Goal: Task Accomplishment & Management: Manage account settings

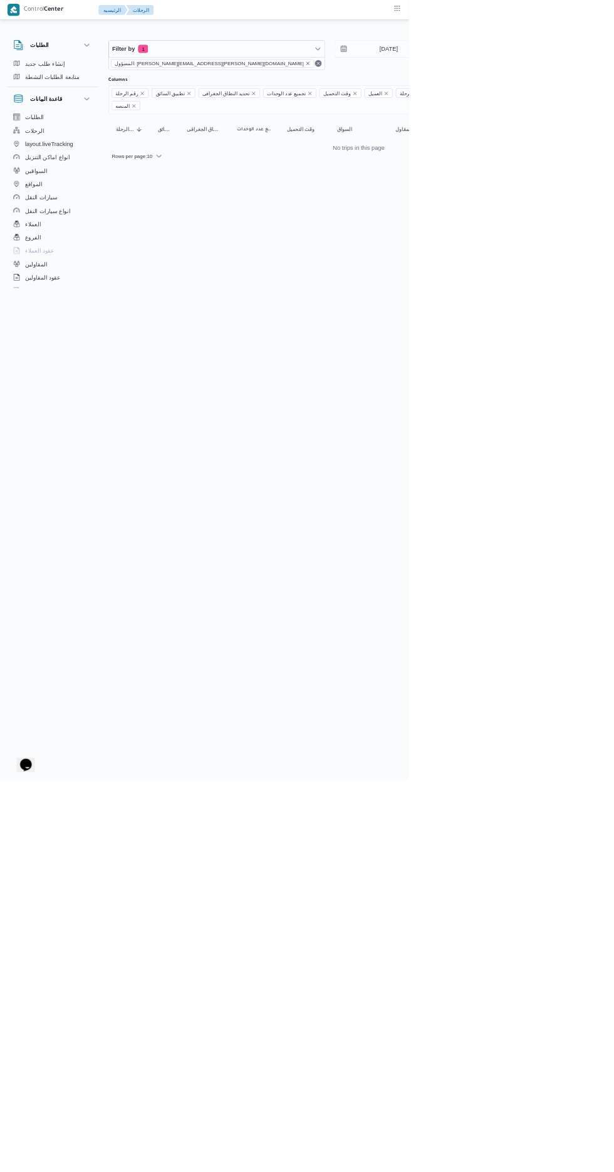
click at [461, 95] on icon "remove selected entity" at bounding box center [463, 95] width 5 height 5
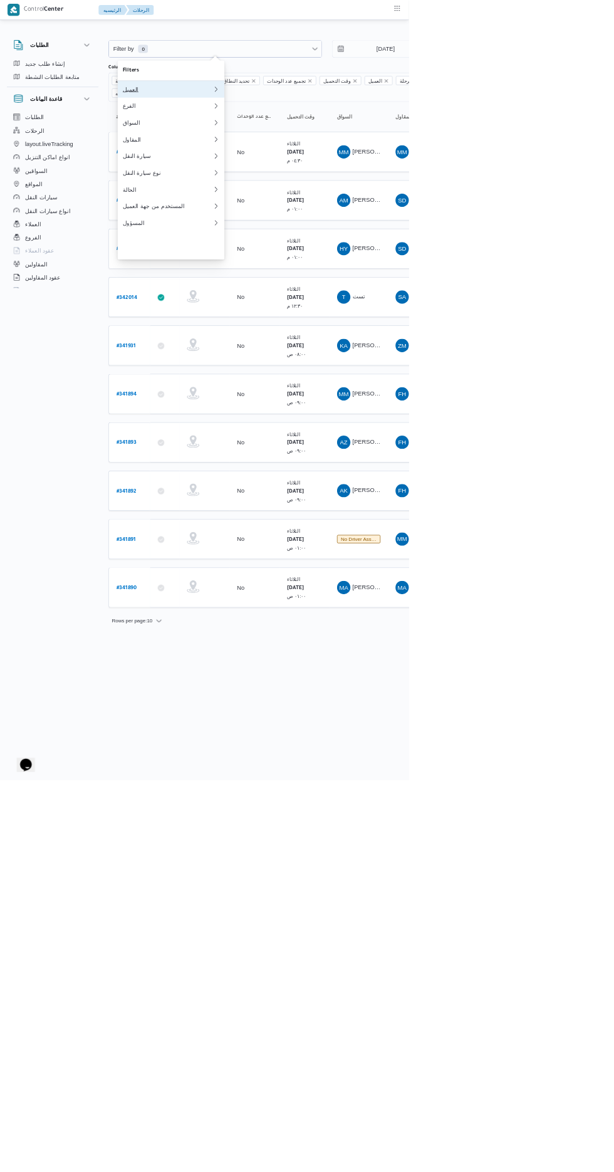
click at [290, 137] on div "العميل" at bounding box center [251, 134] width 135 height 10
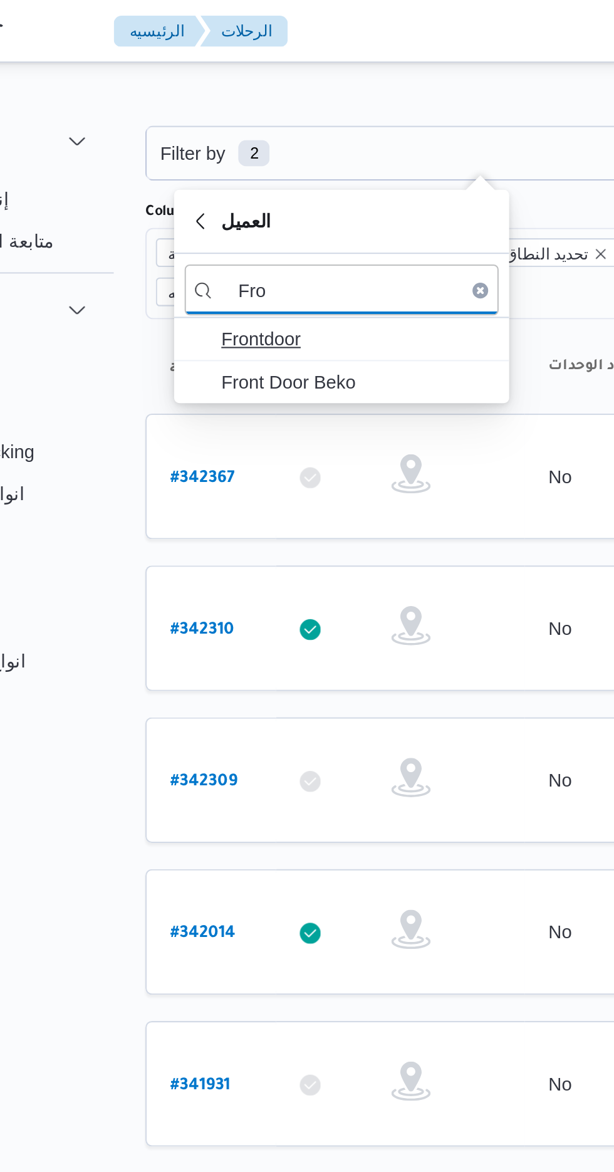
type input "Fro"
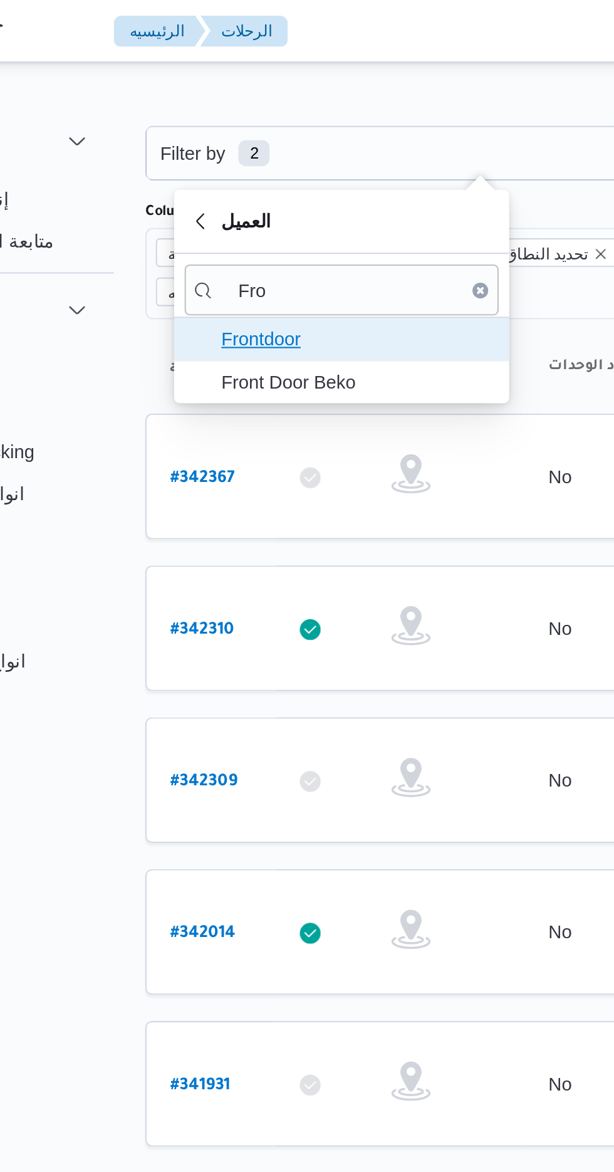
click at [273, 166] on span "Frontdoor" at bounding box center [264, 162] width 130 height 15
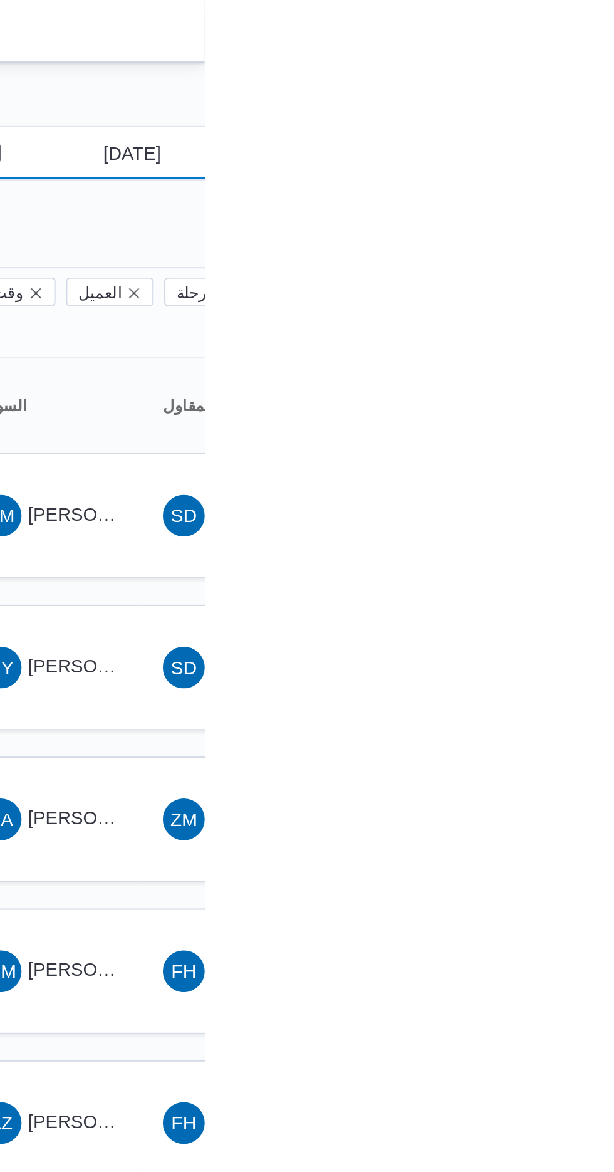
click at [586, 71] on input "[DATE]" at bounding box center [571, 73] width 142 height 25
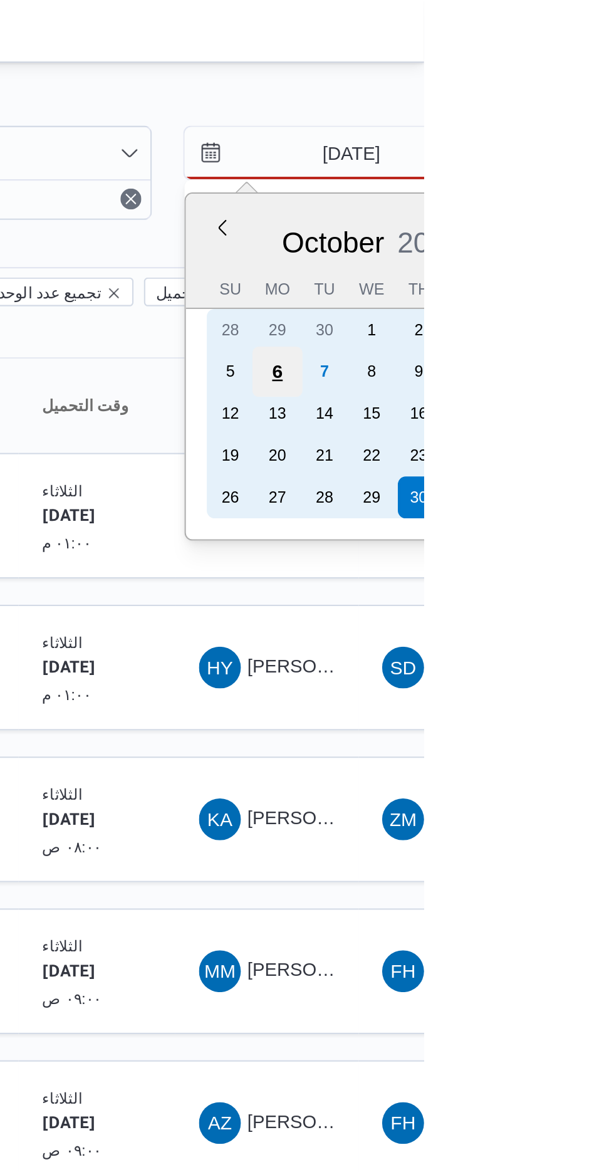
click at [546, 177] on div "6" at bounding box center [544, 178] width 24 height 24
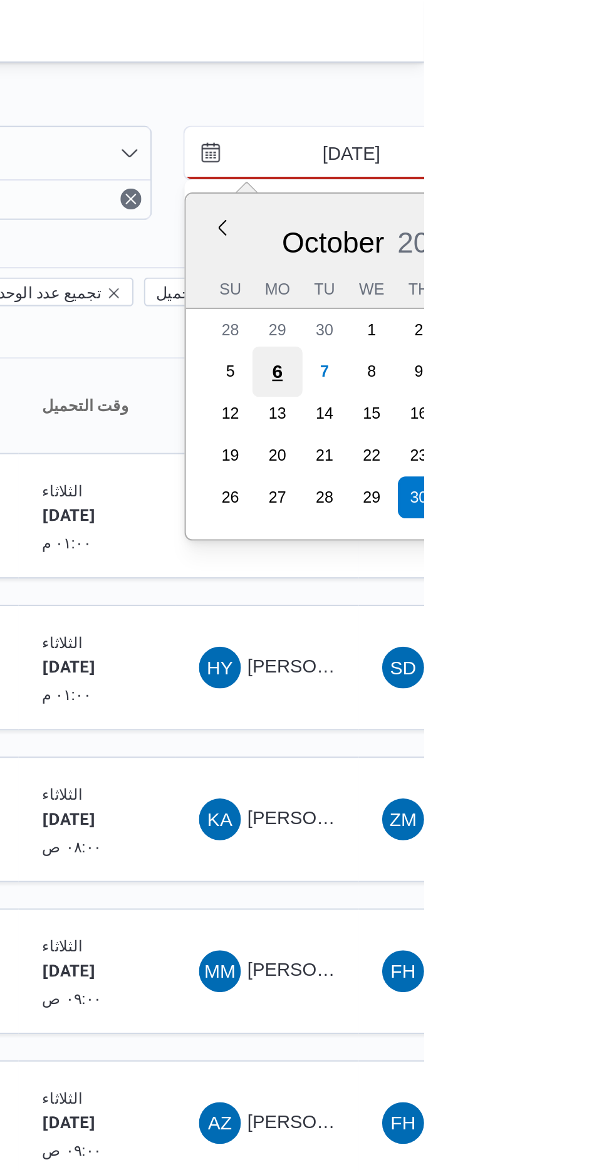
type input "[DATE]"
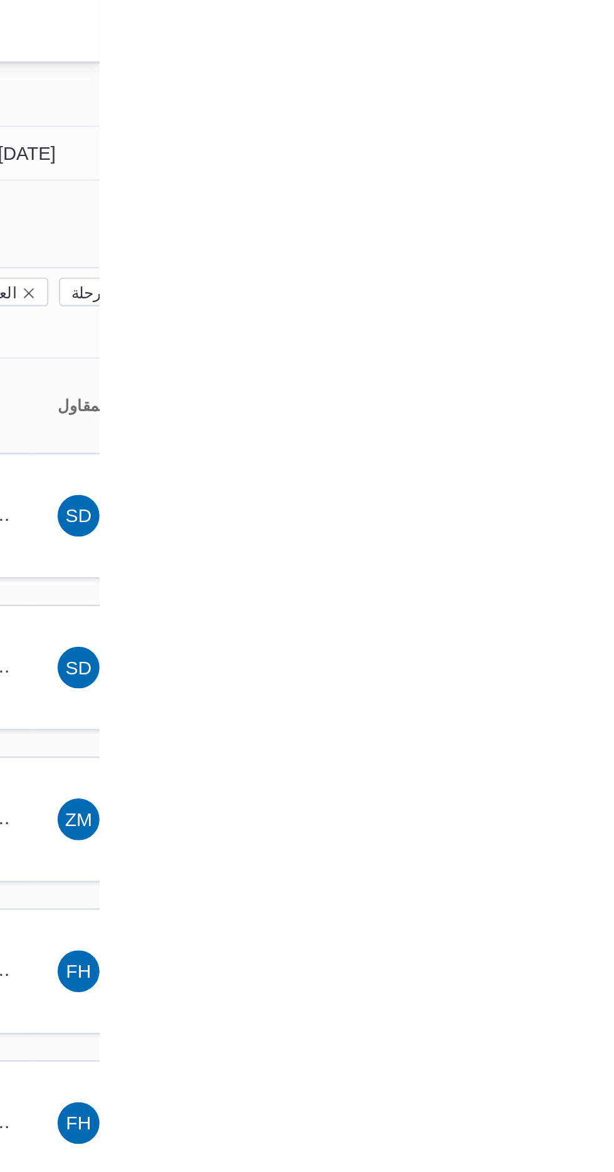
type input "[DATE]"
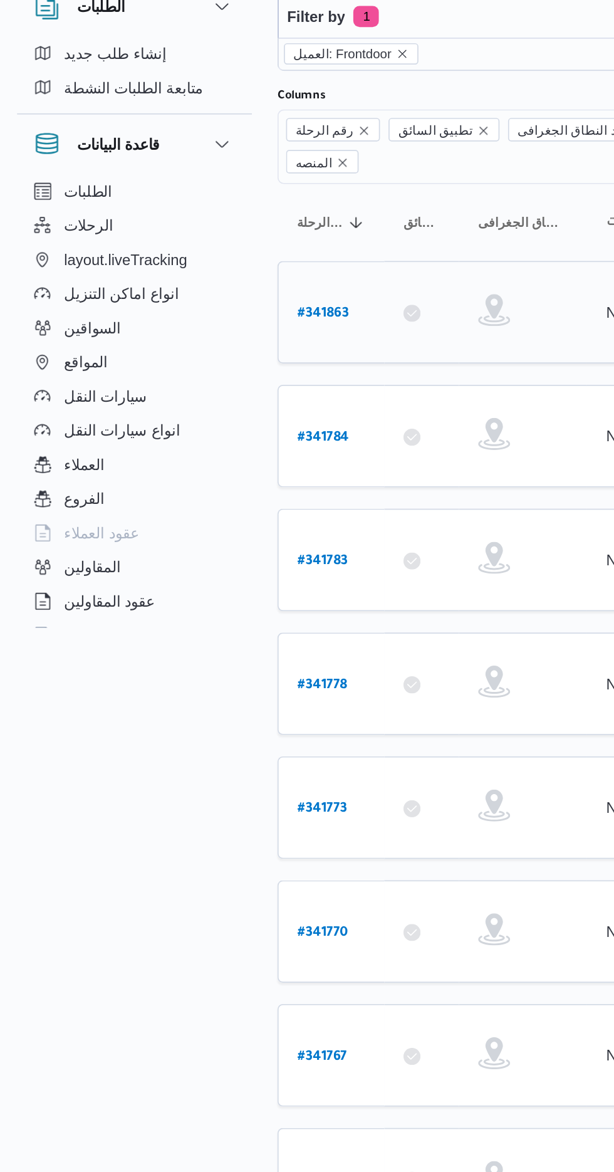
click at [191, 244] on b "# 341863" at bounding box center [190, 248] width 30 height 9
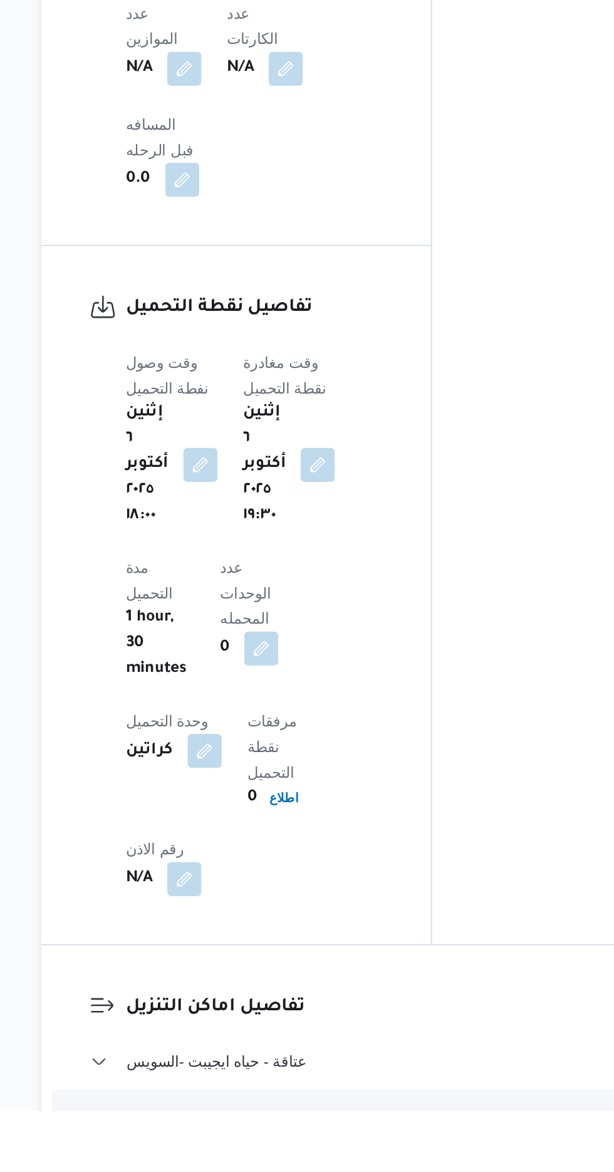
scroll to position [756, 0]
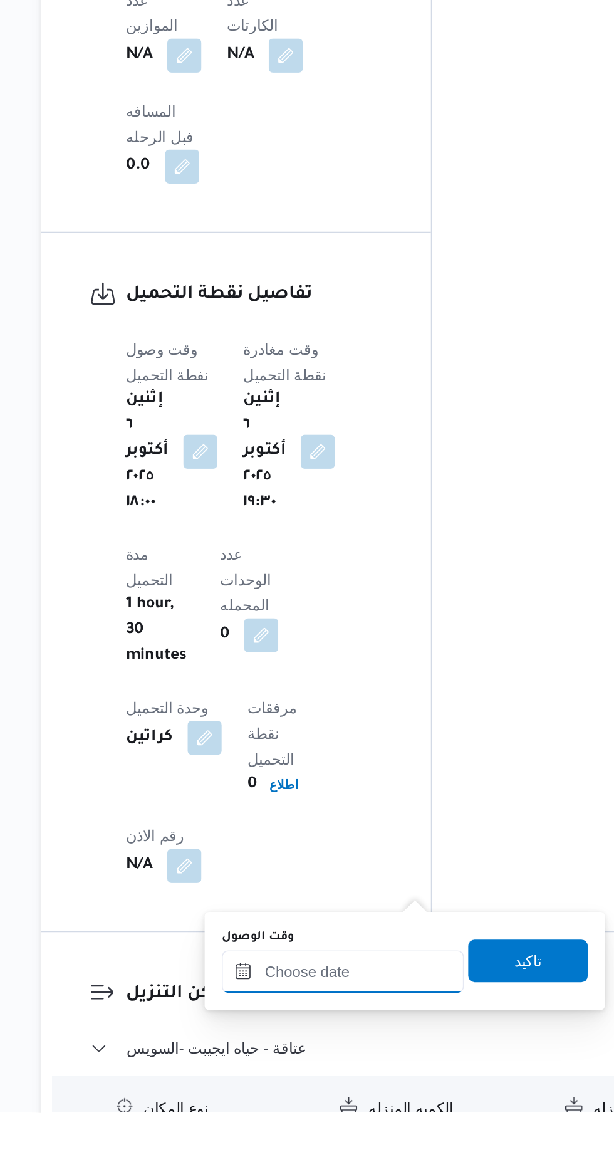
click at [307, 1093] on input "وقت الوصول" at bounding box center [340, 1089] width 142 height 25
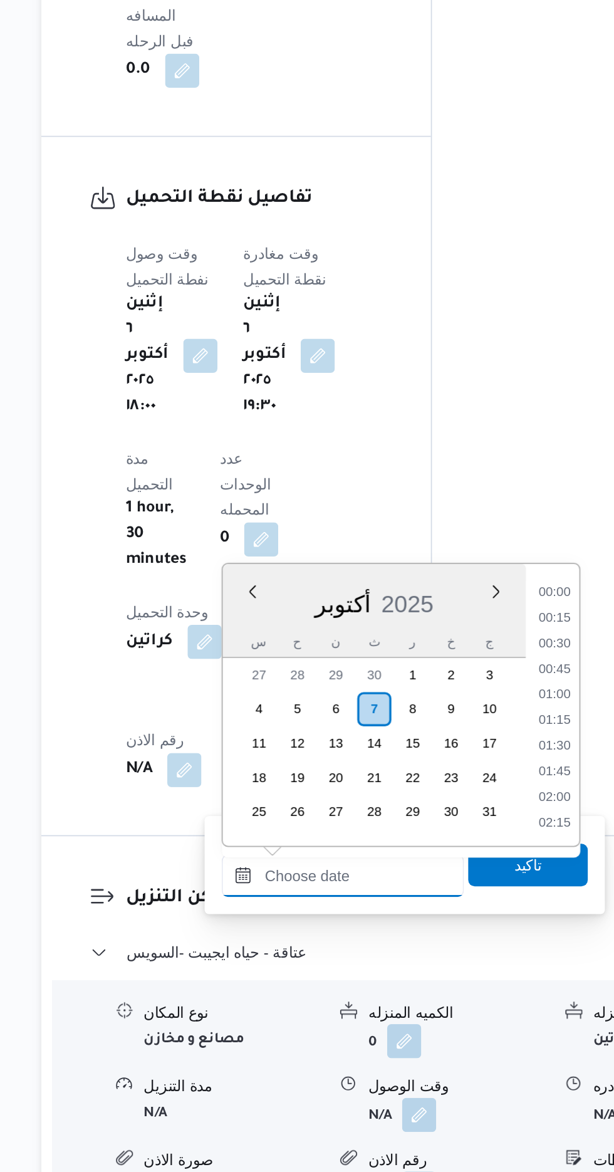
scroll to position [1037, 0]
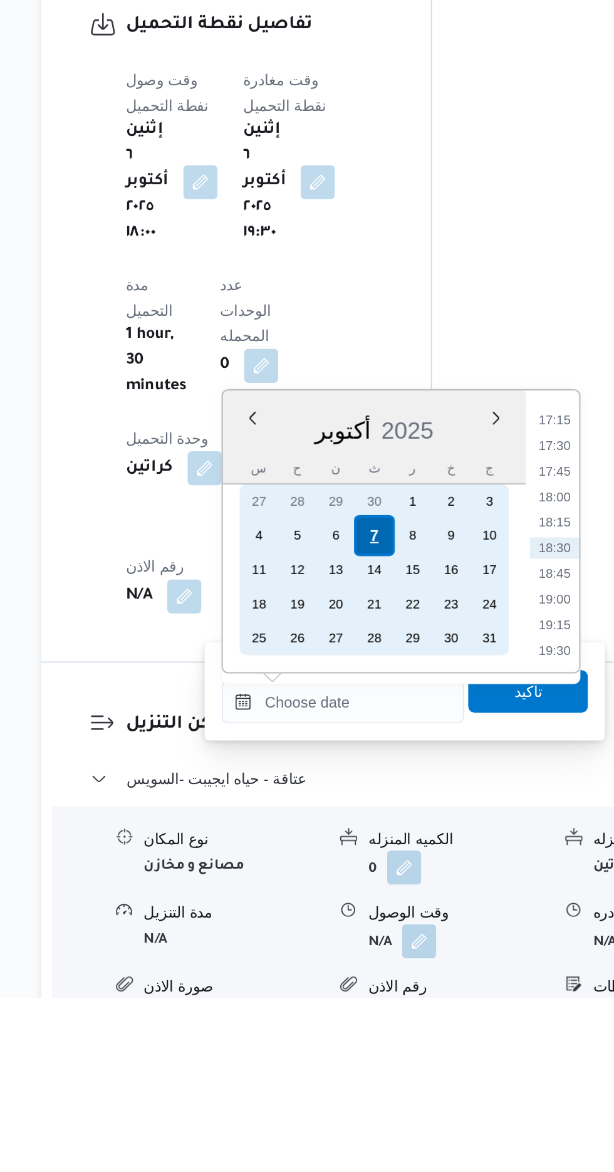
click at [360, 900] on div "7" at bounding box center [359, 901] width 24 height 24
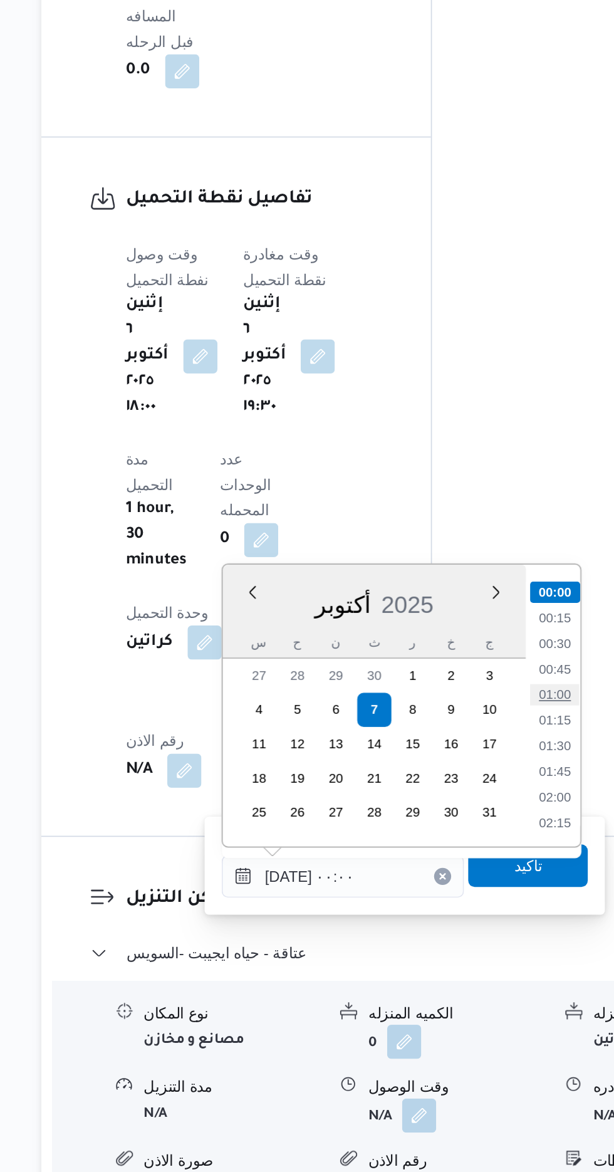
click at [466, 888] on li "01:00" at bounding box center [465, 892] width 29 height 13
type input "[DATE] ٠١:٠٠"
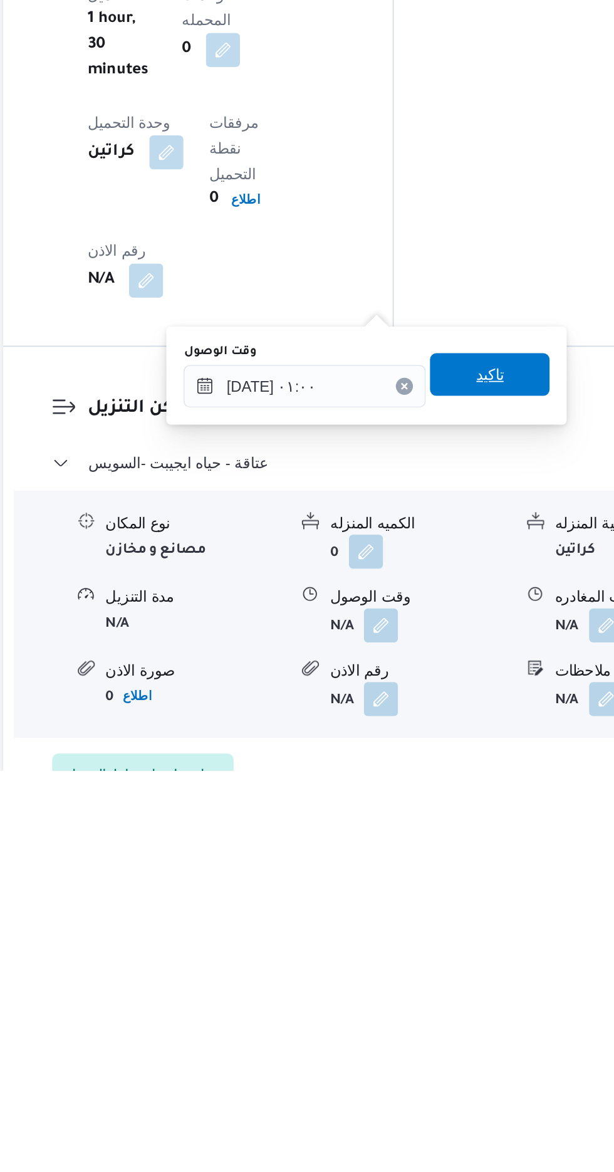
click at [473, 948] on span "تاكيد" at bounding box center [449, 939] width 70 height 25
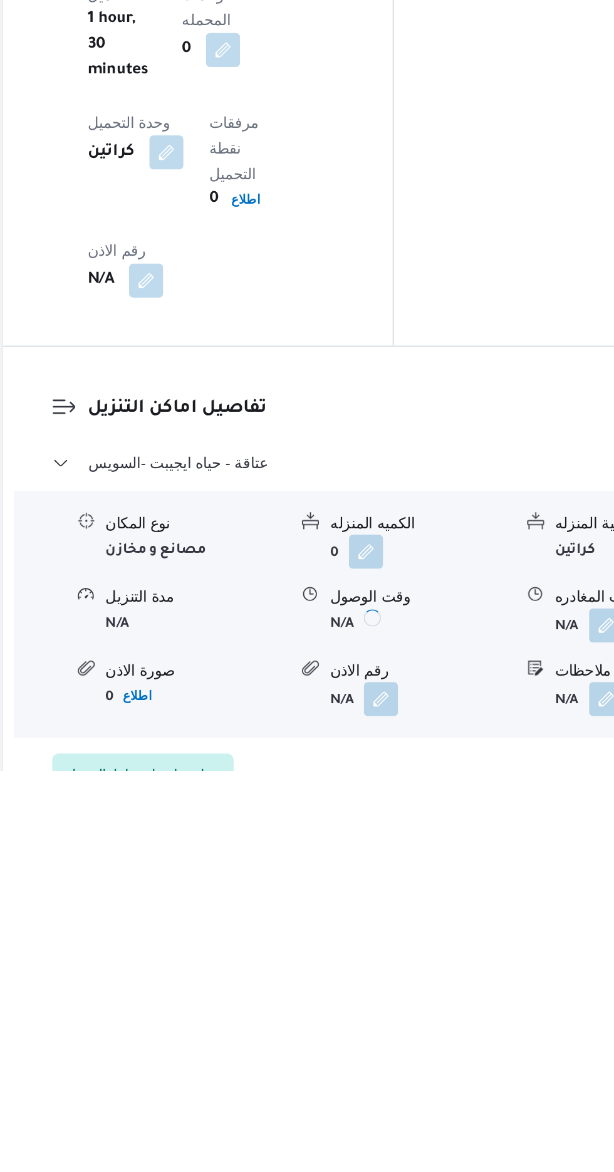
scroll to position [899, 0]
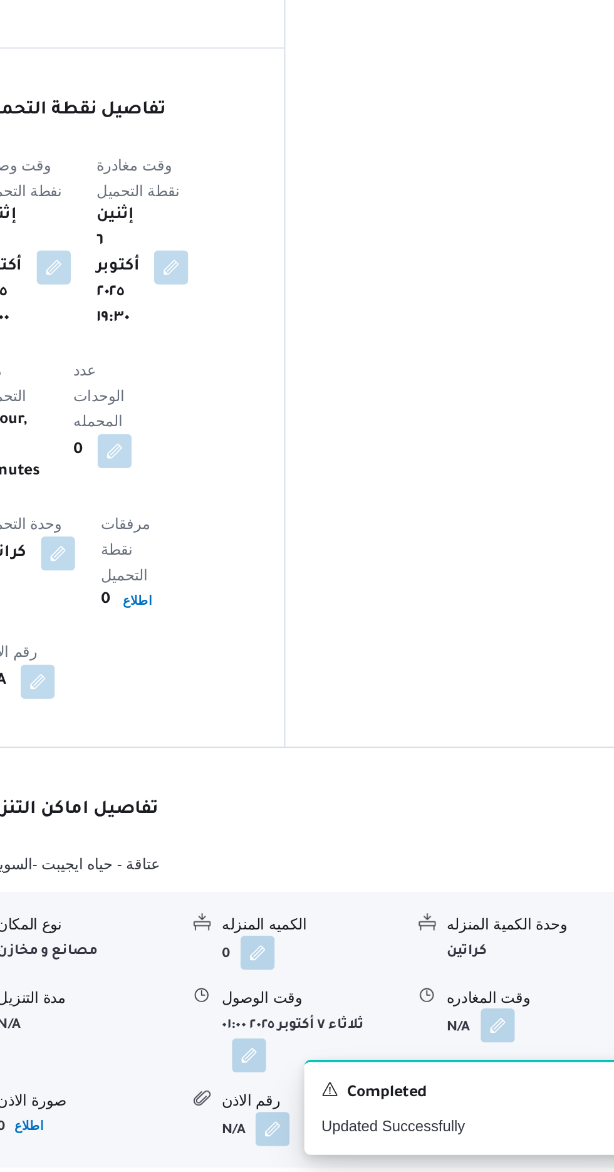
click at [518, 1076] on button "button" at bounding box center [517, 1086] width 20 height 20
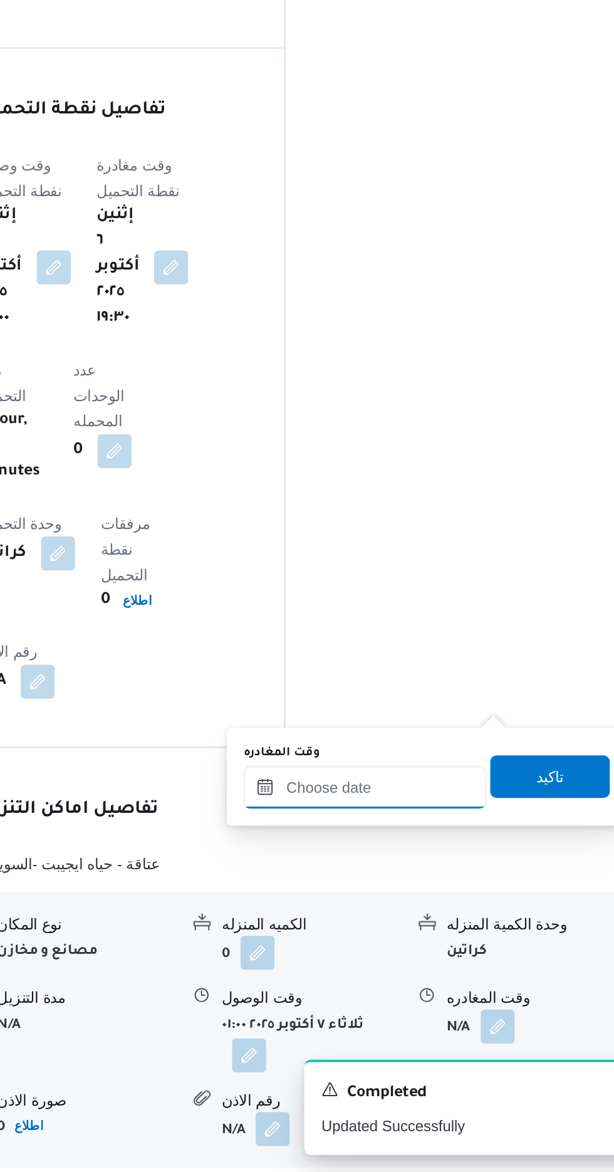
click at [464, 944] on input "وقت المغادره" at bounding box center [439, 946] width 142 height 25
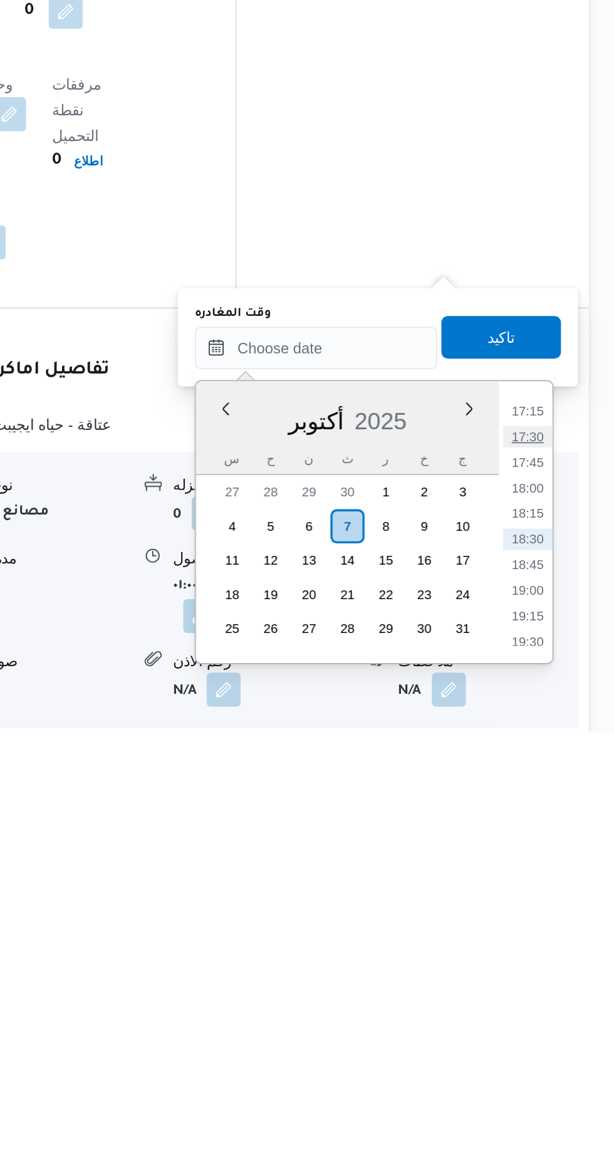
click at [563, 998] on li "17:30" at bounding box center [563, 998] width 29 height 13
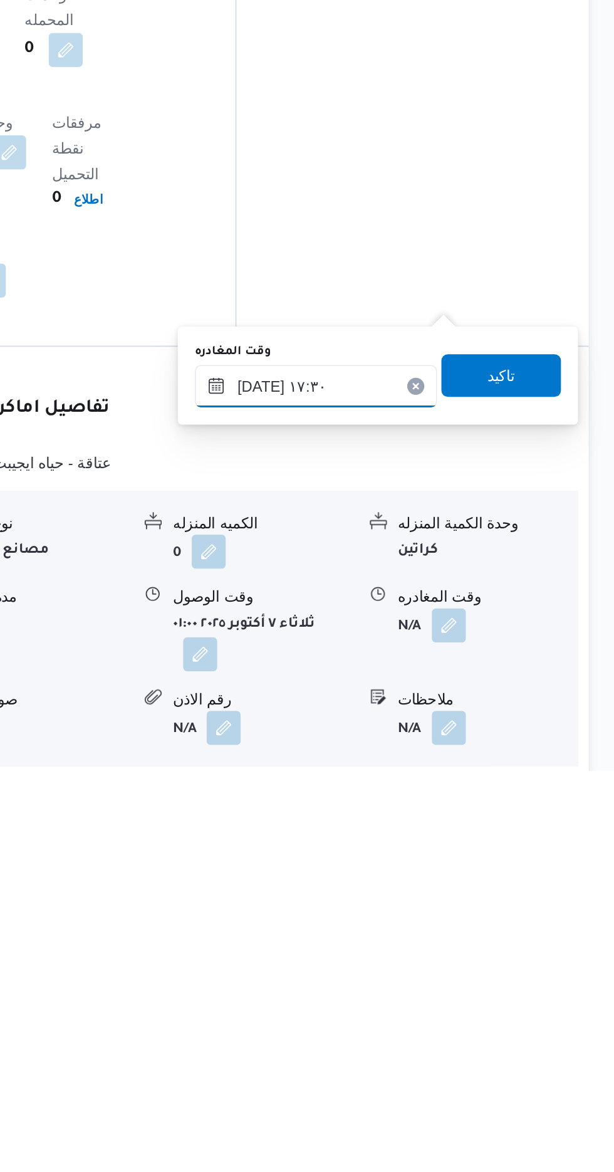
click at [464, 949] on input "[DATE] ١٧:٣٠" at bounding box center [439, 946] width 142 height 25
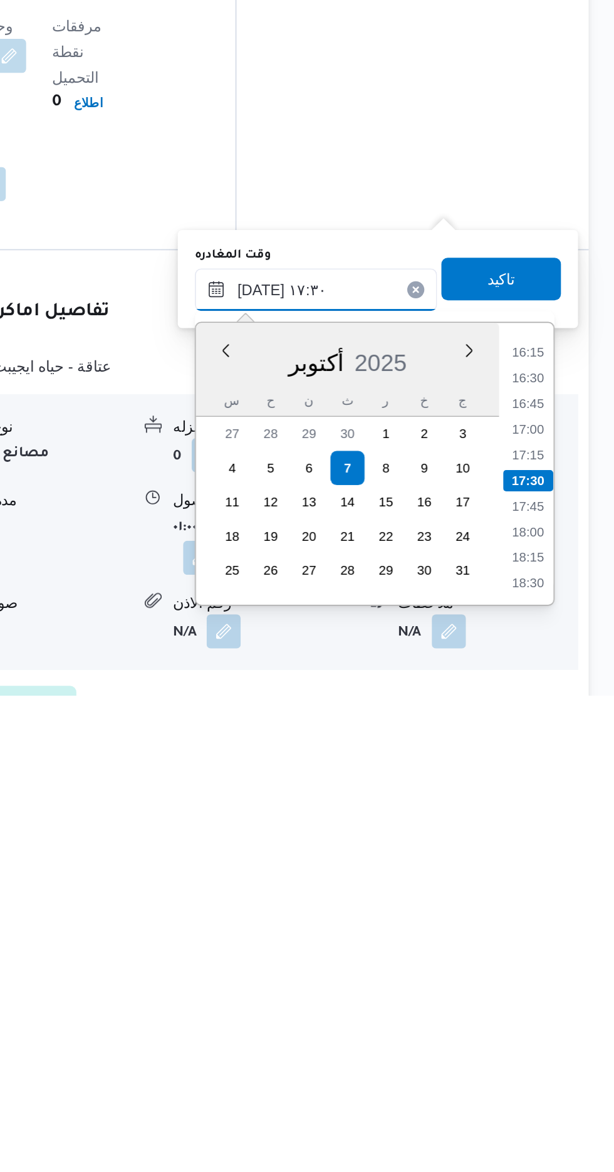
scroll to position [912, 0]
click at [561, 1102] on li "18:30" at bounding box center [563, 1106] width 29 height 13
type input "[DATE] ١٨:٣٠"
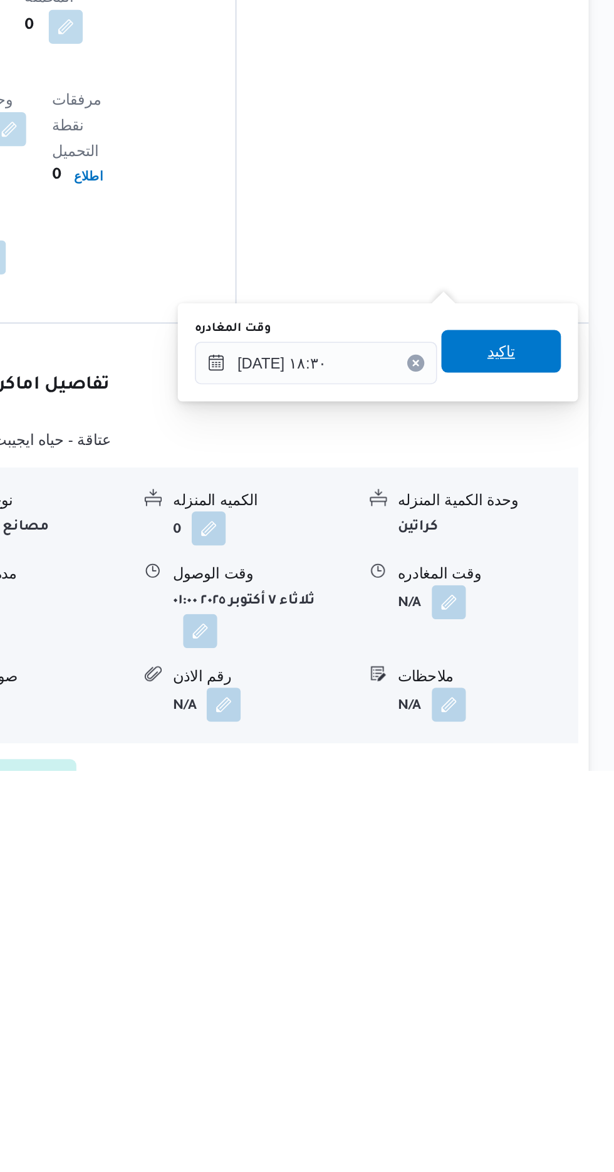
click at [567, 936] on span "تاكيد" at bounding box center [548, 925] width 70 height 25
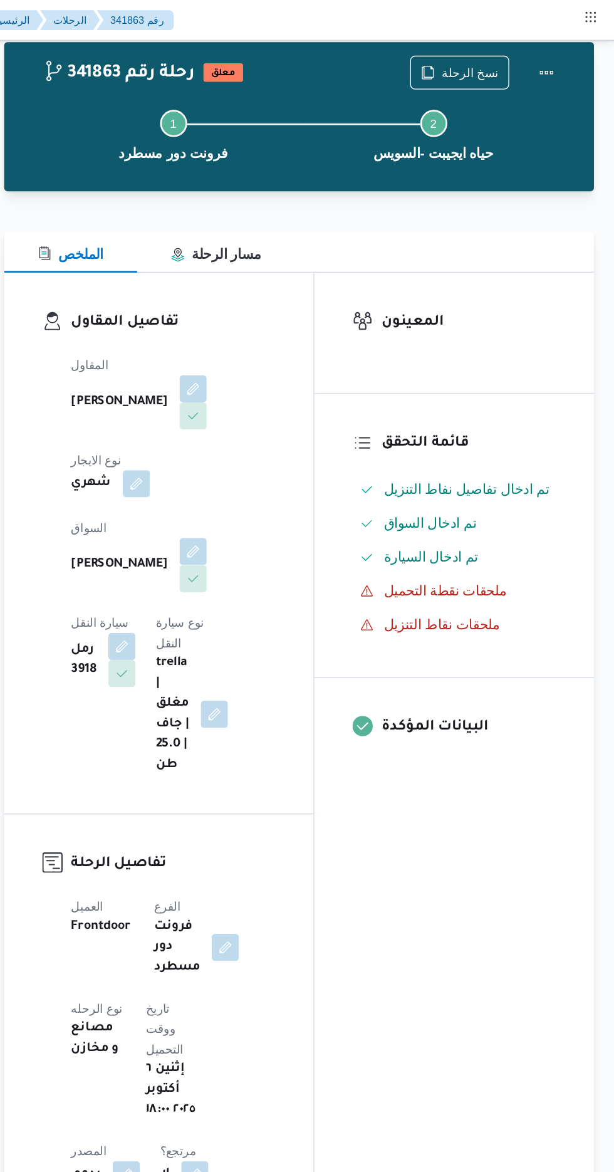
scroll to position [0, 0]
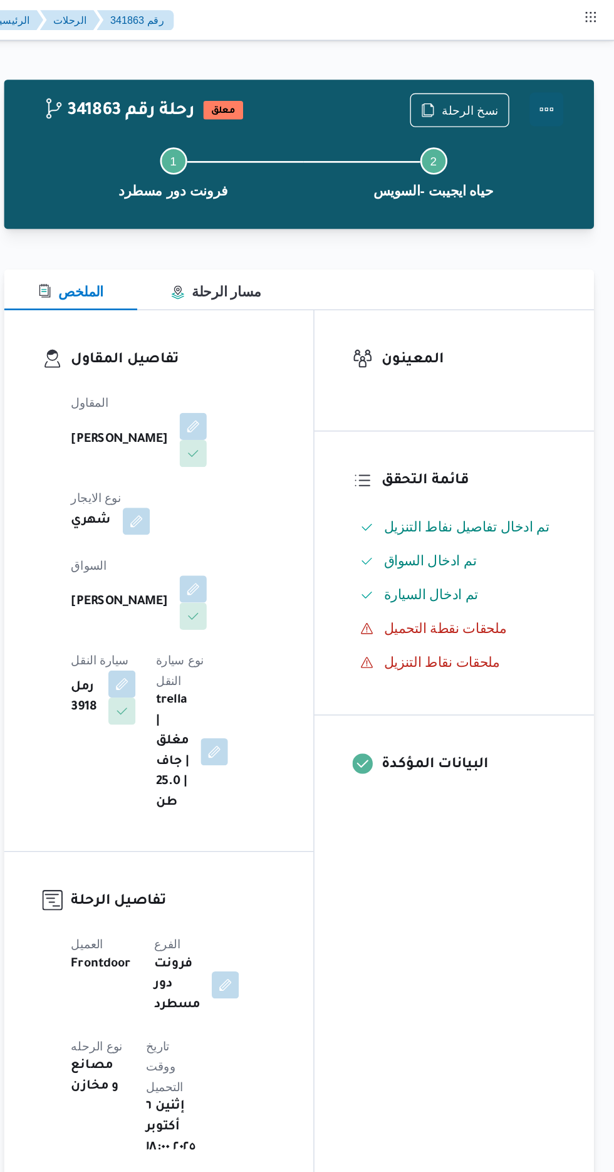
click at [576, 82] on button "Actions" at bounding box center [564, 80] width 25 height 25
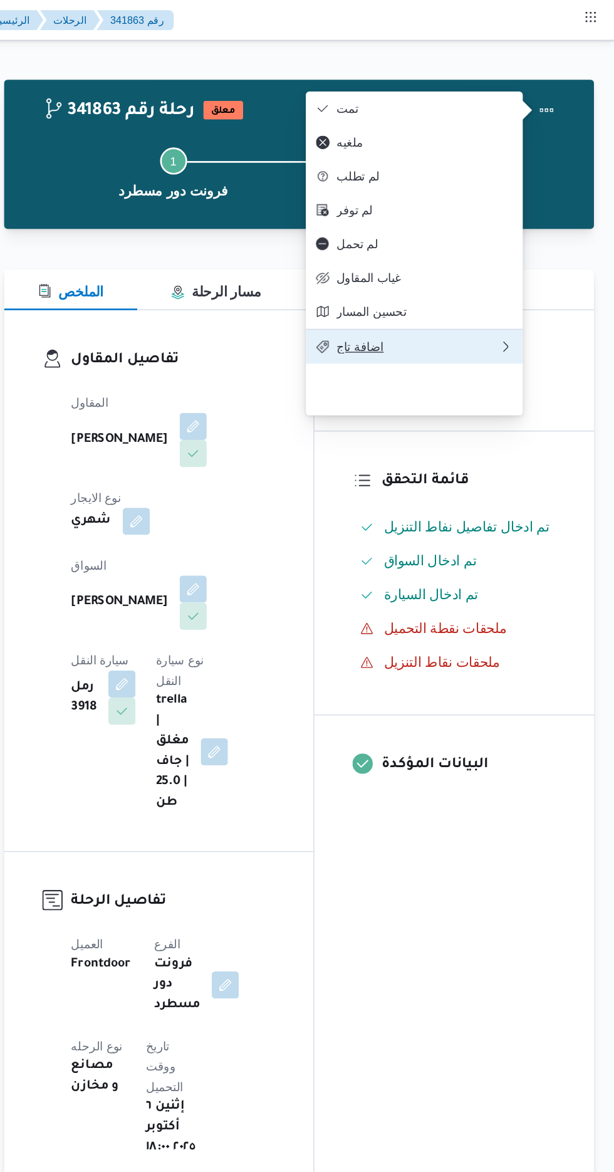
click at [474, 269] on button "اضافة تاج" at bounding box center [466, 256] width 160 height 26
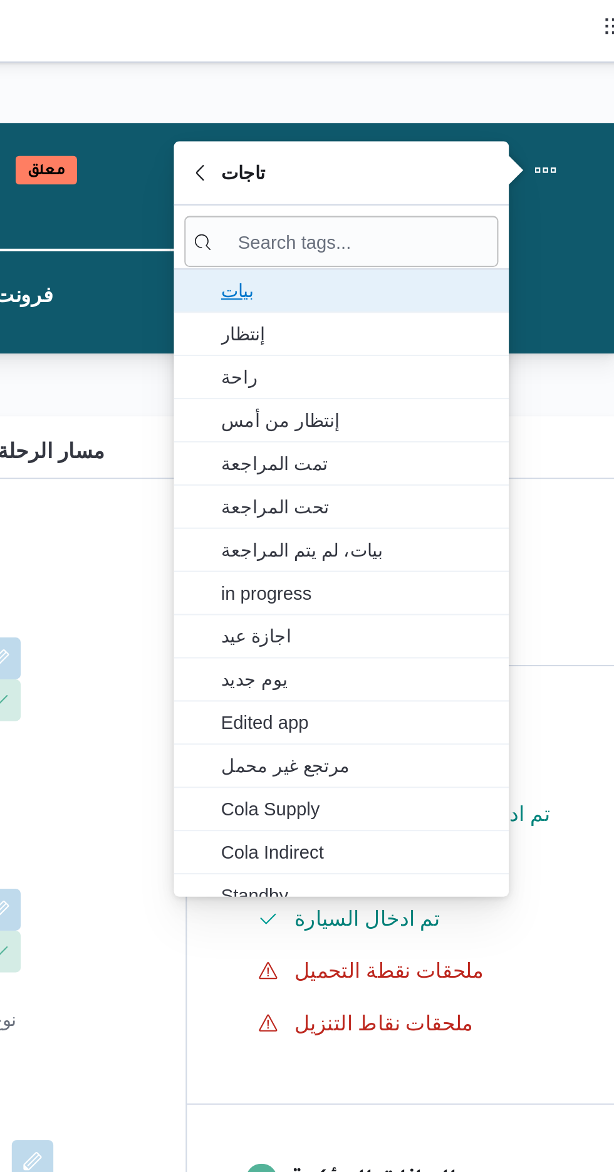
click at [481, 138] on span "بيات" at bounding box center [474, 139] width 130 height 15
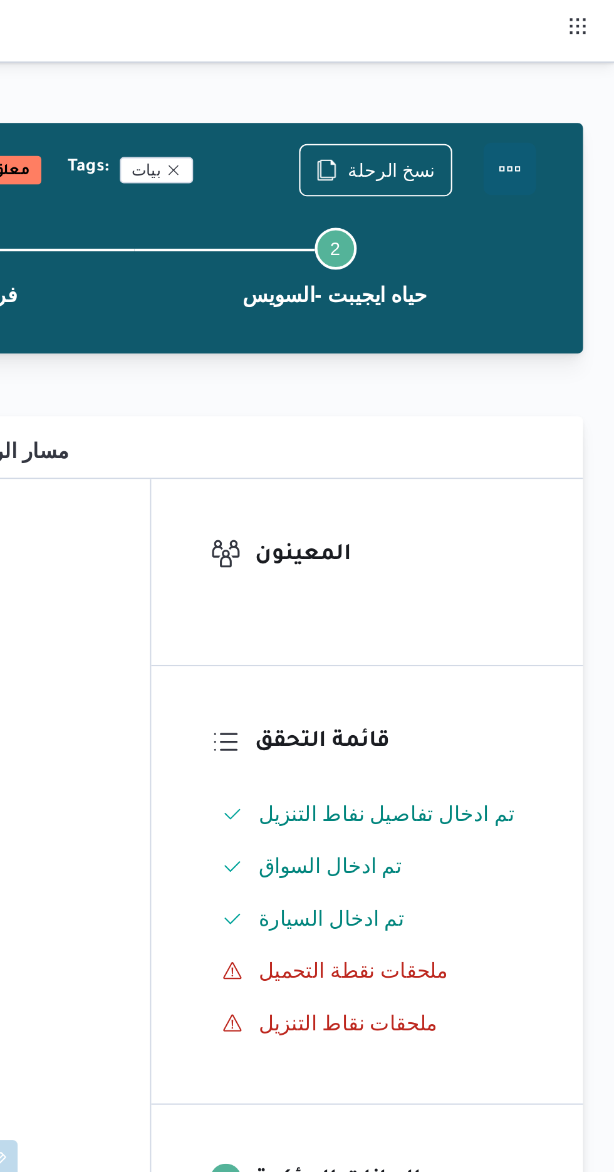
click at [571, 81] on button "Actions" at bounding box center [564, 80] width 25 height 25
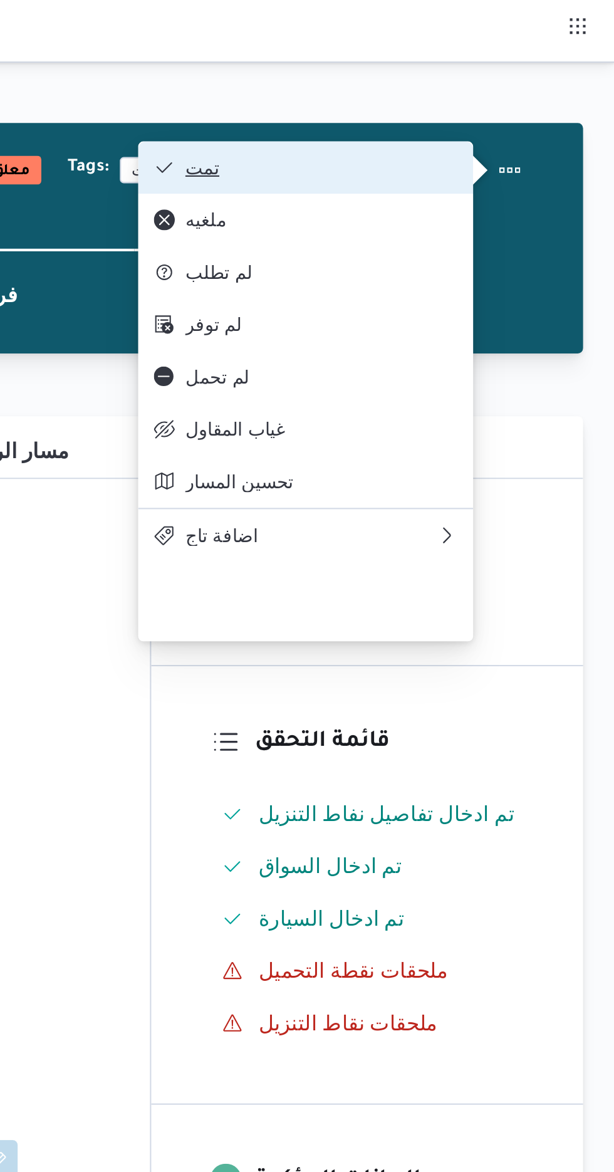
click at [527, 85] on span "تمت" at bounding box center [474, 80] width 130 height 10
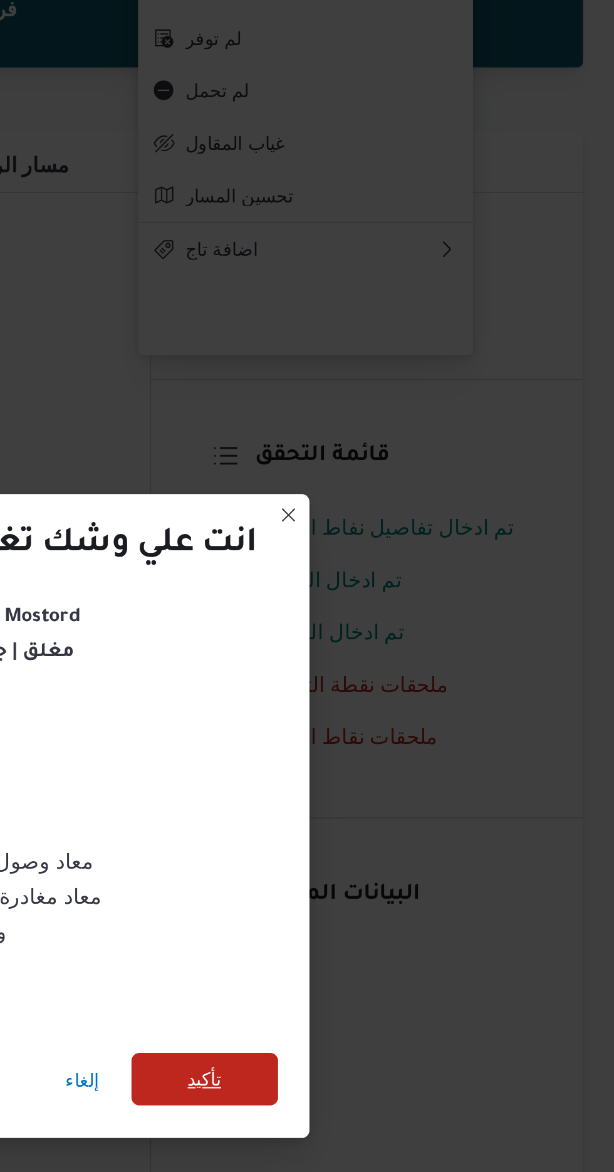
click at [421, 658] on span "تأكيد" at bounding box center [418, 653] width 16 height 15
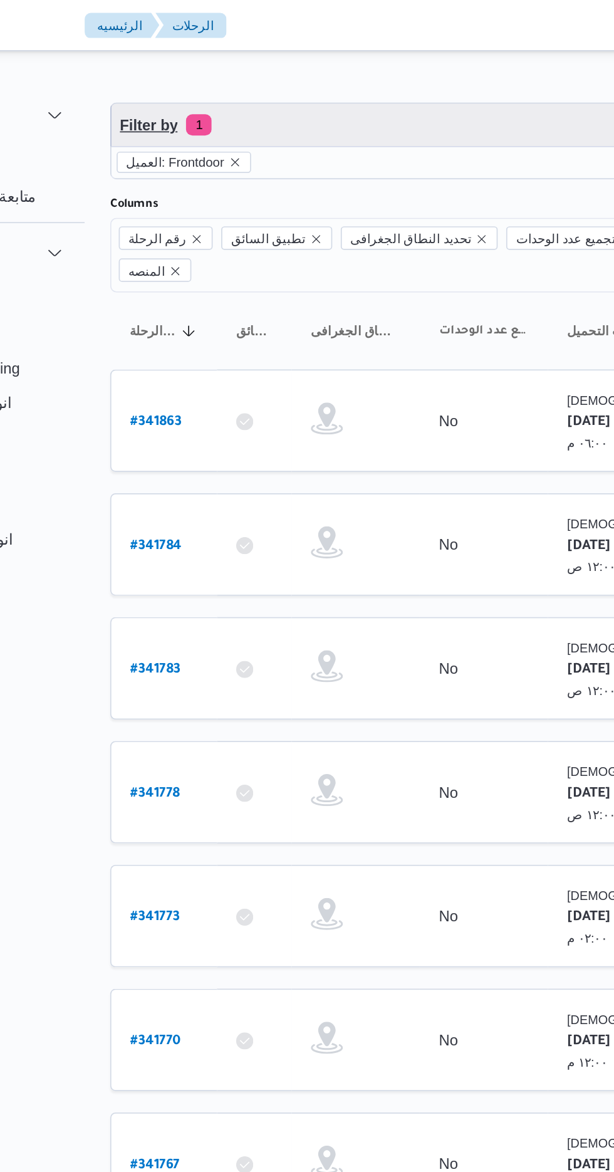
click at [317, 70] on span "Filter by 1" at bounding box center [324, 73] width 320 height 25
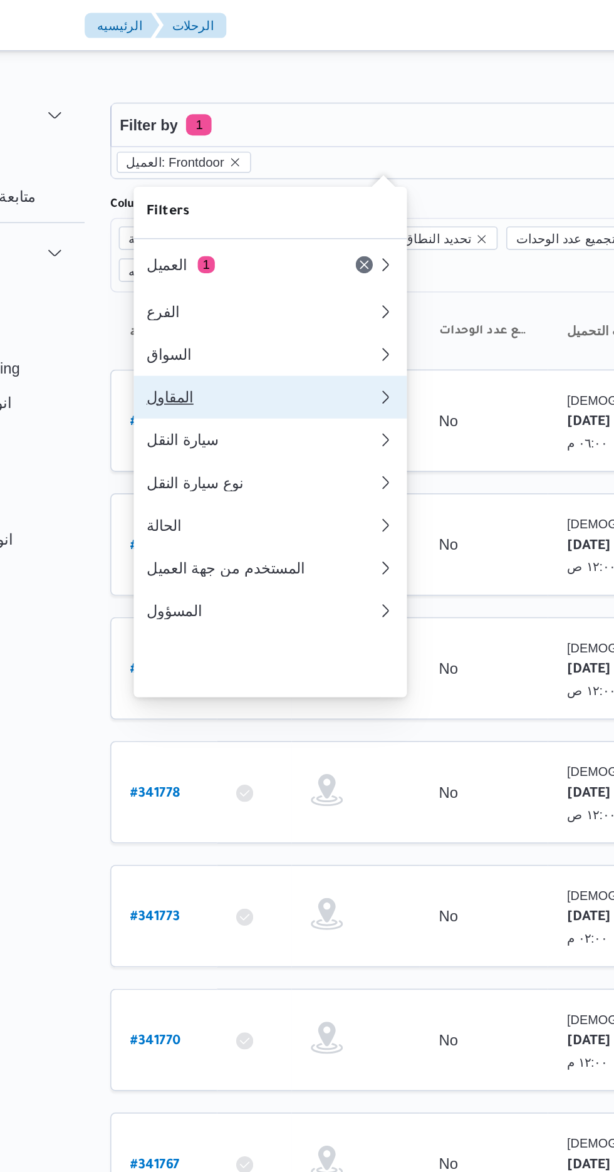
click at [261, 238] on div "المقاول" at bounding box center [251, 233] width 135 height 10
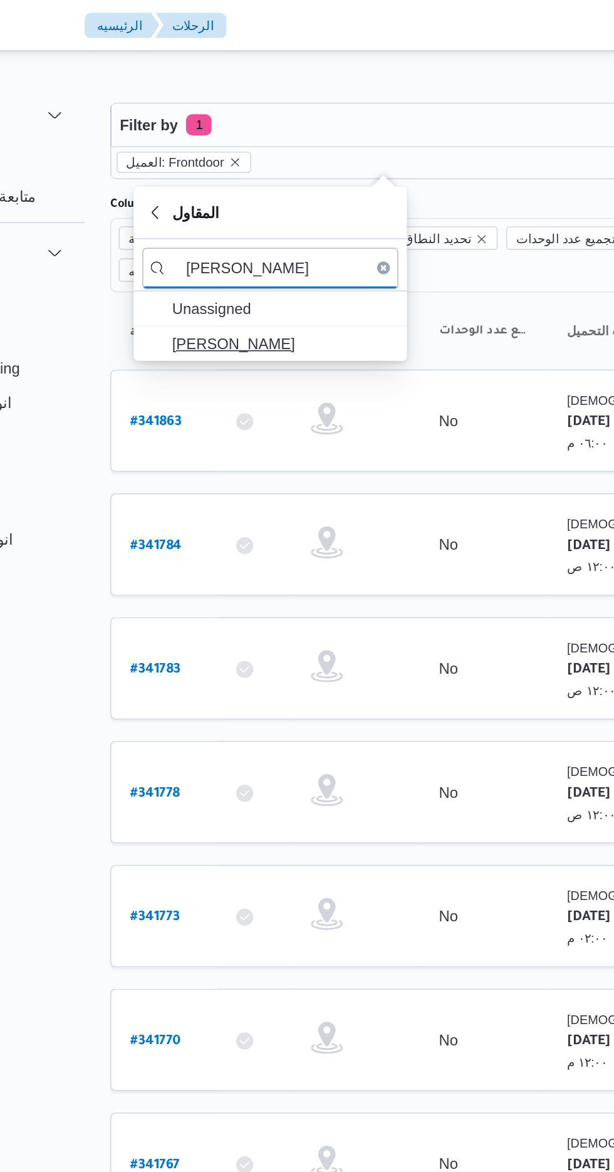
type input "[PERSON_NAME]"
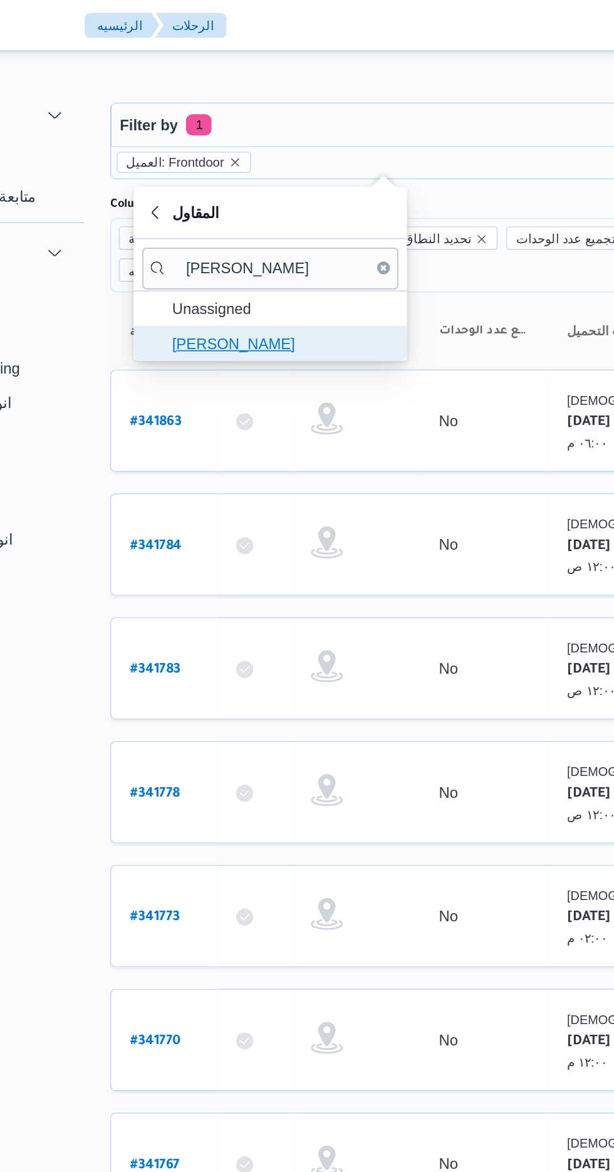
click at [291, 204] on span "[PERSON_NAME]" at bounding box center [264, 201] width 130 height 15
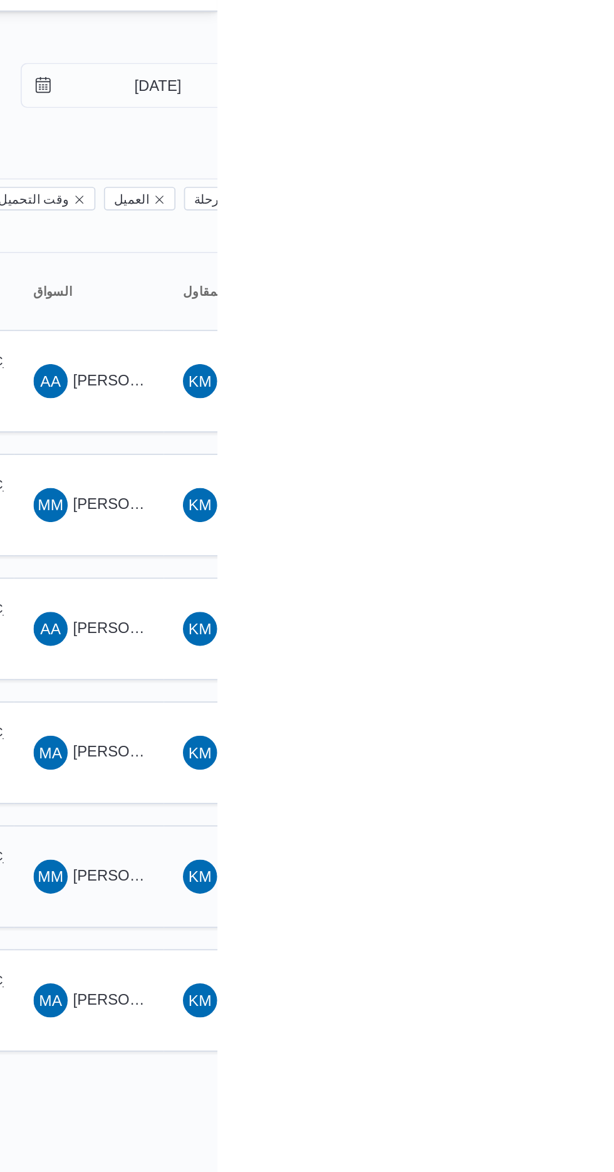
click at [552, 532] on span "[PERSON_NAME] [PERSON_NAME]" at bounding box center [603, 537] width 147 height 10
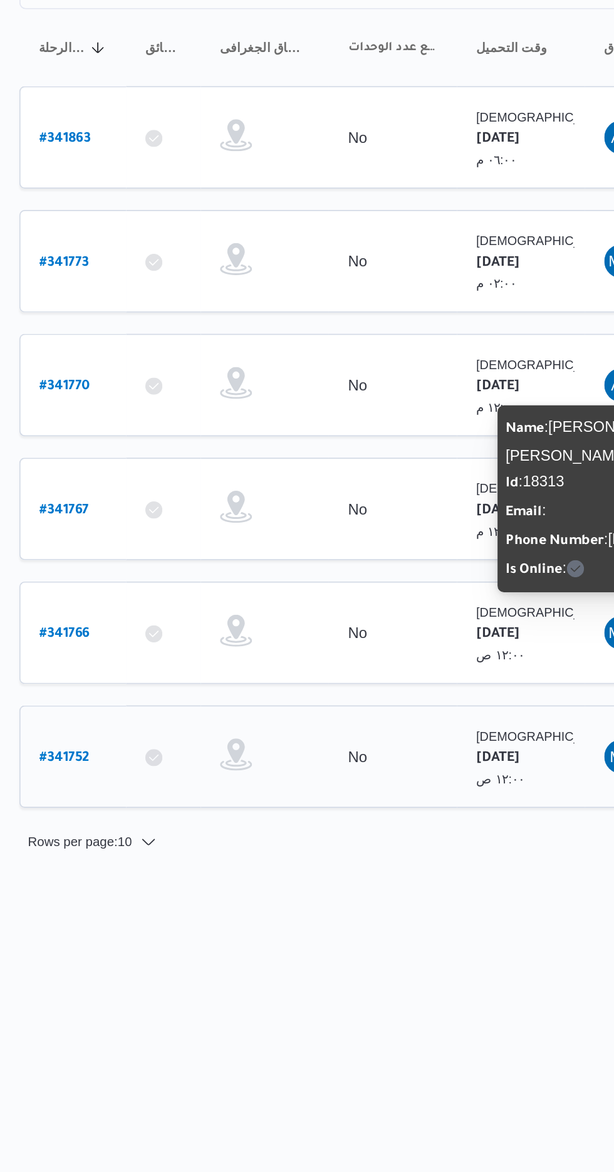
click at [194, 608] on b "# 341752" at bounding box center [189, 612] width 29 height 9
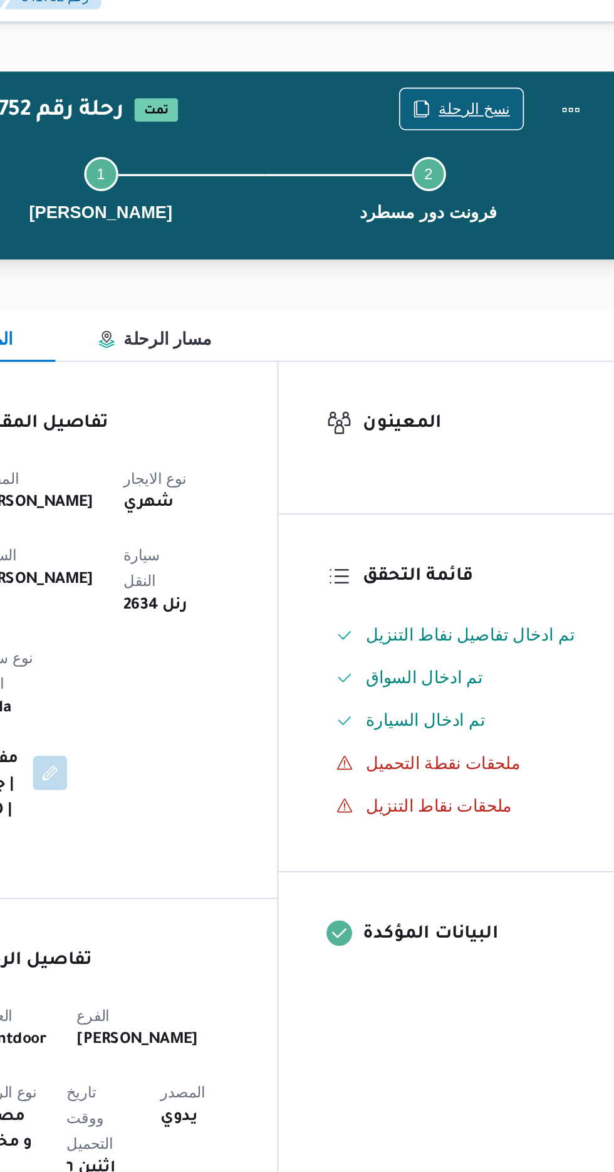
click at [499, 80] on span "نسخ الرحلة" at bounding box center [508, 80] width 42 height 15
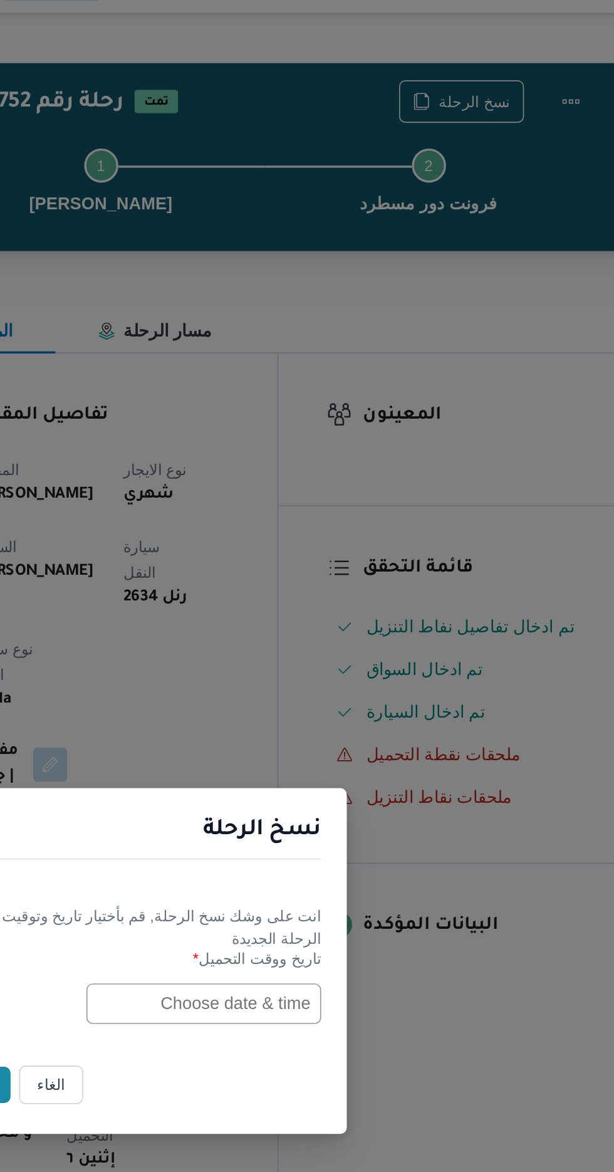
click at [346, 614] on input "text" at bounding box center [349, 611] width 138 height 24
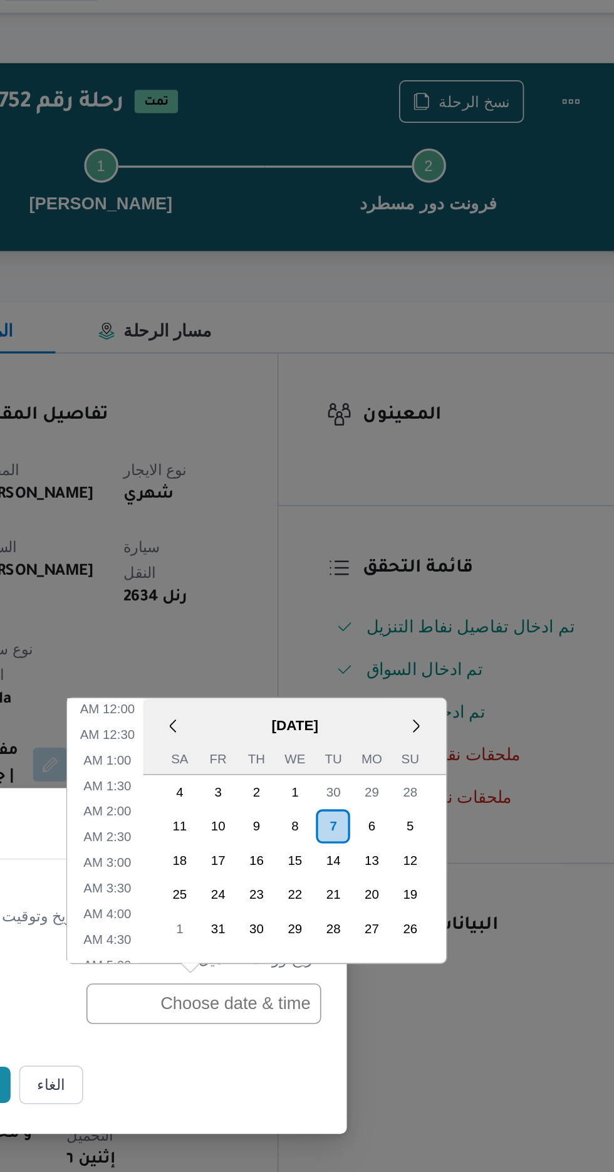
scroll to position [485, 0]
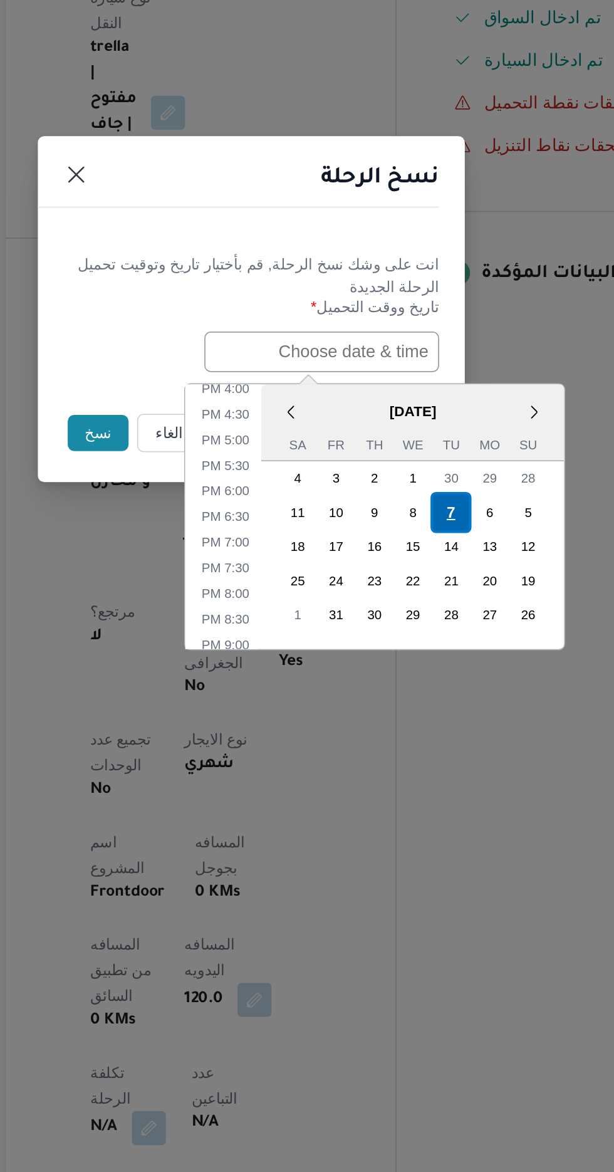
click at [425, 705] on div "7" at bounding box center [425, 705] width 24 height 24
type input "[DATE] 12:00AM"
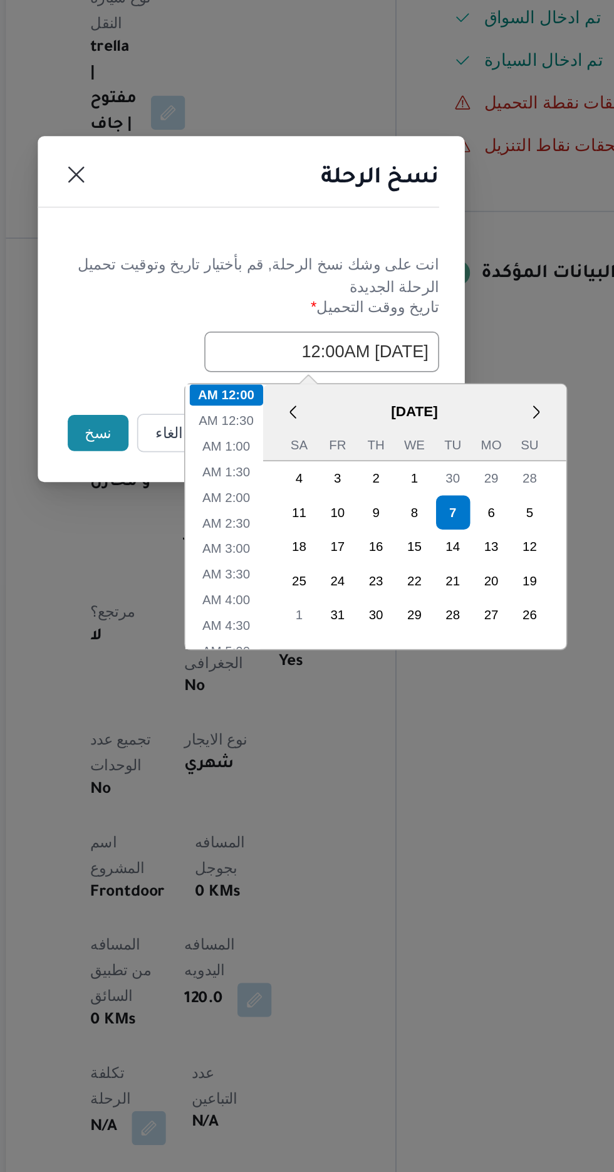
click at [203, 660] on button "نسخ" at bounding box center [217, 658] width 36 height 21
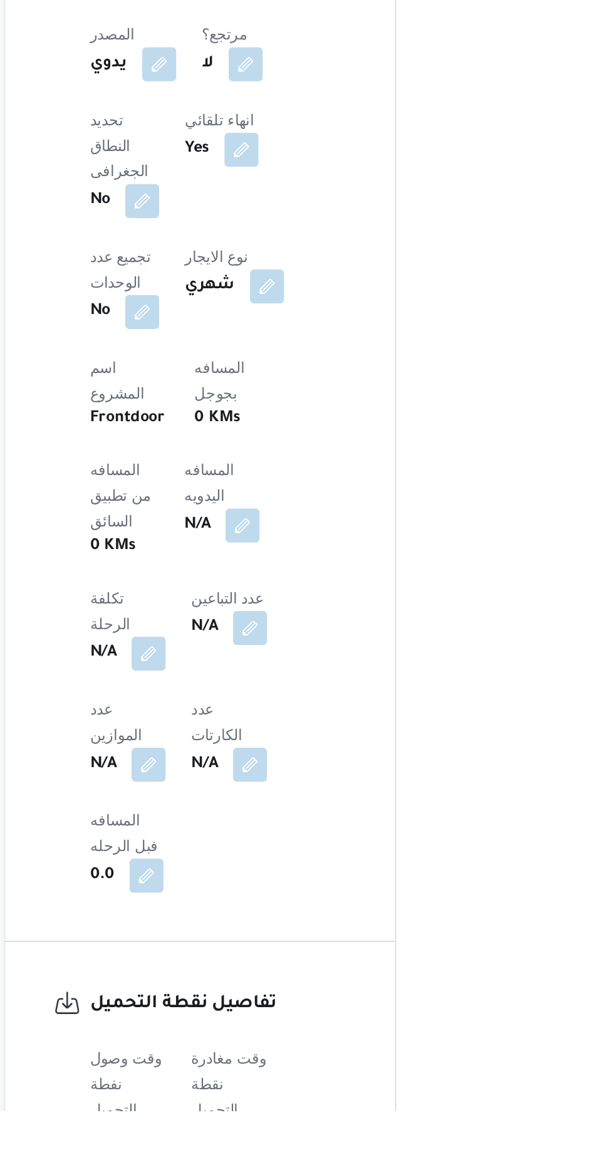
scroll to position [360, 0]
click at [244, 1172] on button "button" at bounding box center [247, 1187] width 20 height 20
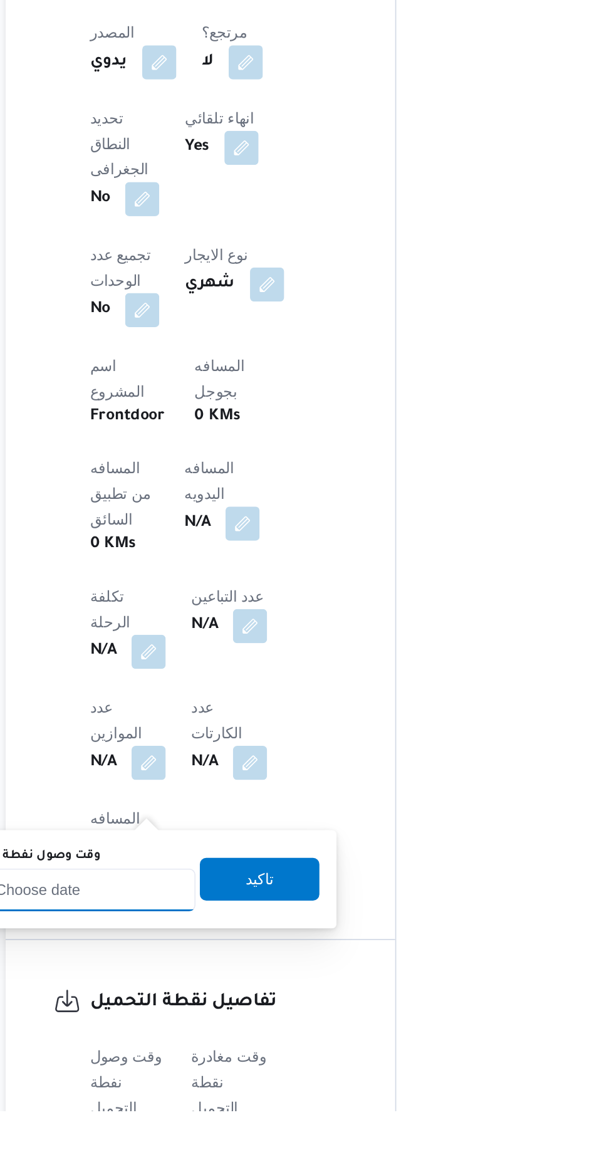
click at [243, 1041] on input "وقت وصول نفطة التحميل" at bounding box center [203, 1042] width 142 height 25
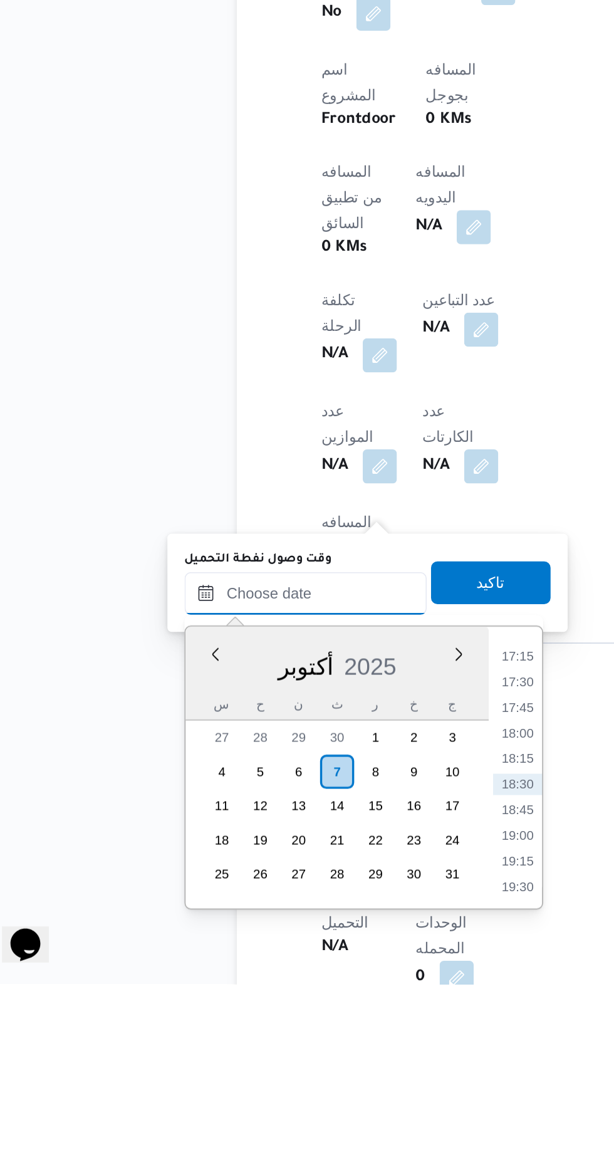
scroll to position [460, 0]
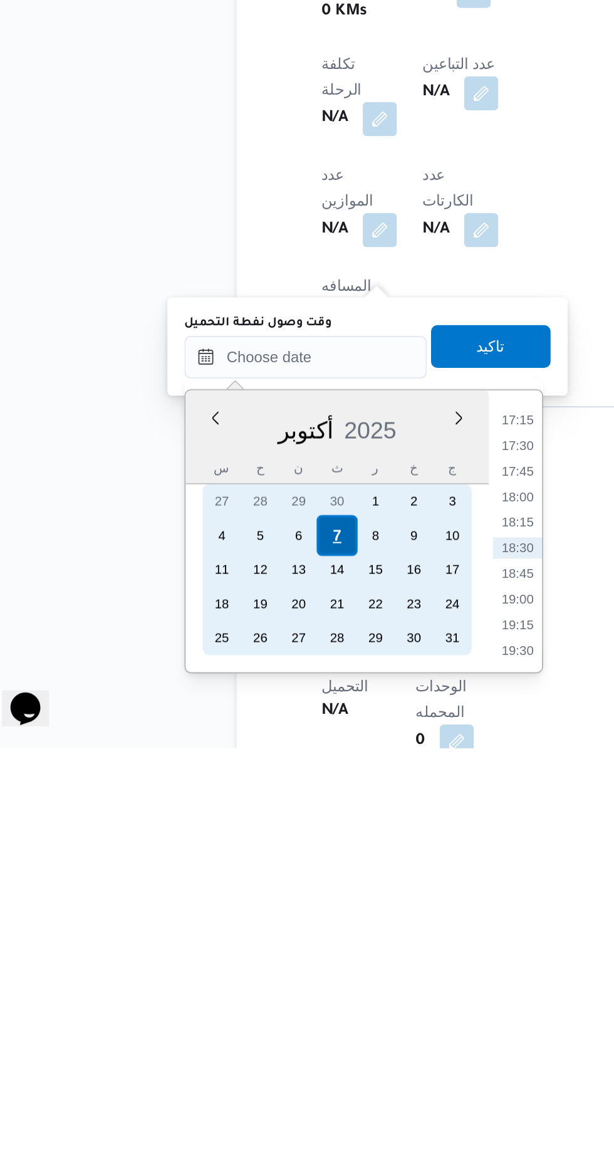
click at [223, 1047] on div "7" at bounding box center [221, 1048] width 24 height 24
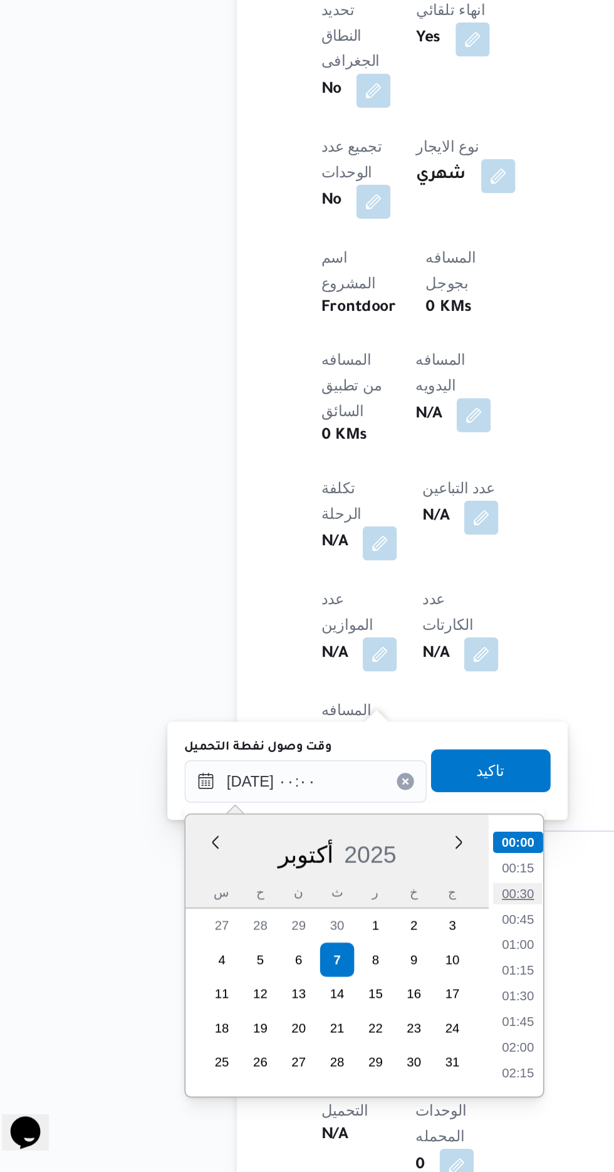
click at [325, 1007] on li "00:30" at bounding box center [327, 1008] width 29 height 13
type input "[DATE] ٠٠:٣٠"
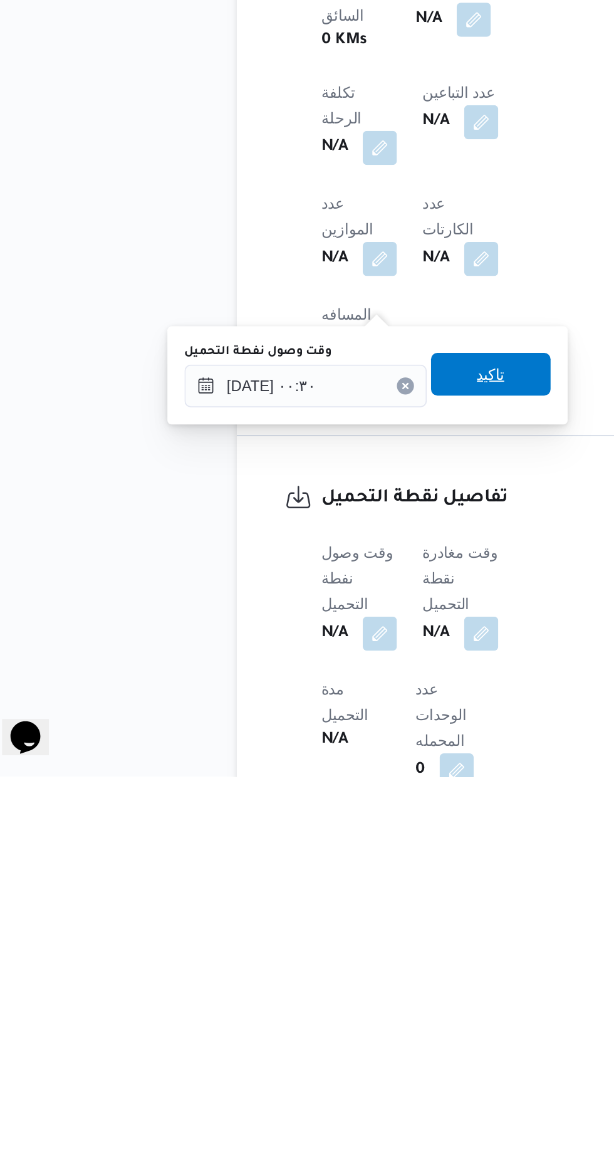
click at [335, 944] on span "تاكيد" at bounding box center [312, 935] width 70 height 25
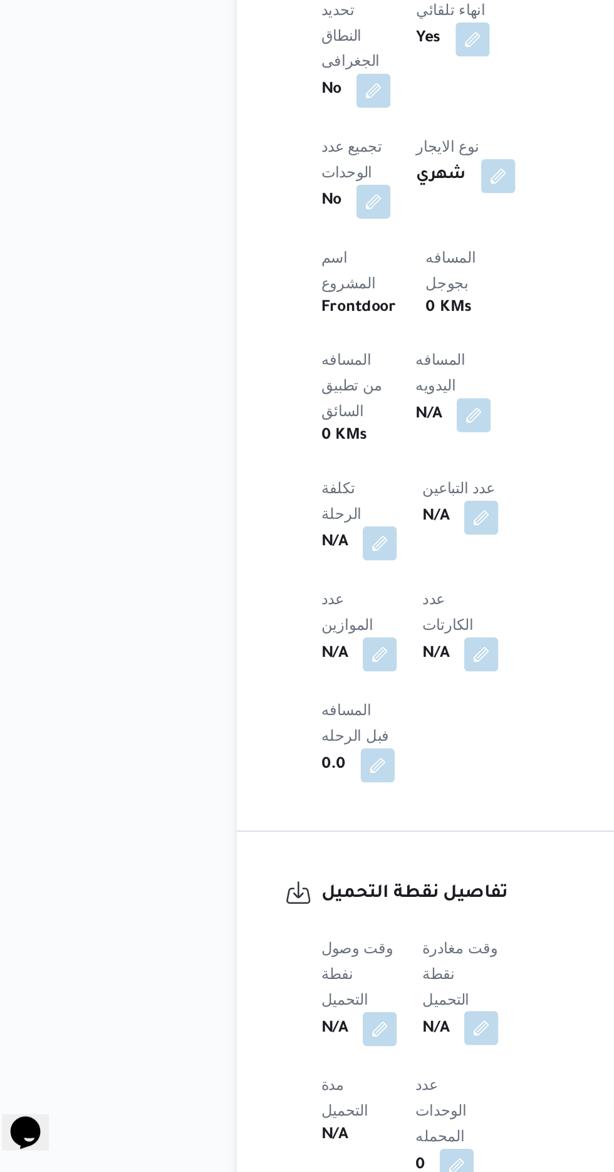
click at [317, 1078] on button "button" at bounding box center [307, 1088] width 20 height 20
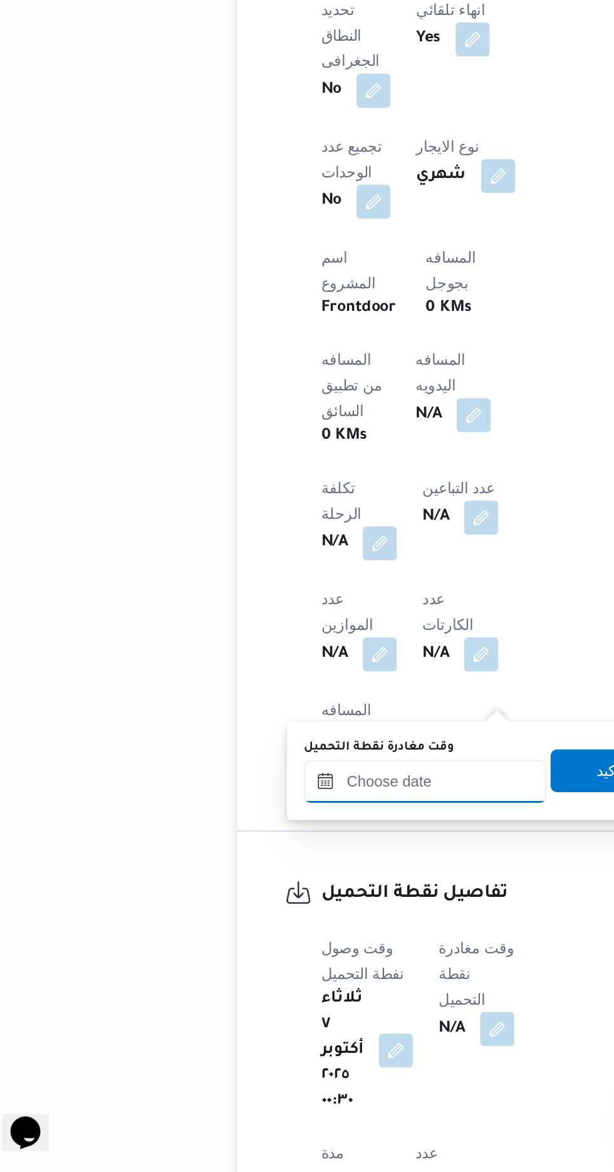
click at [272, 939] on input "وقت مغادرة نقطة التحميل" at bounding box center [274, 942] width 142 height 25
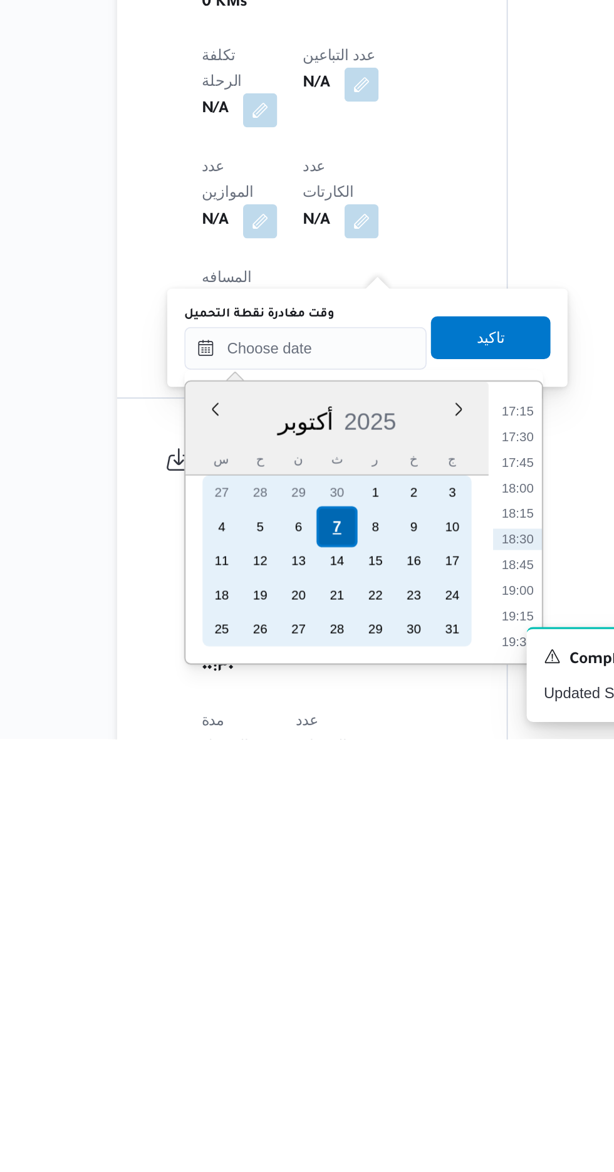
click at [292, 1054] on div "7" at bounding box center [292, 1048] width 24 height 24
type input "[DATE] ٠٠:٠٠"
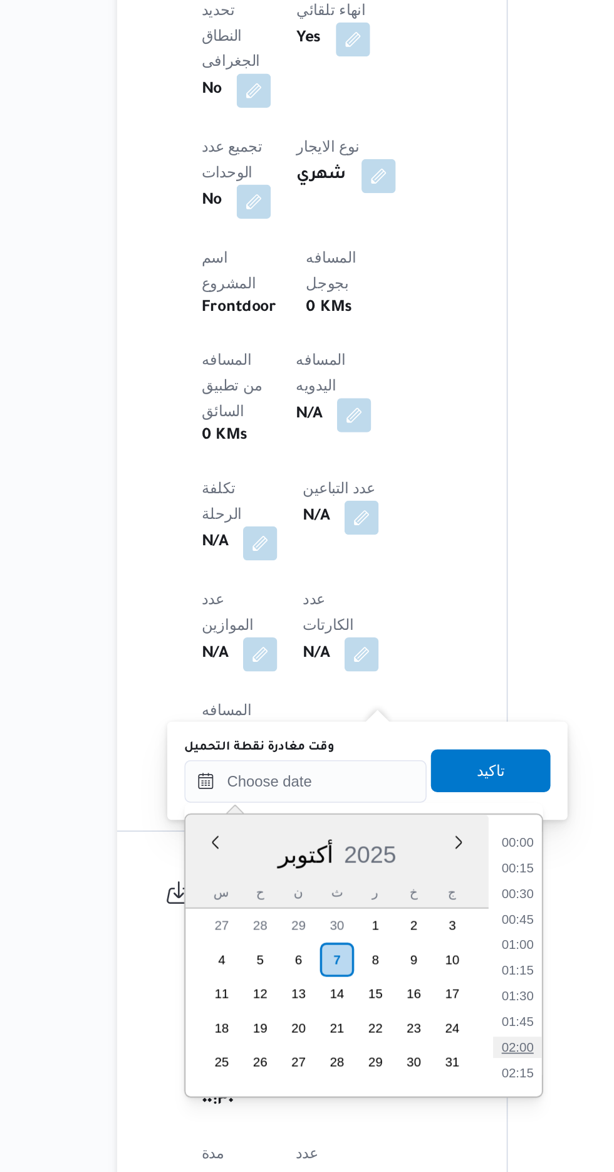
click at [403, 1097] on li "02:00" at bounding box center [398, 1099] width 29 height 13
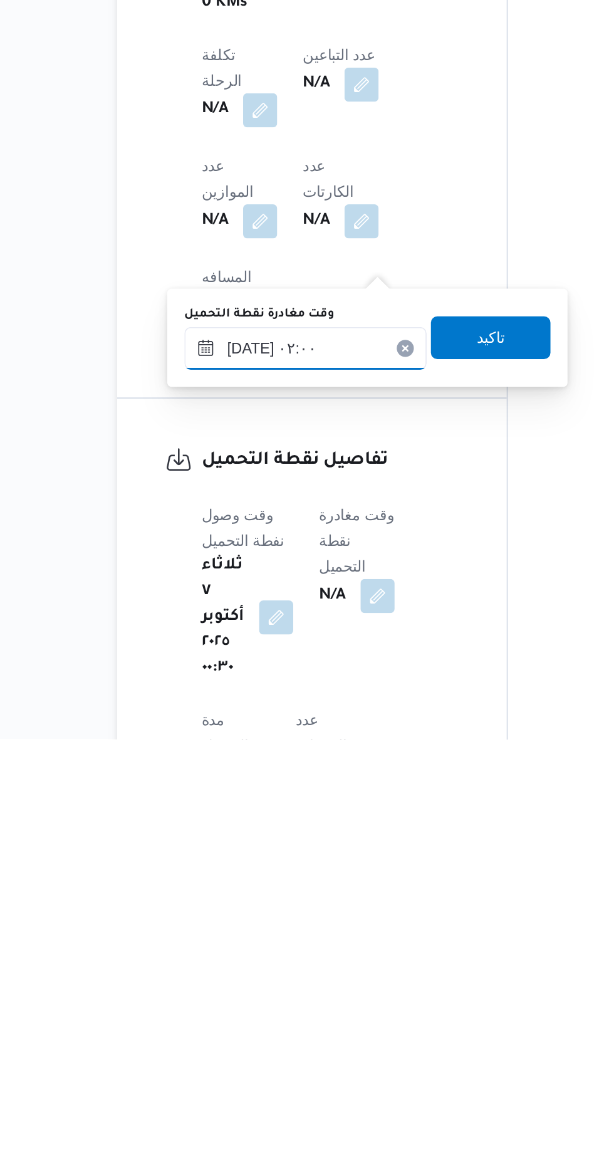
click at [289, 942] on input "[DATE] ٠٢:٠٠" at bounding box center [274, 942] width 142 height 25
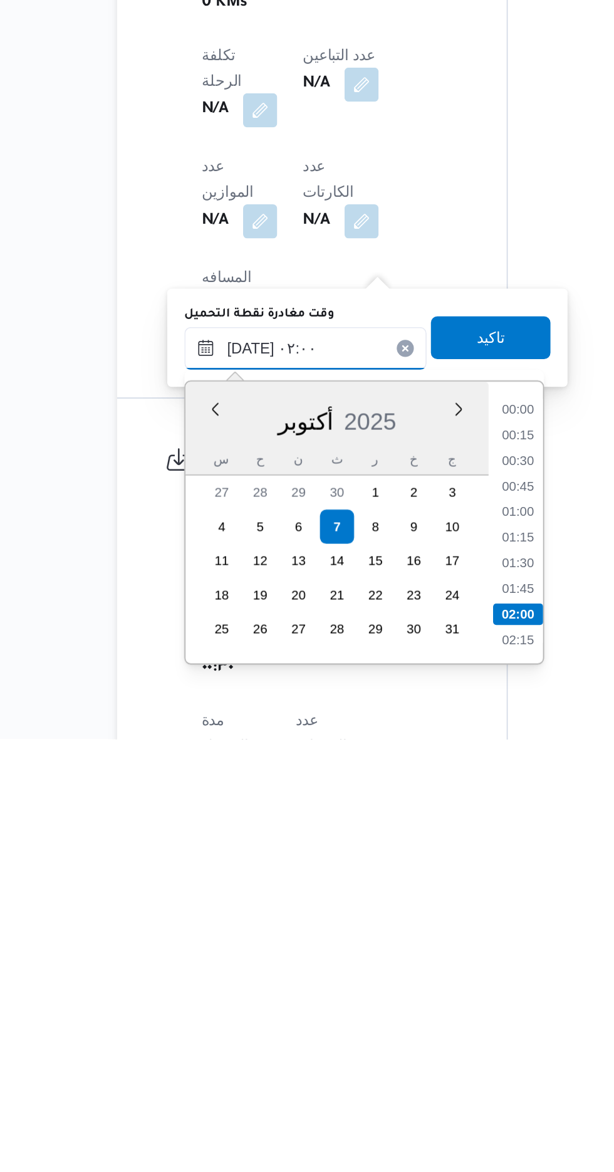
scroll to position [44, 0]
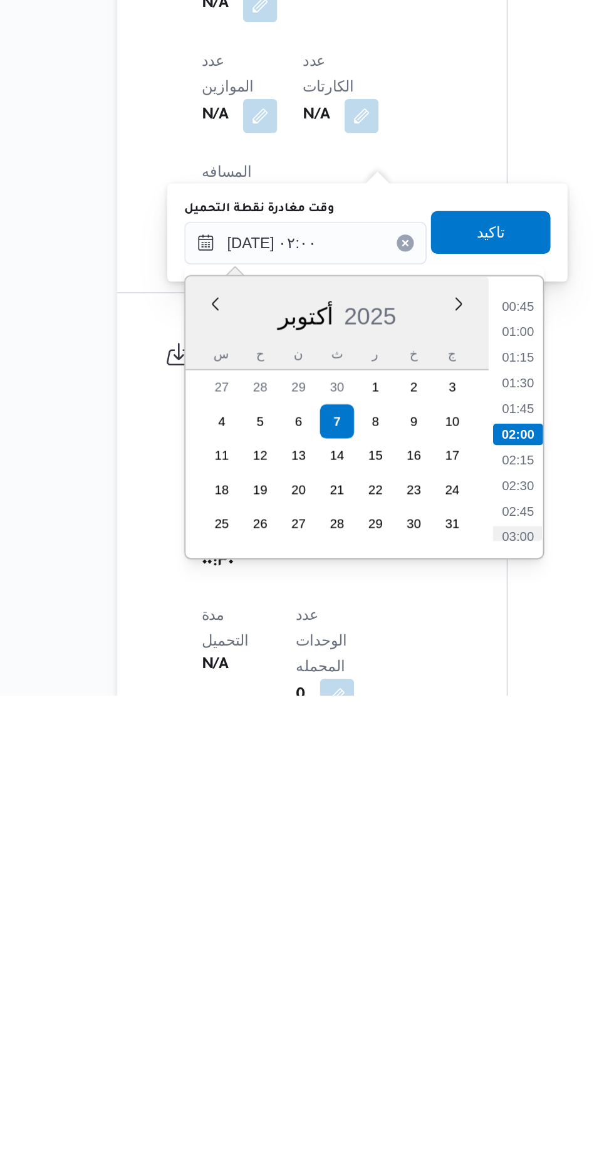
click at [399, 1076] on li "03:00" at bounding box center [398, 1079] width 29 height 13
type input "[DATE] ٠٣:٠٠"
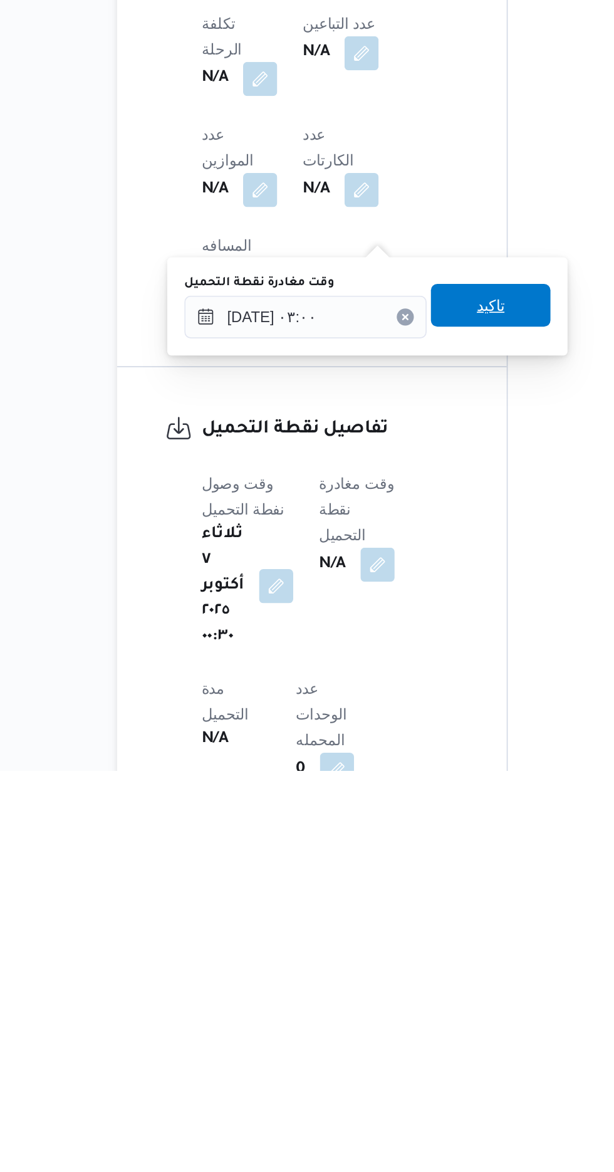
click at [406, 890] on span "تاكيد" at bounding box center [382, 899] width 70 height 25
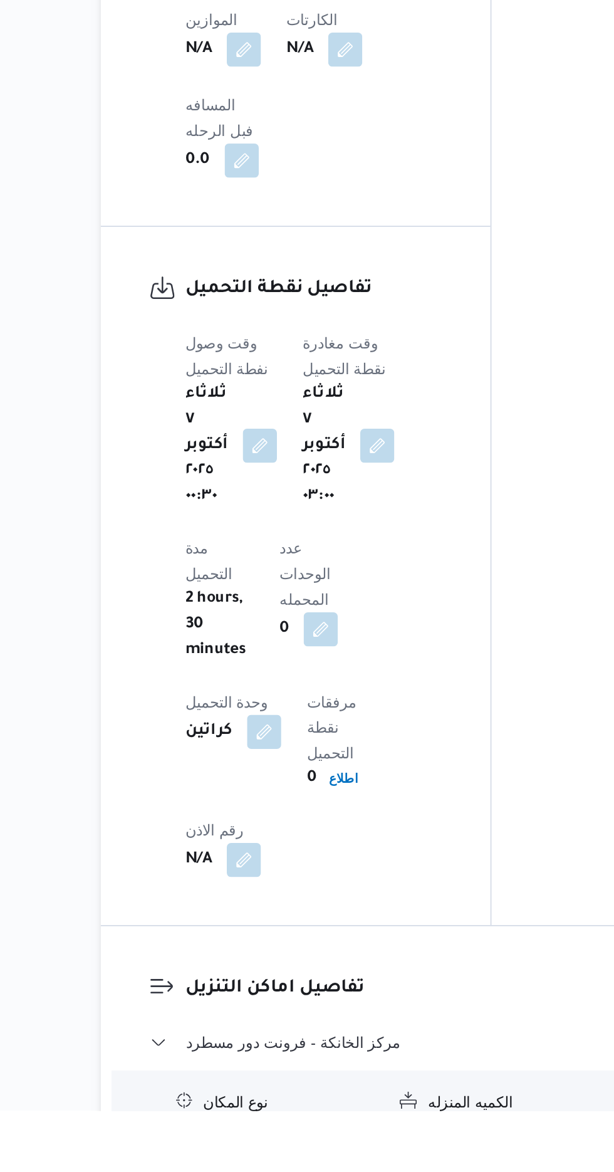
scroll to position [800, 0]
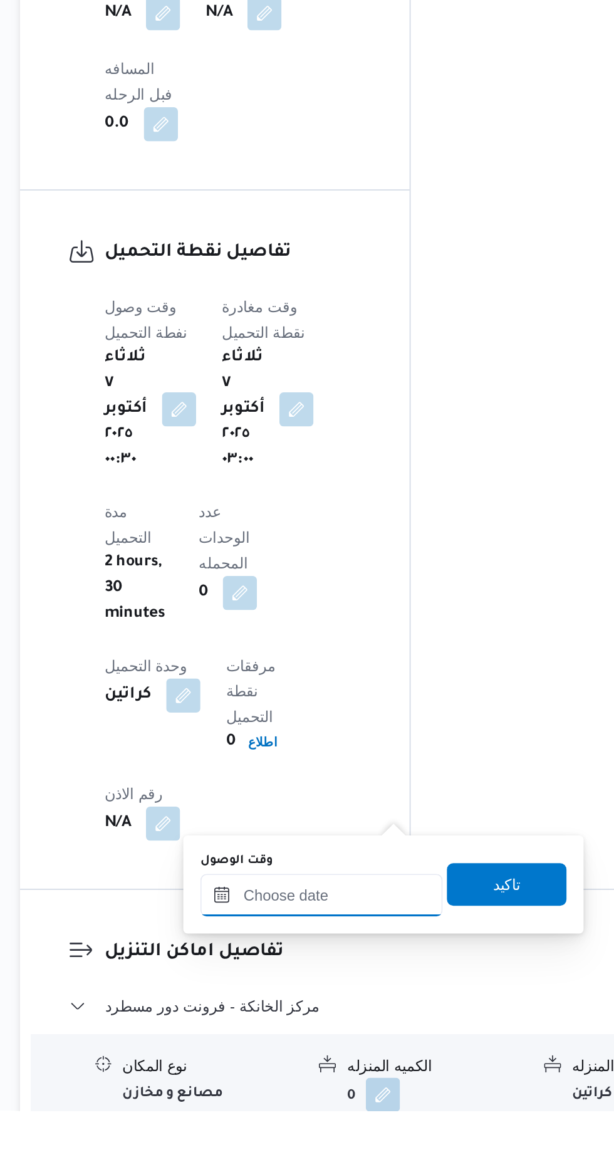
click at [302, 1042] on input "وقت الوصول" at bounding box center [340, 1045] width 142 height 25
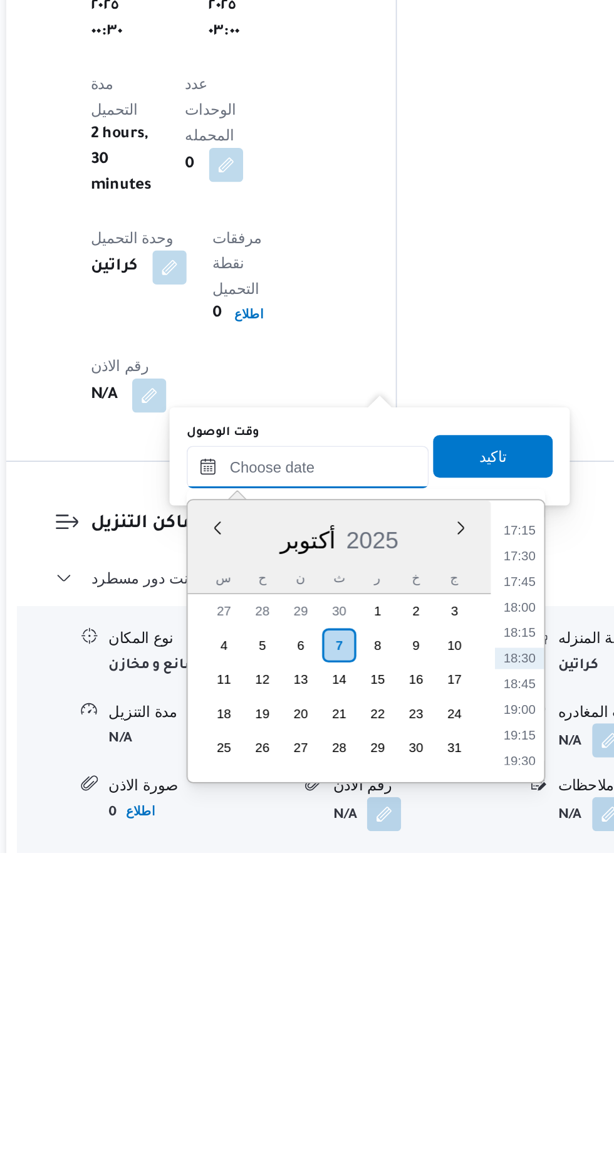
scroll to position [900, 0]
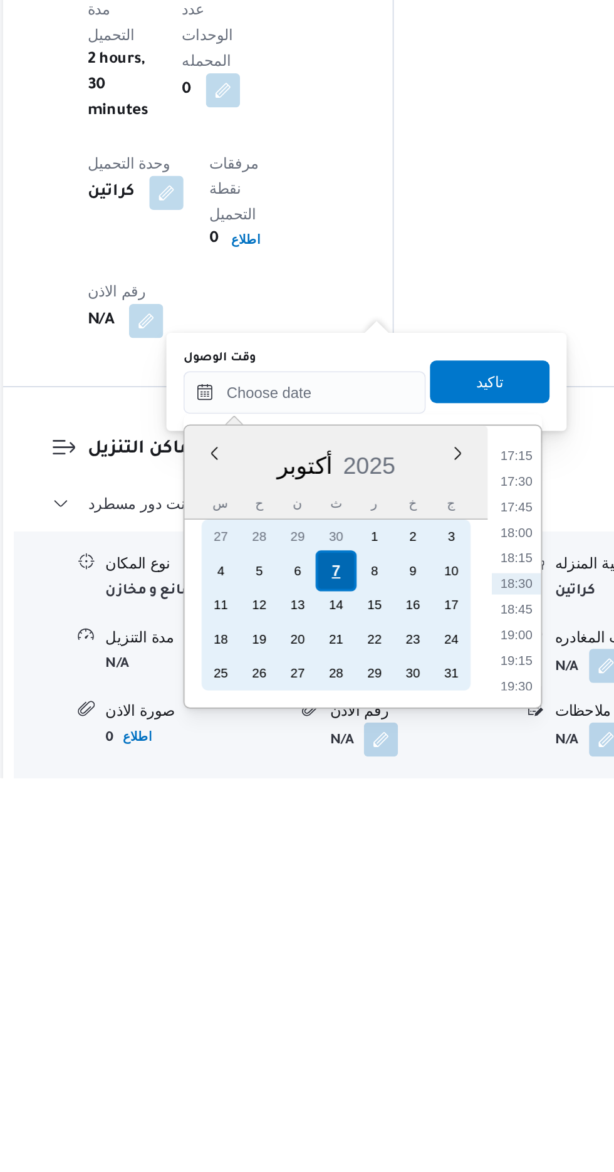
click at [359, 1049] on div "7" at bounding box center [359, 1051] width 24 height 24
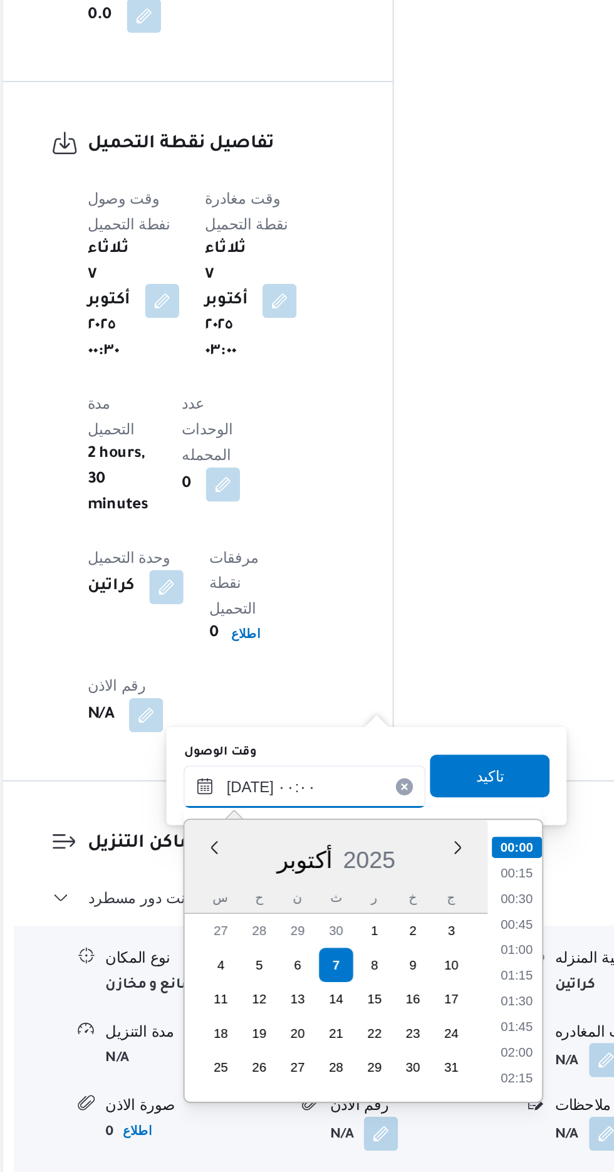
click at [273, 950] on input "[DATE] ٠٠:٠٠" at bounding box center [340, 946] width 142 height 25
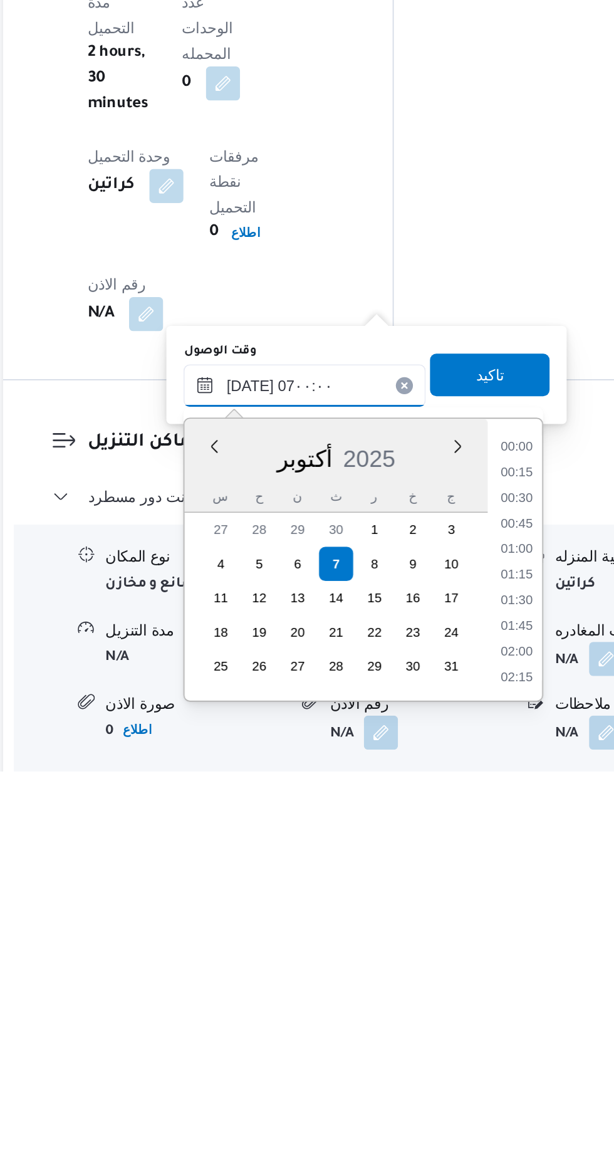
scroll to position [290, 0]
click at [465, 1112] on li "07:00" at bounding box center [464, 1113] width 29 height 13
type input "[DATE] ٠٧:٠٠"
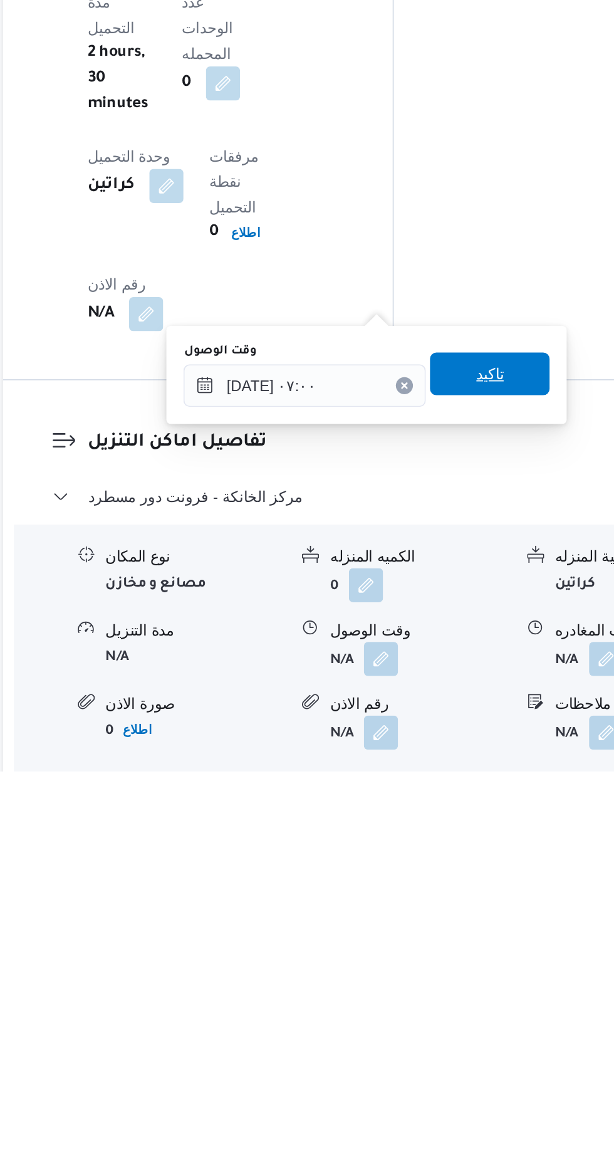
click at [457, 942] on span "تاكيد" at bounding box center [449, 939] width 16 height 15
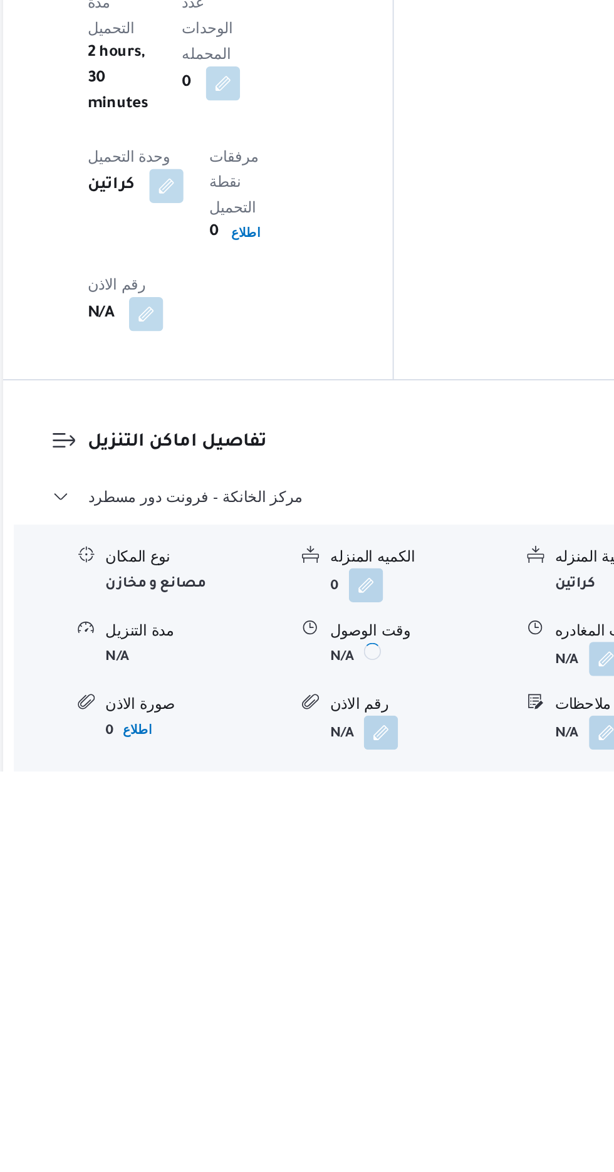
scroll to position [900, 0]
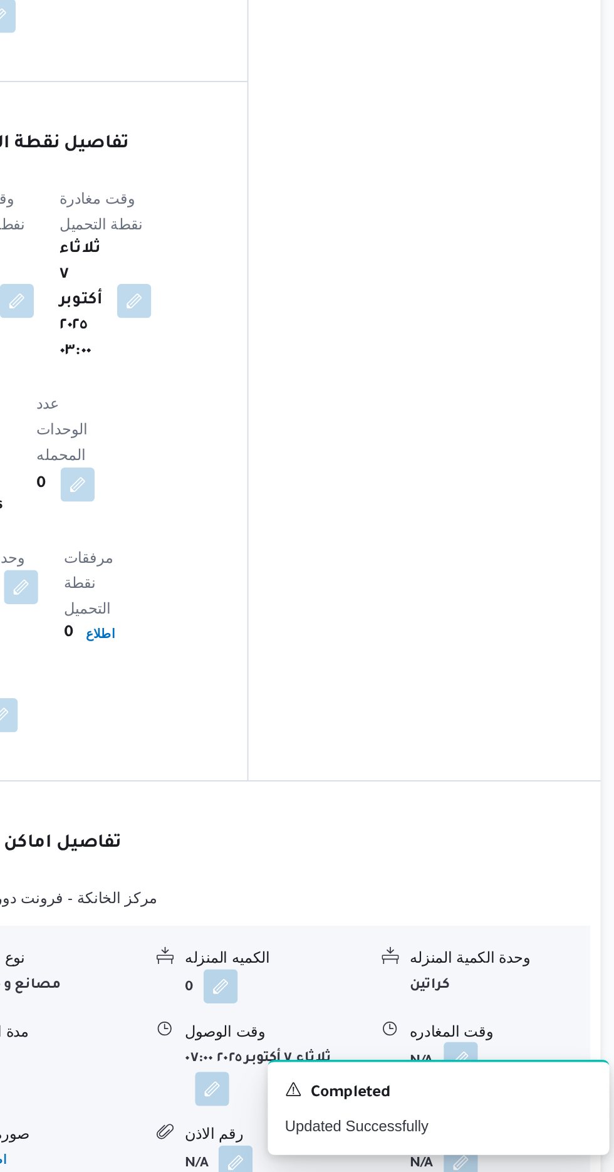
click at [513, 1096] on button "button" at bounding box center [517, 1106] width 20 height 20
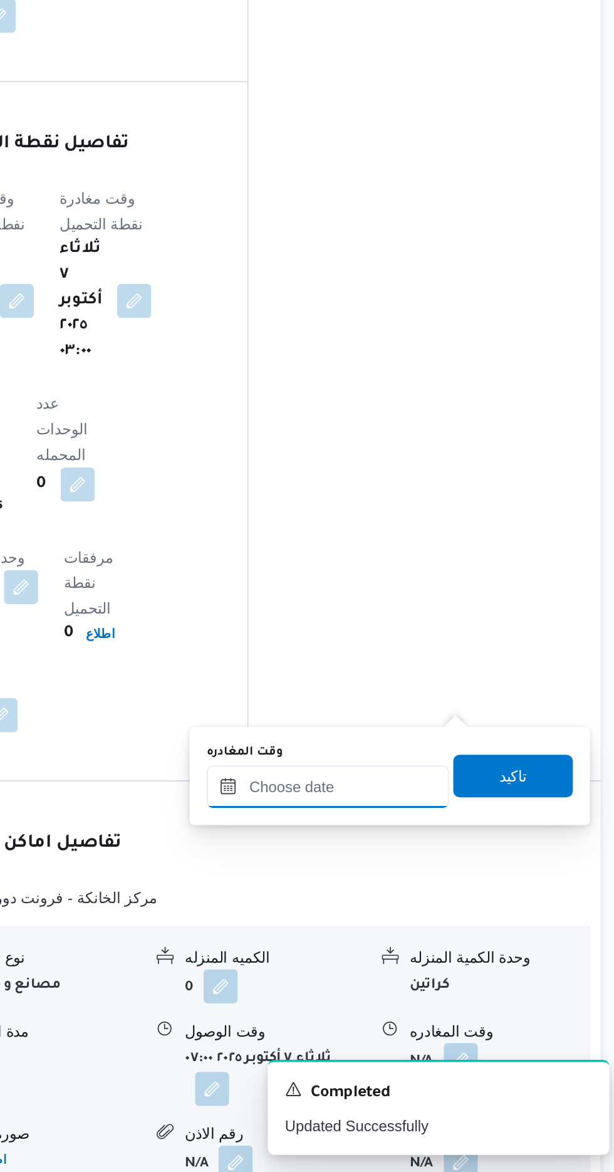
click at [404, 949] on input "وقت المغادره" at bounding box center [439, 946] width 142 height 25
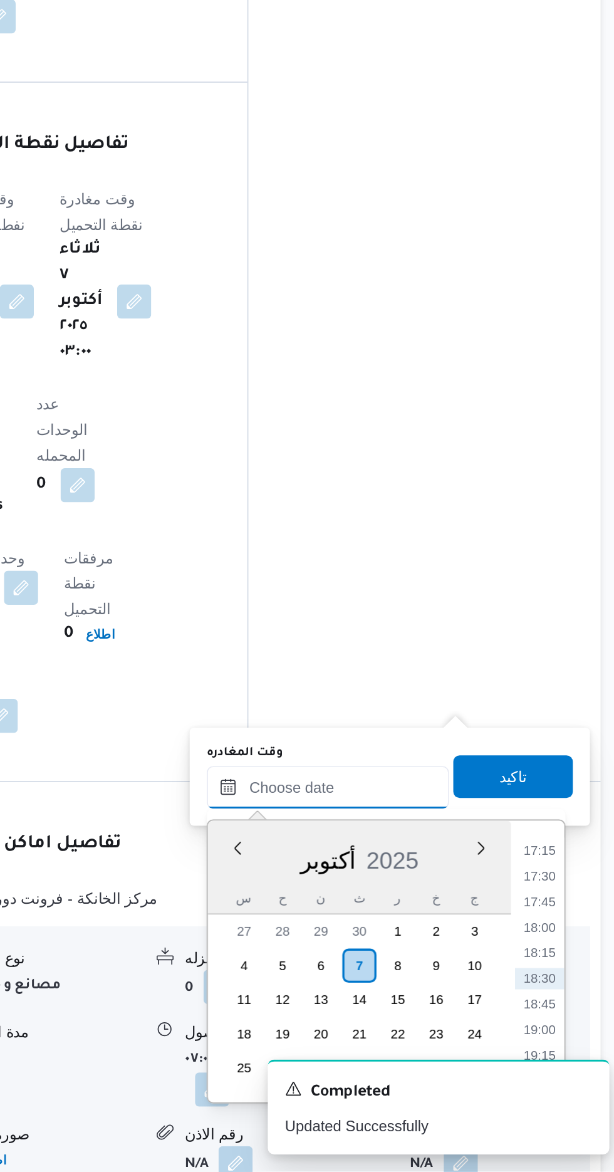
scroll to position [899, 0]
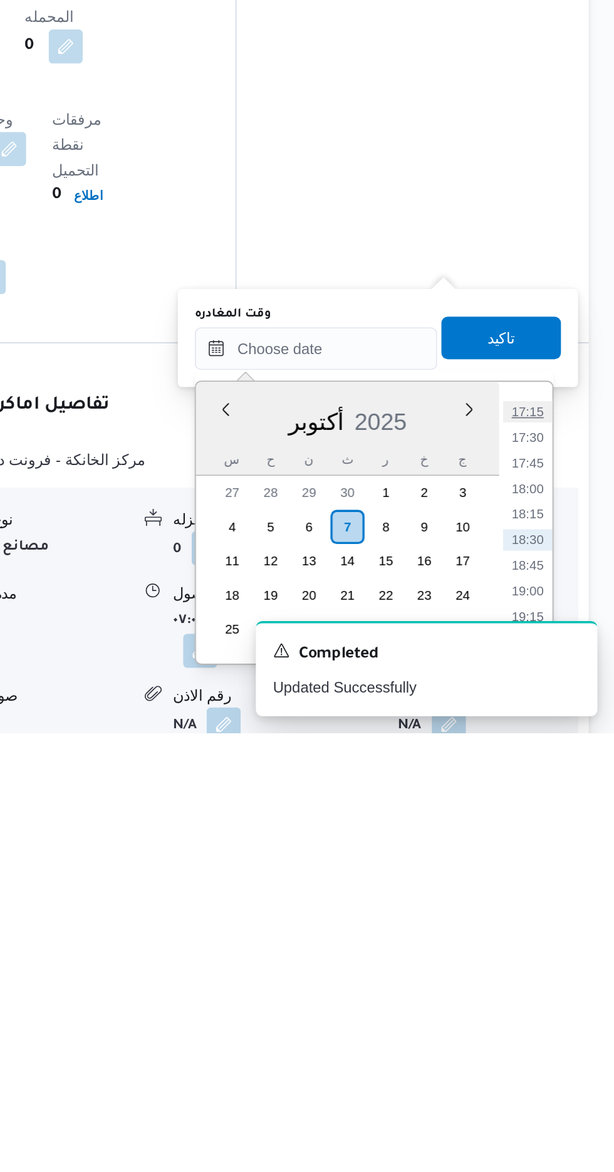
click at [568, 984] on li "17:15" at bounding box center [563, 983] width 29 height 13
type input "[DATE] ١٧:١٥"
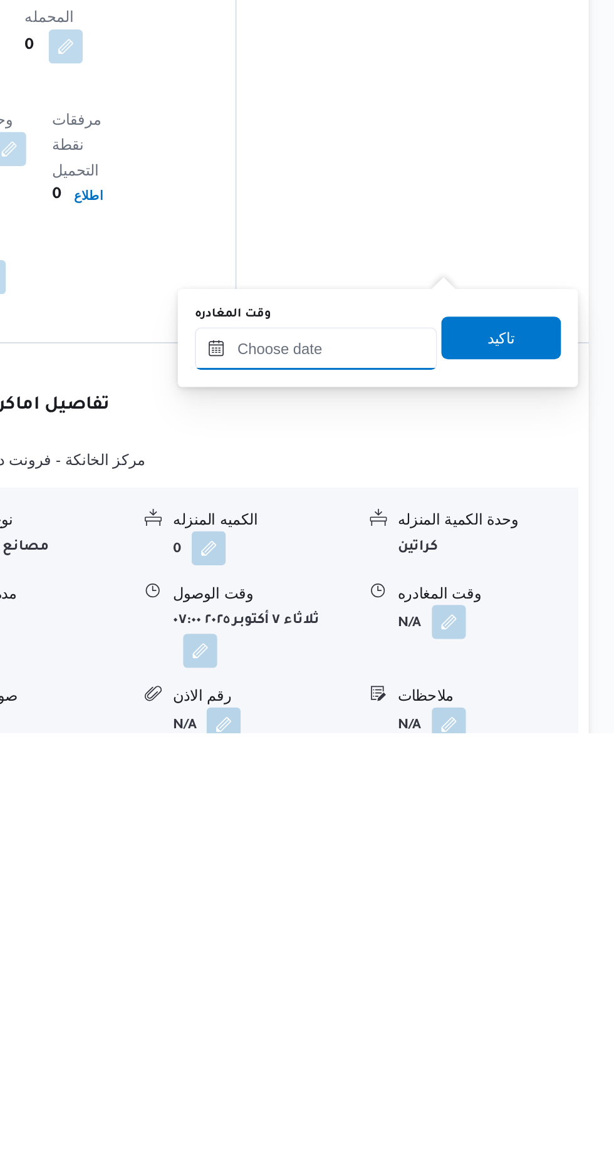
scroll to position [900, 0]
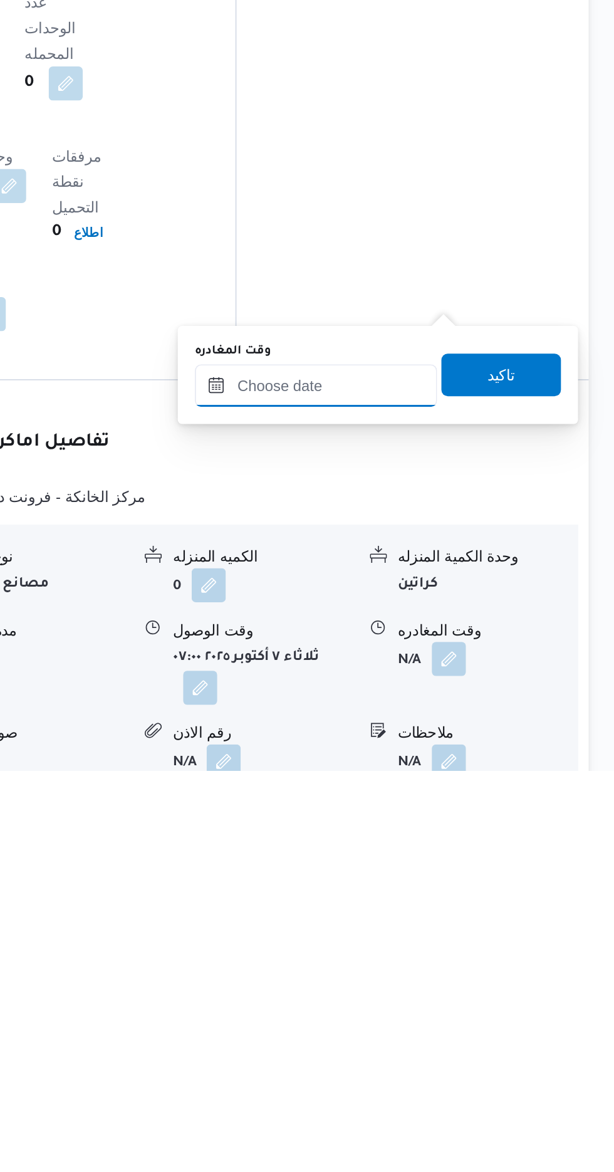
click at [475, 944] on input "وقت المغادره" at bounding box center [439, 946] width 142 height 25
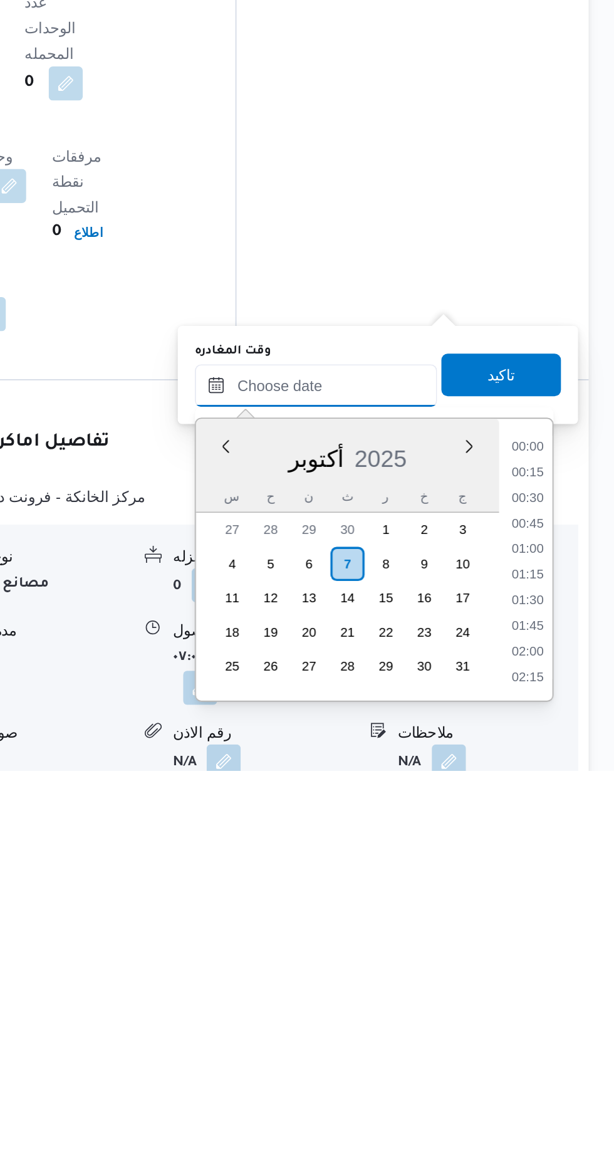
scroll to position [0, 0]
click at [567, 999] on li "17:30" at bounding box center [563, 998] width 29 height 13
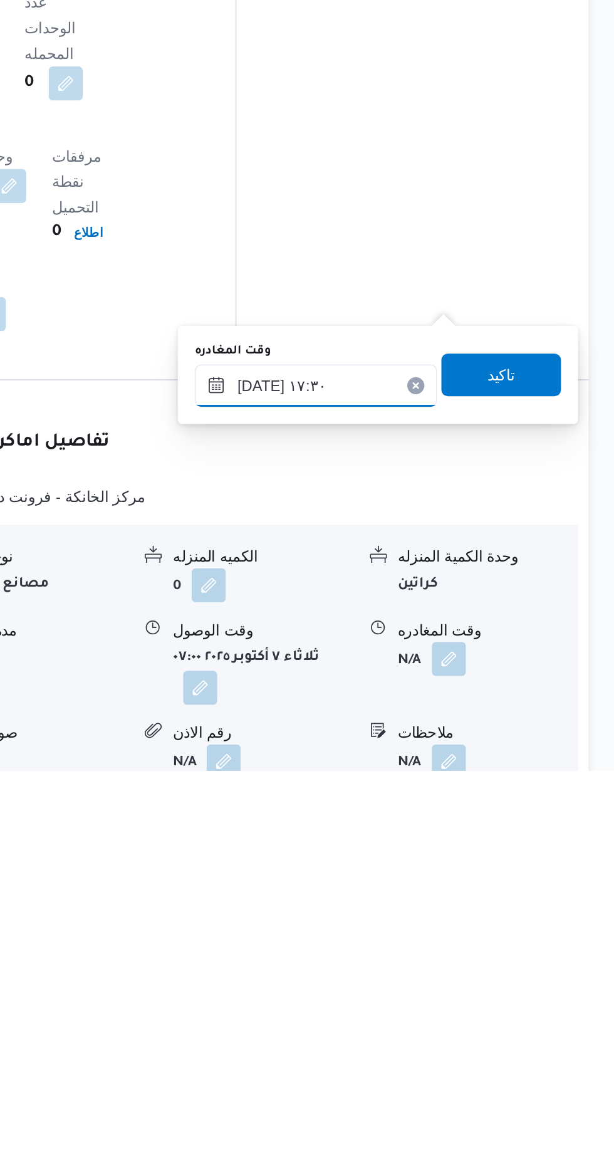
click at [481, 942] on input "[DATE] ١٧:٣٠" at bounding box center [439, 946] width 142 height 25
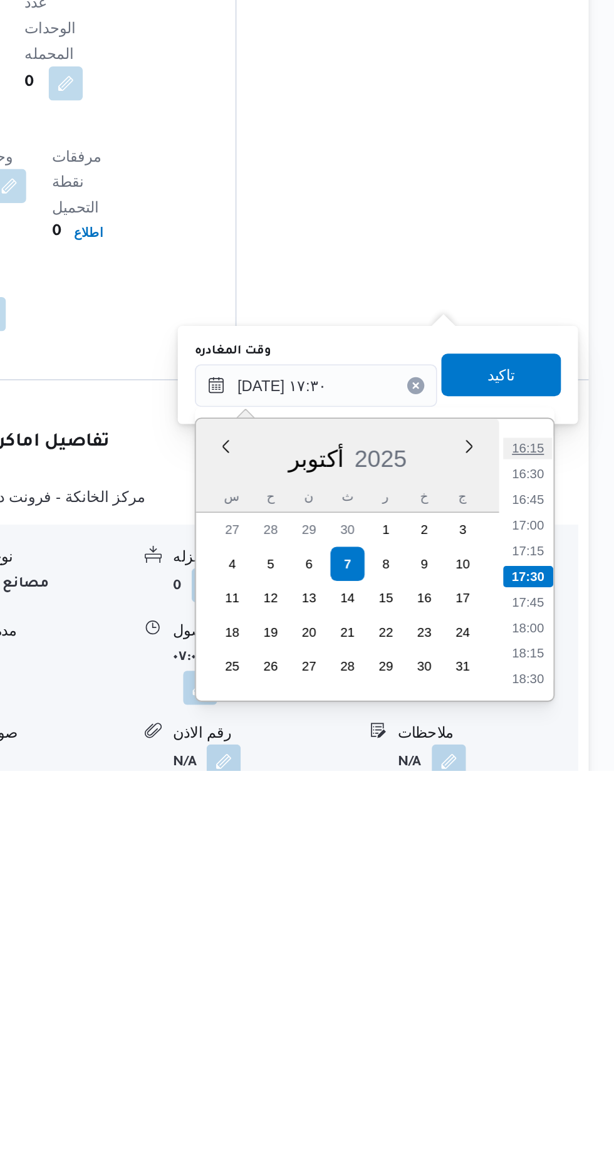
click at [566, 984] on li "16:15" at bounding box center [563, 983] width 29 height 13
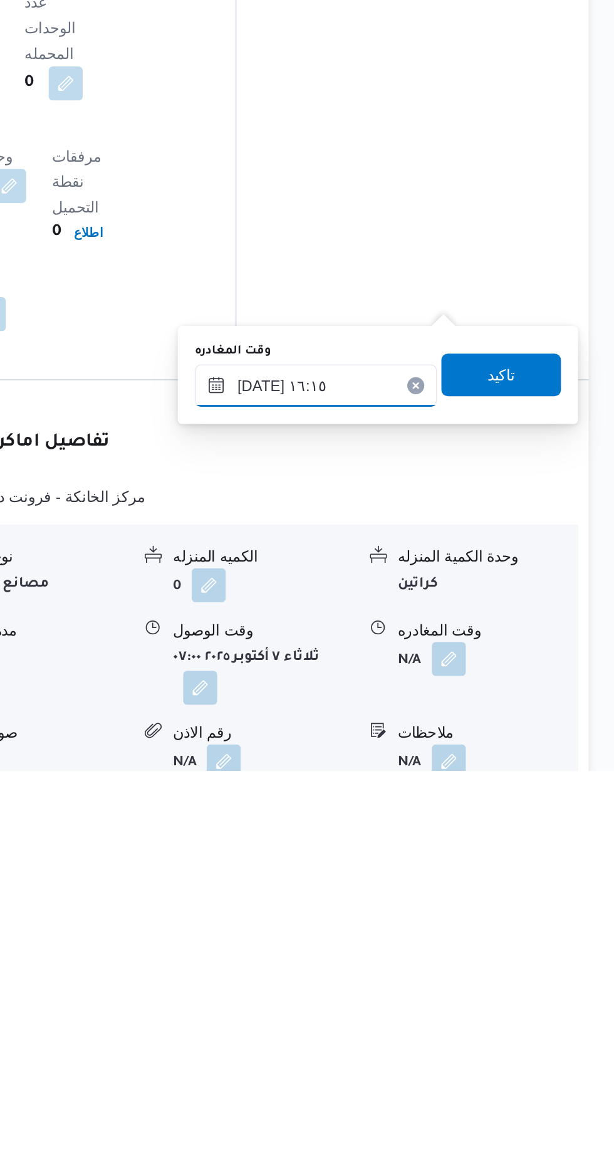
click at [479, 947] on input "[DATE] ١٦:١٥" at bounding box center [439, 946] width 142 height 25
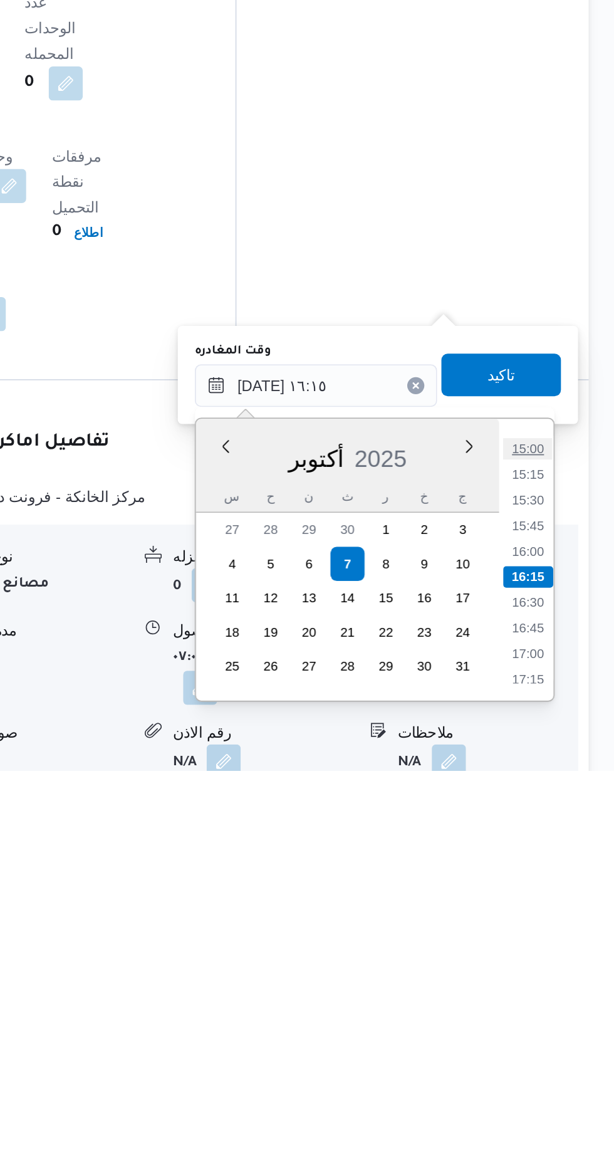
click at [566, 984] on li "15:00" at bounding box center [563, 983] width 29 height 13
type input "[DATE] ١٥:٠٠"
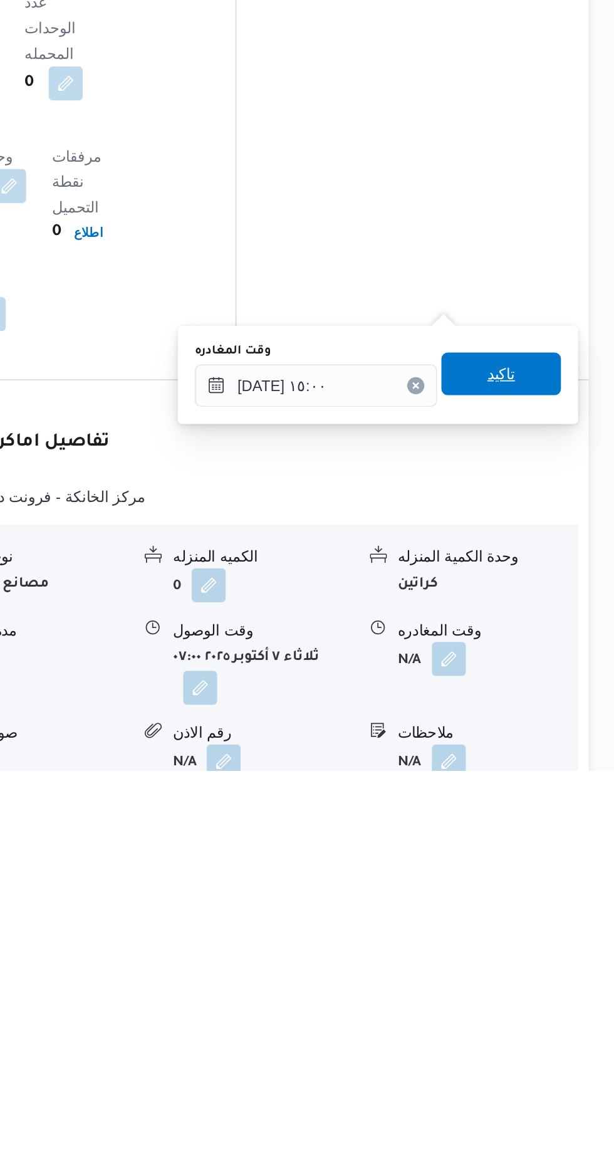
click at [556, 936] on span "تاكيد" at bounding box center [548, 939] width 16 height 15
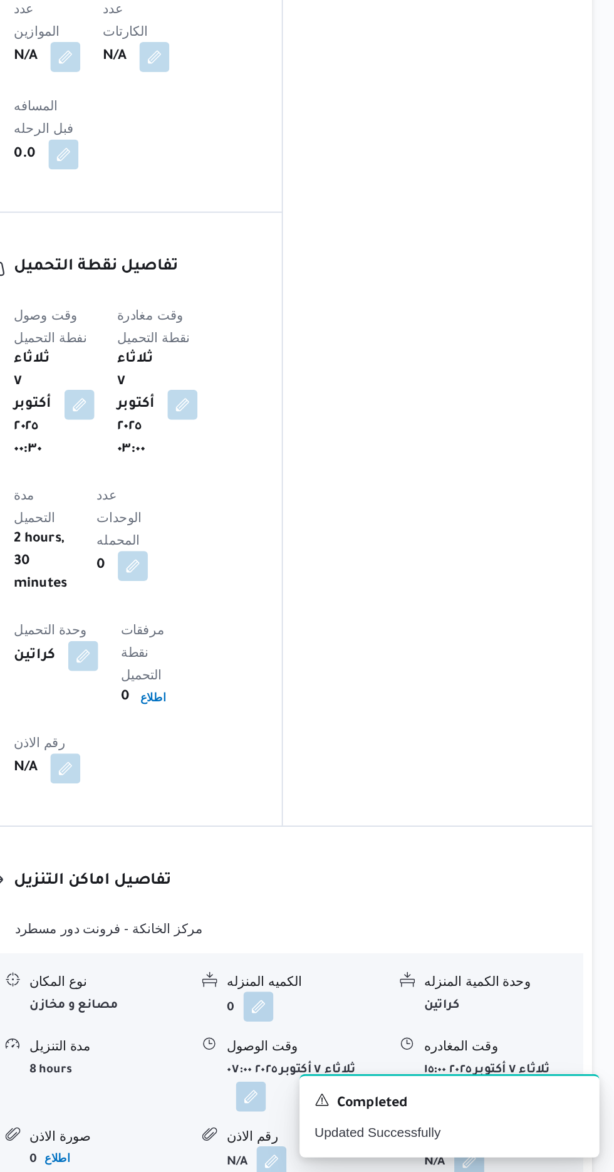
click at [494, 1111] on button "button" at bounding box center [503, 1121] width 20 height 20
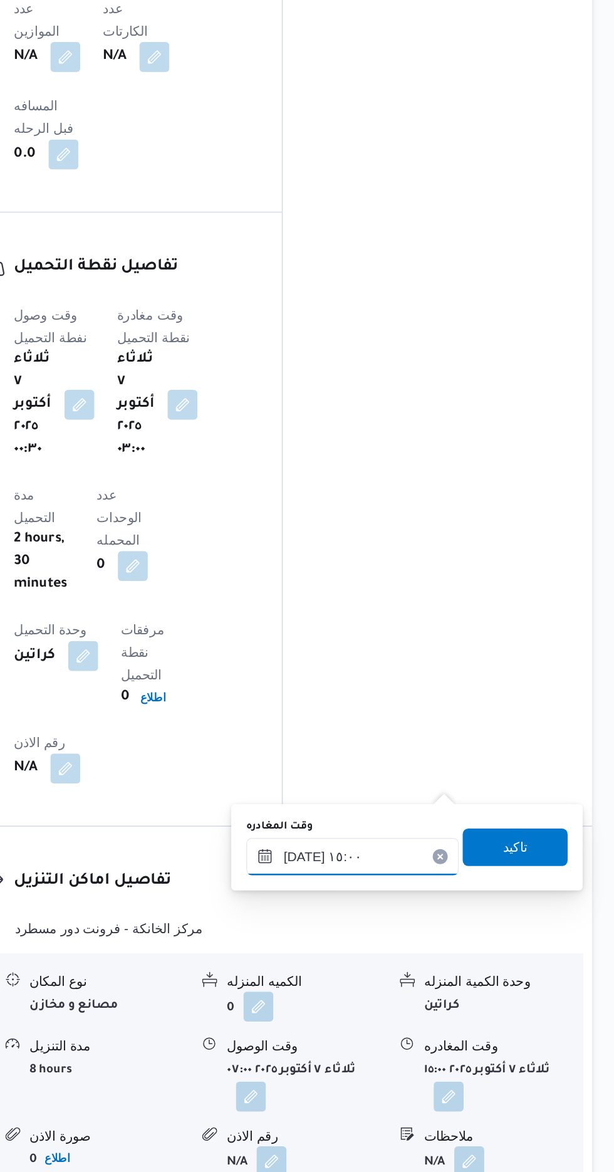
click at [401, 967] on input "[DATE] ١٥:٠٠" at bounding box center [439, 961] width 142 height 25
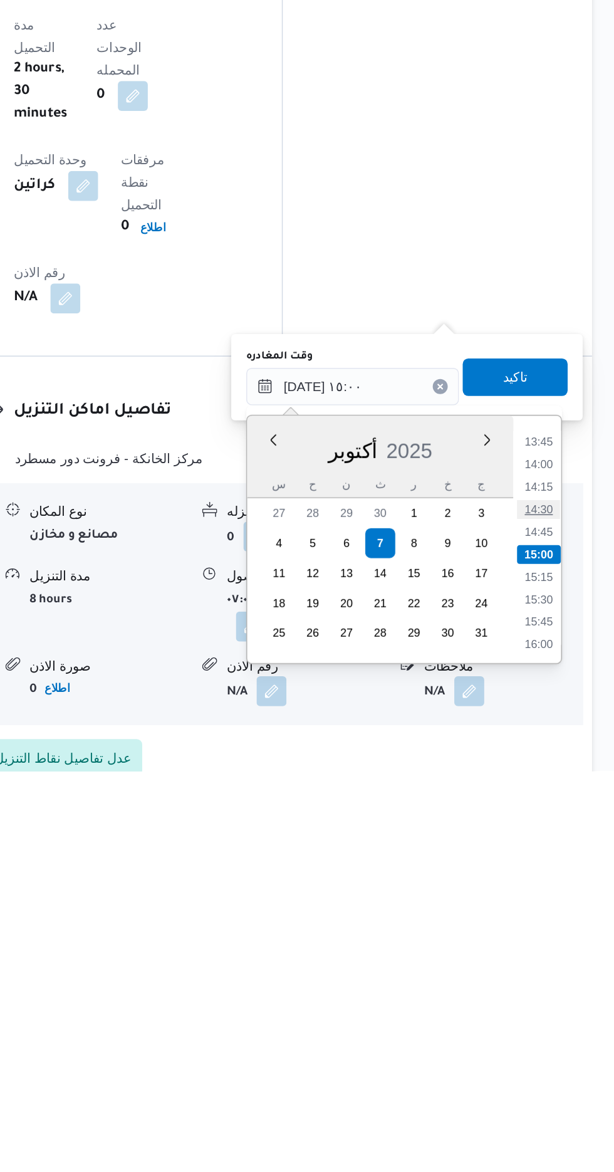
click at [566, 998] on li "14:30" at bounding box center [563, 997] width 29 height 13
type input "[DATE] ١٤:٣٠"
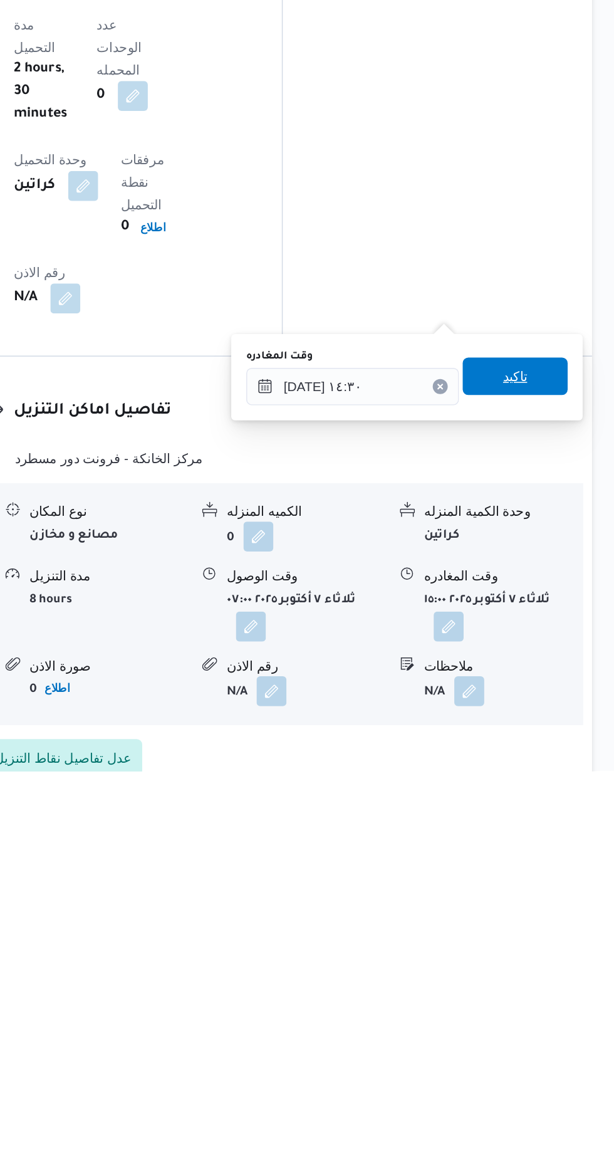
click at [556, 910] on span "تاكيد" at bounding box center [548, 908] width 16 height 15
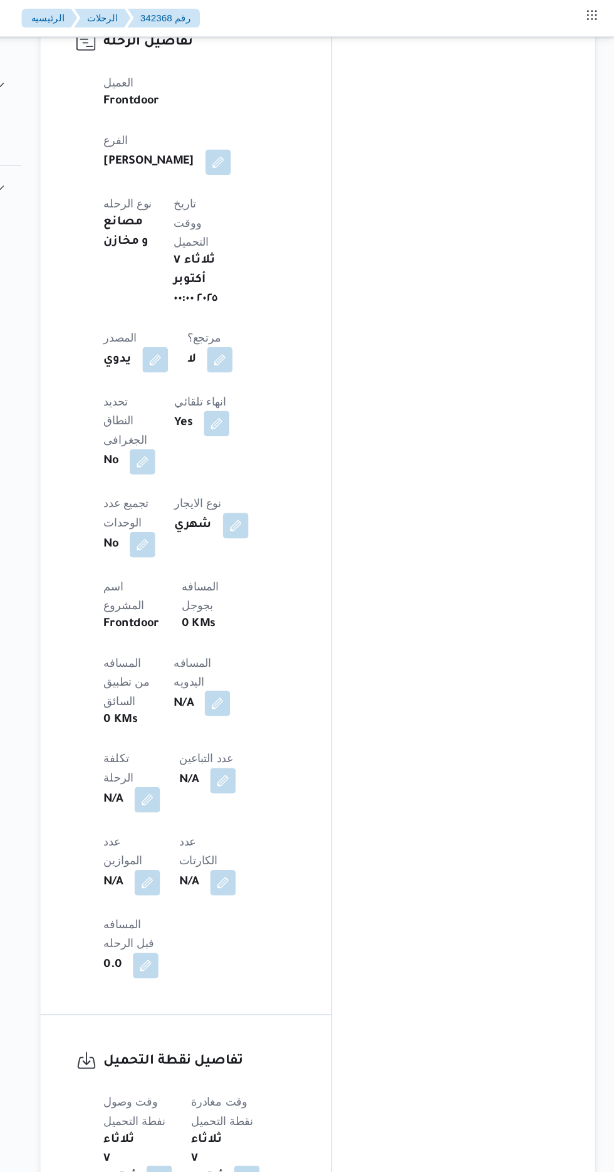
click at [292, 544] on button "button" at bounding box center [302, 554] width 20 height 20
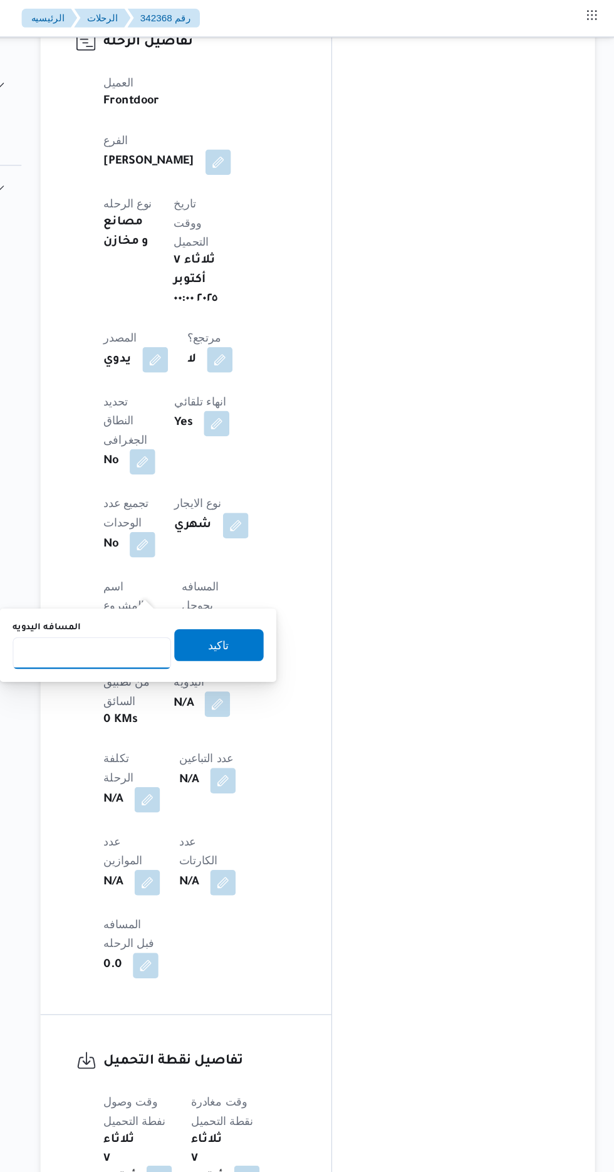
click at [214, 514] on input "المسافه اليدويه" at bounding box center [203, 514] width 125 height 25
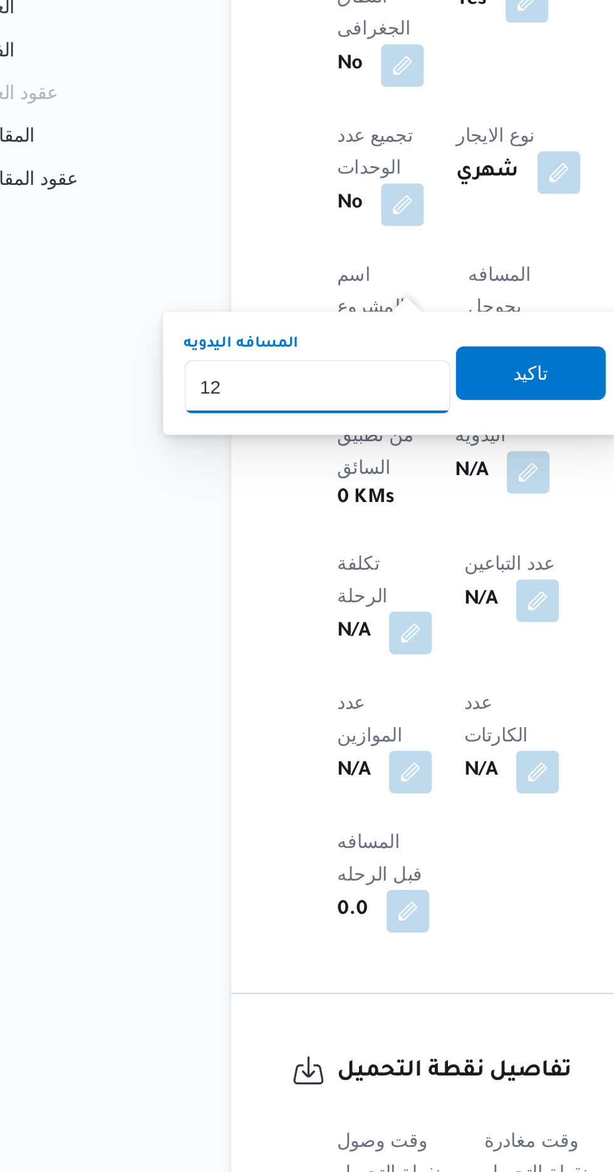
type input "120"
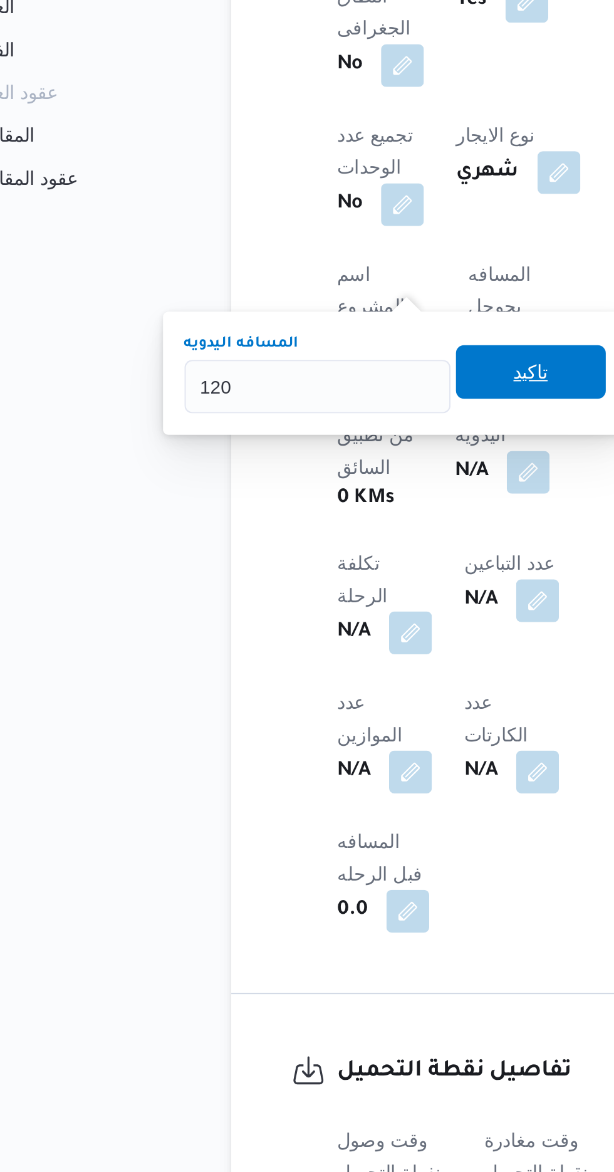
click at [309, 517] on span "تاكيد" at bounding box center [303, 507] width 70 height 25
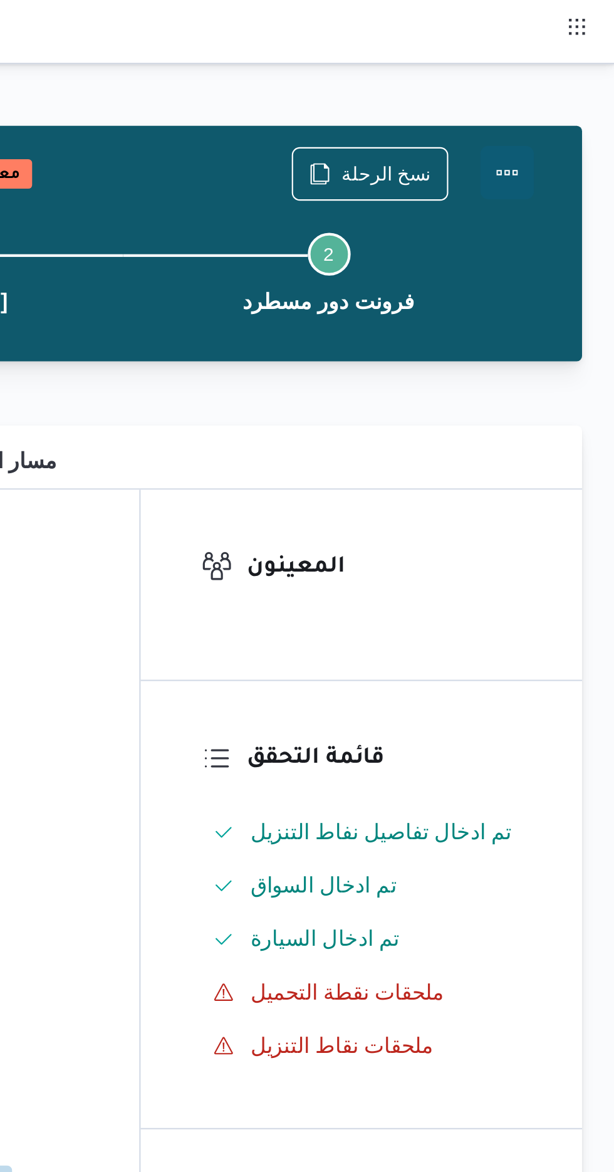
click at [569, 76] on button "Actions" at bounding box center [564, 80] width 25 height 25
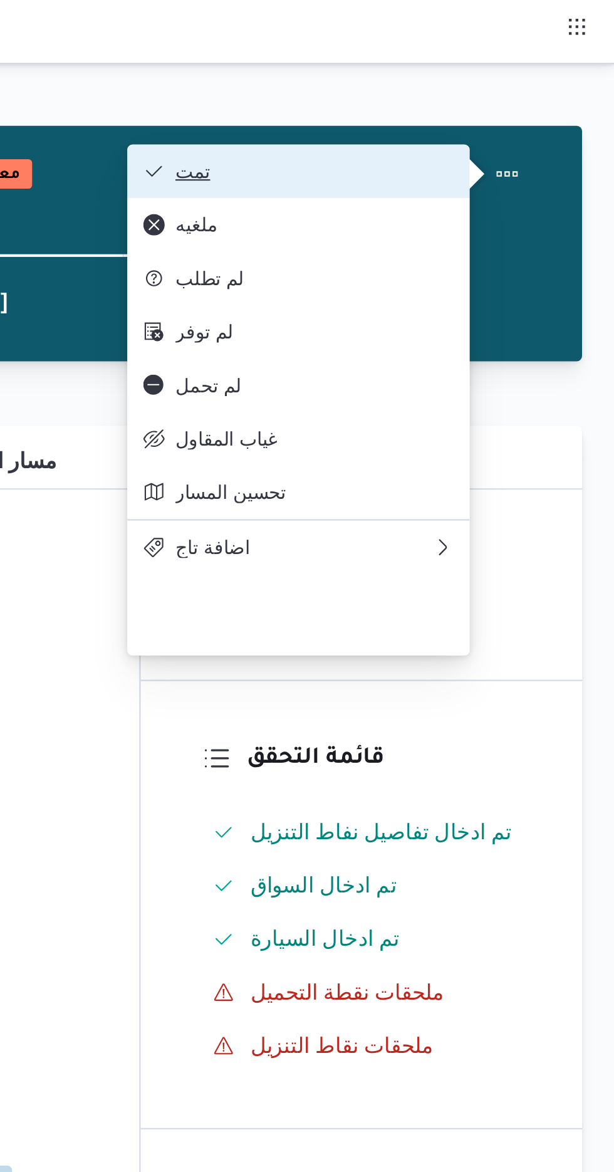
click at [530, 78] on span "تمت" at bounding box center [474, 80] width 130 height 10
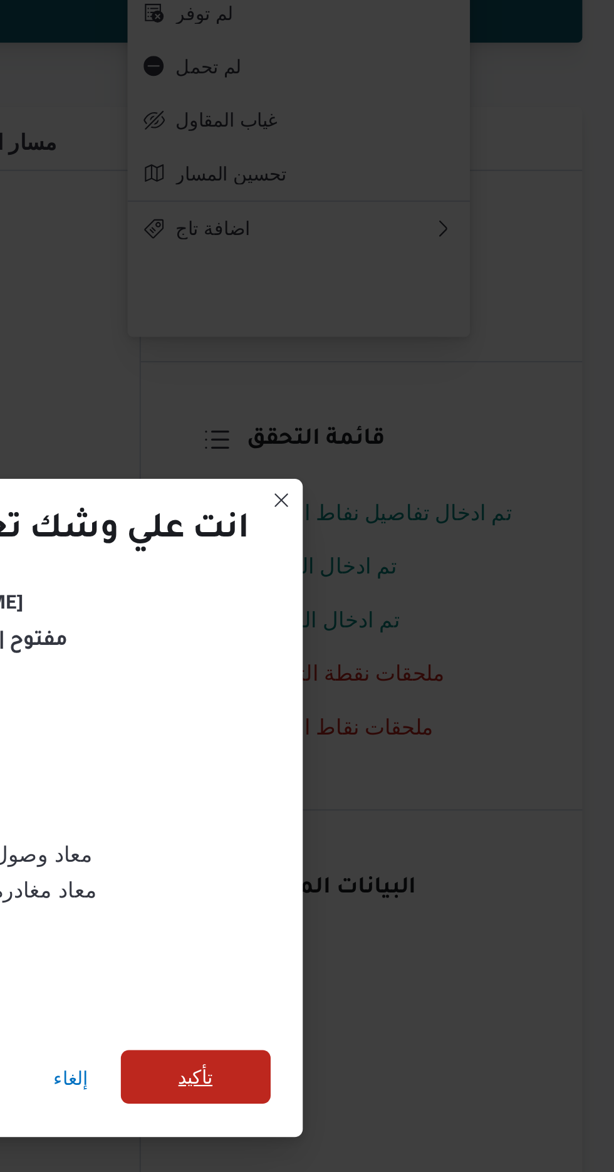
click at [425, 649] on span "تأكيد" at bounding box center [418, 653] width 16 height 15
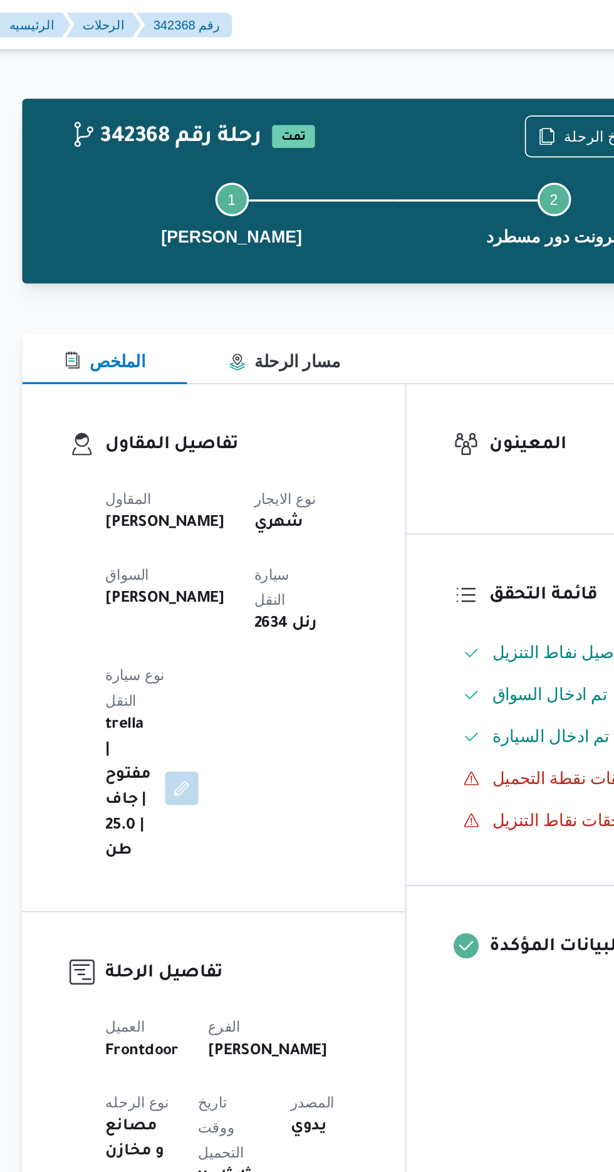
click at [487, 88] on div "Step 1 is incomplete 1 بيوفانا شبرامنت Step 2 is incomplete 2 فرونت دور مسطرد" at bounding box center [384, 127] width 400 height 80
click at [491, 71] on span "نسخ الرحلة" at bounding box center [500, 81] width 72 height 24
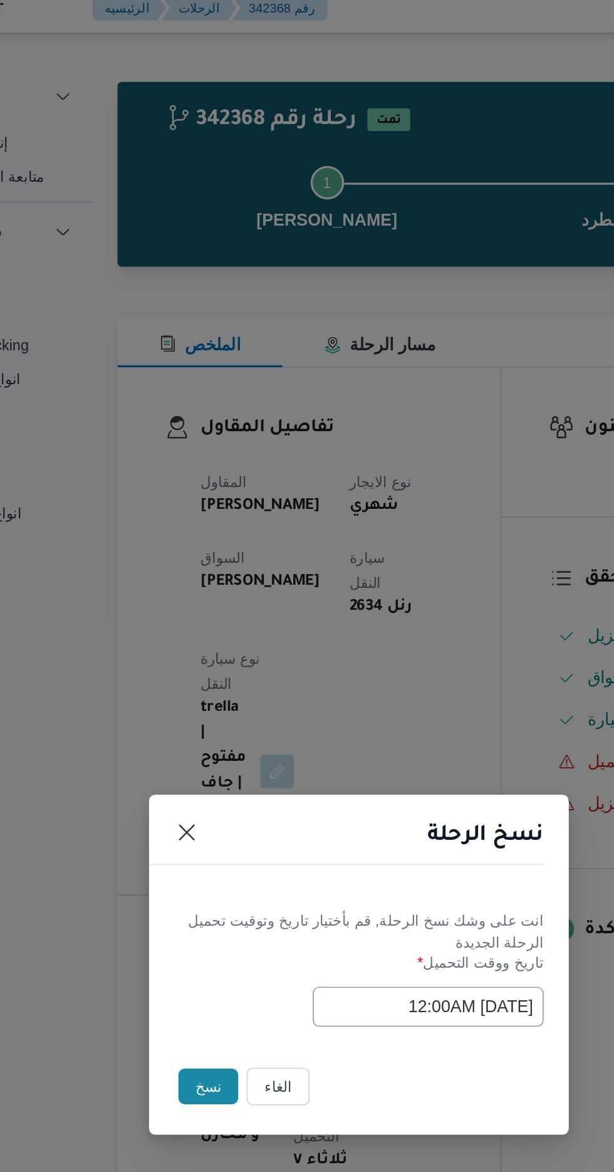
click at [213, 660] on button "نسخ" at bounding box center [217, 658] width 36 height 21
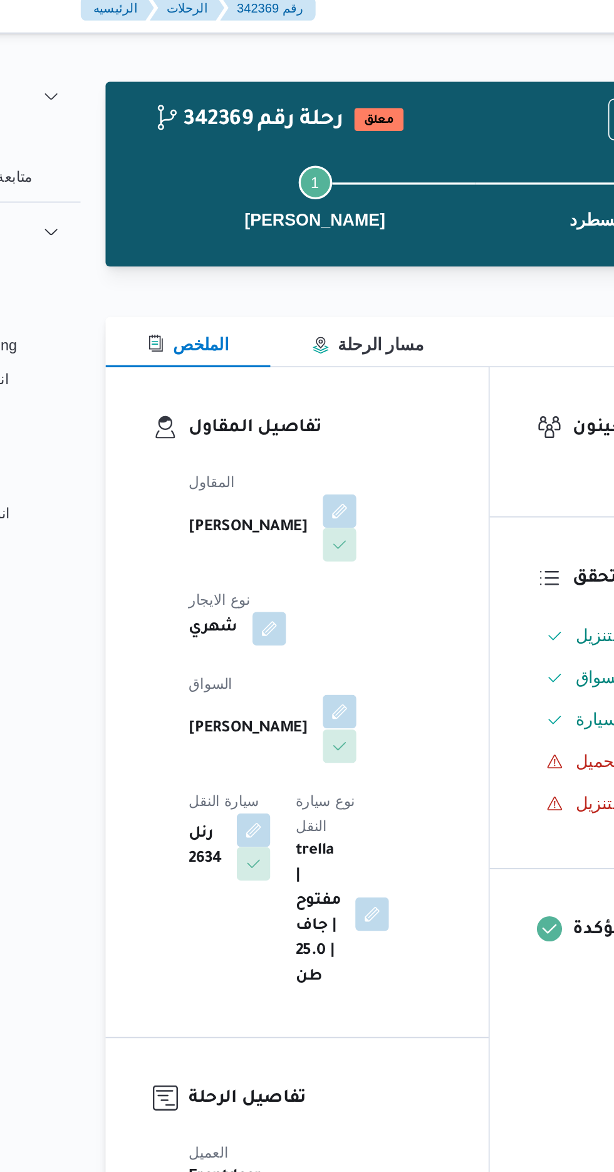
click at [293, 430] on button "button" at bounding box center [303, 435] width 20 height 20
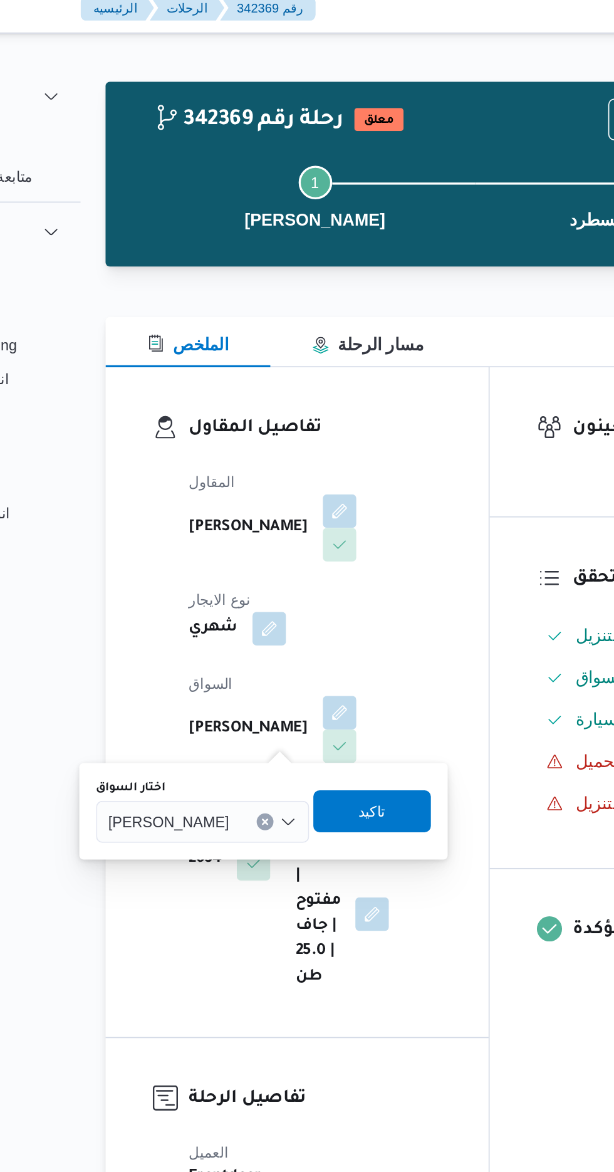
click at [214, 501] on span "[PERSON_NAME]" at bounding box center [201, 500] width 72 height 14
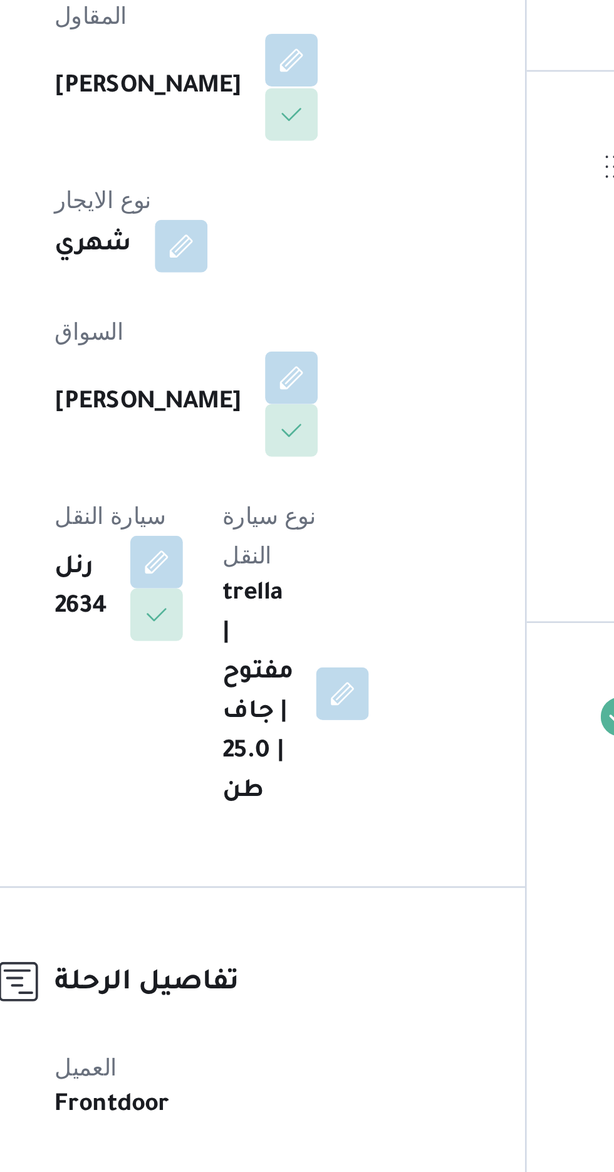
click at [293, 325] on button "button" at bounding box center [303, 315] width 20 height 20
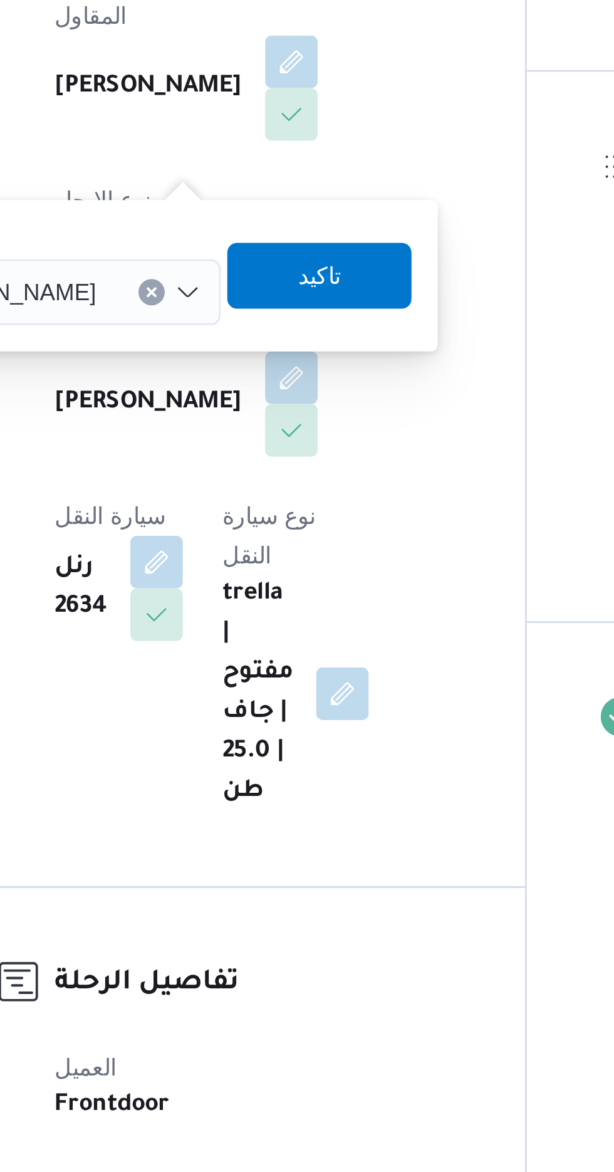
click at [228, 401] on span "[PERSON_NAME]" at bounding box center [192, 403] width 72 height 14
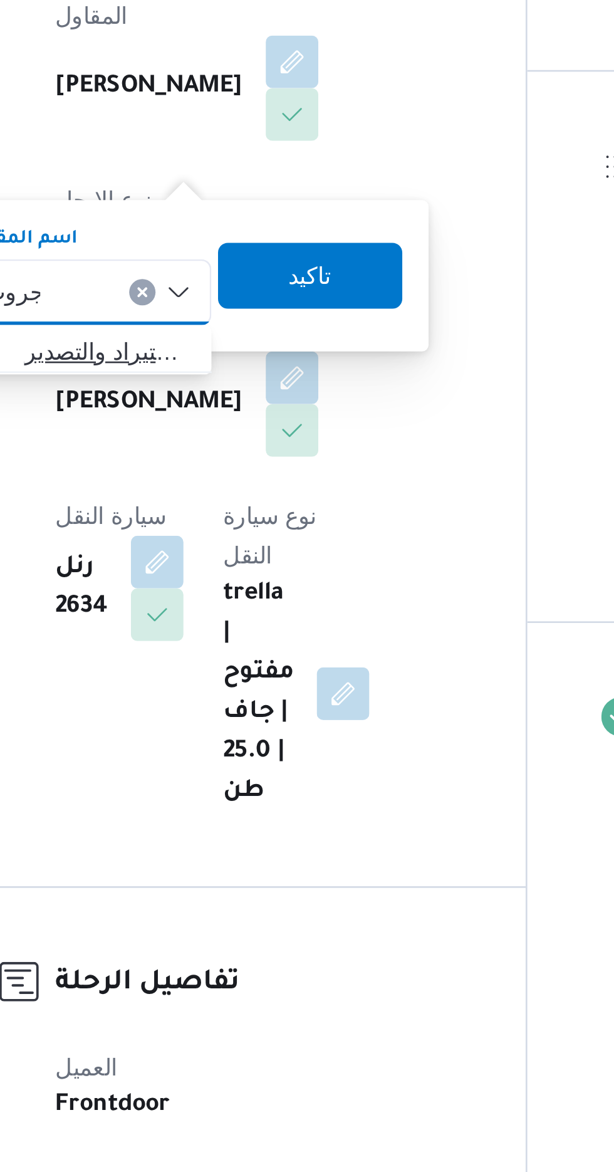
type input "جروب"
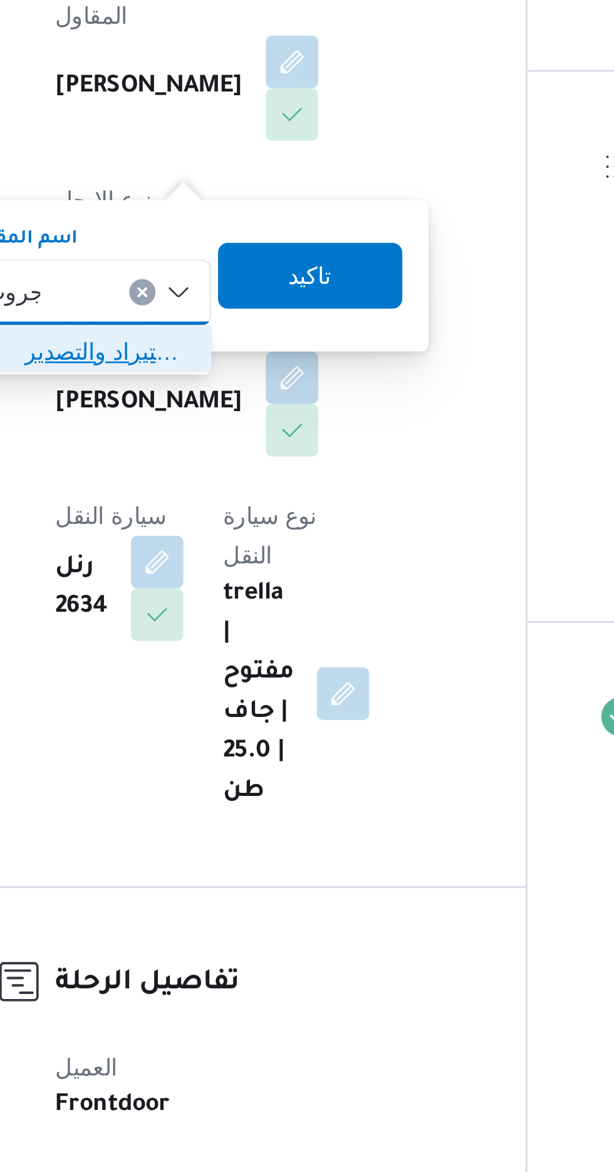
click at [246, 428] on span "شركة غريب جروب للاستيراد والتصدير" at bounding box center [233, 425] width 64 height 15
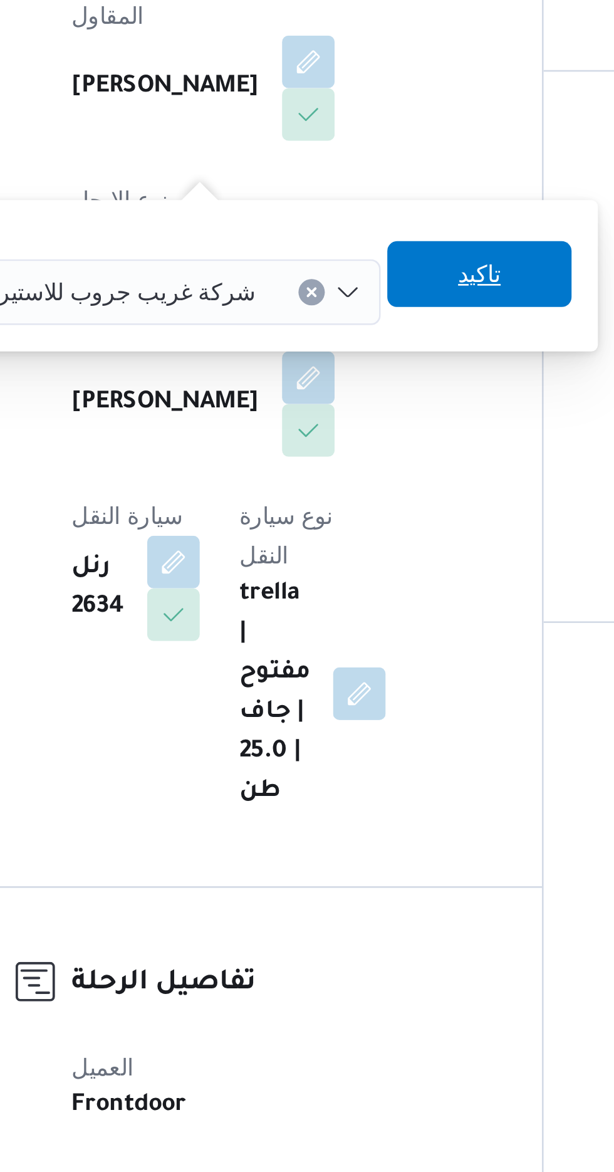
click at [334, 397] on span "تاكيد" at bounding box center [368, 396] width 70 height 25
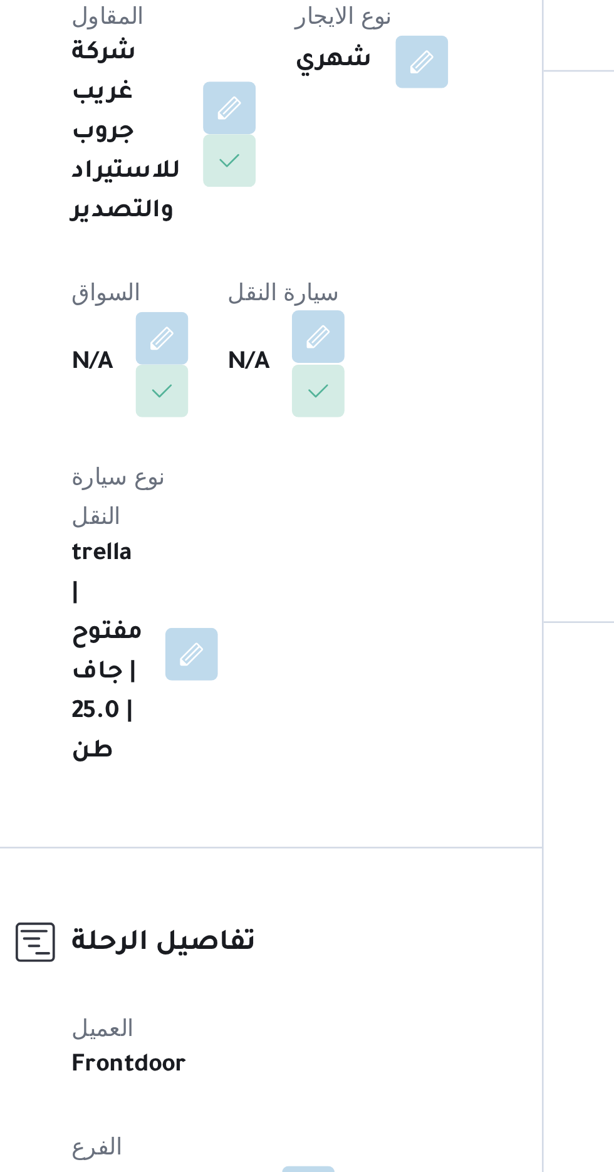
click at [317, 418] on button "button" at bounding box center [307, 420] width 20 height 20
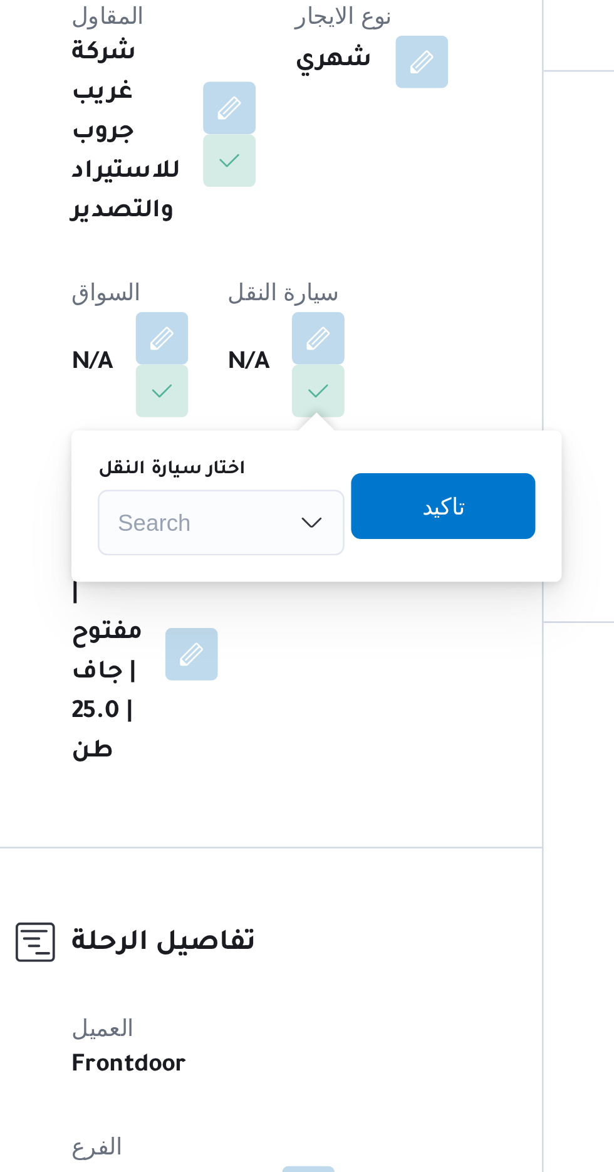
click at [292, 481] on div "Search" at bounding box center [270, 490] width 94 height 25
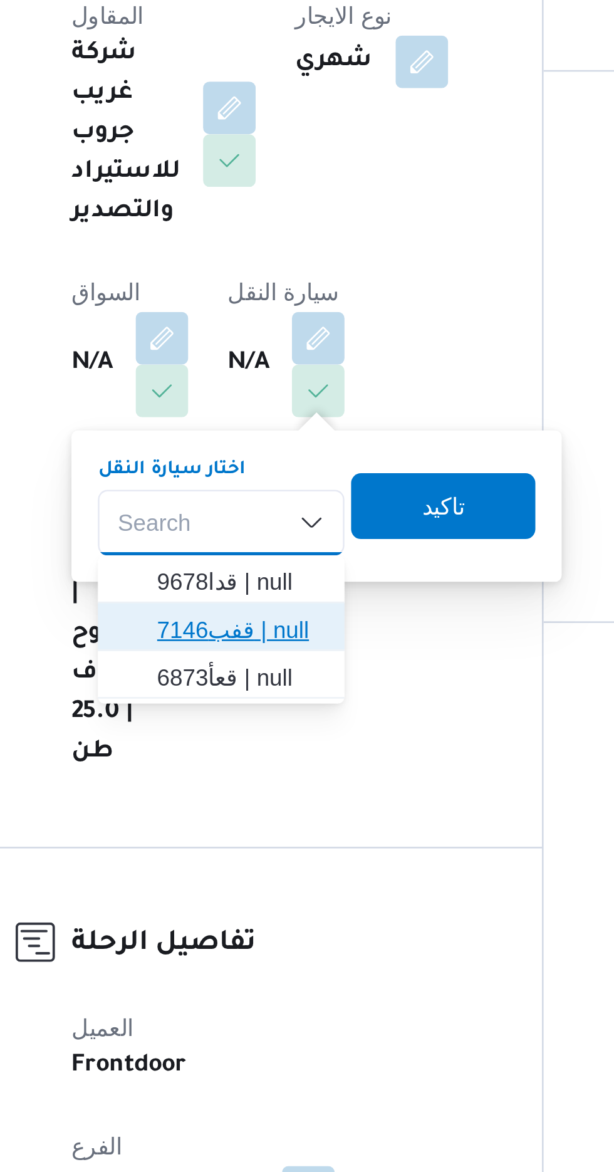
click at [284, 532] on span "قفب7146 | null" at bounding box center [277, 531] width 64 height 15
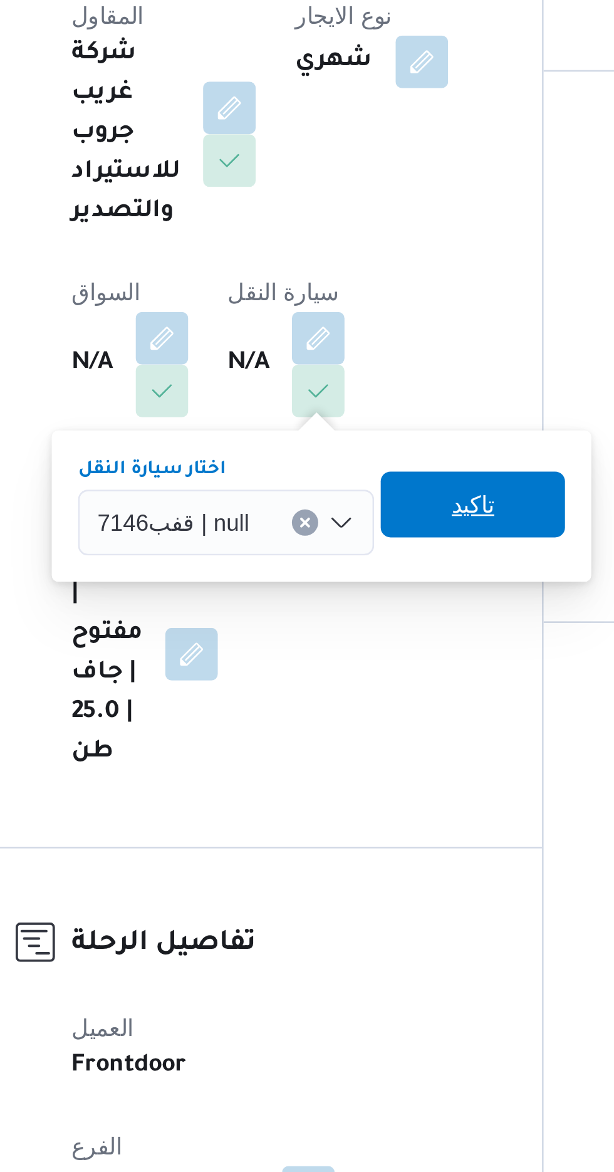
click at [371, 488] on span "تاكيد" at bounding box center [365, 483] width 70 height 25
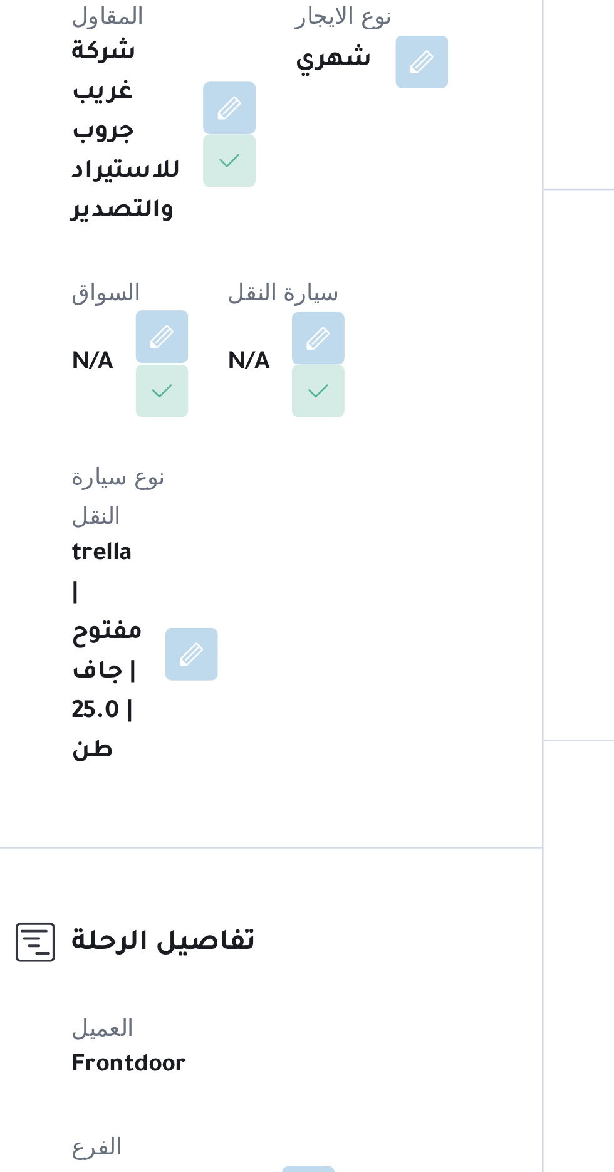
click at [253, 421] on button "button" at bounding box center [247, 420] width 20 height 20
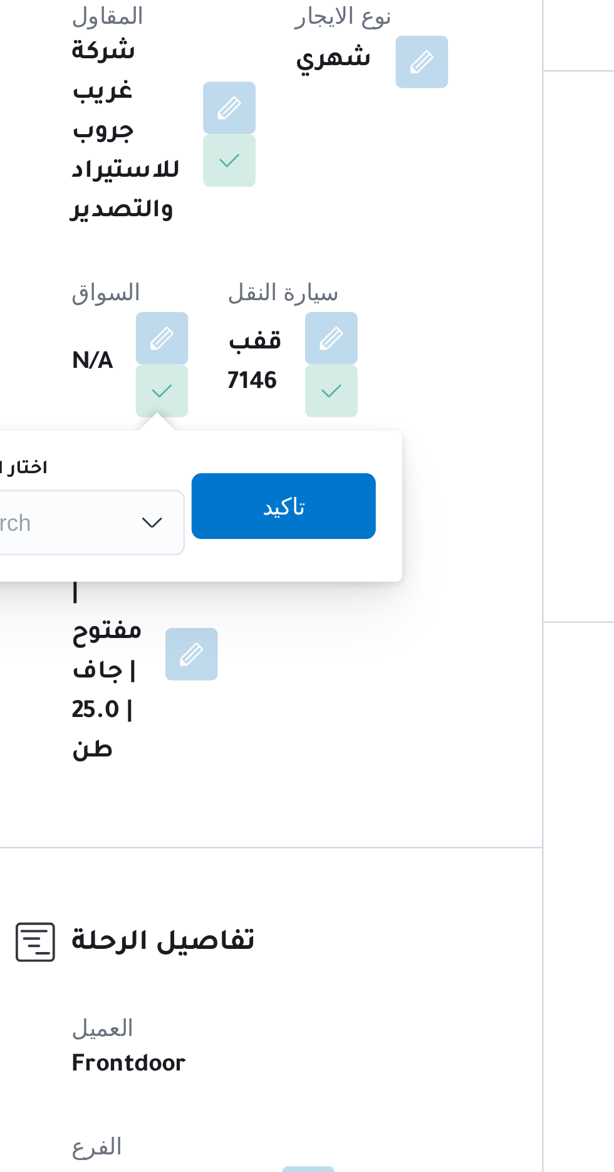
click at [237, 488] on div "Search" at bounding box center [209, 490] width 94 height 25
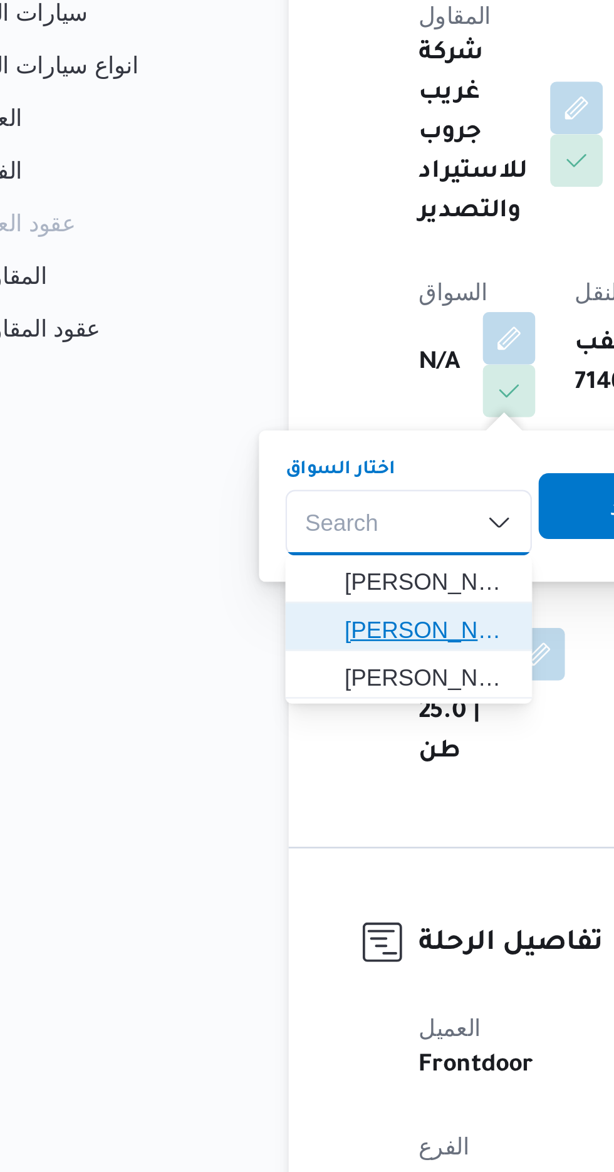
click at [229, 530] on span "[PERSON_NAME]" at bounding box center [216, 531] width 64 height 15
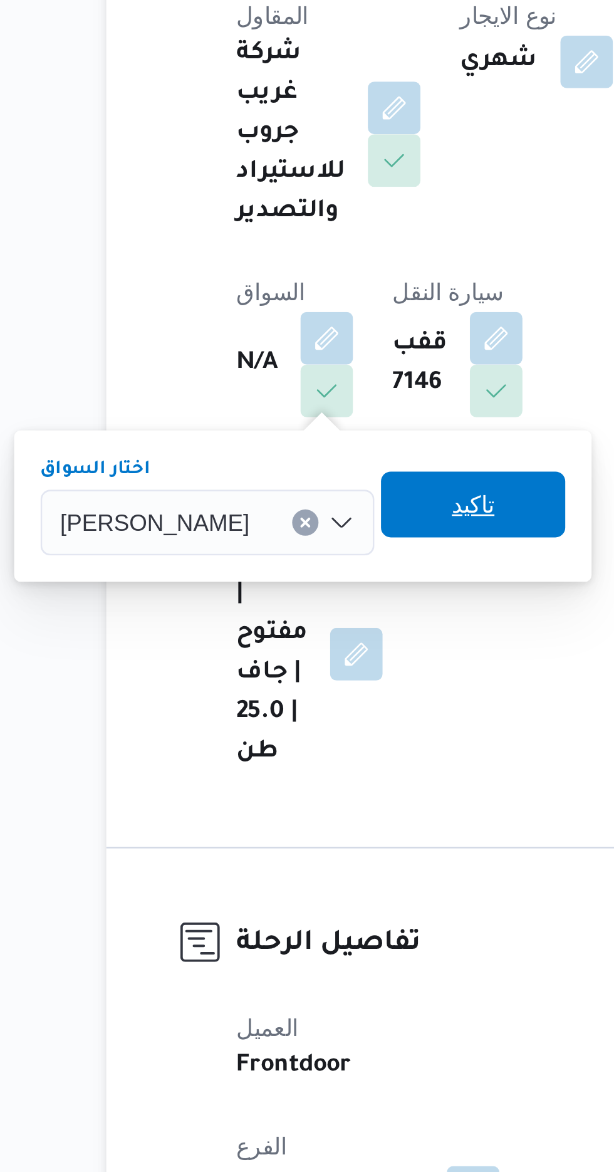
click at [311, 486] on span "تاكيد" at bounding box center [303, 483] width 16 height 15
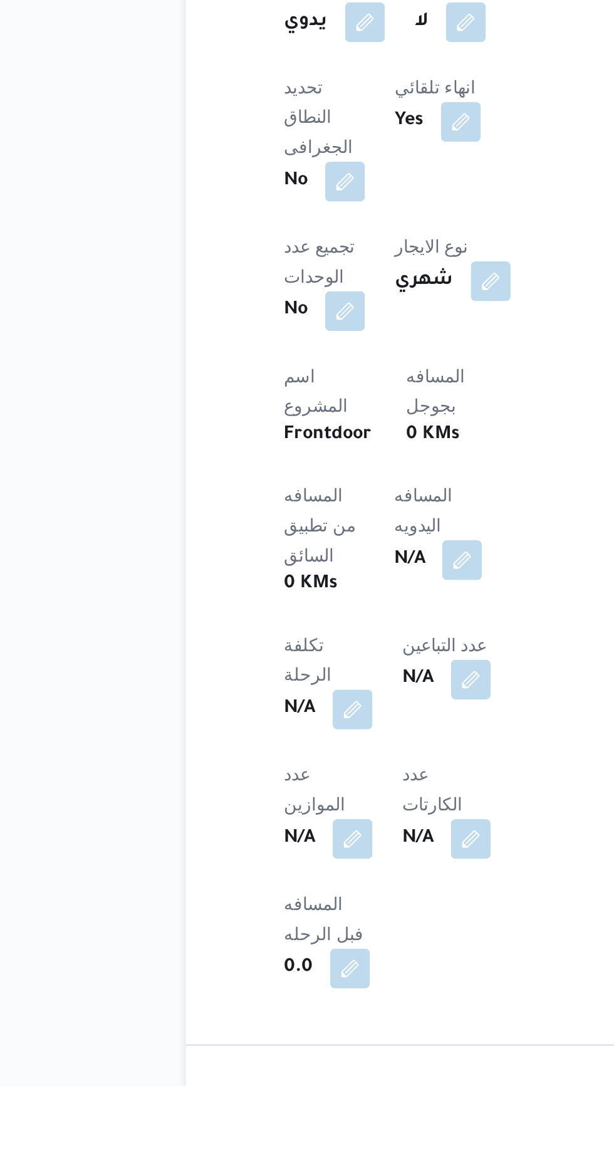
scroll to position [272, 0]
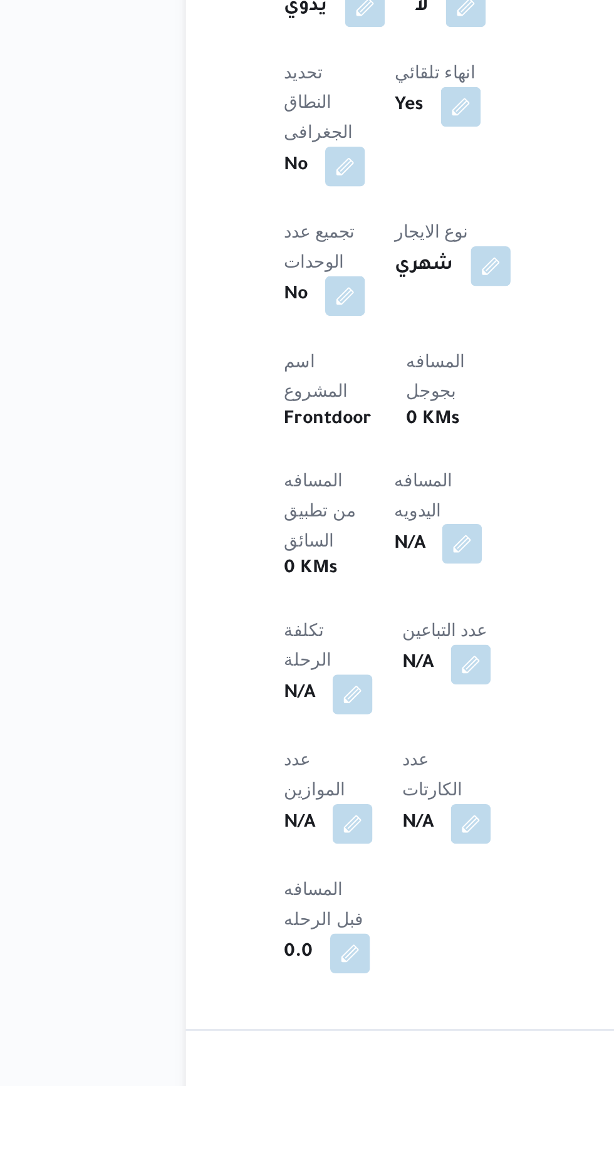
click at [292, 890] on button "button" at bounding box center [302, 900] width 20 height 20
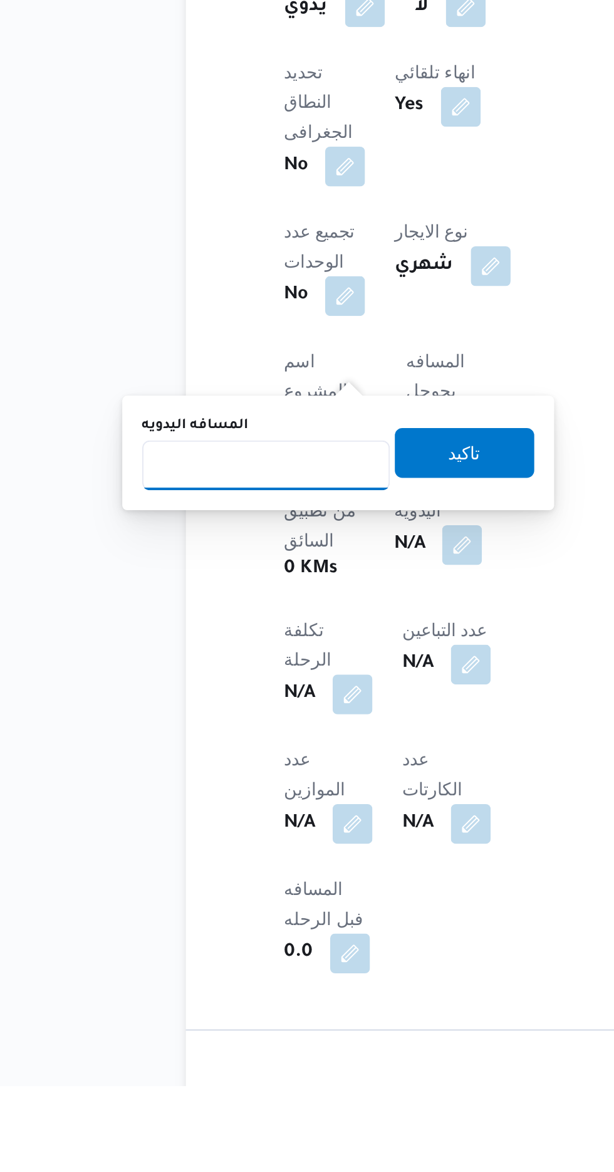
click at [241, 863] on input "المسافه اليدويه" at bounding box center [203, 860] width 125 height 25
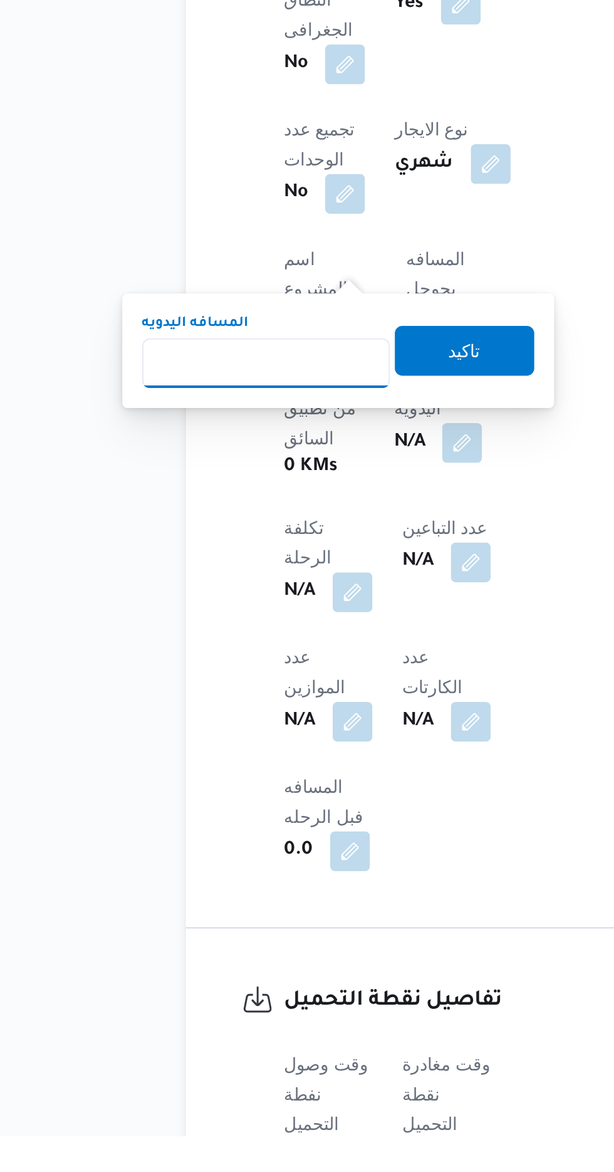
scroll to position [371, 0]
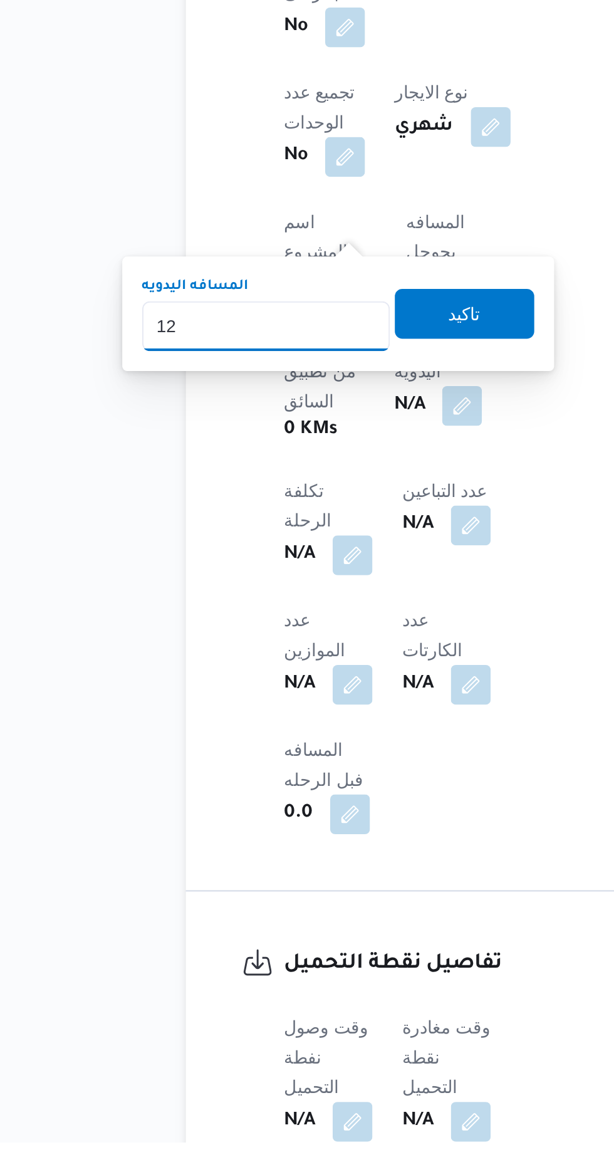
type input "120"
click at [329, 759] on span "تاكيد" at bounding box center [303, 754] width 70 height 25
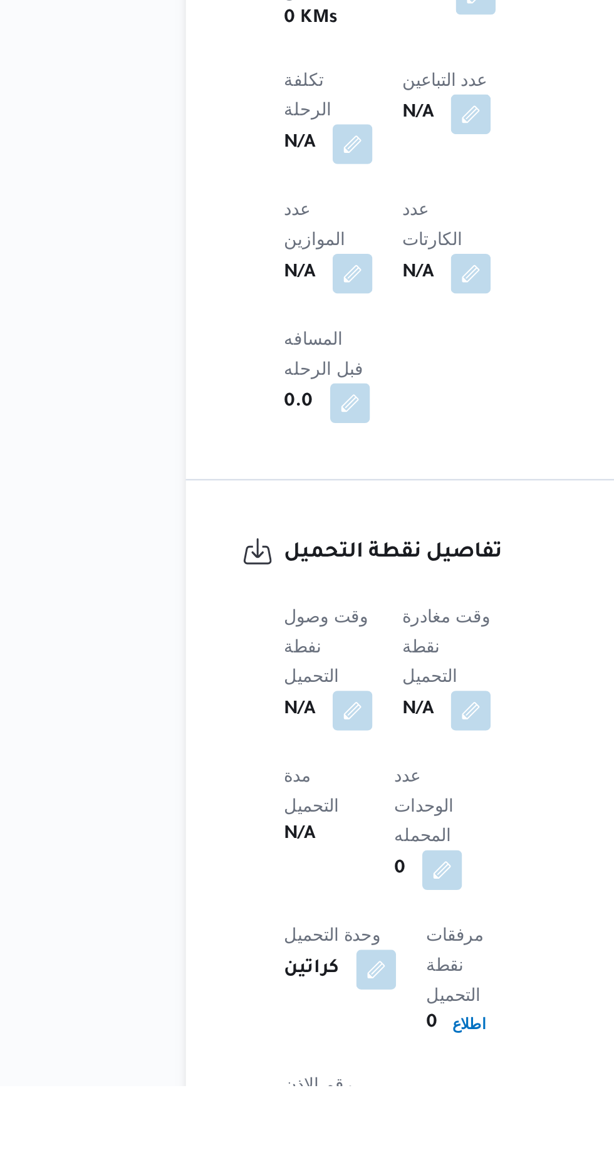
scroll to position [555, 0]
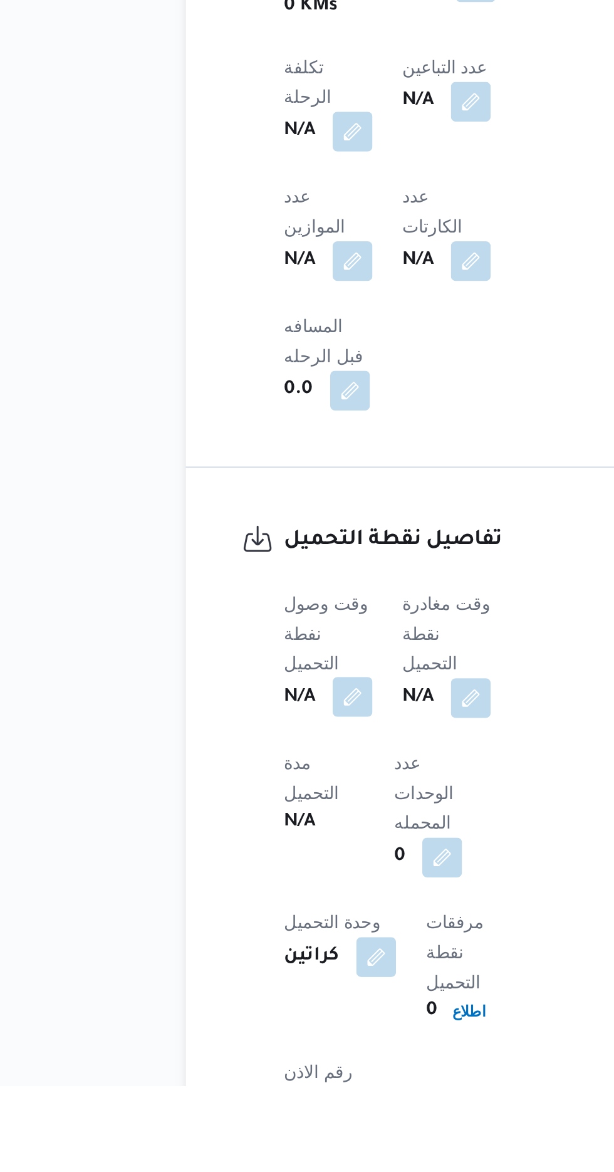
click at [256, 967] on button "button" at bounding box center [247, 977] width 20 height 20
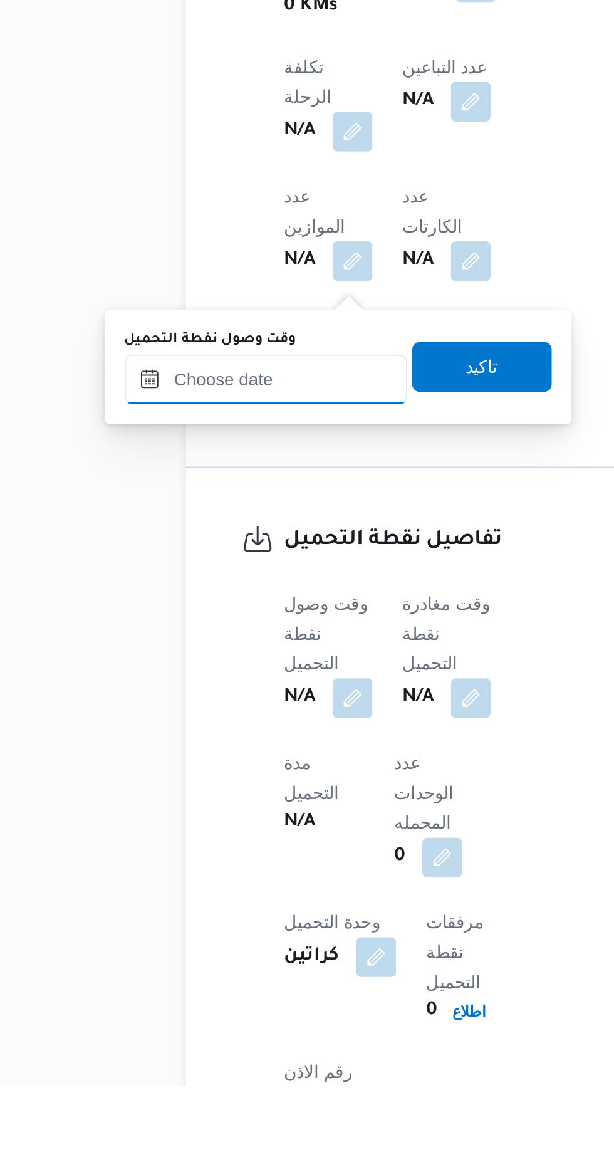
click at [241, 811] on input "وقت وصول نفطة التحميل" at bounding box center [203, 816] width 142 height 25
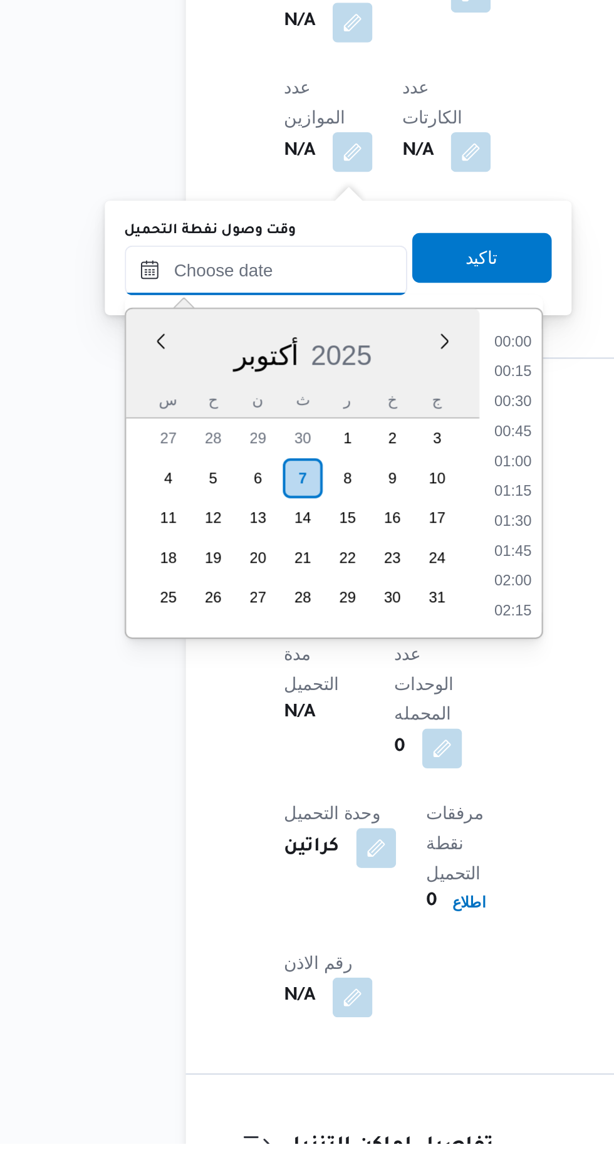
scroll to position [1037, 0]
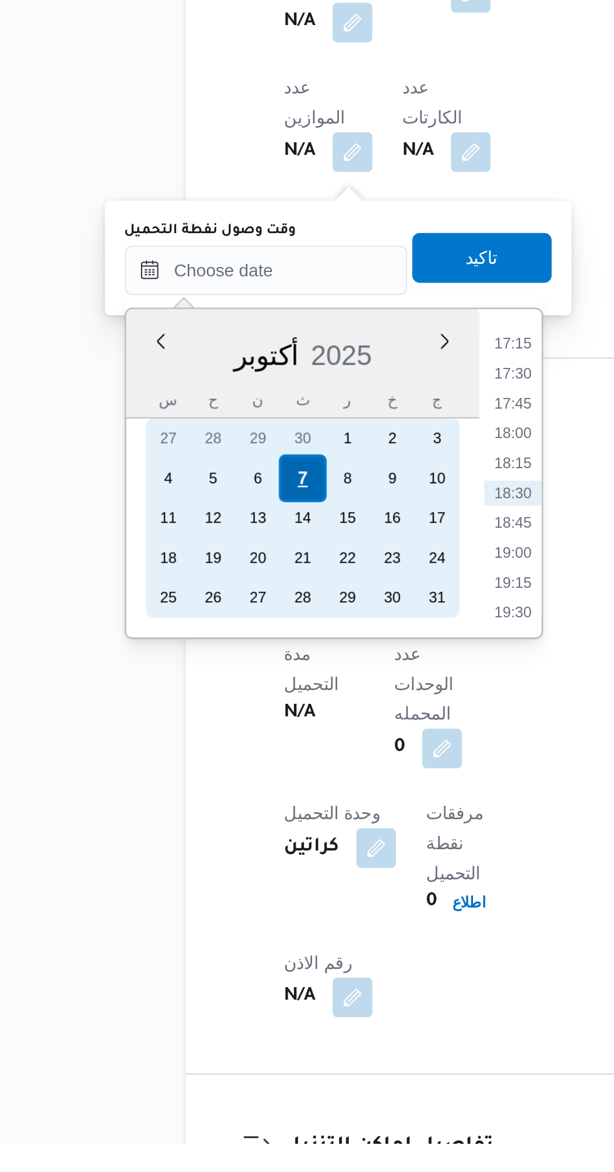
click at [221, 836] on div "7" at bounding box center [221, 838] width 24 height 24
type input "[DATE] ٠٠:٠٠"
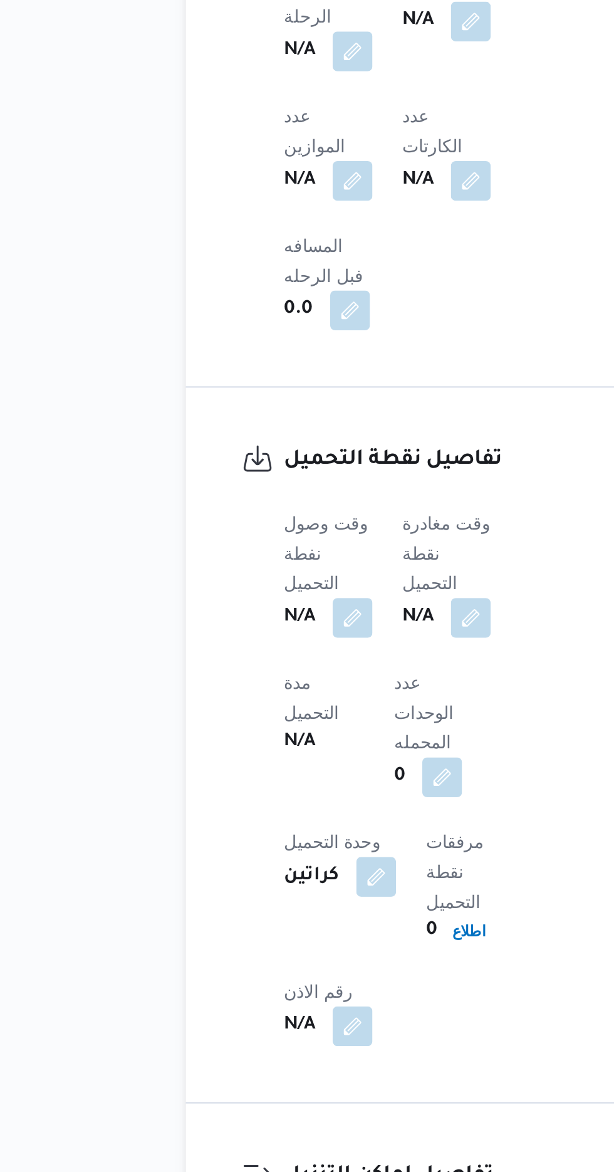
click at [103, 1148] on div "342369 رحلة رقم معلق نسخ الرحلة Step 1 is incomplete 1 بيوفانا شبرامنت Step 2 i…" at bounding box center [299, 1044] width 614 height 3302
click at [238, 883] on button "button" at bounding box center [247, 893] width 20 height 20
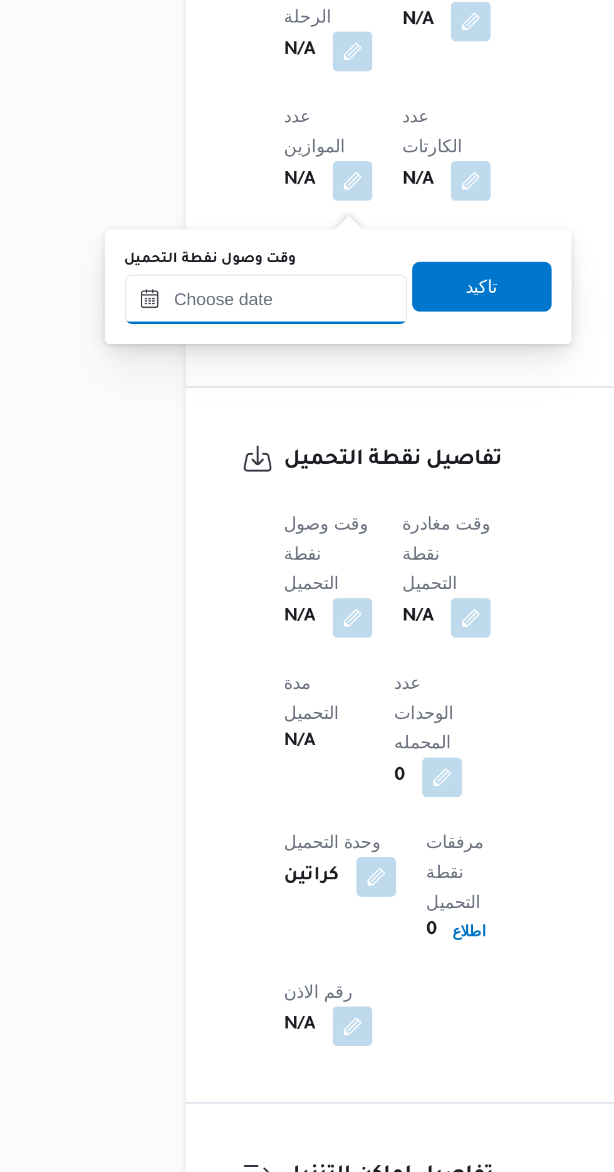
click at [182, 735] on input "وقت وصول نفطة التحميل" at bounding box center [203, 732] width 142 height 25
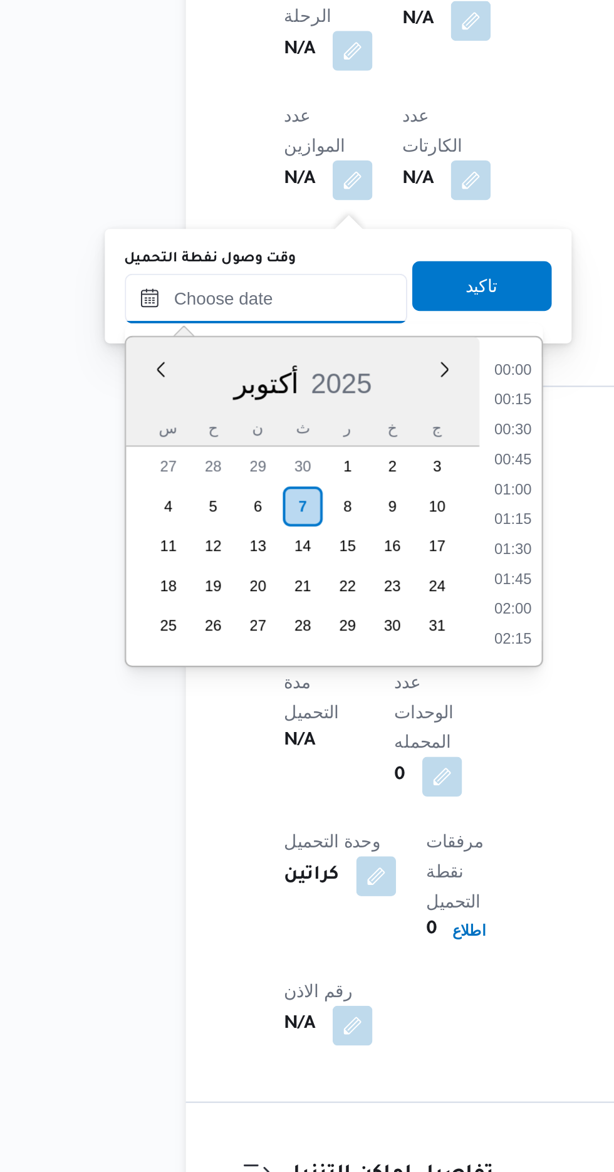
scroll to position [1037, 0]
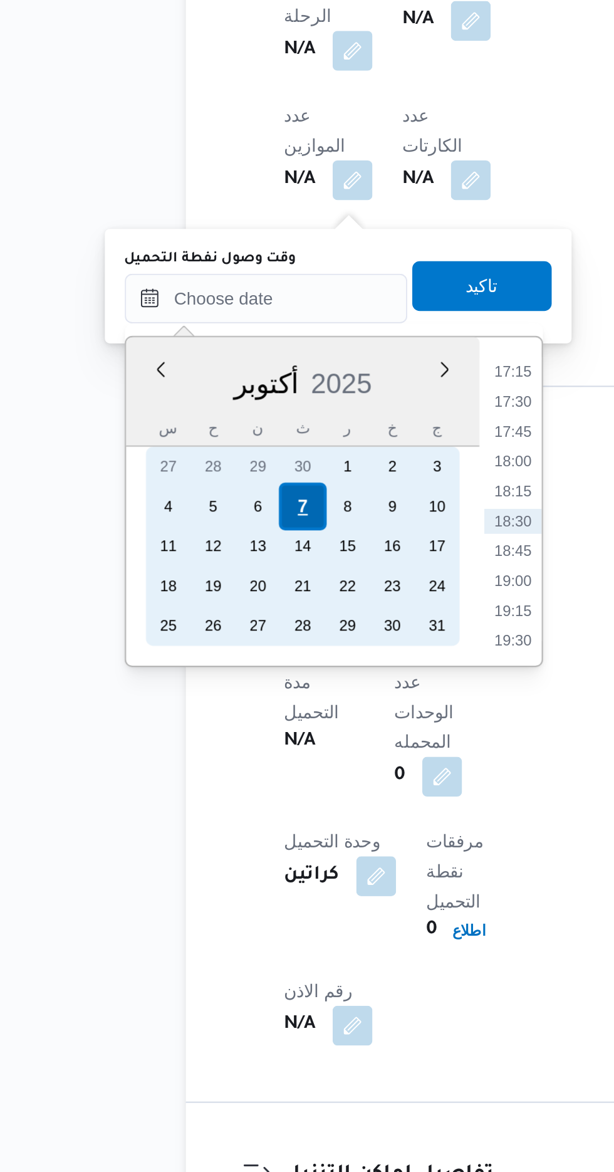
click at [221, 838] on div "7" at bounding box center [221, 838] width 24 height 24
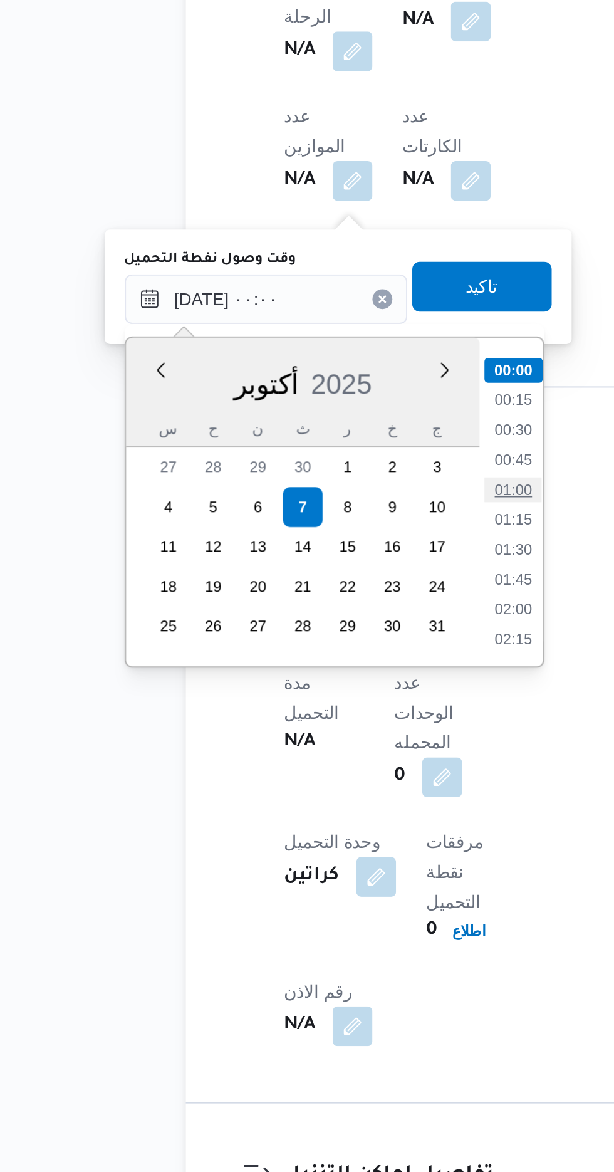
click at [317, 829] on li "01:00" at bounding box center [327, 829] width 29 height 13
type input "[DATE] ٠١:٠٠"
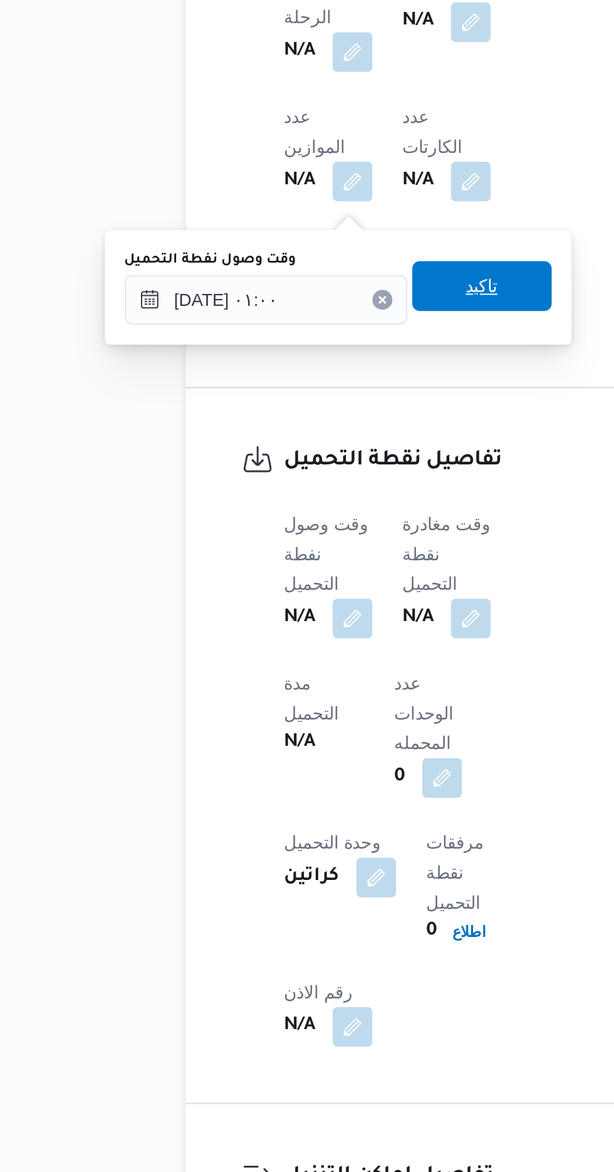
click at [314, 729] on span "تاكيد" at bounding box center [312, 726] width 70 height 25
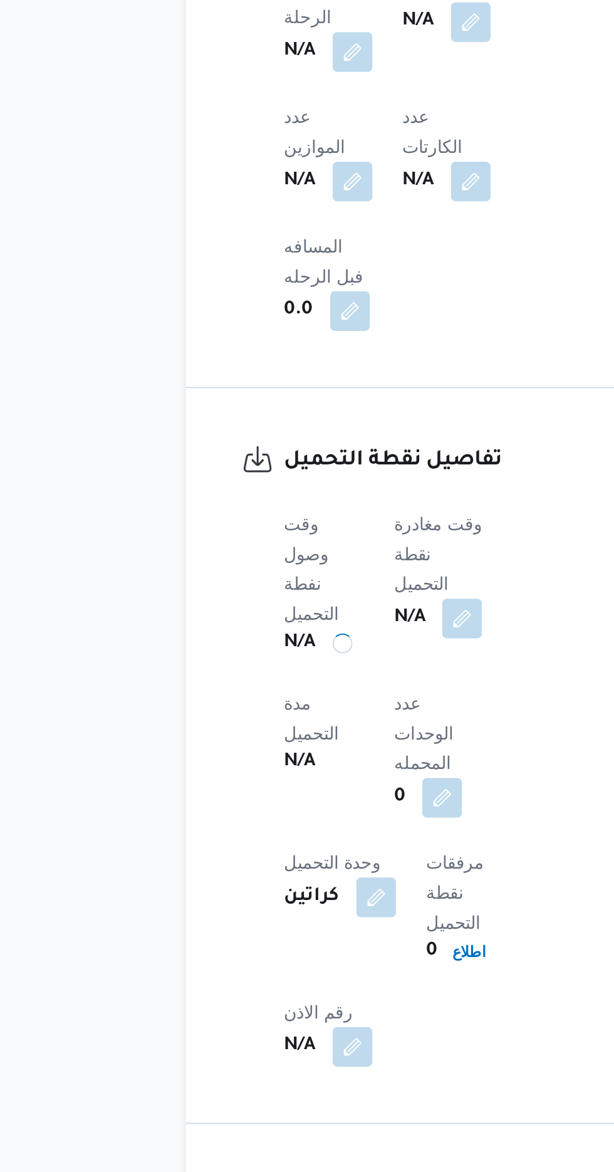
scroll to position [639, 0]
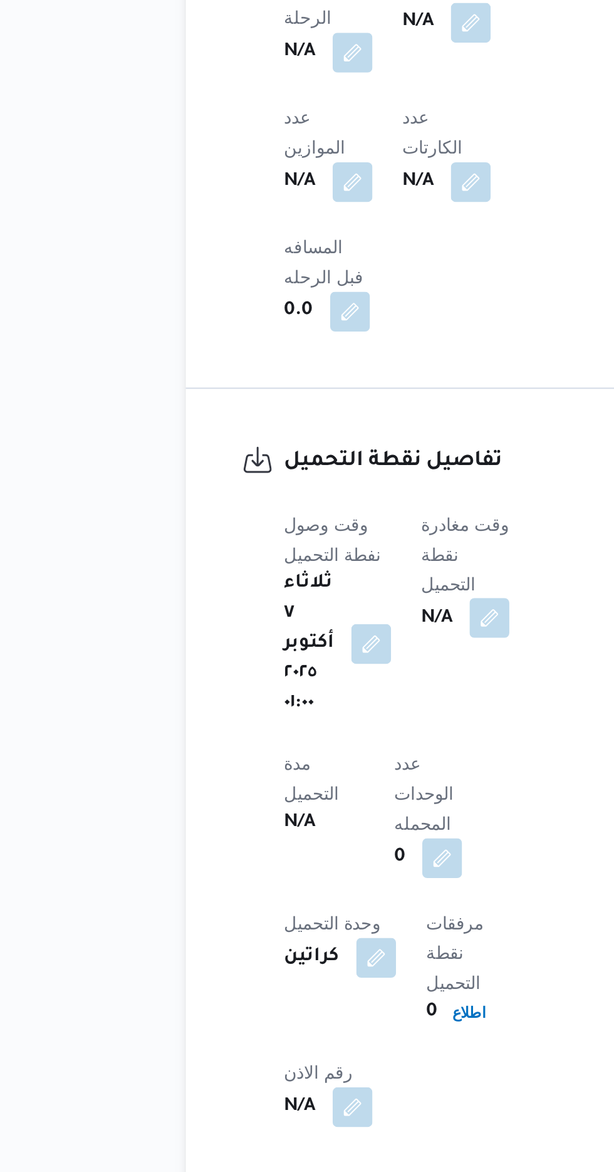
click at [324, 883] on button "button" at bounding box center [316, 893] width 20 height 20
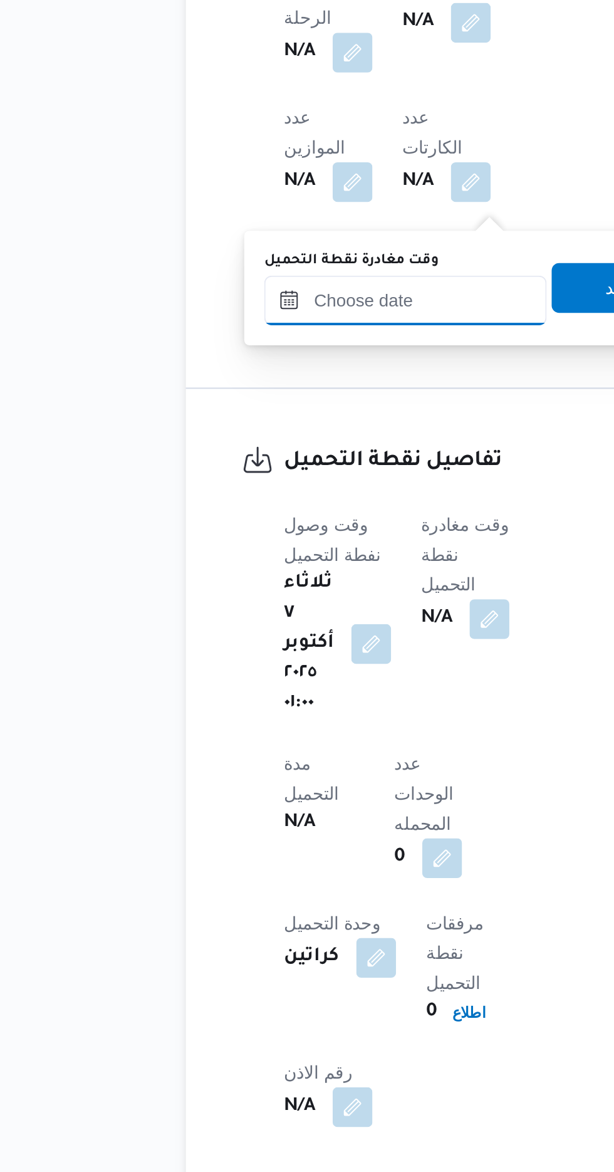
click at [284, 733] on input "وقت مغادرة نقطة التحميل" at bounding box center [274, 733] width 142 height 25
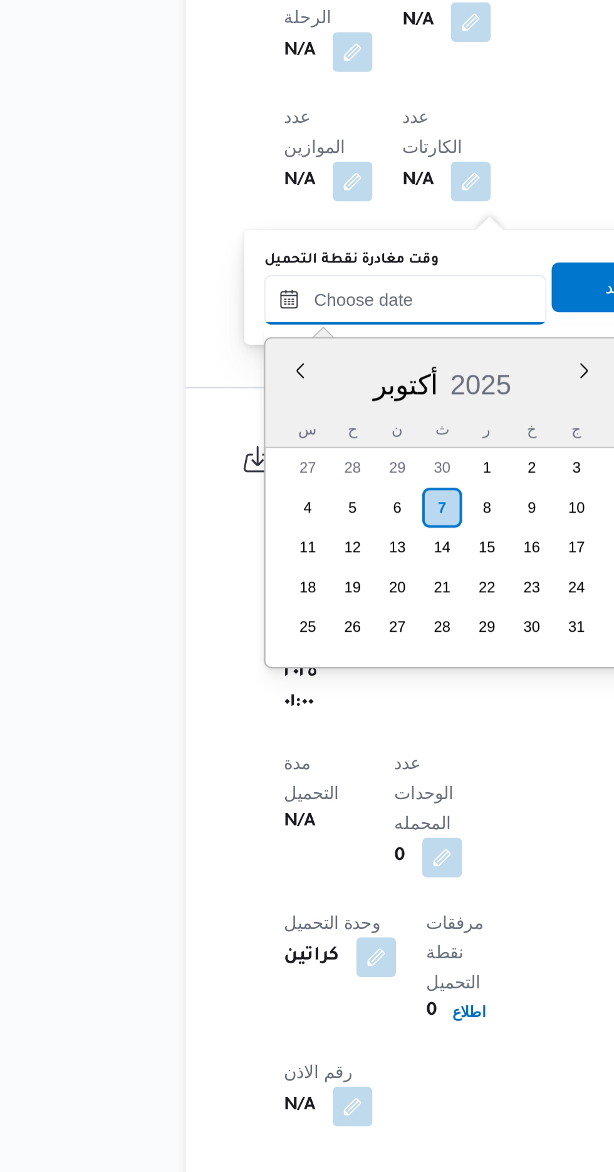
scroll to position [1037, 0]
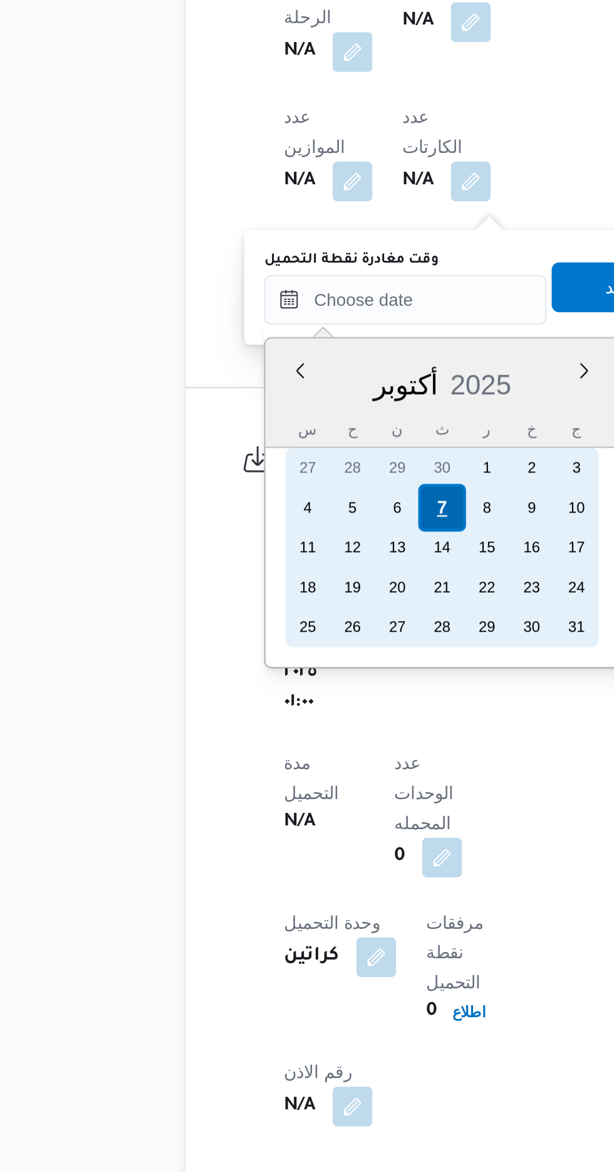
click at [298, 832] on div "7" at bounding box center [292, 838] width 24 height 24
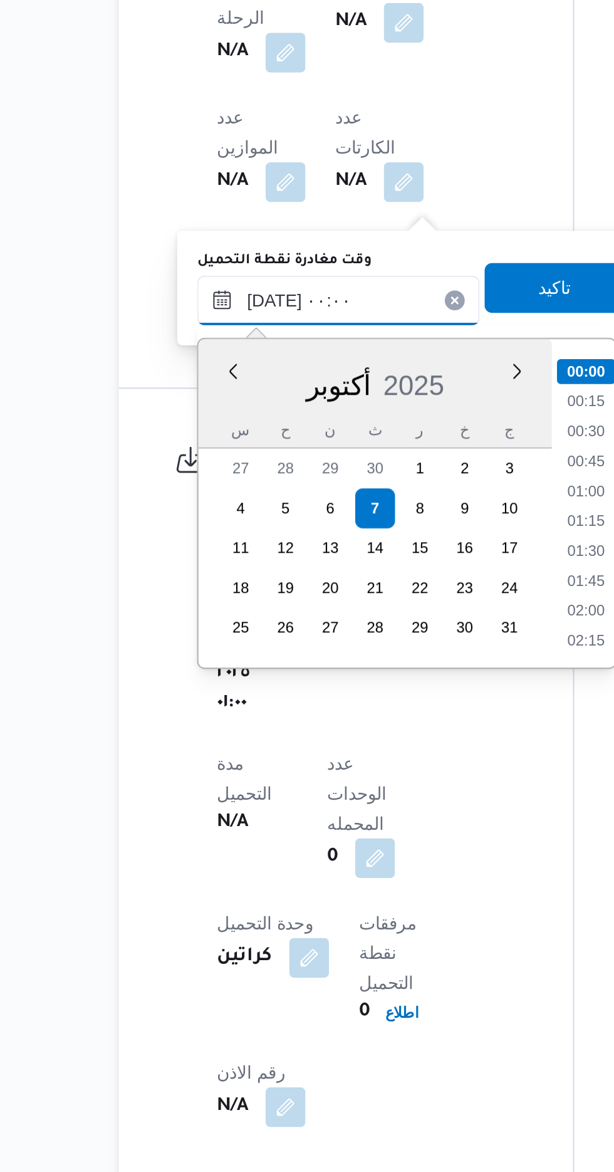
click at [218, 742] on input "[DATE] ٠٠:٠٠" at bounding box center [274, 733] width 142 height 25
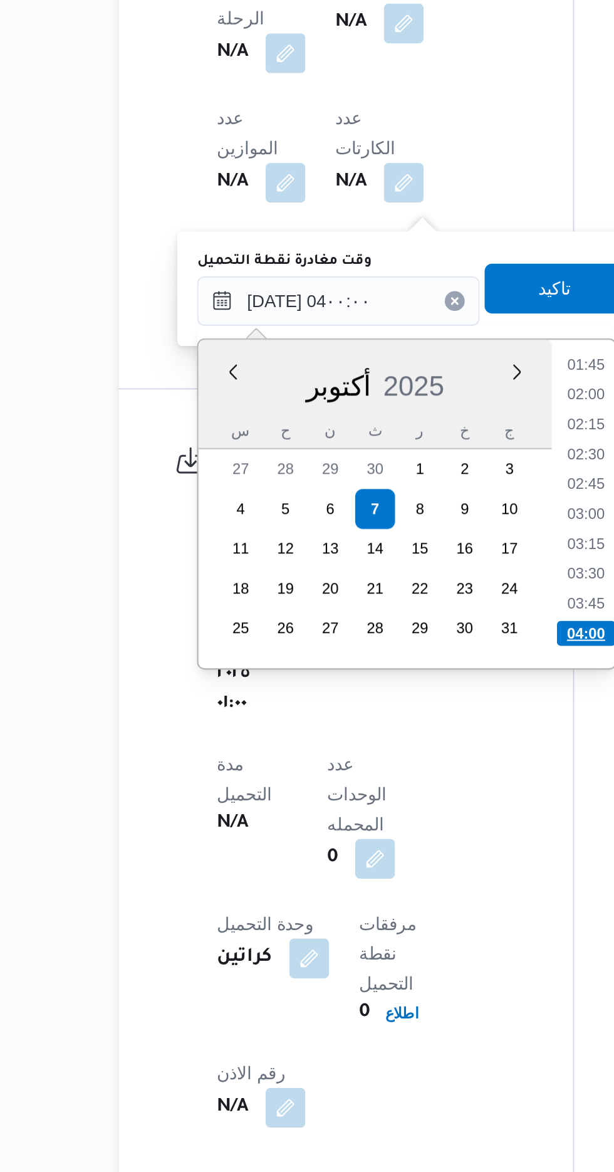
click at [403, 902] on li "04:00" at bounding box center [398, 901] width 29 height 13
type input "[DATE] ٠٤:٠٠"
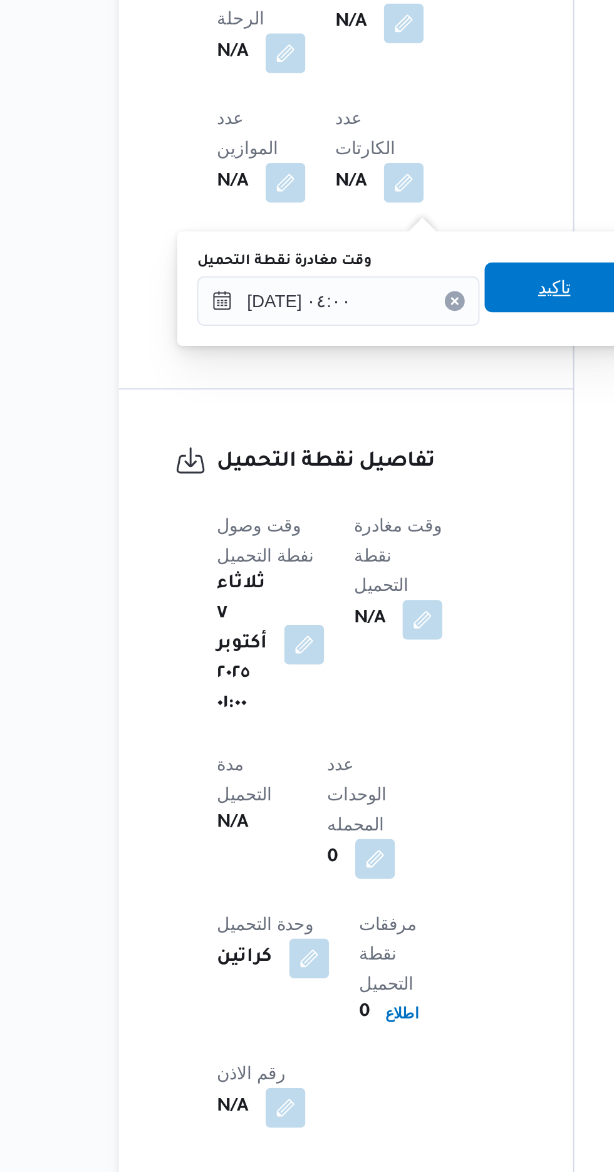
click at [386, 723] on span "تاكيد" at bounding box center [382, 727] width 16 height 15
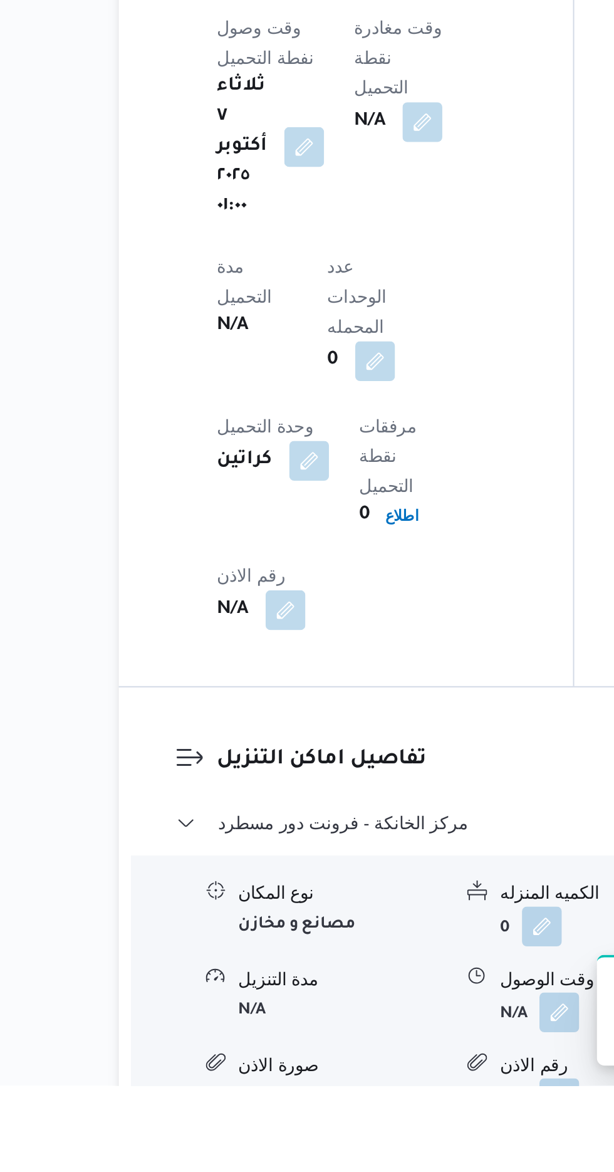
scroll to position [893, 0]
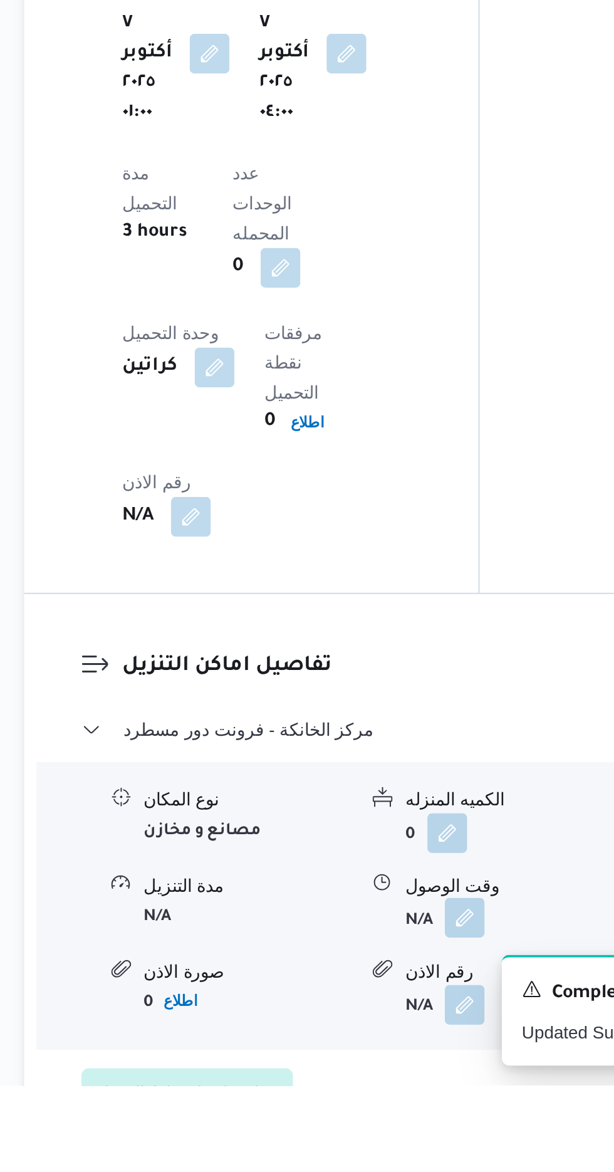
click at [379, 1078] on button "button" at bounding box center [385, 1088] width 20 height 20
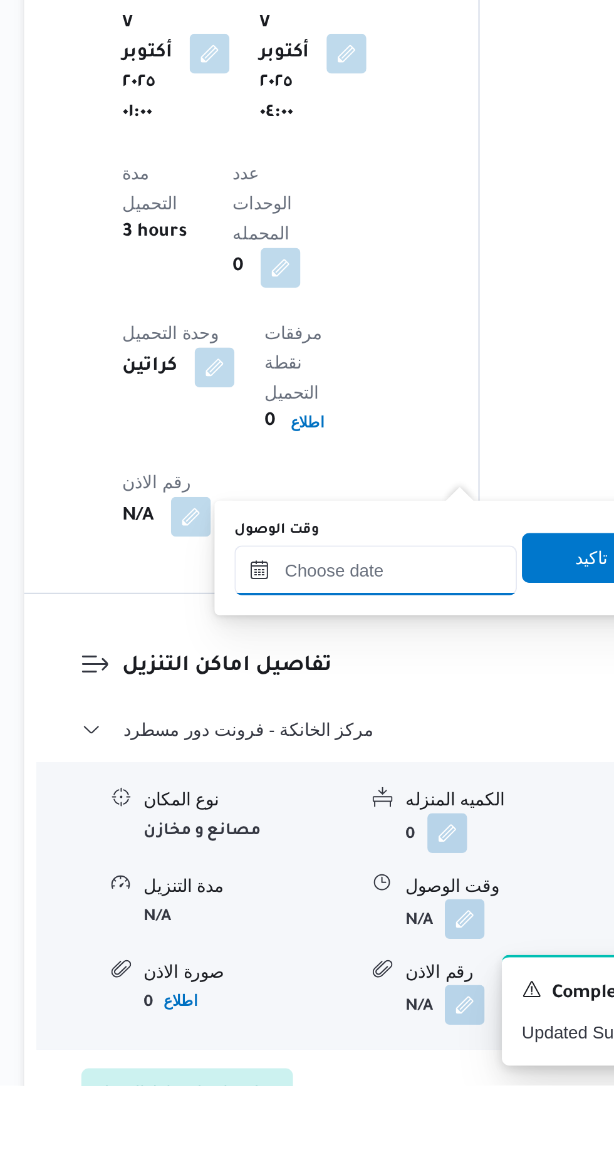
click at [357, 916] on input "وقت الوصول" at bounding box center [340, 912] width 142 height 25
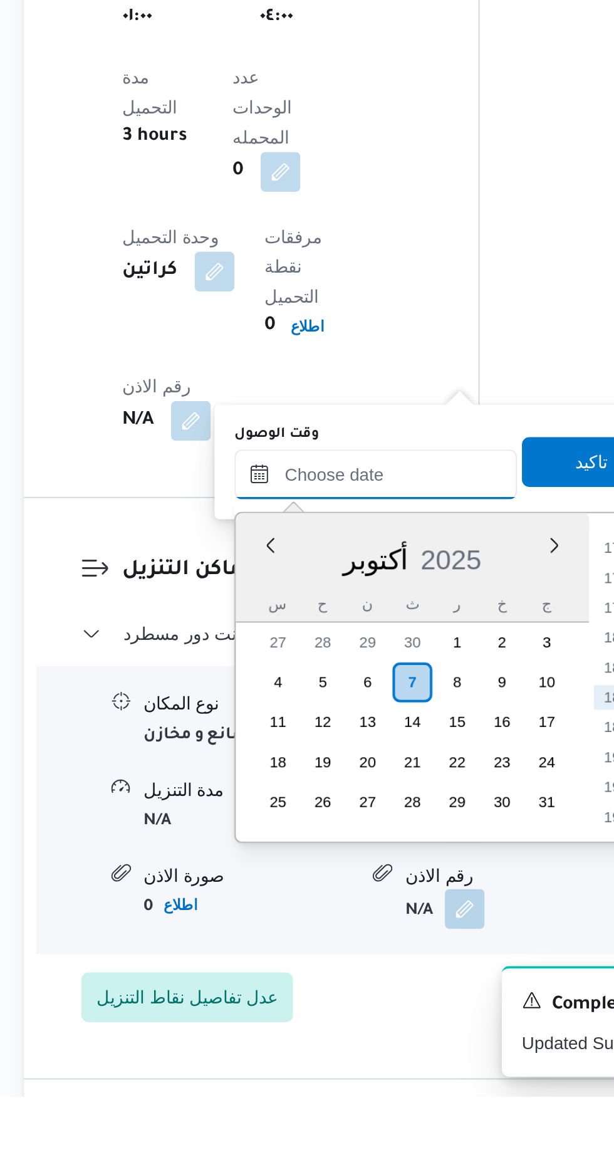
scroll to position [947, 0]
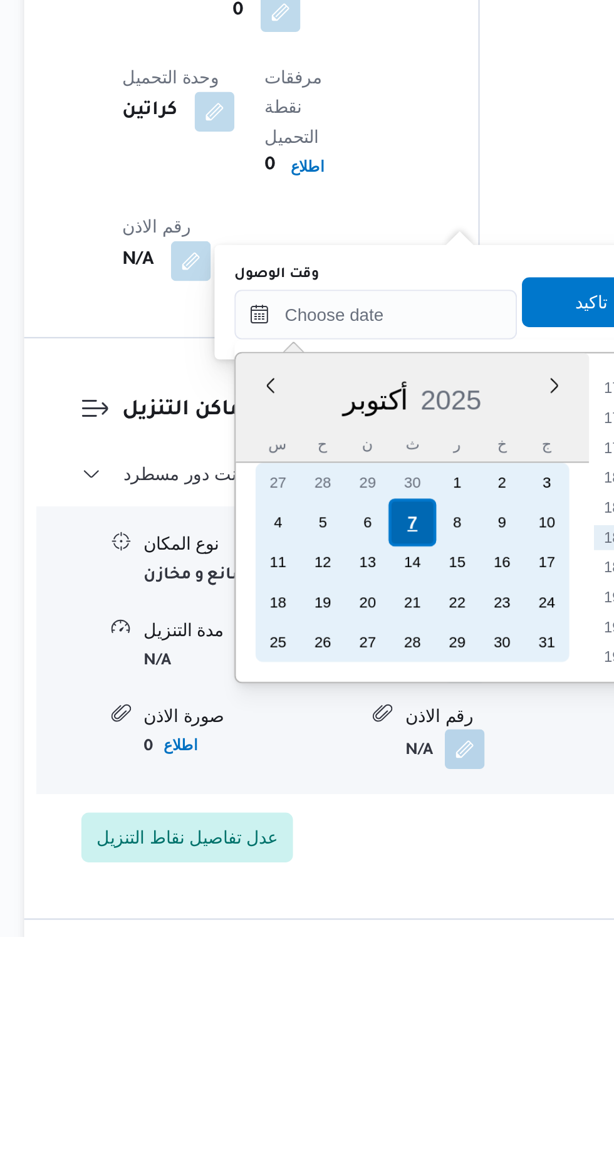
click at [359, 962] on div "7" at bounding box center [359, 964] width 24 height 24
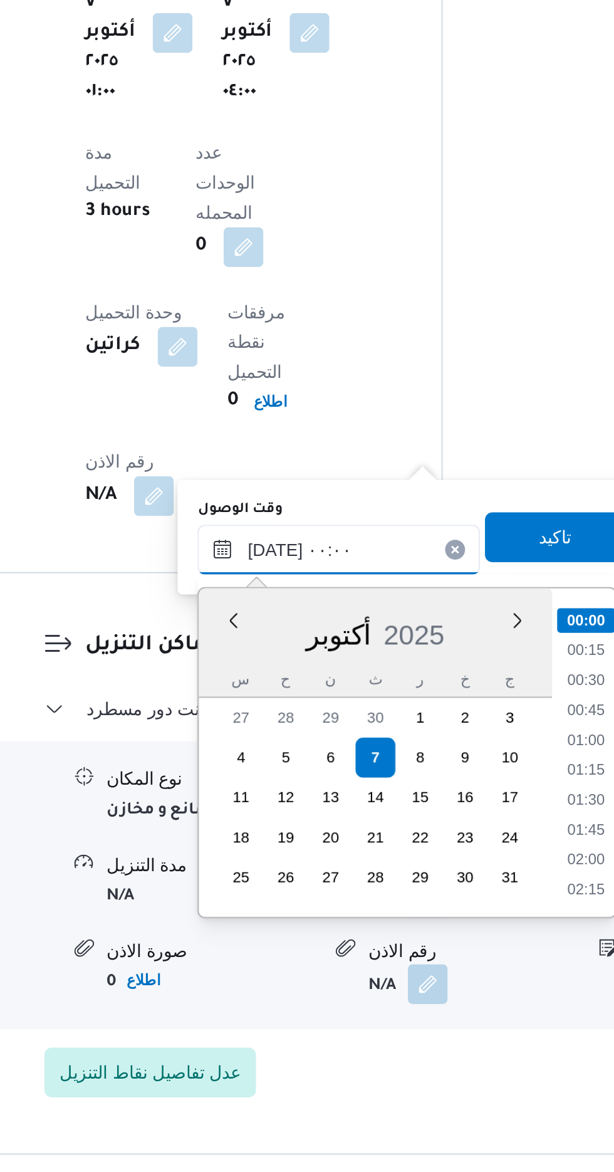
click at [282, 863] on input "[DATE] ٠٠:٠٠" at bounding box center [340, 858] width 142 height 25
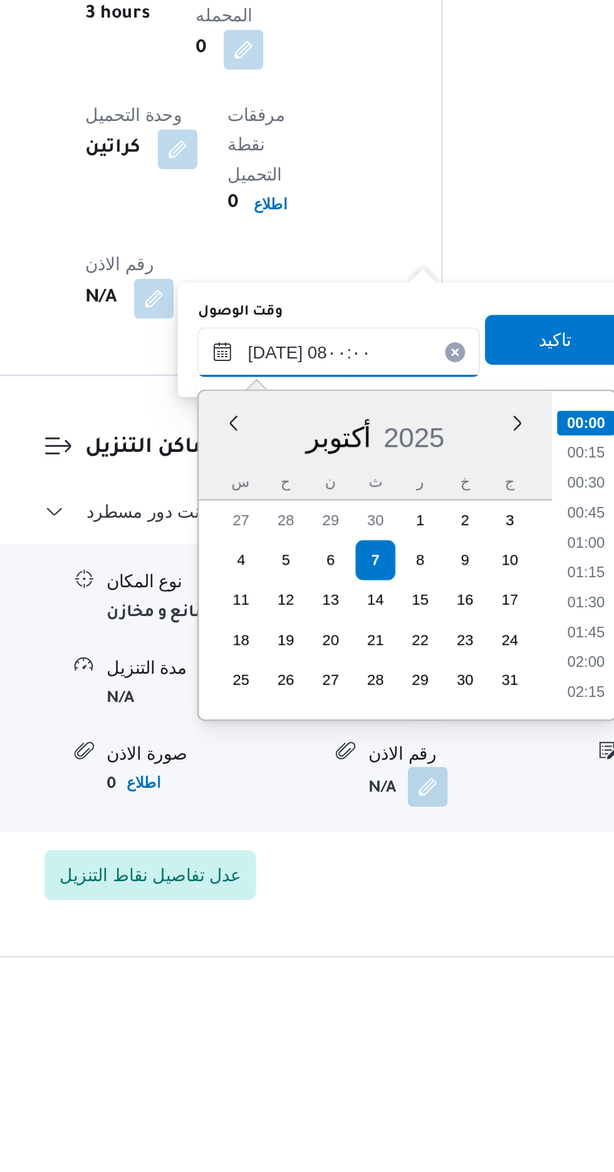
scroll to position [350, 0]
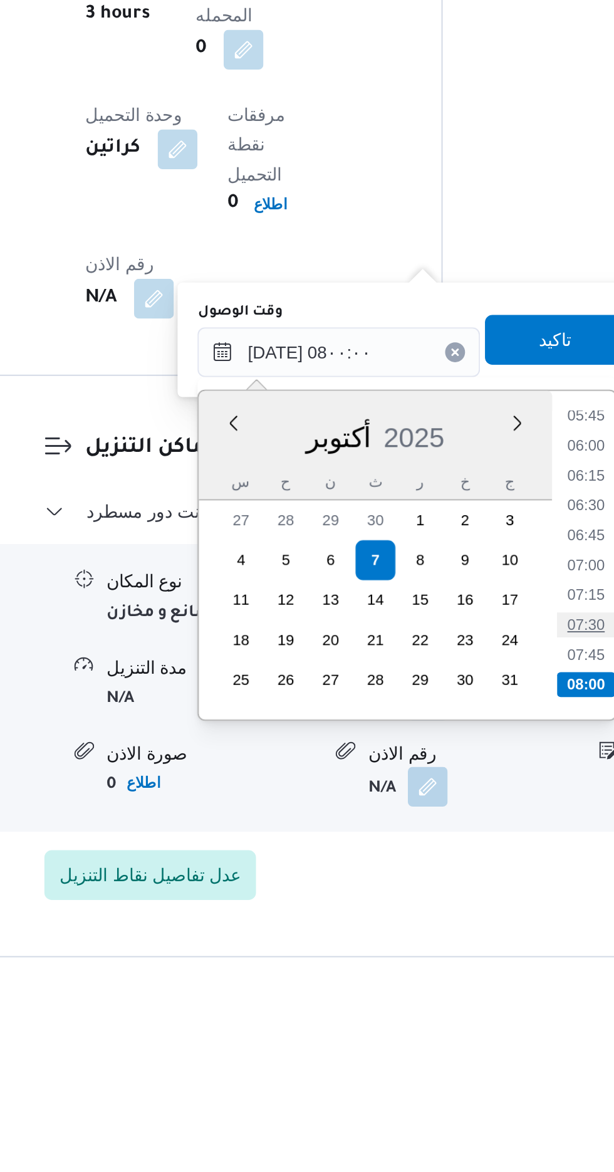
click at [465, 997] on li "07:30" at bounding box center [465, 997] width 29 height 13
type input "[DATE] ٠٧:٣٠"
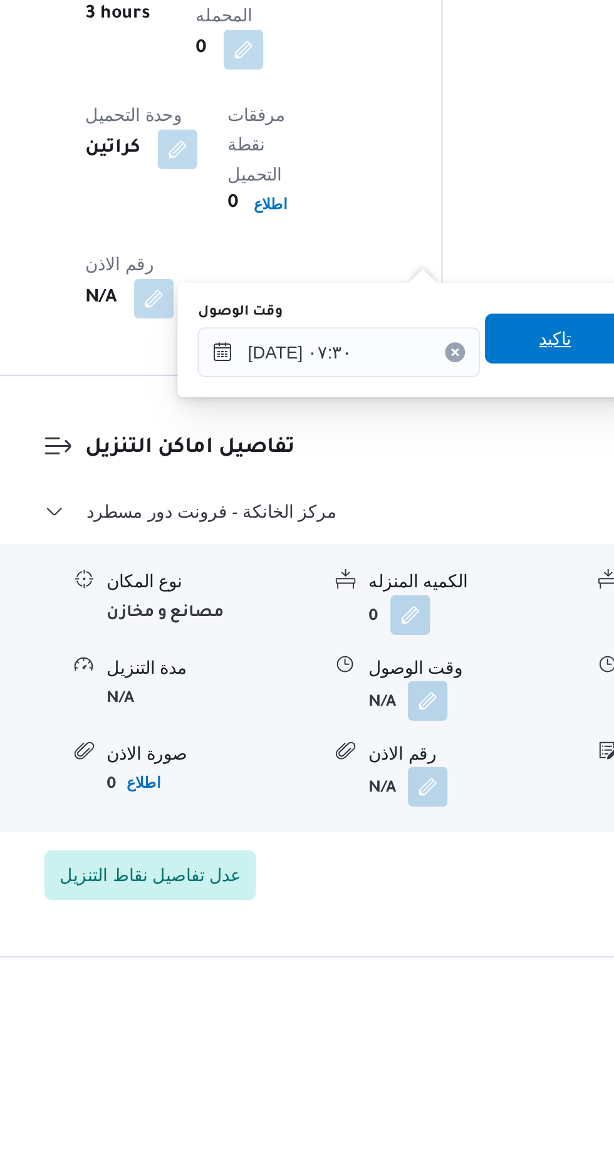
click at [456, 856] on span "تاكيد" at bounding box center [449, 852] width 16 height 15
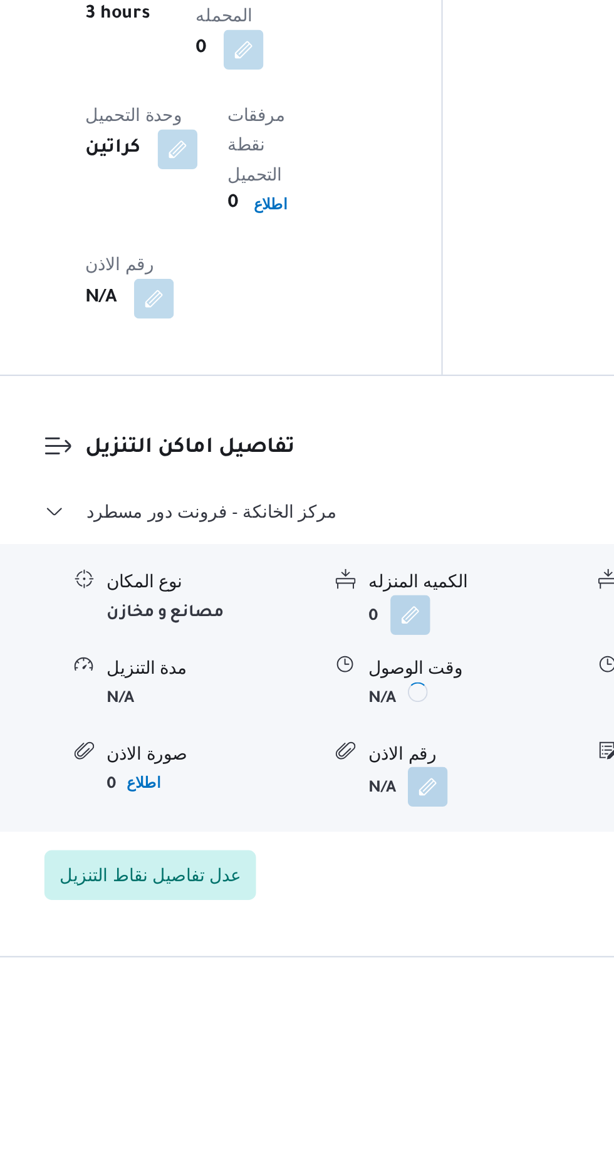
scroll to position [946, 0]
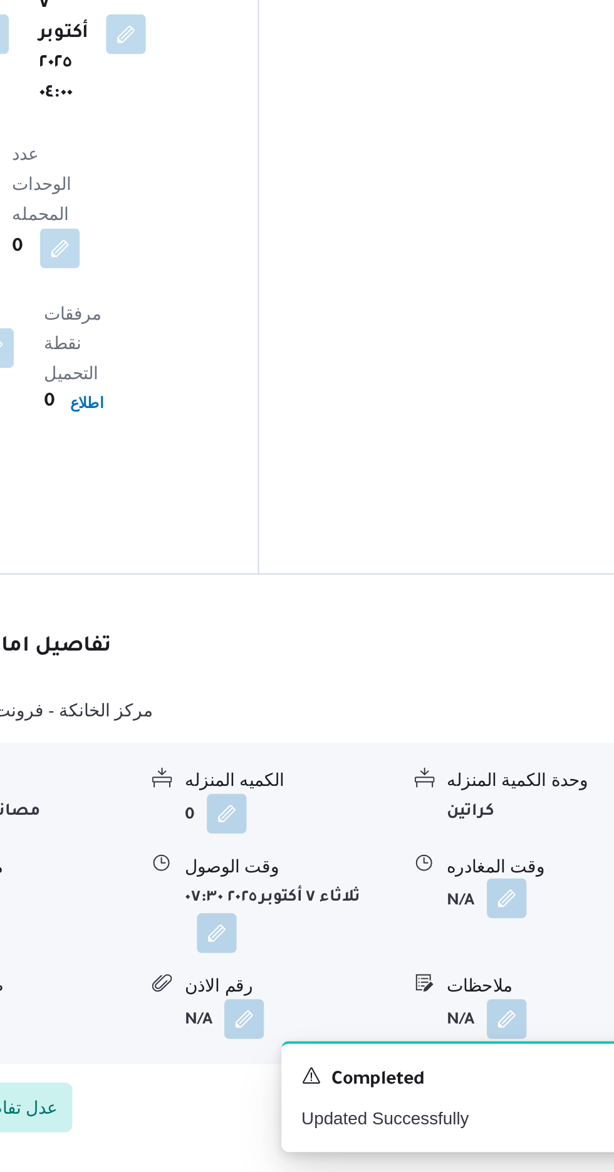
click at [518, 1024] on button "button" at bounding box center [517, 1034] width 20 height 20
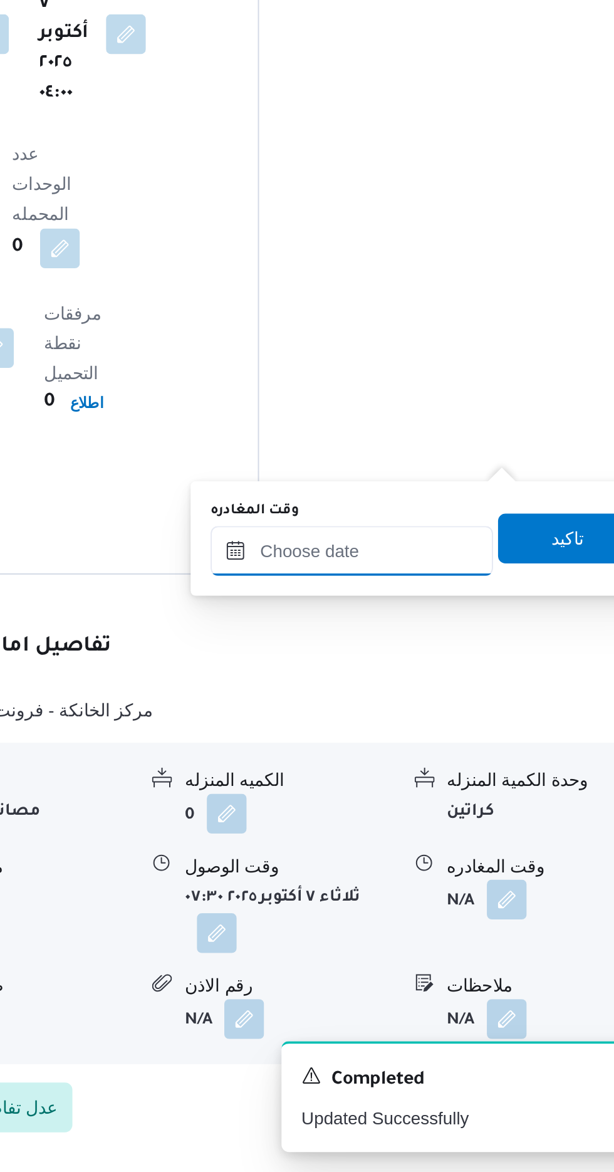
click at [470, 861] on input "وقت المغادره" at bounding box center [439, 859] width 142 height 25
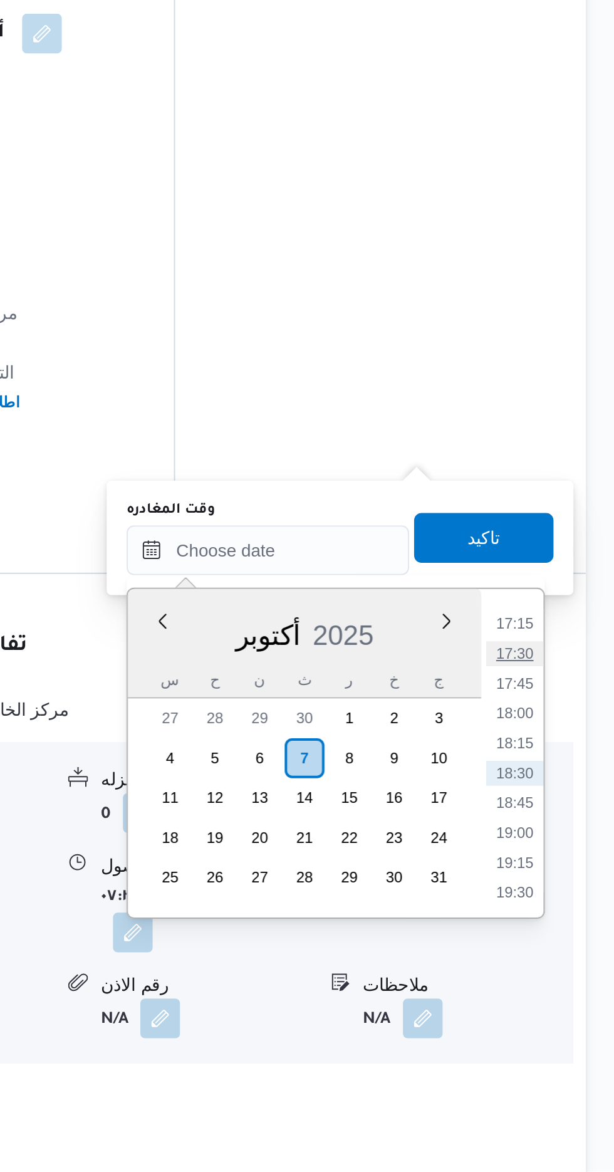
click at [568, 907] on li "17:30" at bounding box center [563, 911] width 29 height 13
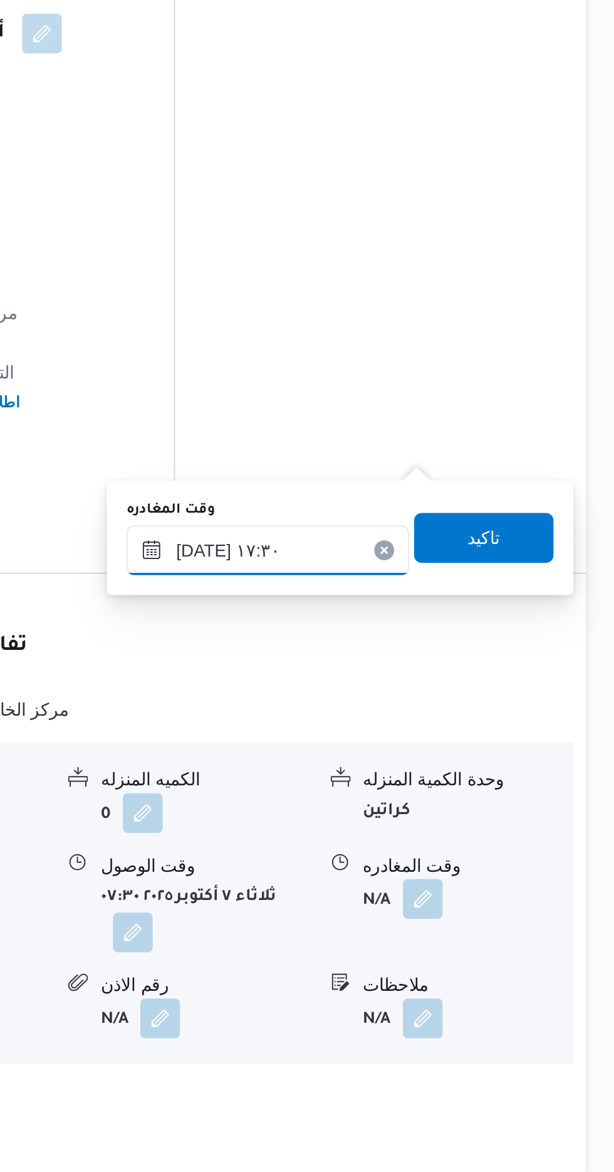
click at [479, 855] on input "[DATE] ١٧:٣٠" at bounding box center [439, 859] width 142 height 25
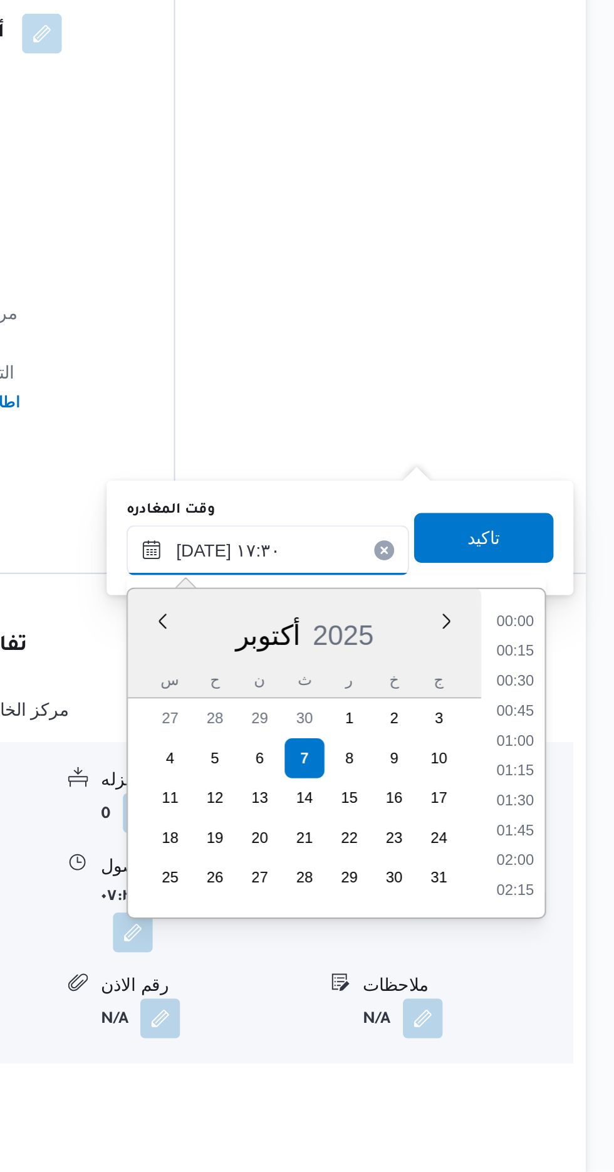
scroll to position [977, 0]
click at [560, 896] on li "16:15" at bounding box center [563, 896] width 29 height 13
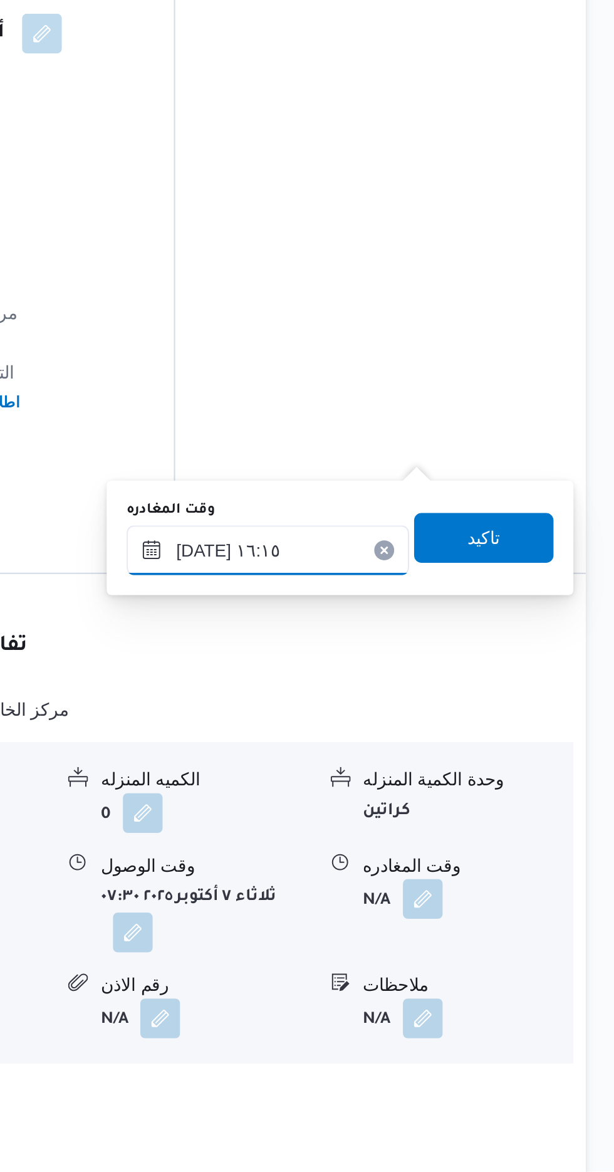
click at [464, 854] on input "[DATE] ١٦:١٥" at bounding box center [439, 859] width 142 height 25
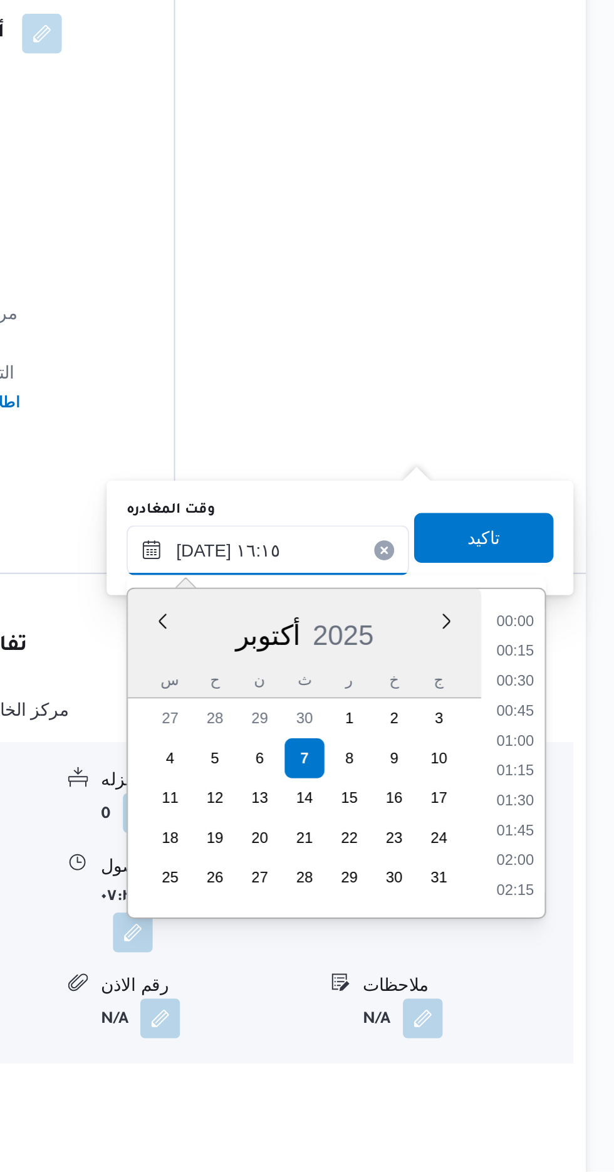
scroll to position [902, 0]
click at [564, 896] on li "15:00" at bounding box center [563, 896] width 29 height 13
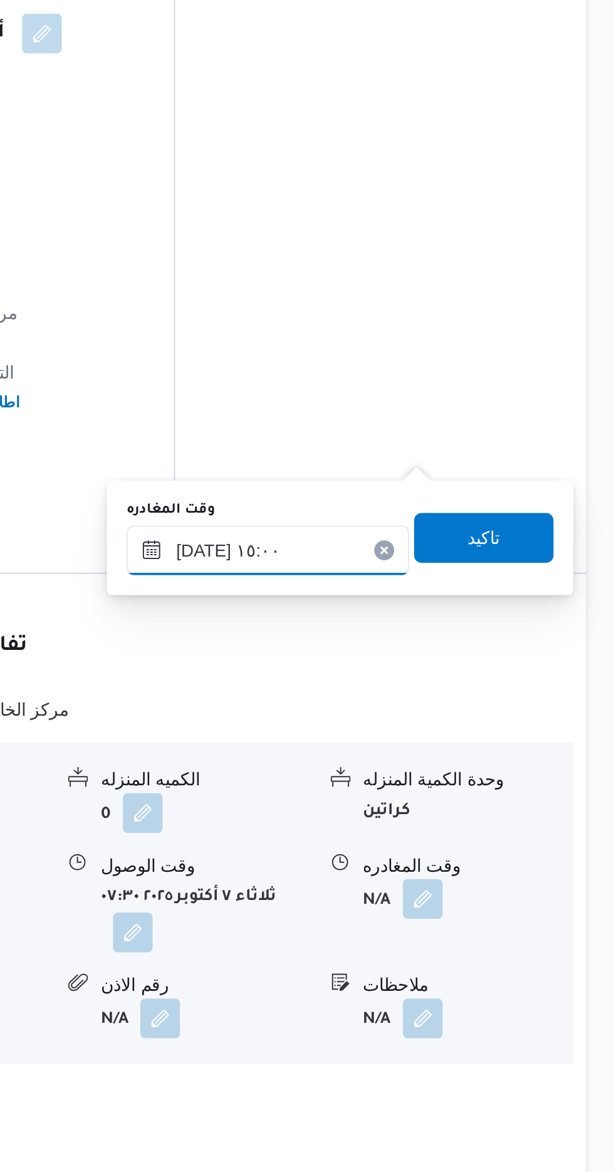
click at [485, 854] on input "[DATE] ١٥:٠٠" at bounding box center [439, 859] width 142 height 25
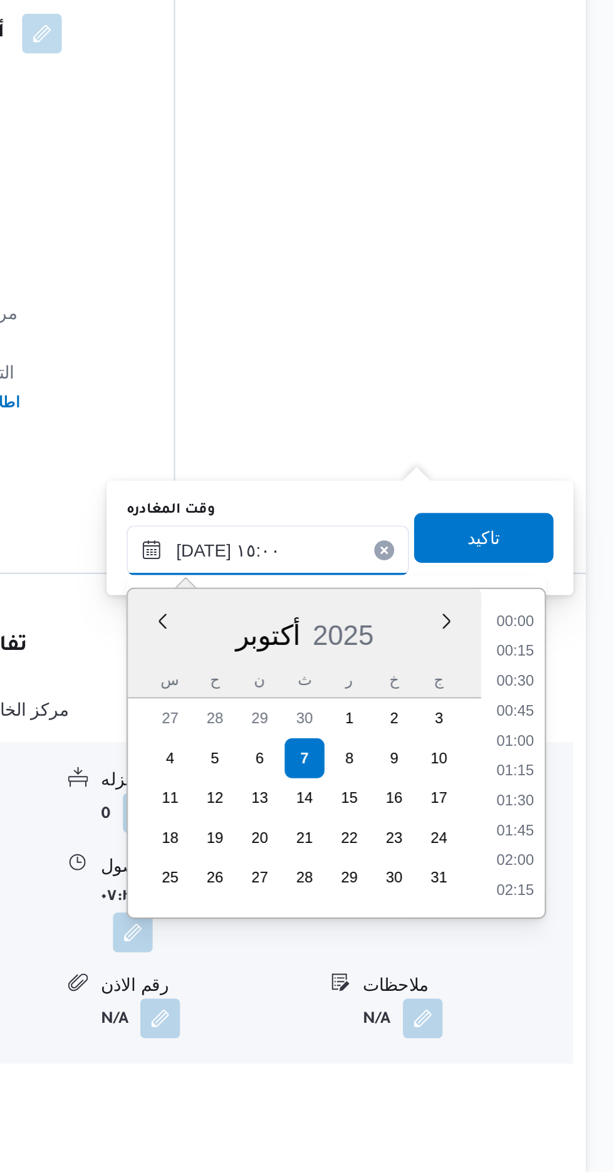
scroll to position [826, 0]
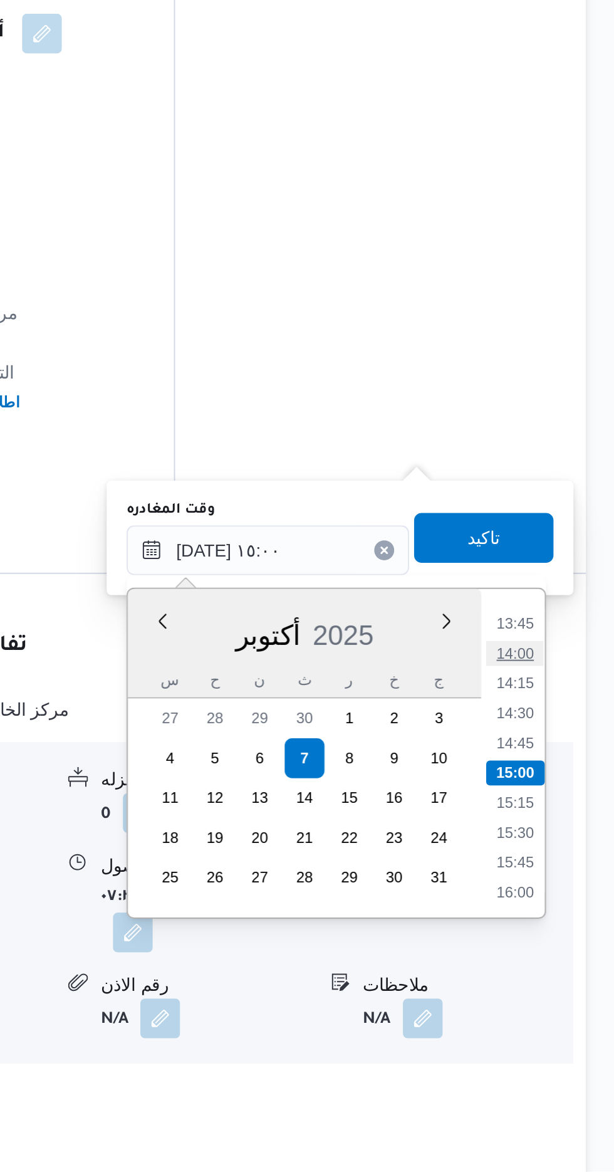
click at [559, 906] on li "14:00" at bounding box center [563, 911] width 29 height 13
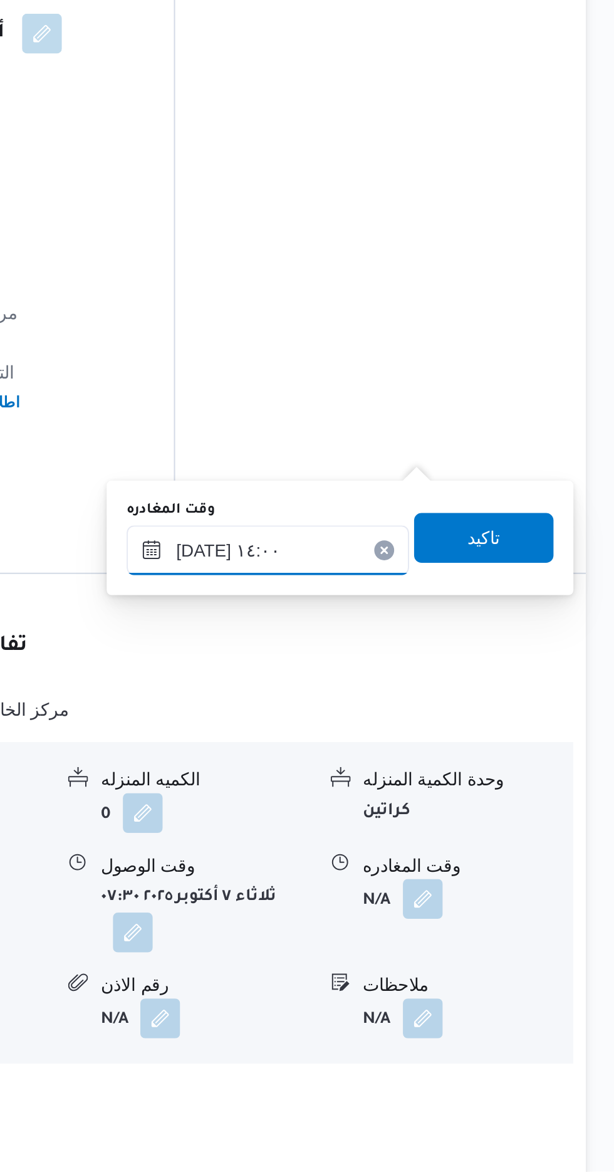
click at [461, 854] on input "[DATE] ١٤:٠٠" at bounding box center [439, 859] width 142 height 25
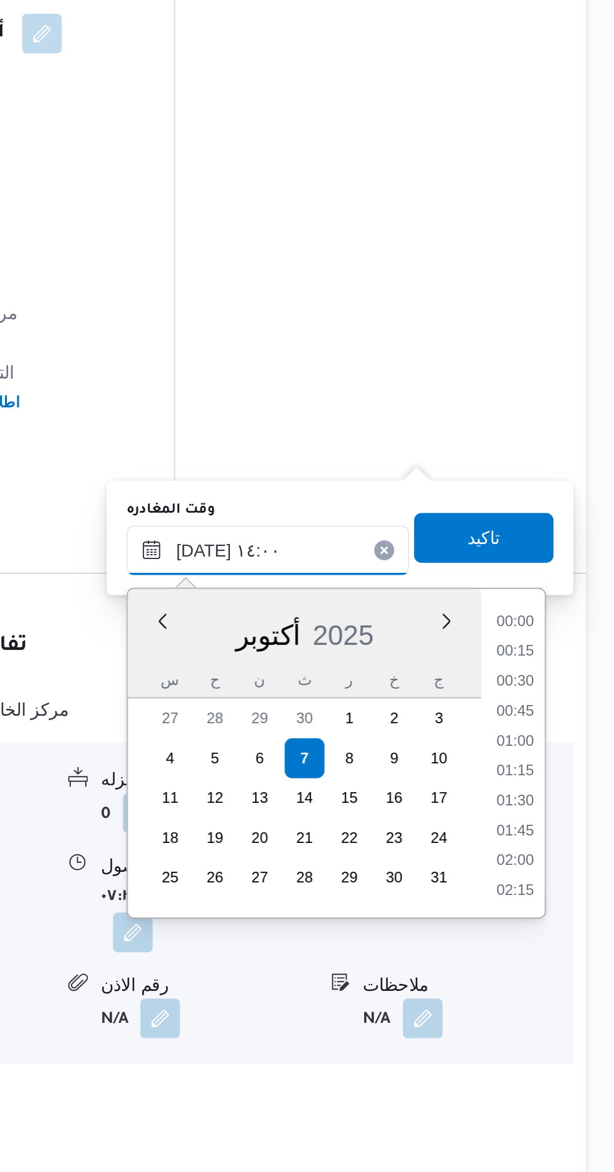
scroll to position [766, 0]
click at [562, 899] on li "12:45" at bounding box center [563, 896] width 29 height 13
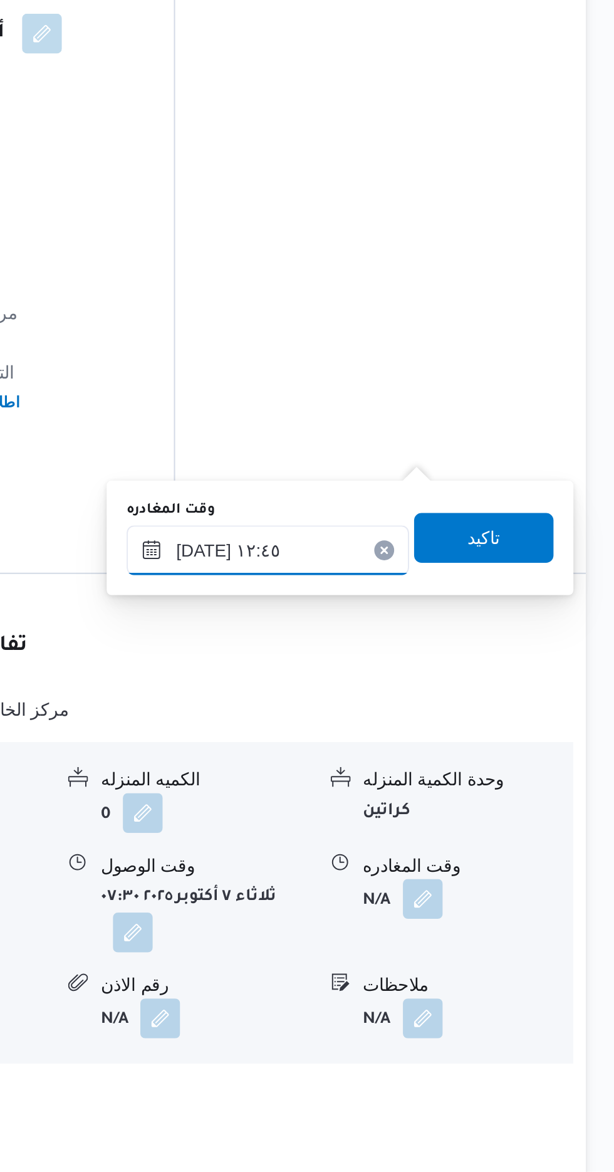
click at [463, 852] on input "[DATE] ١٢:٤٥" at bounding box center [439, 859] width 142 height 25
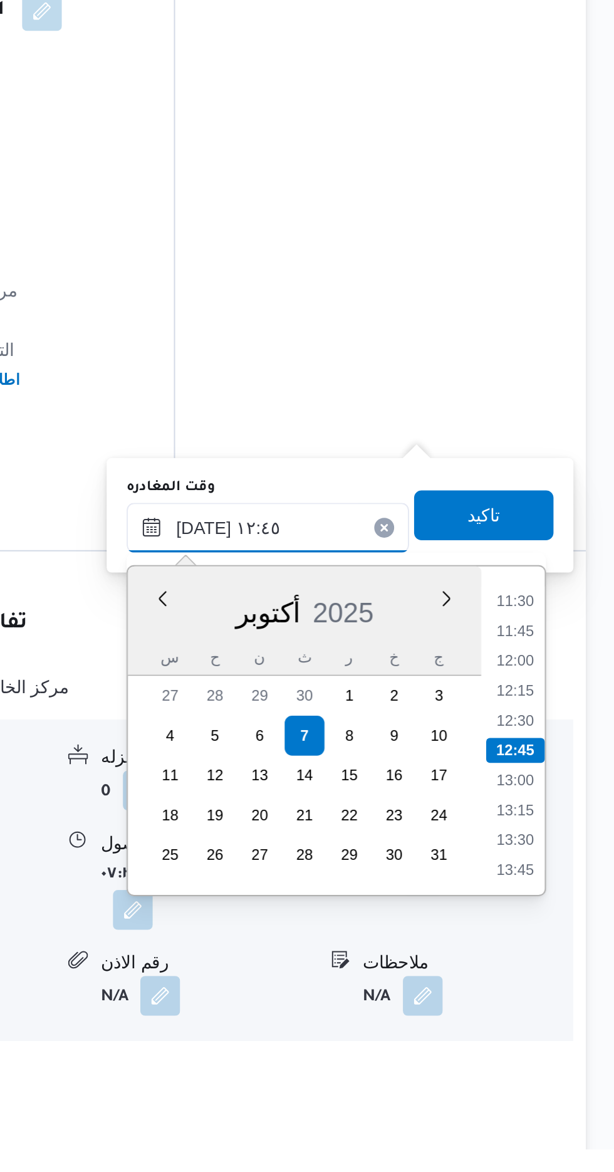
scroll to position [946, 0]
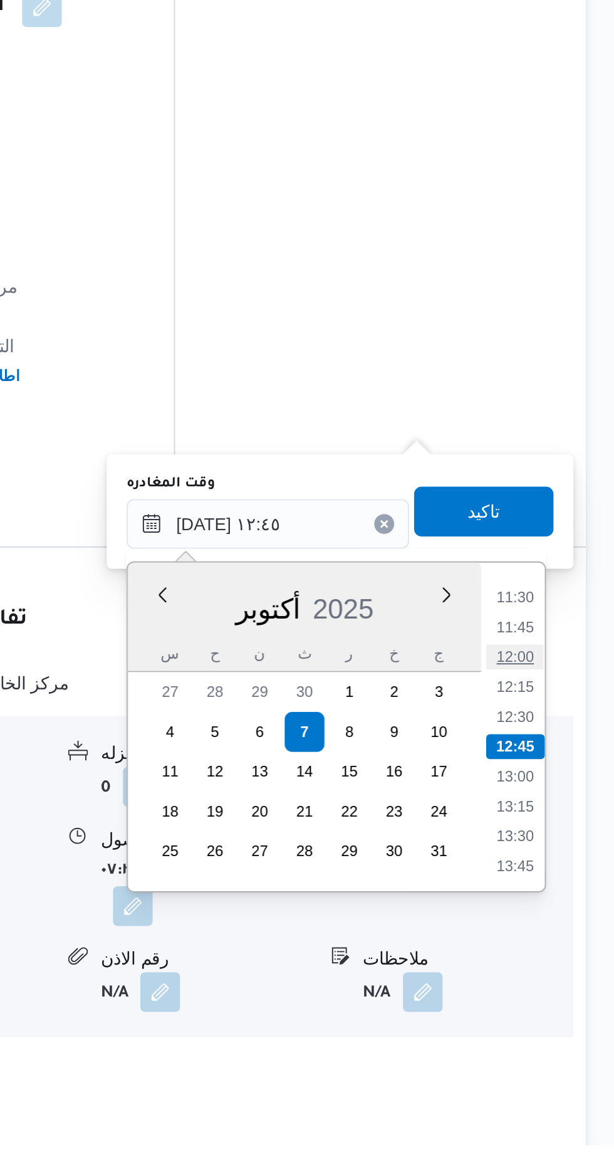
click at [563, 927] on li "12:00" at bounding box center [563, 926] width 29 height 13
type input "[DATE] ١٢:٠٠"
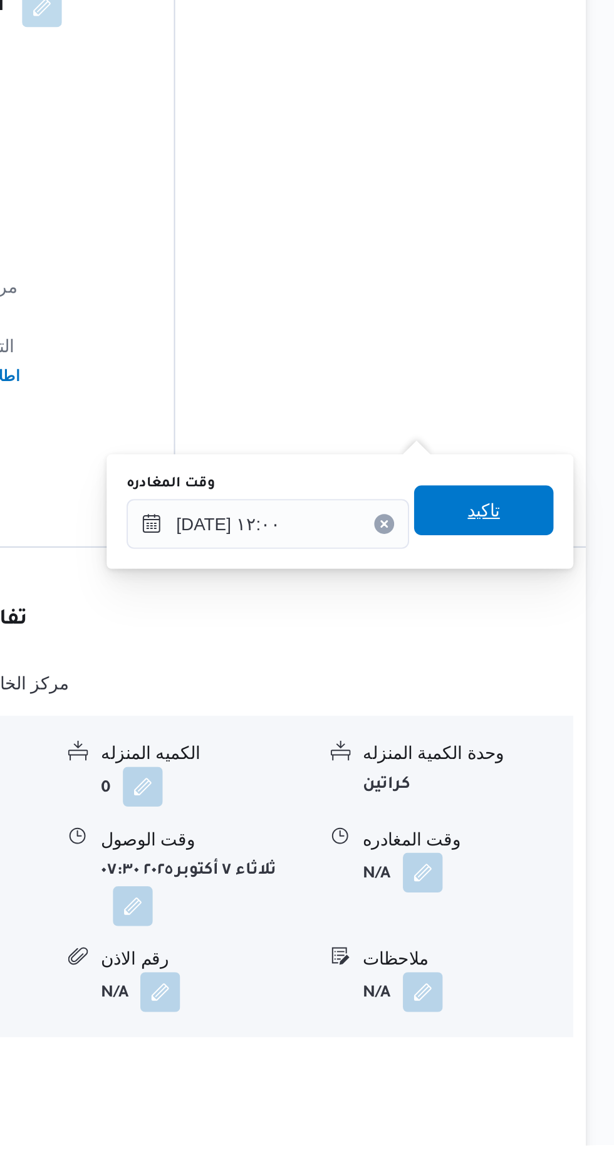
click at [568, 855] on span "تاكيد" at bounding box center [548, 852] width 70 height 25
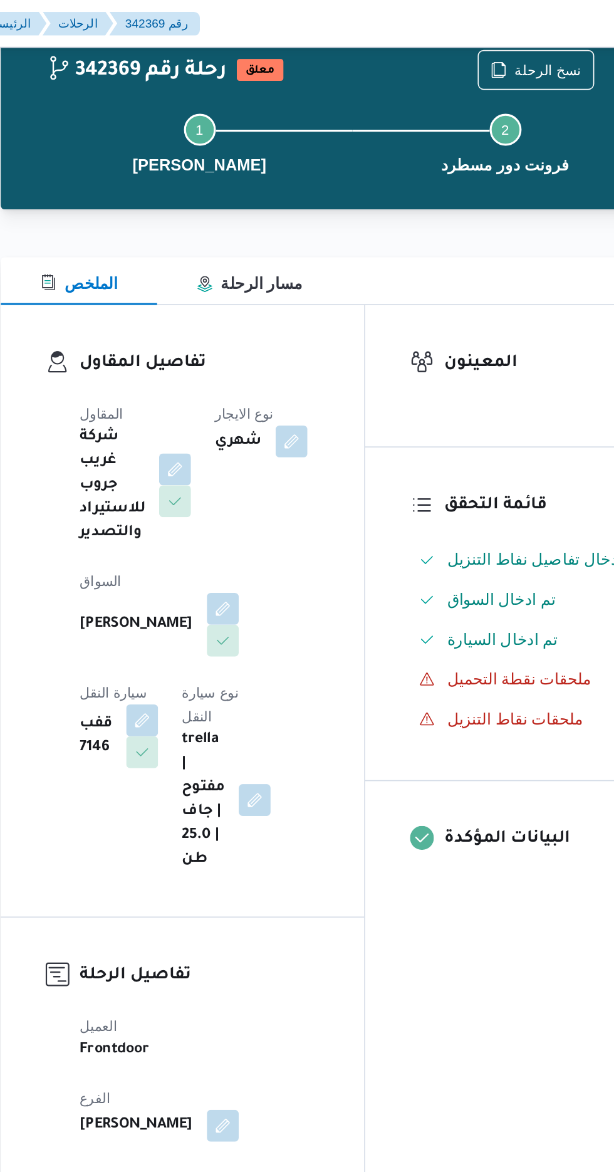
scroll to position [0, 0]
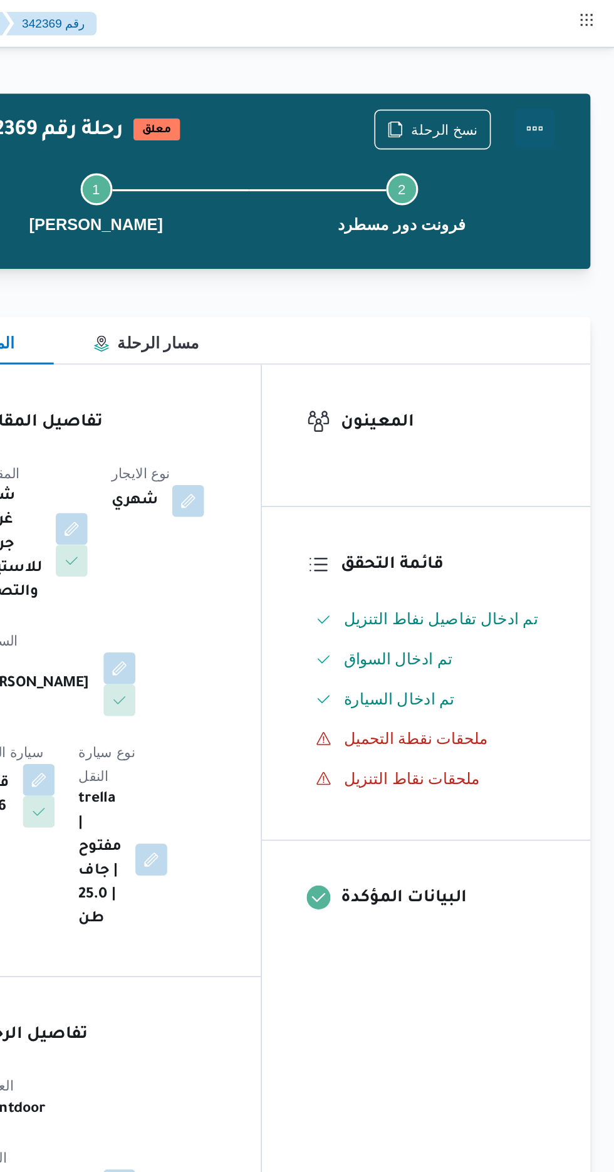
click at [572, 80] on button "Actions" at bounding box center [564, 80] width 25 height 25
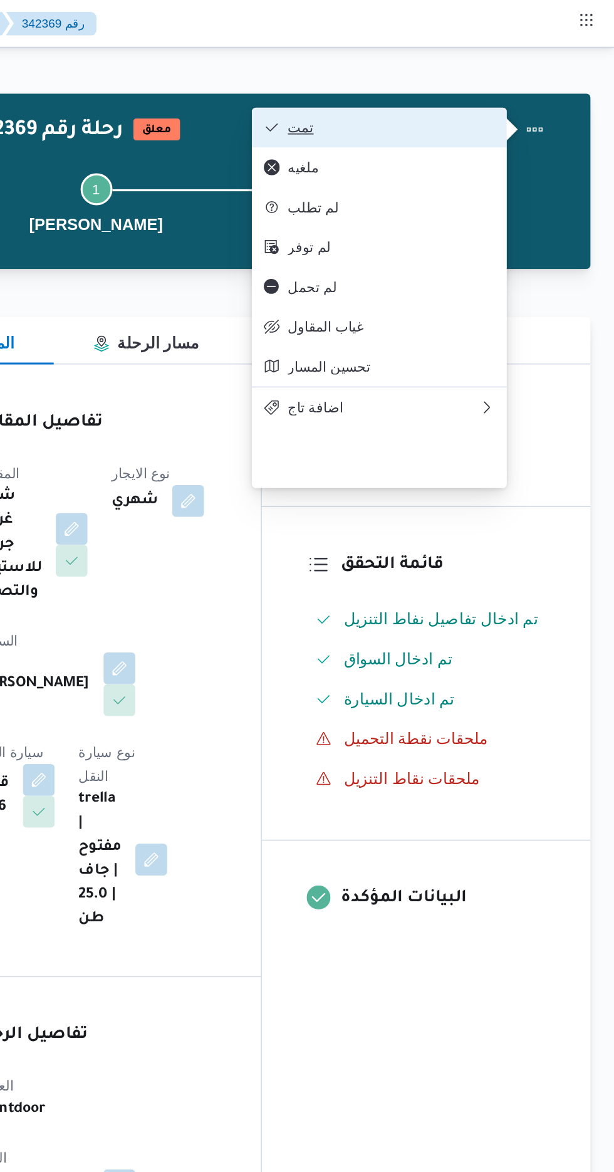
click at [525, 82] on span "تمت" at bounding box center [474, 80] width 130 height 10
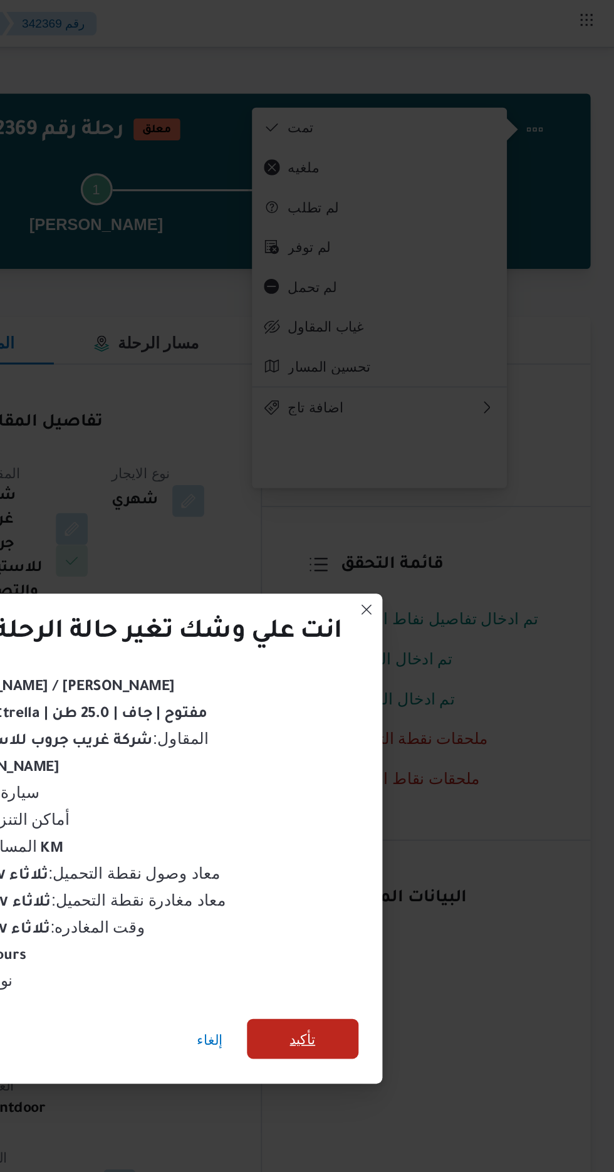
click at [418, 655] on span "تأكيد" at bounding box center [418, 653] width 16 height 15
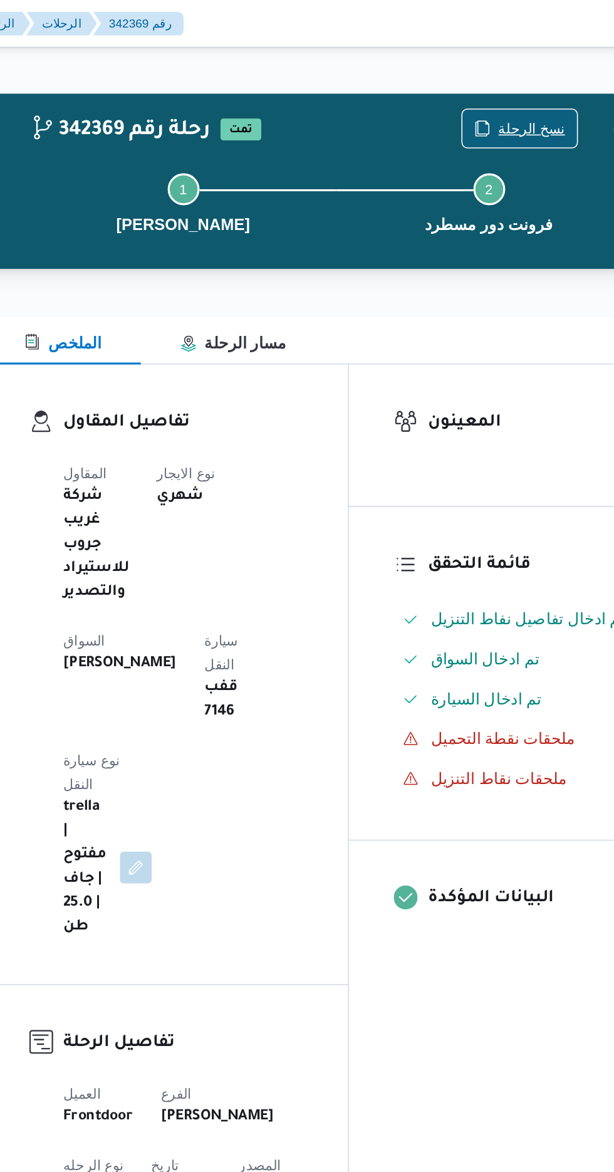
click at [502, 72] on span "نسخ الرحلة" at bounding box center [500, 81] width 72 height 24
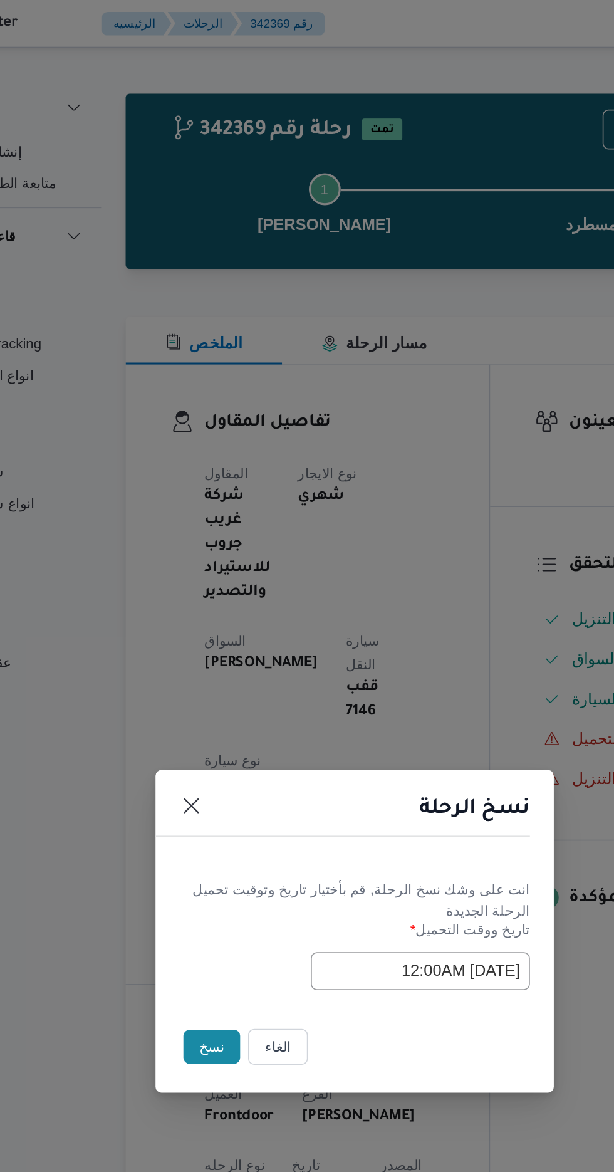
click at [207, 659] on button "نسخ" at bounding box center [217, 658] width 36 height 21
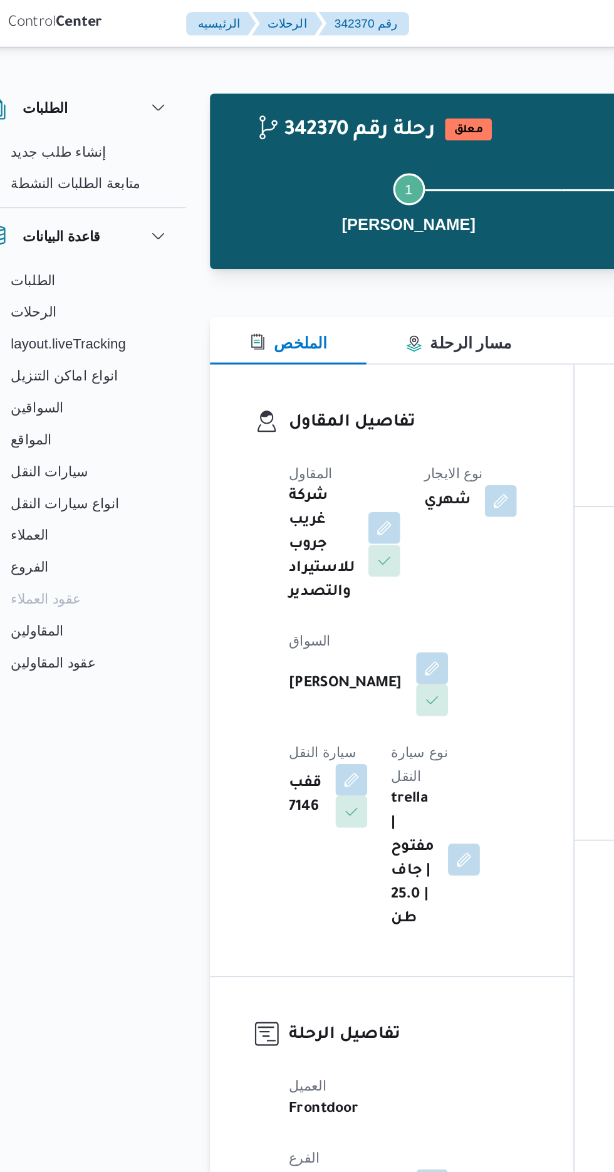
click at [276, 334] on button "button" at bounding box center [273, 332] width 20 height 20
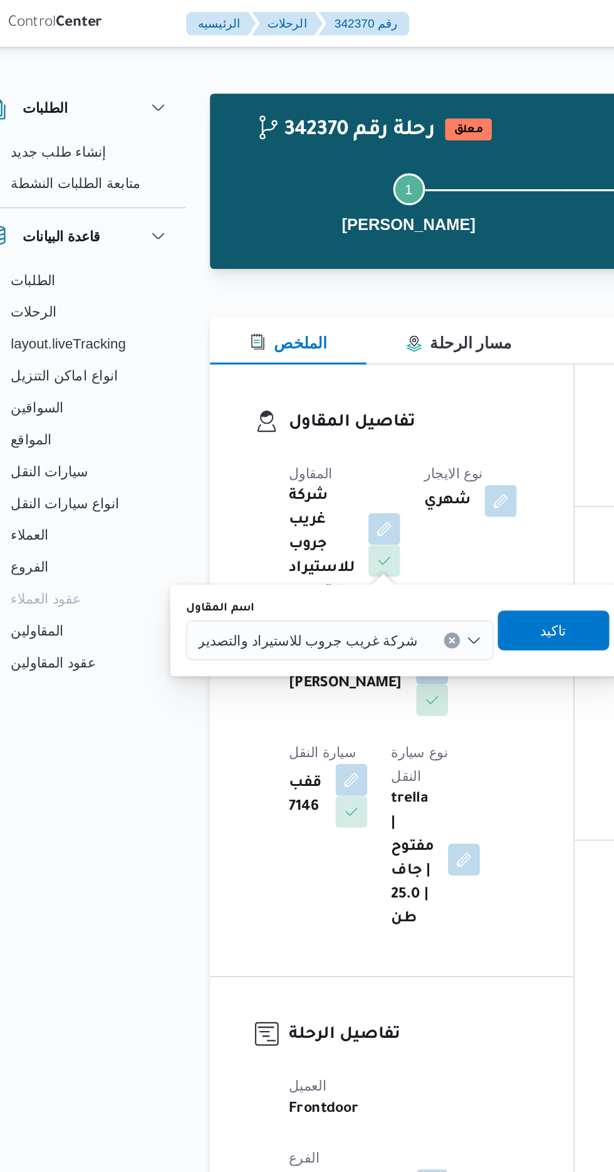
click at [256, 414] on div "شركة غريب جروب للاستيراد والتصدير" at bounding box center [245, 403] width 194 height 25
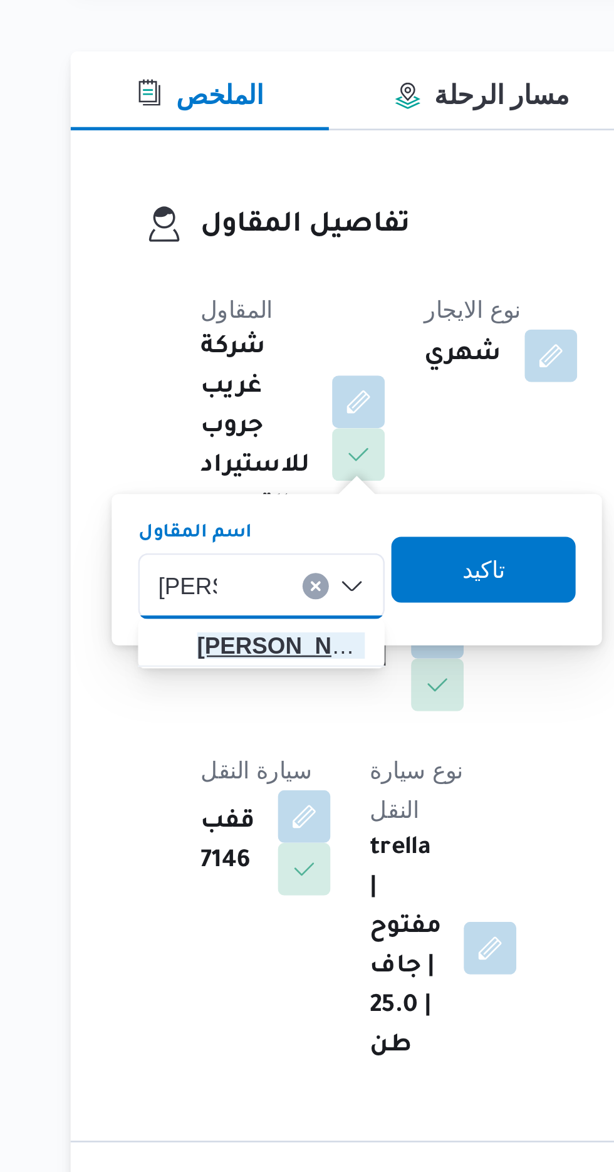
type input "[PERSON_NAME]"
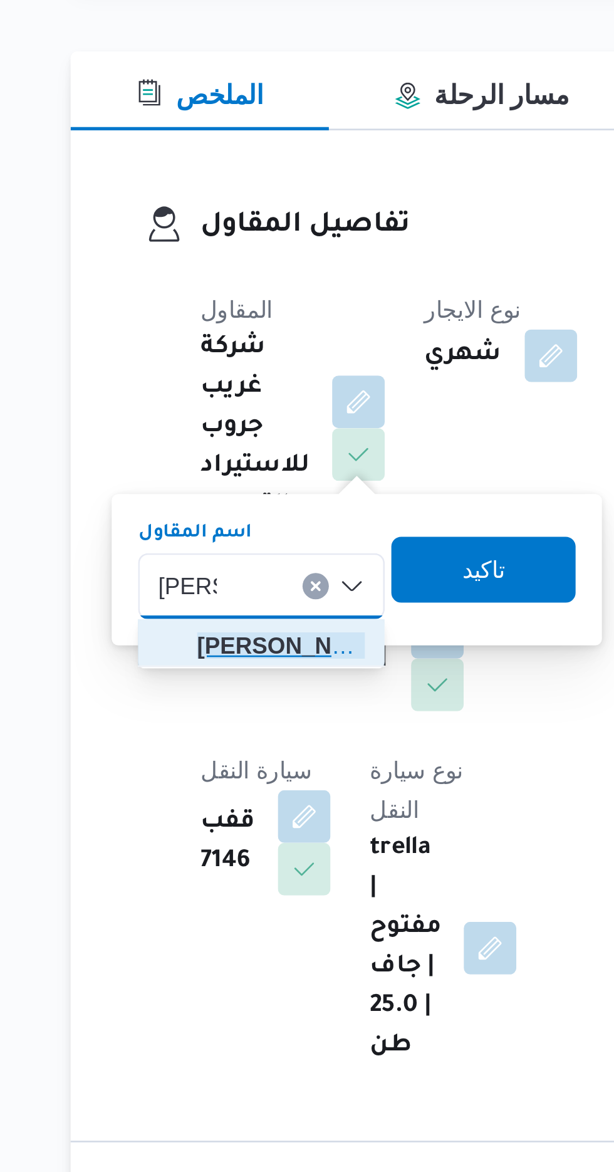
click at [253, 424] on span "هانى م جدى رئيس [PERSON_NAME]" at bounding box center [243, 425] width 64 height 15
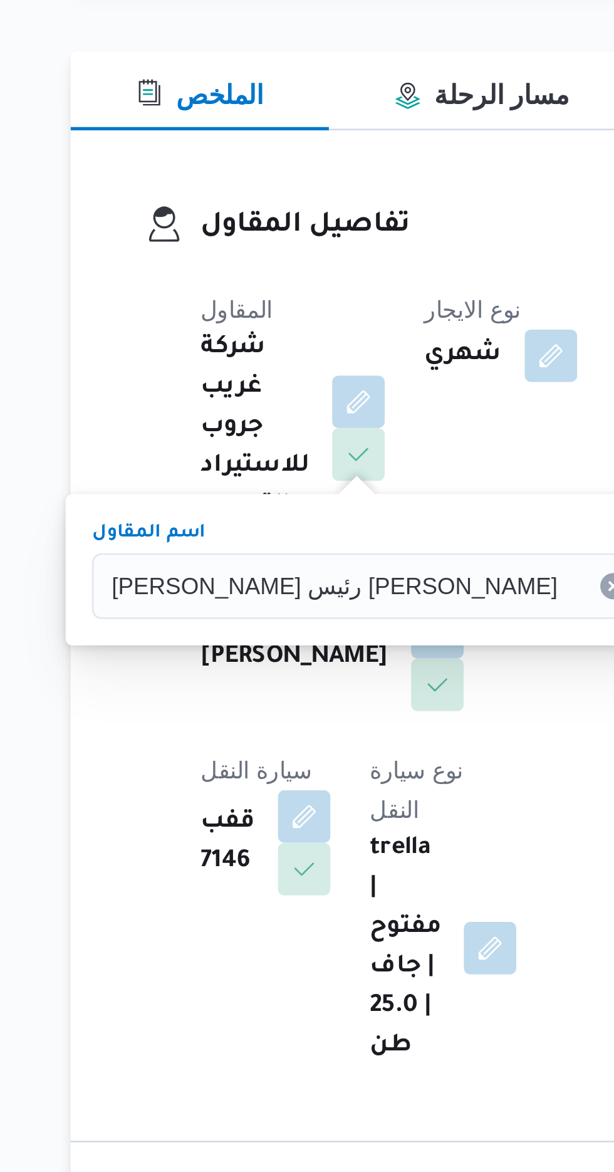
click at [426, 398] on span "تاكيد" at bounding box center [434, 396] width 16 height 15
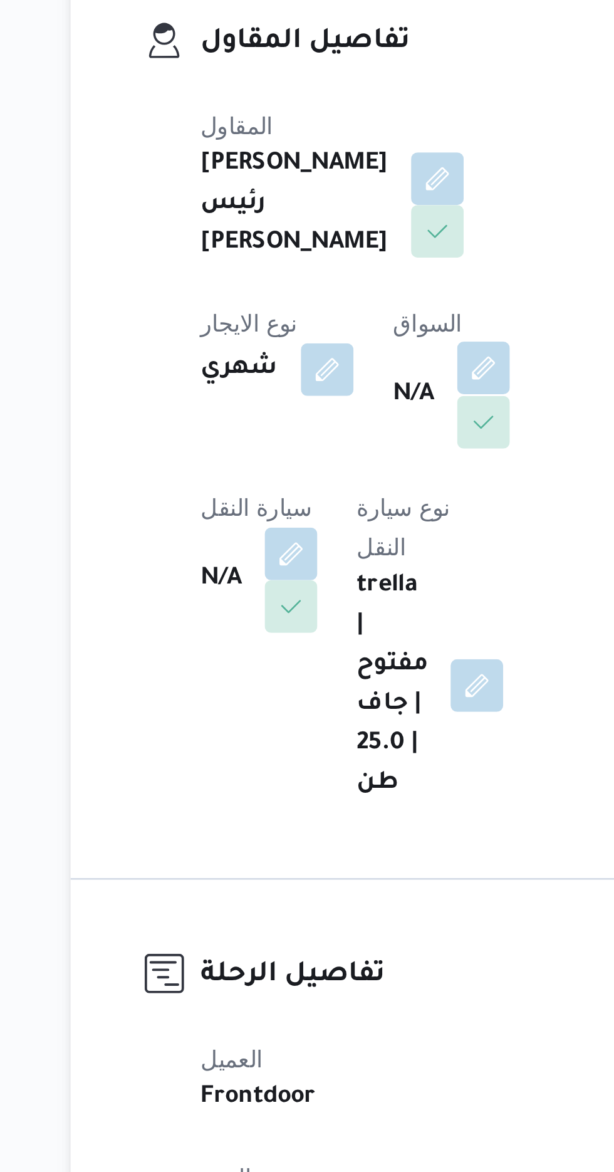
click at [310, 400] on button "button" at bounding box center [320, 390] width 20 height 20
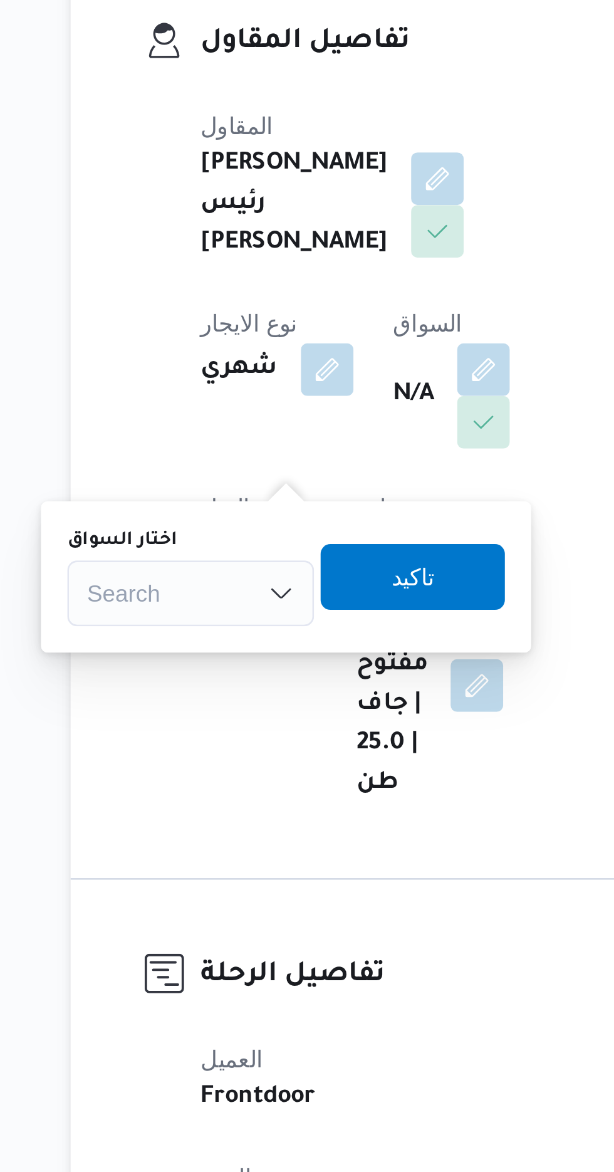
click at [224, 470] on div "Search" at bounding box center [209, 475] width 94 height 25
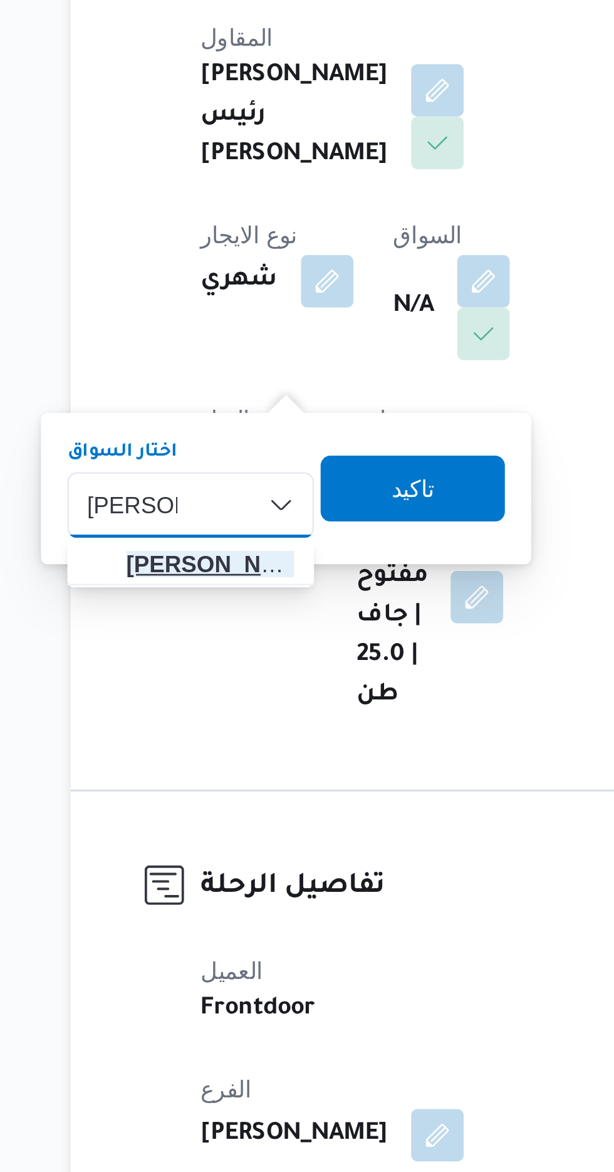
type input "[PERSON_NAME]"
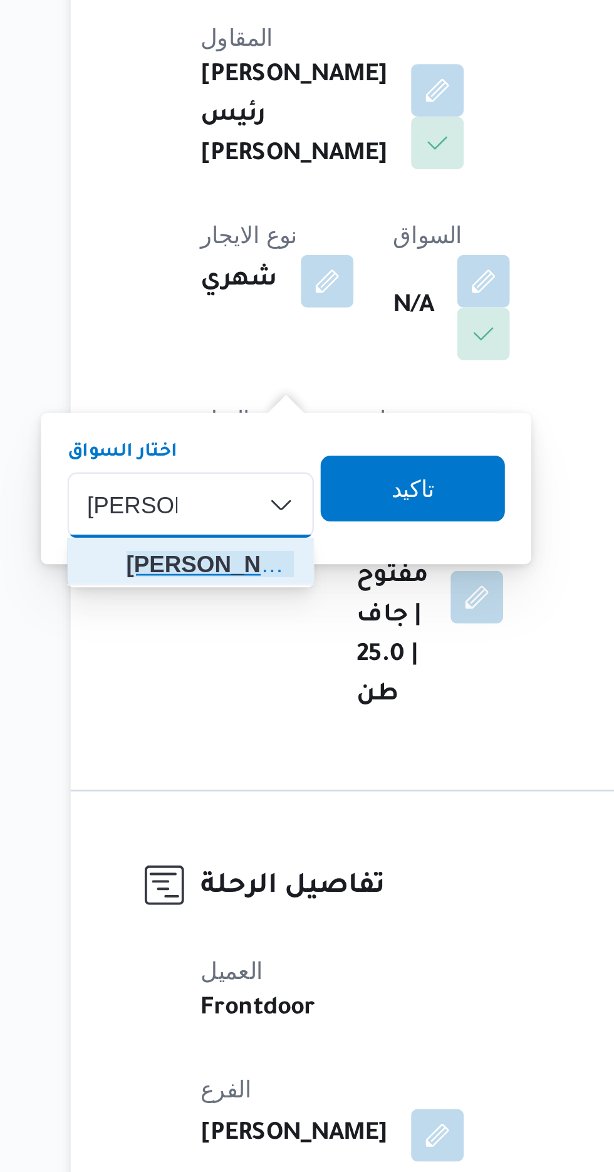
click at [209, 497] on span "[PERSON_NAME] ن [PERSON_NAME]" at bounding box center [216, 498] width 64 height 15
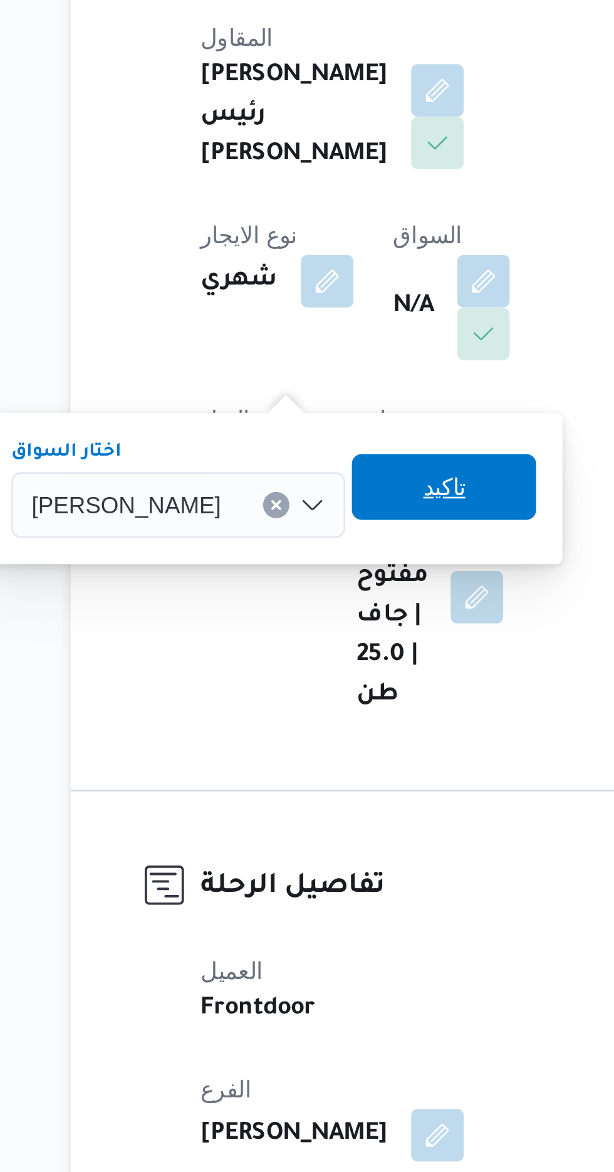
click at [313, 466] on span "تاكيد" at bounding box center [305, 468] width 16 height 15
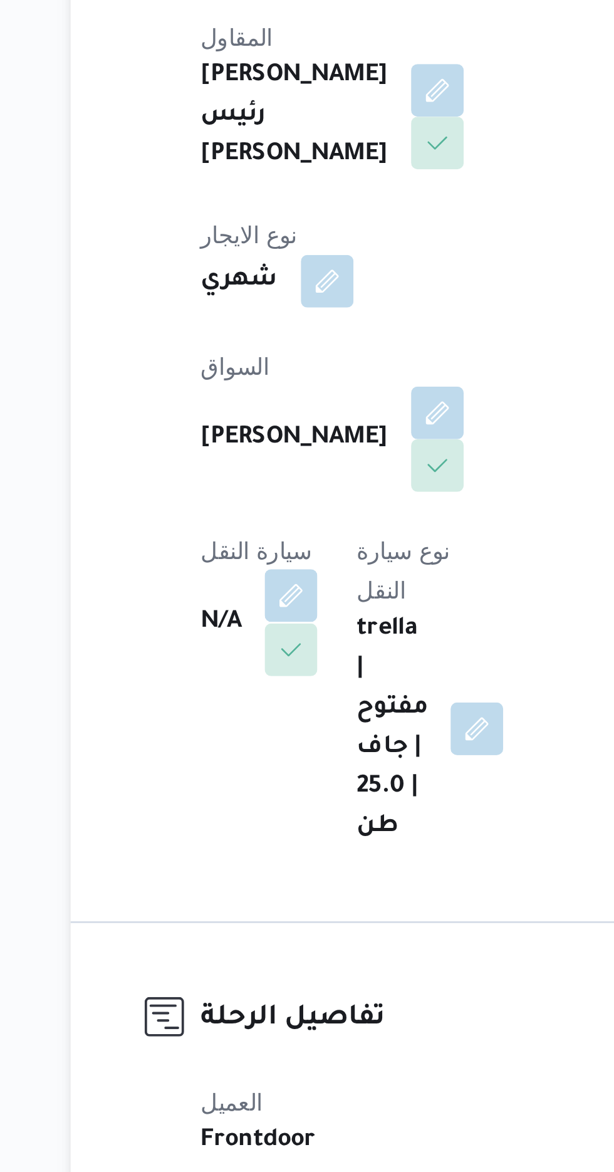
click at [257, 500] on button "button" at bounding box center [247, 510] width 20 height 20
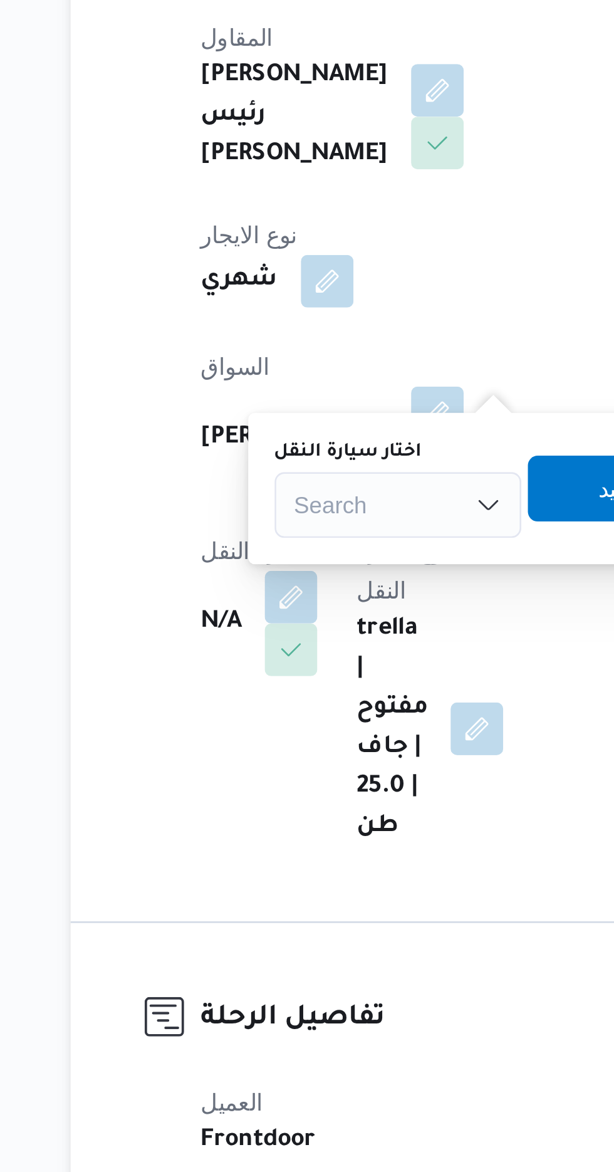
click at [285, 471] on div "Search" at bounding box center [288, 475] width 94 height 25
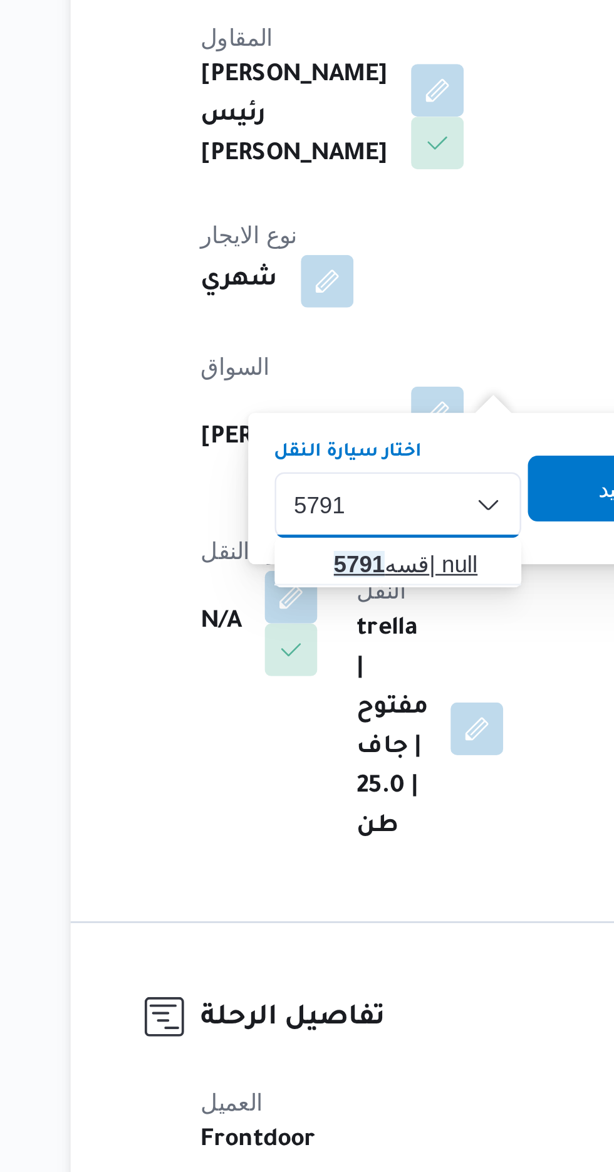
type input "5791"
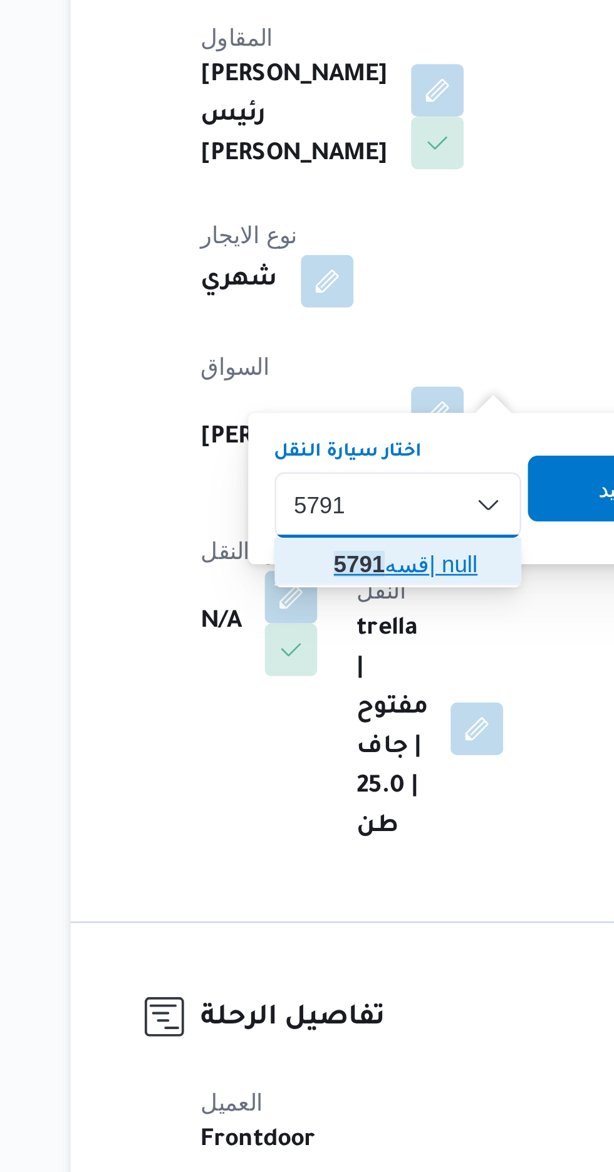
click at [300, 493] on span "قسه 5791 | null" at bounding box center [295, 498] width 64 height 15
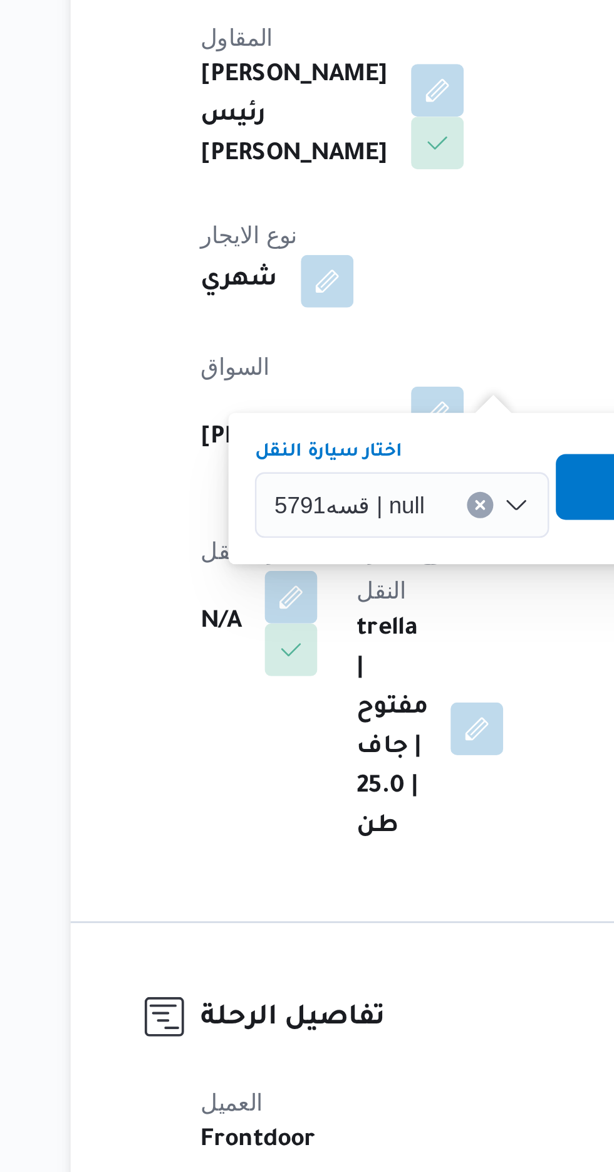
click at [354, 469] on span "تاكيد" at bounding box center [383, 468] width 70 height 25
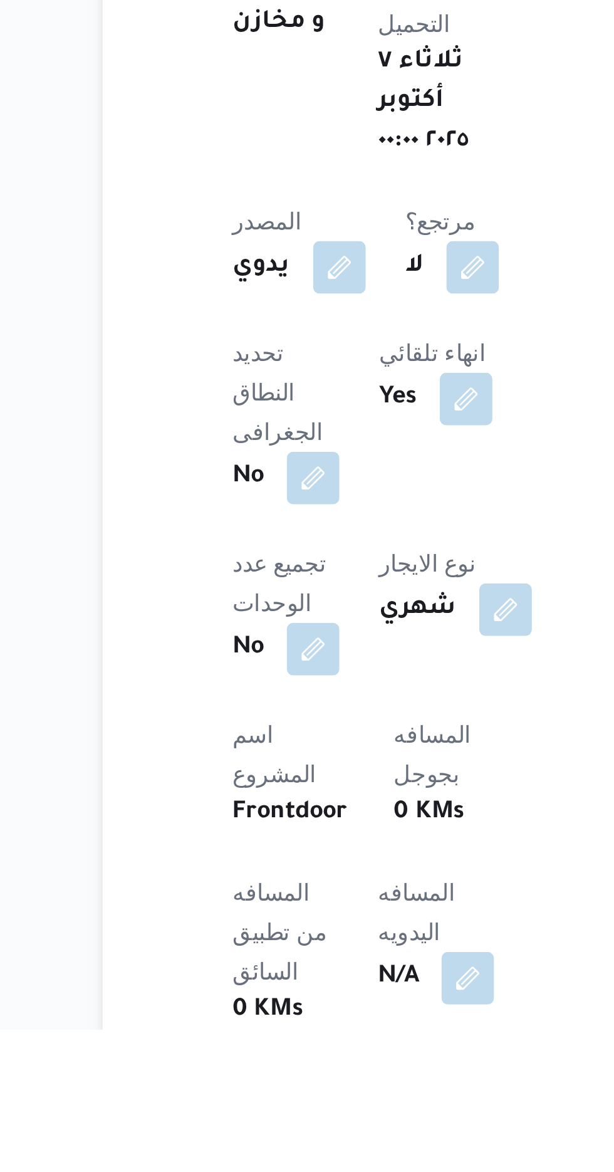
scroll to position [43, 0]
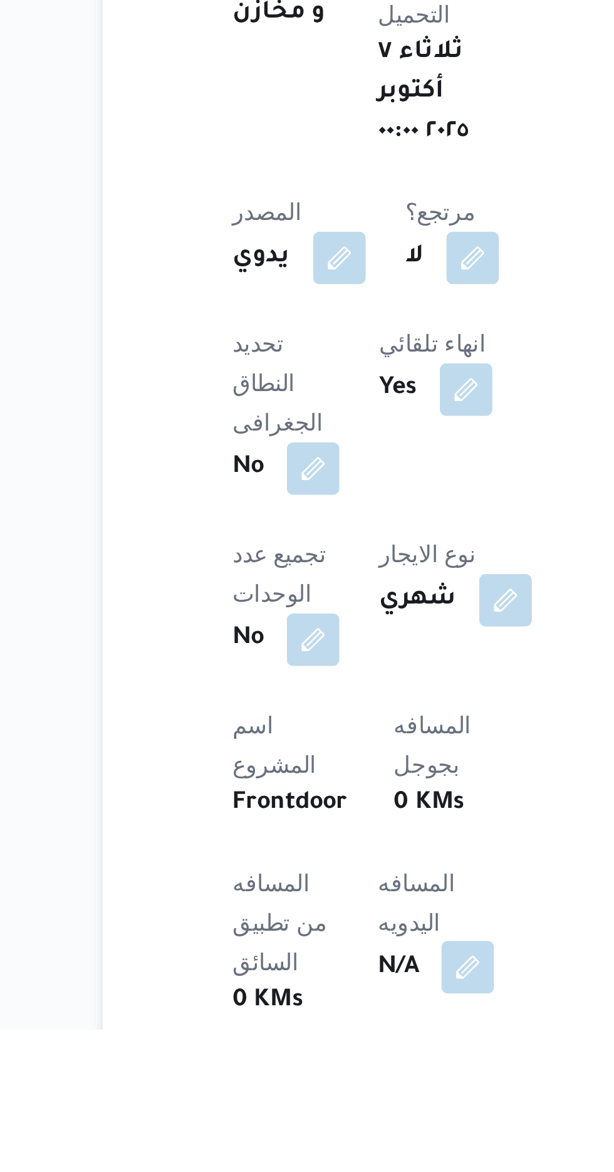
click at [292, 1139] on button "button" at bounding box center [302, 1149] width 20 height 20
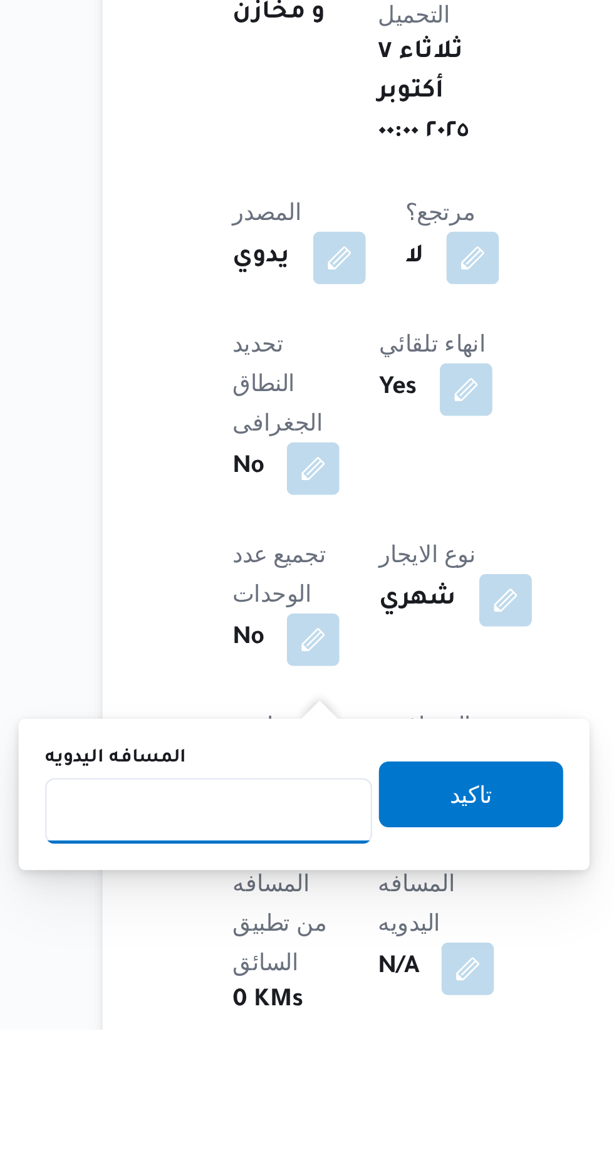
click at [206, 1076] on input "المسافه اليدويه" at bounding box center [203, 1088] width 125 height 25
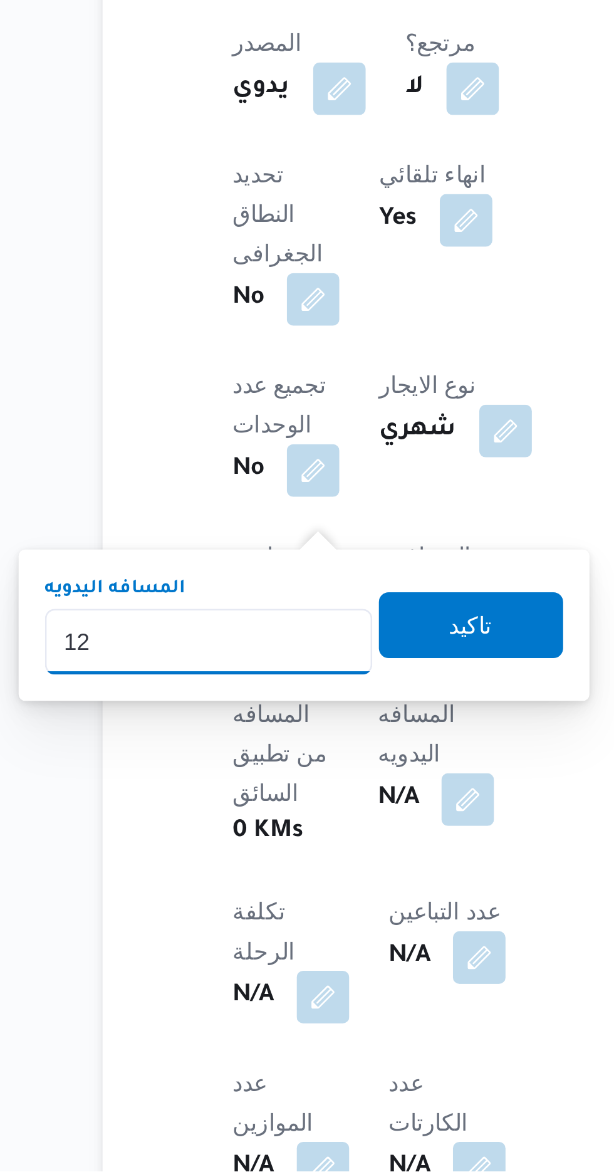
type input "120"
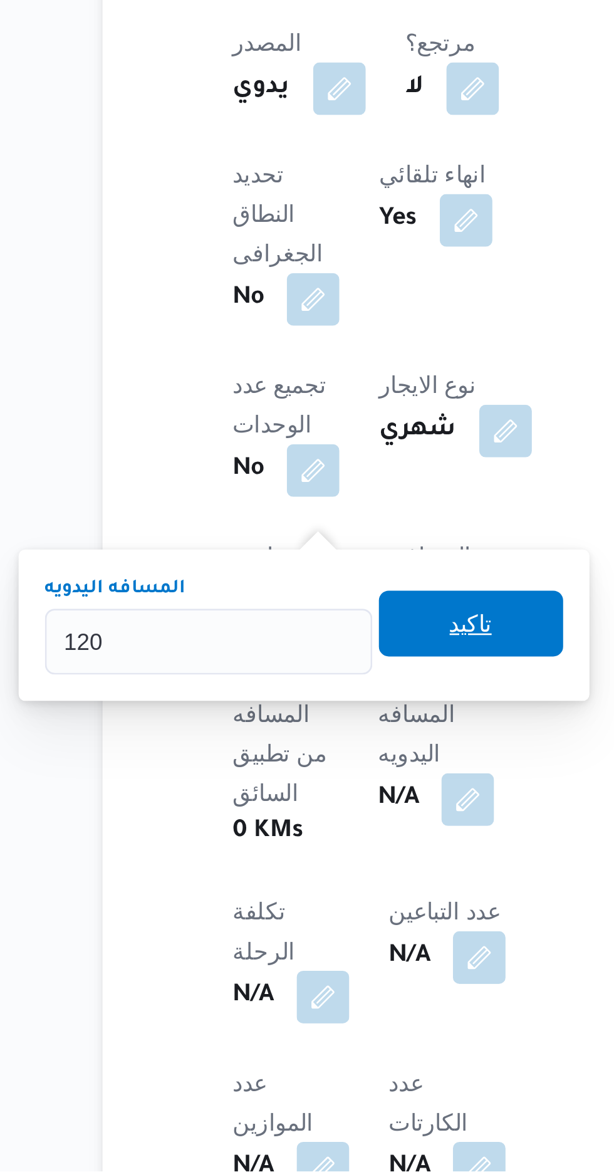
click at [305, 961] on span "تاكيد" at bounding box center [303, 963] width 70 height 25
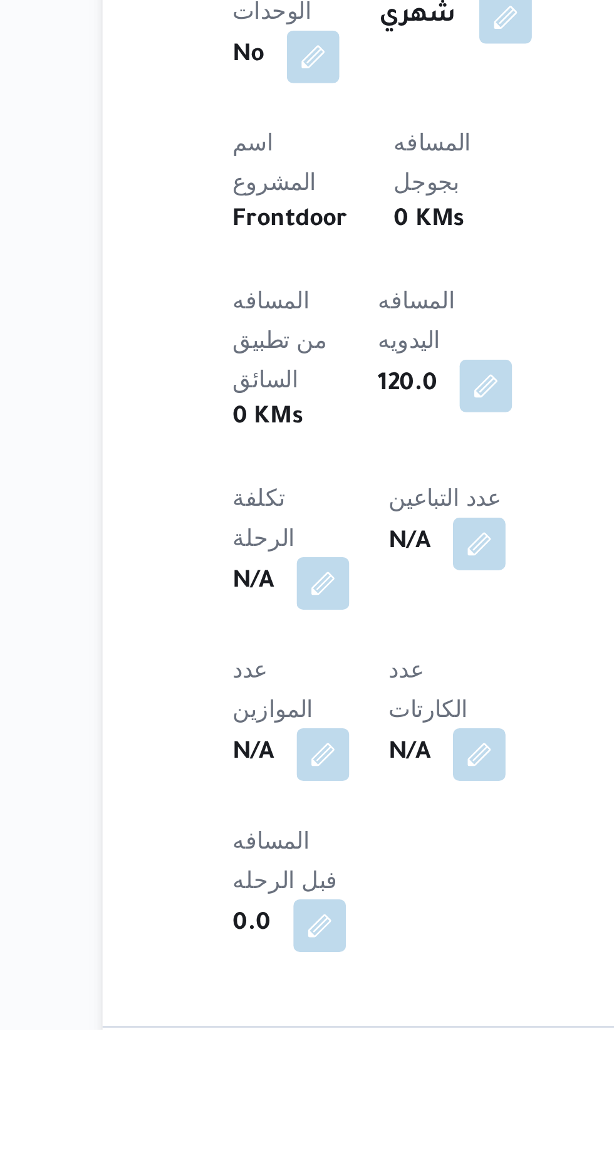
scroll to position [276, 0]
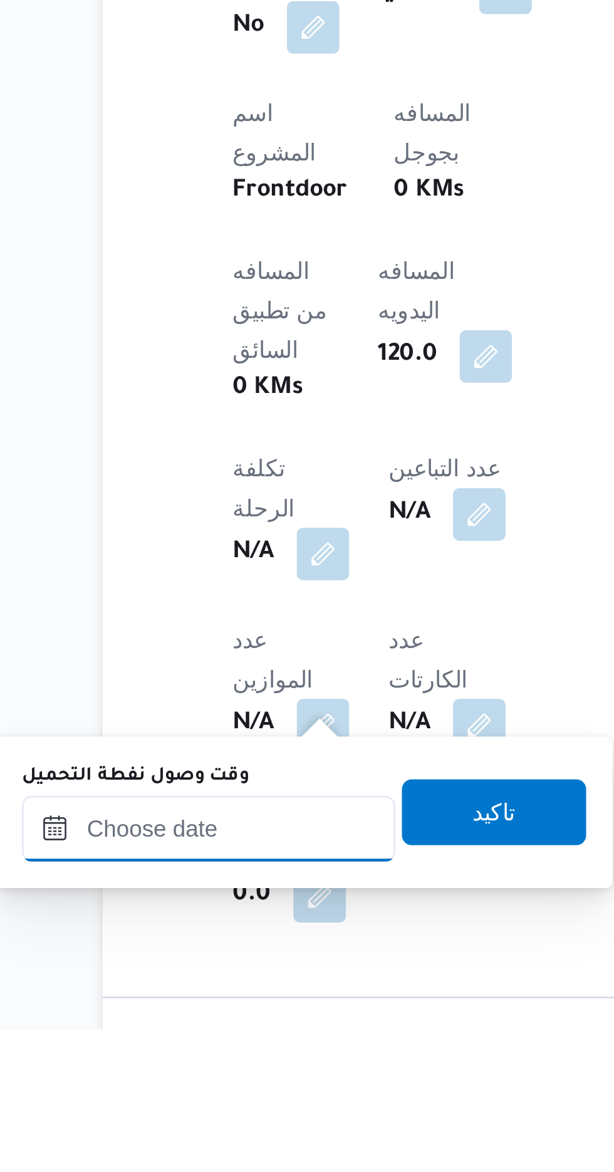
click at [203, 1093] on input "وقت وصول نفطة التحميل" at bounding box center [203, 1095] width 142 height 25
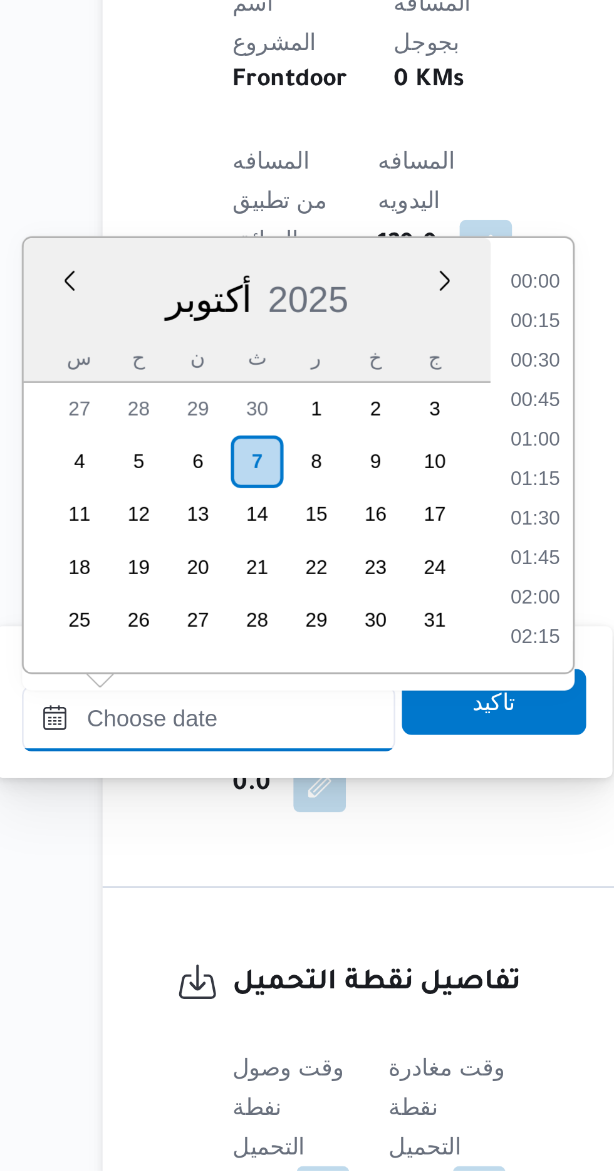
scroll to position [1037, 0]
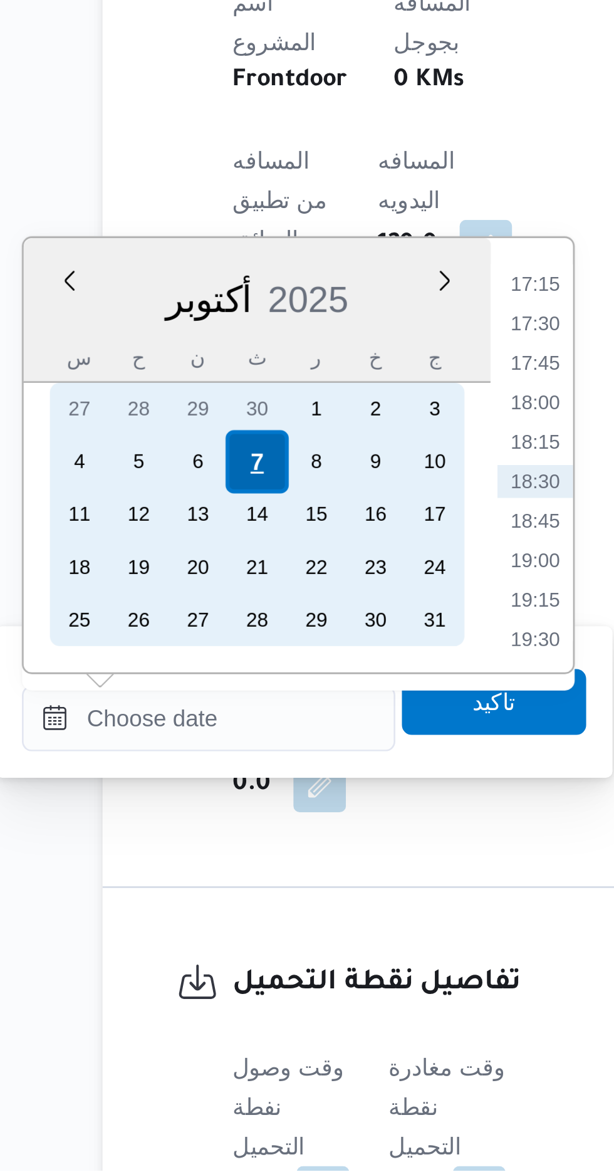
click at [227, 900] on div "7" at bounding box center [221, 902] width 24 height 24
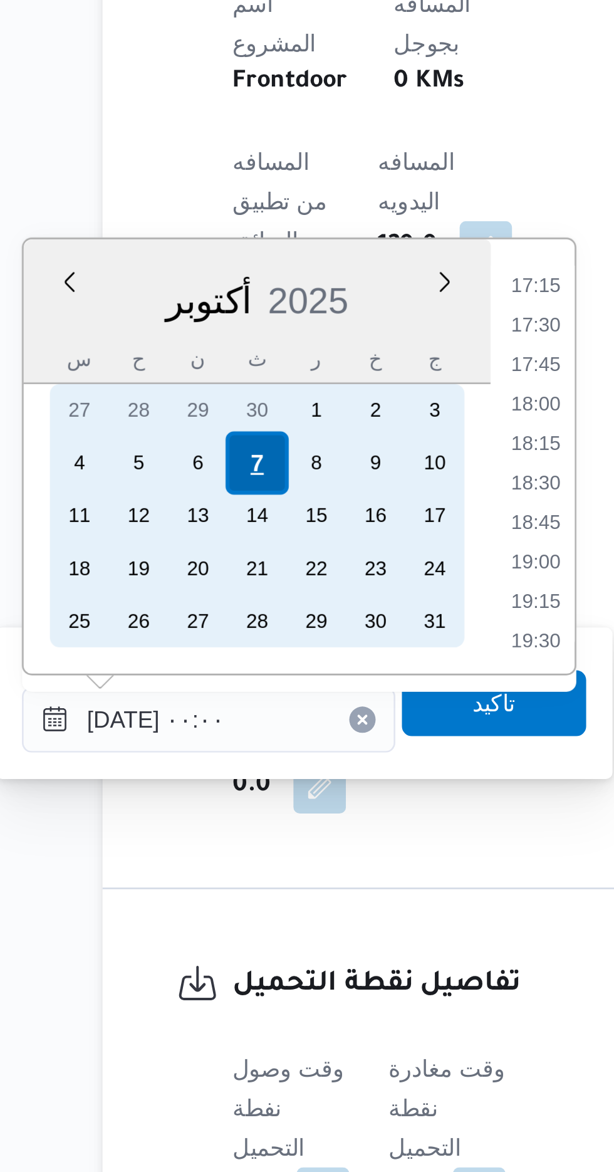
scroll to position [0, 0]
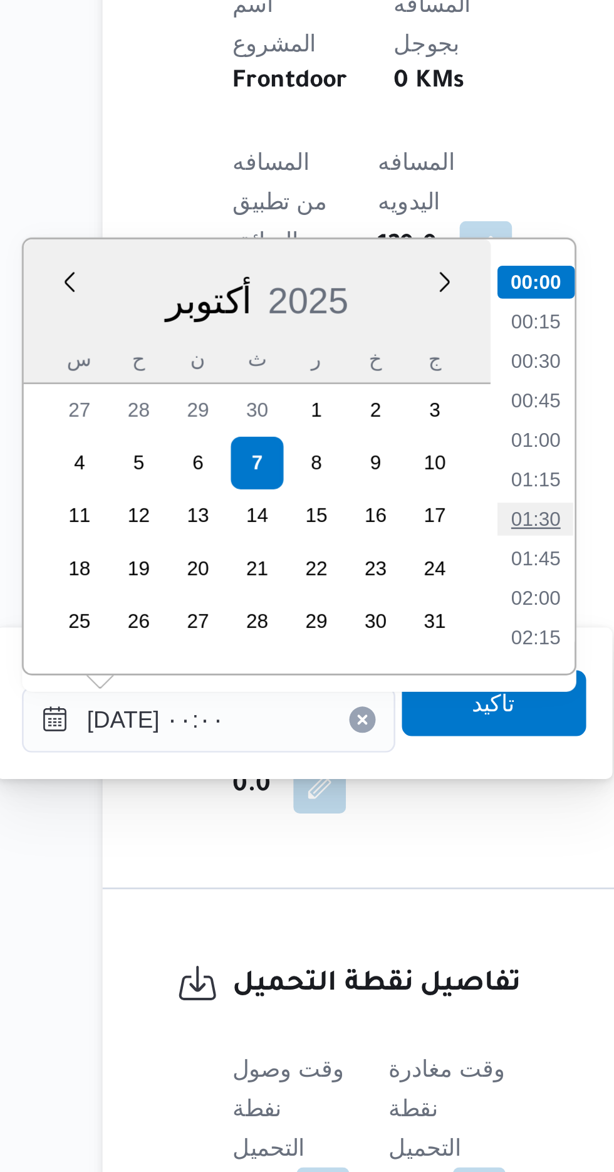
click at [325, 919] on li "01:30" at bounding box center [327, 923] width 29 height 13
type input "[DATE] ٠١:٣٠"
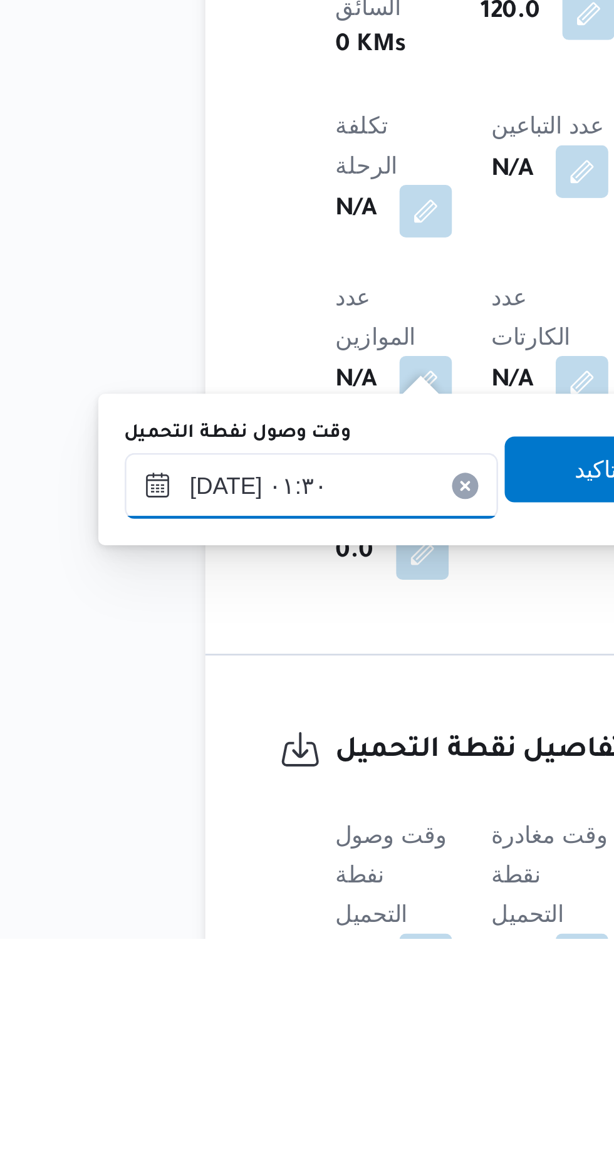
scroll to position [372, 0]
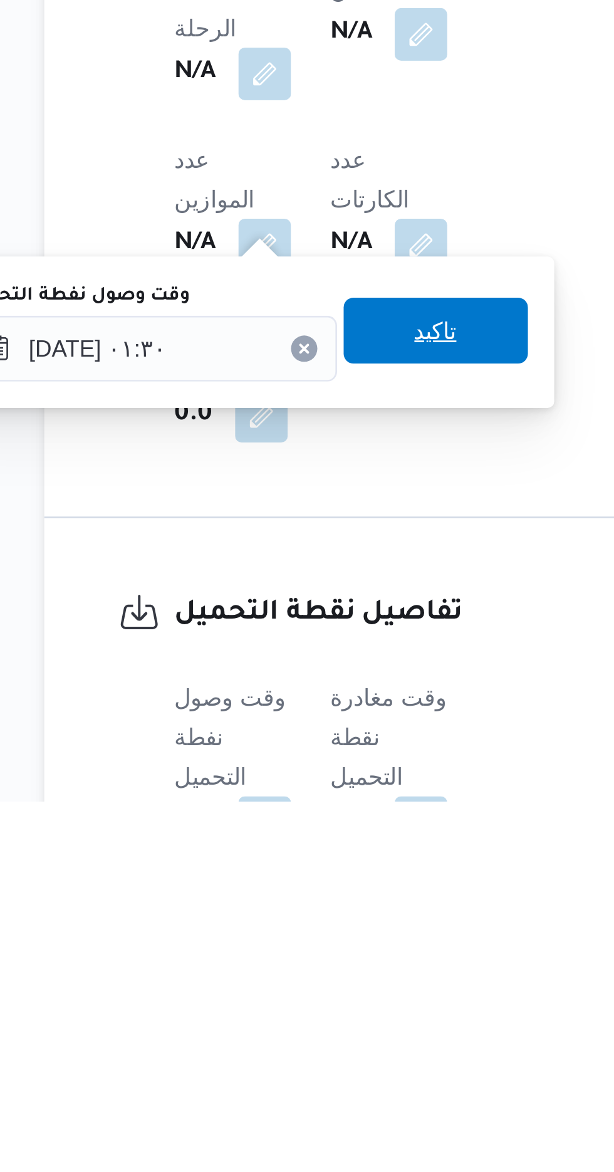
click at [320, 996] on span "تاكيد" at bounding box center [312, 993] width 16 height 15
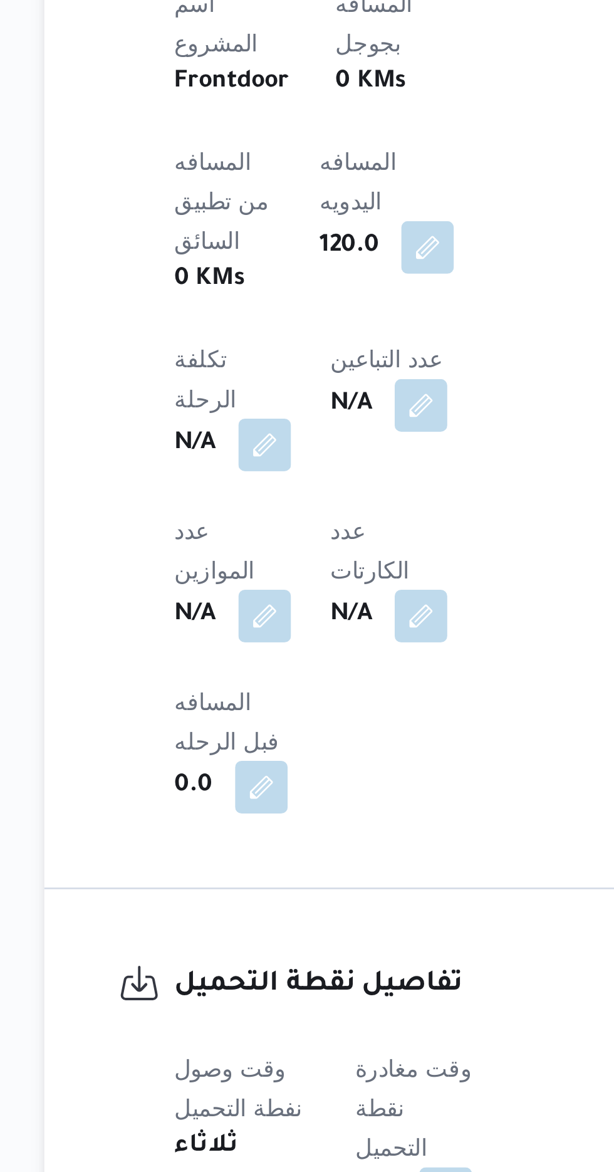
click at [303, 1171] on span at bounding box center [313, 1181] width 26 height 20
click at [316, 929] on div at bounding box center [315, 929] width 11 height 11
click at [321, 1170] on button "button" at bounding box center [316, 1180] width 20 height 20
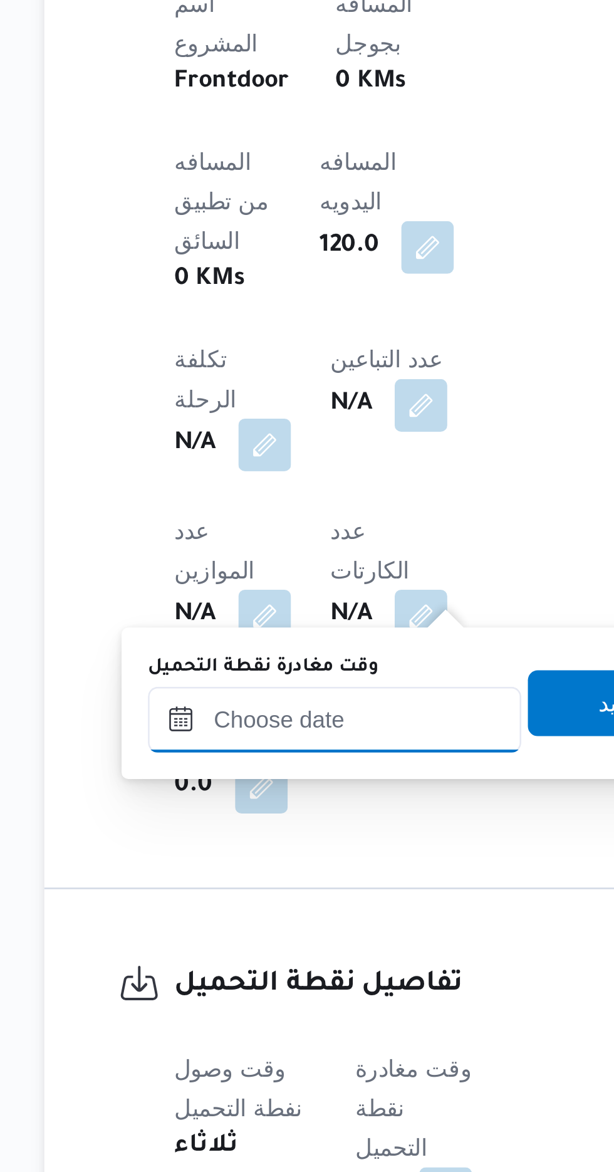
click at [250, 999] on input "وقت مغادرة نقطة التحميل" at bounding box center [274, 999] width 142 height 25
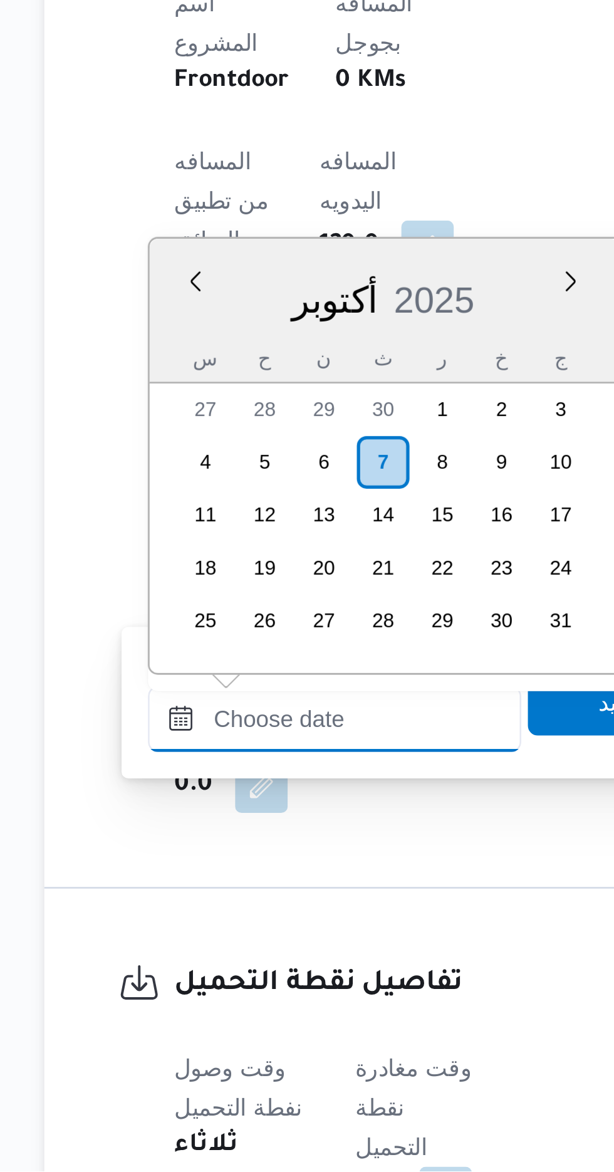
scroll to position [1037, 0]
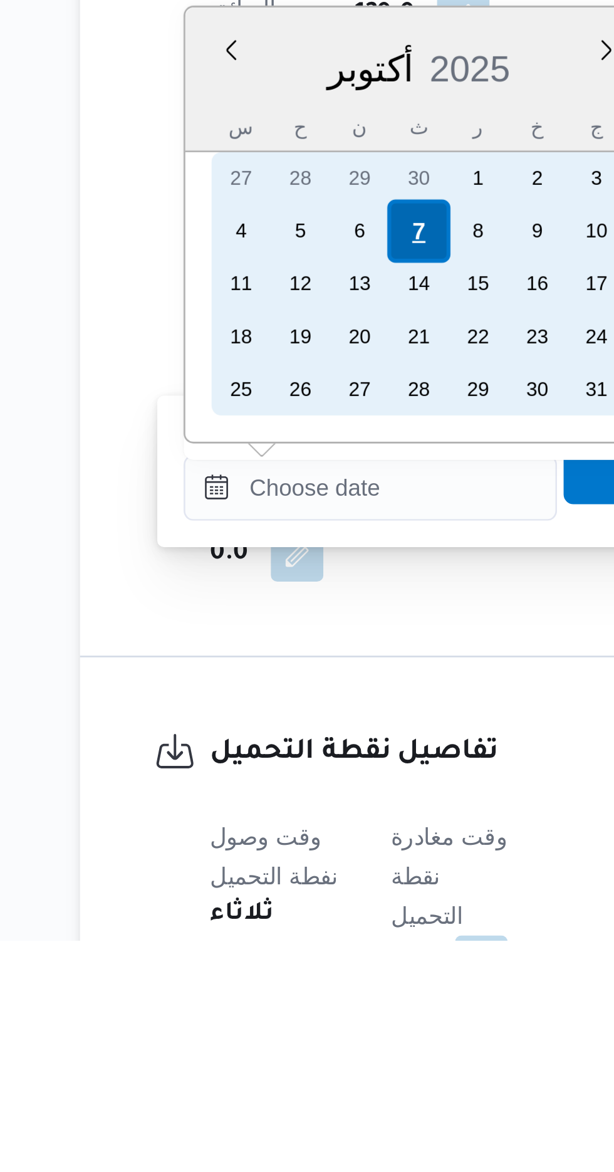
click at [296, 902] on div "7" at bounding box center [292, 902] width 24 height 24
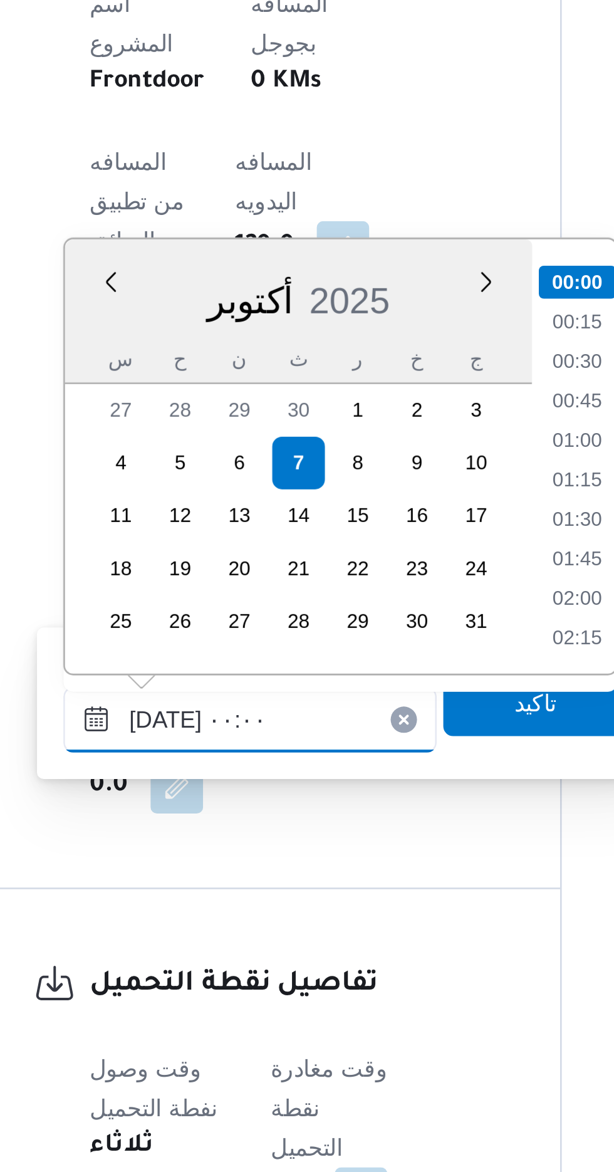
click at [214, 1001] on input "[DATE] ٠٠:٠٠" at bounding box center [274, 999] width 142 height 25
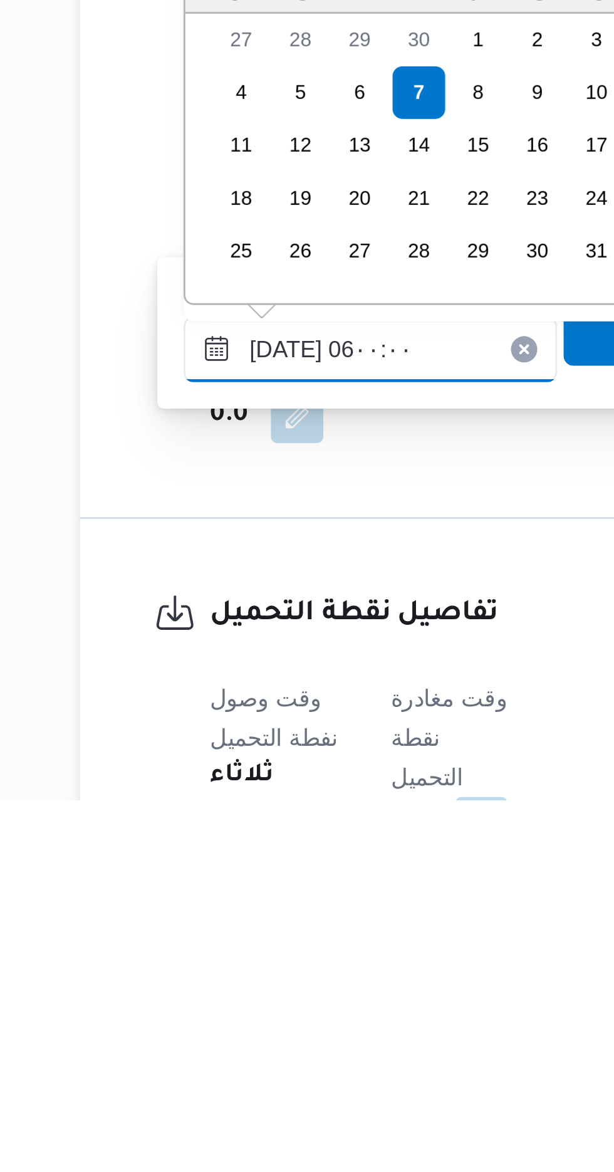
scroll to position [229, 0]
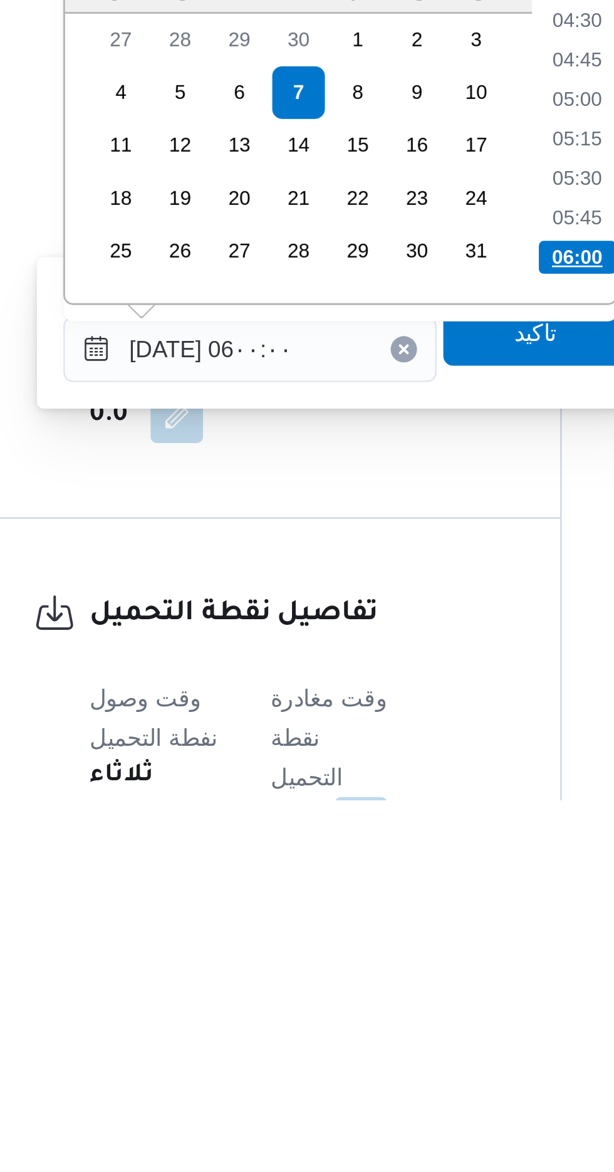
click at [391, 962] on li "06:00" at bounding box center [398, 965] width 29 height 13
type input "[DATE] ٠٦:٠٠"
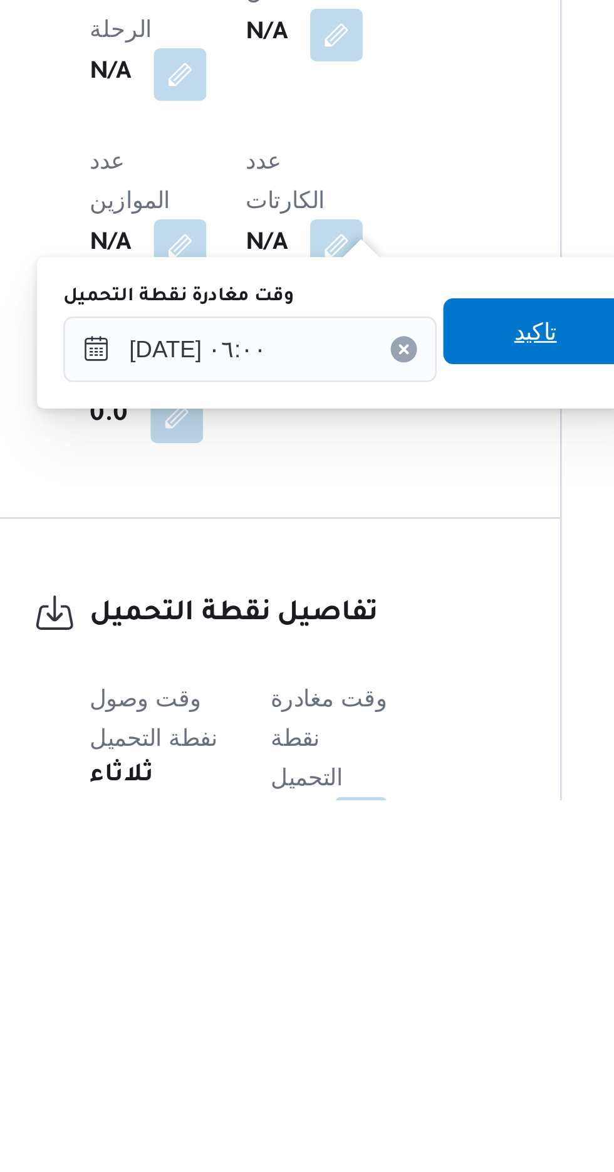
click at [391, 994] on span "تاكيد" at bounding box center [382, 993] width 16 height 15
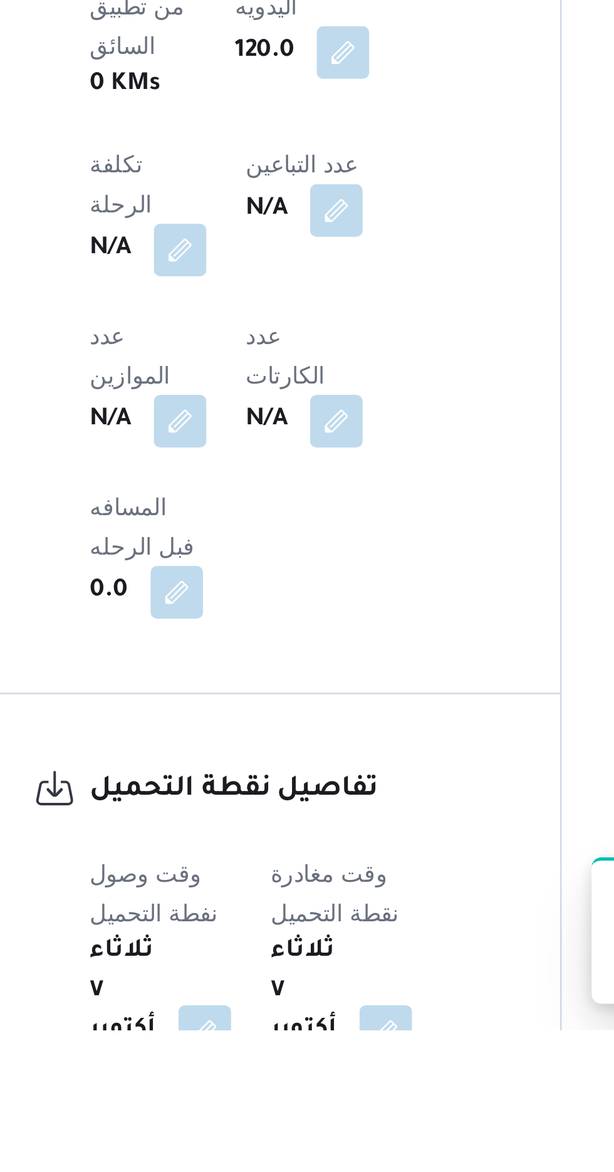
scroll to position [396, 0]
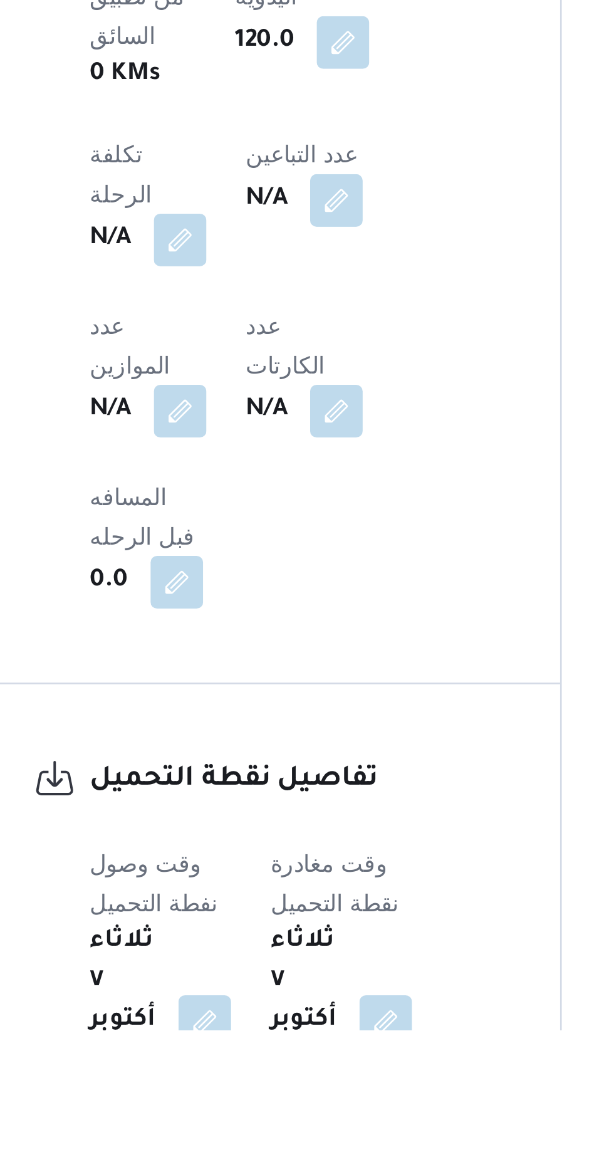
click at [412, 1061] on div "المعينون قائمة التحقق تم ادخال تفاصيل نفاط التنزيل تم ادخال السواق تم ادخال الس…" at bounding box center [495, 642] width 207 height 1618
click at [412, 1039] on div "المعينون قائمة التحقق تم ادخال تفاصيل نفاط التنزيل تم ادخال السواق تم ادخال الس…" at bounding box center [495, 642] width 207 height 1618
click at [412, 1040] on div "المعينون قائمة التحقق تم ادخال تفاصيل نفاط التنزيل تم ادخال السواق تم ادخال الس…" at bounding box center [495, 642] width 207 height 1618
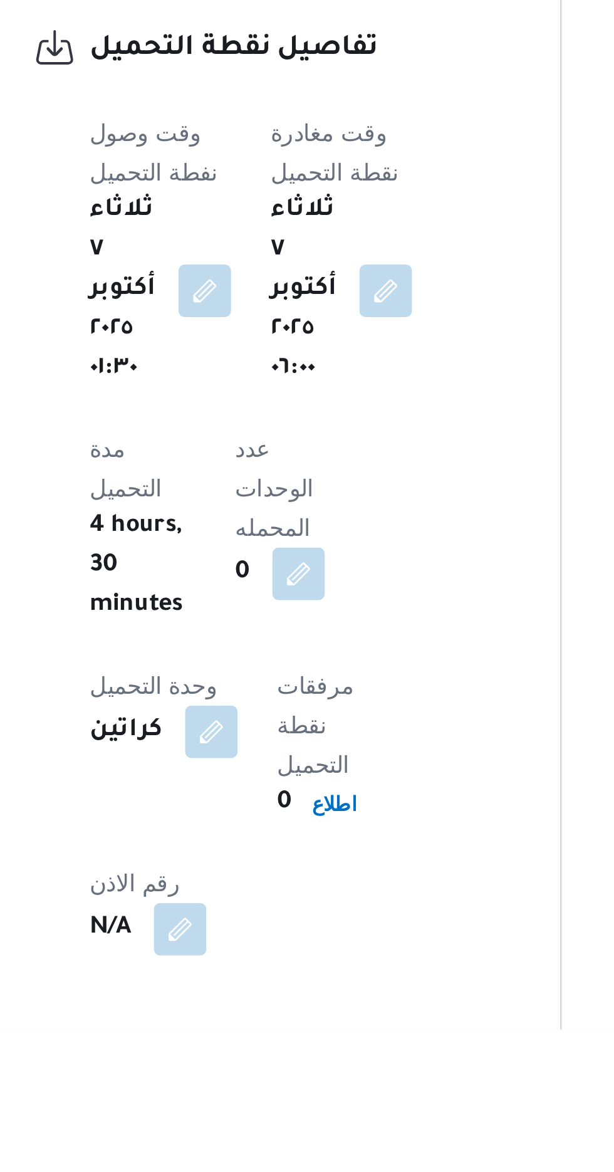
scroll to position [742, 0]
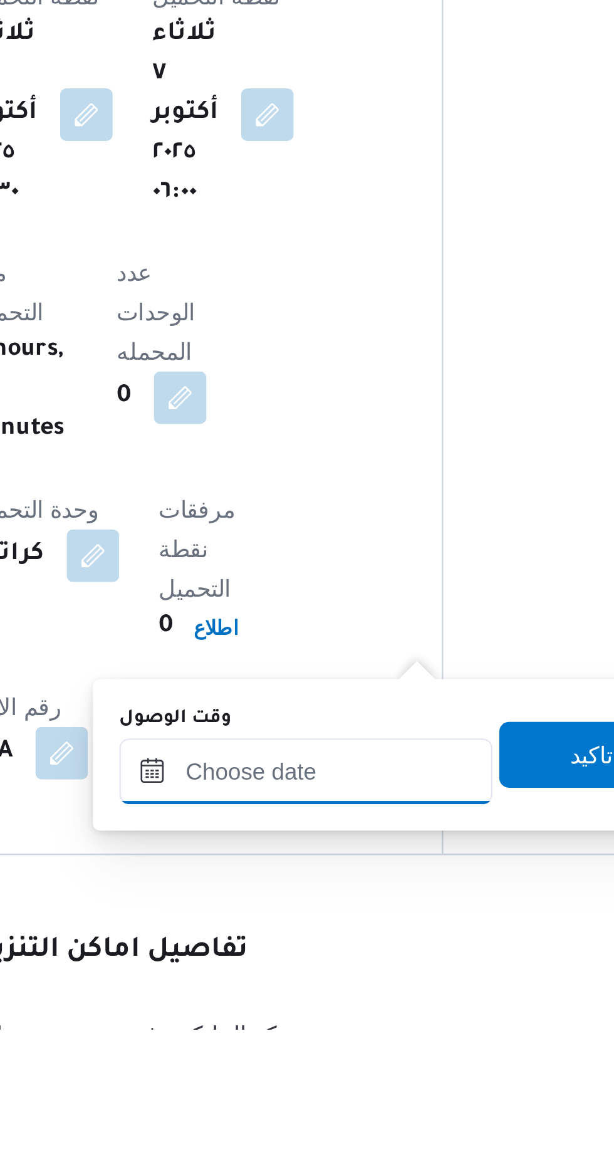
click at [360, 1070] on input "وقت الوصول" at bounding box center [340, 1073] width 142 height 25
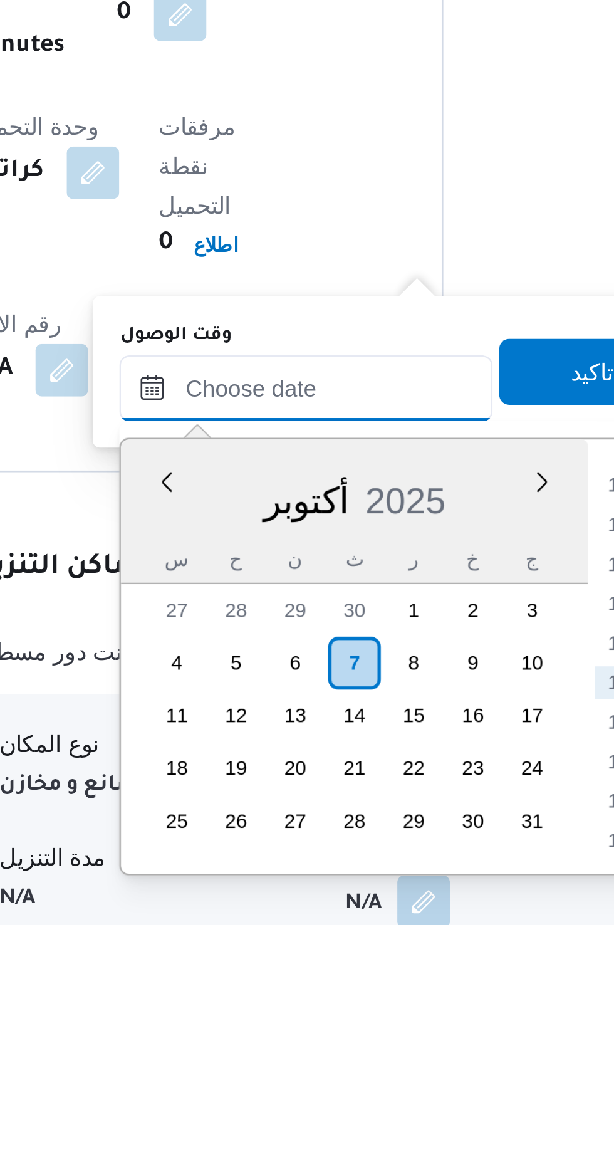
scroll to position [848, 0]
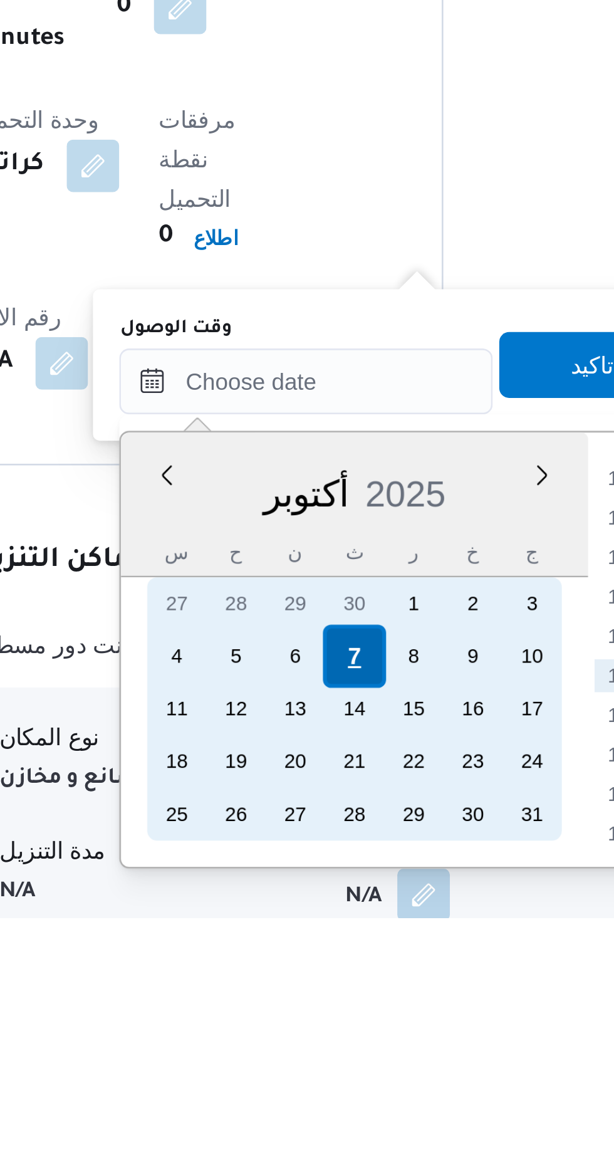
click at [359, 1071] on div "7" at bounding box center [359, 1073] width 24 height 24
type input "[DATE] ٠٠:٠٠"
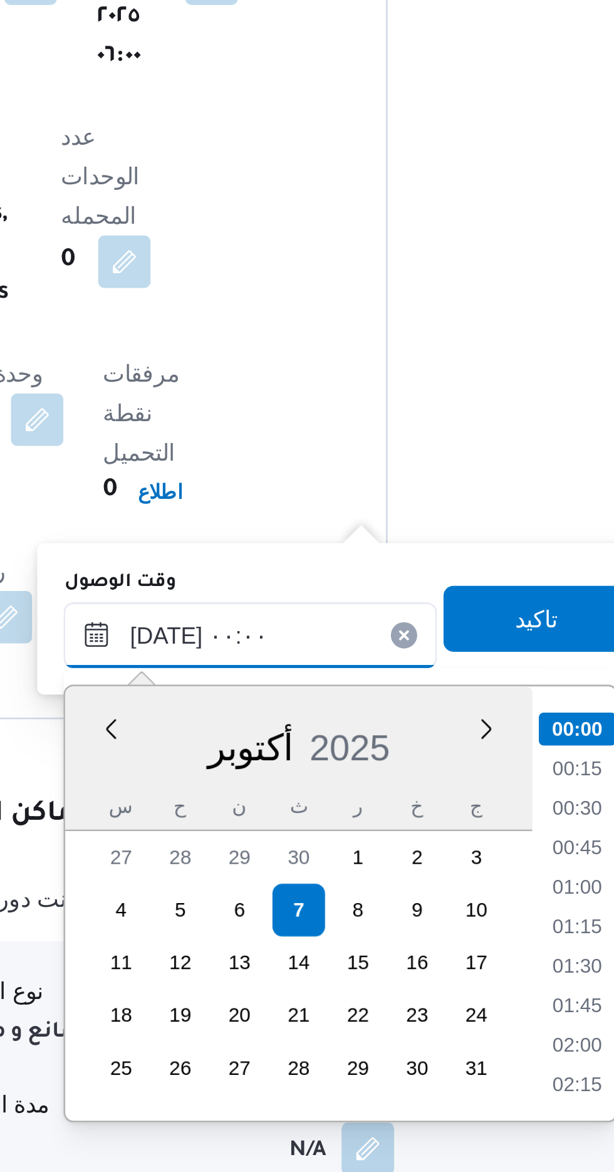
click at [278, 969] on input "[DATE] ٠٠:٠٠" at bounding box center [340, 967] width 142 height 25
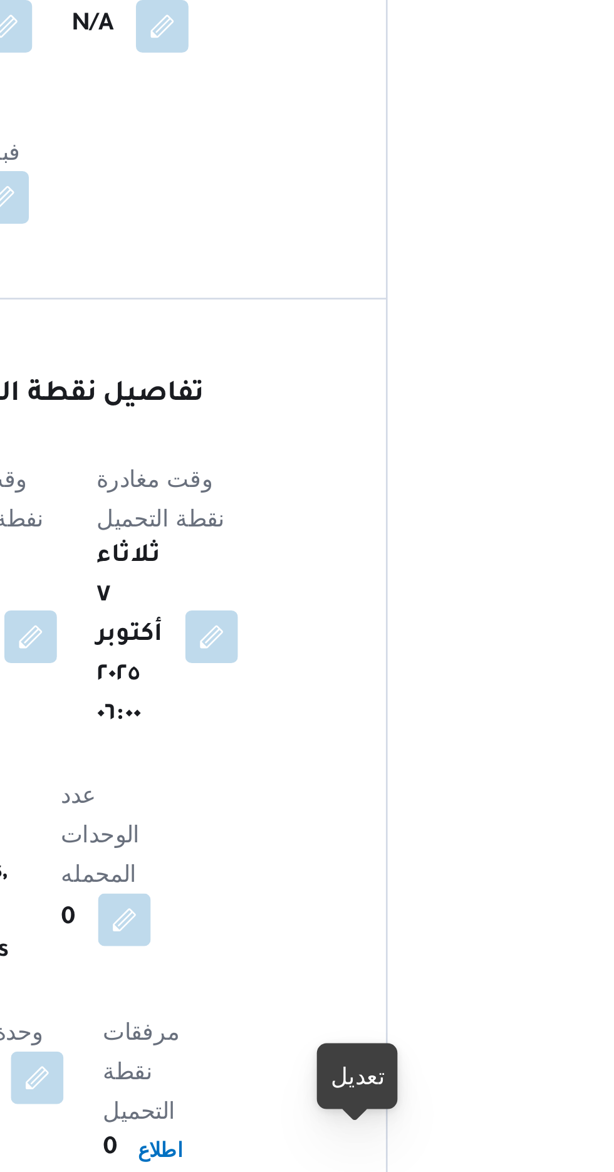
scroll to position [847, 0]
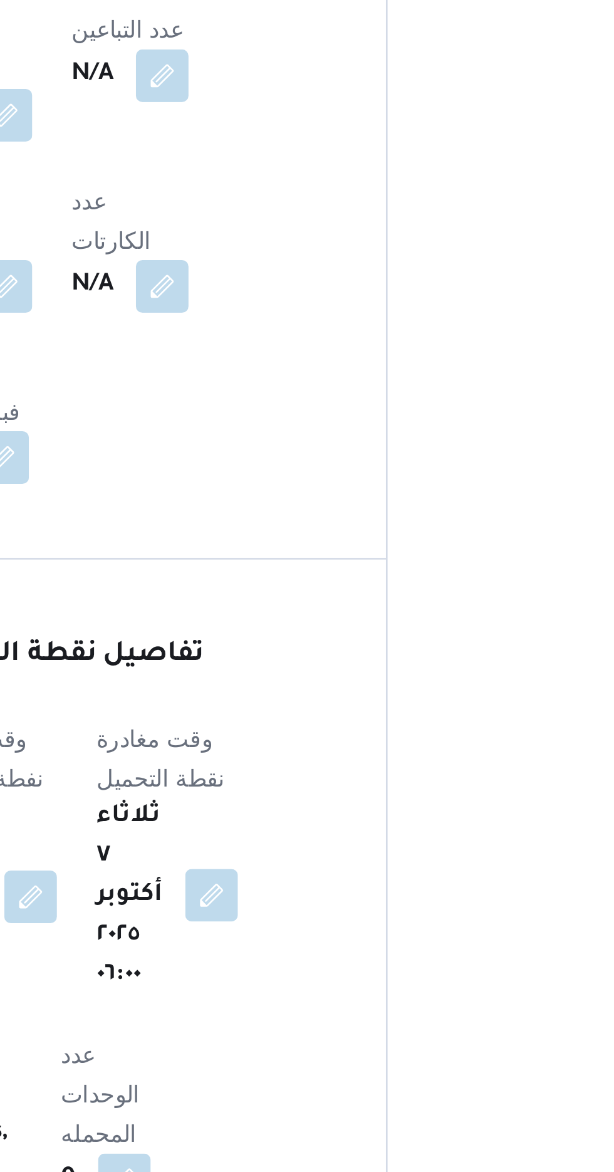
click at [335, 708] on button "button" at bounding box center [325, 718] width 20 height 20
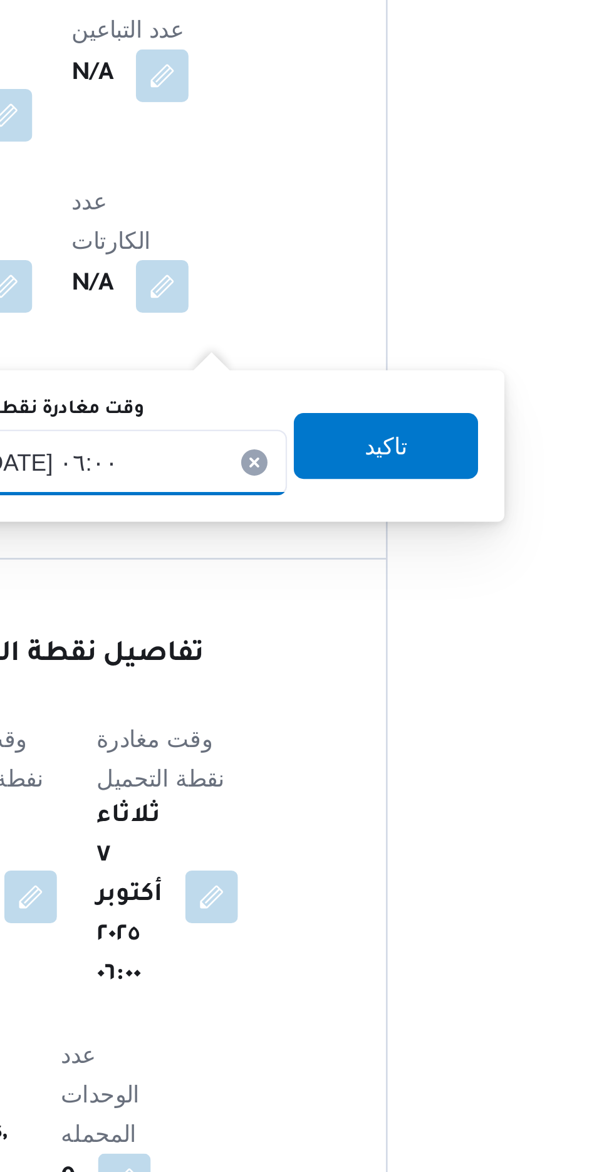
click at [311, 551] on input "[DATE] ٠٦:٠٠" at bounding box center [283, 552] width 142 height 25
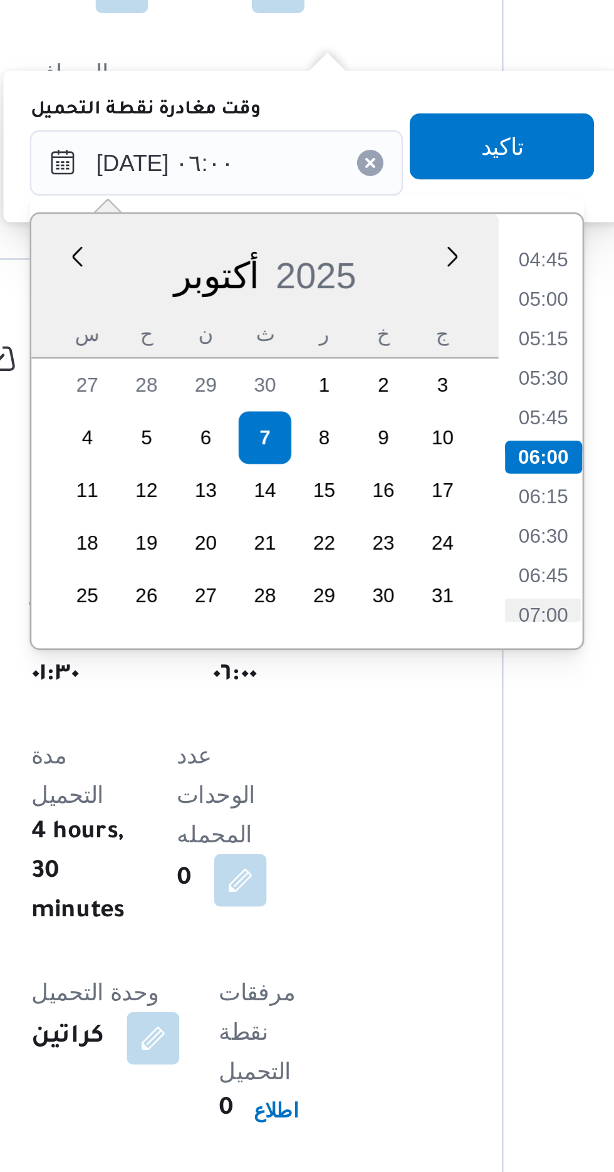
click at [409, 720] on li "07:00" at bounding box center [408, 725] width 29 height 13
type input "[DATE] ٠٦:٠٠"
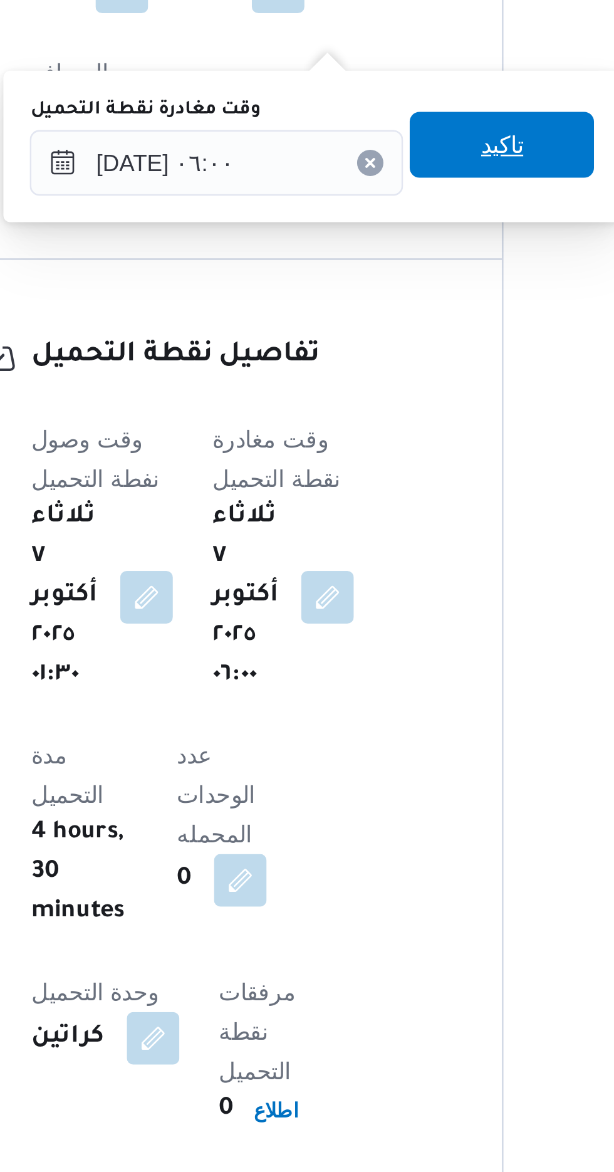
click at [400, 542] on span "تاكيد" at bounding box center [392, 546] width 16 height 15
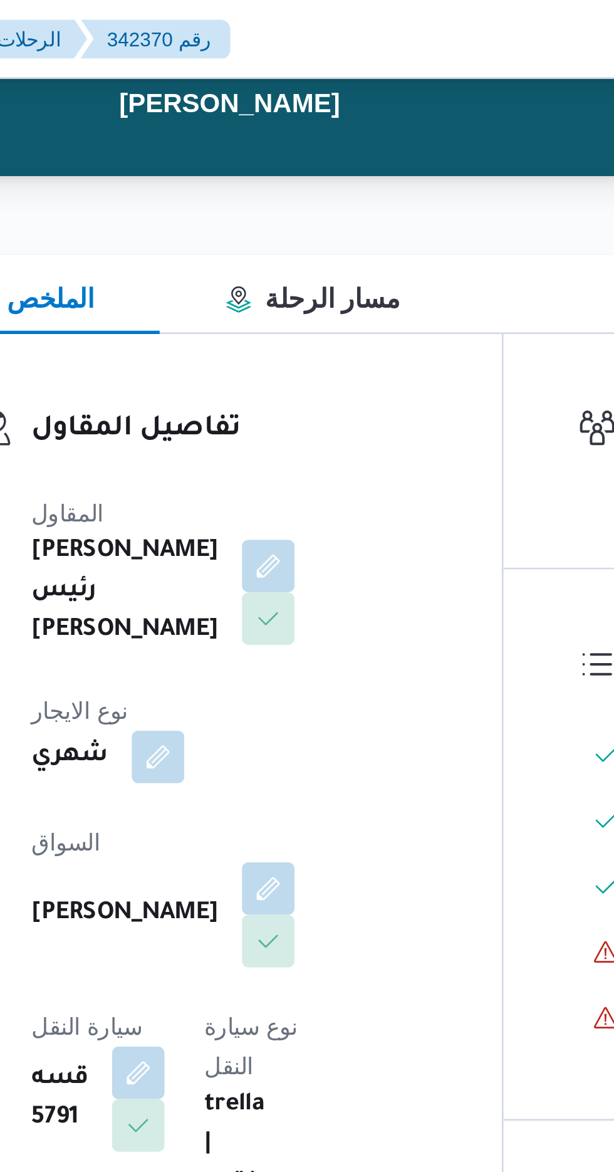
scroll to position [0, 0]
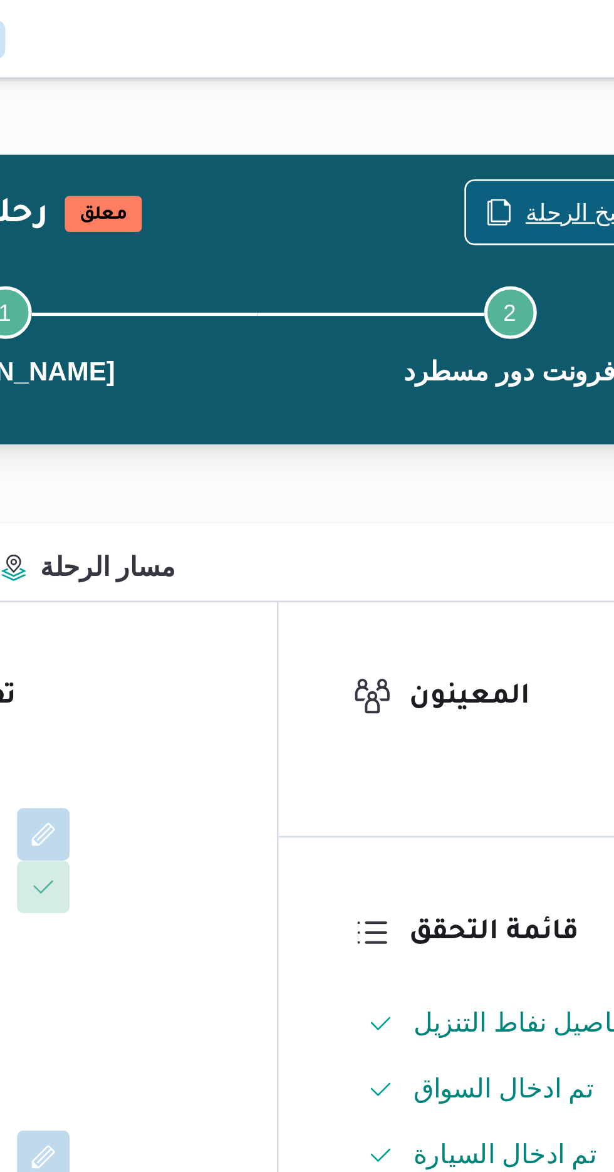
click at [492, 78] on span "نسخ الرحلة" at bounding box center [508, 80] width 42 height 15
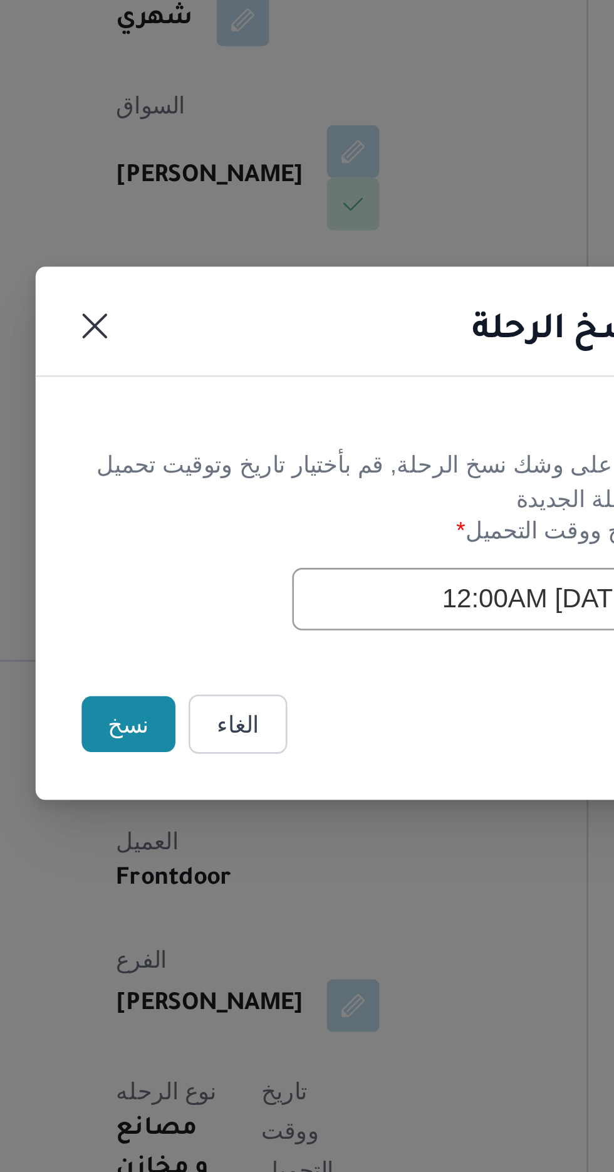
click at [209, 656] on button "نسخ" at bounding box center [217, 658] width 36 height 21
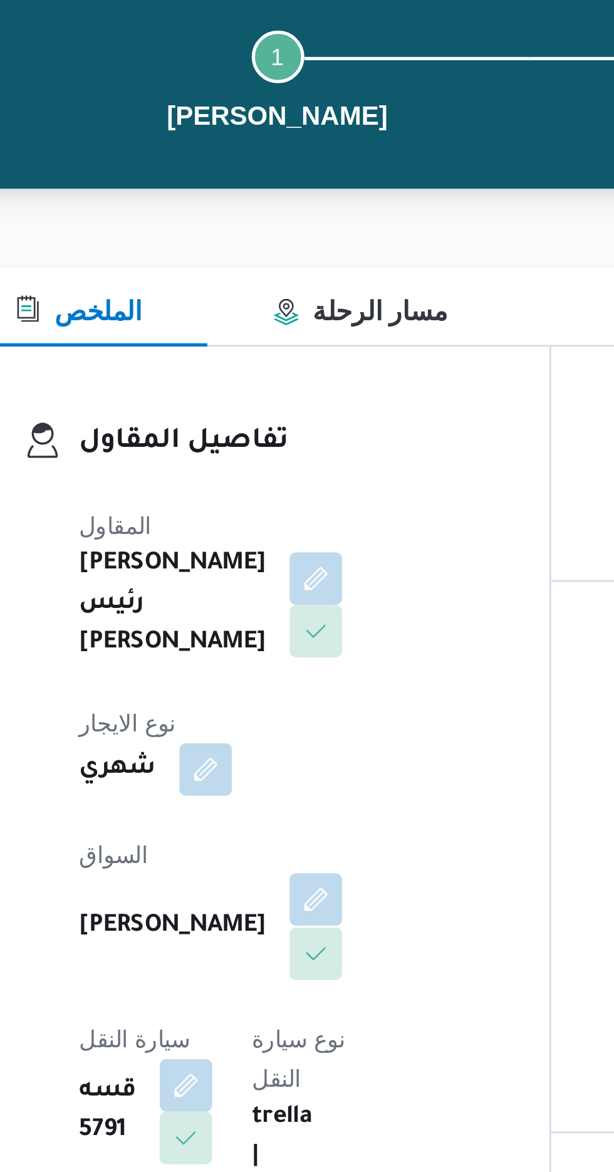
click at [293, 430] on button "button" at bounding box center [303, 440] width 20 height 20
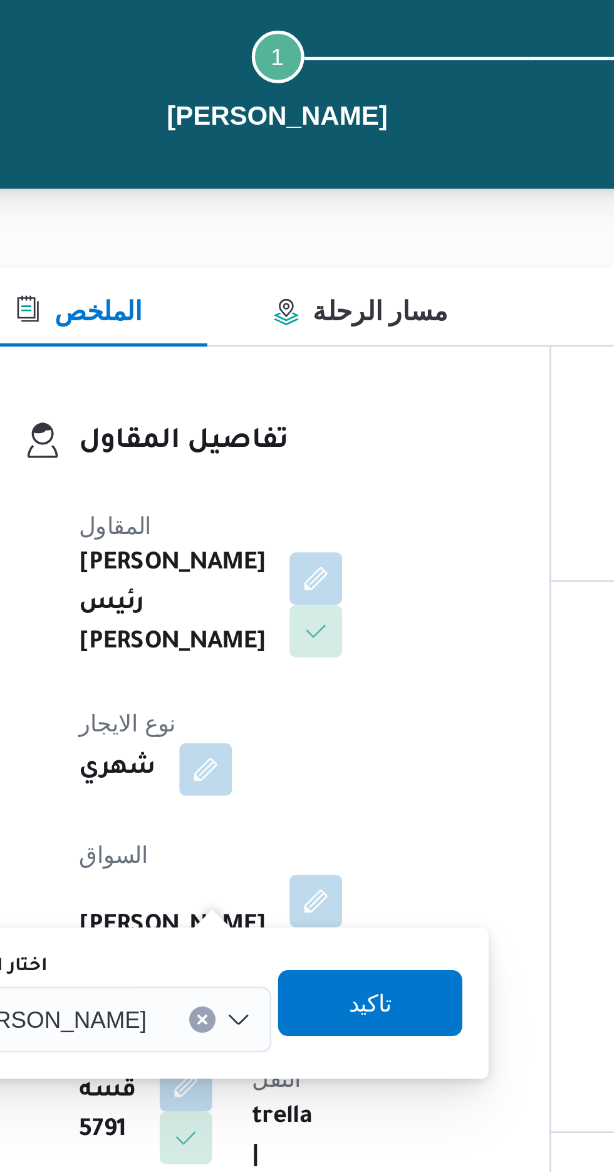
click at [245, 488] on input "اختار السواق" at bounding box center [243, 485] width 1 height 15
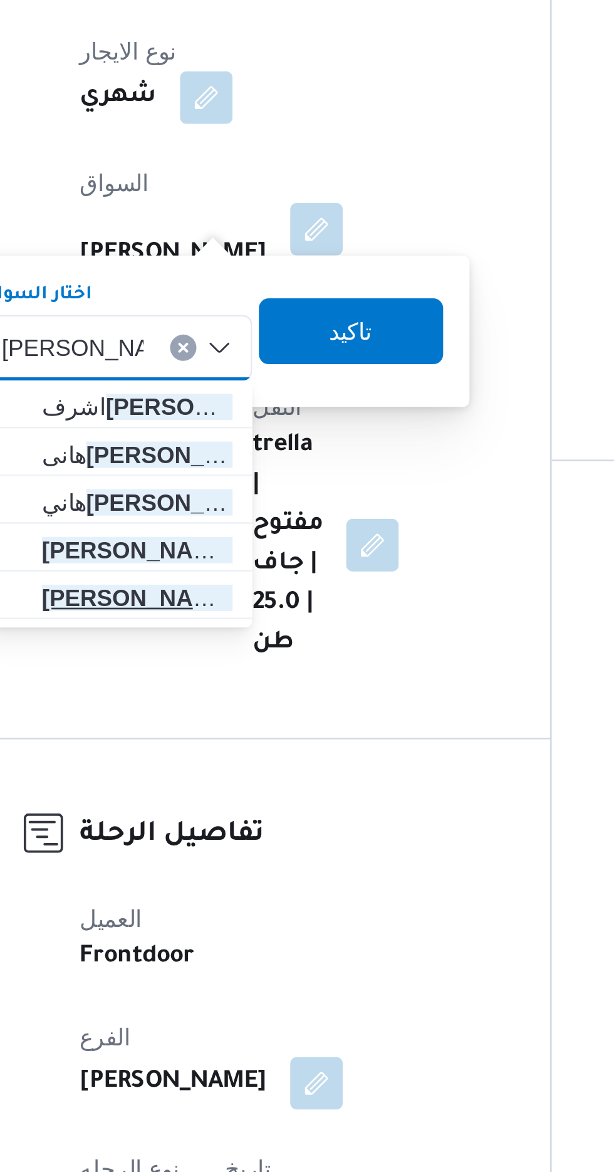
type input "[PERSON_NAME]"
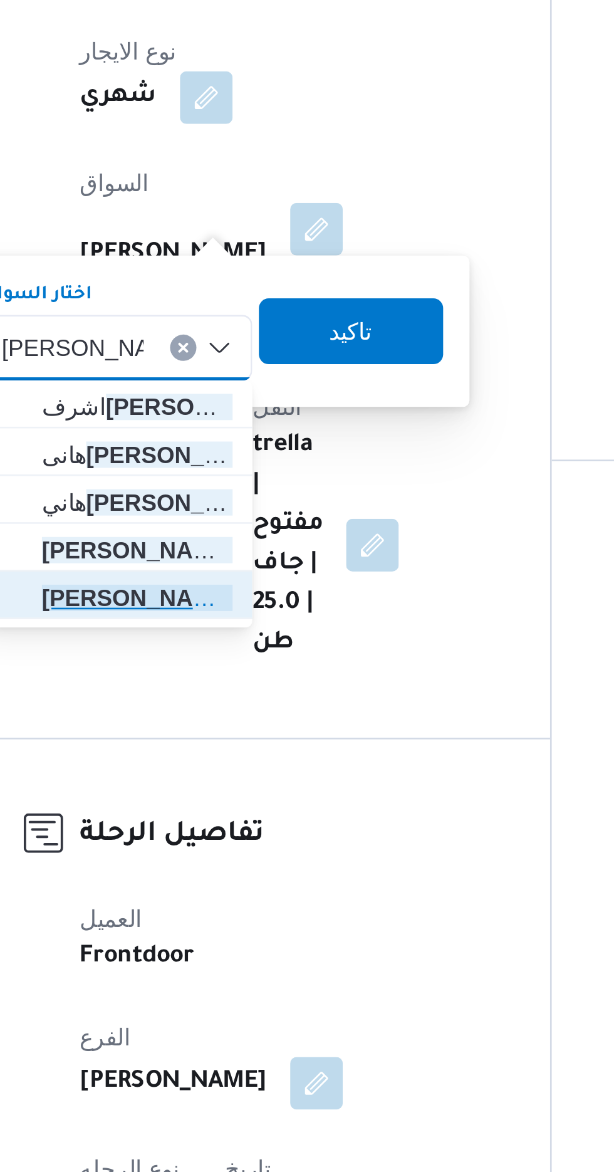
click at [242, 581] on mark "[PERSON_NAME]" at bounding box center [234, 581] width 73 height 10
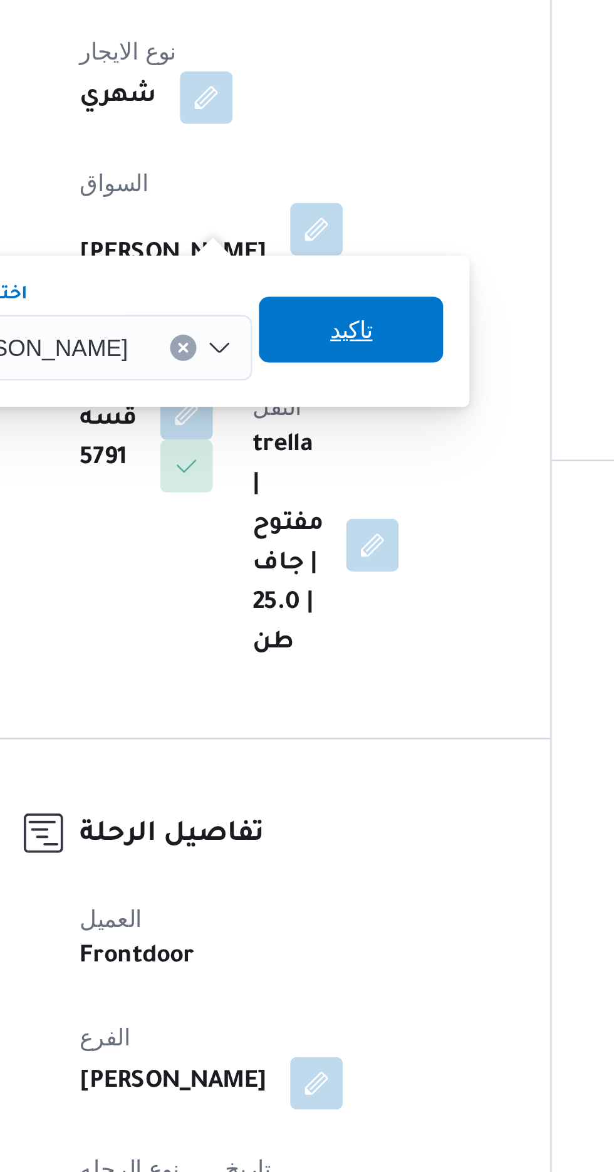
click at [351, 475] on span "تاكيد" at bounding box center [316, 478] width 70 height 25
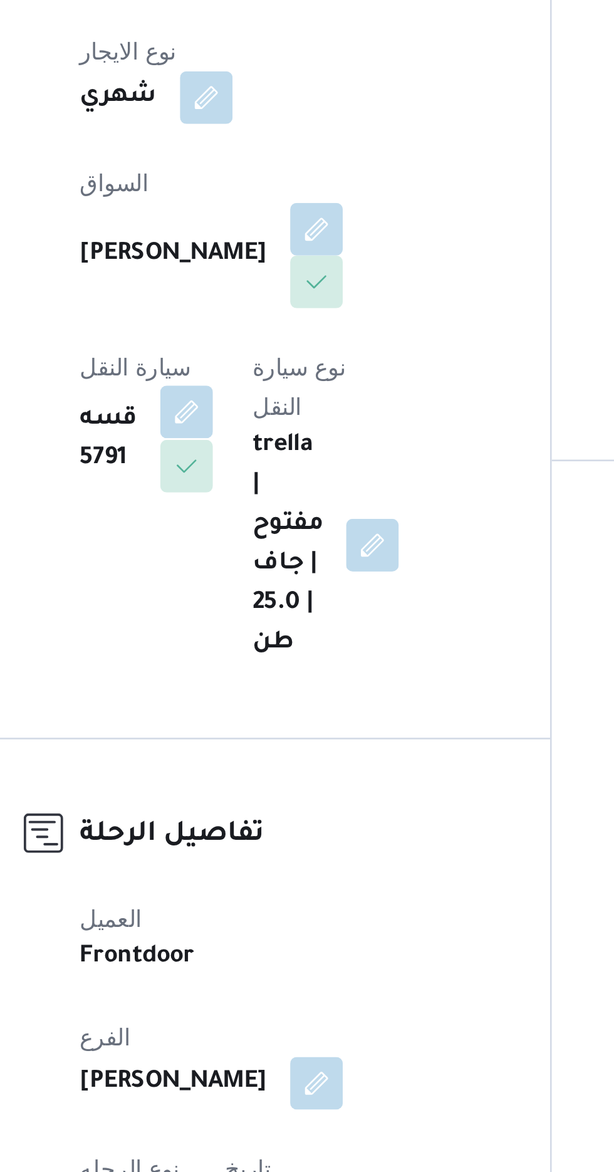
click at [263, 500] on button "button" at bounding box center [253, 510] width 20 height 20
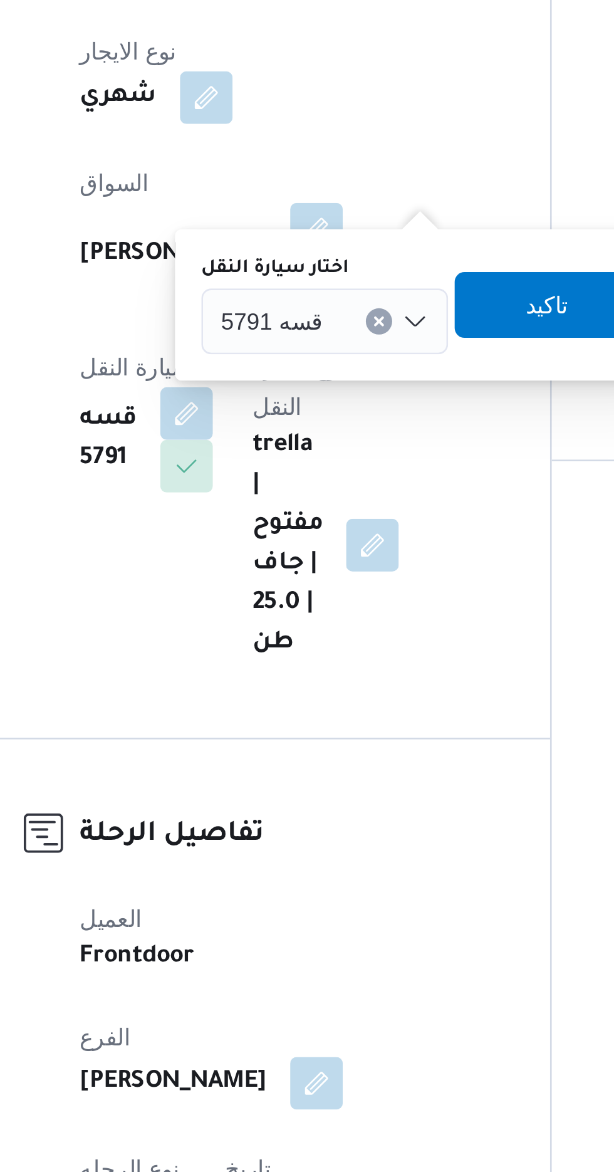
click at [310, 473] on input "اختار سيارة النقل" at bounding box center [310, 475] width 1 height 15
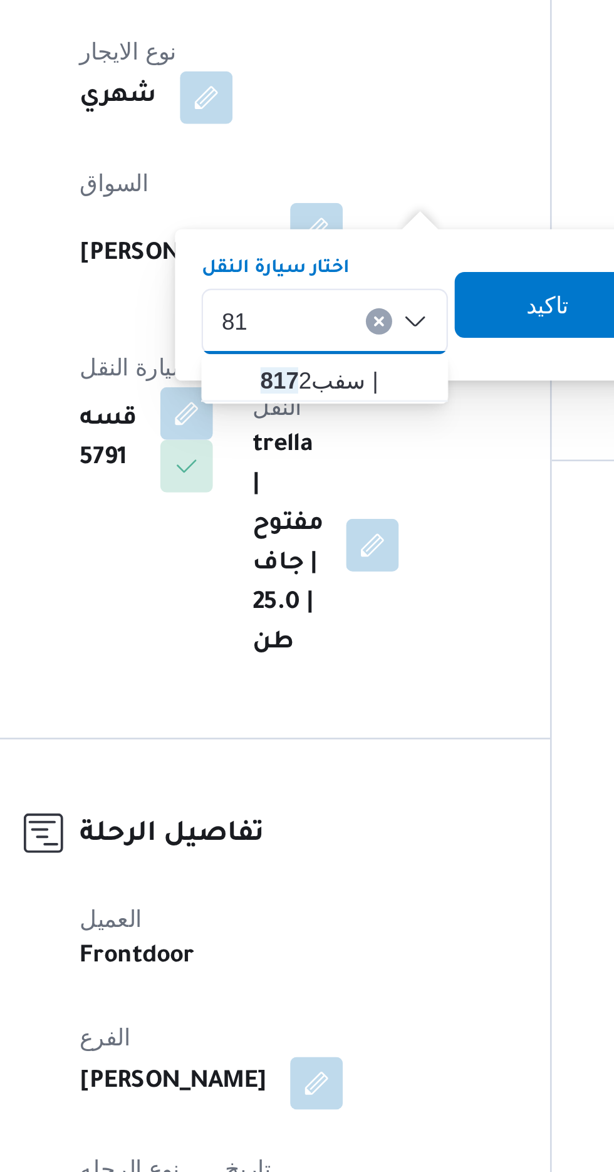
type input "8"
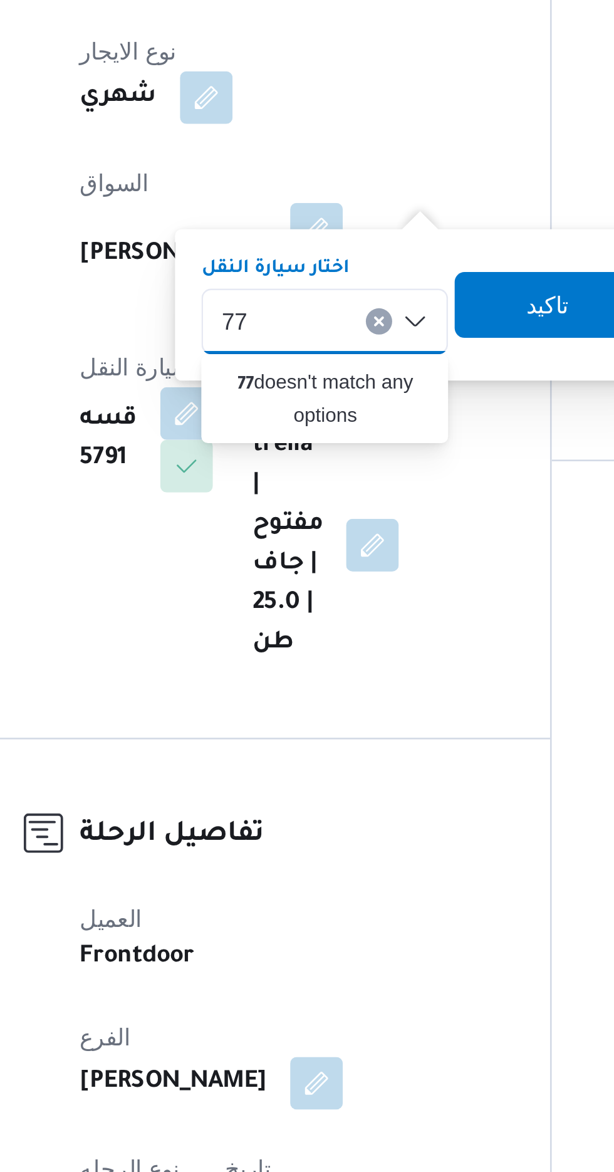
type input "7"
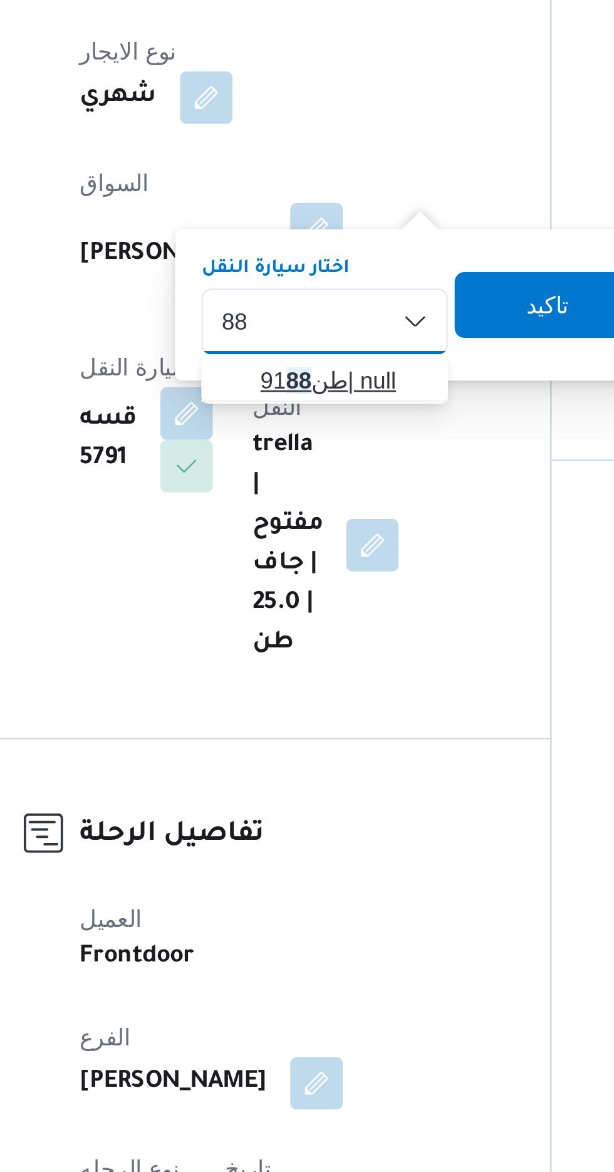
type input "88"
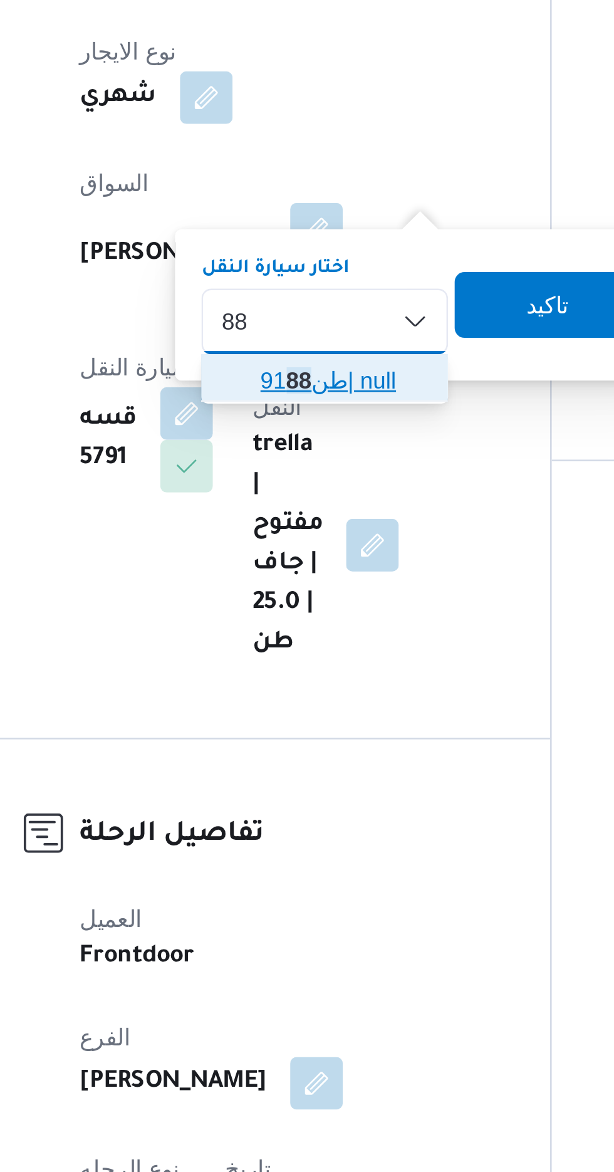
click at [318, 495] on span "طن91 88 | null" at bounding box center [314, 498] width 64 height 15
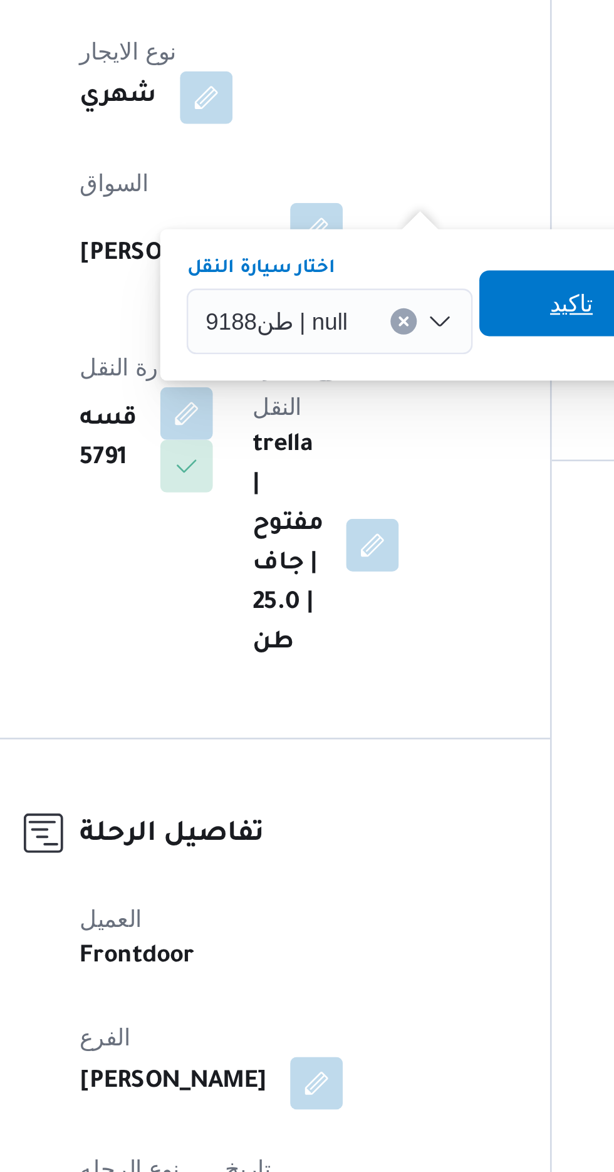
click at [392, 465] on span "تاكيد" at bounding box center [400, 468] width 16 height 15
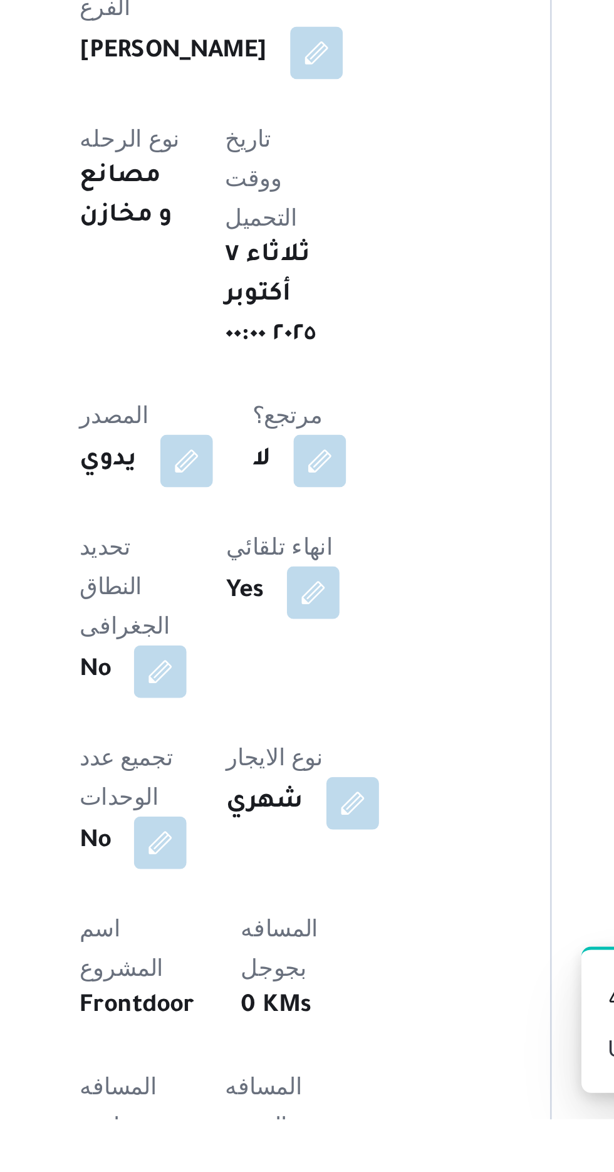
click at [292, 1172] on button "button" at bounding box center [302, 1192] width 20 height 20
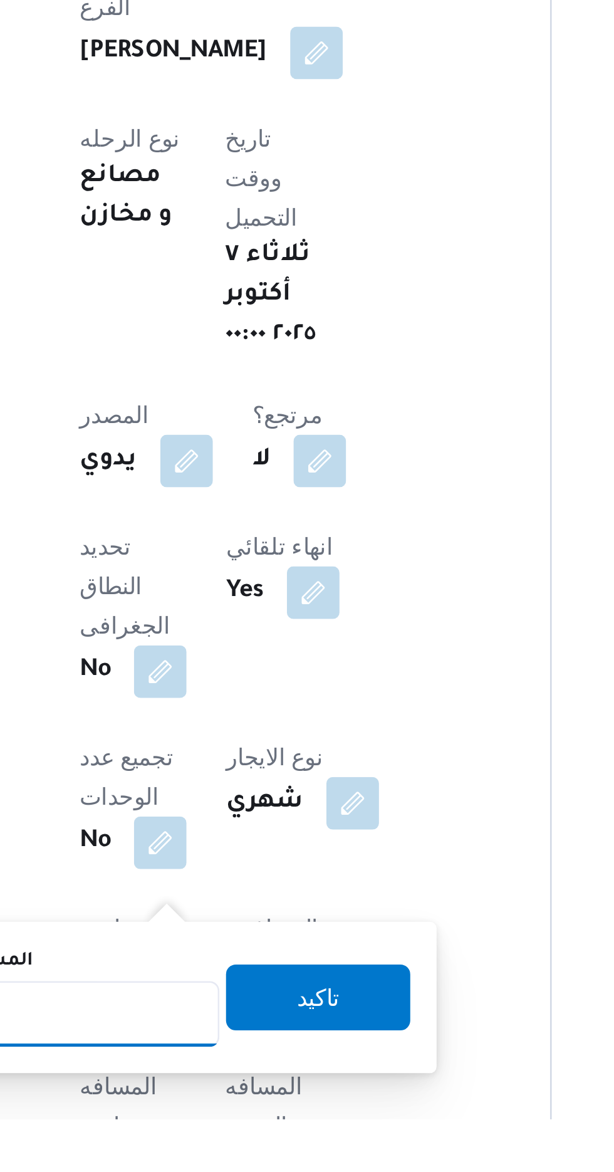
click at [233, 1129] on input "المسافه اليدويه" at bounding box center [203, 1132] width 125 height 25
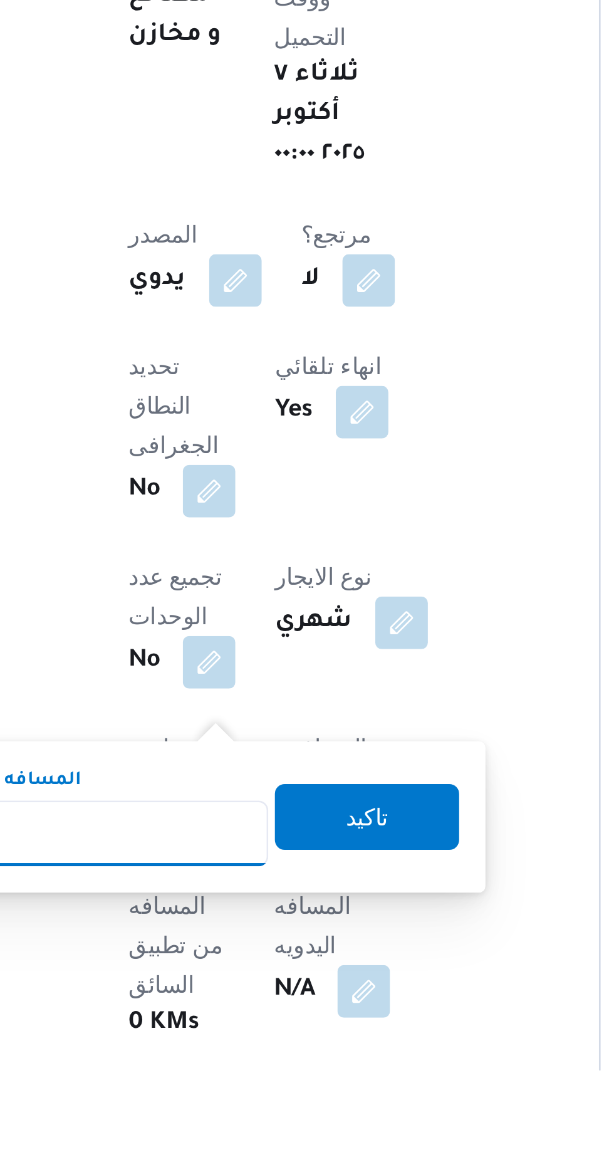
scroll to position [89, 0]
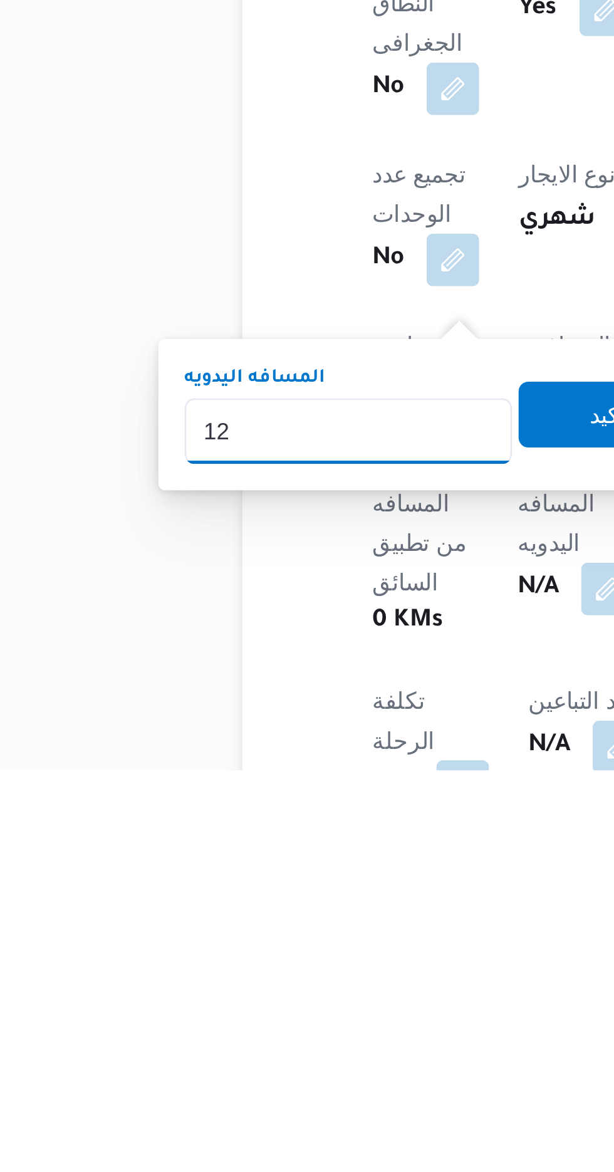
type input "120"
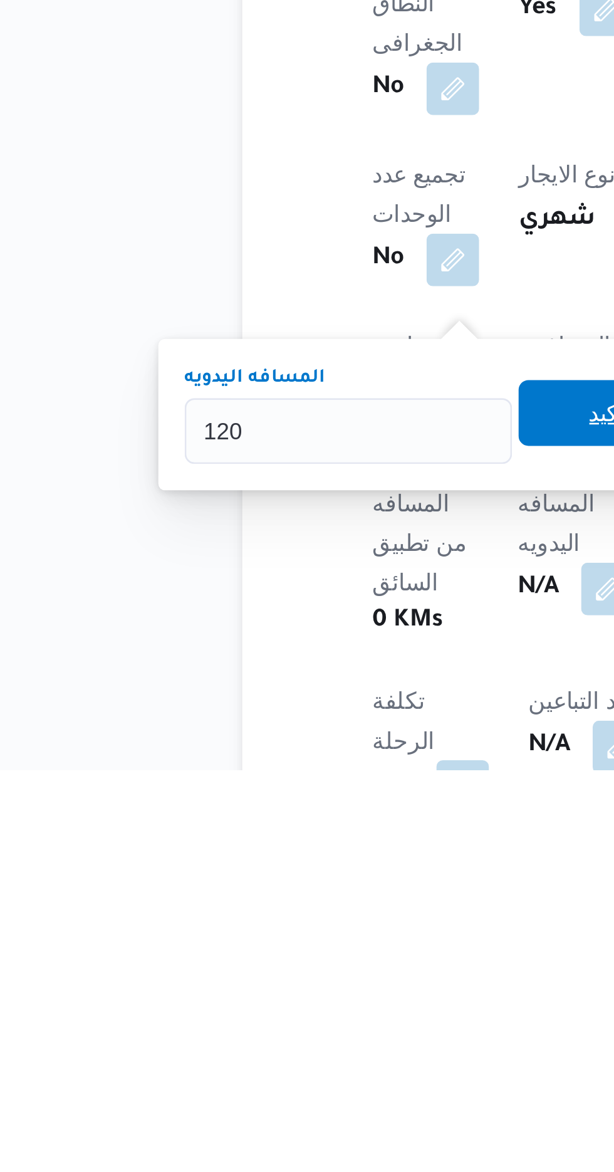
click at [292, 1033] on span "تاكيد" at bounding box center [303, 1036] width 70 height 25
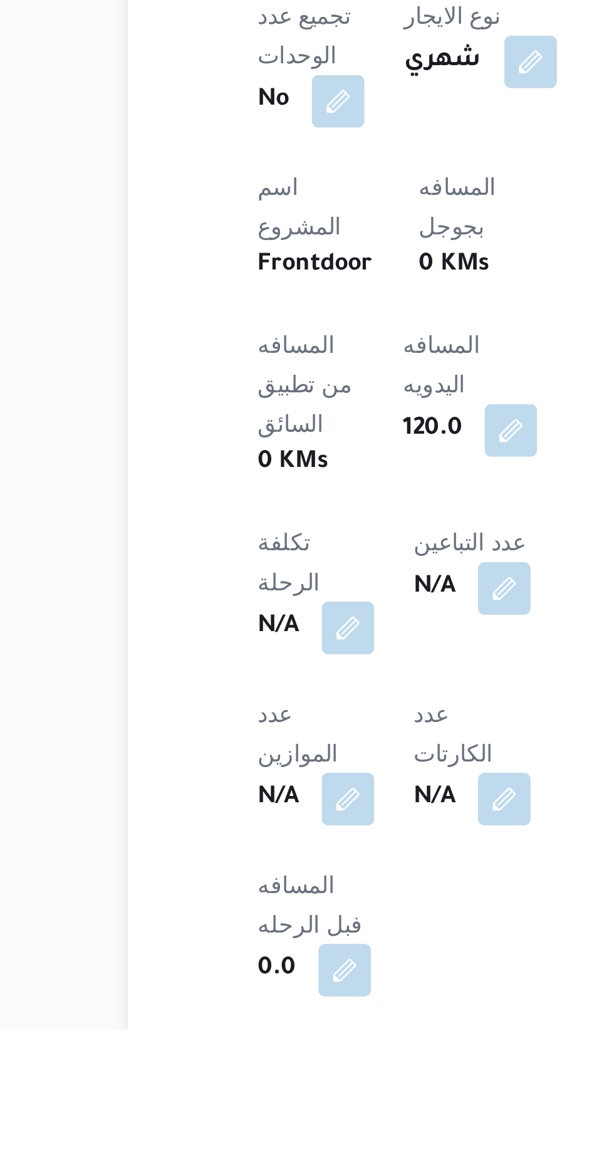
scroll to position [249, 0]
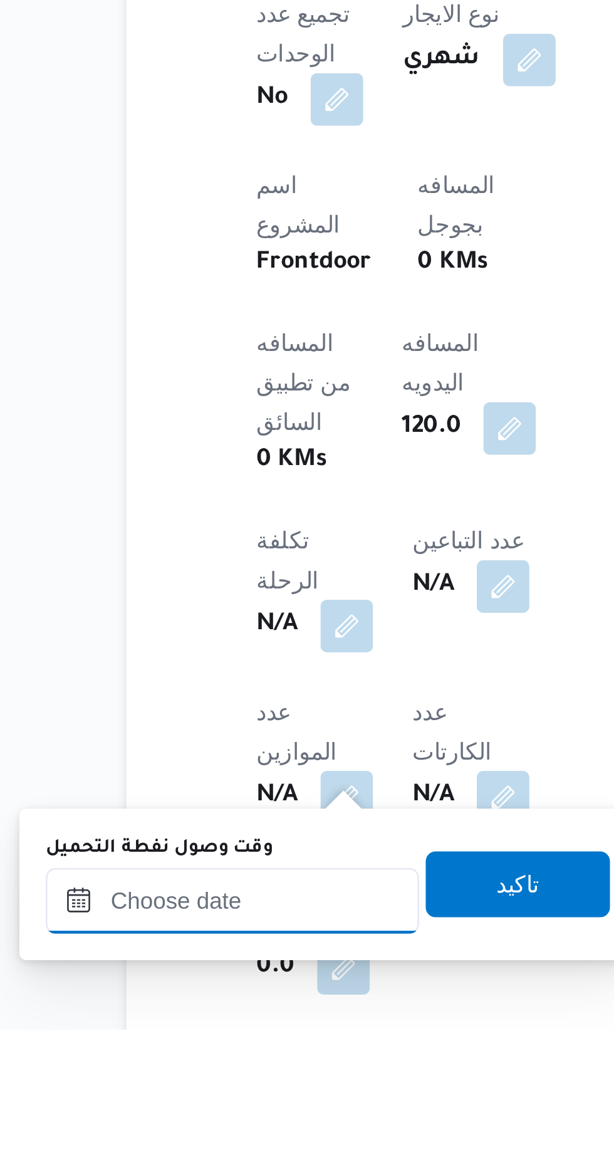
click at [240, 1112] on div at bounding box center [203, 1123] width 142 height 25
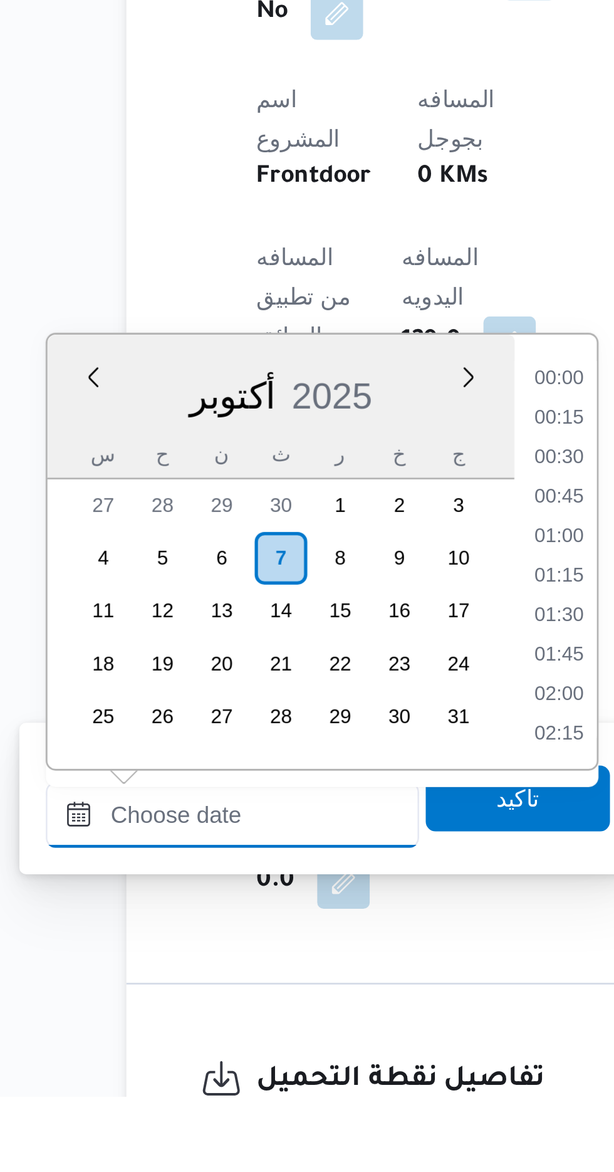
scroll to position [1037, 0]
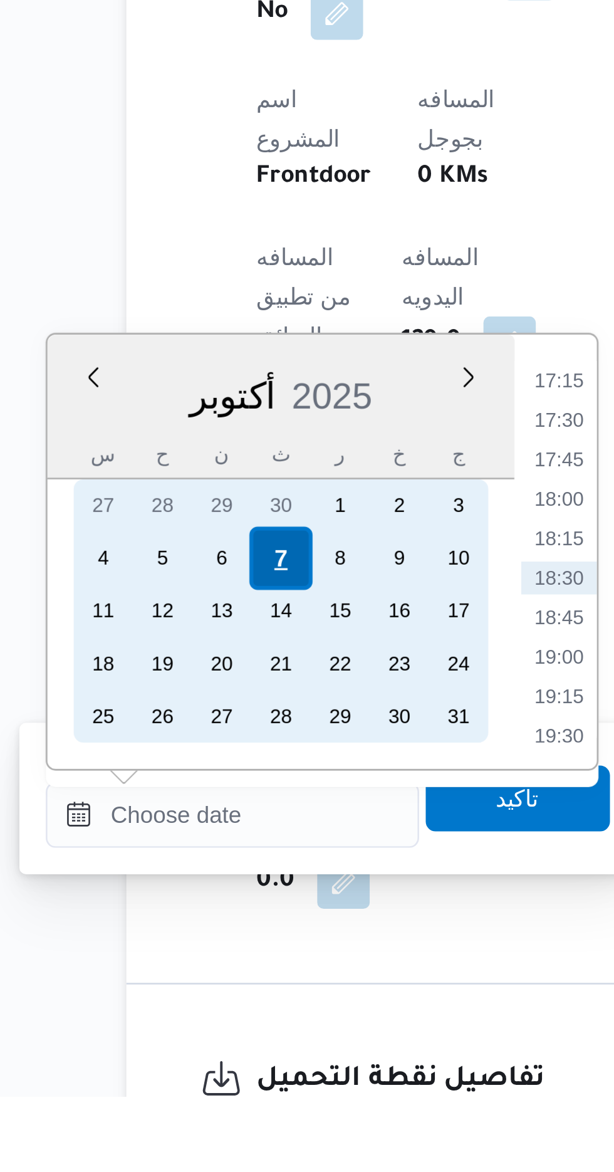
click at [223, 964] on div "7" at bounding box center [221, 967] width 24 height 24
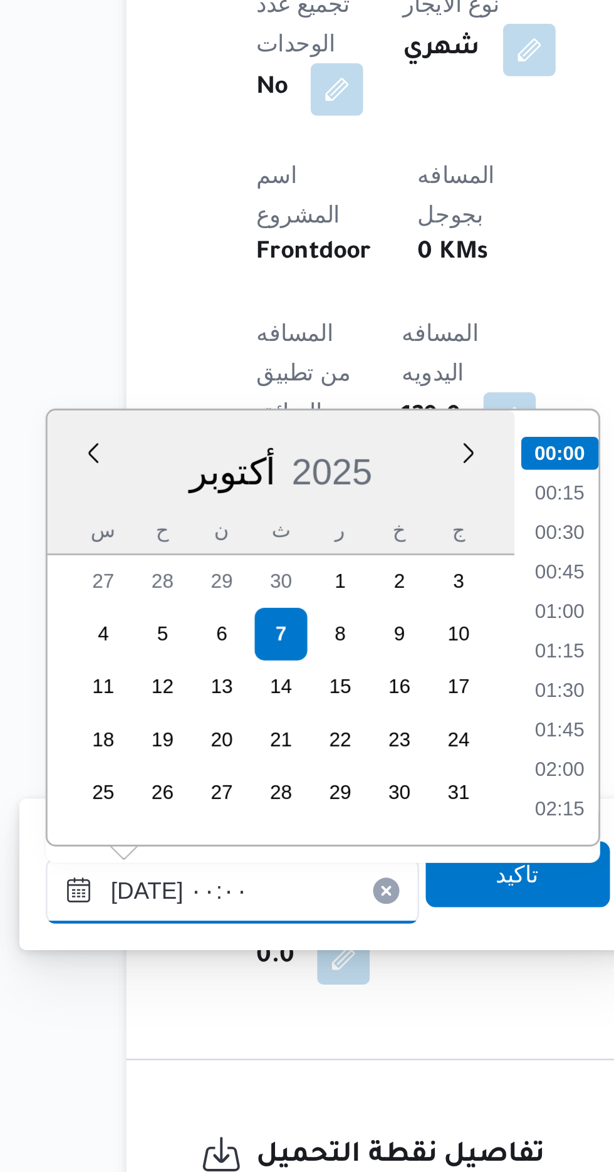
click at [145, 1064] on input "[DATE] ٠٠:٠٠" at bounding box center [203, 1065] width 142 height 25
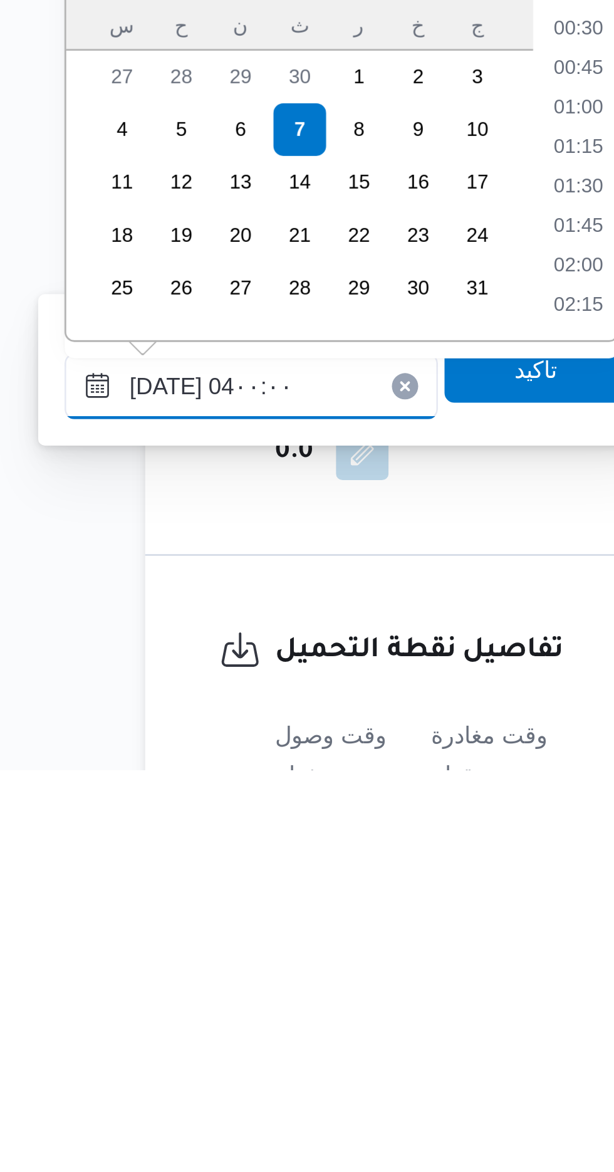
scroll to position [109, 0]
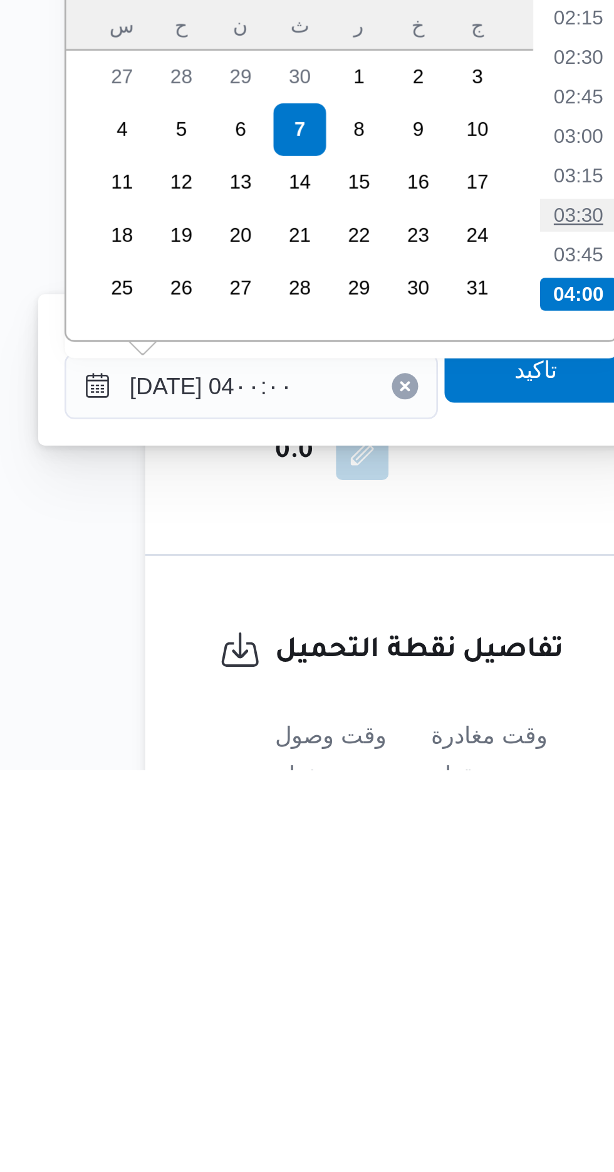
click at [325, 958] on li "03:30" at bounding box center [327, 961] width 29 height 13
type input "[DATE] ٠٣:٣٠"
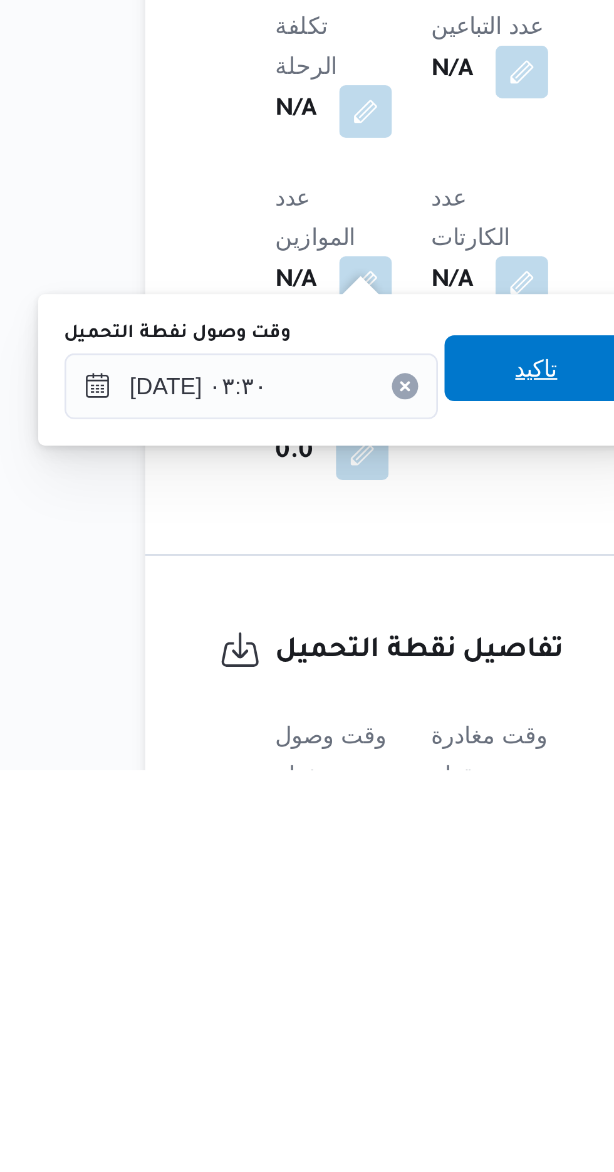
click at [318, 1019] on span "تاكيد" at bounding box center [312, 1019] width 16 height 15
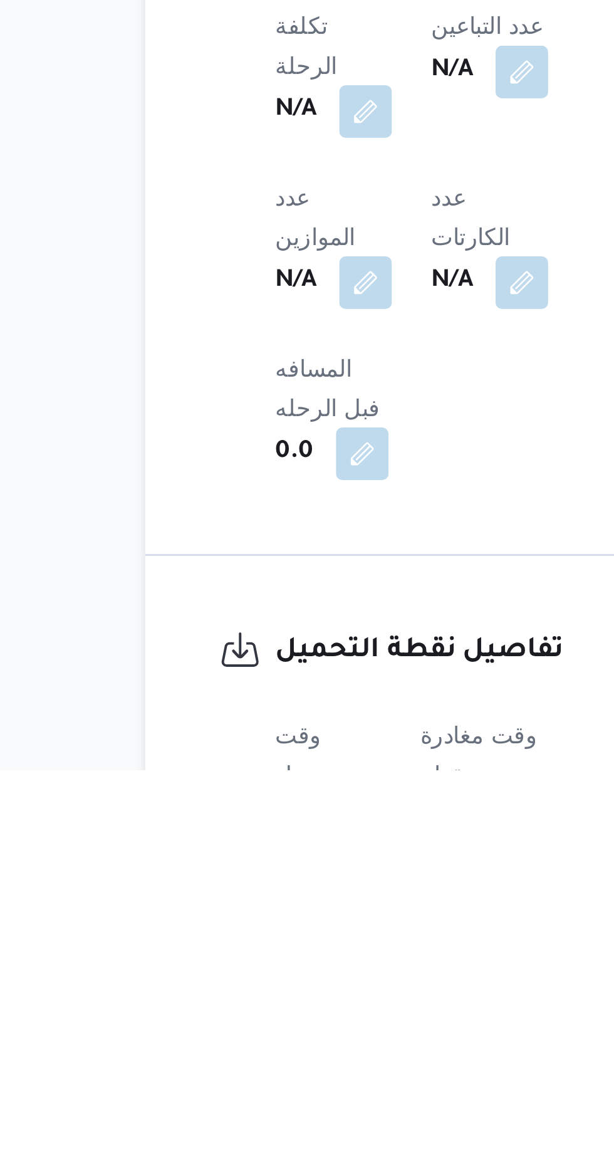
scroll to position [346, 0]
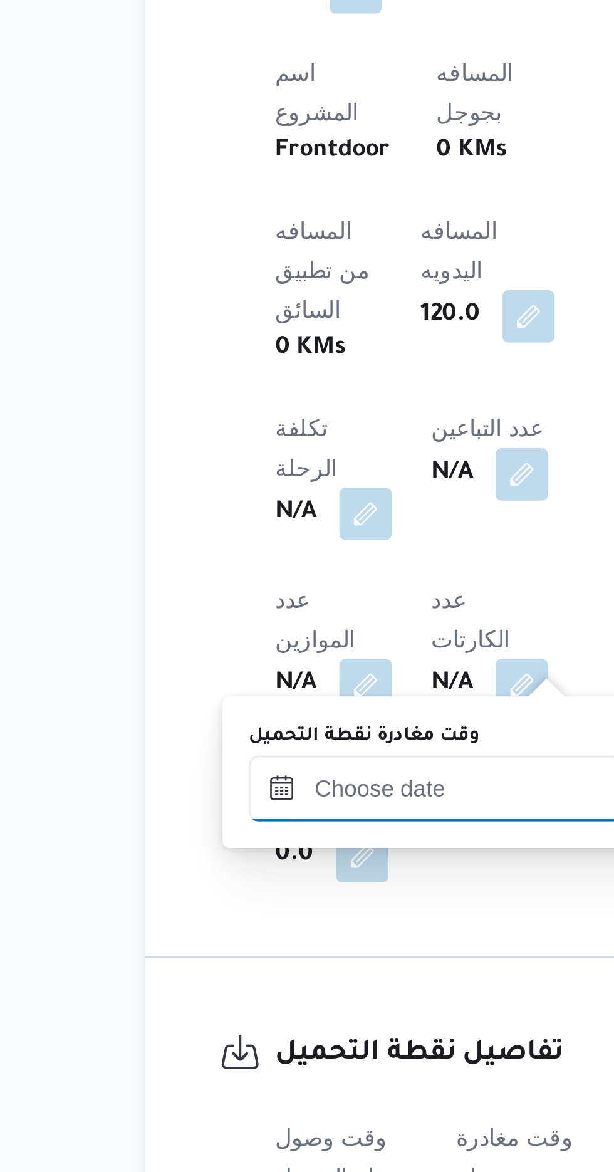
click at [271, 1021] on input "وقت مغادرة نقطة التحميل" at bounding box center [274, 1026] width 142 height 25
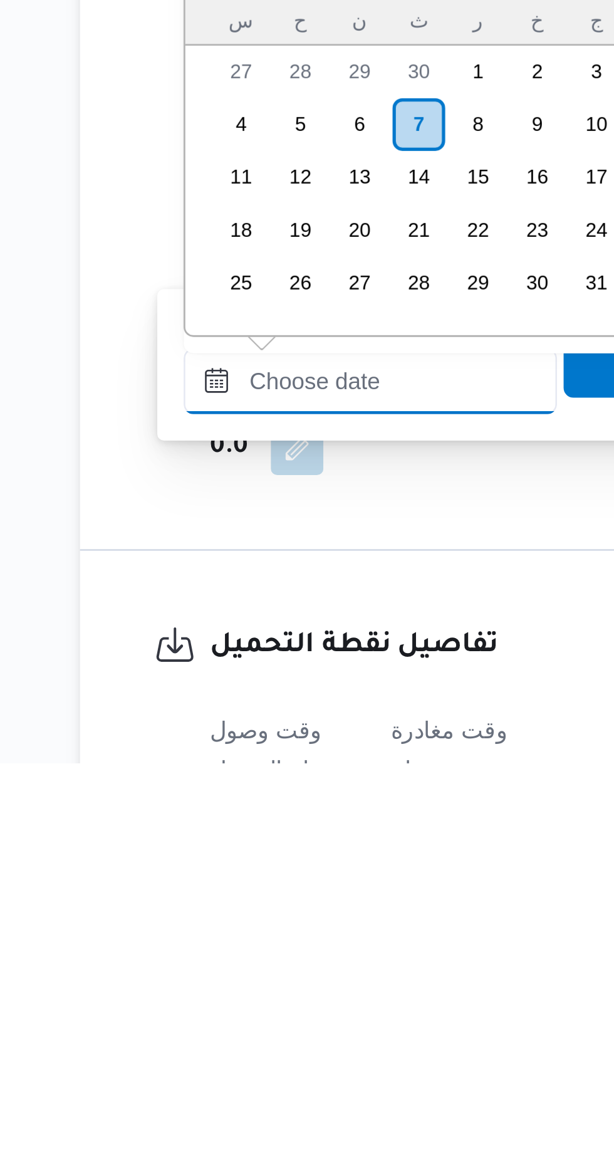
scroll to position [345, 0]
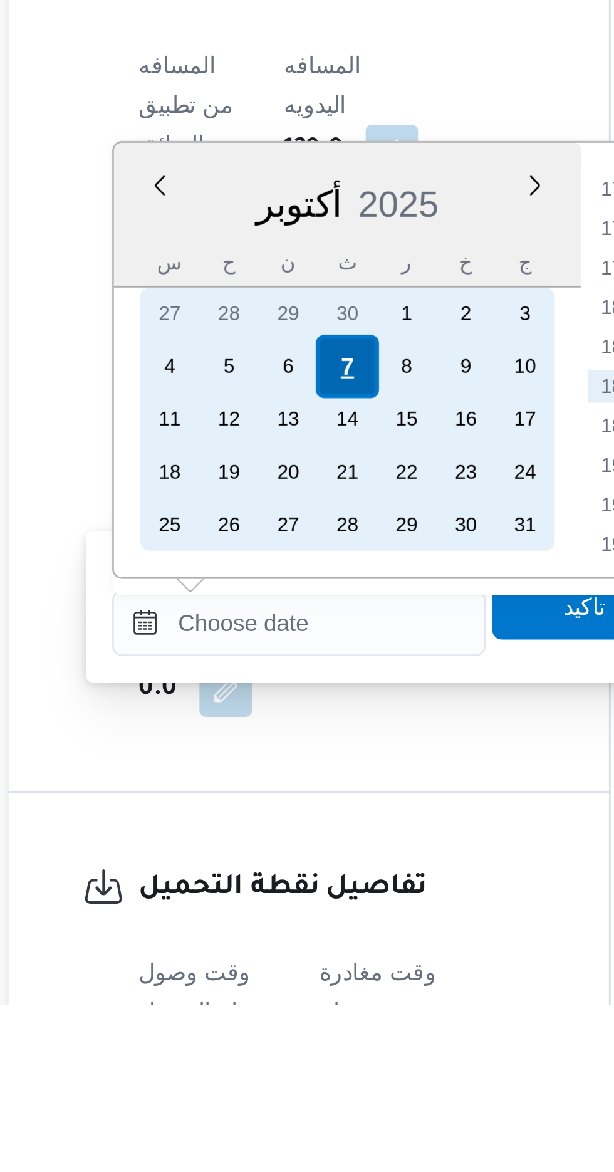
click at [292, 925] on div "7" at bounding box center [292, 929] width 24 height 24
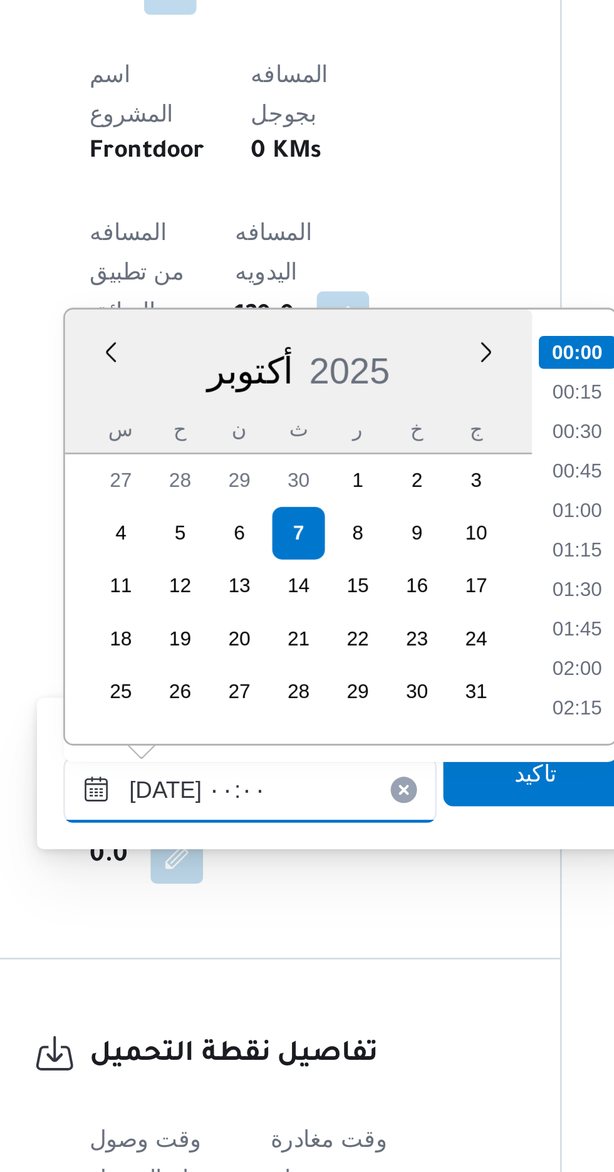
click at [208, 1031] on input "[DATE] ٠٠:٠٠" at bounding box center [274, 1026] width 142 height 25
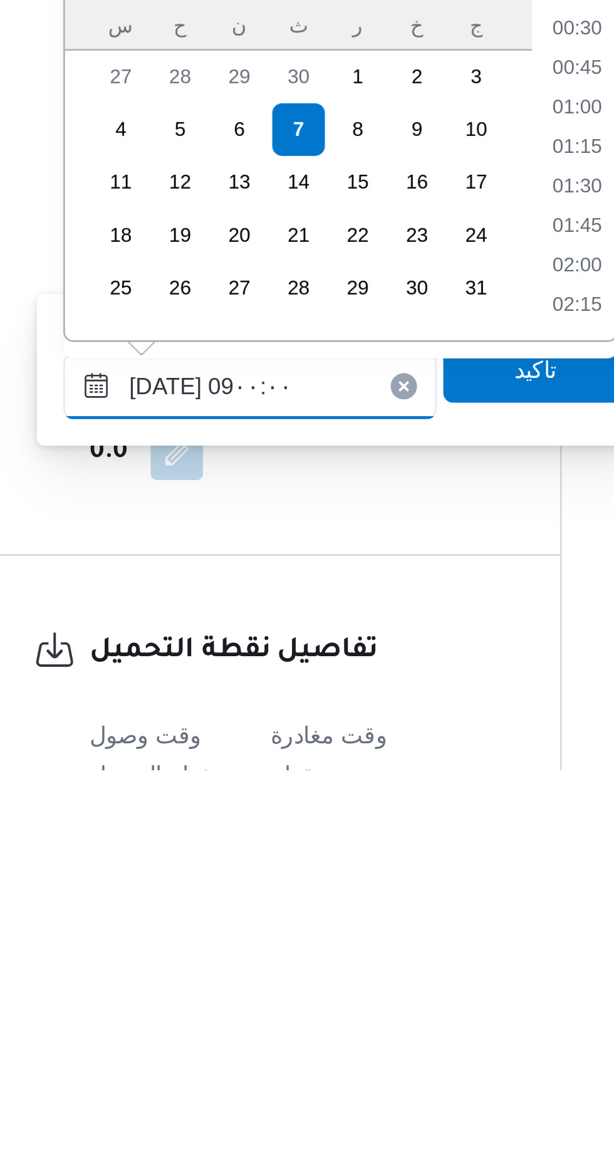
scroll to position [410, 0]
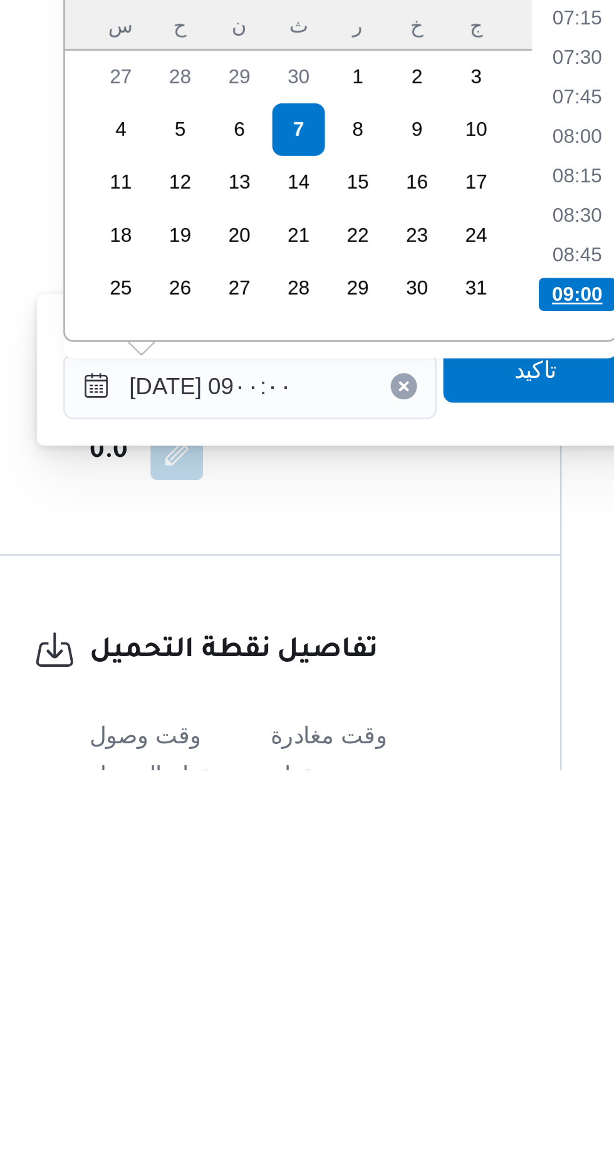
click at [398, 987] on li "09:00" at bounding box center [398, 991] width 29 height 13
type input "[DATE] ٠٩:٠٠"
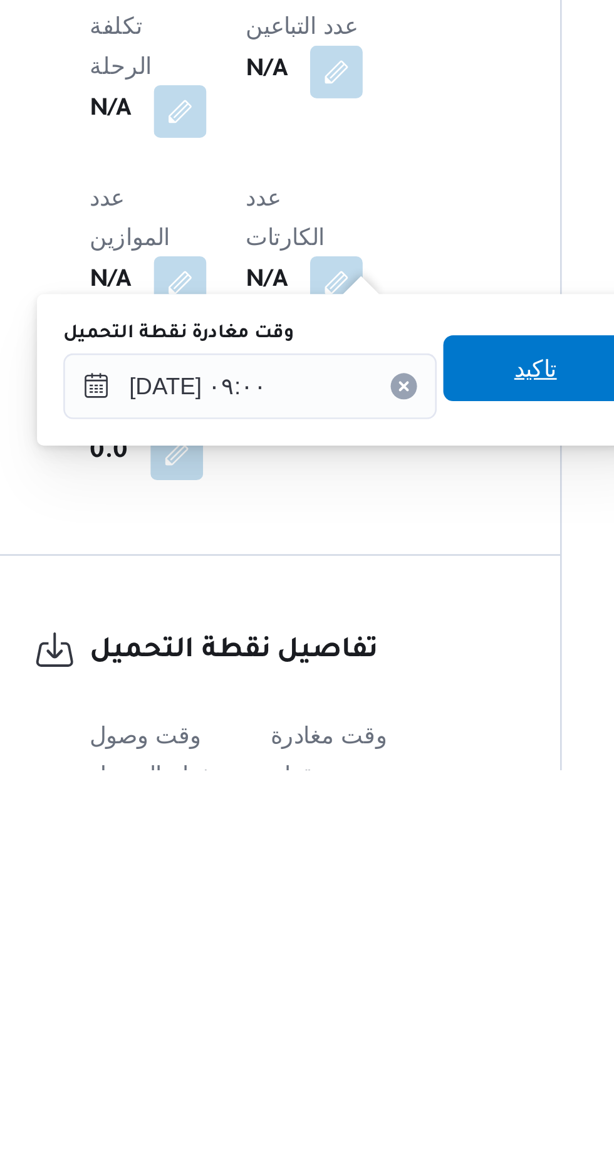
click at [387, 1021] on span "تاكيد" at bounding box center [382, 1019] width 16 height 15
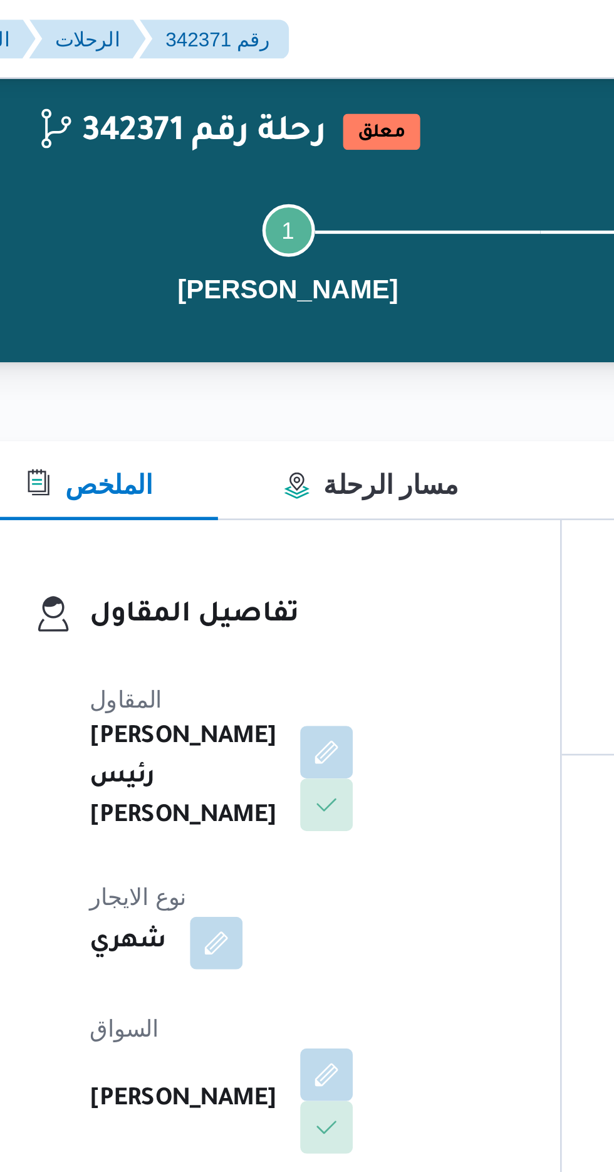
scroll to position [0, 0]
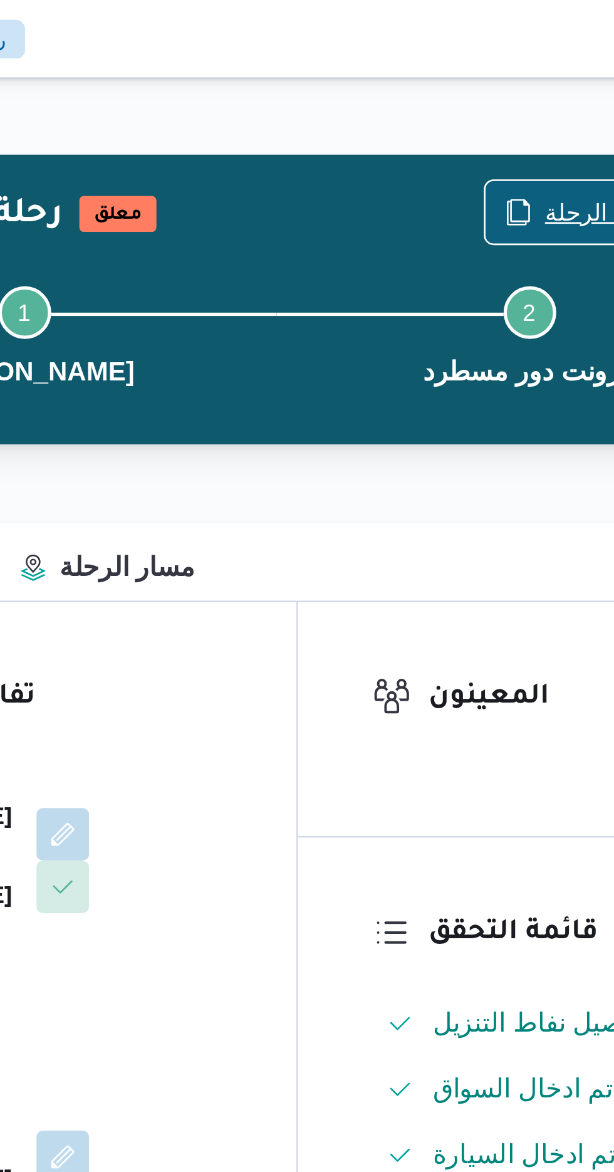
click at [493, 76] on span "نسخ الرحلة" at bounding box center [508, 80] width 42 height 15
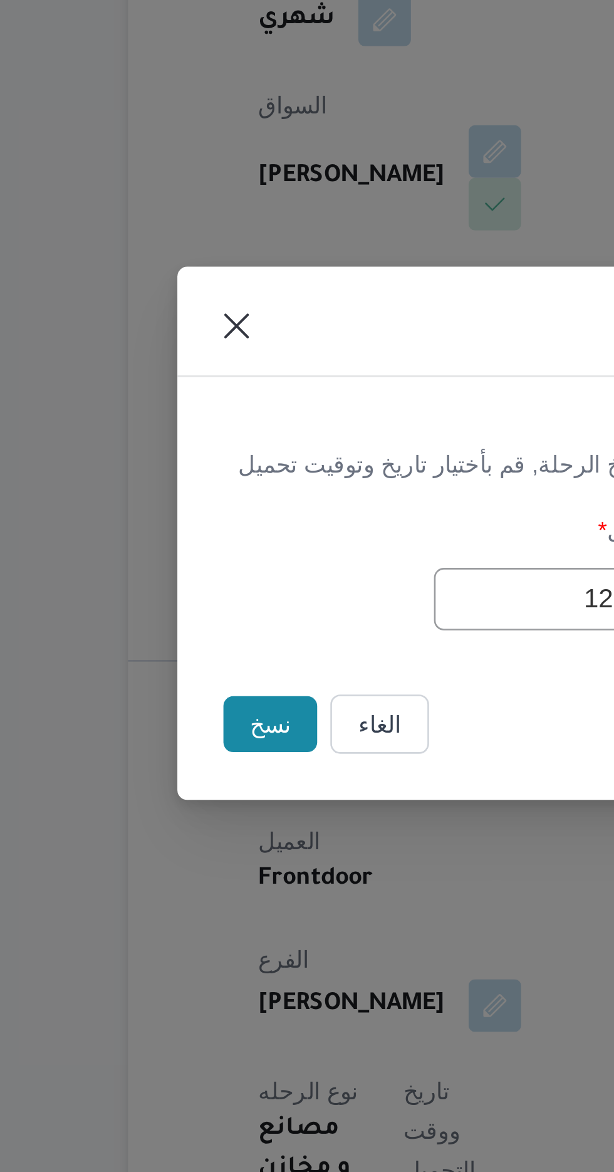
click at [206, 657] on button "نسخ" at bounding box center [217, 658] width 36 height 21
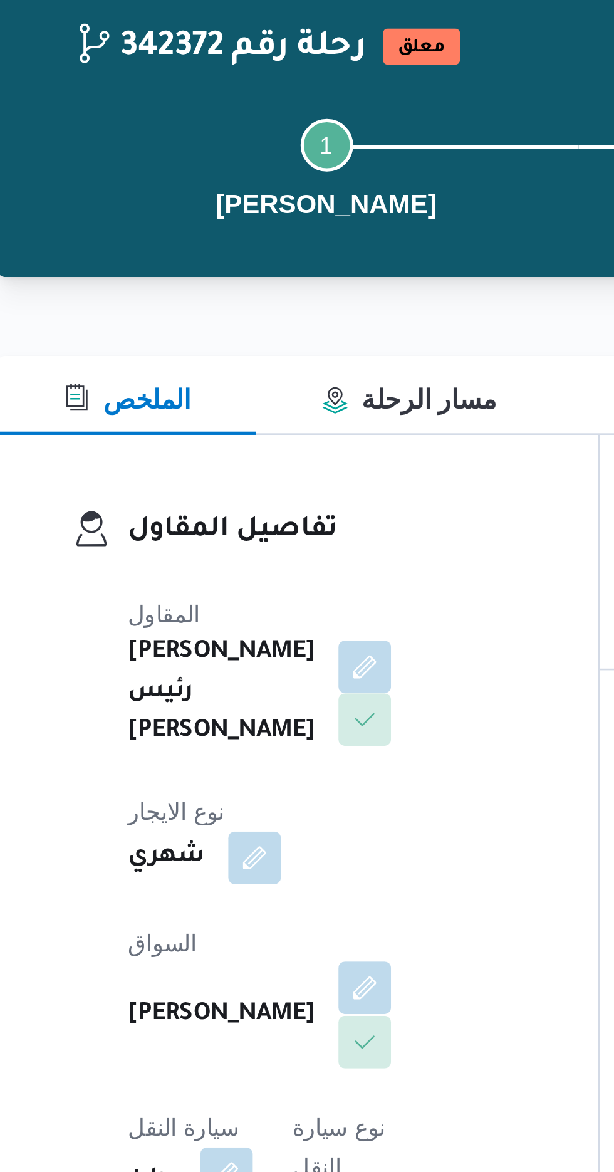
click at [293, 430] on button "button" at bounding box center [303, 440] width 20 height 20
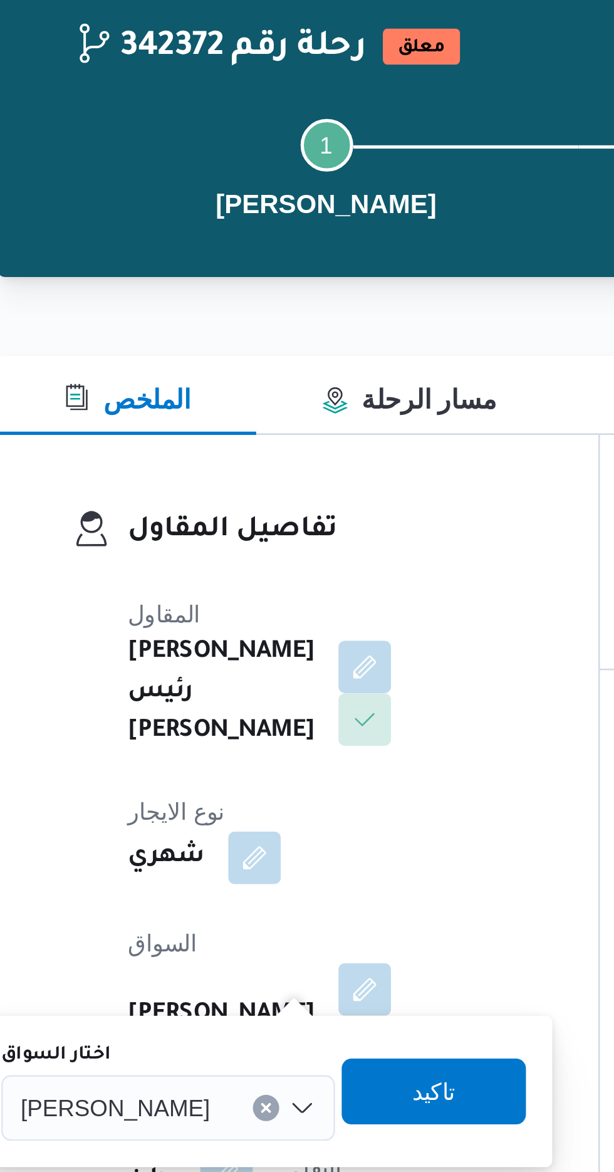
click at [244, 487] on span "[PERSON_NAME]" at bounding box center [208, 485] width 72 height 14
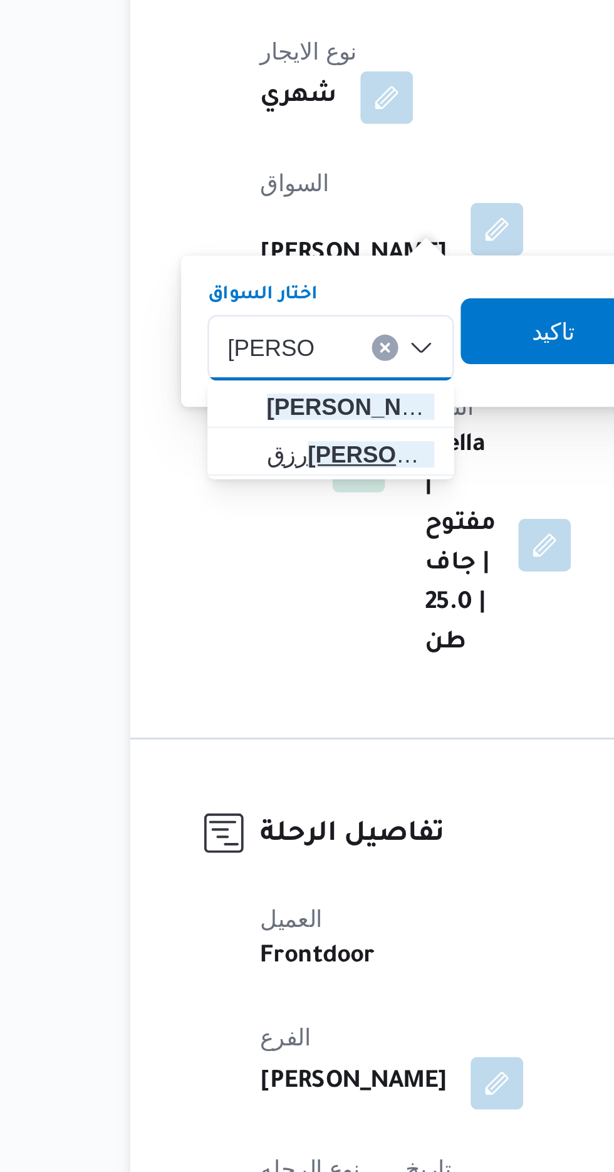
type input "[PERSON_NAME]"
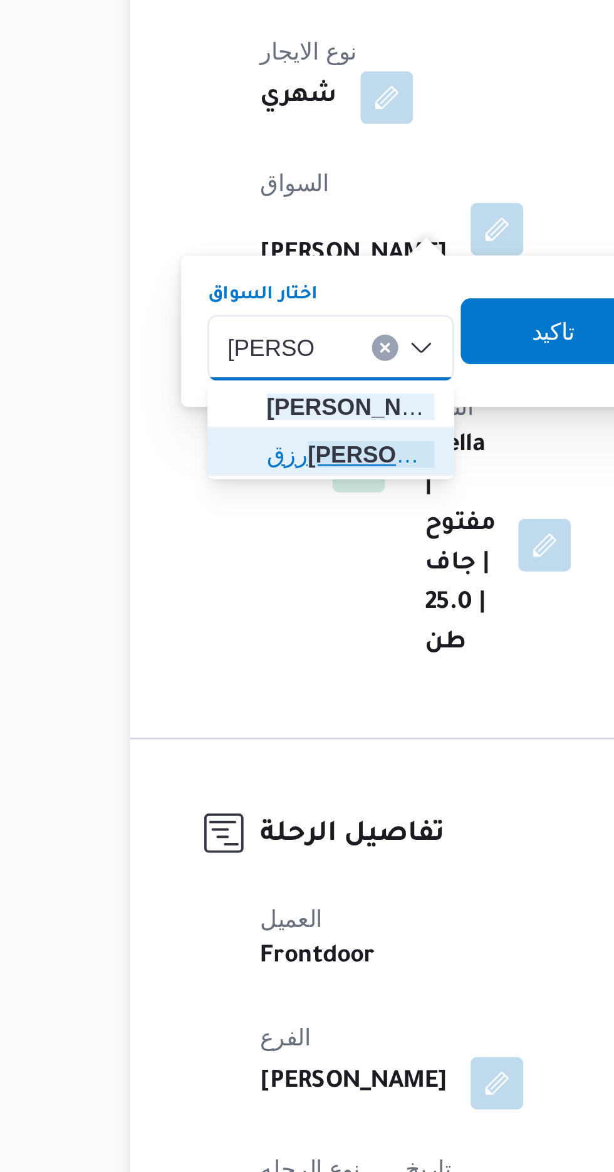
click at [242, 530] on span "رزق [PERSON_NAME] على عمران" at bounding box center [247, 526] width 64 height 15
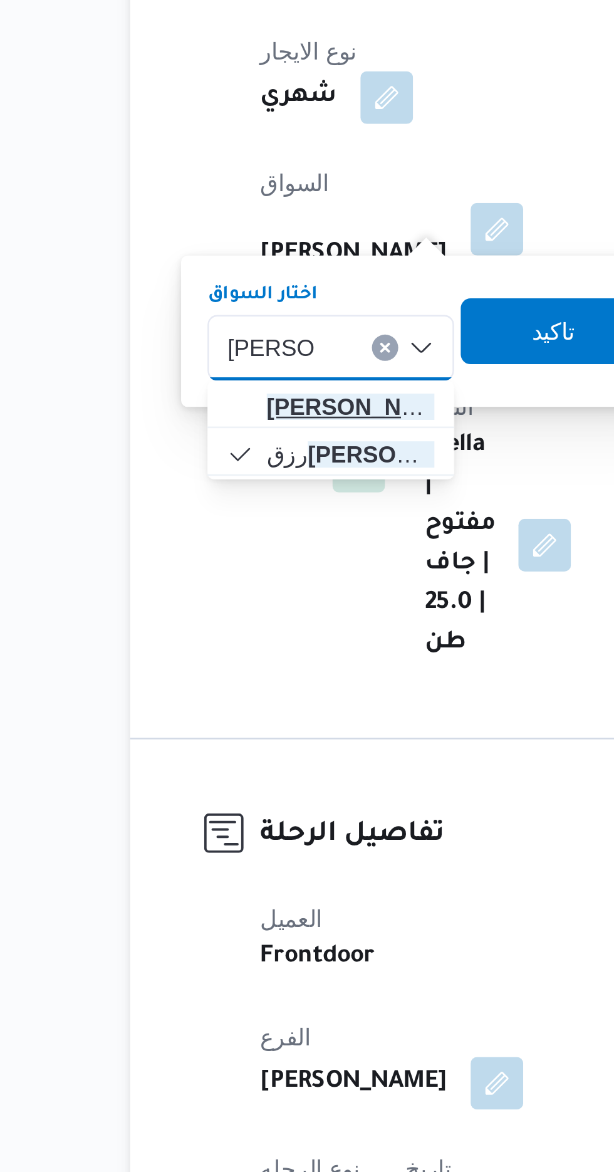
type input "[PERSON_NAME]"
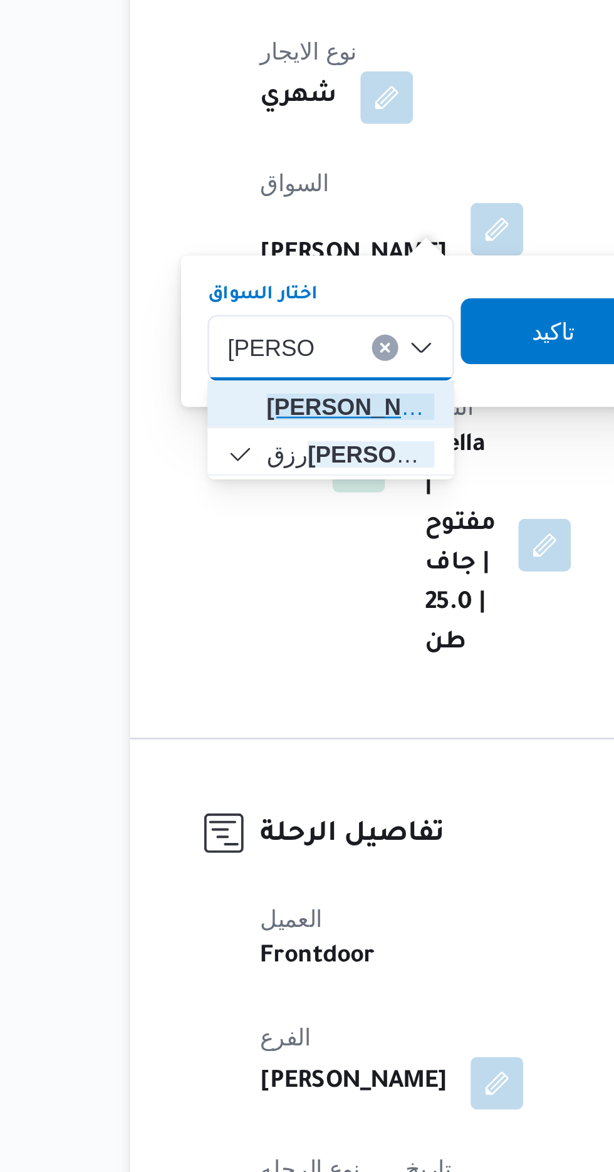
click at [250, 505] on span "[PERSON_NAME] [PERSON_NAME]" at bounding box center [247, 508] width 64 height 15
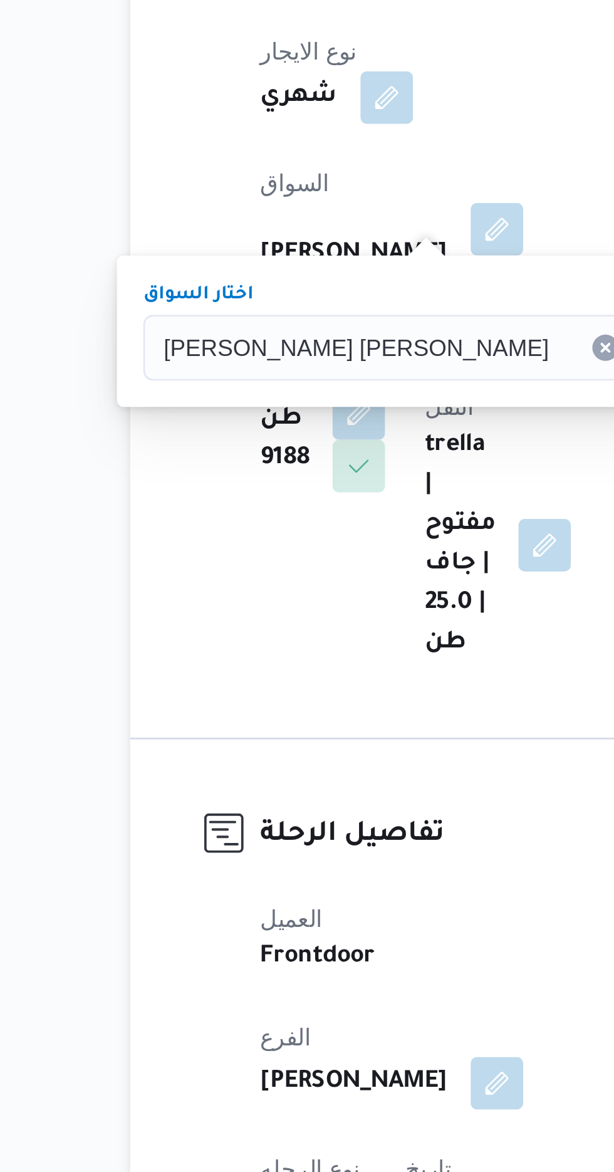
click at [373, 474] on span "تاكيد" at bounding box center [408, 478] width 70 height 25
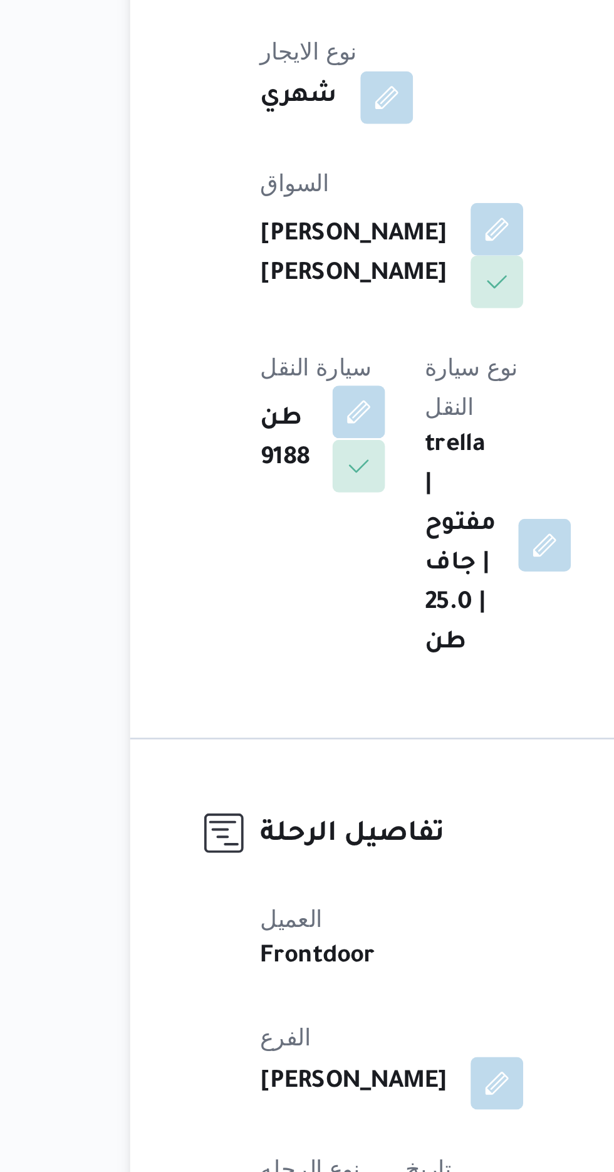
click at [260, 500] on button "button" at bounding box center [250, 510] width 20 height 20
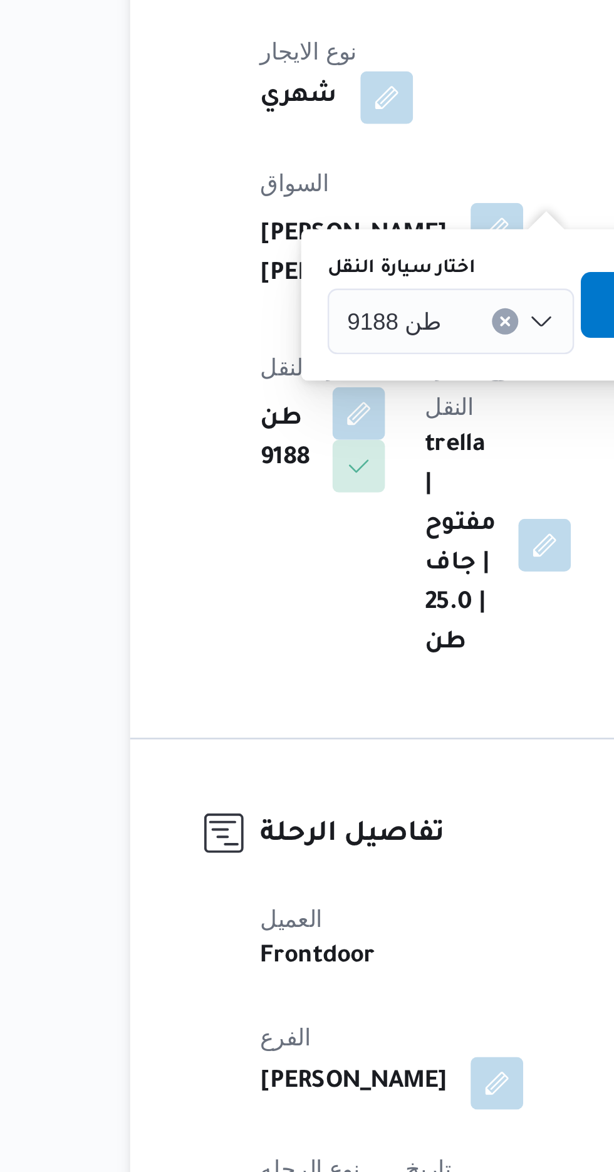
click at [287, 476] on input "اختار سيارة النقل" at bounding box center [287, 475] width 1 height 15
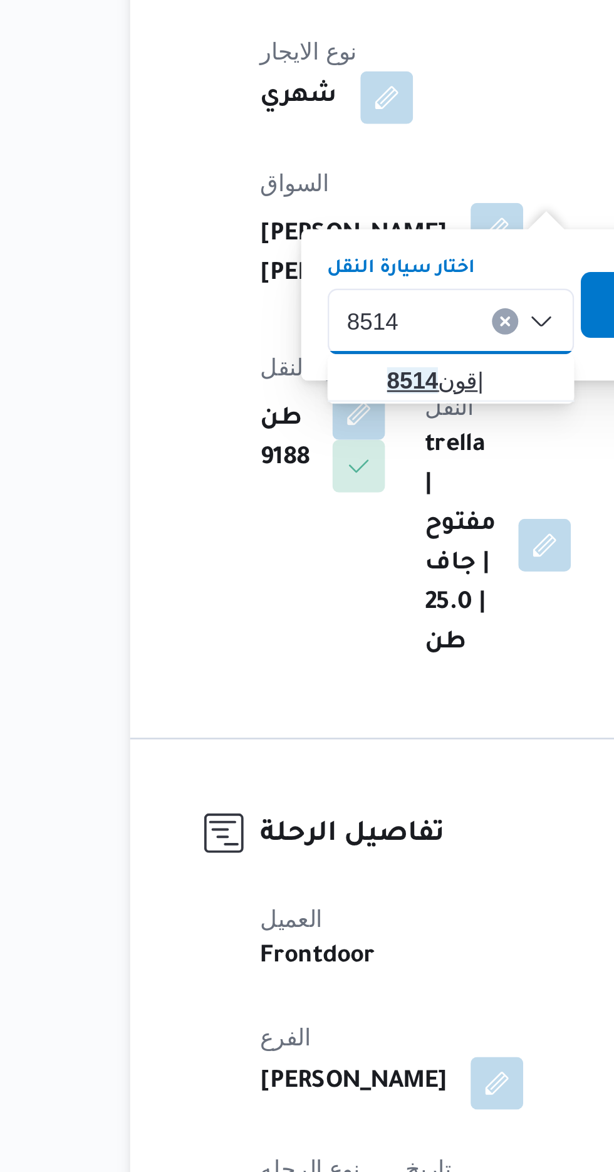
type input "8514"
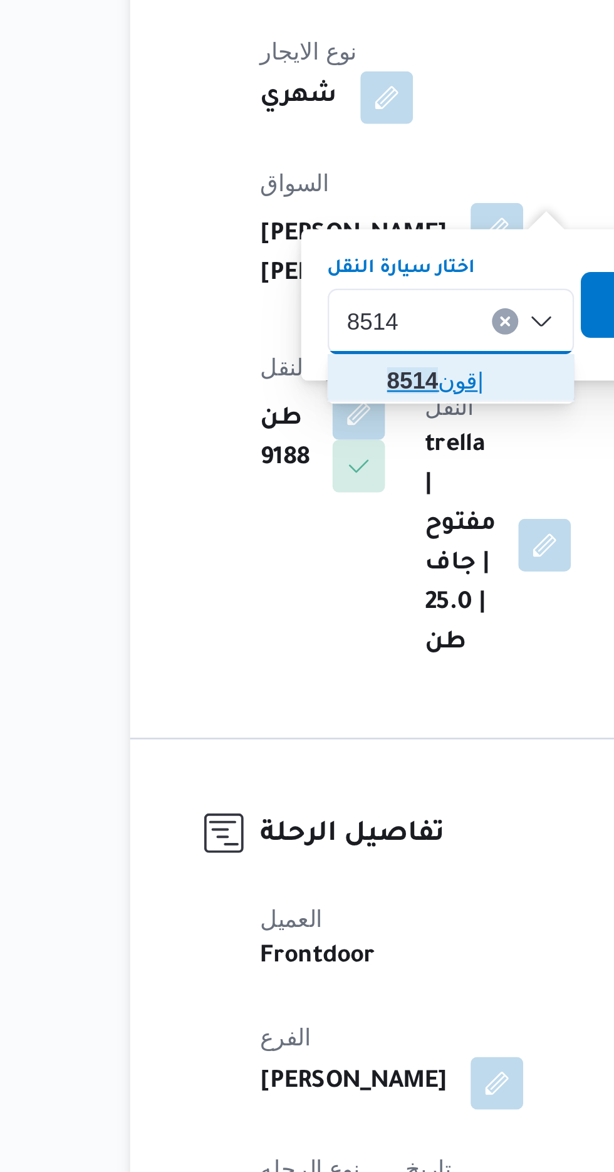
click at [282, 495] on span "قون 8514 |" at bounding box center [293, 498] width 64 height 15
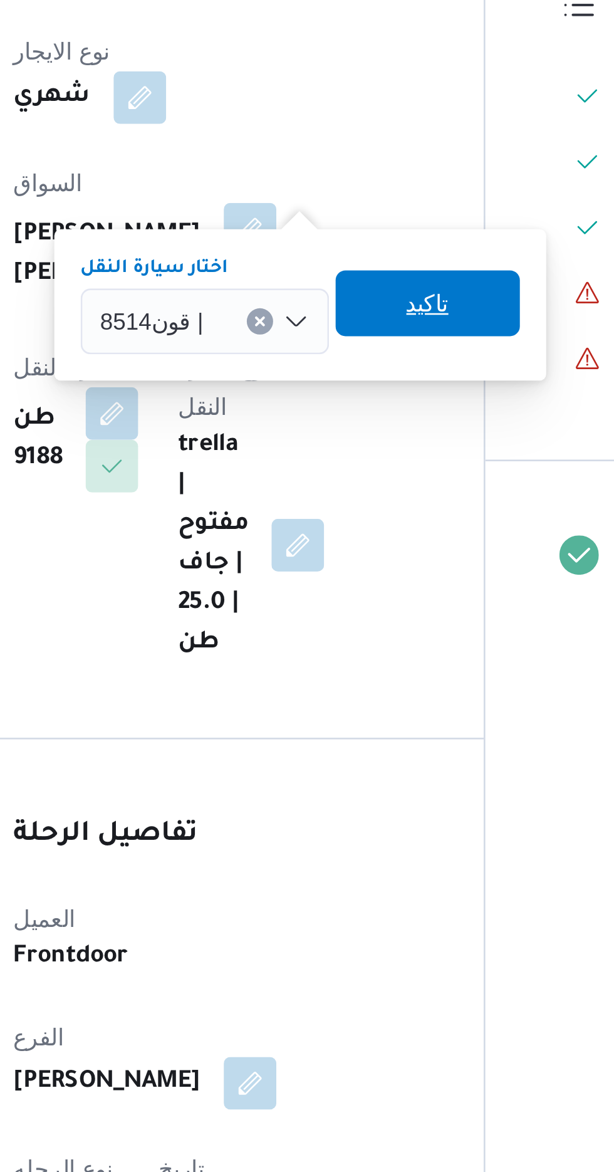
click at [386, 466] on span "تاكيد" at bounding box center [370, 468] width 70 height 25
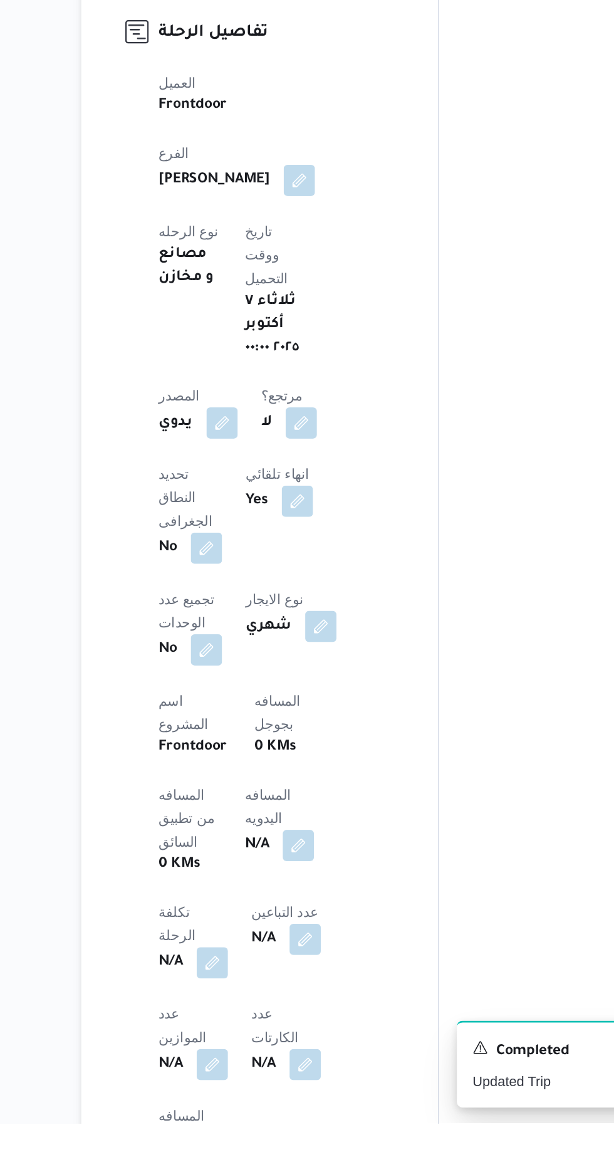
scroll to position [203, 0]
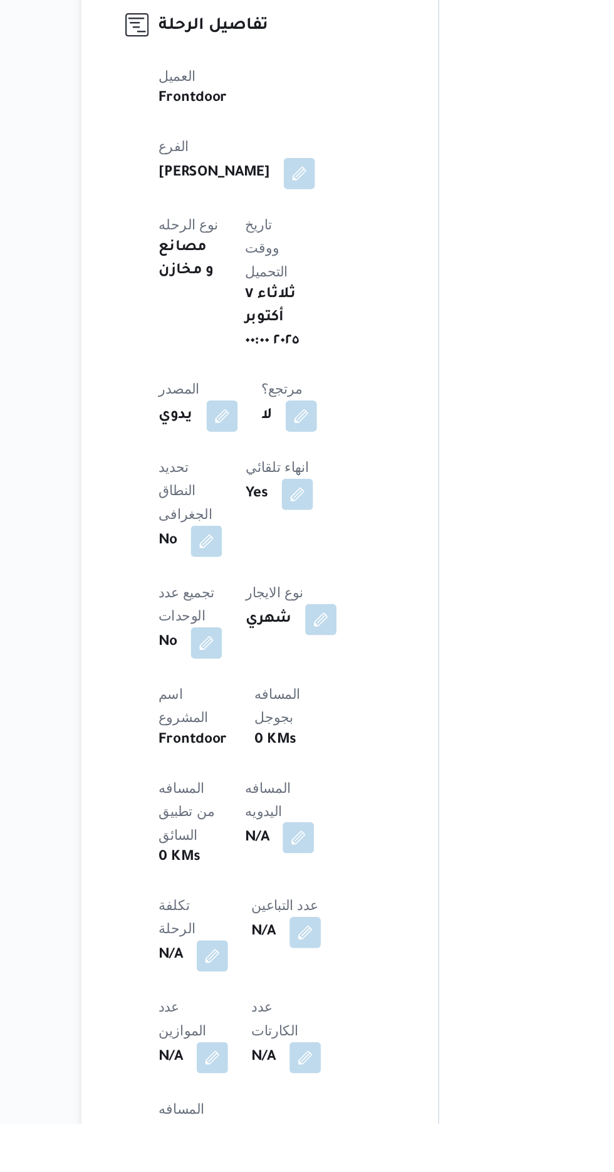
click at [292, 979] on button "button" at bounding box center [302, 989] width 20 height 20
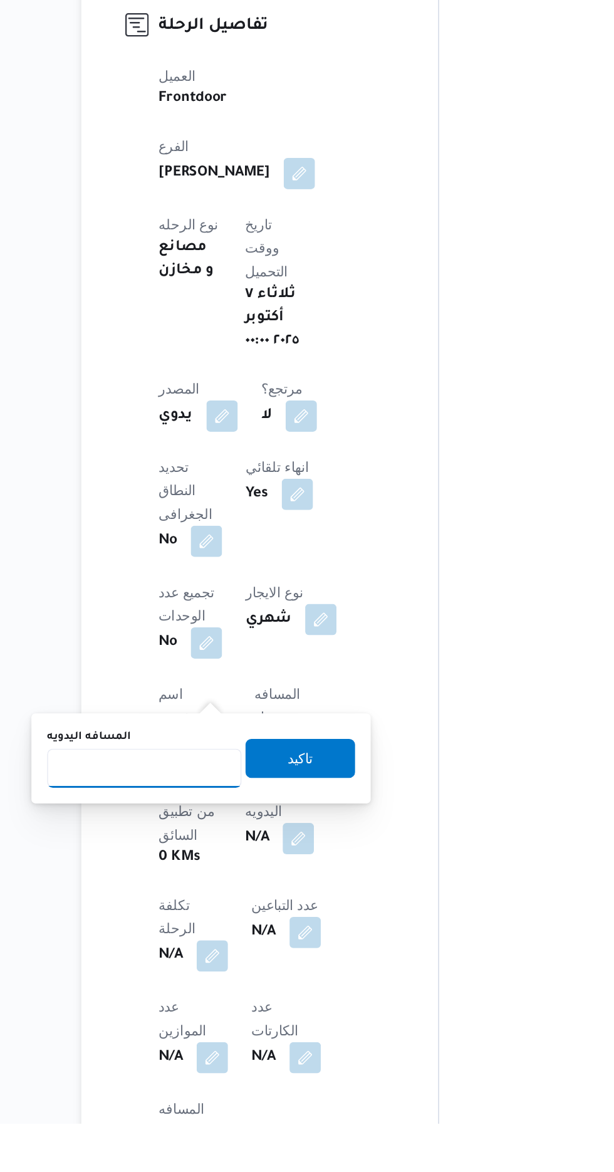
click at [214, 943] on input "المسافه اليدويه" at bounding box center [203, 944] width 125 height 25
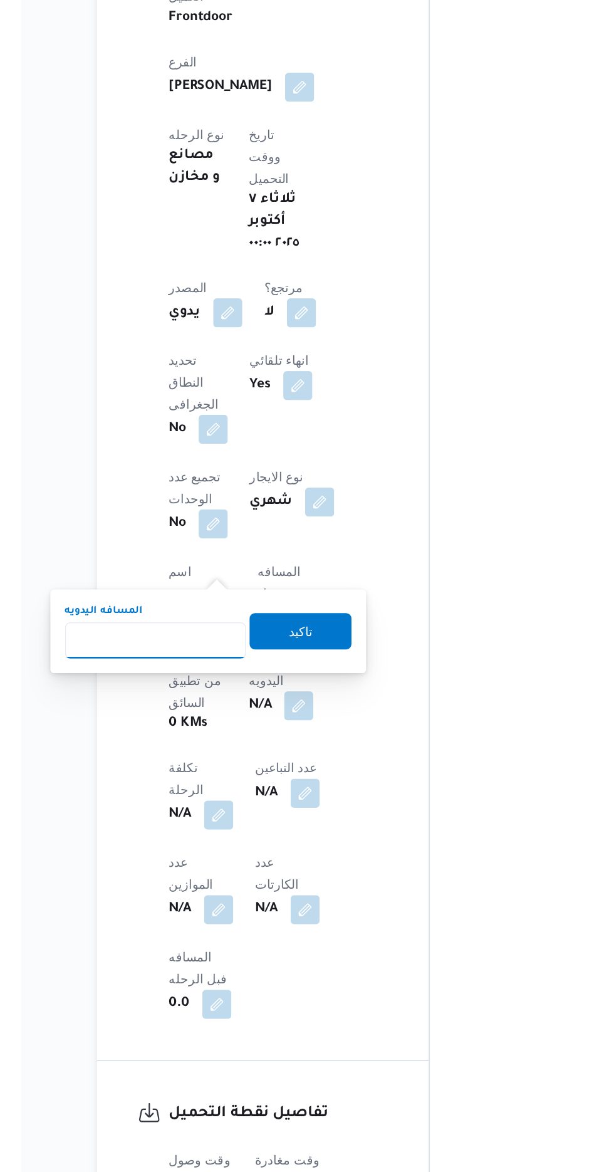
scroll to position [286, 0]
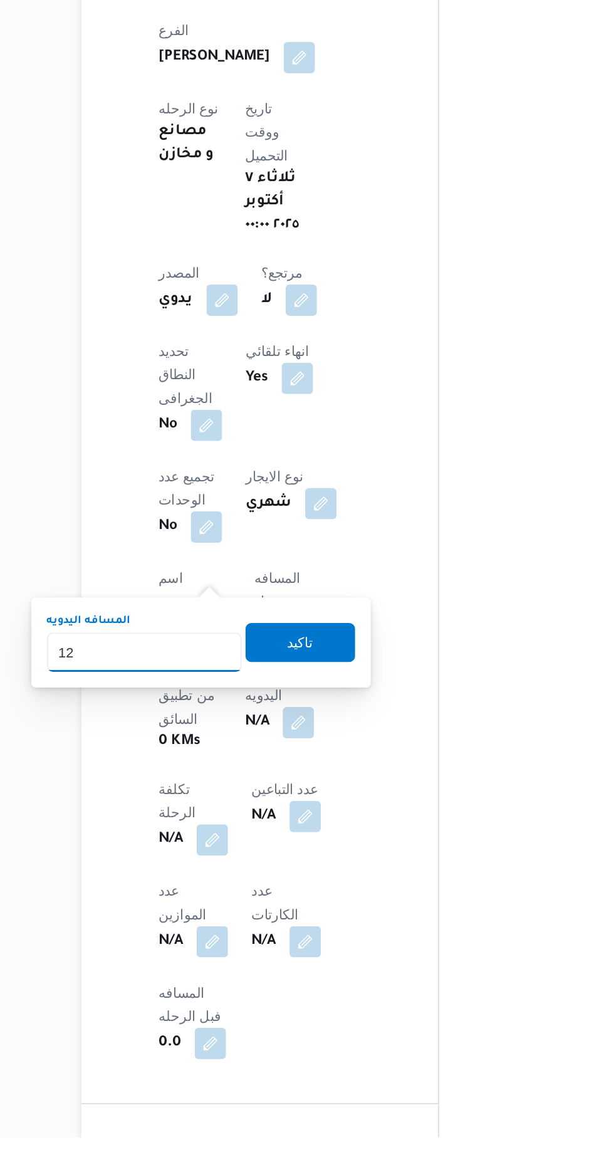
type input "120"
click at [327, 850] on span "تاكيد" at bounding box center [303, 854] width 70 height 25
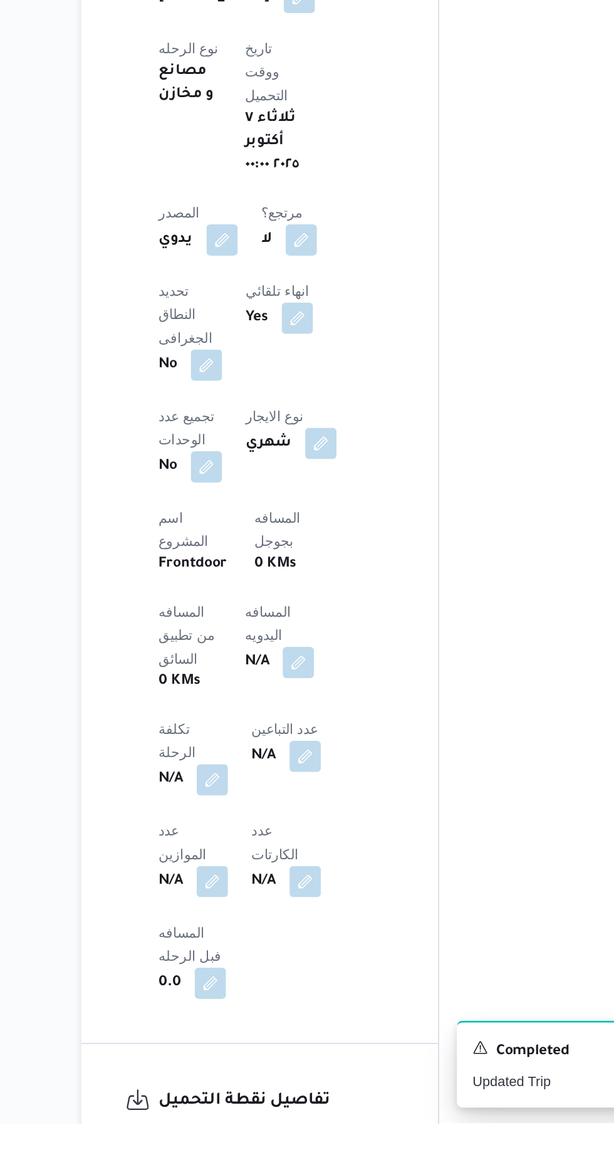
scroll to position [357, 0]
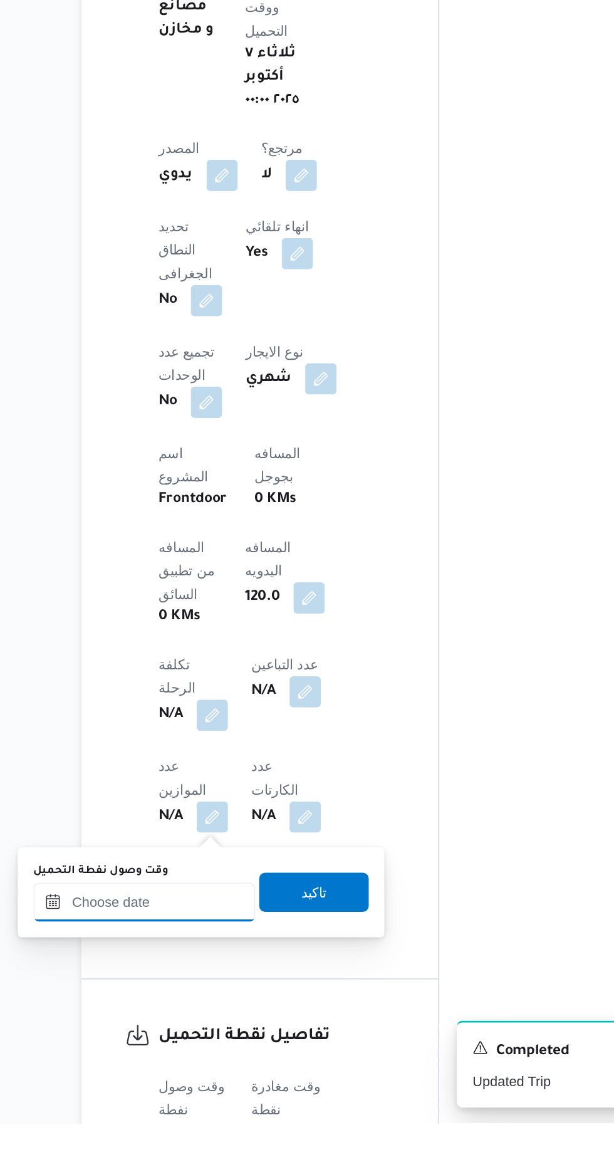
click at [209, 1026] on input "وقت وصول نفطة التحميل" at bounding box center [203, 1030] width 142 height 25
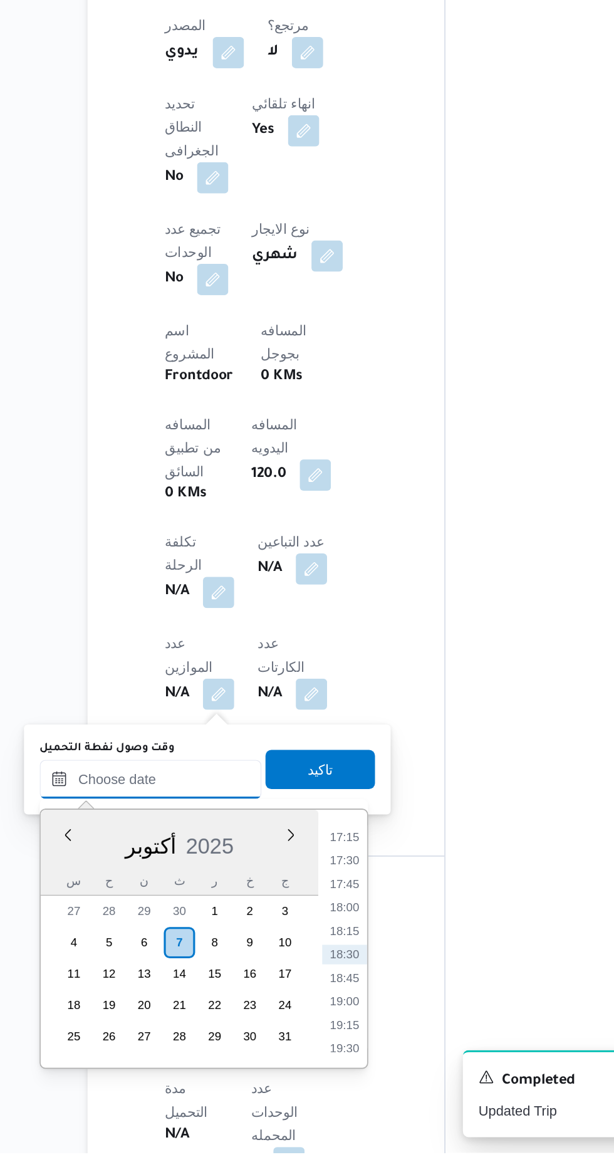
scroll to position [455, 0]
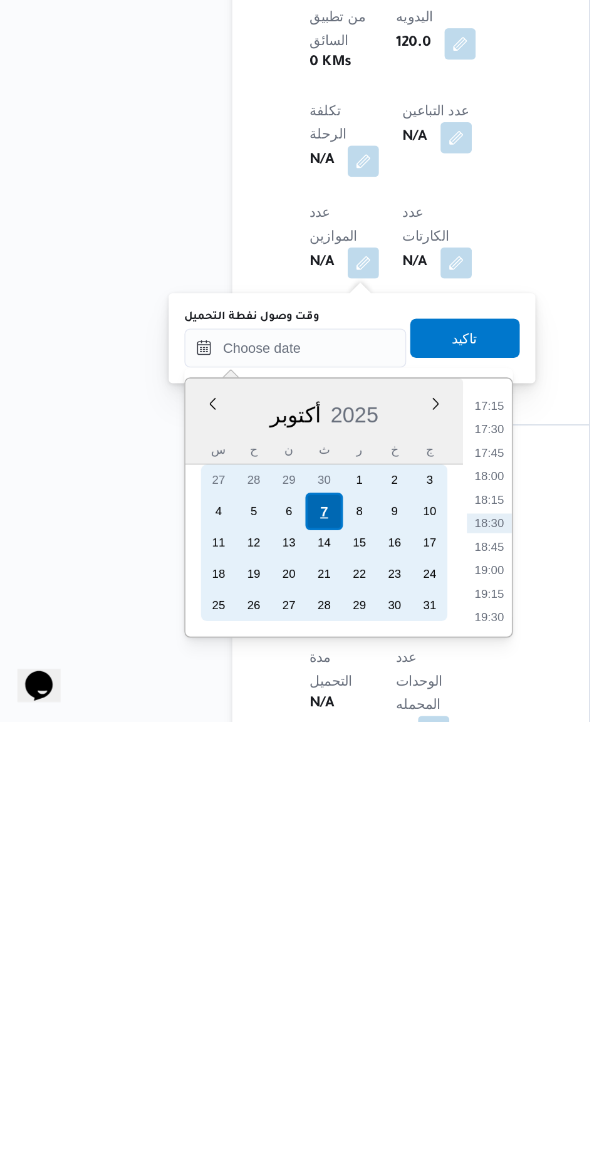
click at [221, 1036] on div "7" at bounding box center [221, 1038] width 24 height 24
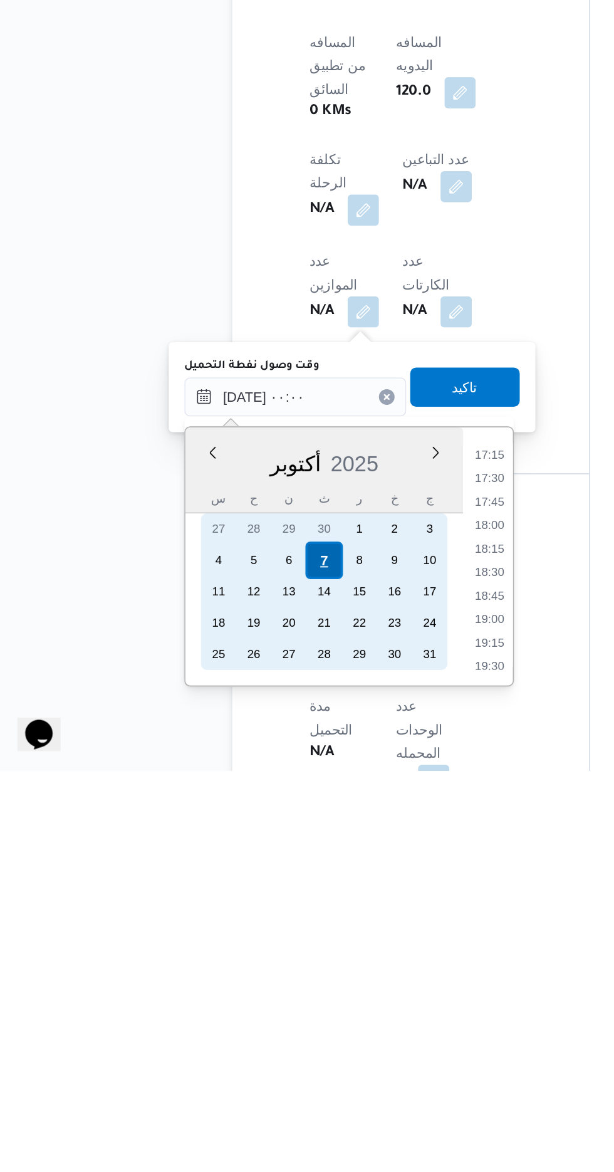
scroll to position [0, 0]
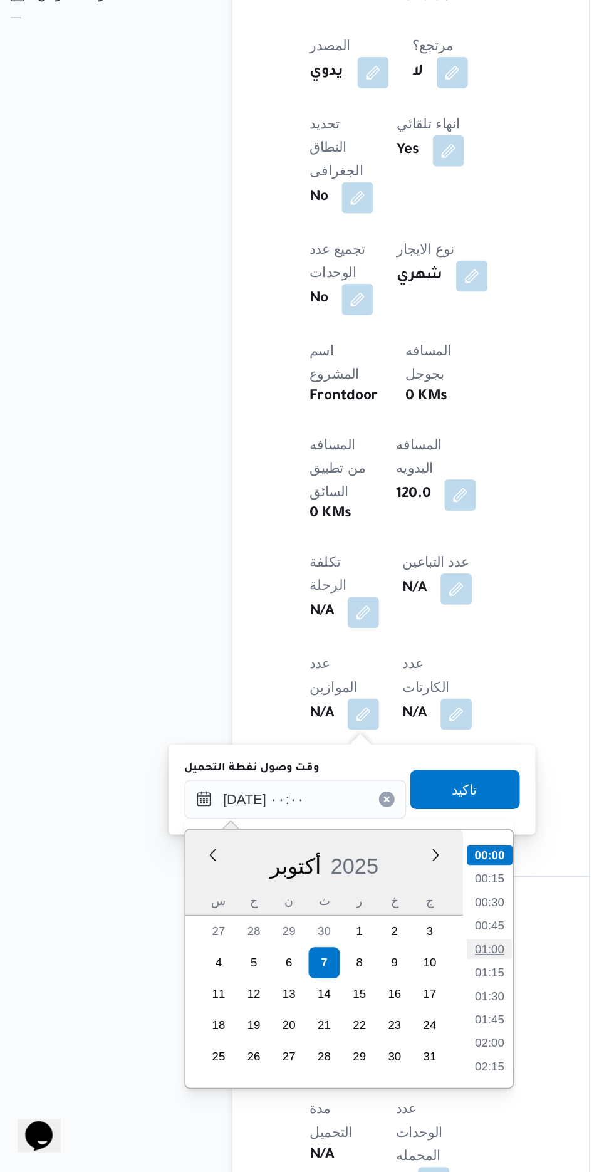
click at [329, 1029] on li "01:00" at bounding box center [327, 1029] width 29 height 13
type input "[DATE] ٠١:٠٠"
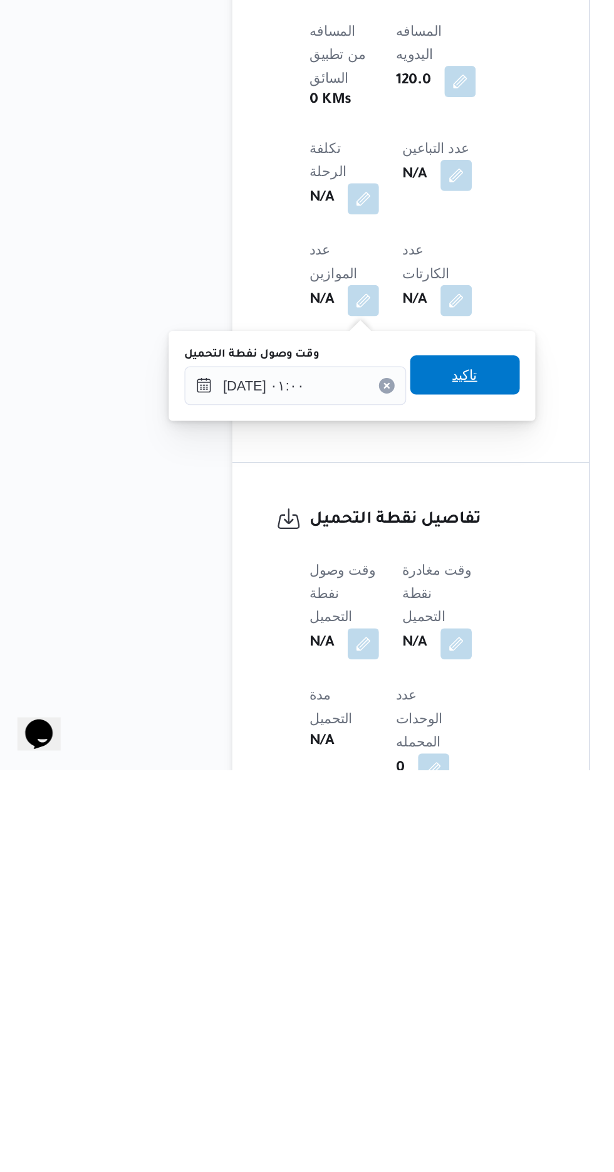
click at [337, 920] on span "تاكيد" at bounding box center [312, 919] width 70 height 25
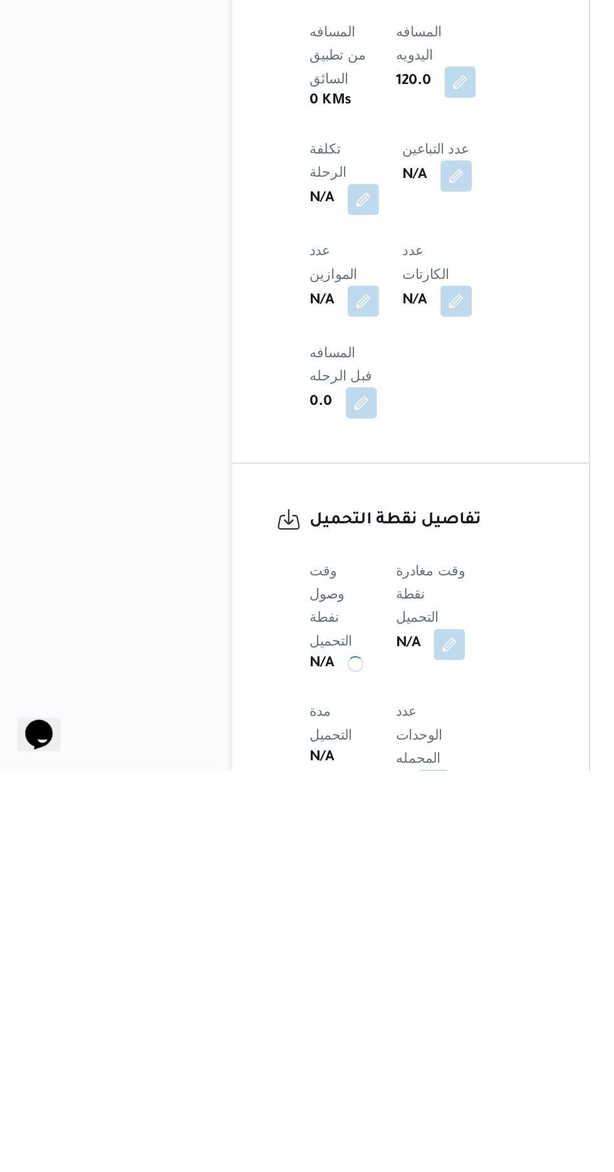
scroll to position [461, 0]
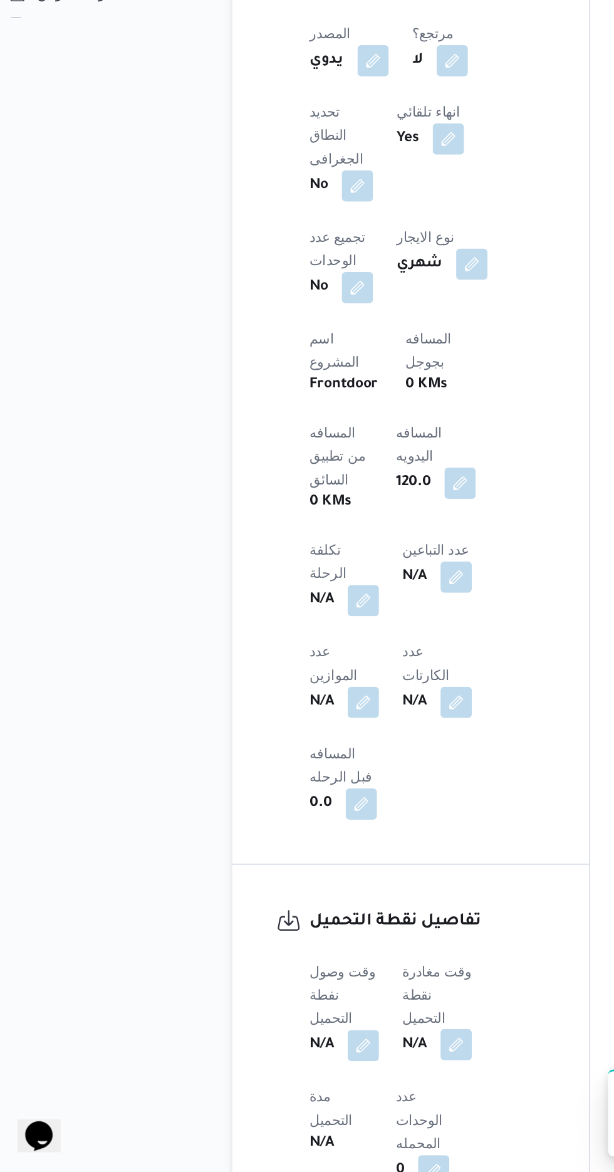
click at [314, 1081] on button "button" at bounding box center [307, 1091] width 20 height 20
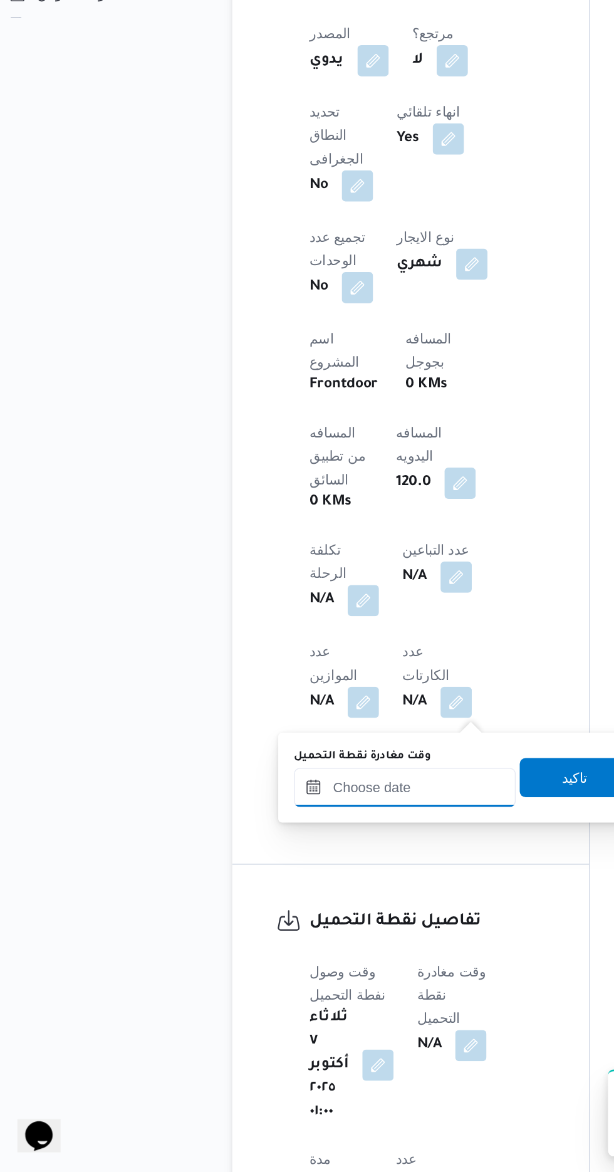
click at [292, 922] on input "وقت مغادرة نقطة التحميل" at bounding box center [274, 925] width 142 height 25
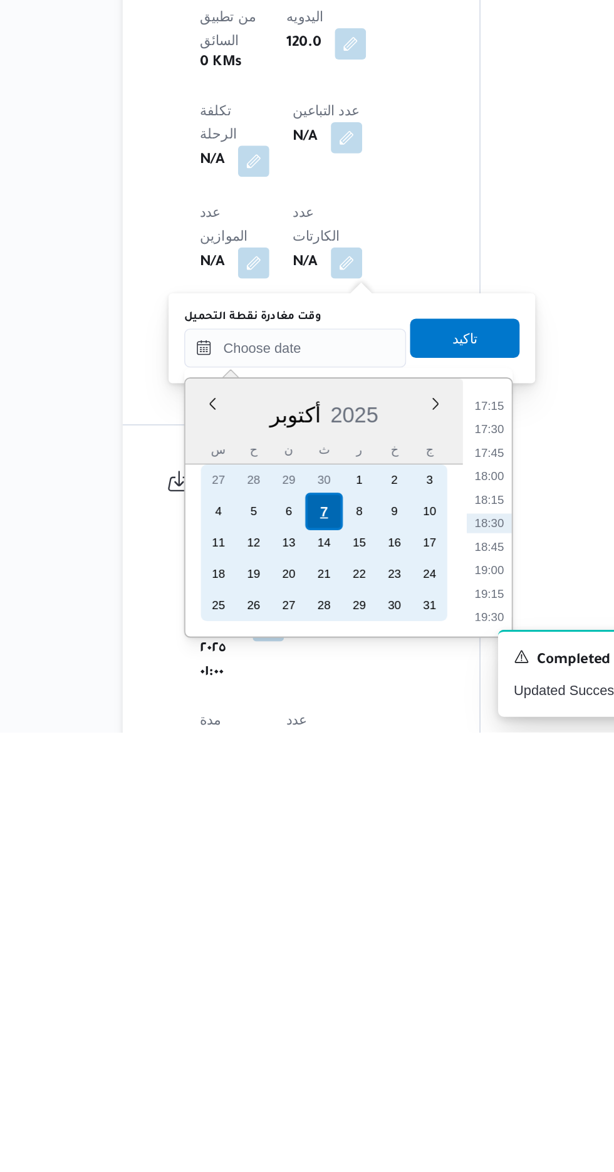
click at [292, 1029] on div "7" at bounding box center [292, 1031] width 24 height 24
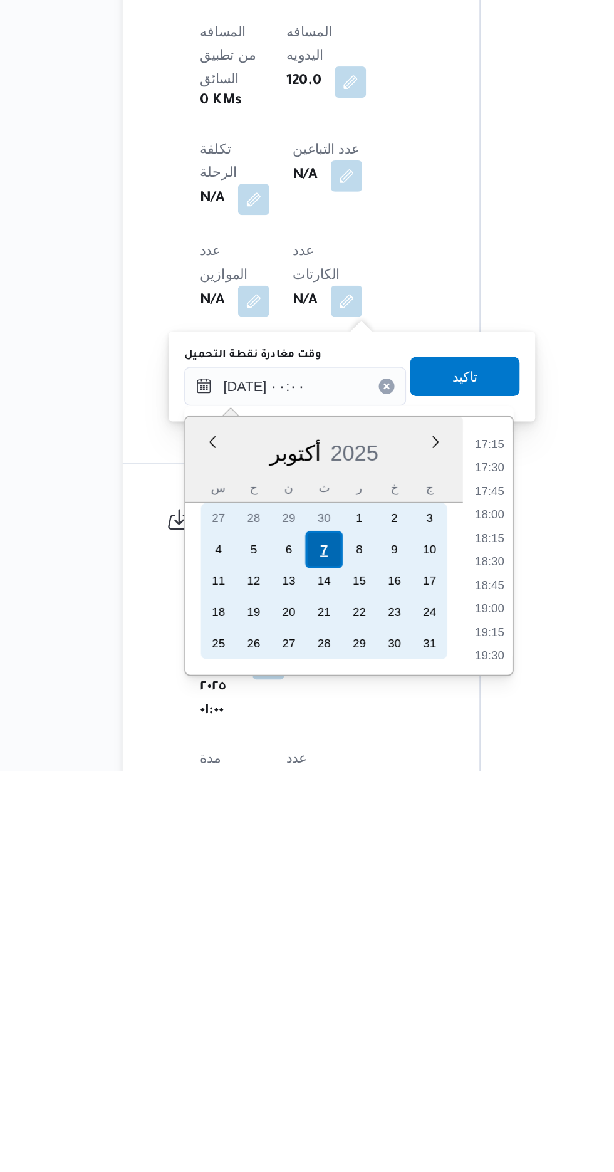
scroll to position [0, 0]
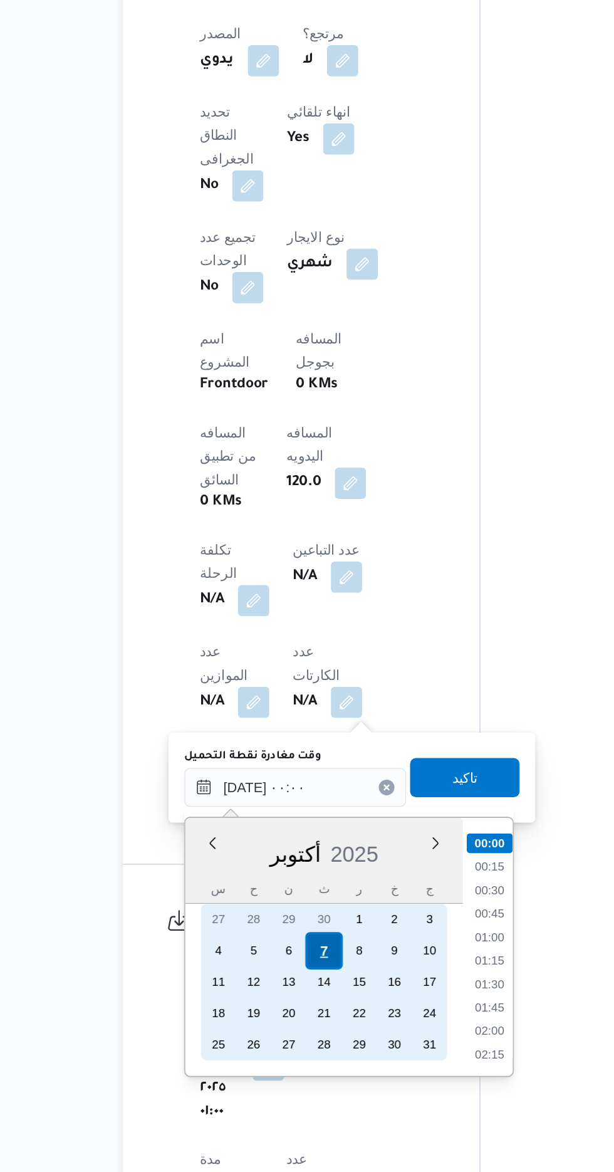
click at [290, 1034] on div "7" at bounding box center [292, 1031] width 24 height 24
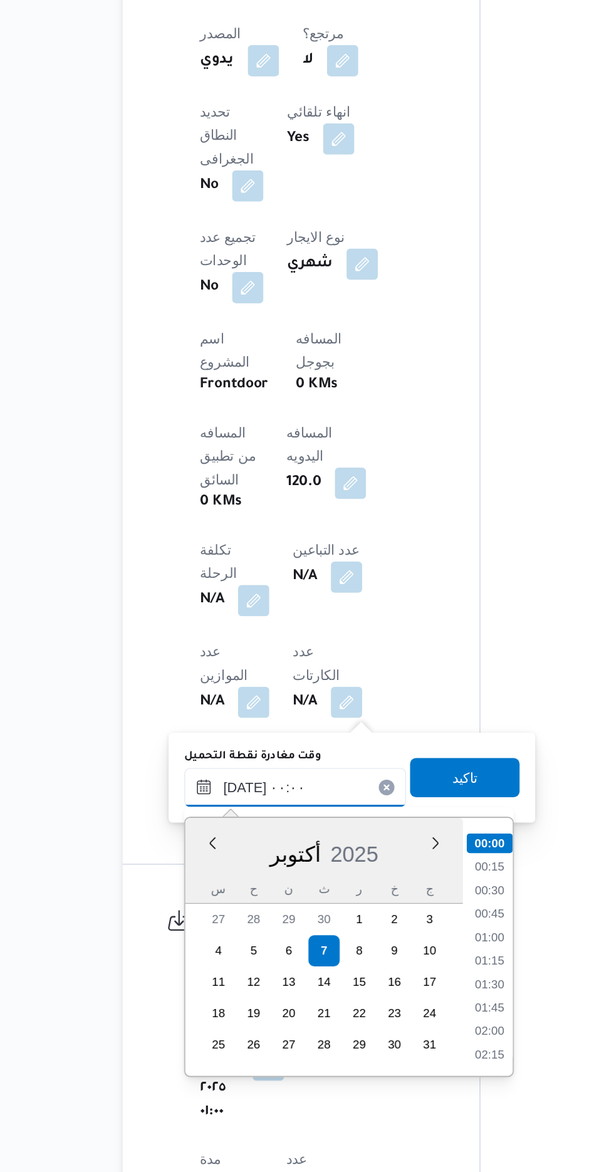
click at [207, 928] on input "[DATE] ٠٠:٠٠" at bounding box center [274, 925] width 142 height 25
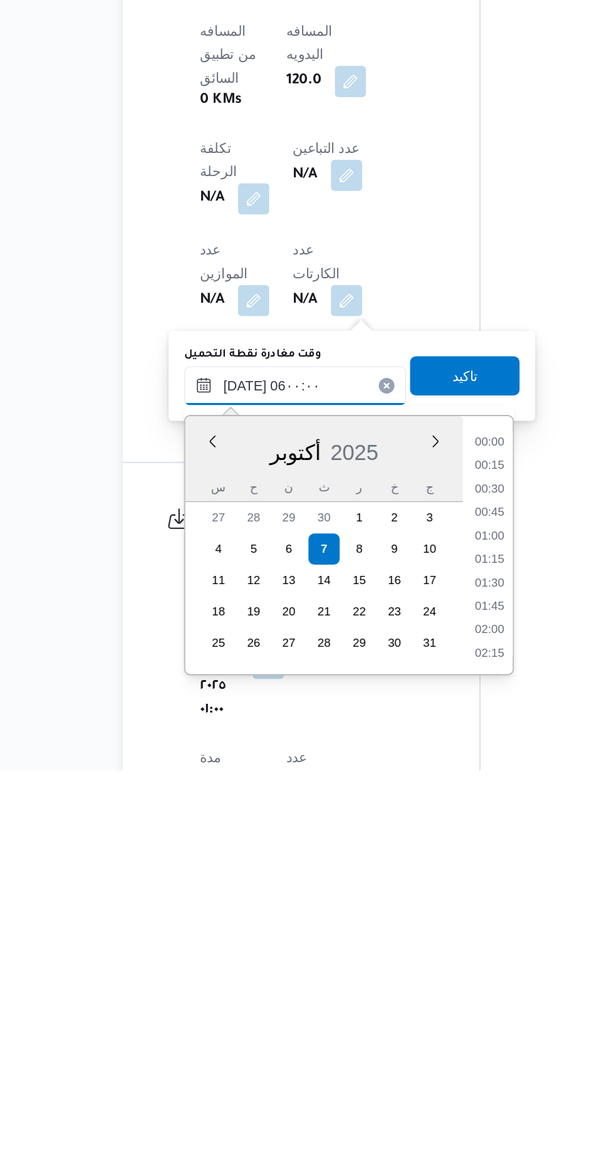
scroll to position [229, 0]
click at [398, 1063] on li "05:30" at bounding box center [398, 1063] width 29 height 13
type input "[DATE] ٠٥:٣٠"
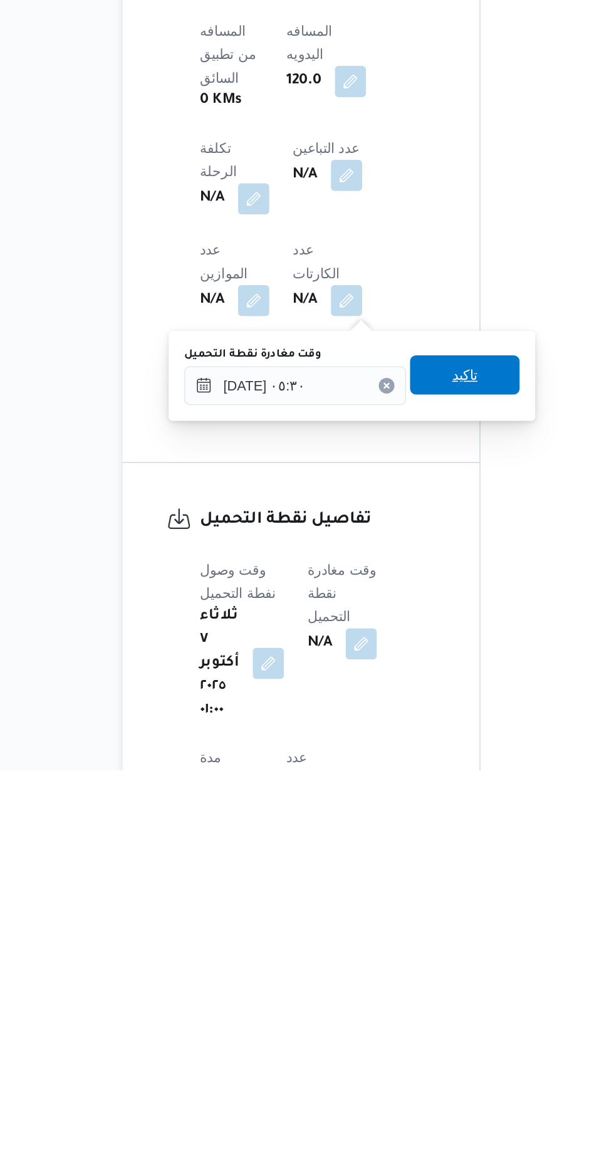
click at [405, 925] on span "تاكيد" at bounding box center [382, 919] width 70 height 25
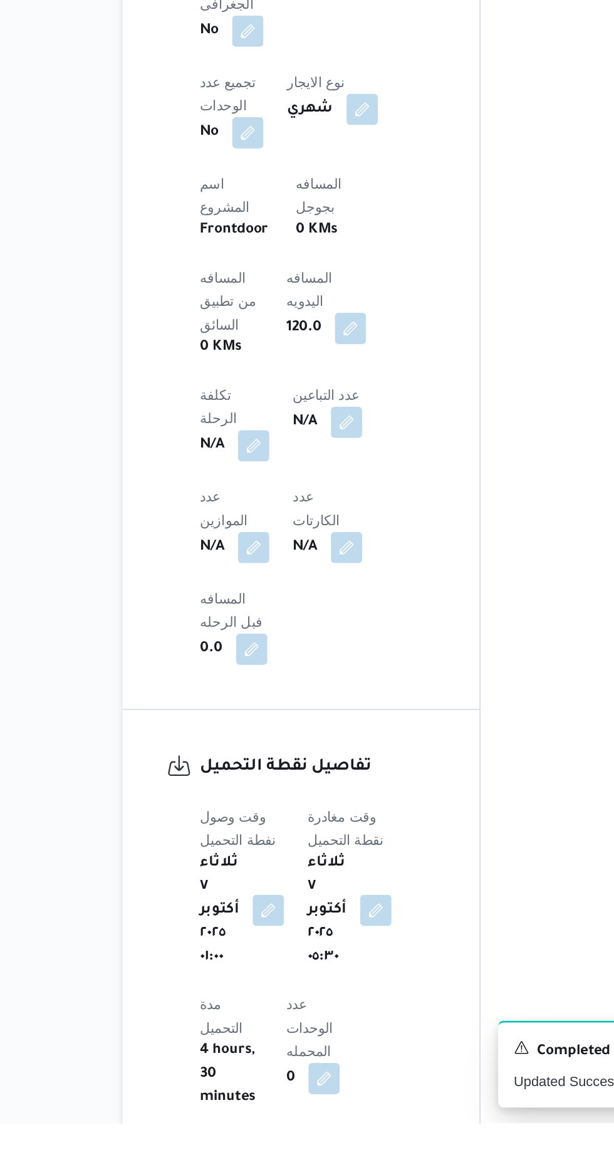
scroll to position [848, 0]
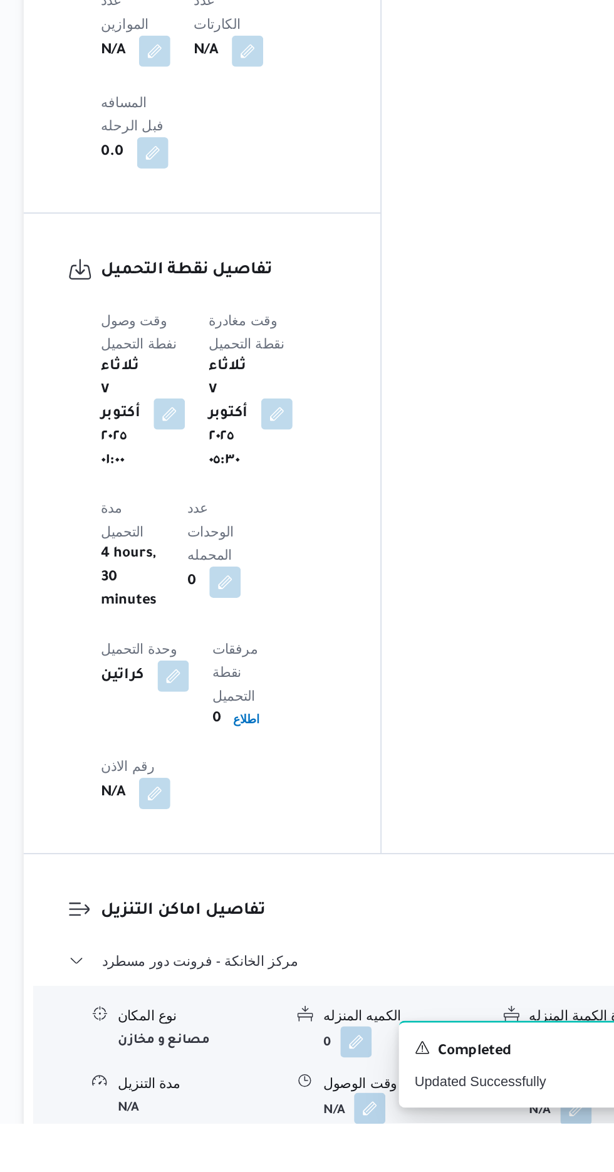
click at [394, 1153] on button "button" at bounding box center [385, 1163] width 20 height 20
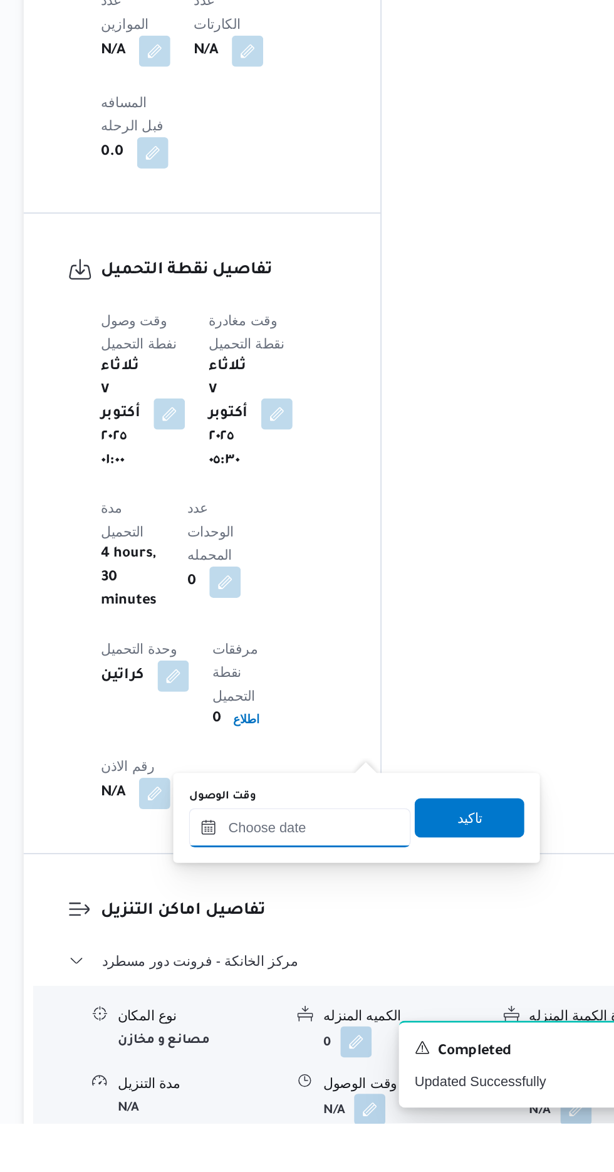
click at [366, 985] on input "وقت الوصول" at bounding box center [340, 983] width 142 height 25
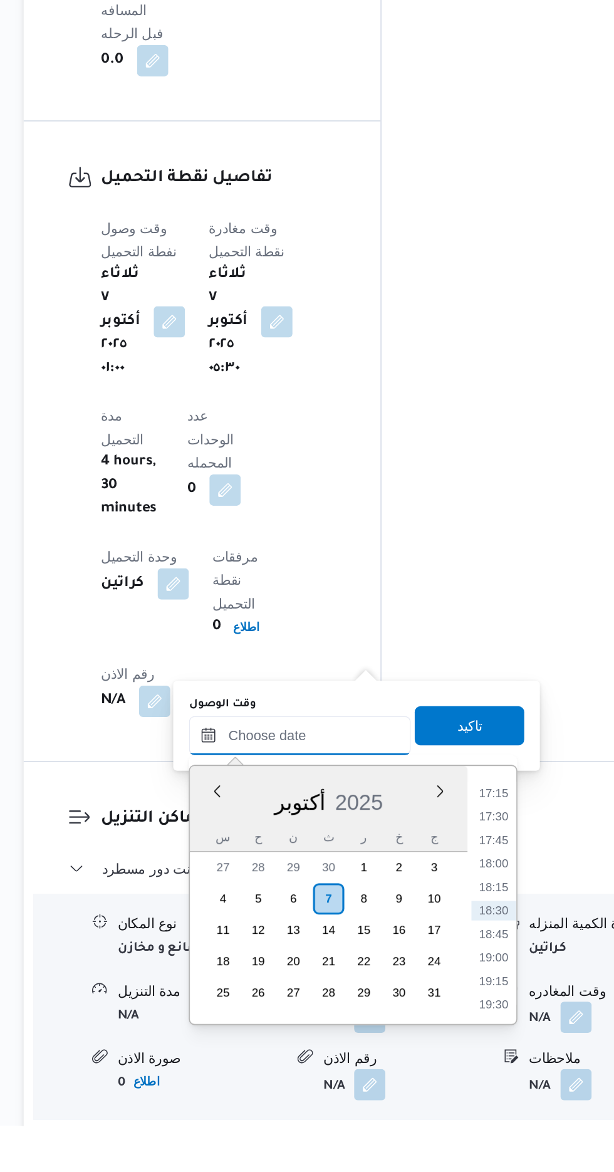
scroll to position [908, 0]
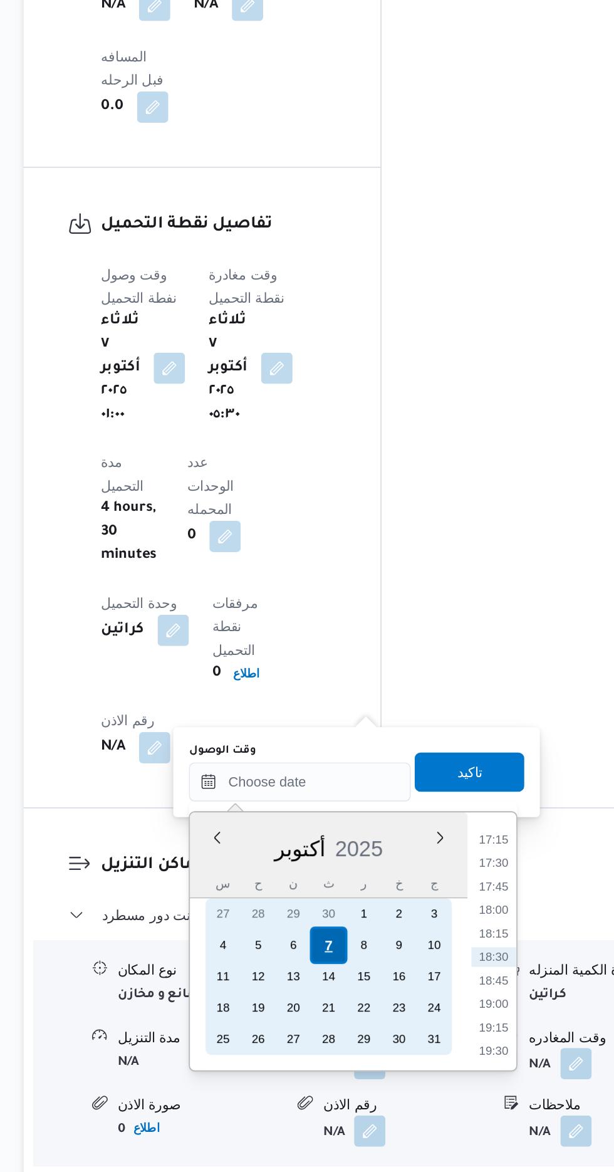
click at [359, 1026] on div "7" at bounding box center [359, 1027] width 24 height 24
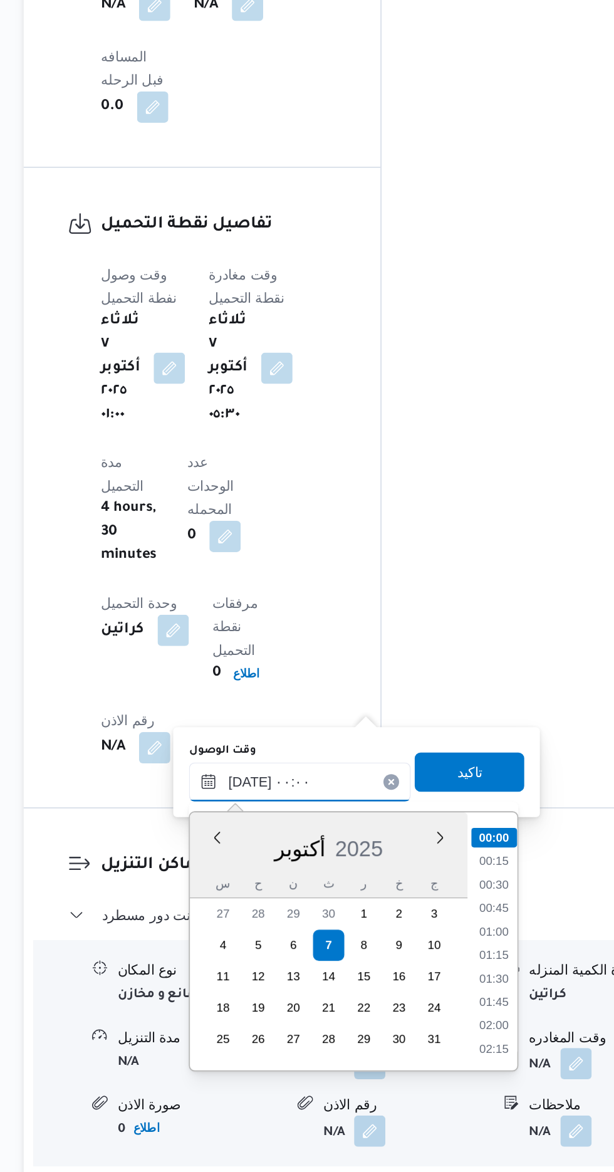
click at [271, 922] on input "[DATE] ٠٠:٠٠" at bounding box center [340, 922] width 142 height 25
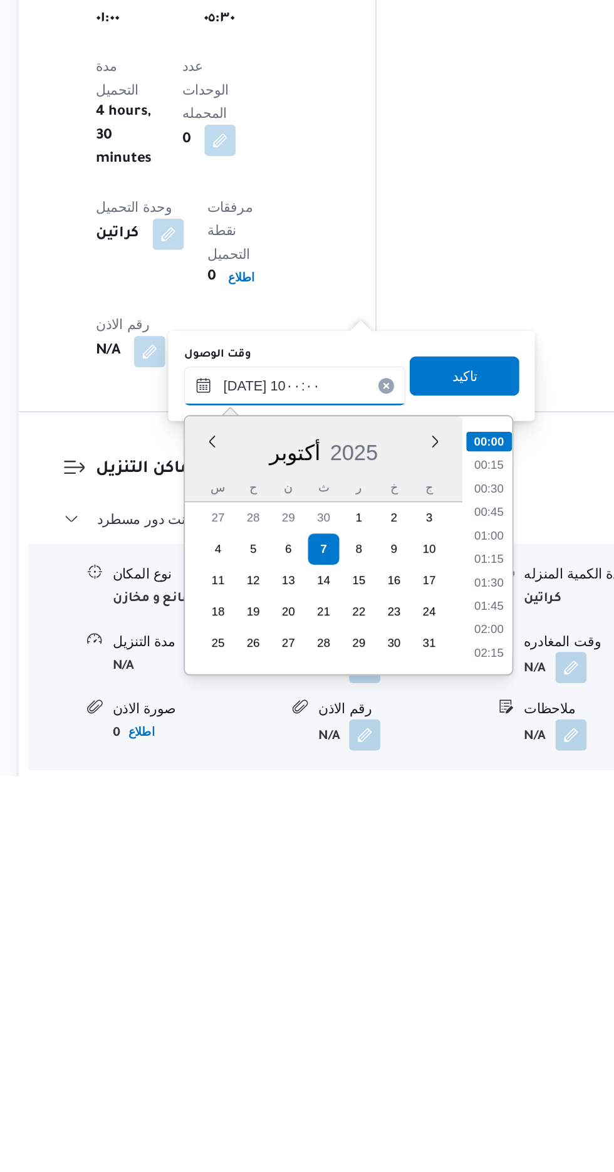
scroll to position [470, 0]
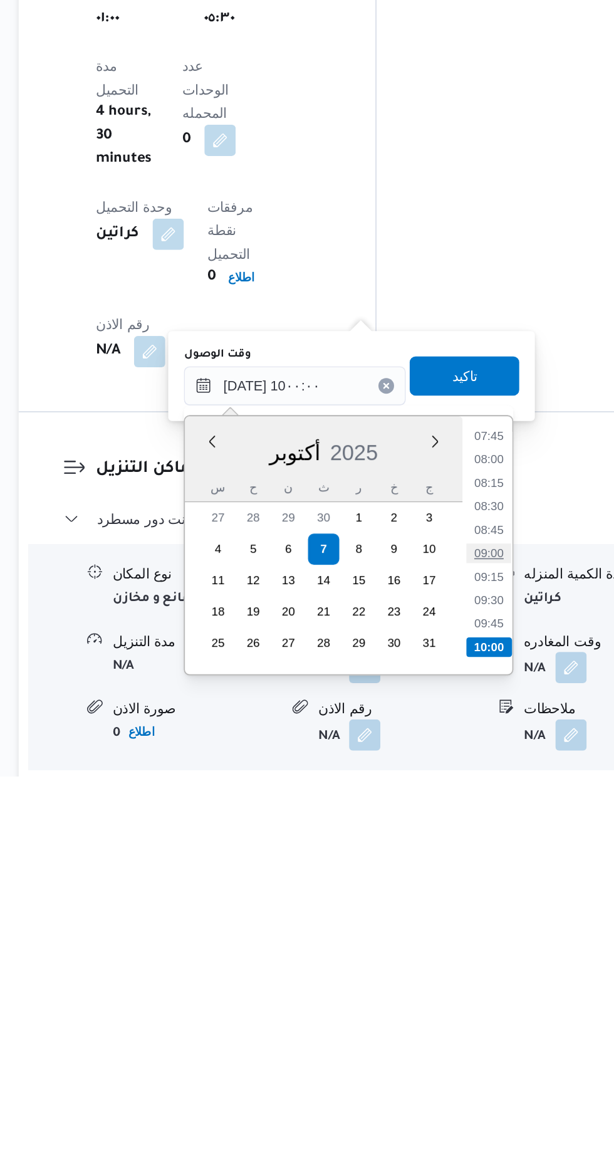
click at [468, 1028] on li "09:00" at bounding box center [465, 1029] width 29 height 13
type input "[DATE] ٠٩:٠٠"
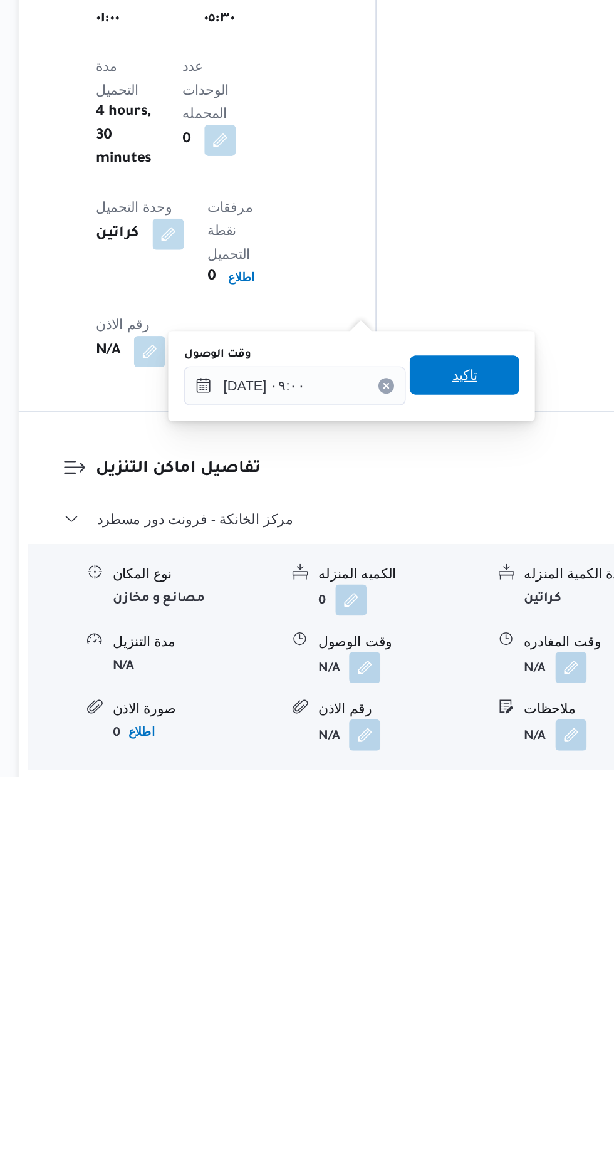
click at [470, 918] on span "تاكيد" at bounding box center [449, 915] width 70 height 25
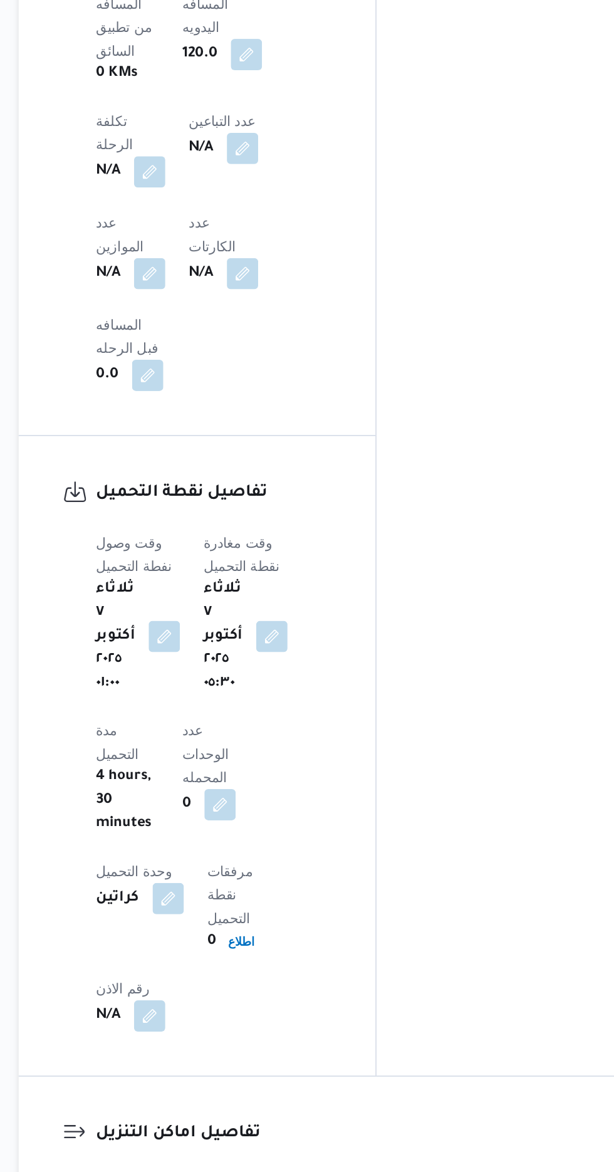
scroll to position [908, 0]
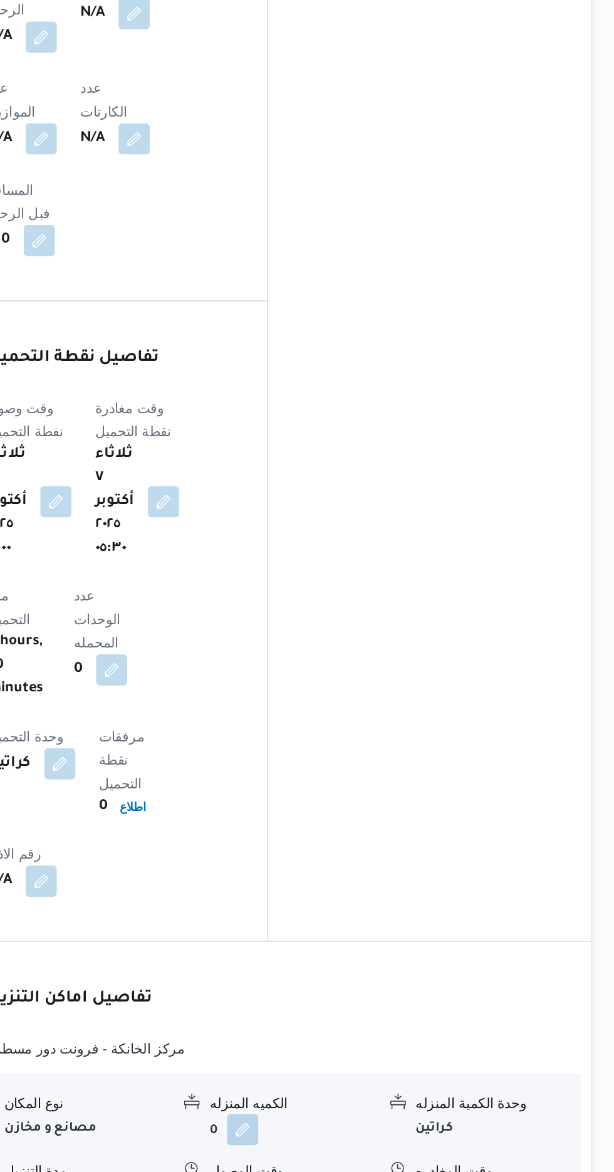
click at [525, 1092] on button "button" at bounding box center [517, 1102] width 20 height 20
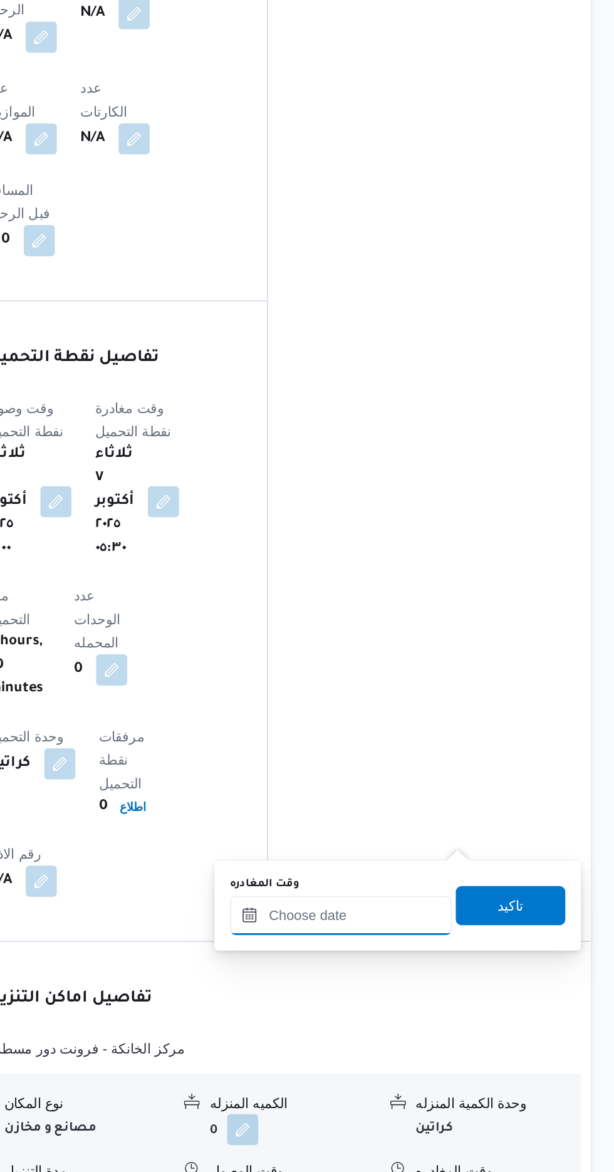
click at [461, 920] on input "وقت المغادره" at bounding box center [439, 922] width 142 height 25
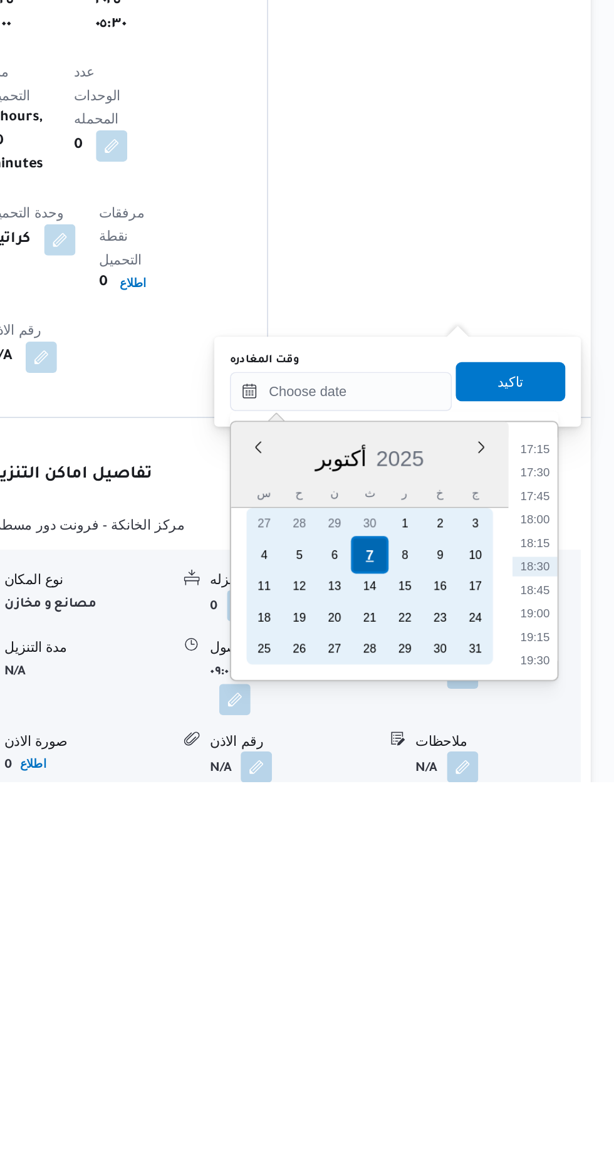
click at [457, 1026] on div "7" at bounding box center [458, 1027] width 24 height 24
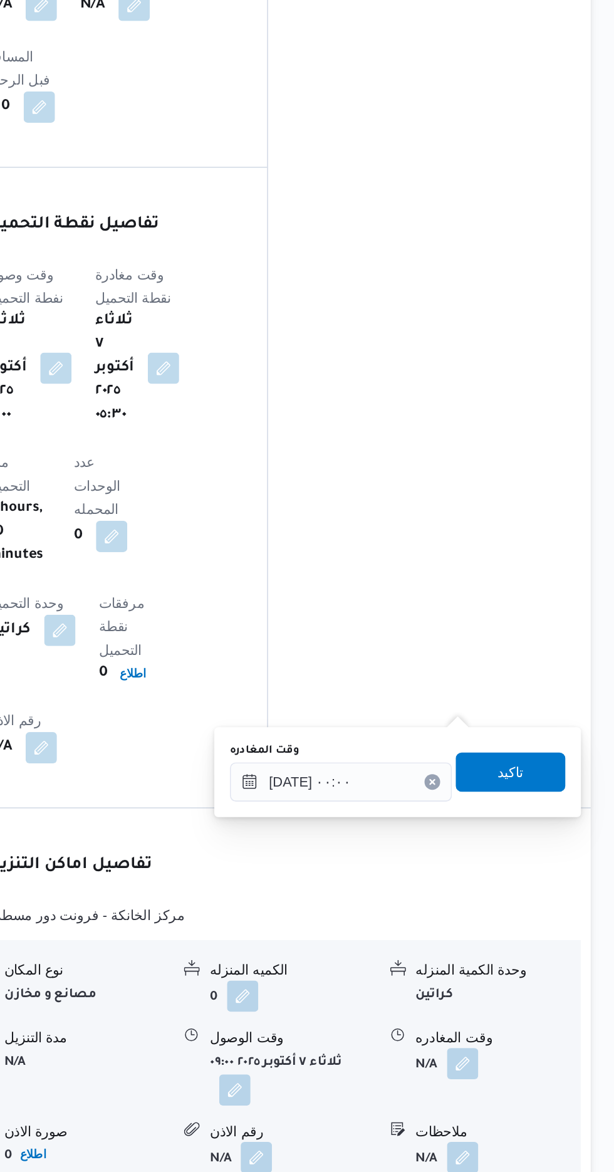
click at [365, 926] on div "You are in a dialog. To close this dialog, hit escape. وقت المغادره [DATE] ٠٠:٠…" at bounding box center [475, 916] width 235 height 58
click at [374, 923] on input "[DATE] ٠٠:٠٠" at bounding box center [439, 922] width 142 height 25
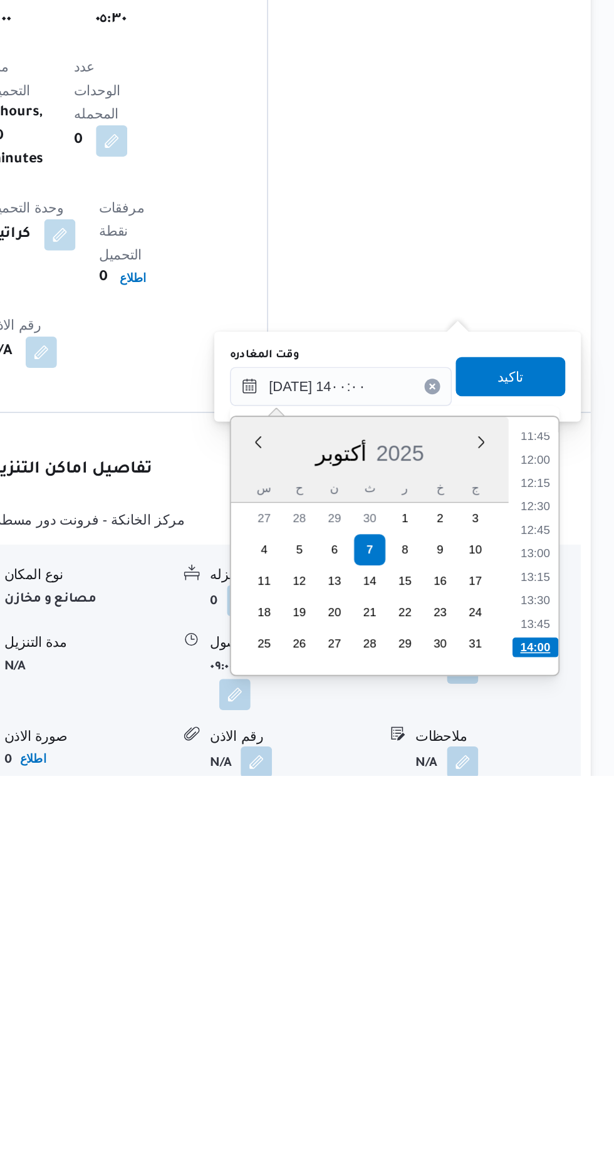
click at [559, 1088] on li "14:00" at bounding box center [563, 1090] width 29 height 13
type input "[DATE] ١٤:٠٠"
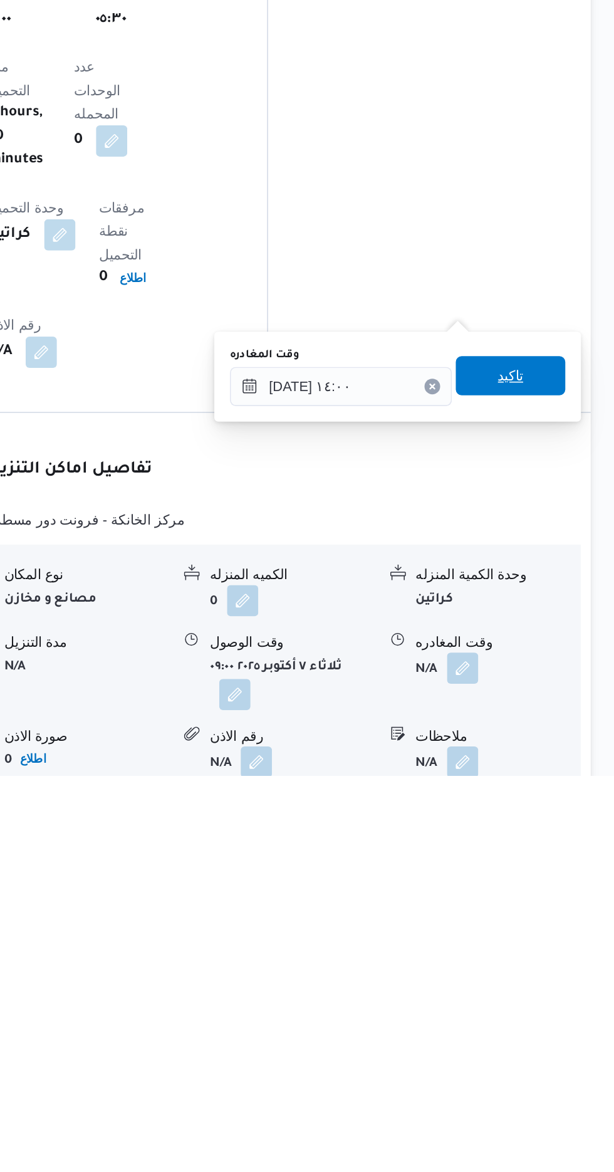
click at [556, 911] on span "تاكيد" at bounding box center [548, 915] width 16 height 15
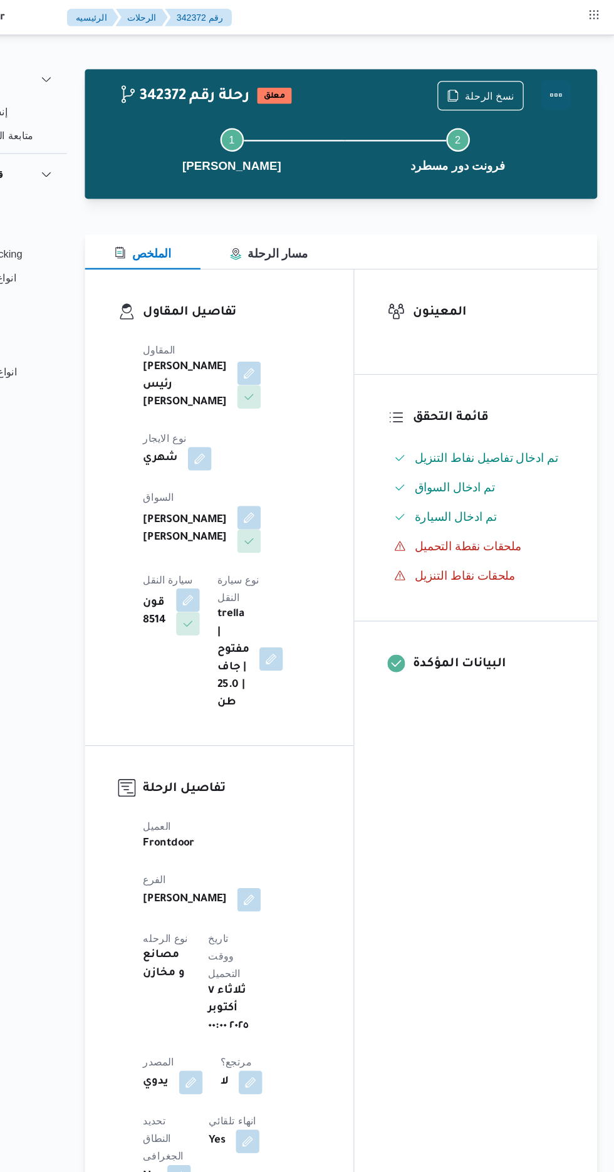
click at [571, 78] on button "Actions" at bounding box center [564, 80] width 25 height 25
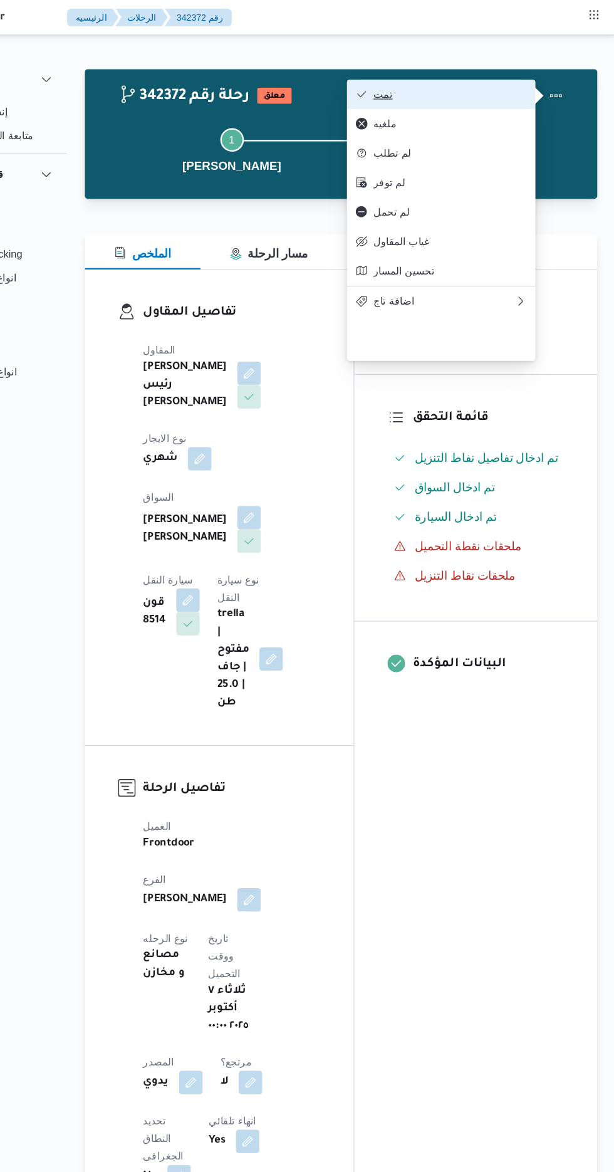
click at [511, 81] on span "تمت" at bounding box center [474, 80] width 130 height 10
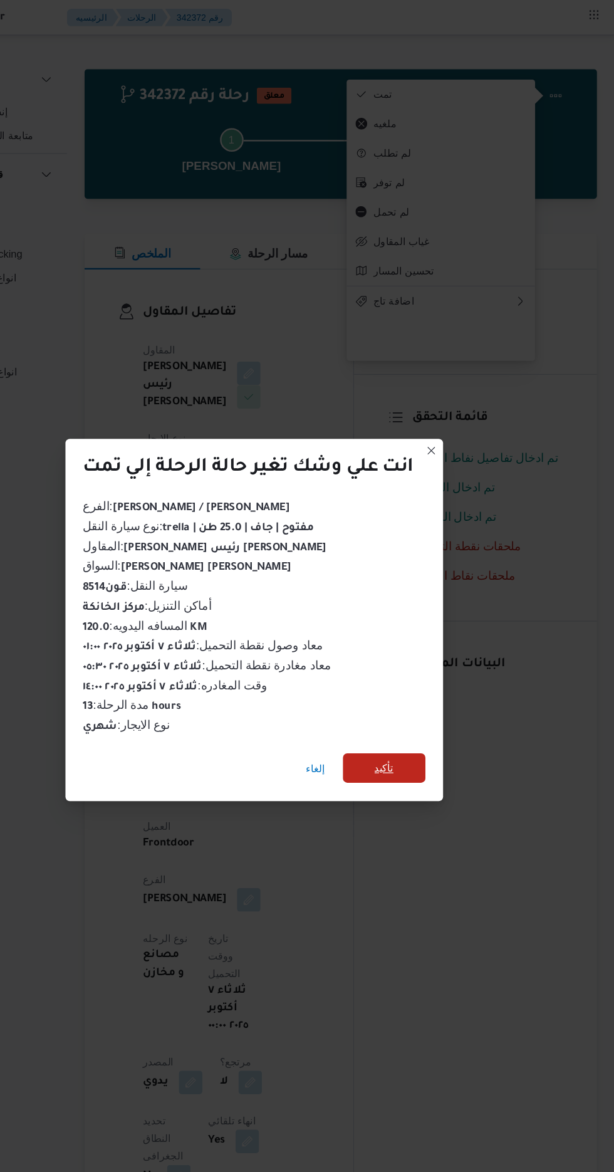
click at [419, 651] on span "تأكيد" at bounding box center [418, 653] width 16 height 15
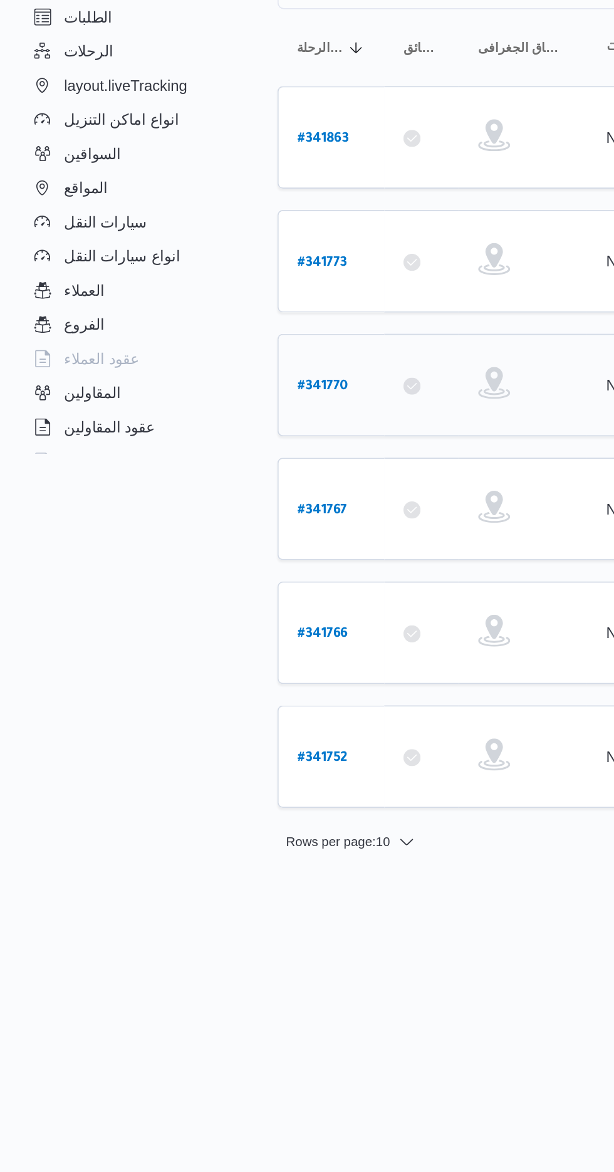
click at [194, 389] on b "# 341770" at bounding box center [189, 393] width 29 height 9
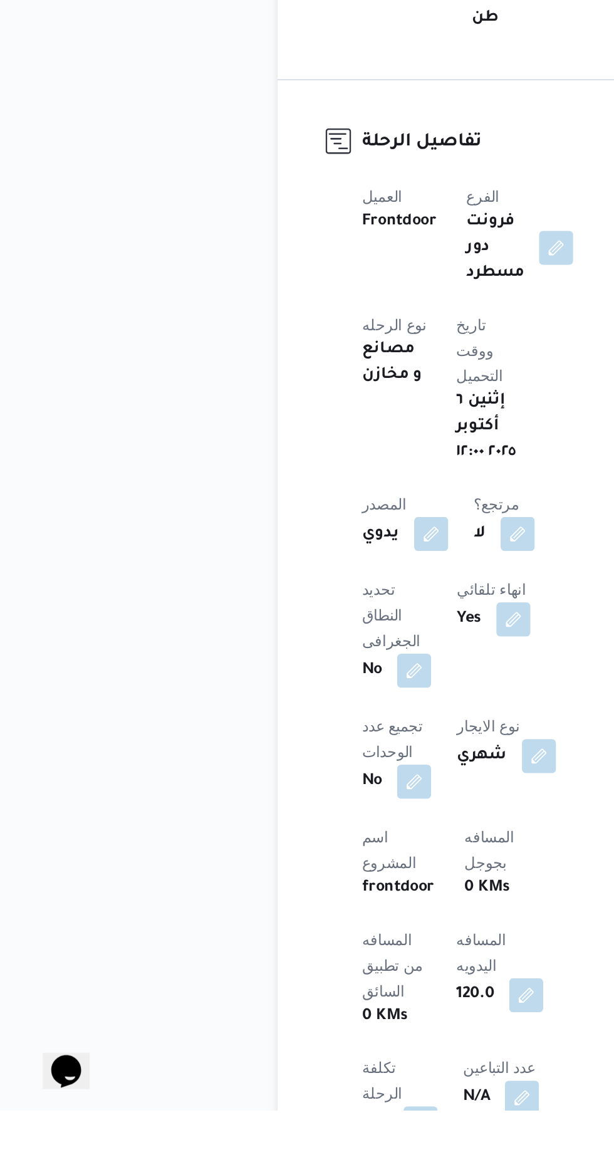
scroll to position [272, 0]
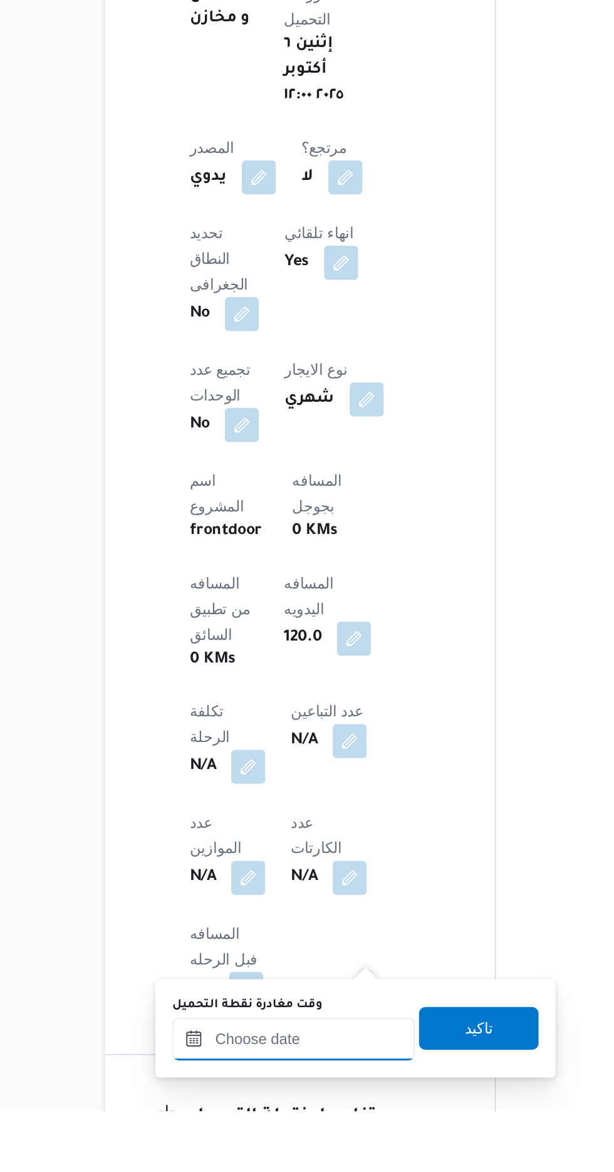
click at [255, 1130] on input "وقت مغادرة نقطة التحميل" at bounding box center [274, 1130] width 142 height 25
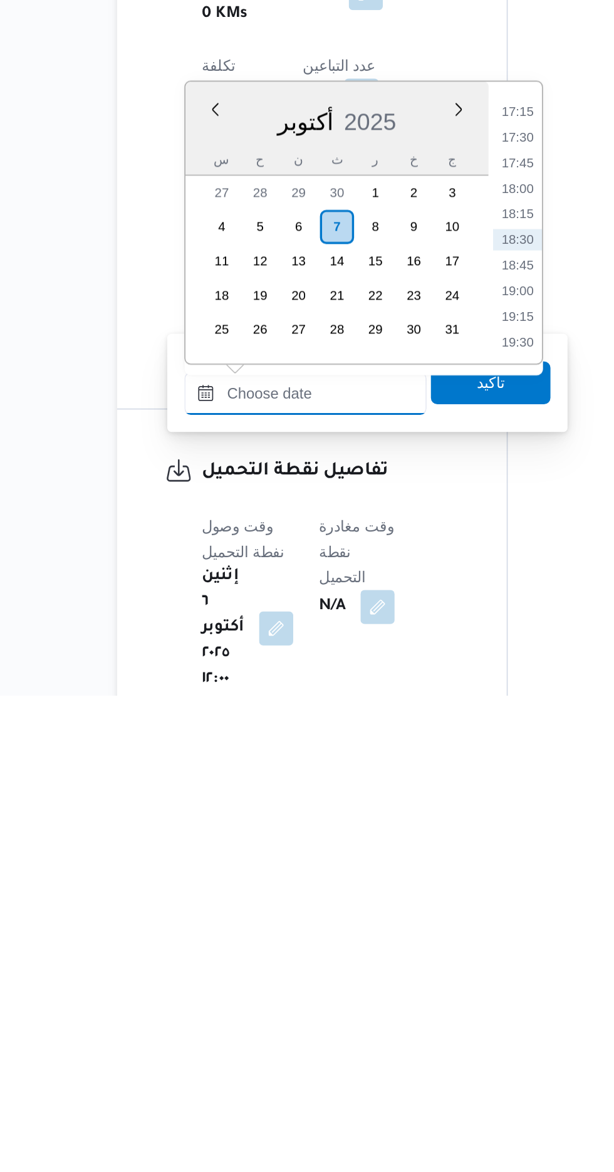
scroll to position [408, 0]
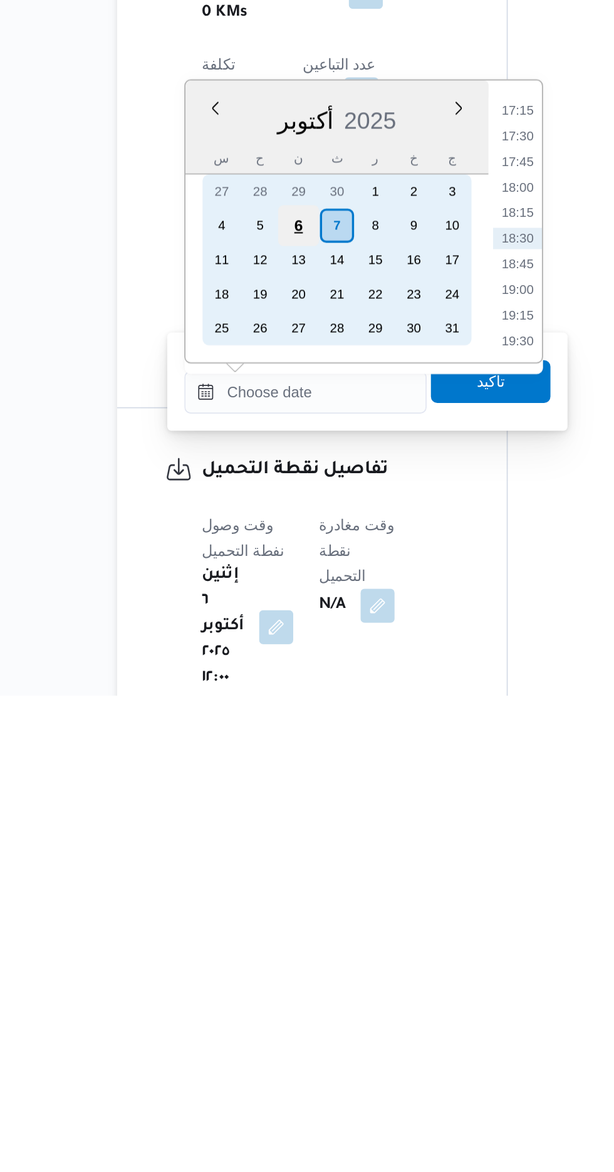
click at [269, 894] on div "6" at bounding box center [270, 897] width 24 height 24
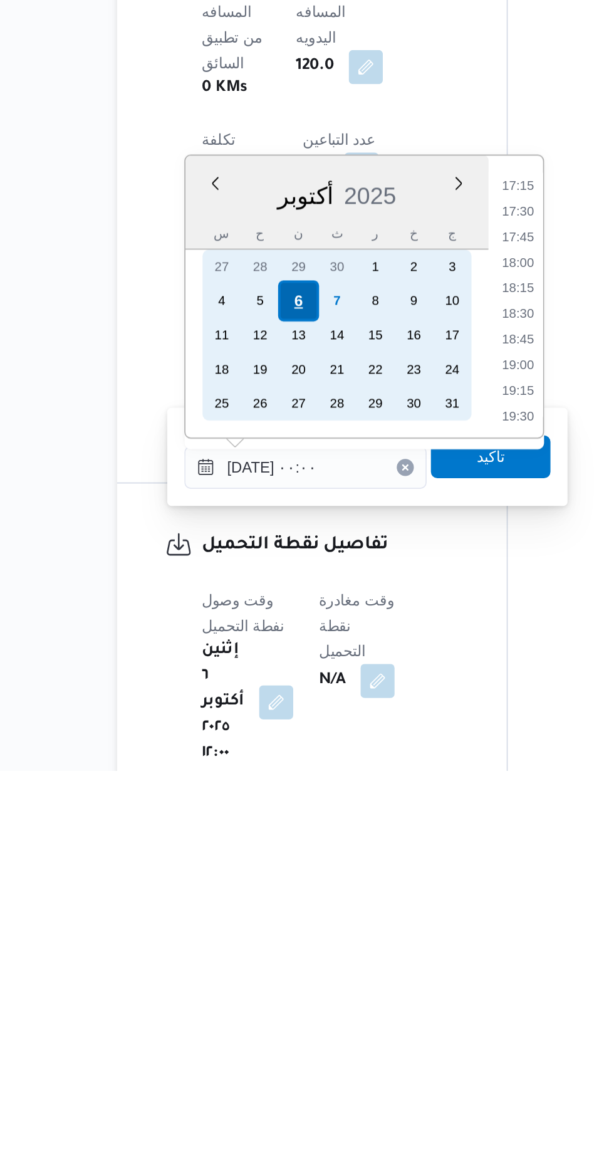
scroll to position [0, 0]
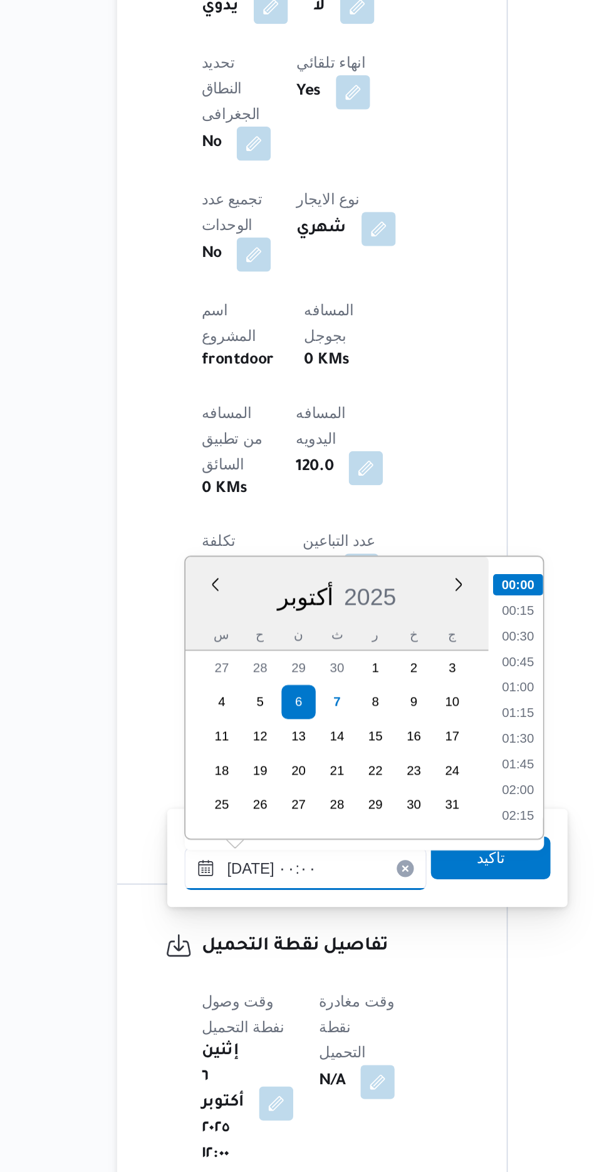
click at [206, 998] on input "[DATE] ٠٠:٠٠" at bounding box center [274, 994] width 142 height 25
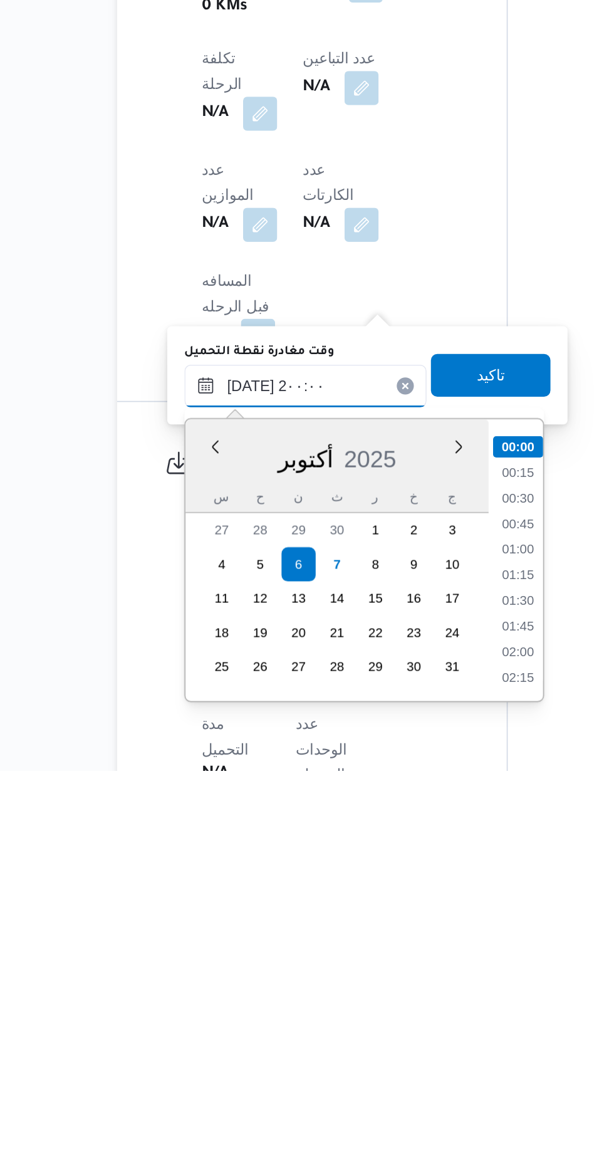
scroll to position [1072, 0]
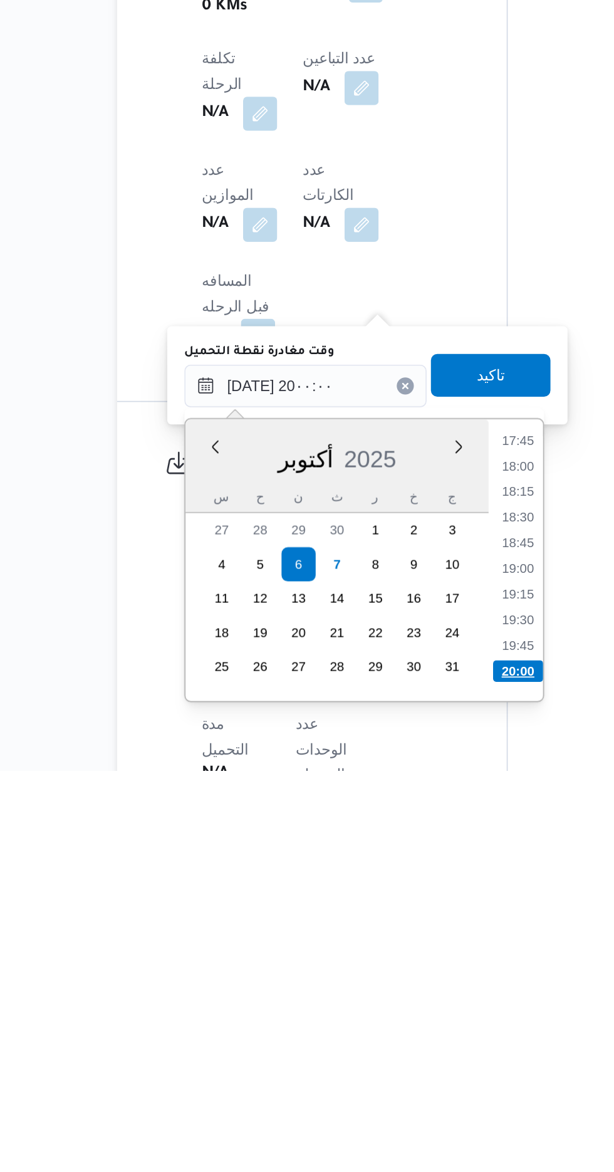
click at [398, 1111] on li "20:00" at bounding box center [398, 1114] width 29 height 13
type input "[DATE] ٢٠:٠٠"
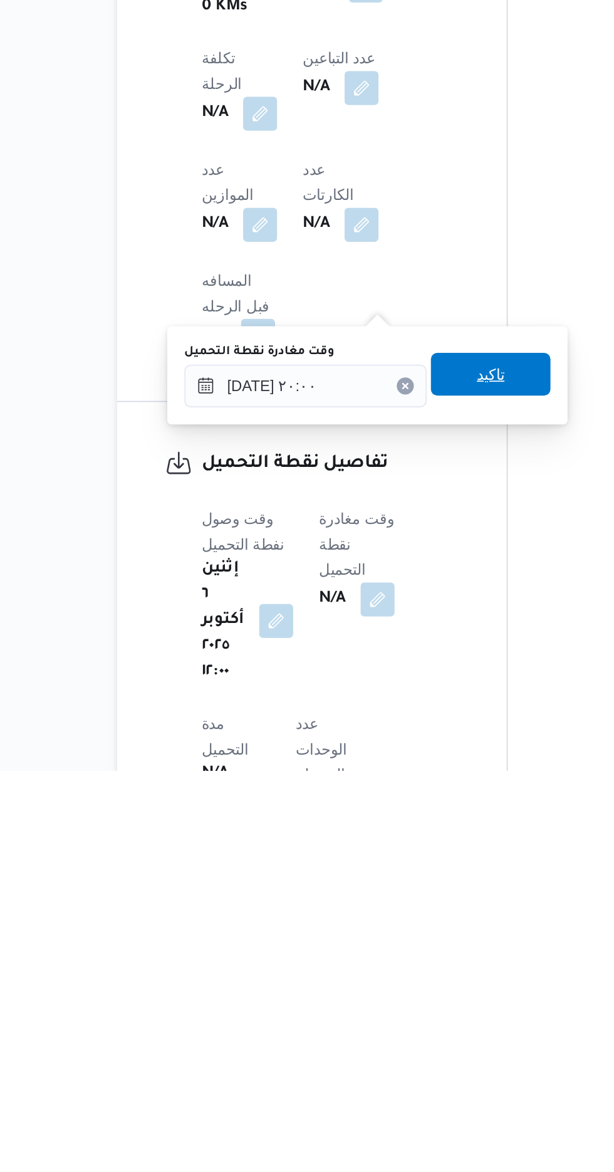
click at [391, 937] on span "تاكيد" at bounding box center [382, 939] width 16 height 15
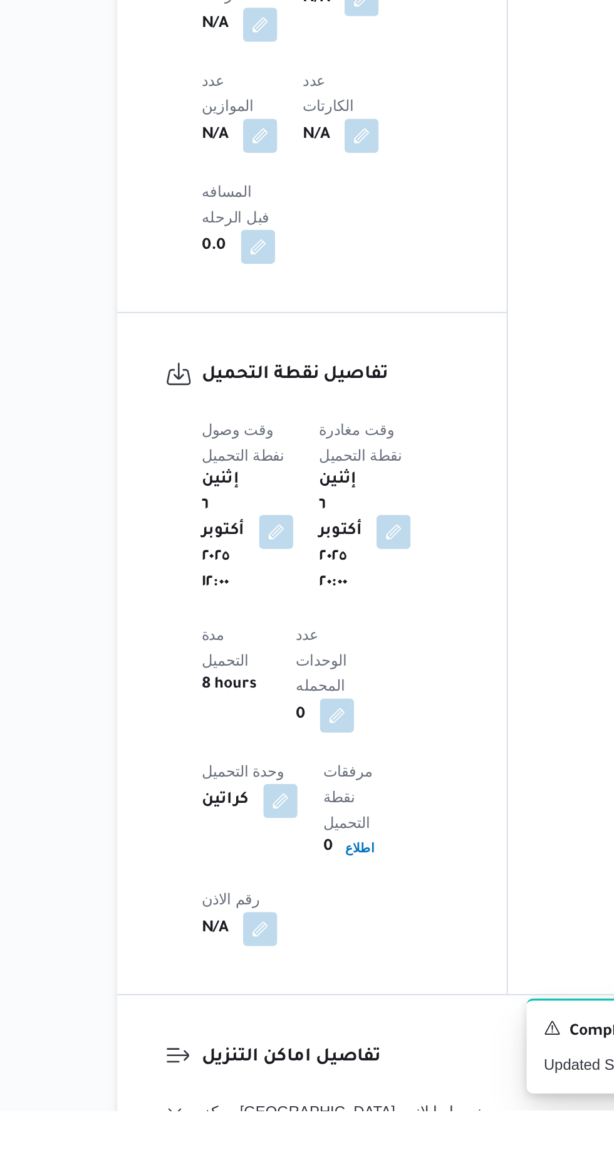
scroll to position [714, 0]
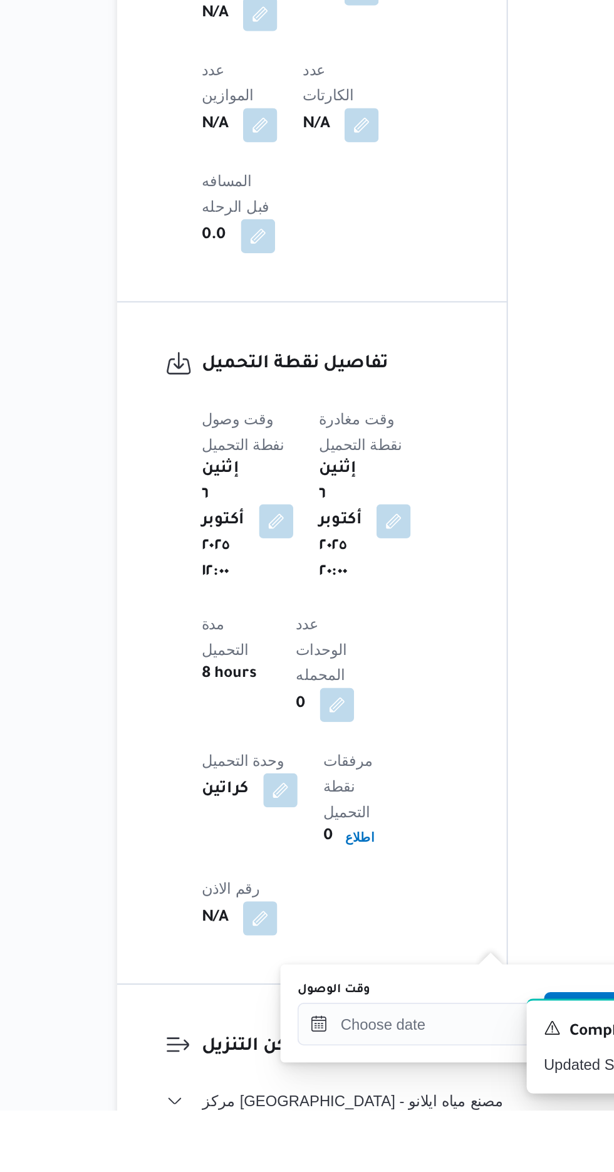
click at [328, 1092] on div "You are in a dialog. To close this dialog, hit escape. وقت الوصول تاكيد" at bounding box center [376, 1116] width 235 height 58
click at [342, 1118] on input "وقت الوصول" at bounding box center [340, 1121] width 142 height 25
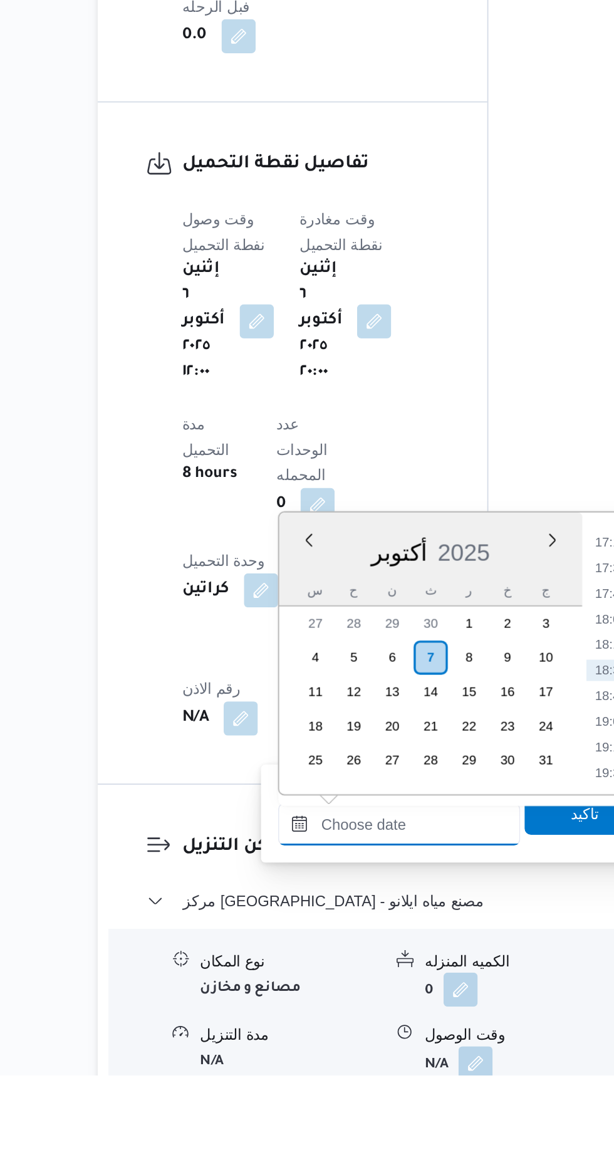
scroll to position [867, 0]
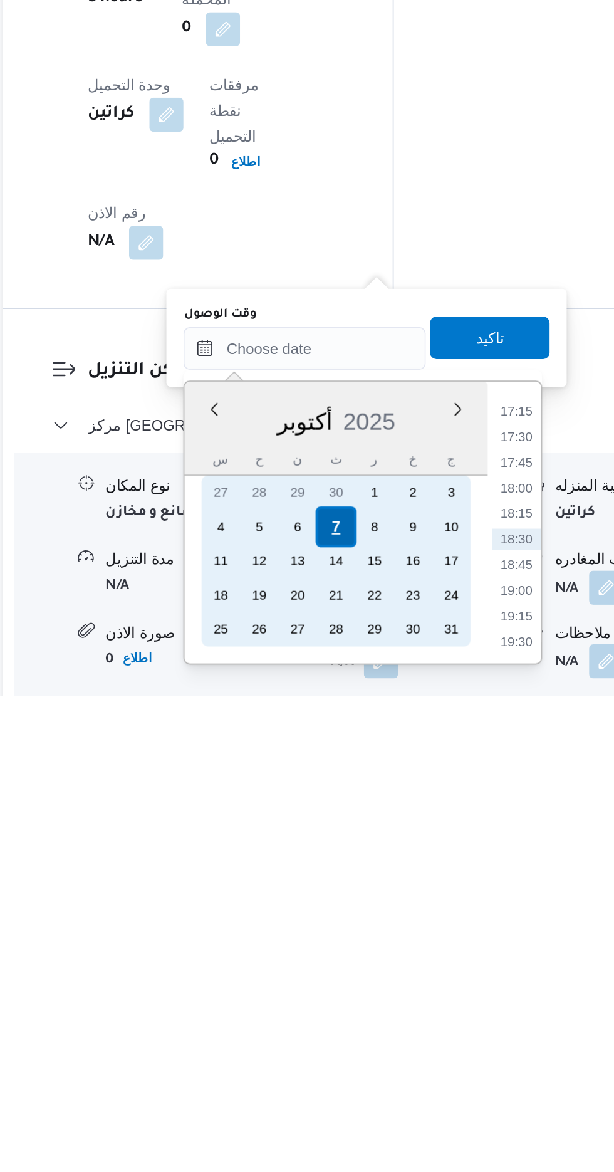
click at [359, 1071] on div "7" at bounding box center [359, 1073] width 24 height 24
type input "[DATE] ٠٠:٠٠"
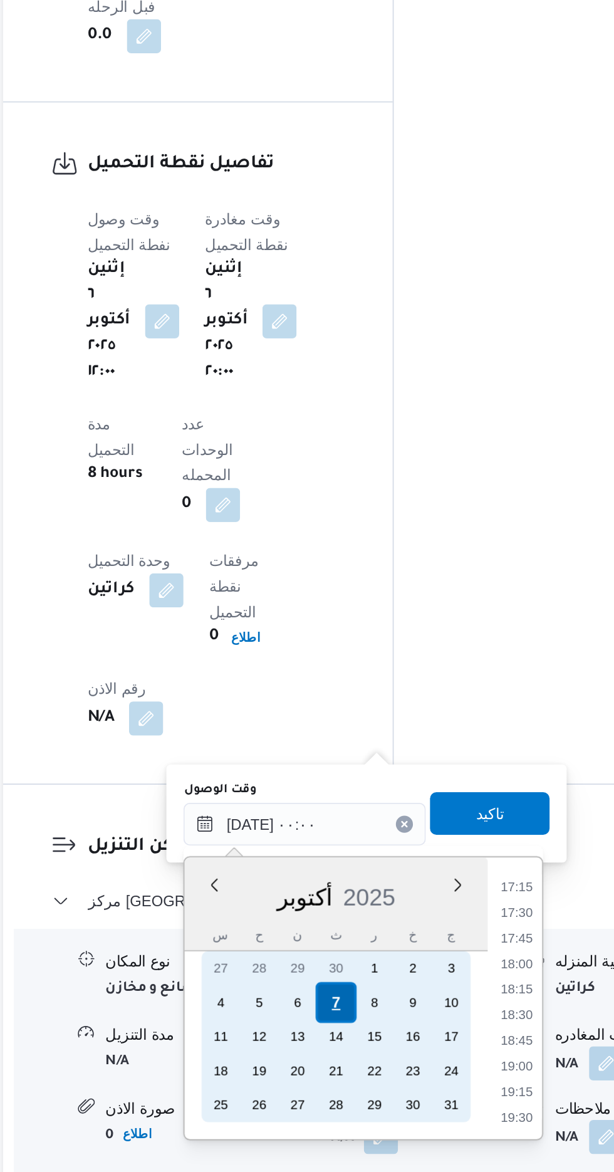
scroll to position [0, 0]
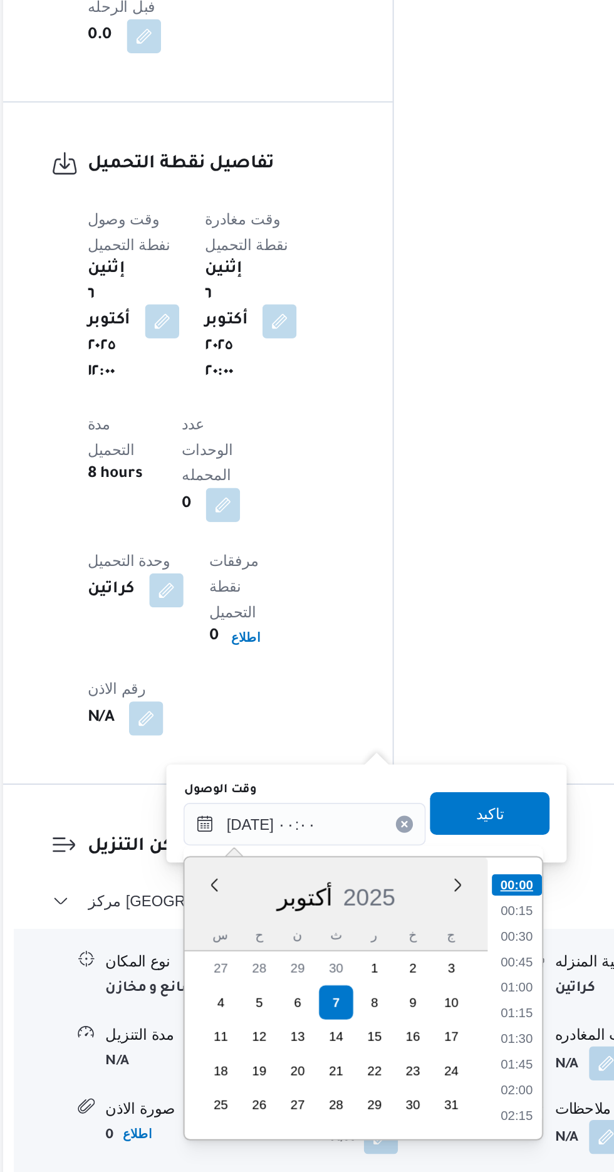
click at [468, 1004] on li "00:00" at bounding box center [464, 1003] width 29 height 13
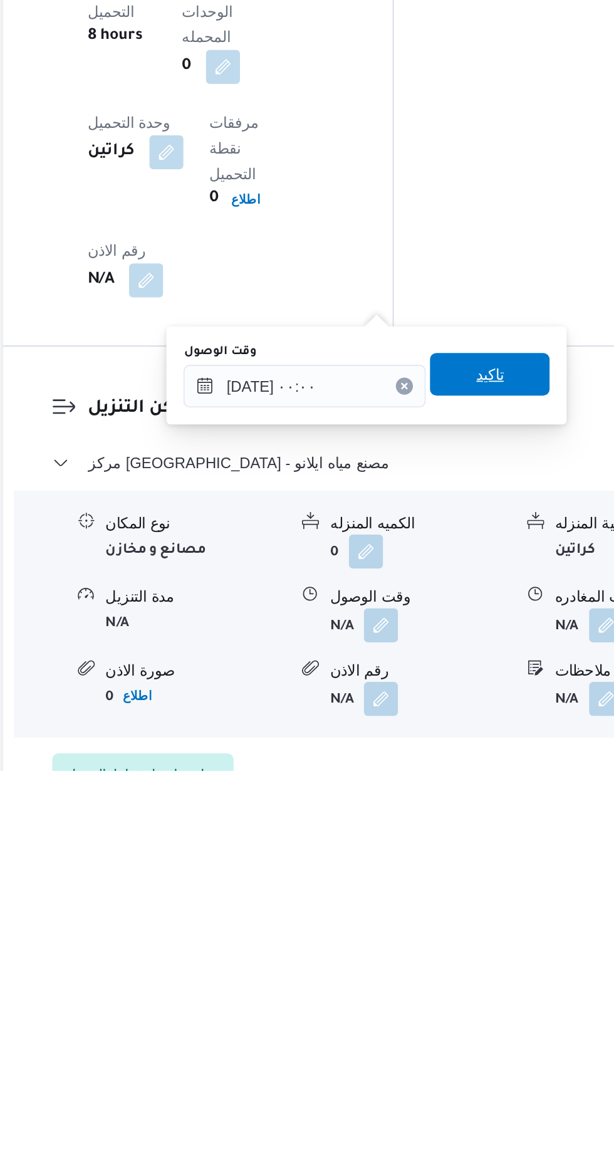
click at [468, 934] on span "تاكيد" at bounding box center [449, 939] width 70 height 25
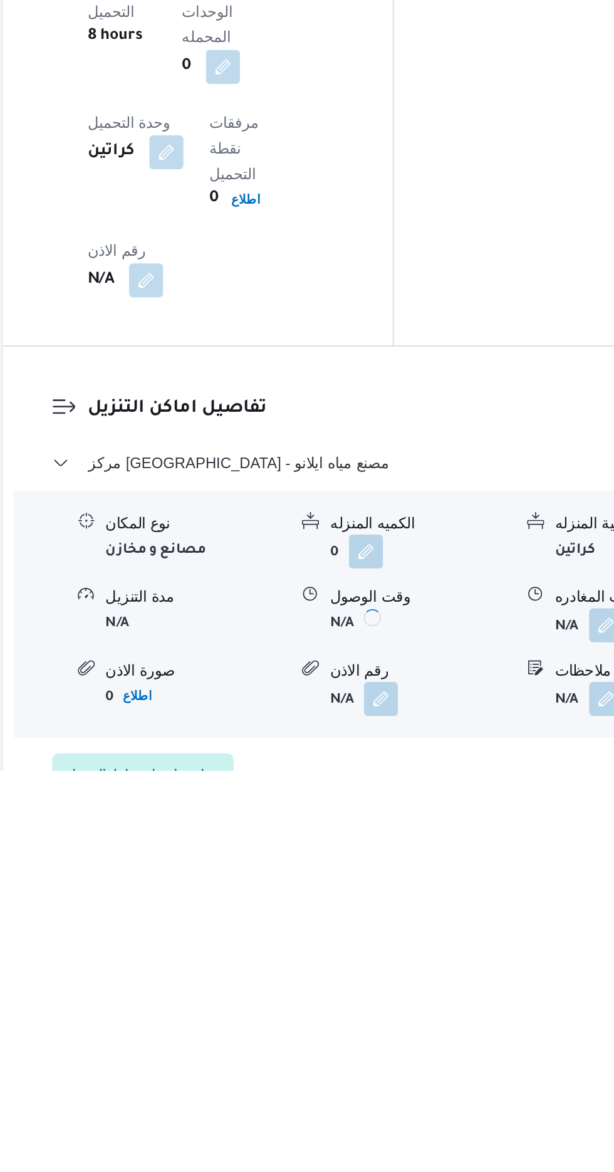
scroll to position [889, 0]
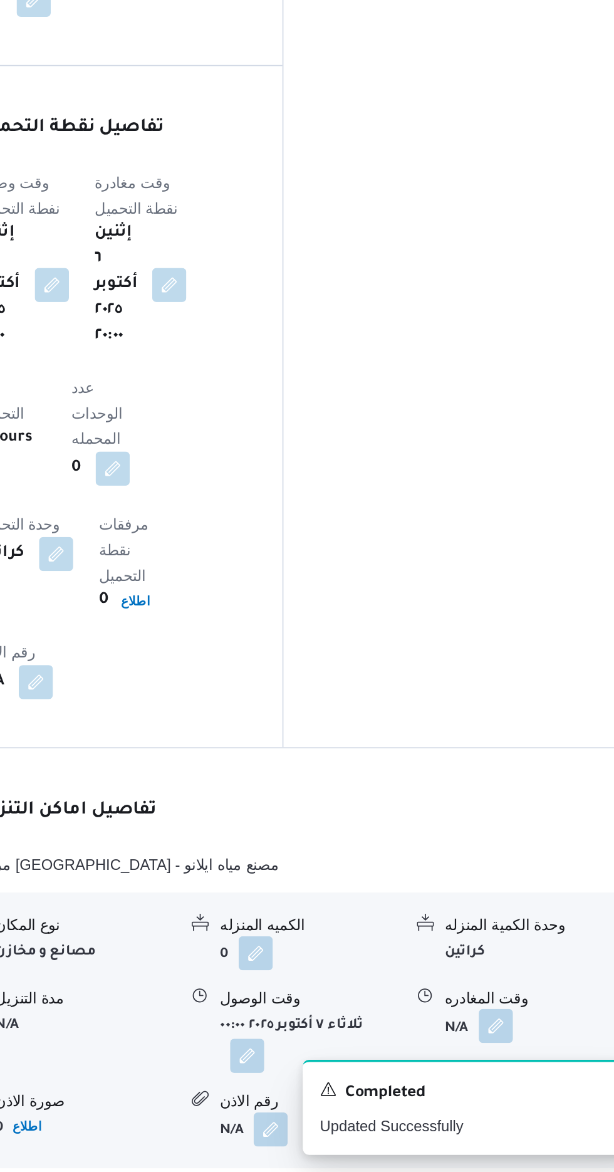
click at [526, 1076] on button "button" at bounding box center [517, 1086] width 20 height 20
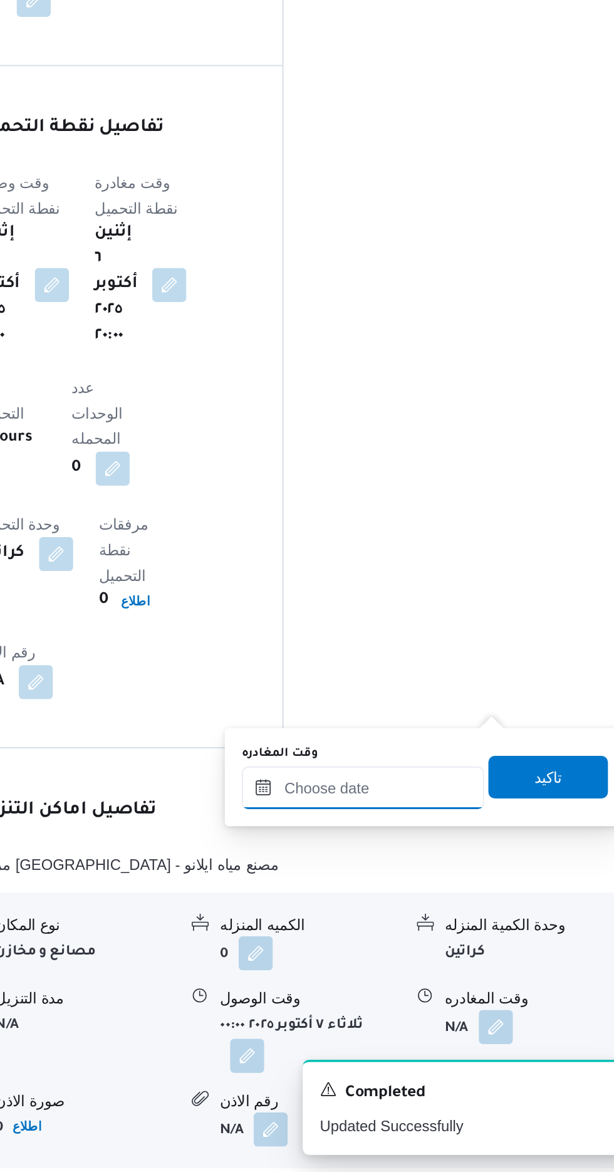
click at [450, 950] on input "وقت المغادره" at bounding box center [439, 946] width 142 height 25
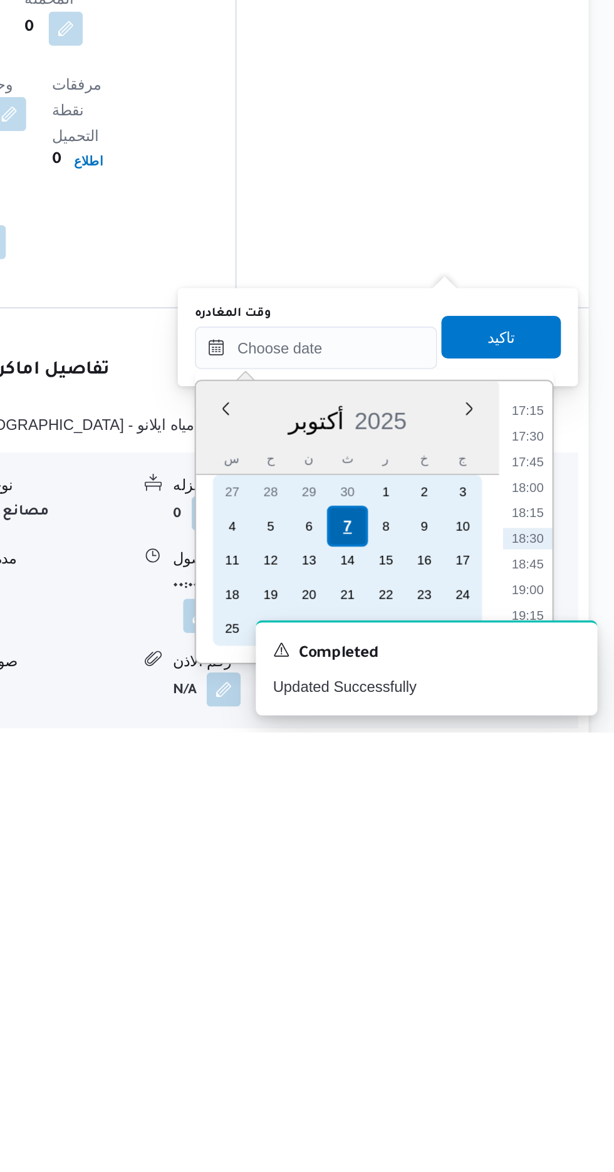
click at [459, 1053] on div "7" at bounding box center [458, 1051] width 24 height 24
type input "[DATE] ٠٠:٠٠"
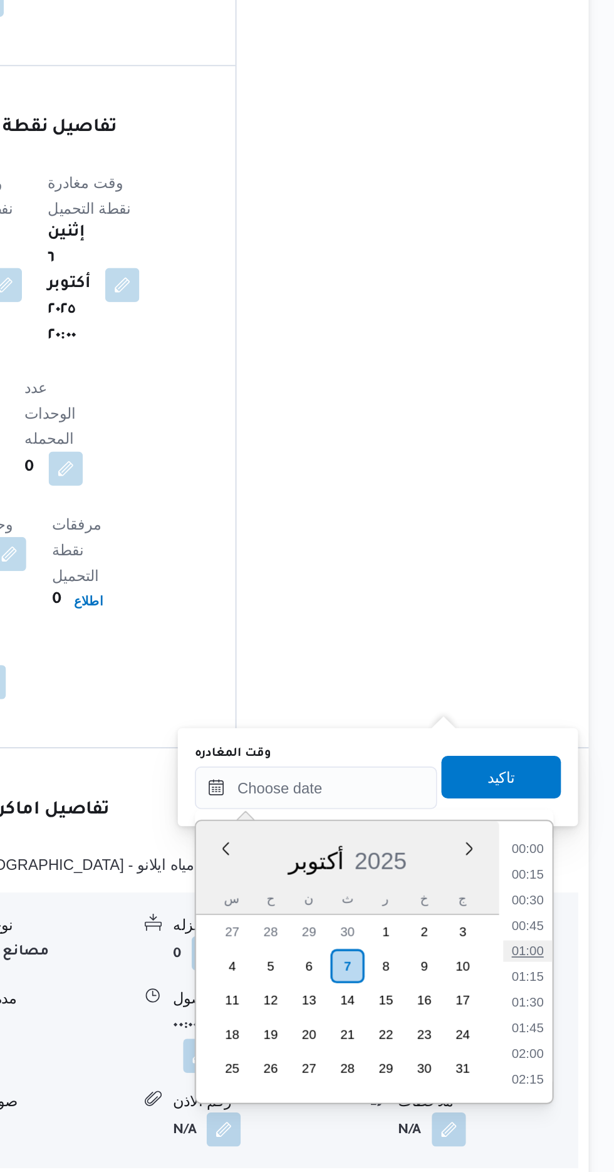
click at [571, 1041] on li "01:00" at bounding box center [563, 1042] width 29 height 13
type input "[DATE] ٠١:٠٠"
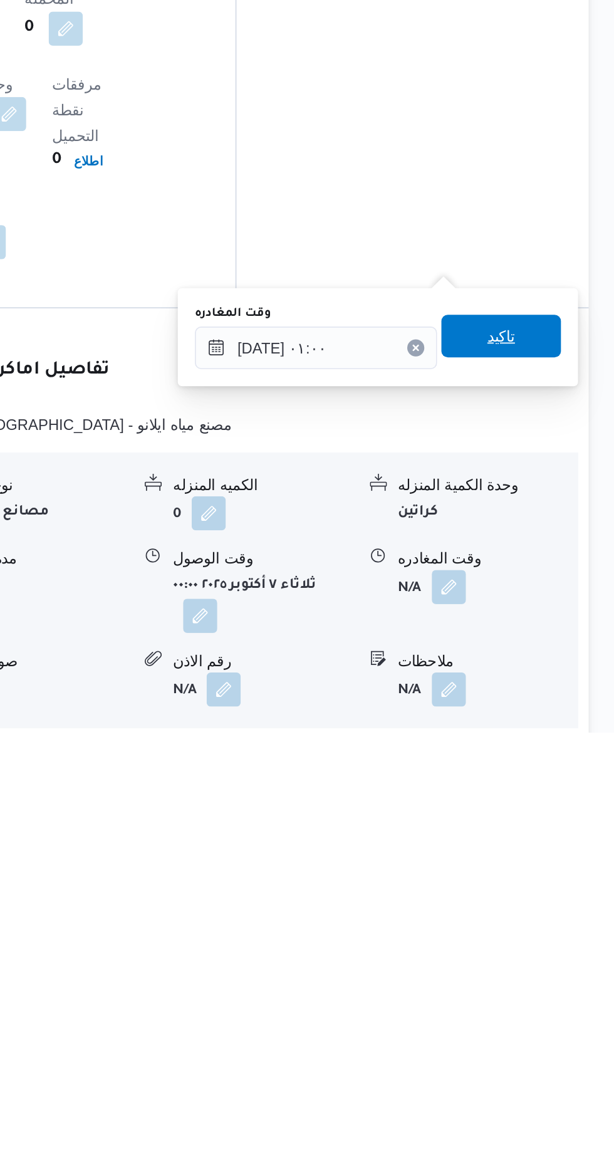
click at [556, 942] on span "تاكيد" at bounding box center [548, 939] width 16 height 15
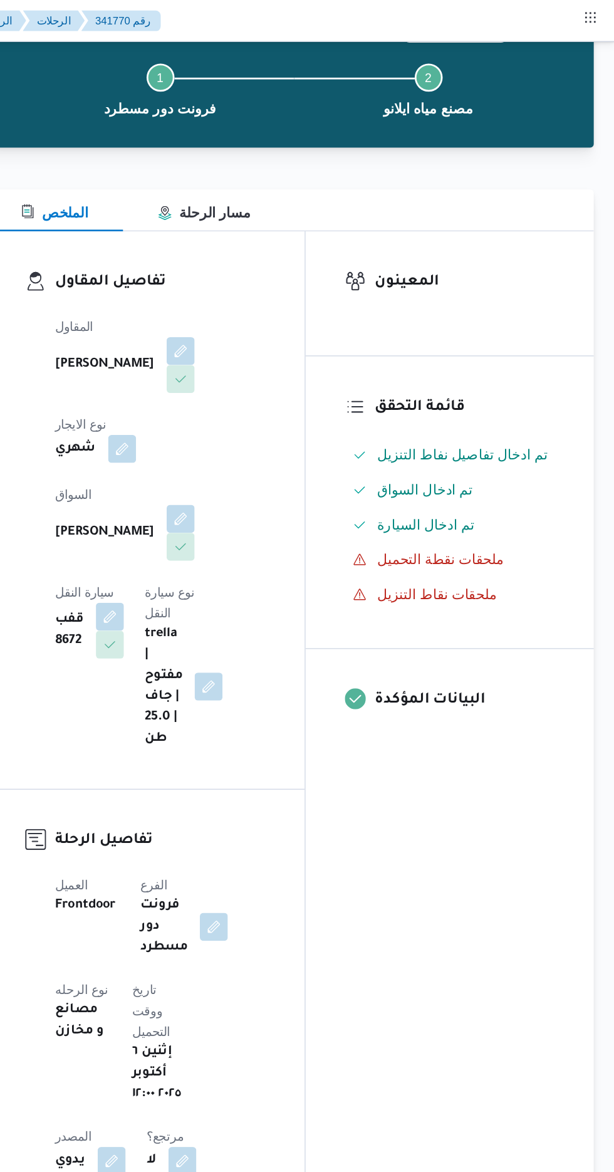
scroll to position [0, 0]
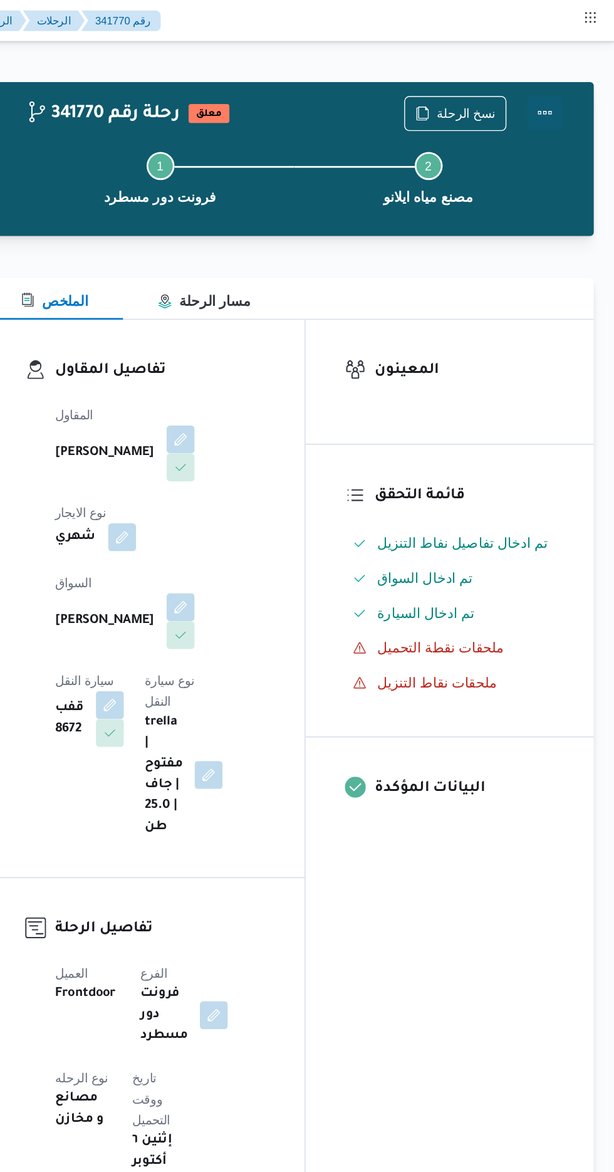
click at [567, 71] on button "Actions" at bounding box center [564, 80] width 25 height 25
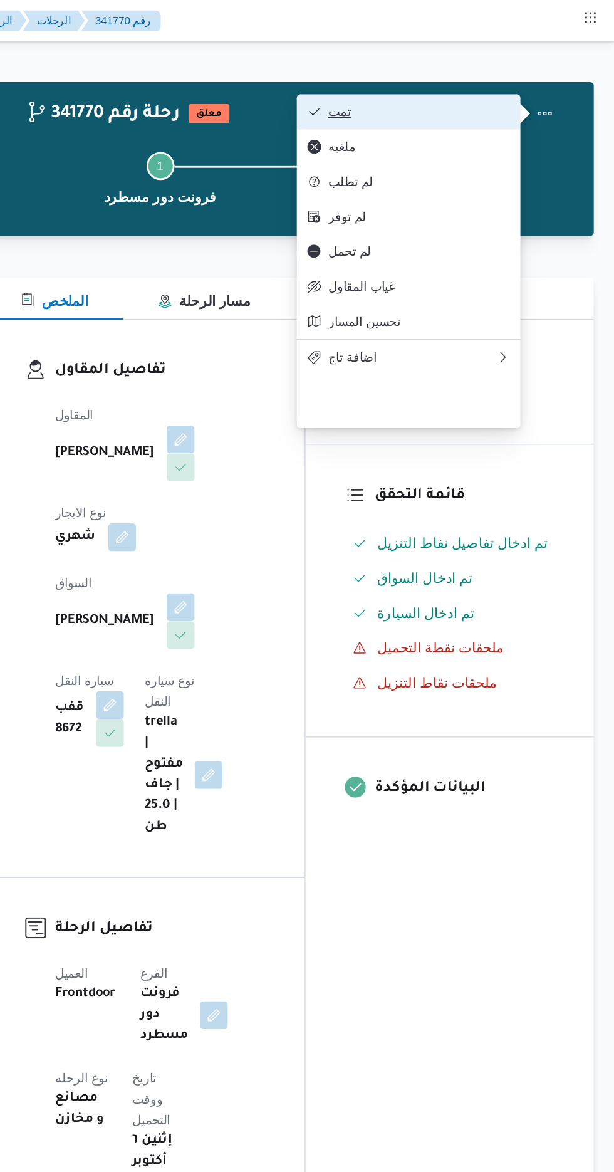
click at [513, 80] on span "تمت" at bounding box center [474, 80] width 130 height 10
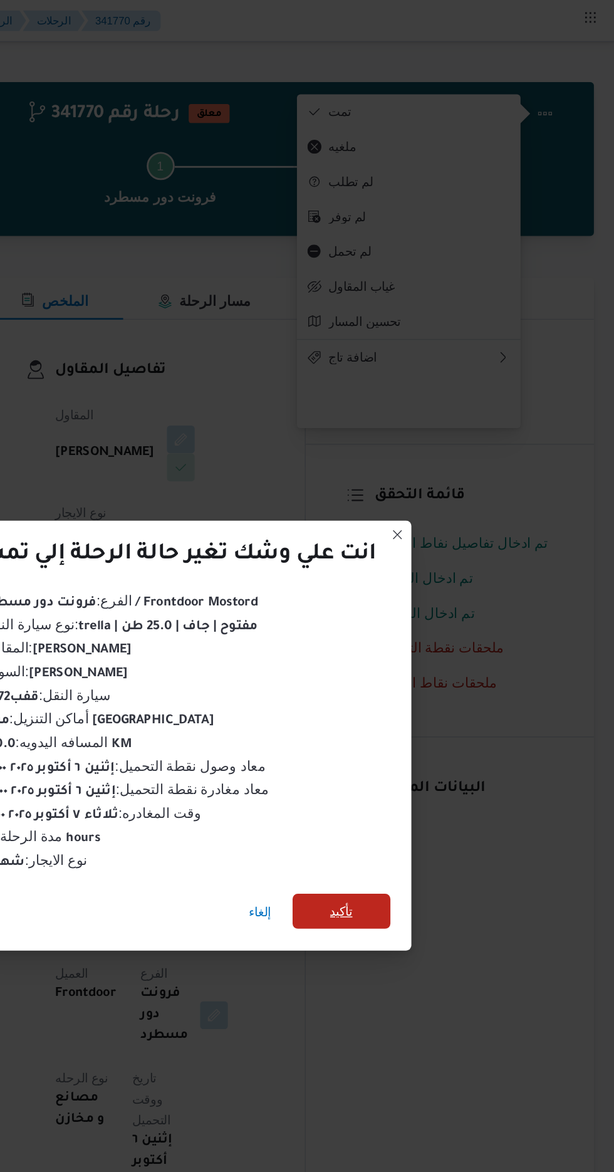
click at [421, 646] on span "تأكيد" at bounding box center [418, 653] width 16 height 15
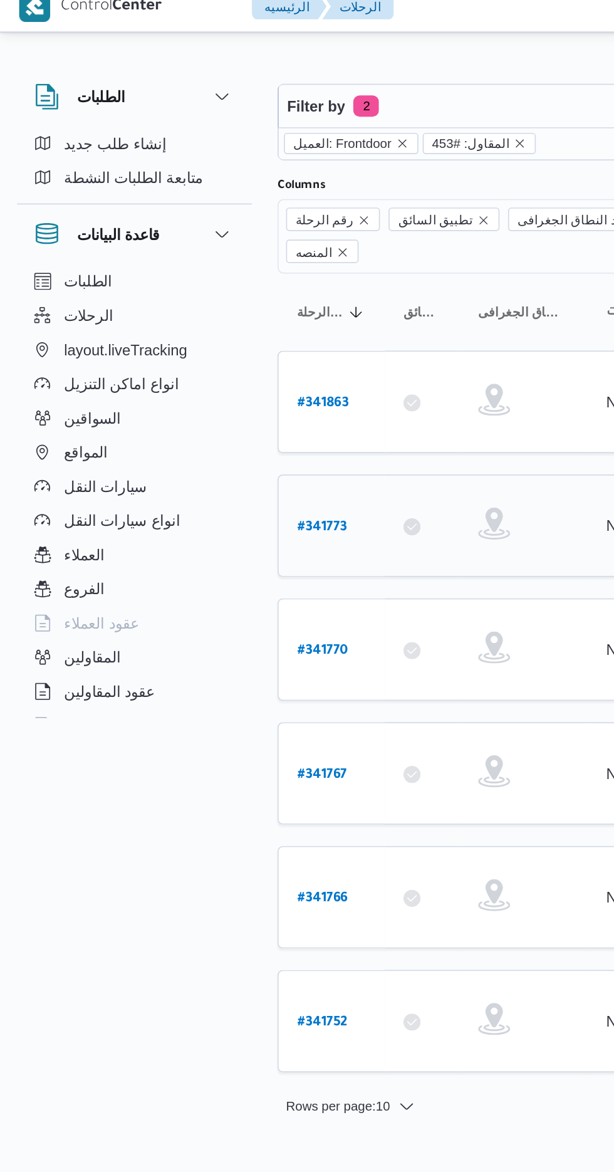
click at [194, 317] on b "# 341773" at bounding box center [189, 321] width 29 height 9
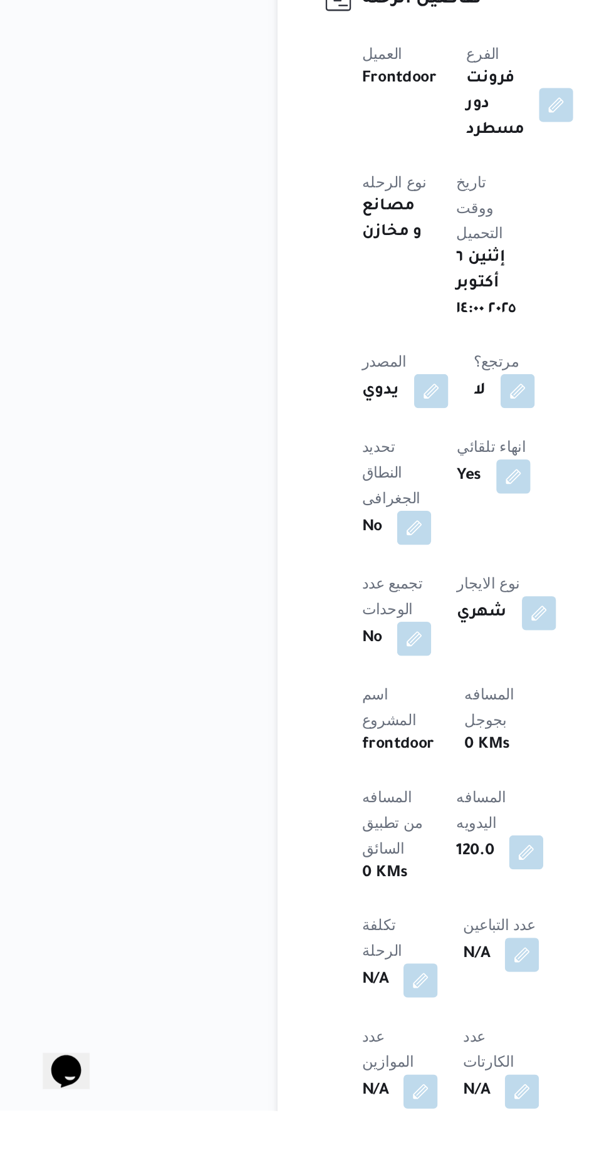
scroll to position [279, 0]
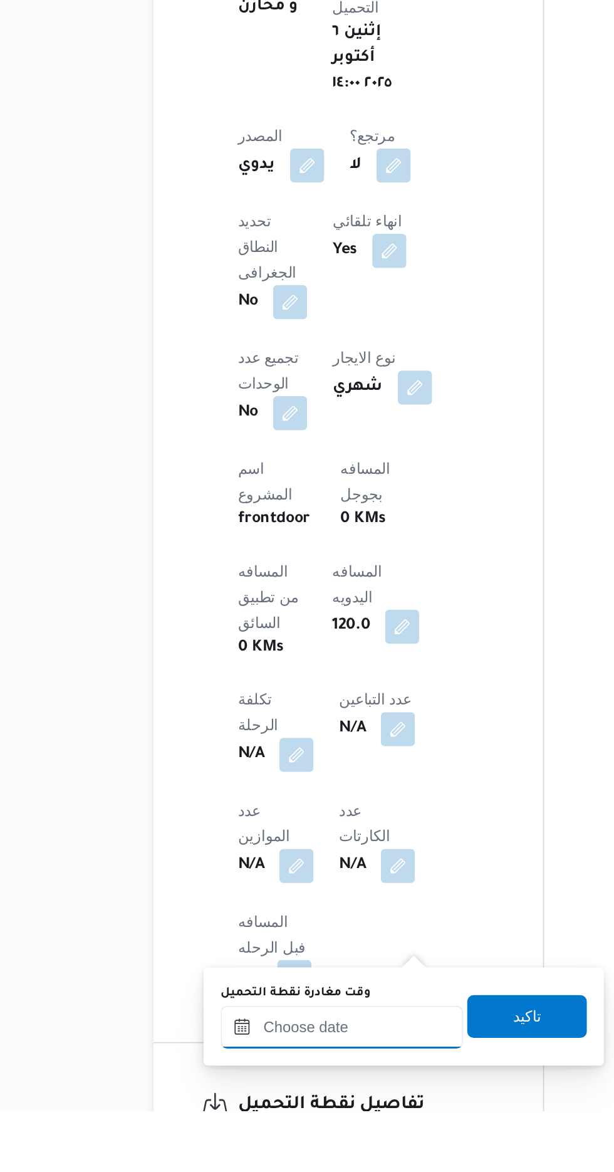
click at [283, 1123] on input "وقت مغادرة نقطة التحميل" at bounding box center [274, 1123] width 142 height 25
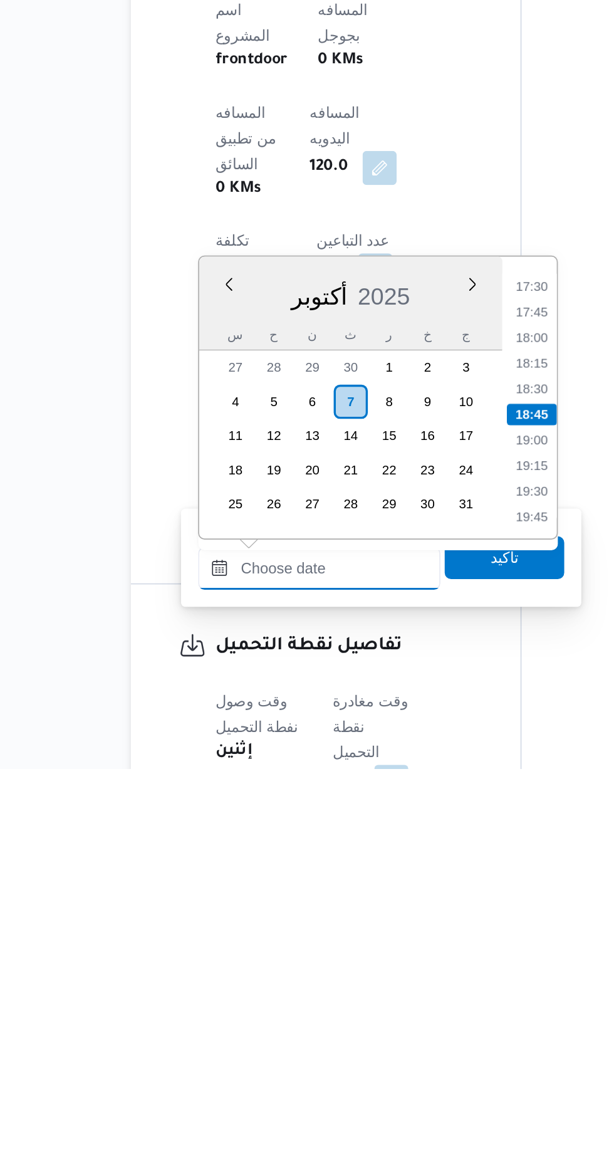
scroll to position [434, 0]
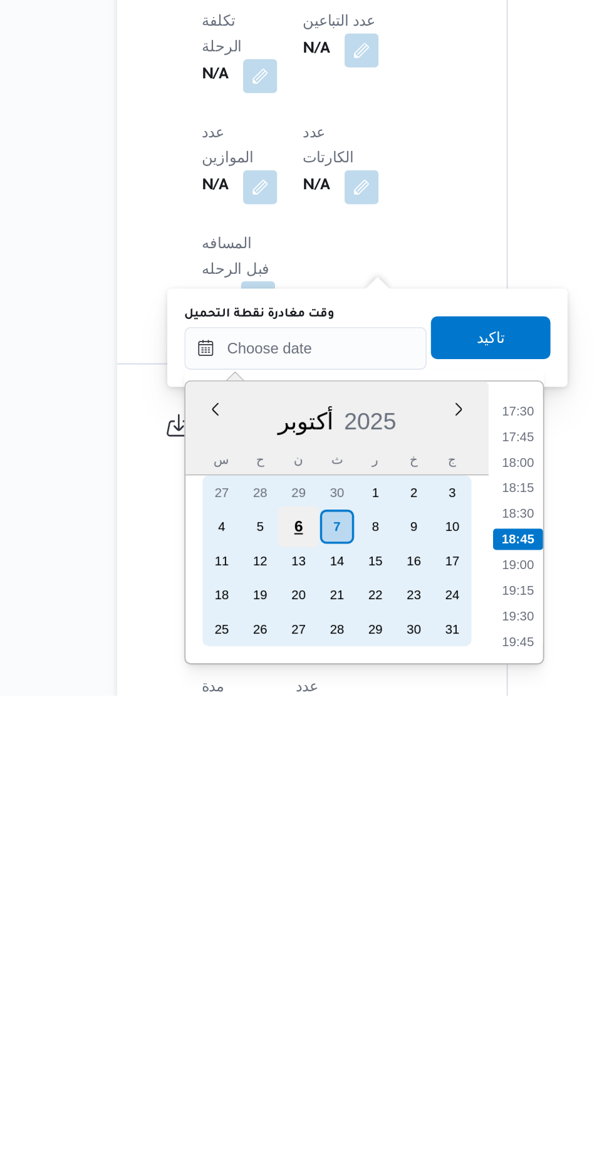
click at [269, 1072] on div "6" at bounding box center [270, 1073] width 24 height 24
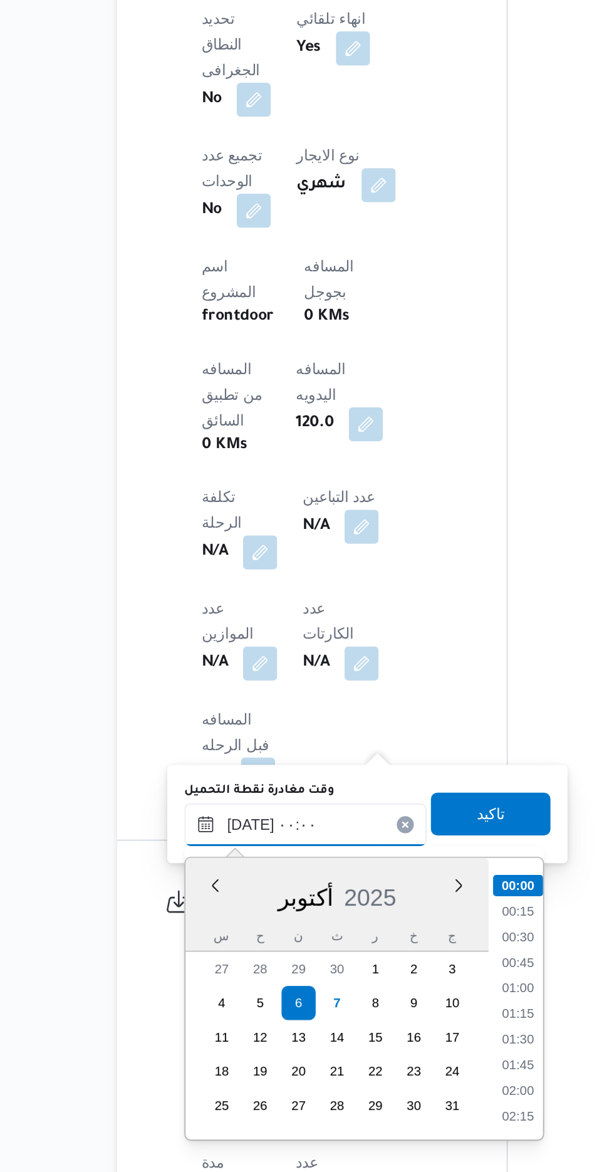
click at [203, 969] on input "[DATE] ٠٠:٠٠" at bounding box center [274, 968] width 142 height 25
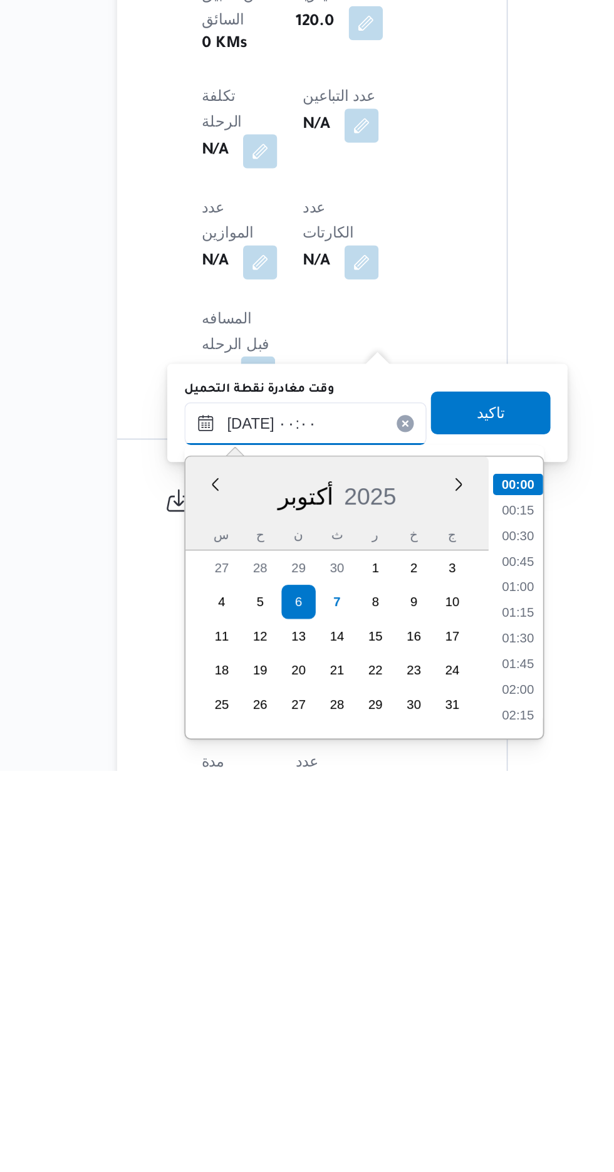
scroll to position [456, 0]
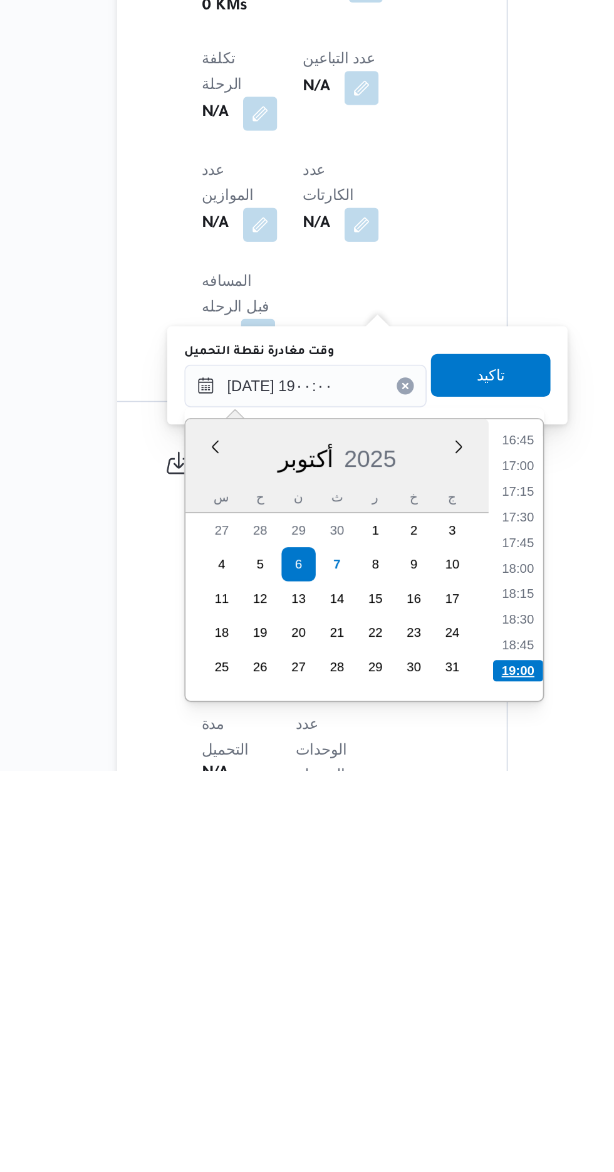
click at [404, 1111] on li "19:00" at bounding box center [398, 1114] width 29 height 13
type input "[DATE] ١٩:٠٠"
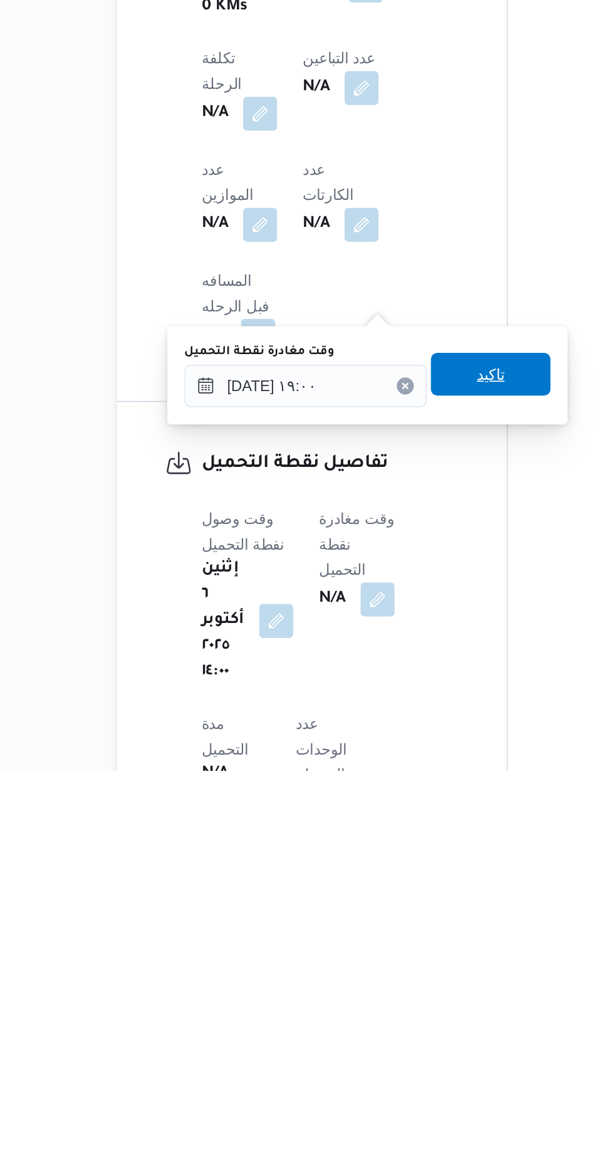
click at [403, 939] on span "تاكيد" at bounding box center [382, 939] width 70 height 25
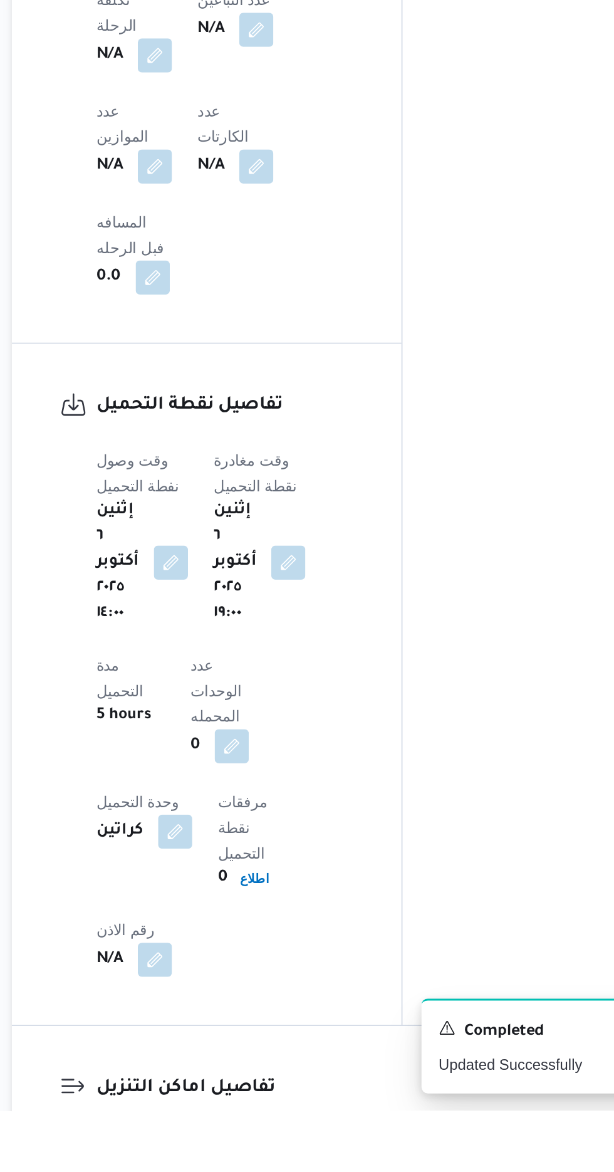
scroll to position [690, 0]
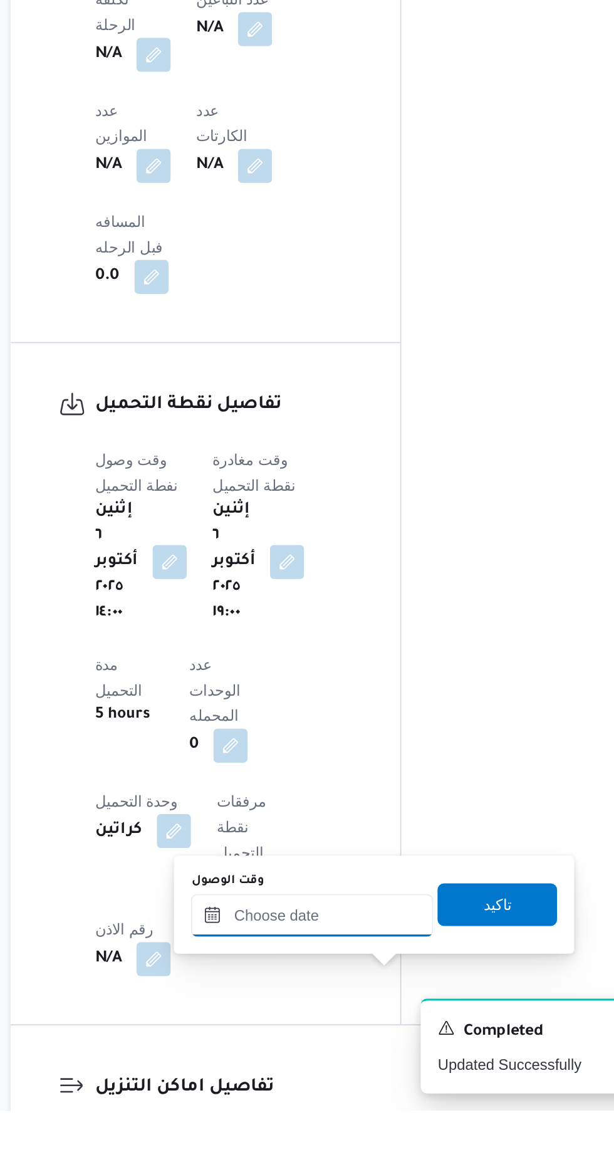
click at [355, 1055] on input "وقت الوصول" at bounding box center [340, 1057] width 142 height 25
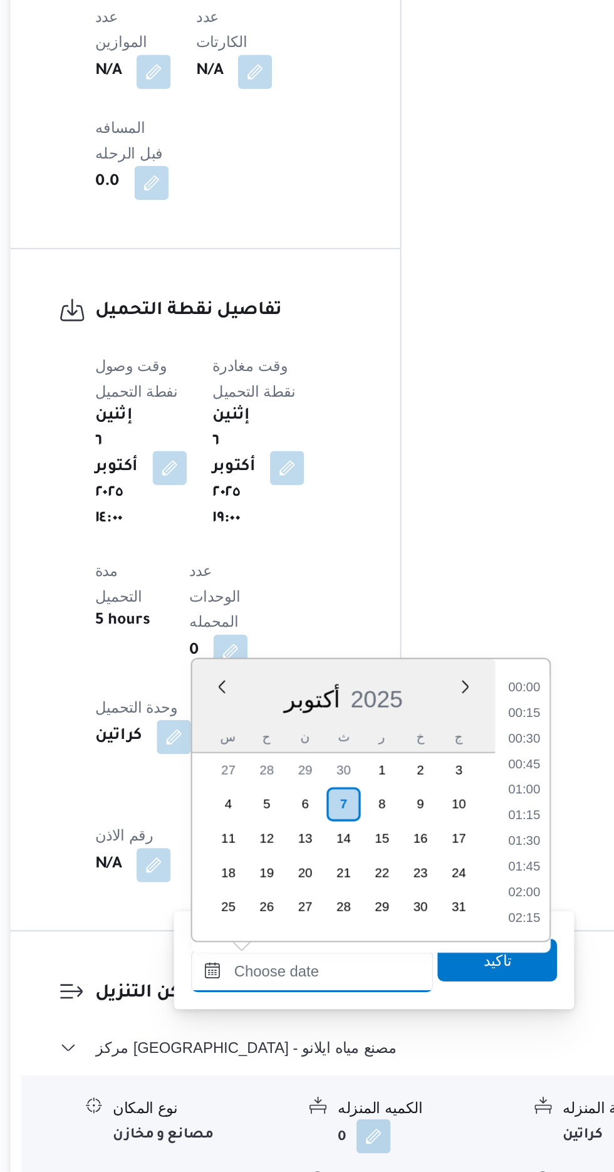
scroll to position [1052, 0]
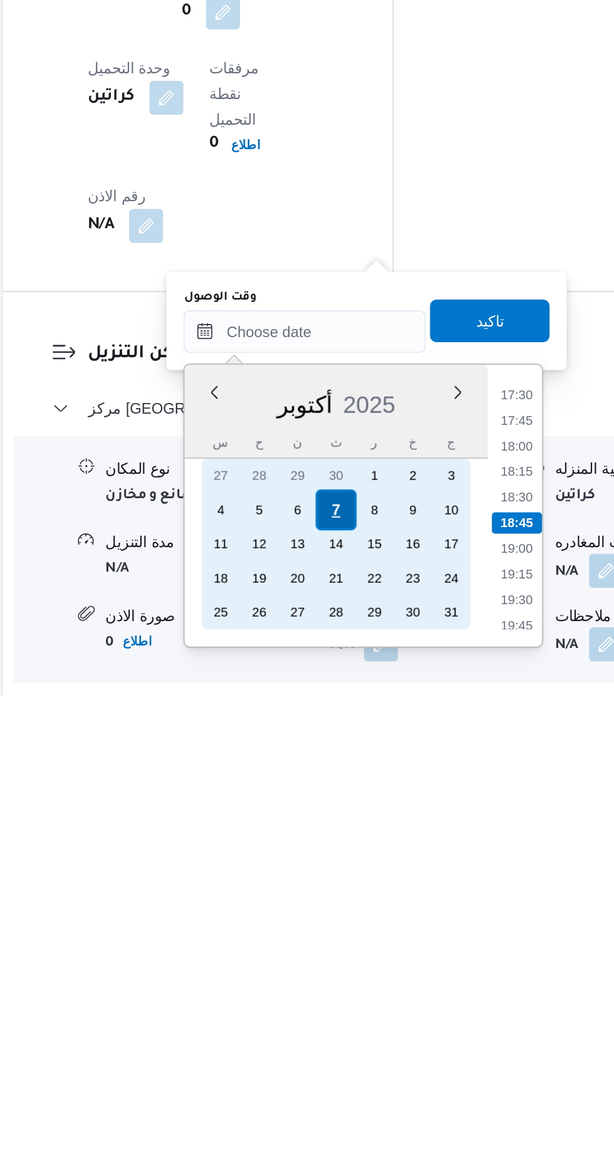
click at [359, 1061] on div "7" at bounding box center [359, 1063] width 24 height 24
type input "[DATE] ٠٠:٠٠"
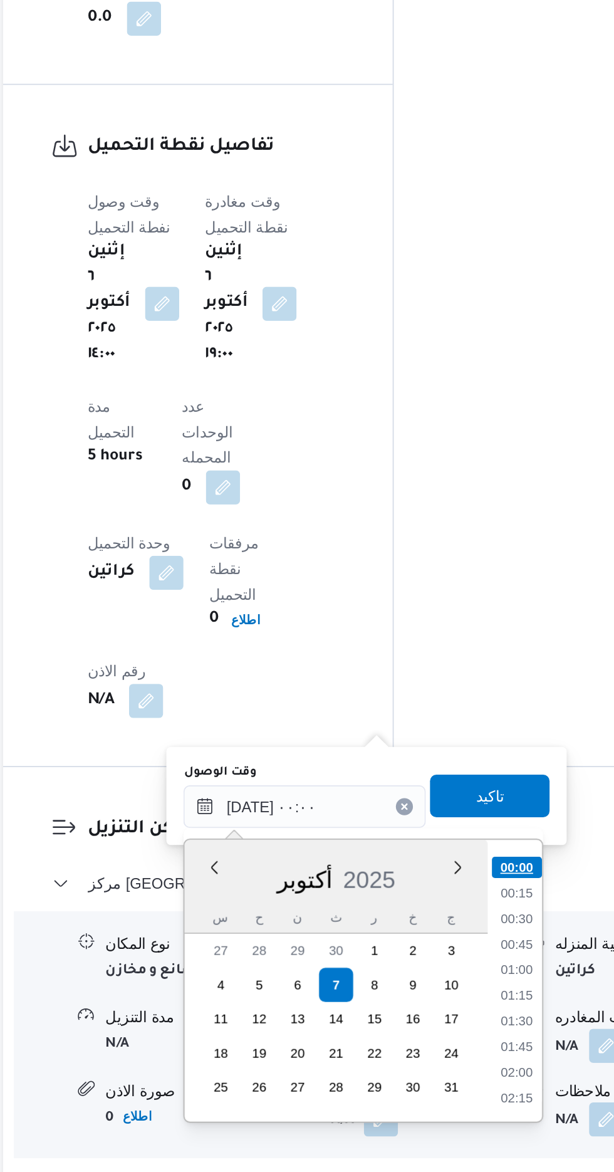
click at [466, 989] on li "00:00" at bounding box center [464, 993] width 29 height 13
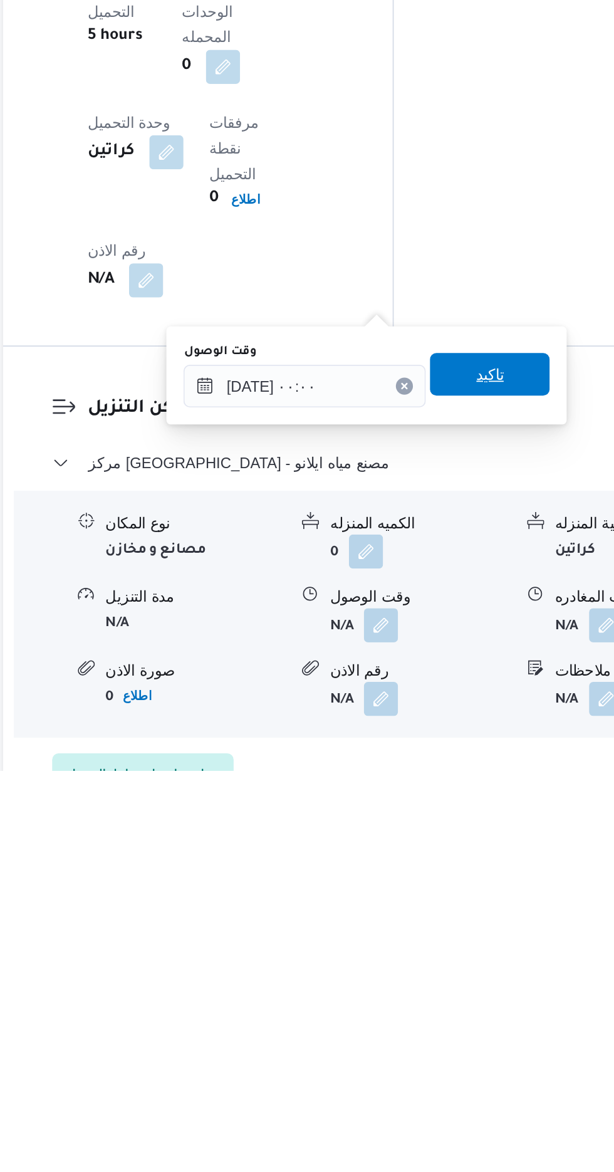
click at [473, 944] on span "تاكيد" at bounding box center [449, 939] width 70 height 25
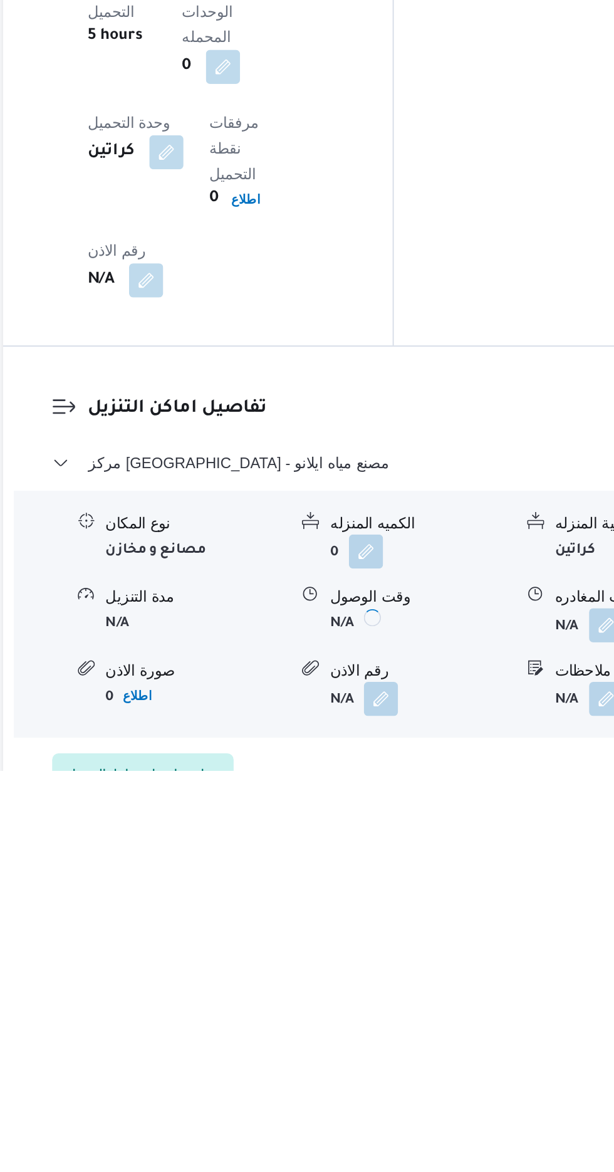
scroll to position [889, 0]
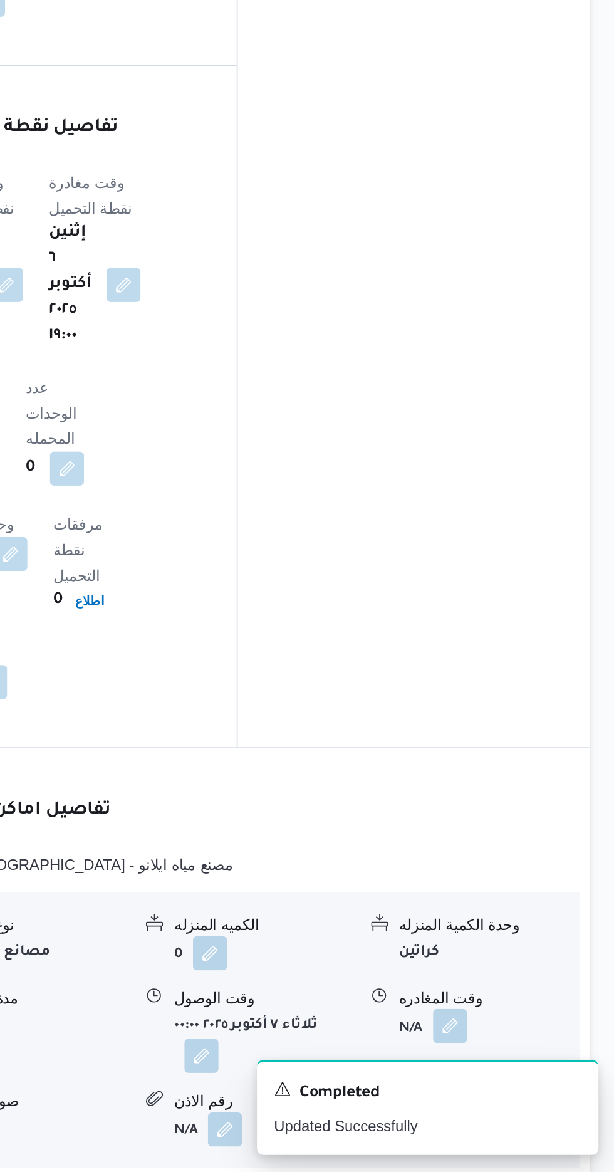
click at [526, 1076] on button "button" at bounding box center [517, 1086] width 20 height 20
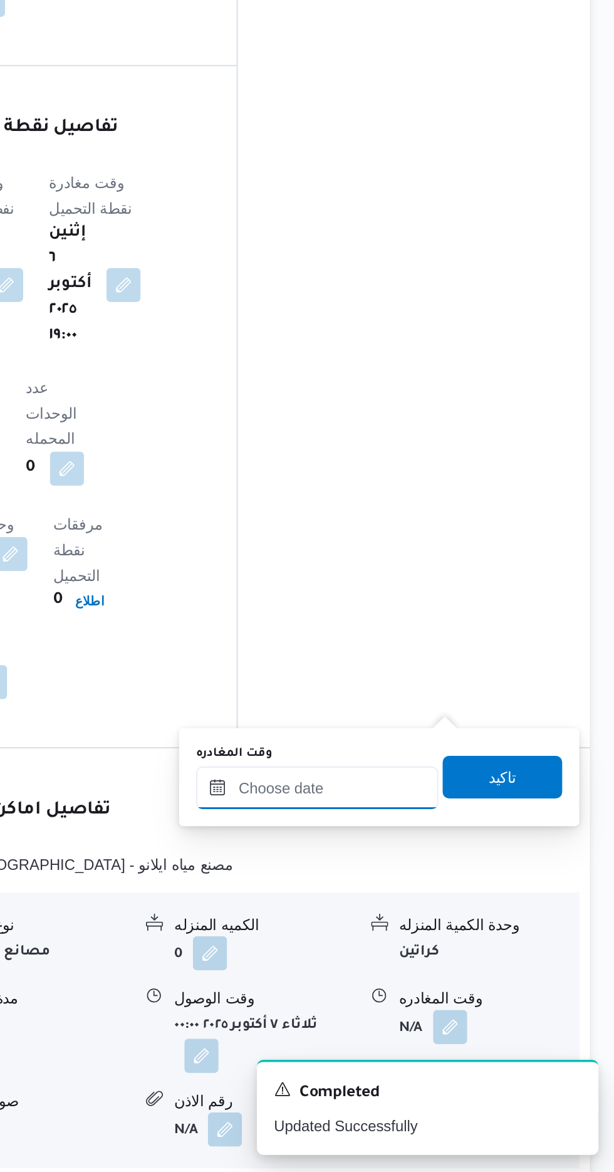
click at [471, 945] on input "وقت المغادره" at bounding box center [439, 946] width 142 height 25
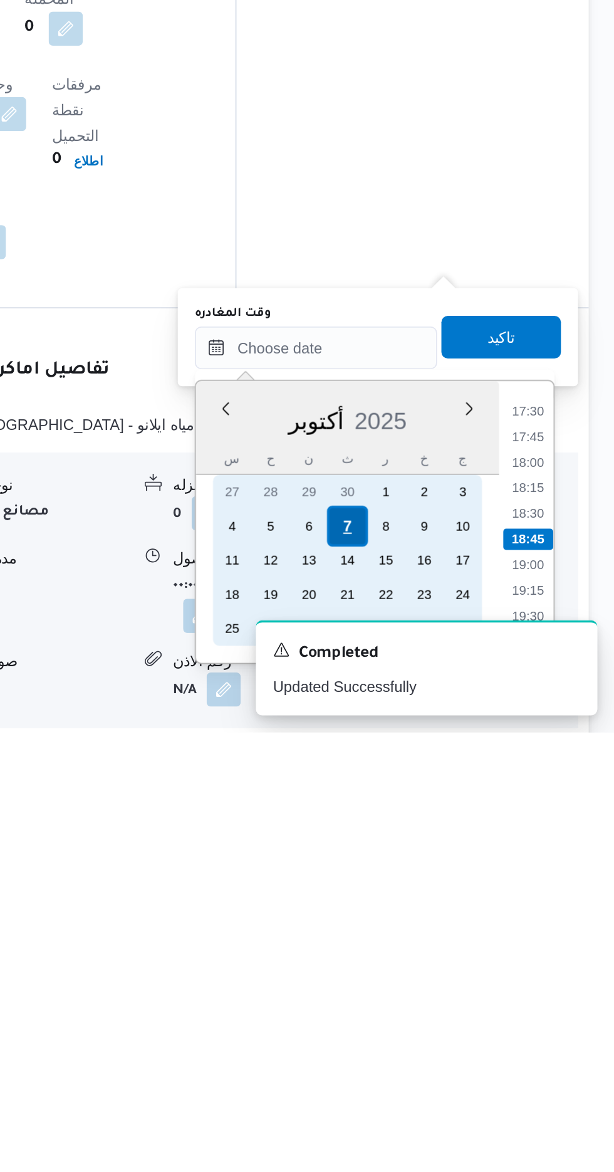
click at [459, 1052] on div "7" at bounding box center [458, 1051] width 24 height 24
type input "[DATE] ٠٠:٠٠"
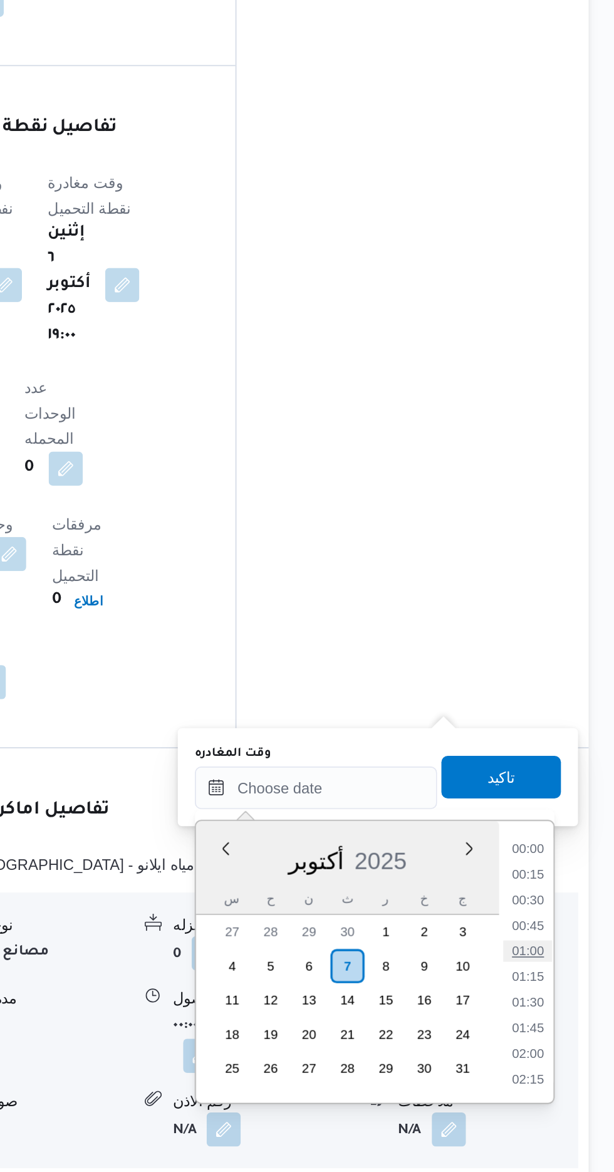
click at [565, 1039] on li "01:00" at bounding box center [563, 1042] width 29 height 13
type input "[DATE] ٠١:٠٠"
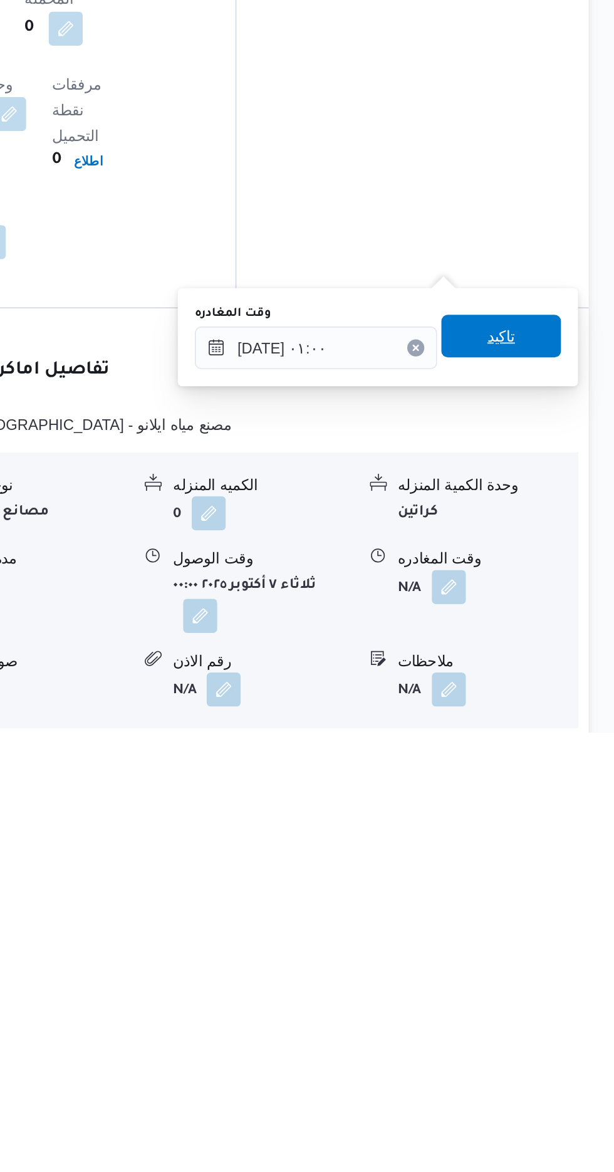
click at [553, 930] on span "تاكيد" at bounding box center [548, 939] width 70 height 25
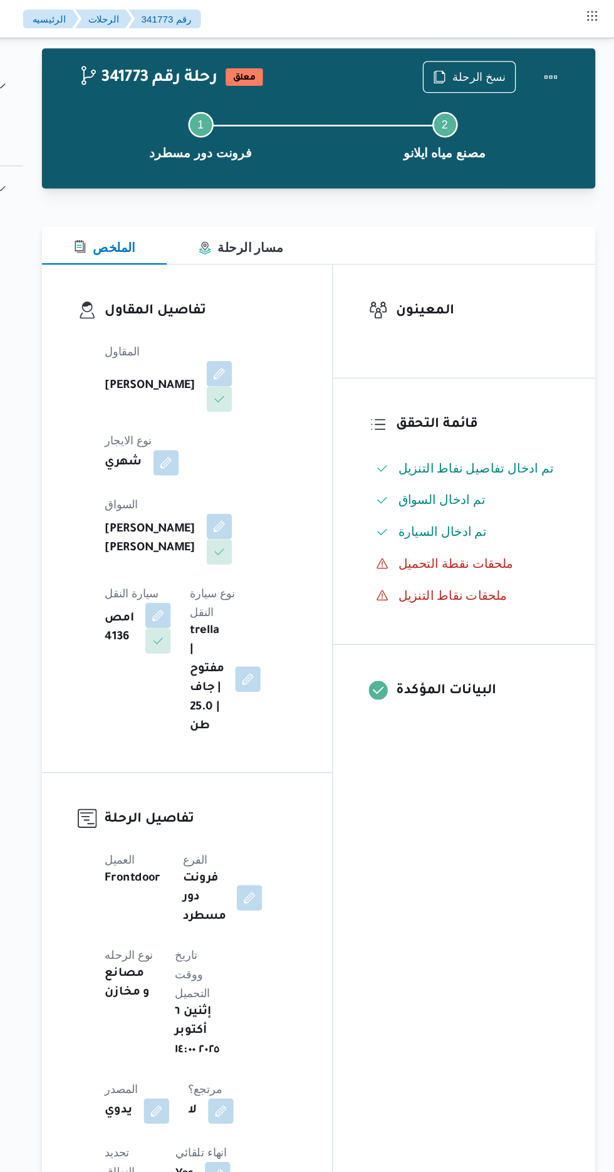
scroll to position [0, 0]
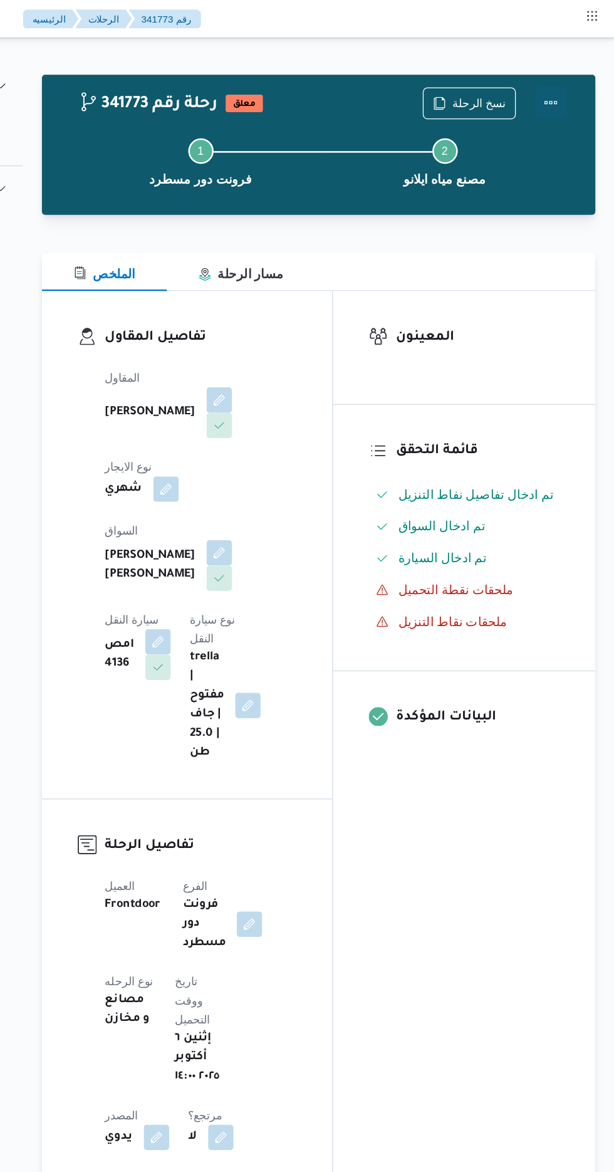
click at [562, 73] on button "Actions" at bounding box center [564, 80] width 25 height 25
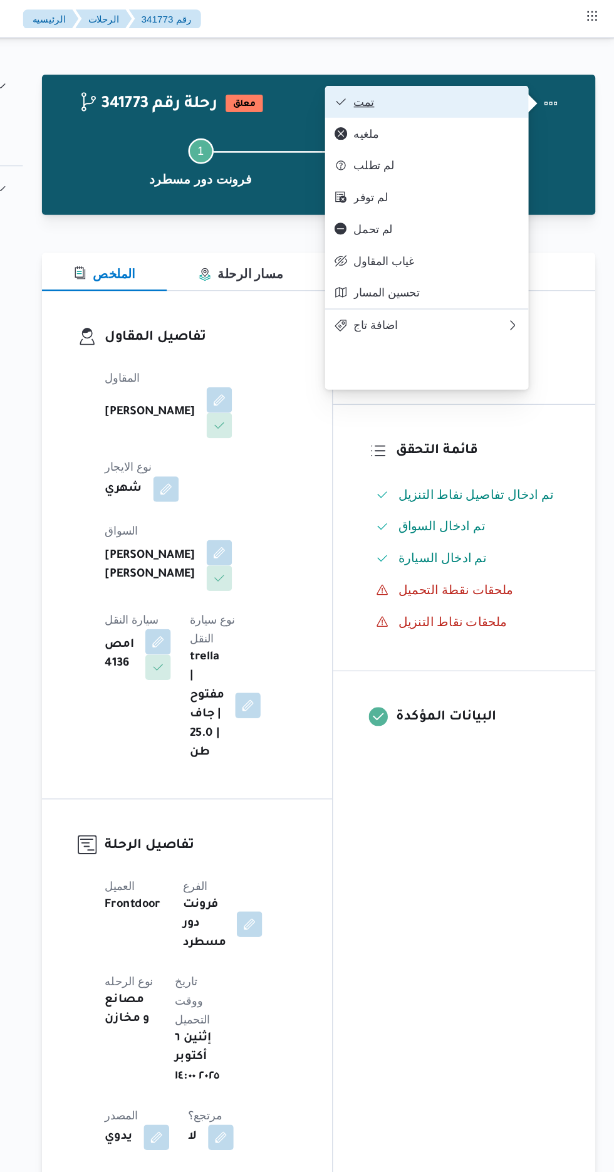
click at [502, 82] on span "تمت" at bounding box center [474, 80] width 130 height 10
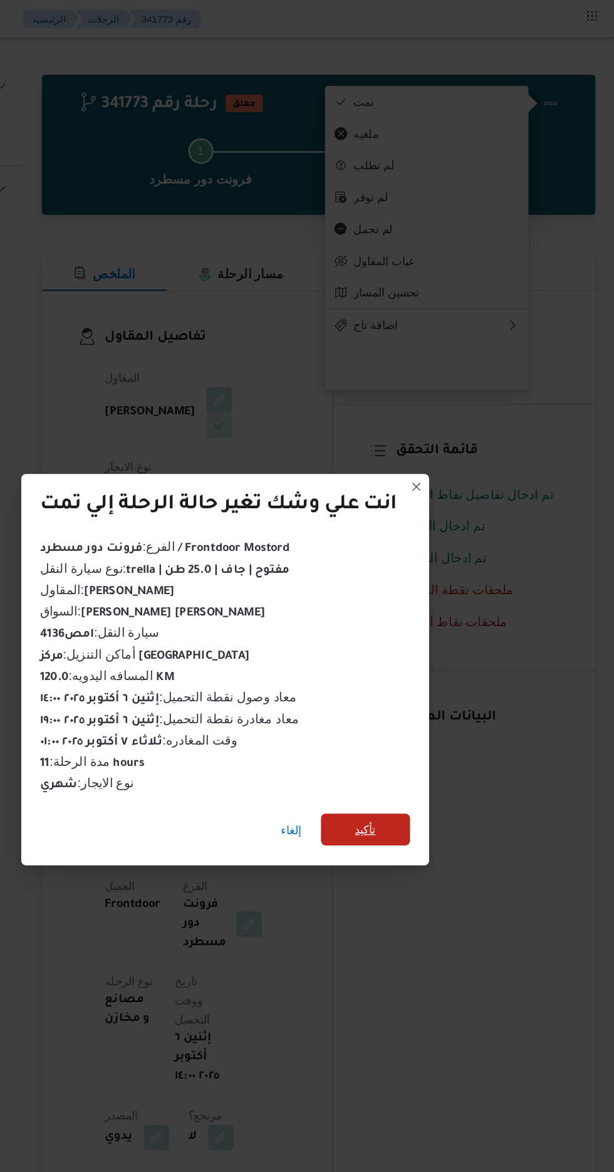
click at [419, 651] on span "تأكيد" at bounding box center [418, 653] width 16 height 15
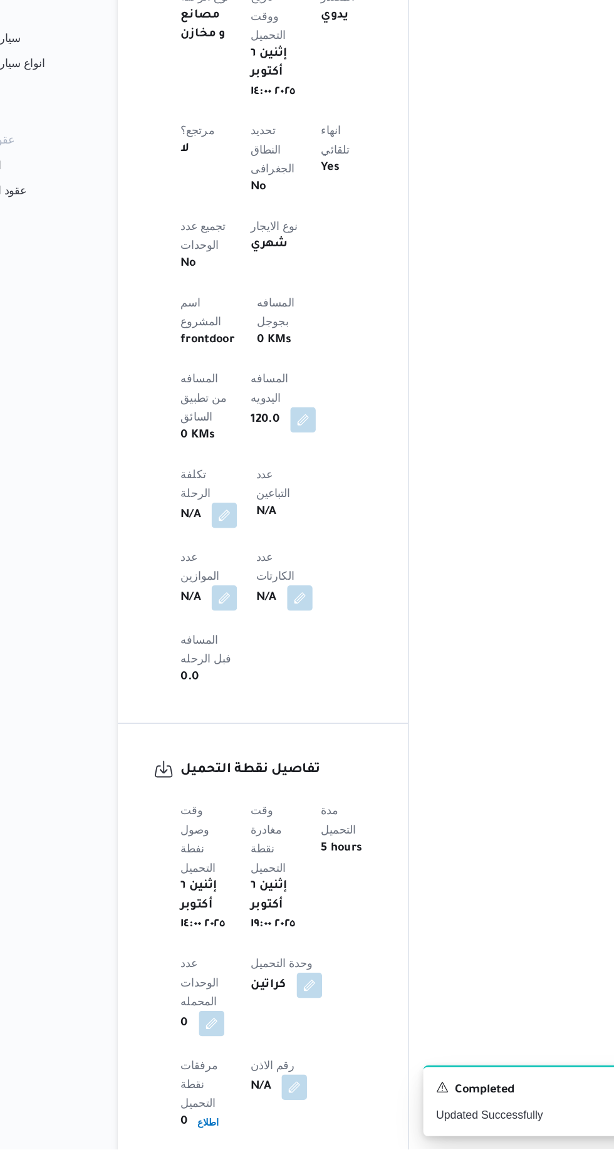
scroll to position [445, 0]
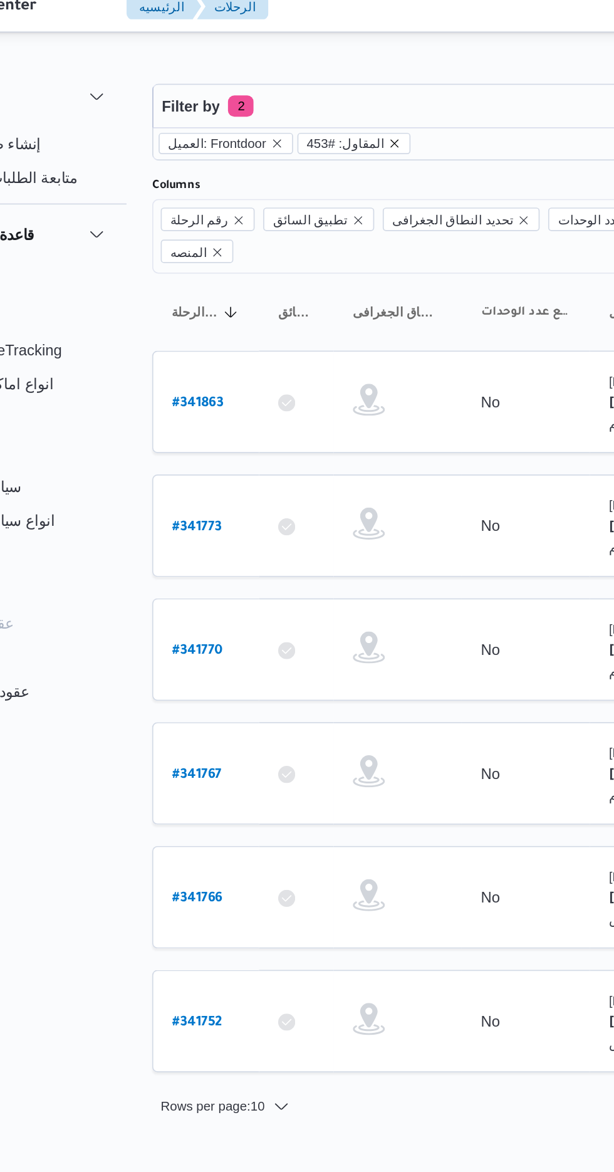
click at [302, 95] on icon "remove selected entity" at bounding box center [306, 96] width 8 height 8
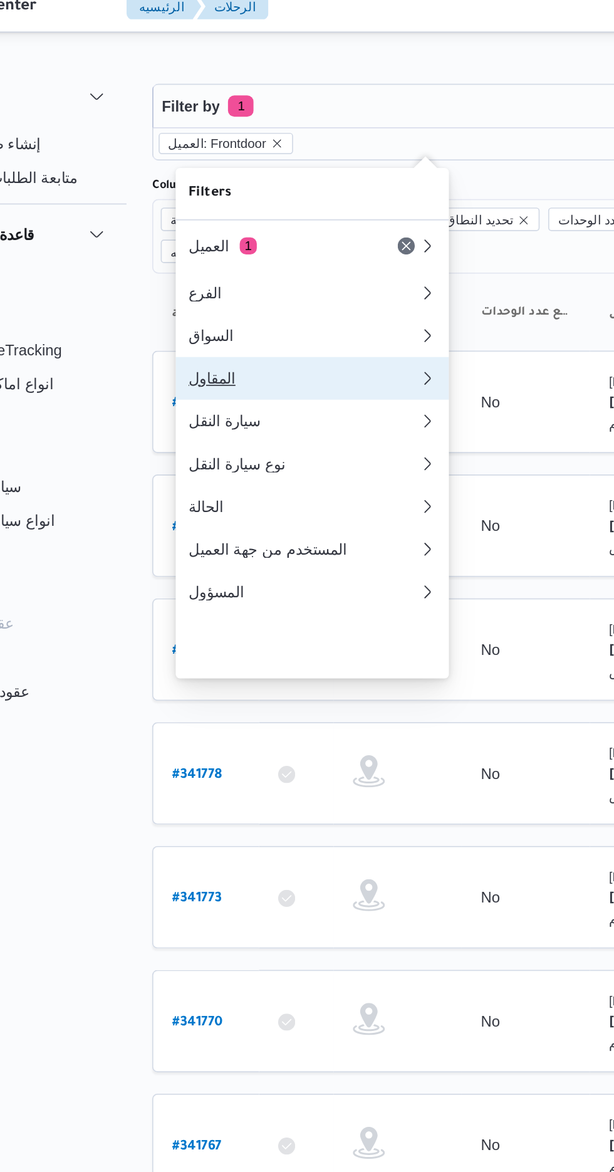
click at [251, 238] on div "المقاول" at bounding box center [249, 233] width 130 height 10
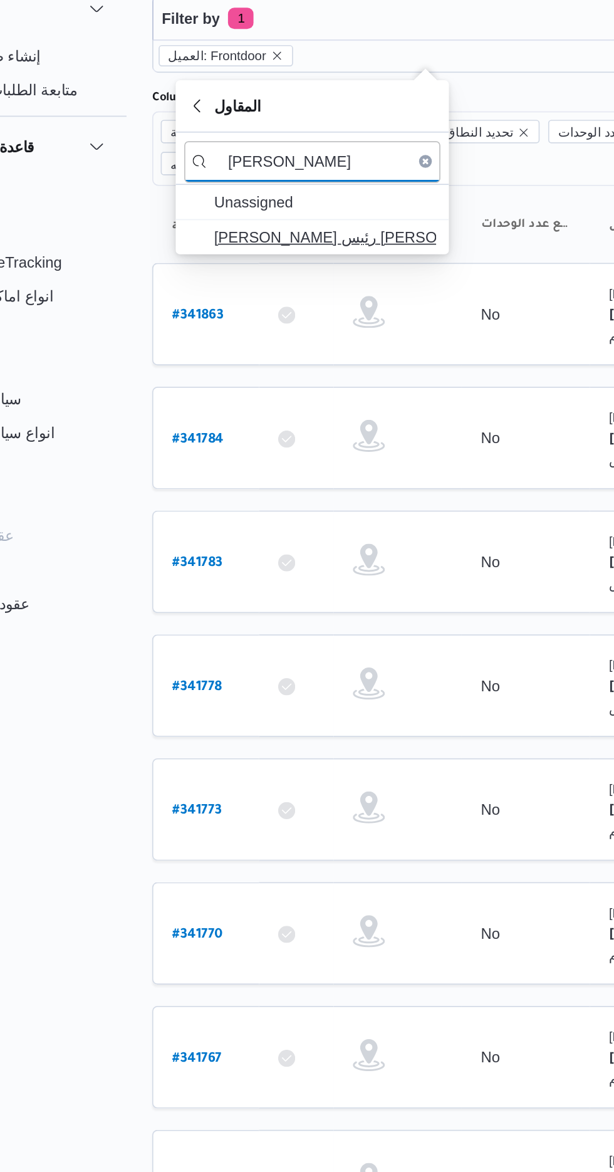
type input "[PERSON_NAME]"
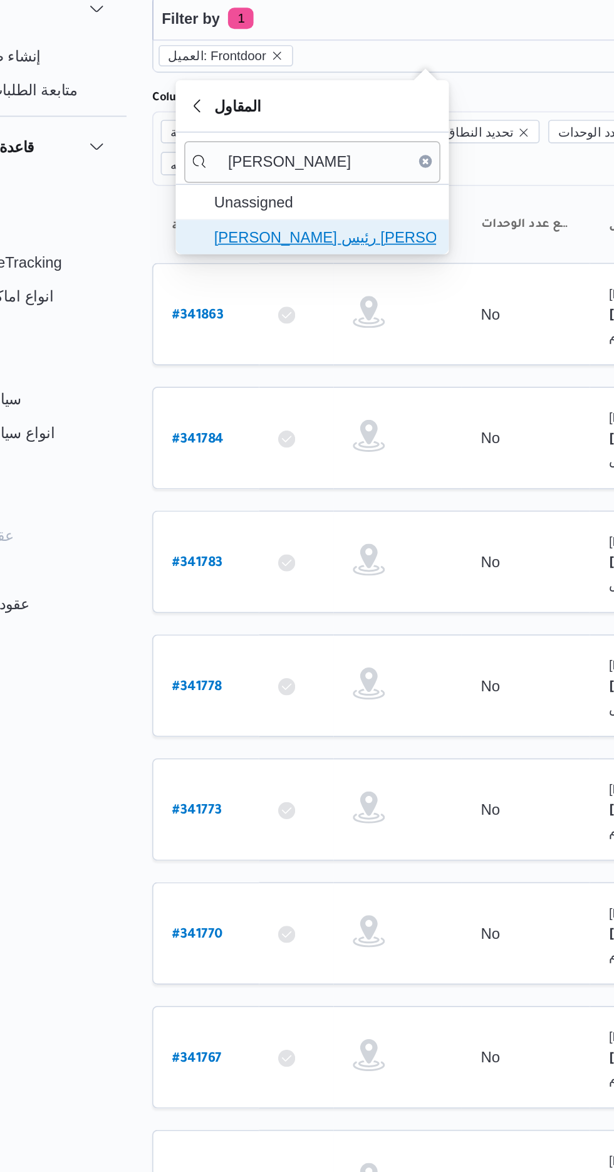
click at [276, 202] on span "[PERSON_NAME] رئيس [PERSON_NAME]" at bounding box center [264, 201] width 130 height 15
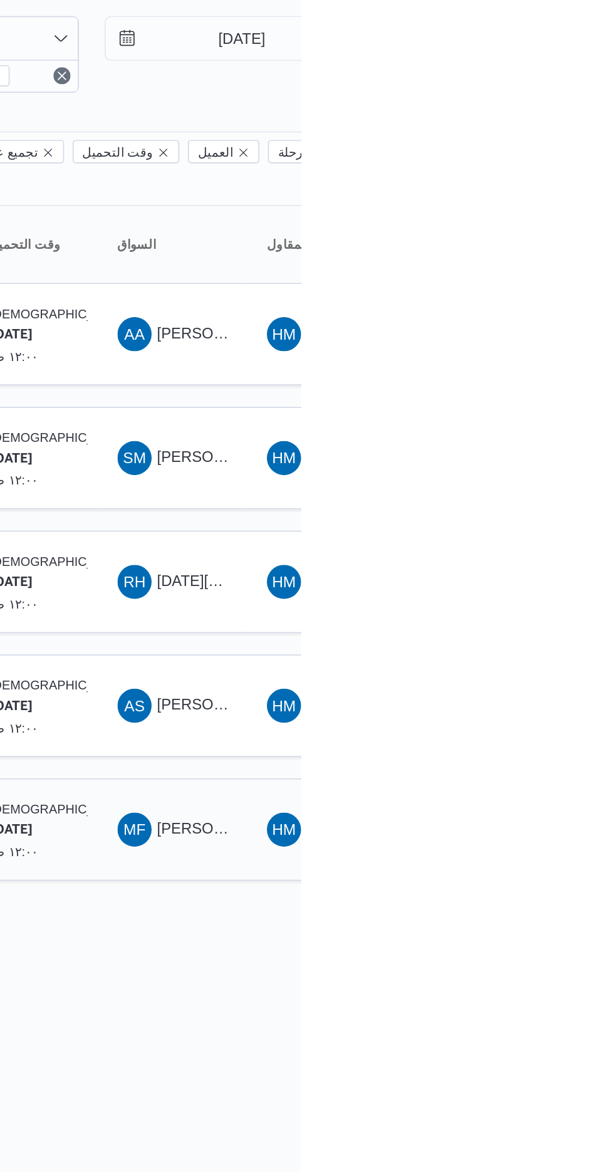
click at [539, 532] on span "[PERSON_NAME]" at bounding box center [566, 537] width 72 height 10
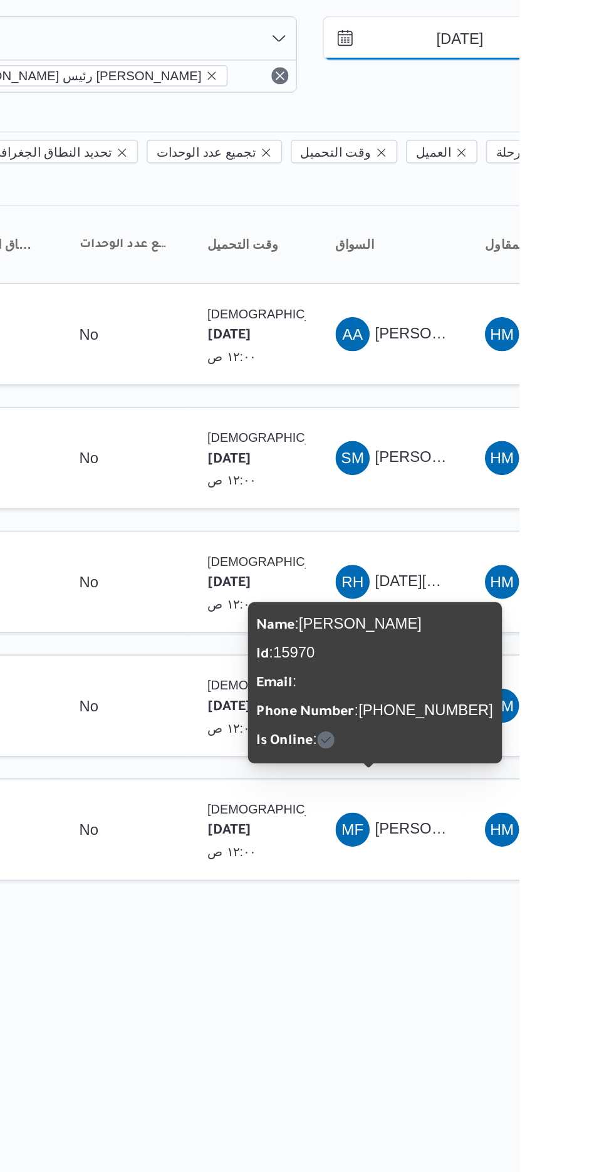
click at [571, 73] on input "[DATE]" at bounding box center [571, 73] width 142 height 25
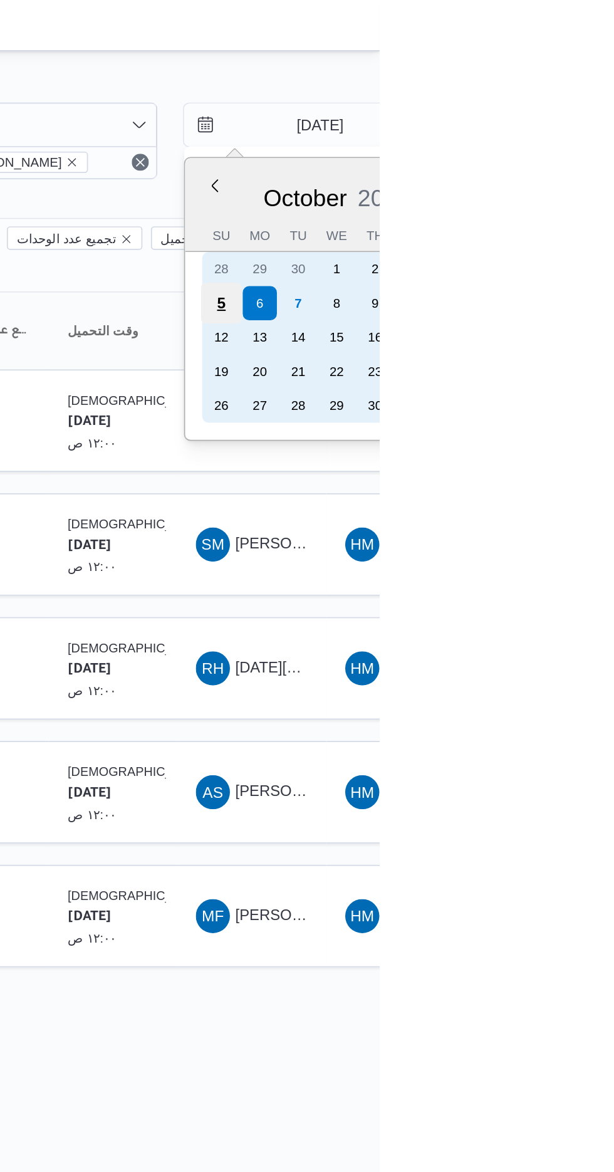
click at [521, 177] on div "5" at bounding box center [522, 178] width 24 height 24
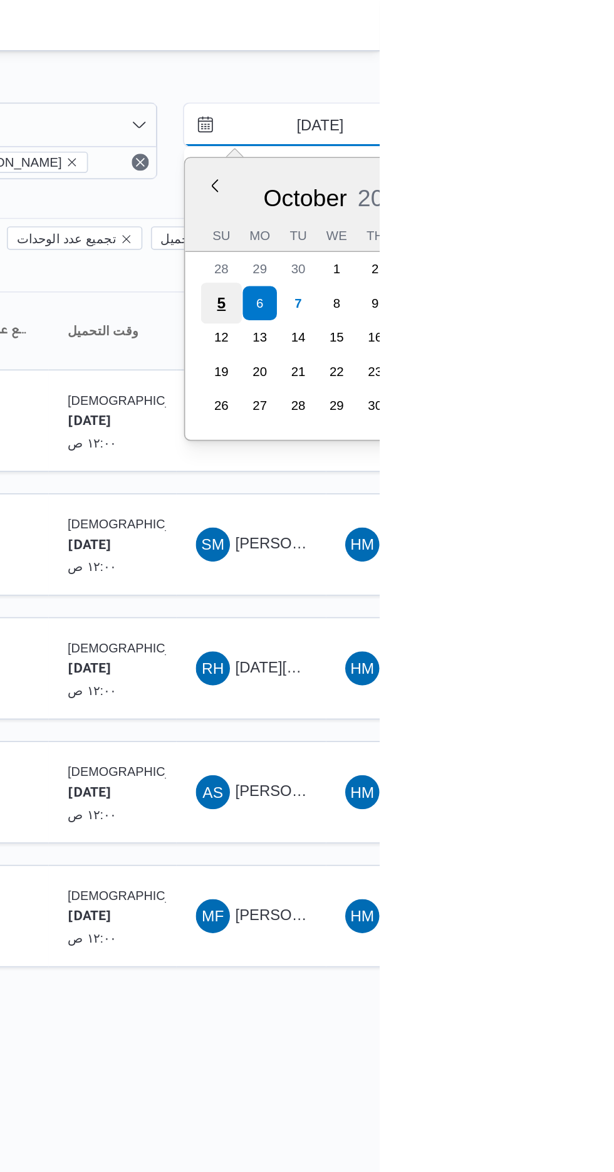
type input "[DATE]"
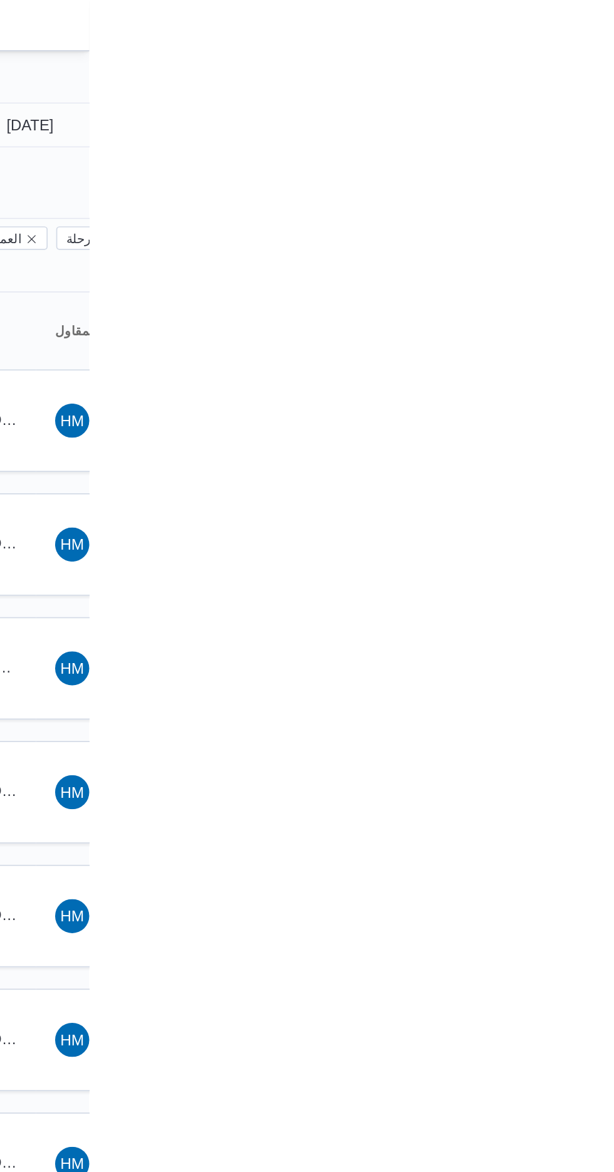
type input "[DATE]"
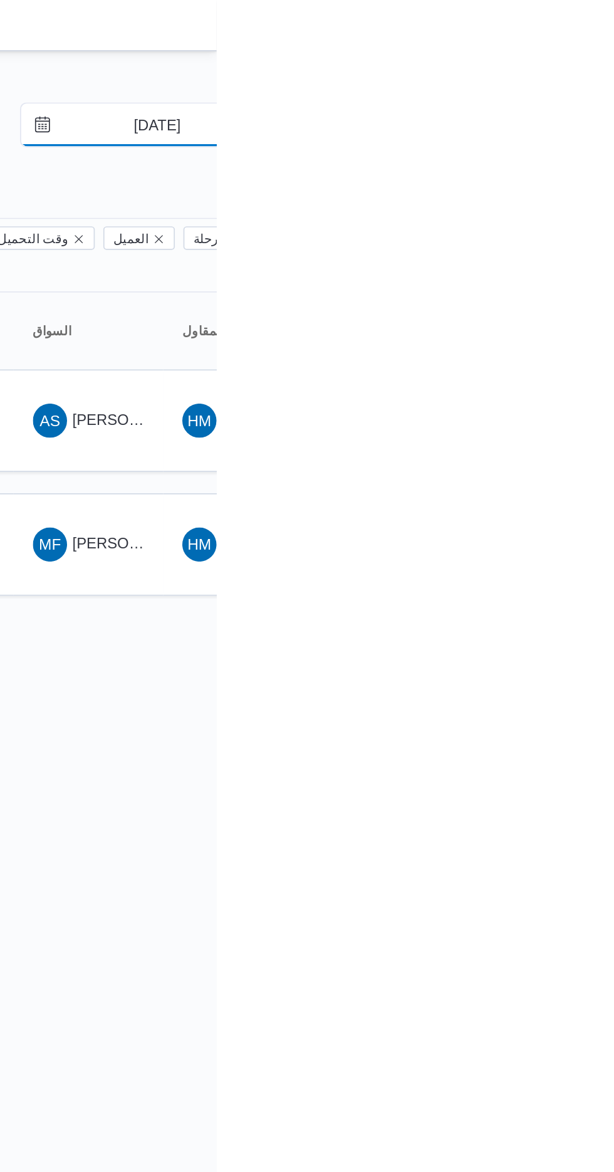
click at [576, 68] on input "[DATE]" at bounding box center [571, 73] width 142 height 25
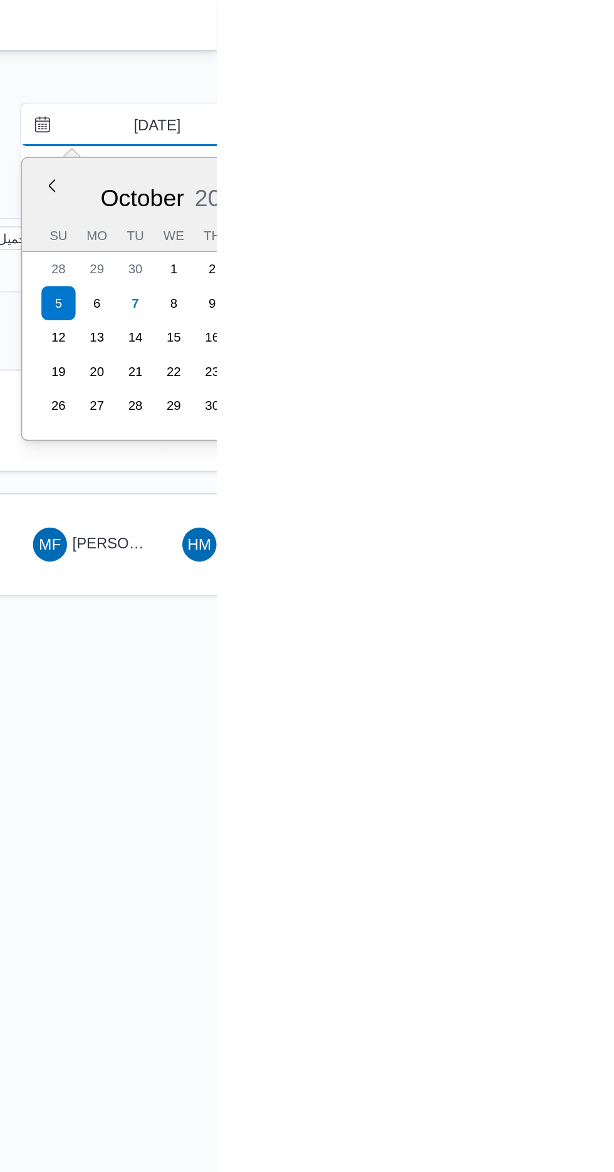
type input "[DATE]"
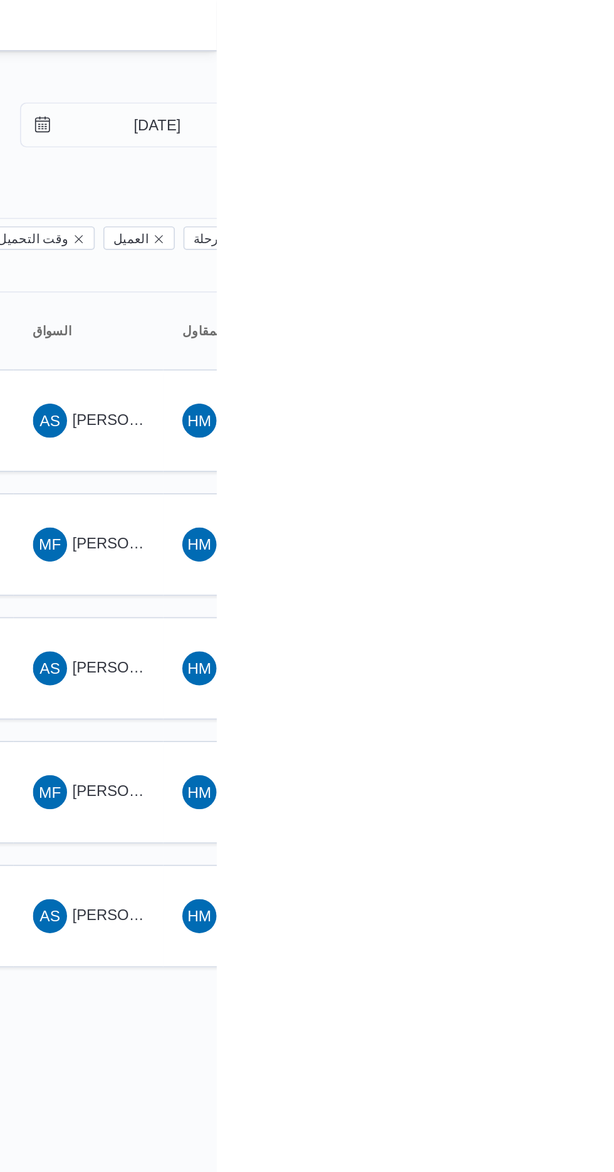
type input "[DATE]"
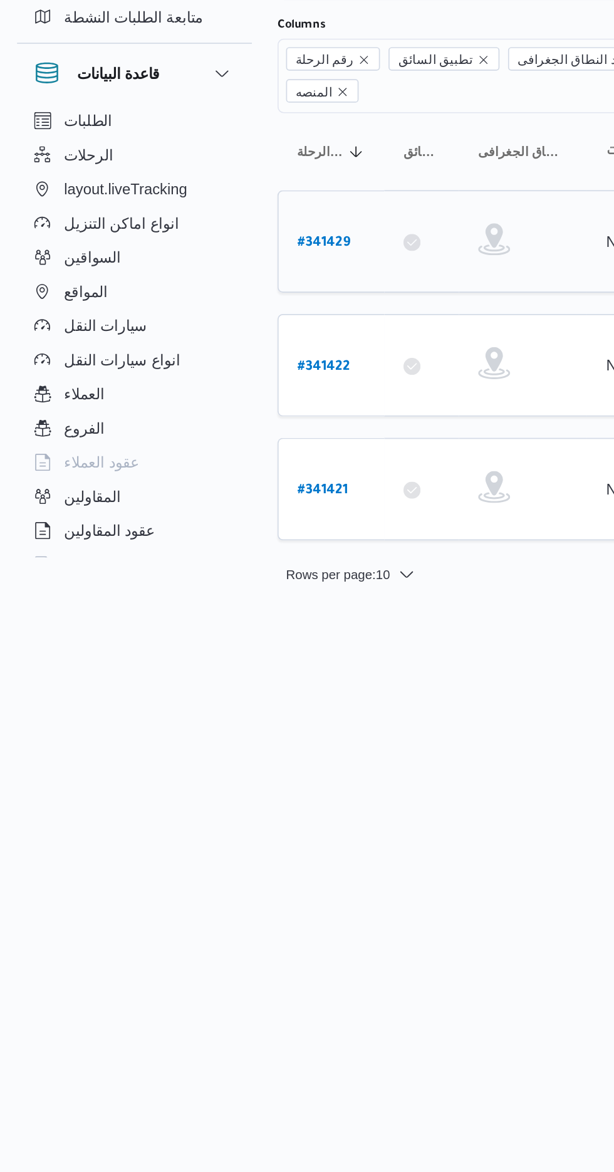
click at [195, 244] on b "# 341429" at bounding box center [190, 248] width 31 height 9
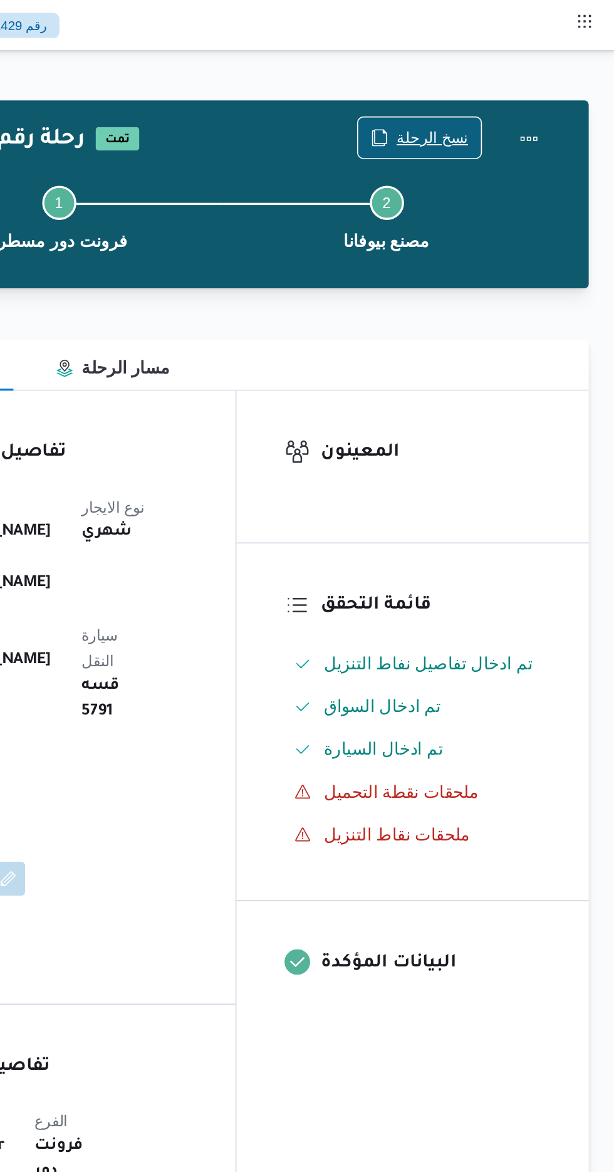
click at [518, 73] on span "نسخ الرحلة" at bounding box center [500, 81] width 72 height 24
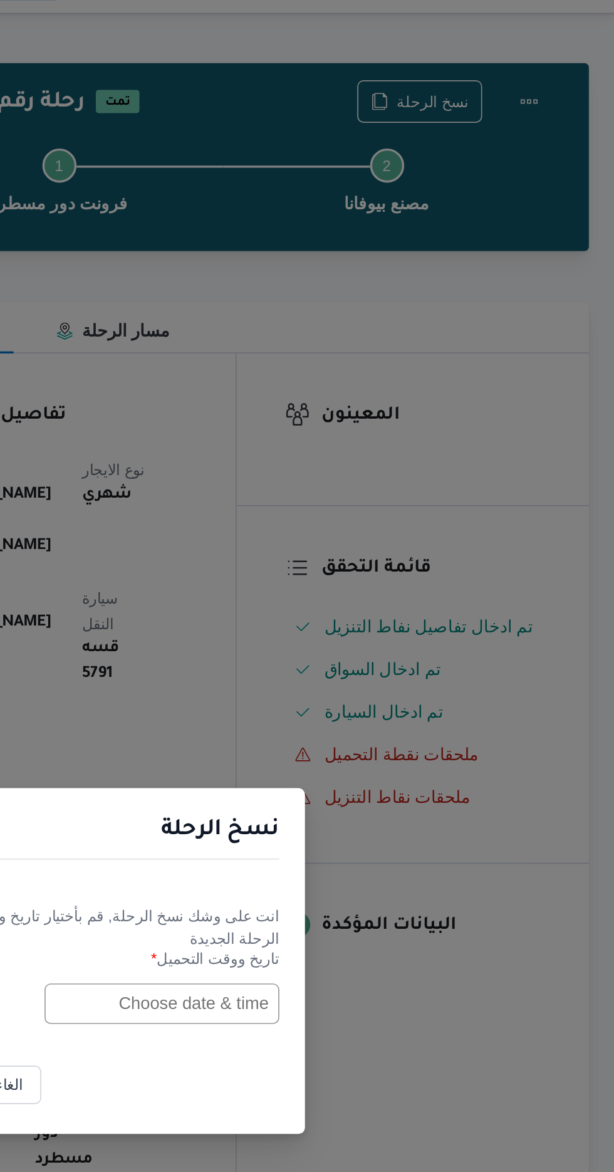
click at [355, 611] on input "text" at bounding box center [349, 611] width 138 height 24
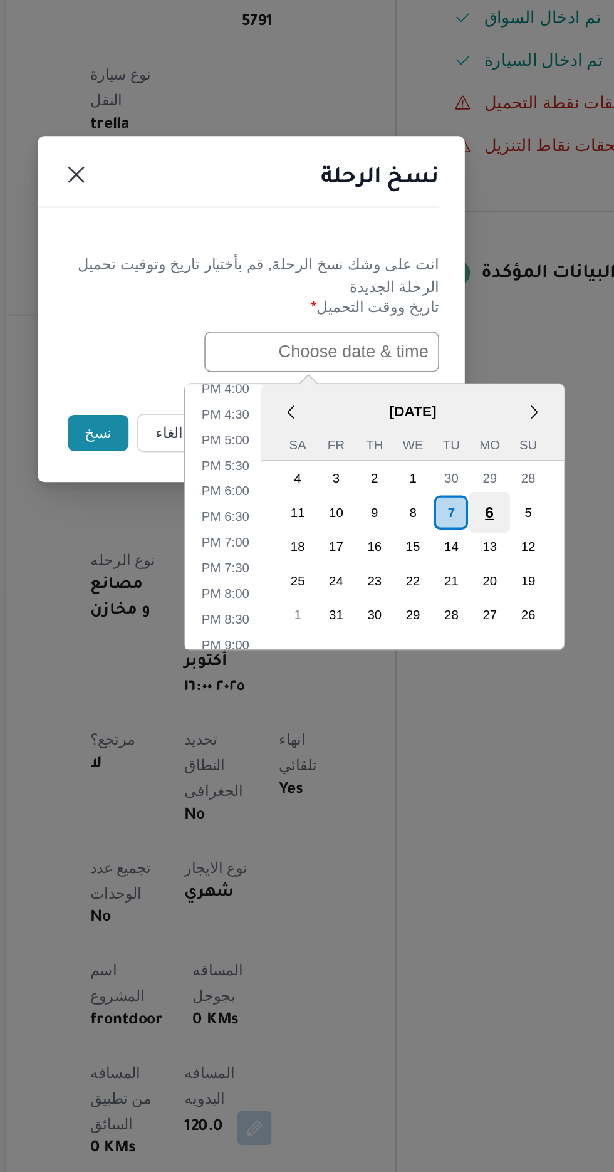
click at [445, 703] on div "6" at bounding box center [447, 705] width 24 height 24
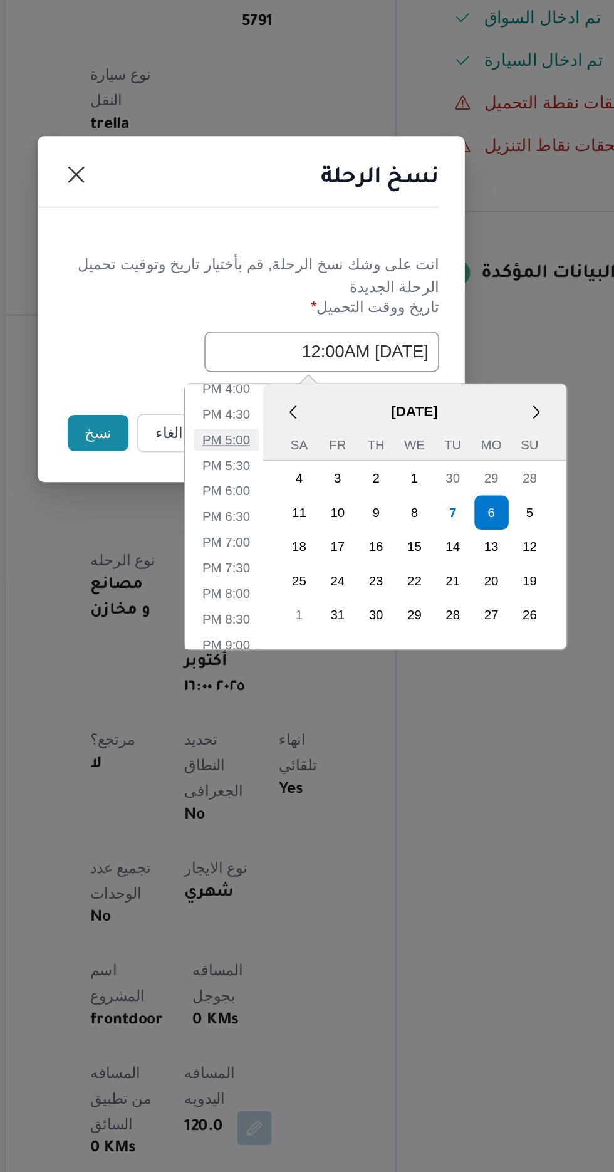
click at [297, 658] on li "5:00 PM" at bounding box center [292, 662] width 38 height 13
type input "[DATE] 5:00PM"
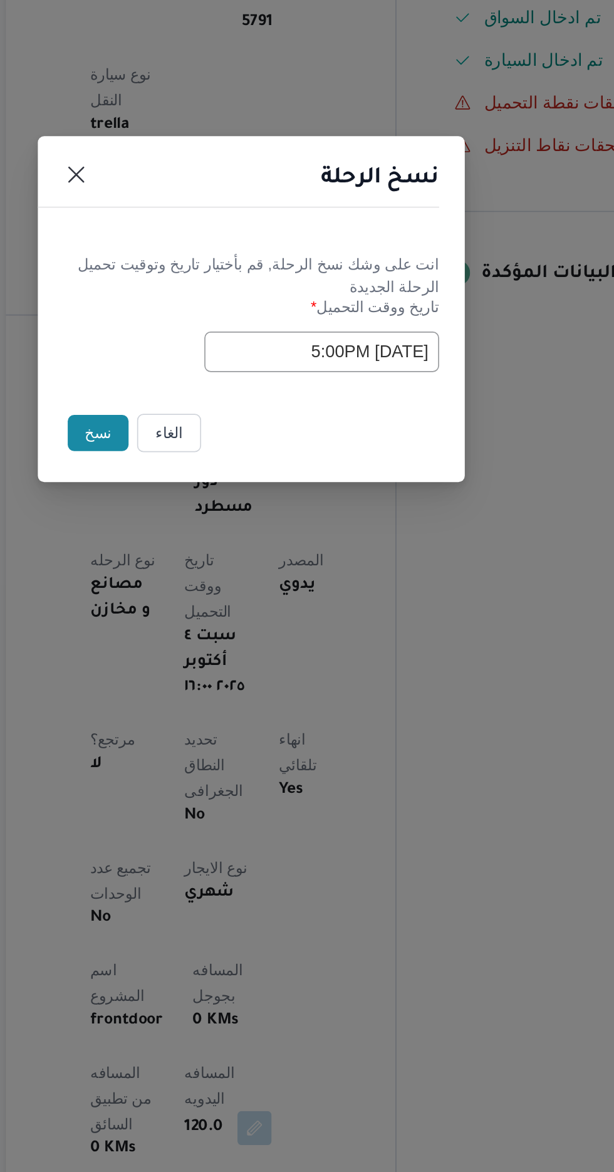
click at [201, 661] on button "نسخ" at bounding box center [217, 658] width 36 height 21
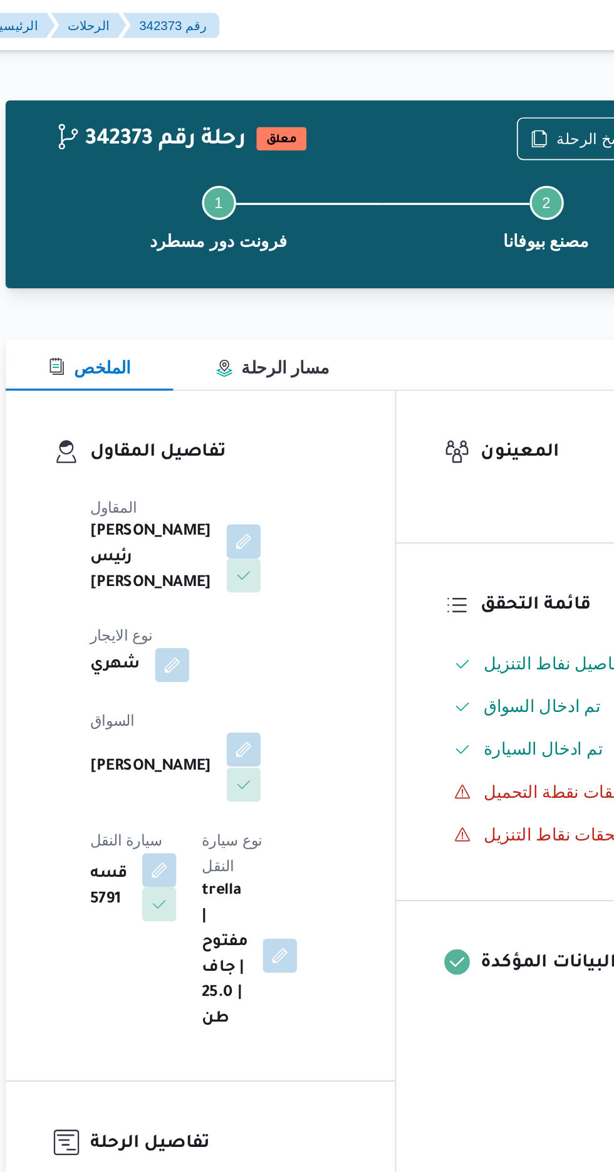
click at [293, 430] on button "button" at bounding box center [303, 440] width 20 height 20
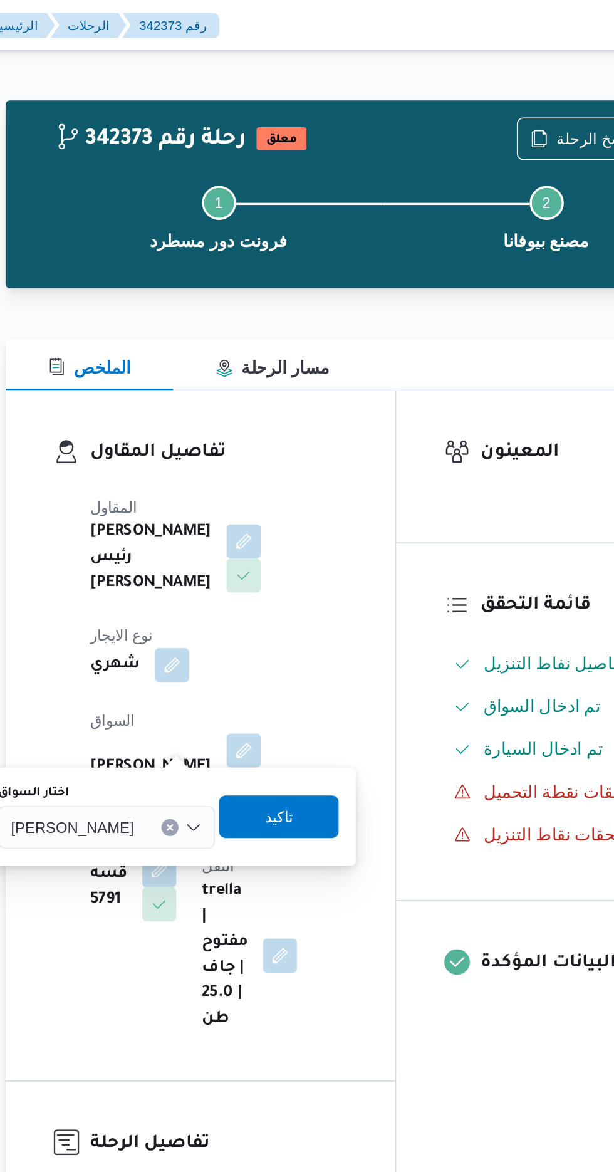
click at [238, 490] on span "[PERSON_NAME]" at bounding box center [202, 485] width 72 height 14
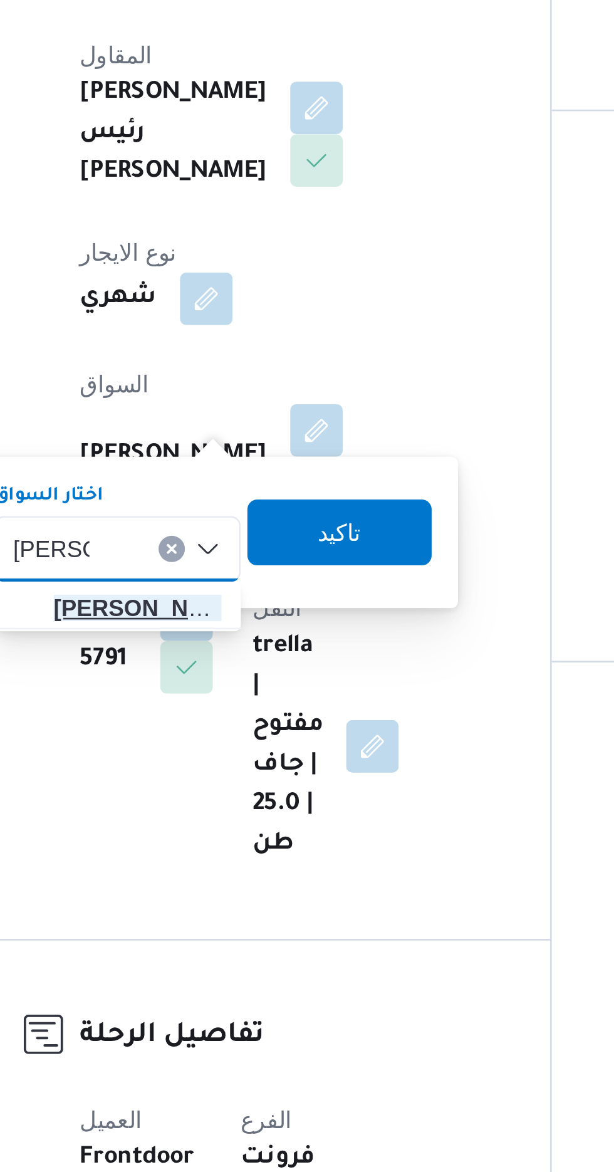
type input "[PERSON_NAME]"
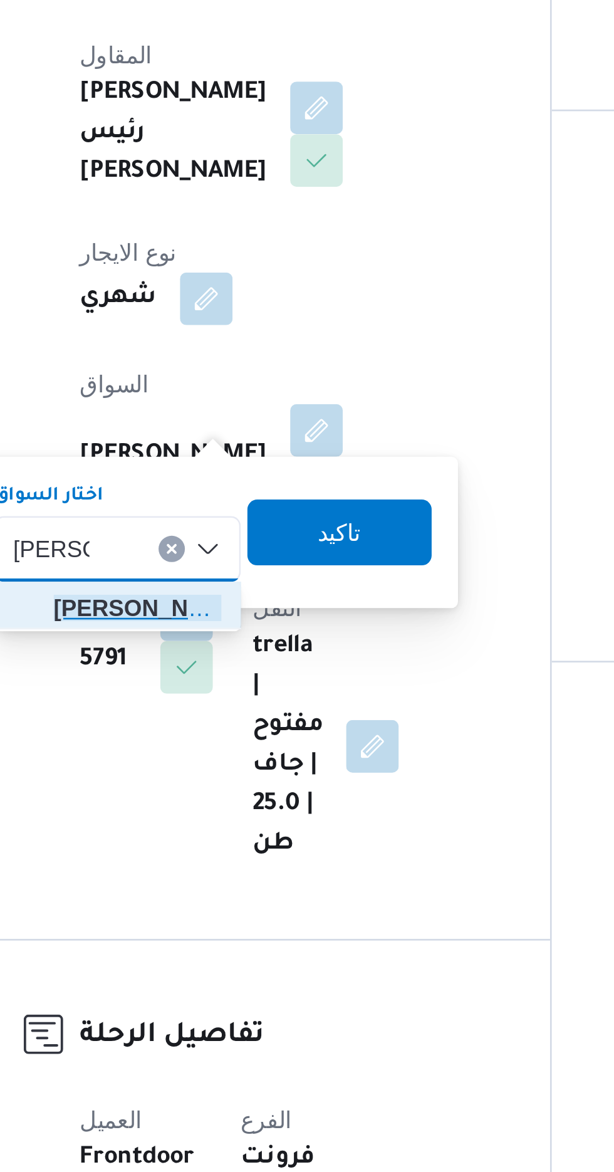
click at [241, 506] on span "[PERSON_NAME] اد [PERSON_NAME]" at bounding box center [235, 508] width 64 height 15
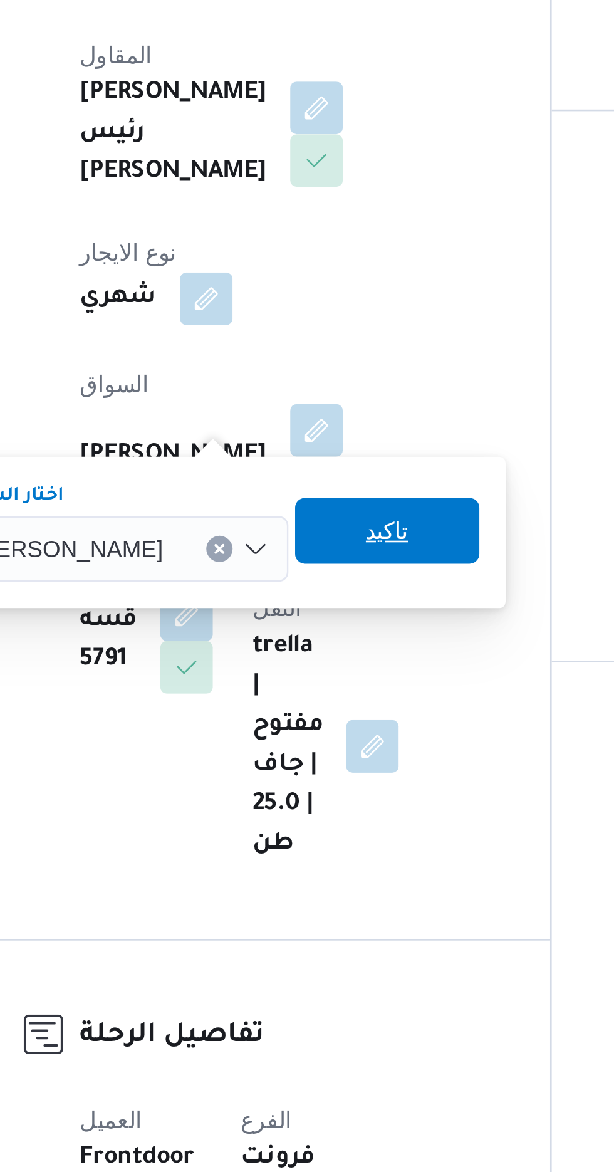
click at [334, 481] on span "تاكيد" at bounding box center [330, 478] width 16 height 15
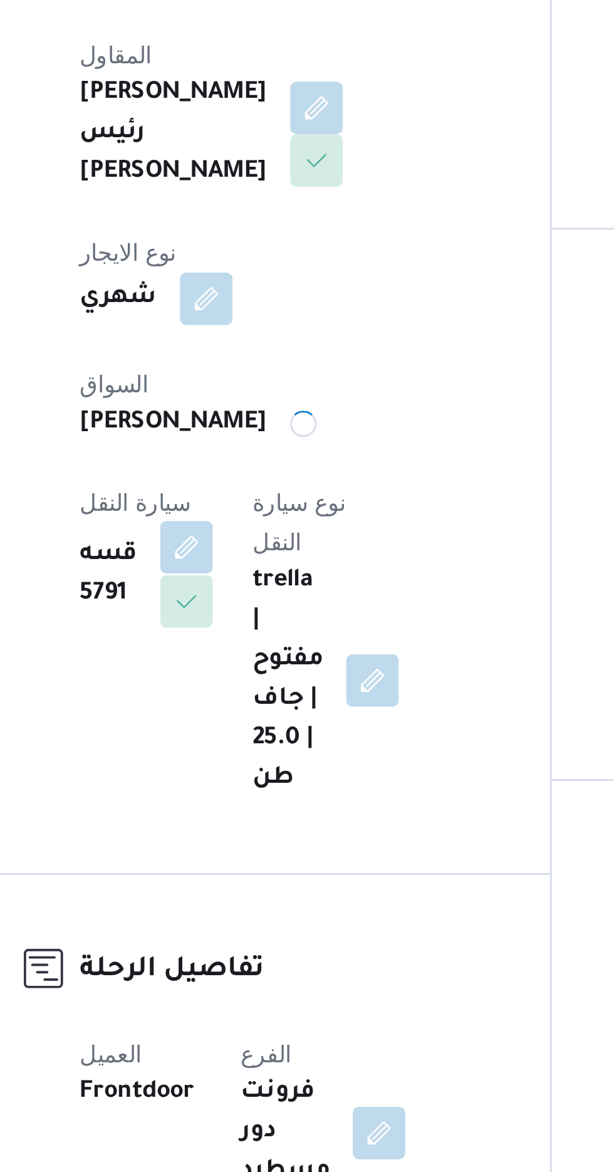
click at [263, 475] on button "button" at bounding box center [253, 485] width 20 height 20
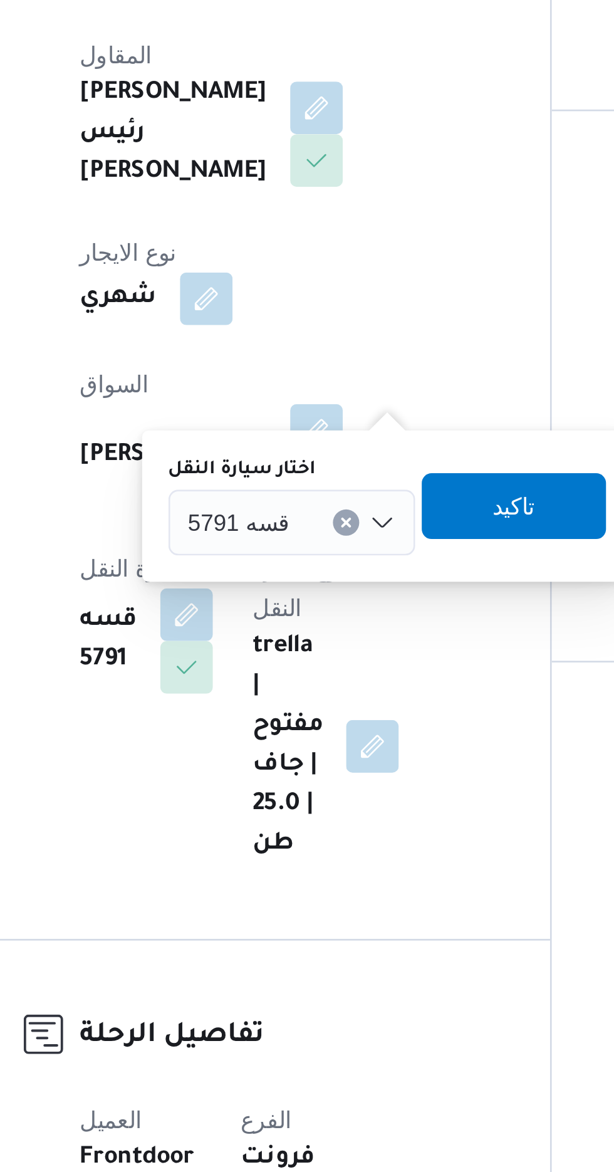
click at [295, 476] on div "قسه 5791" at bounding box center [293, 475] width 94 height 25
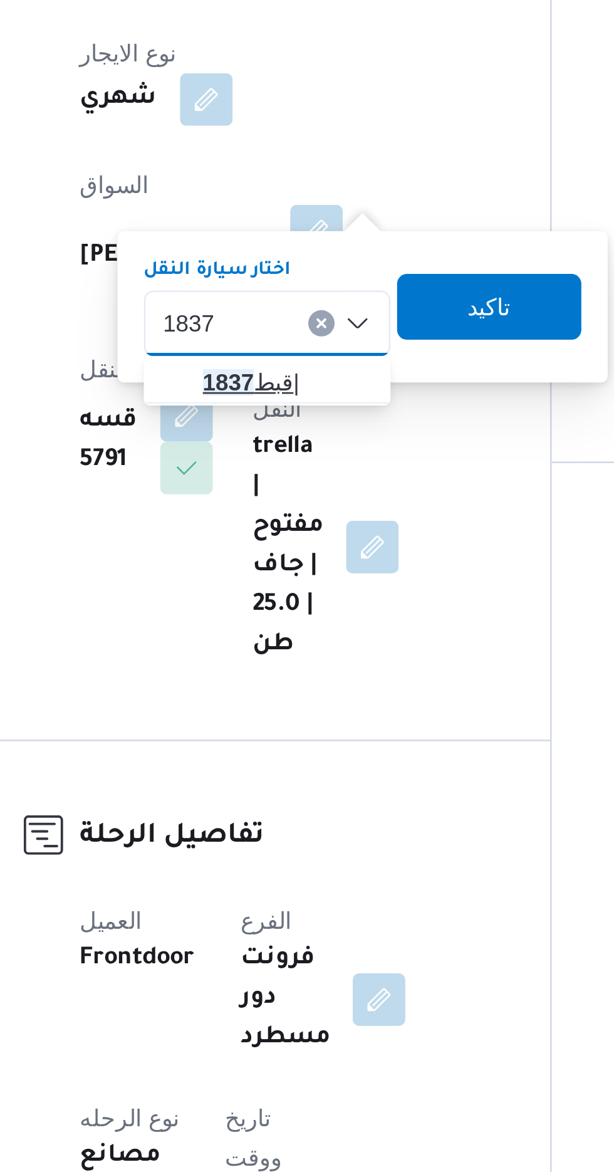
type input "1837"
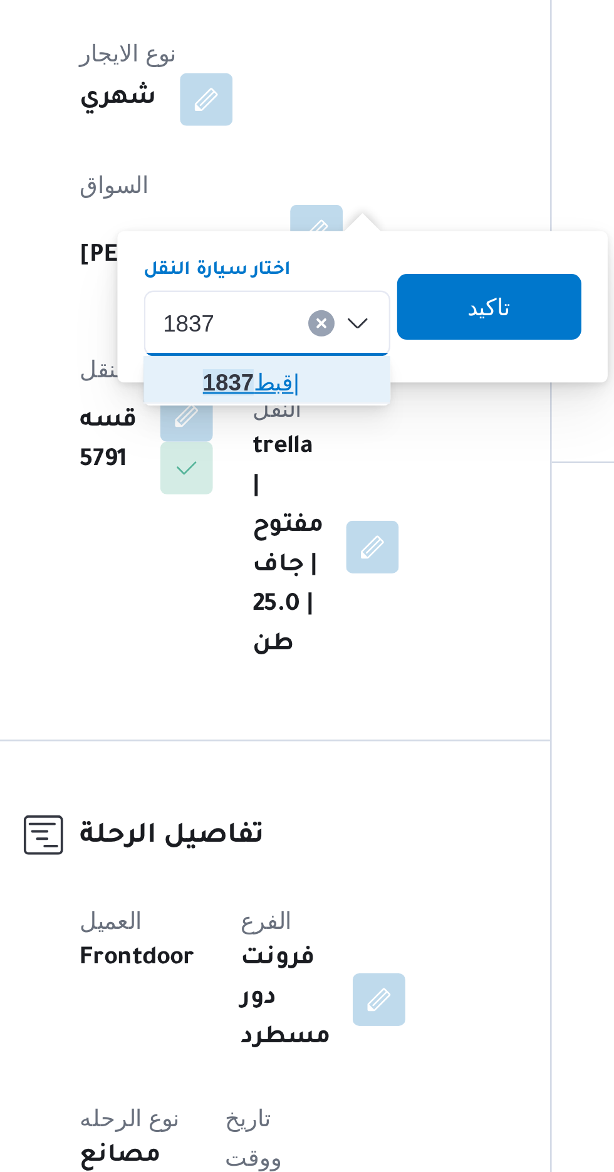
click at [291, 500] on span "قبط 1837 |" at bounding box center [292, 498] width 64 height 15
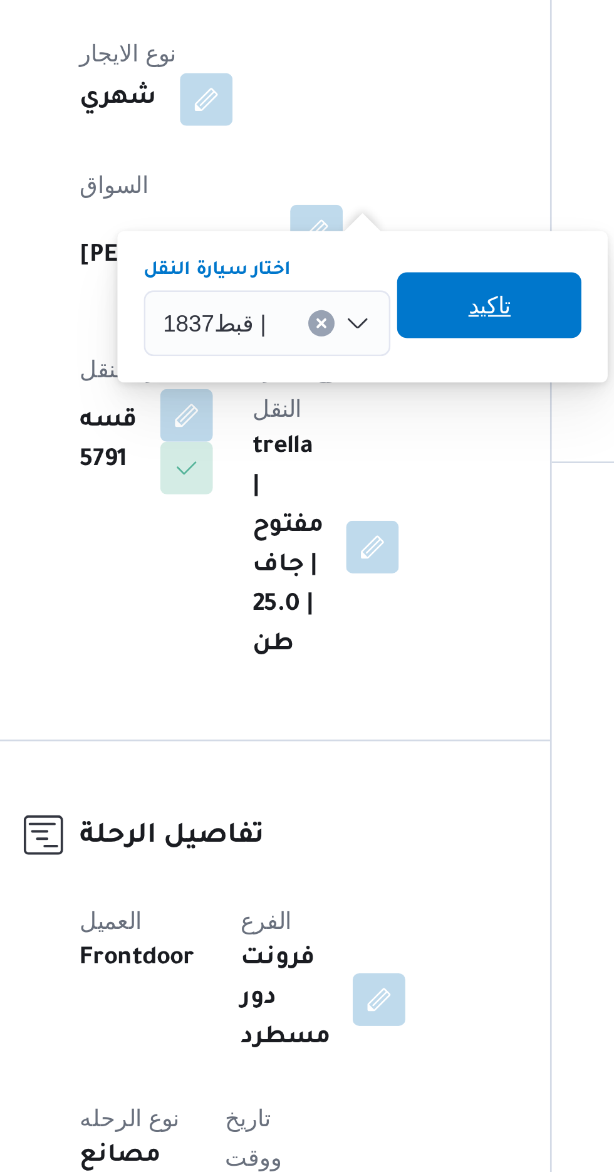
click at [376, 469] on span "تاكيد" at bounding box center [368, 468] width 16 height 15
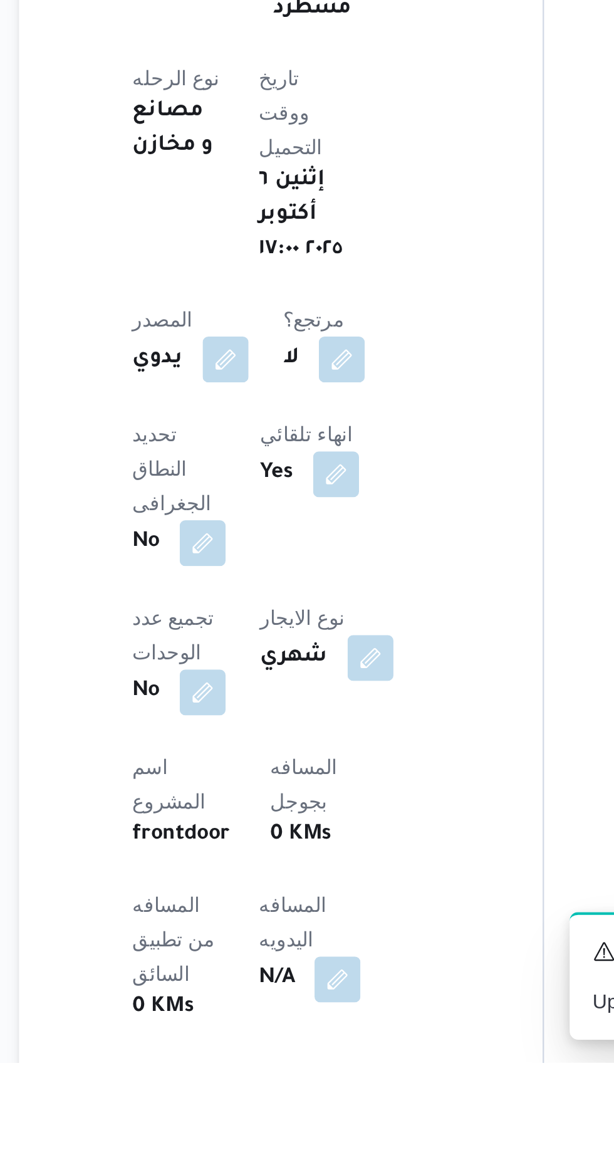
scroll to position [36, 0]
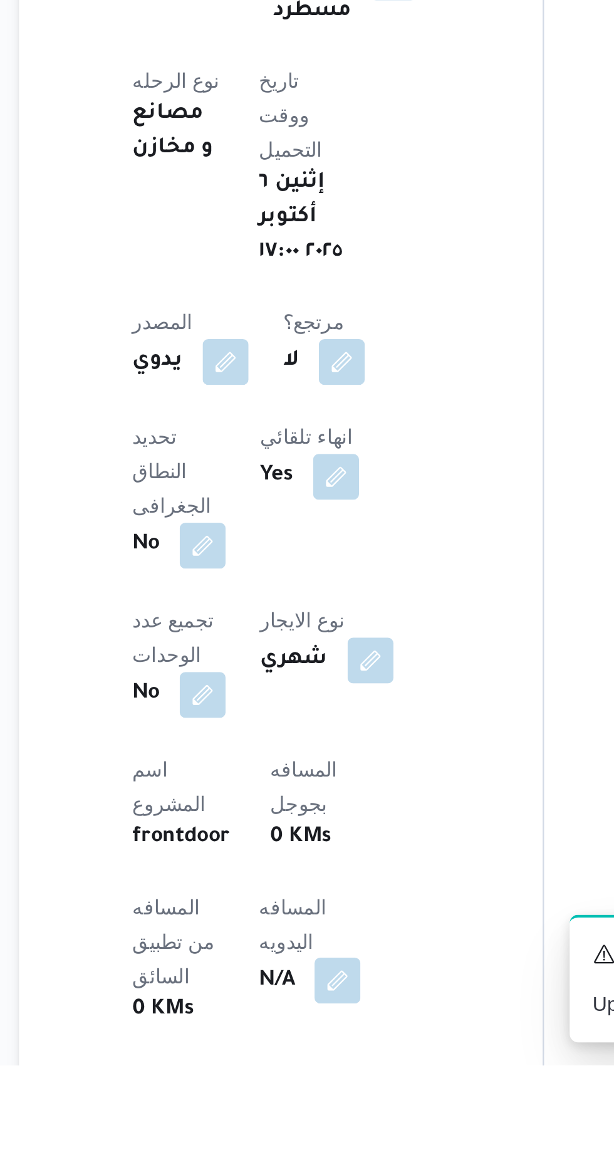
click at [292, 1125] on button "button" at bounding box center [302, 1135] width 20 height 20
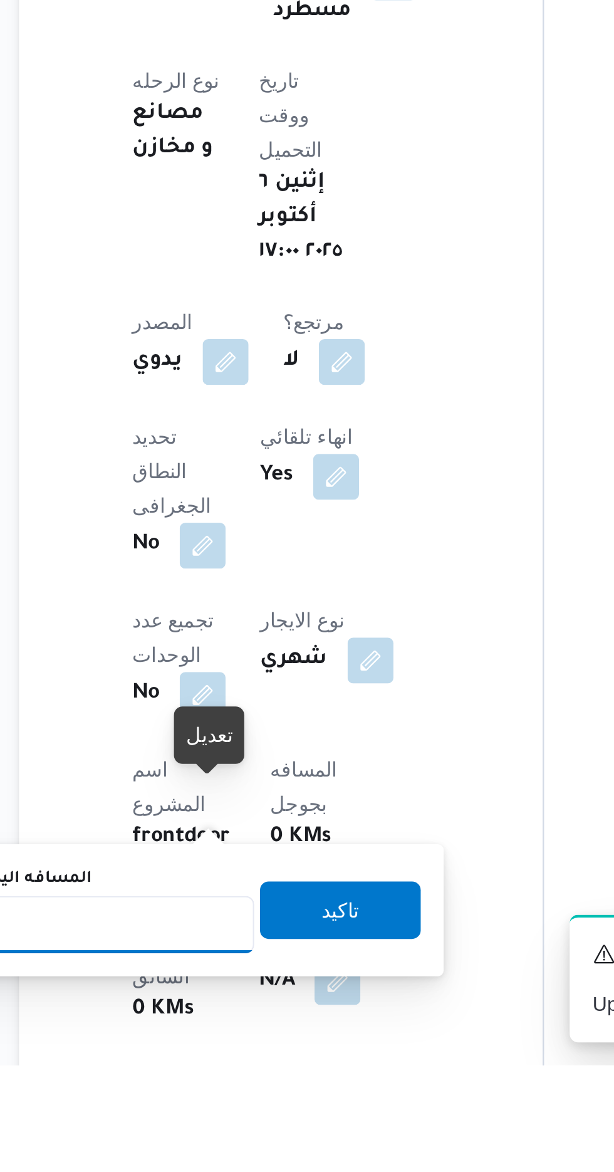
click at [219, 1107] on input "المسافه اليدويه" at bounding box center [203, 1110] width 125 height 25
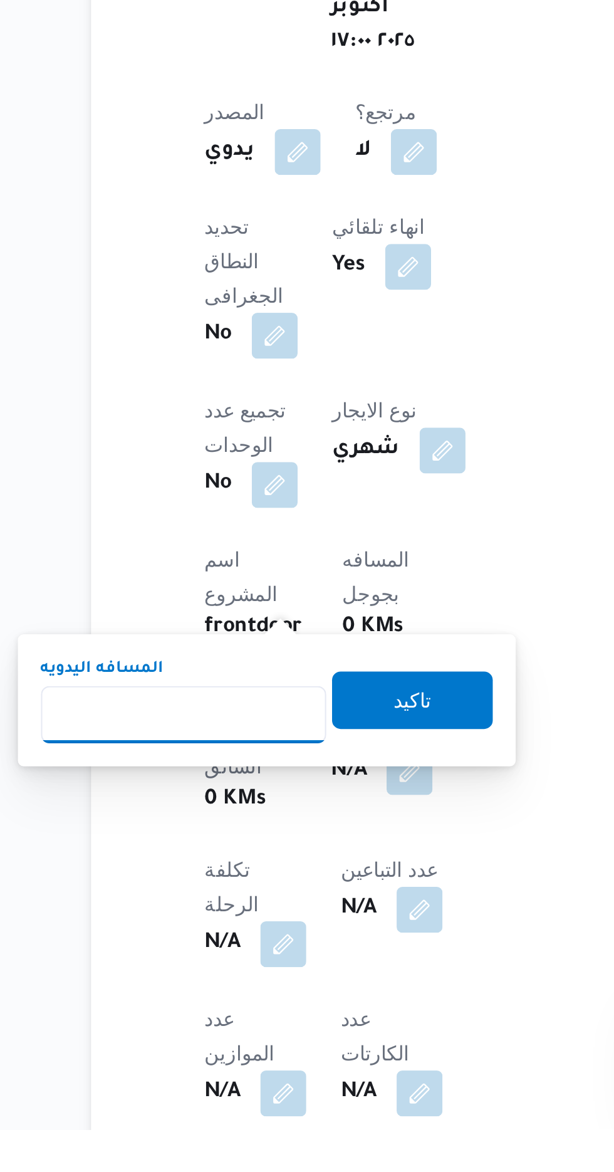
scroll to position [156, 0]
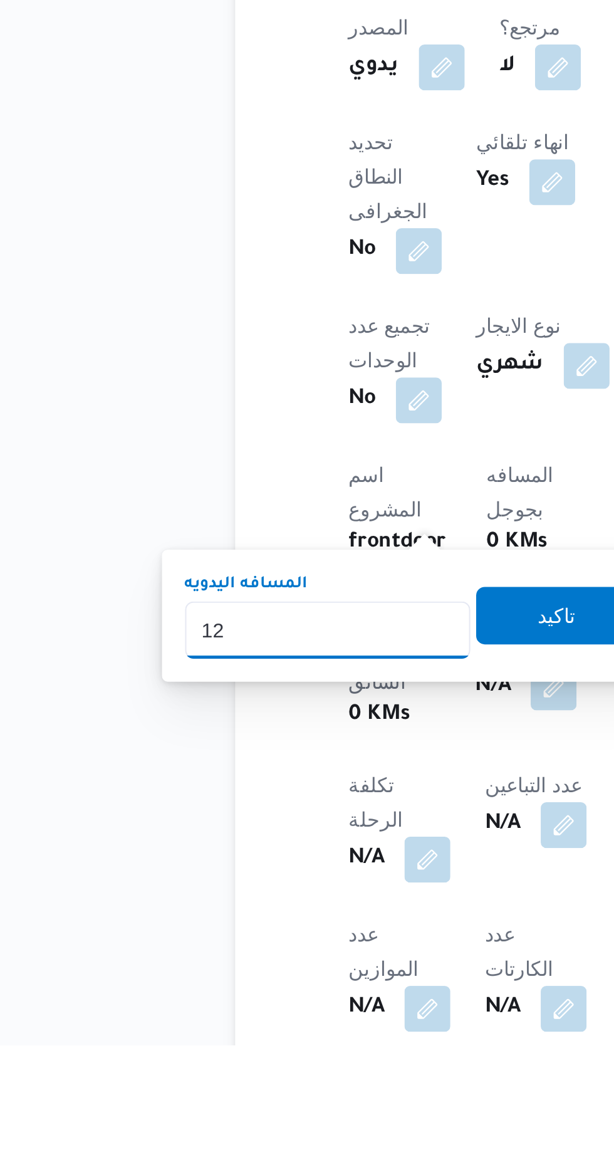
type input "120"
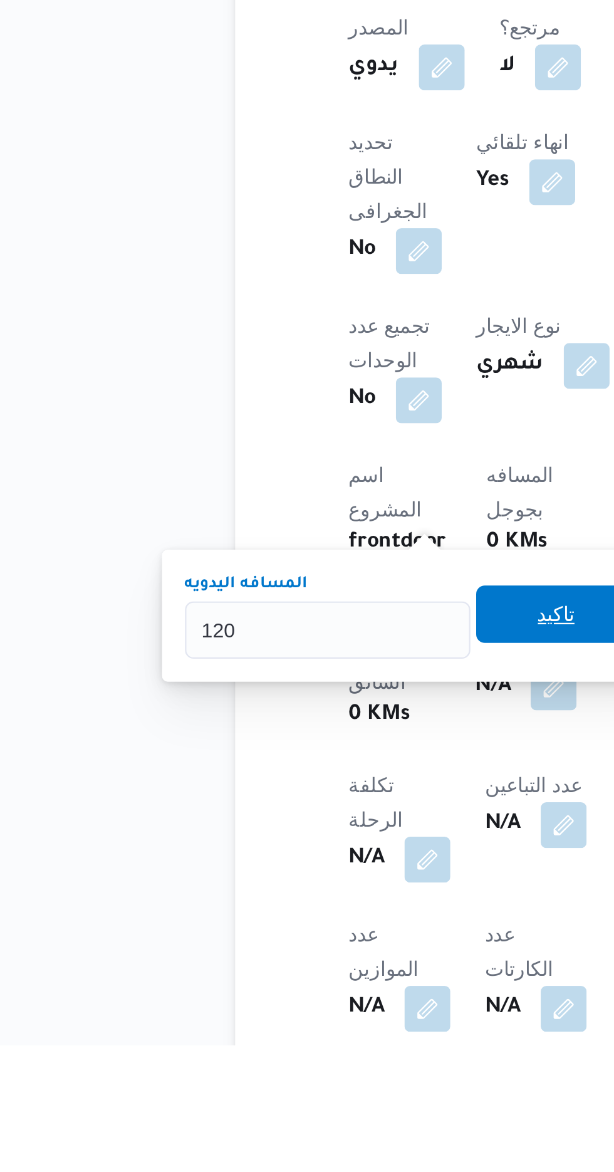
click at [325, 981] on span "تاكيد" at bounding box center [303, 984] width 70 height 25
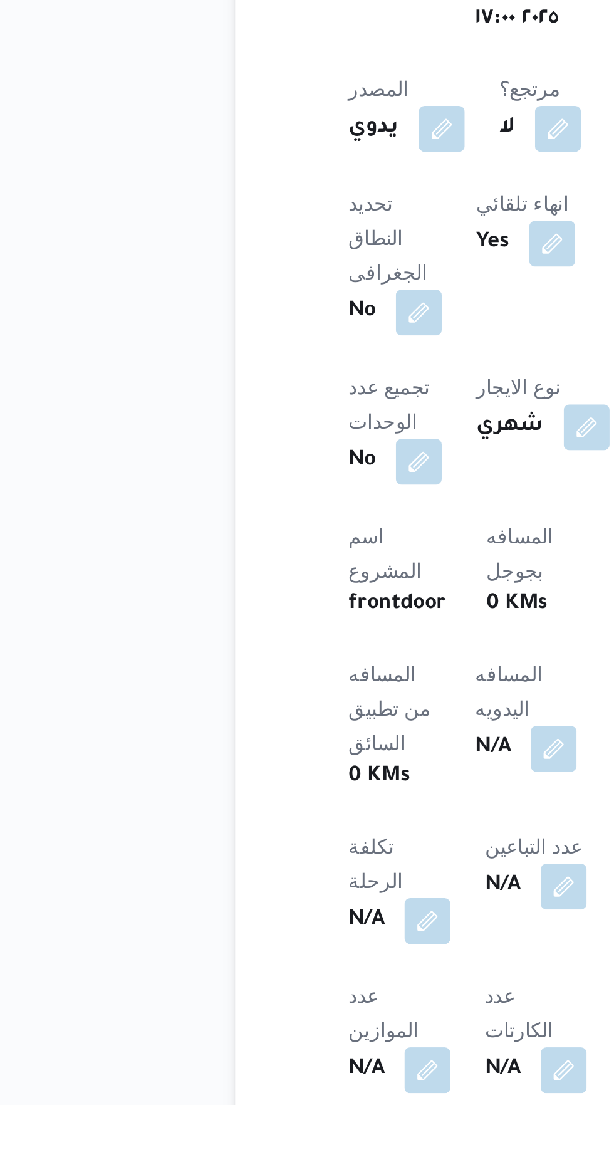
scroll to position [212, 0]
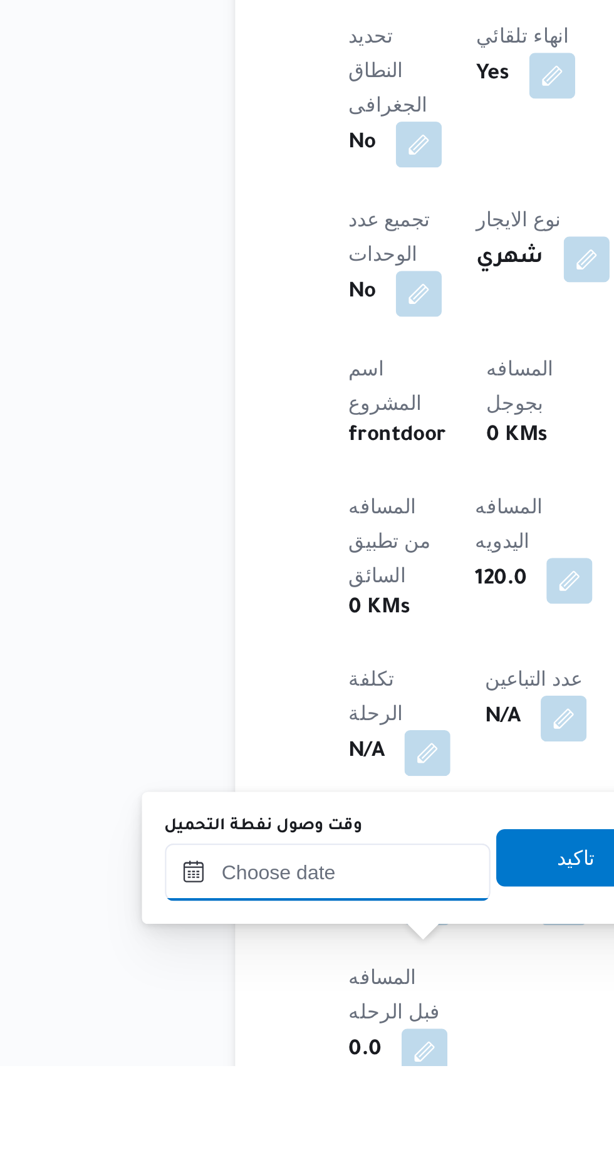
click at [239, 1088] on input "وقت وصول نفطة التحميل" at bounding box center [203, 1087] width 142 height 25
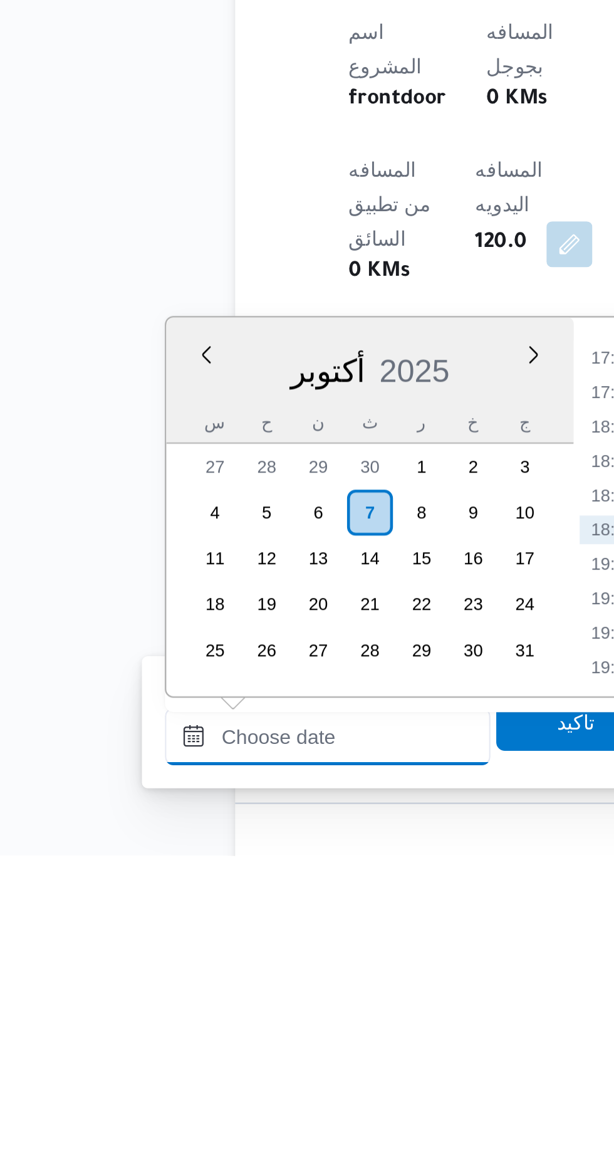
scroll to position [267, 0]
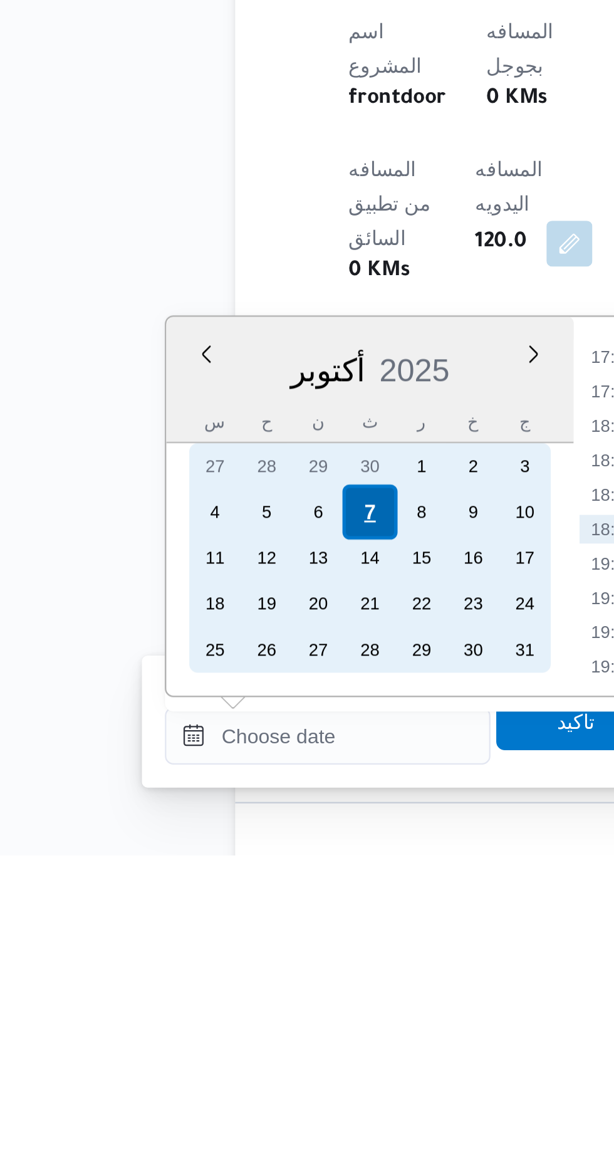
click at [223, 1017] on div "7" at bounding box center [221, 1023] width 24 height 24
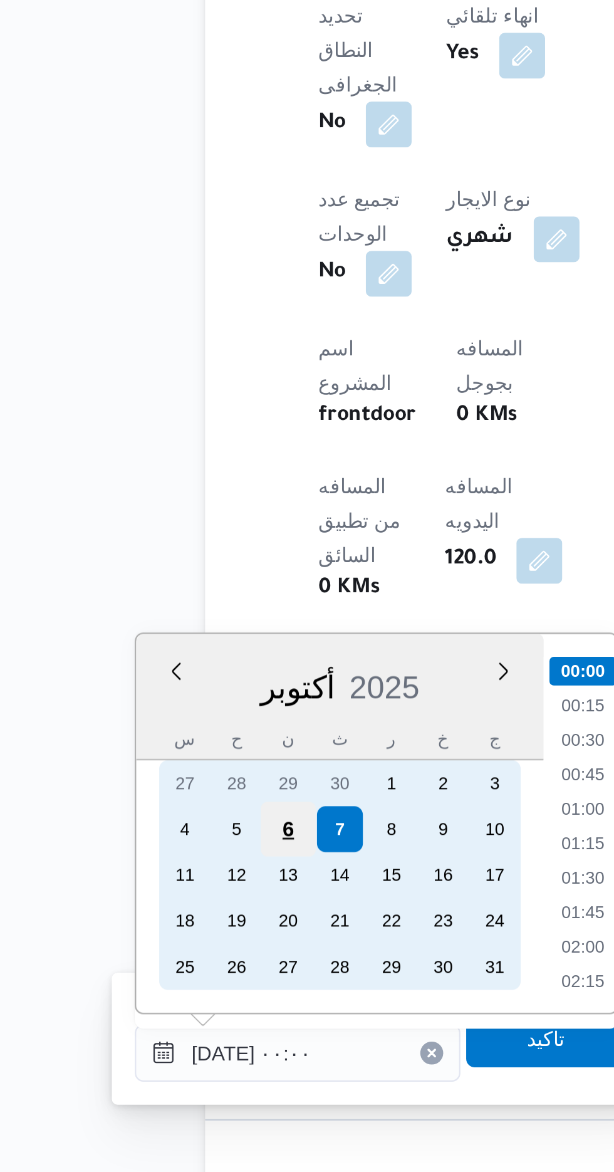
click at [197, 1026] on div "6" at bounding box center [199, 1023] width 24 height 24
click at [190, 1024] on div "6" at bounding box center [199, 1023] width 24 height 24
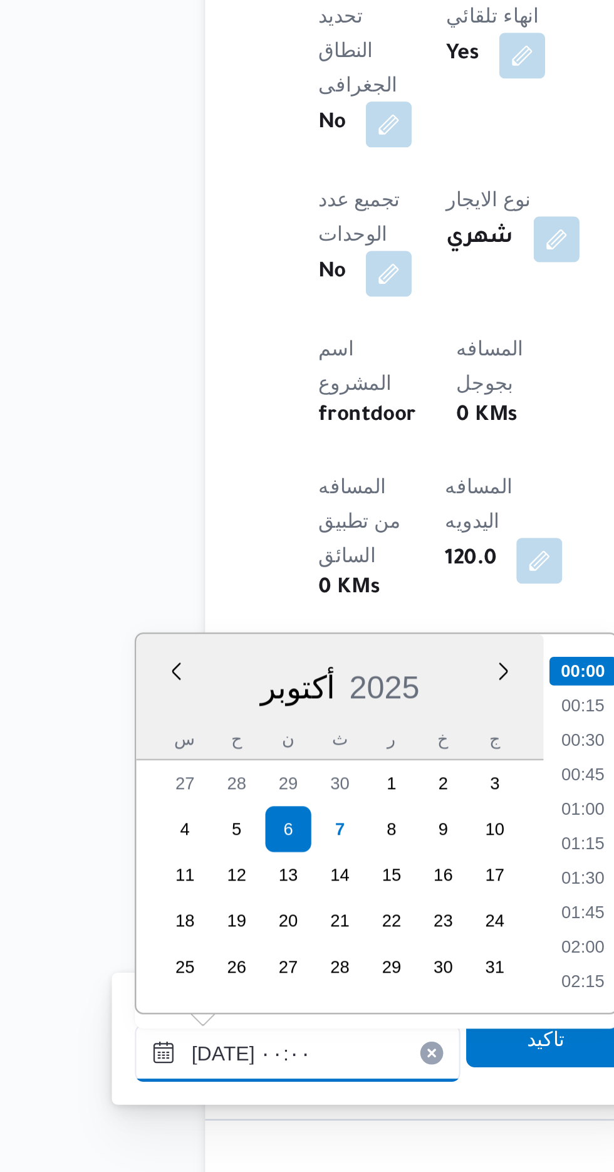
click at [139, 1123] on input "[DATE] ٠٠:٠٠" at bounding box center [203, 1120] width 142 height 25
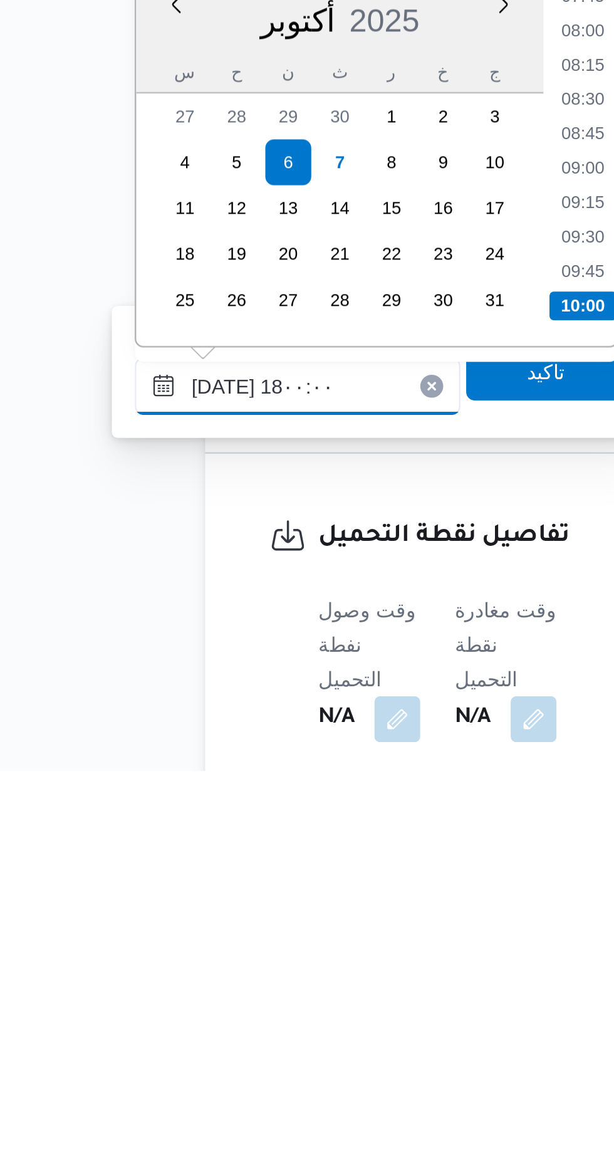
scroll to position [952, 0]
click at [325, 971] on li "18:00" at bounding box center [327, 969] width 29 height 13
type input "[DATE] ١٨:٠٠"
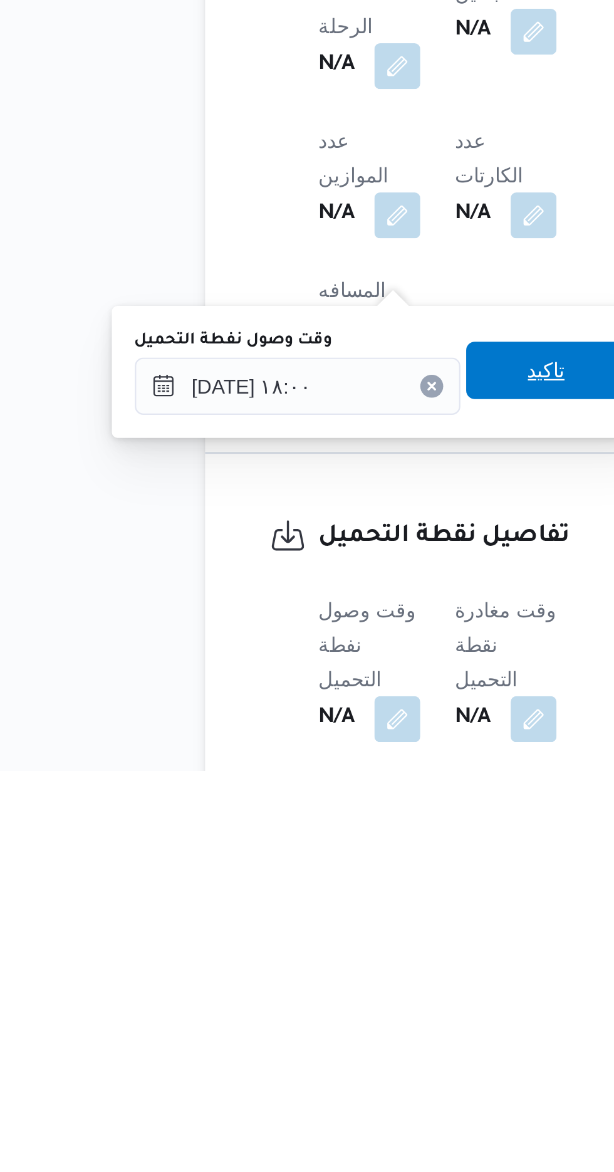
click at [317, 1001] on span "تاكيد" at bounding box center [312, 997] width 16 height 15
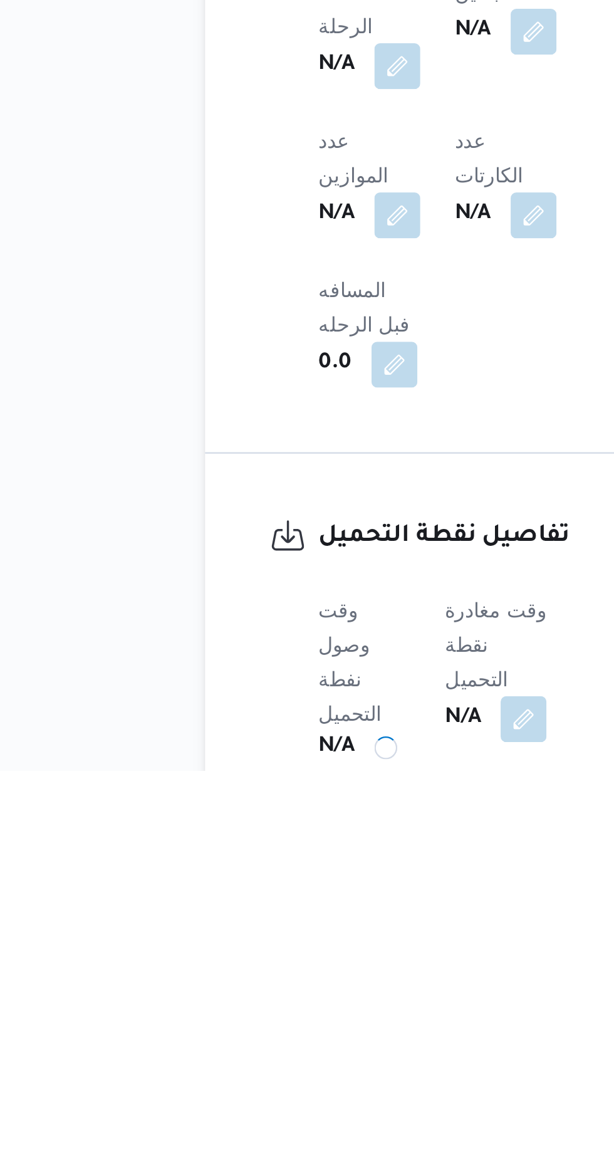
scroll to position [383, 0]
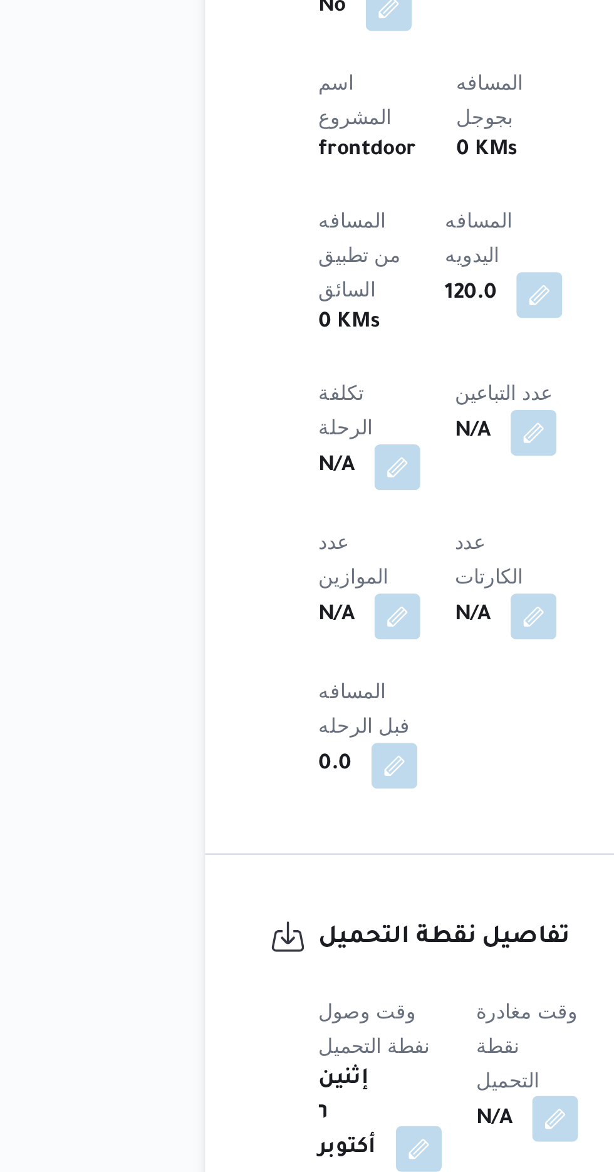
click at [316, 1139] on button "button" at bounding box center [316, 1149] width 20 height 20
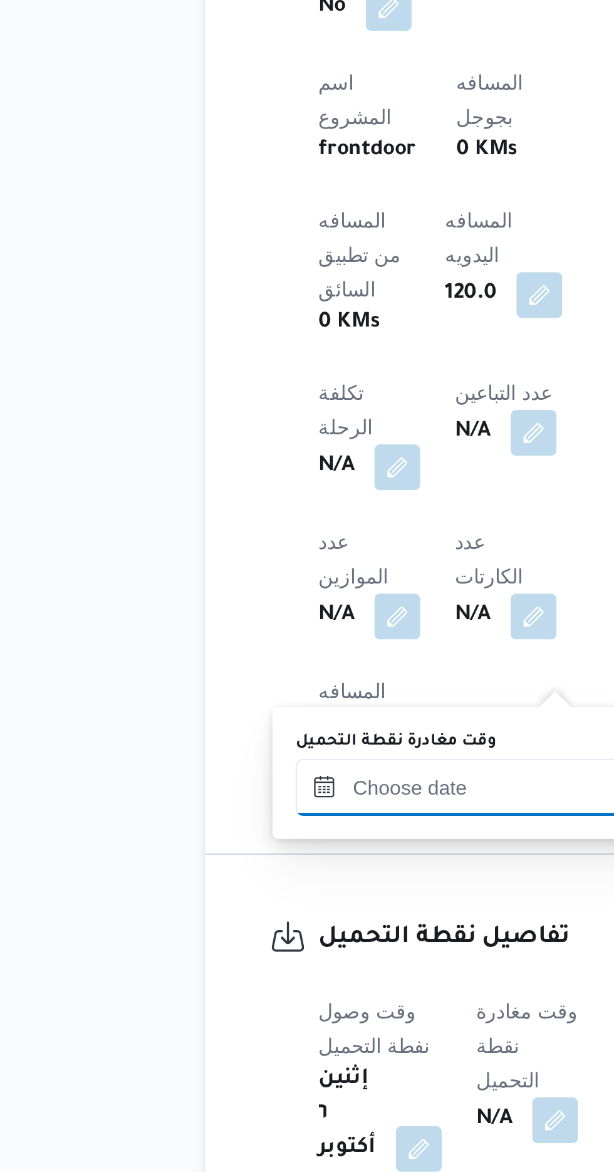
click at [265, 999] on input "وقت مغادرة نقطة التحميل" at bounding box center [274, 1004] width 142 height 25
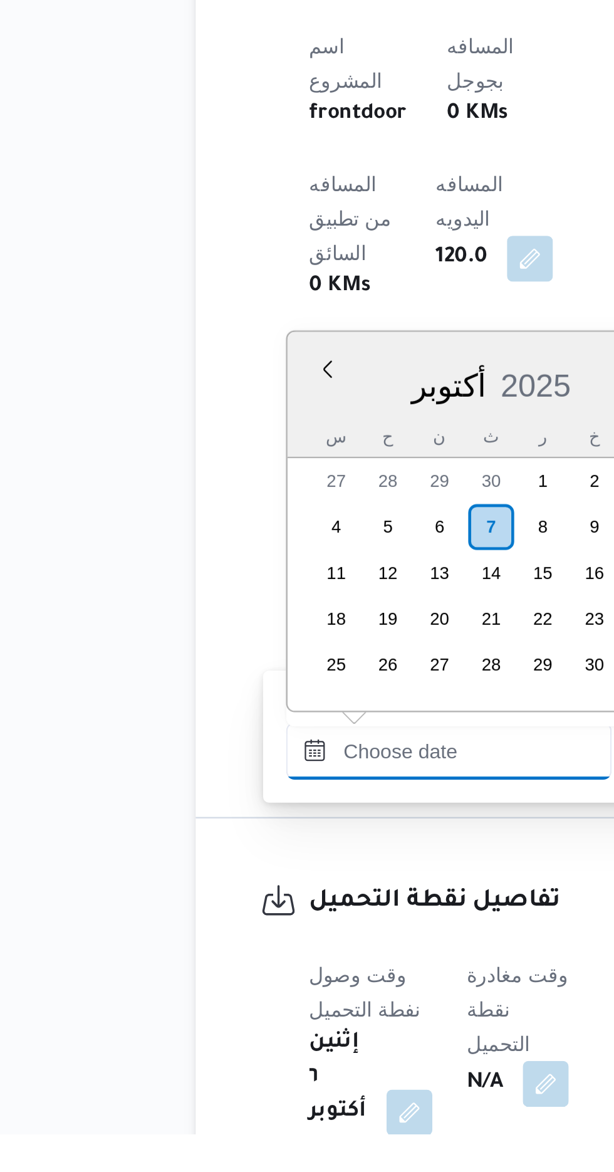
scroll to position [1052, 0]
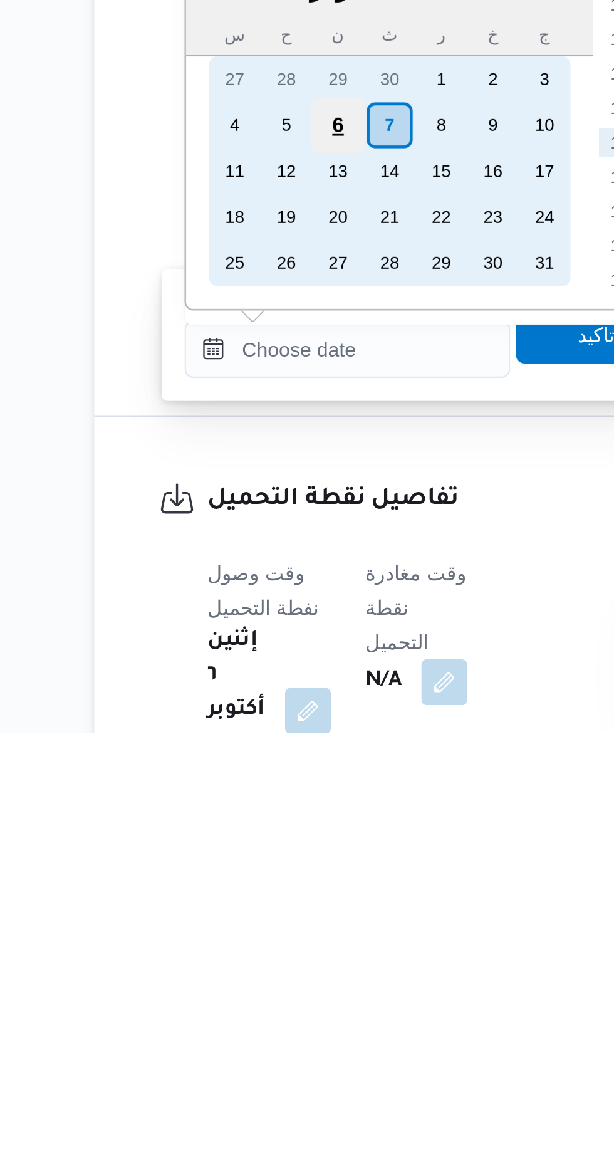
click at [270, 910] on div "6" at bounding box center [270, 907] width 24 height 24
type input "[DATE] ٠٠:٠٠"
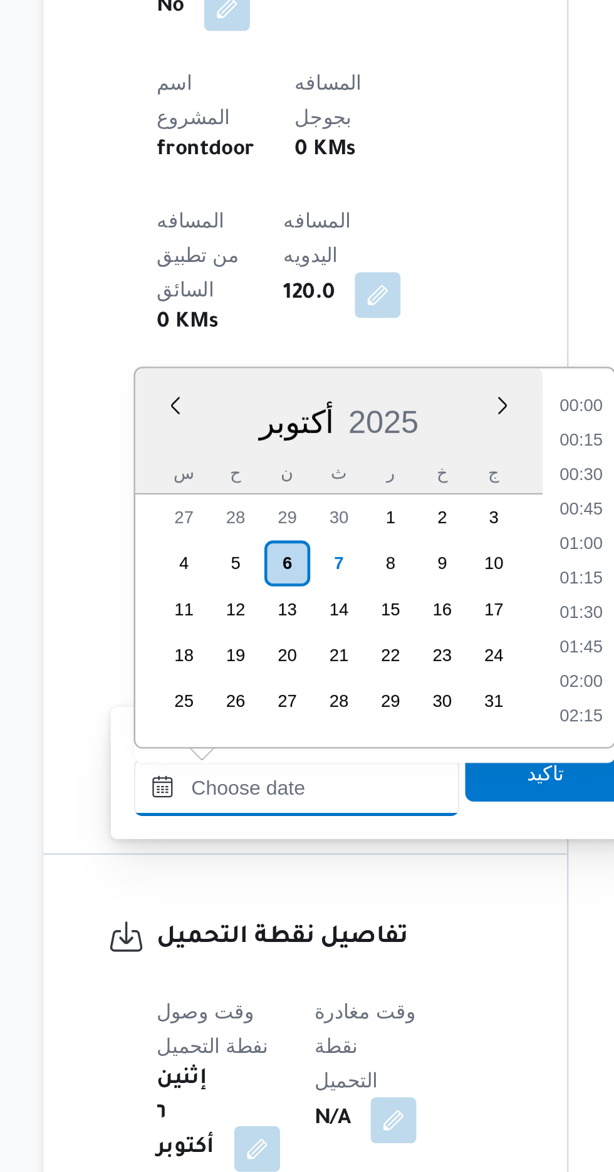
click at [211, 1006] on input "وقت مغادرة نقطة التحميل" at bounding box center [274, 1004] width 142 height 25
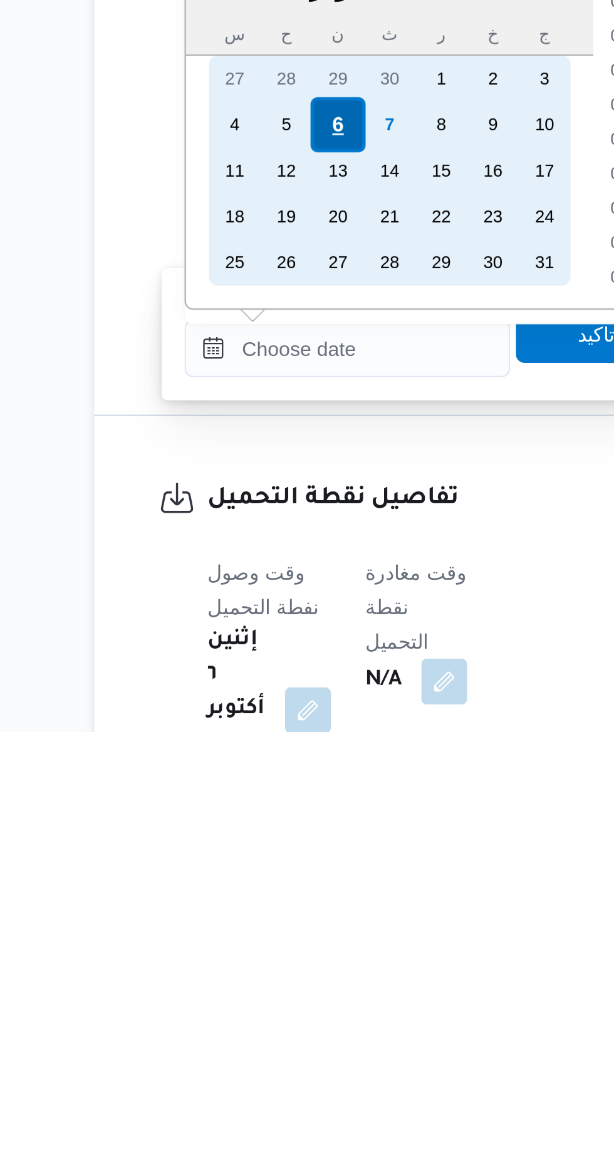
click at [268, 908] on div "6" at bounding box center [270, 907] width 24 height 24
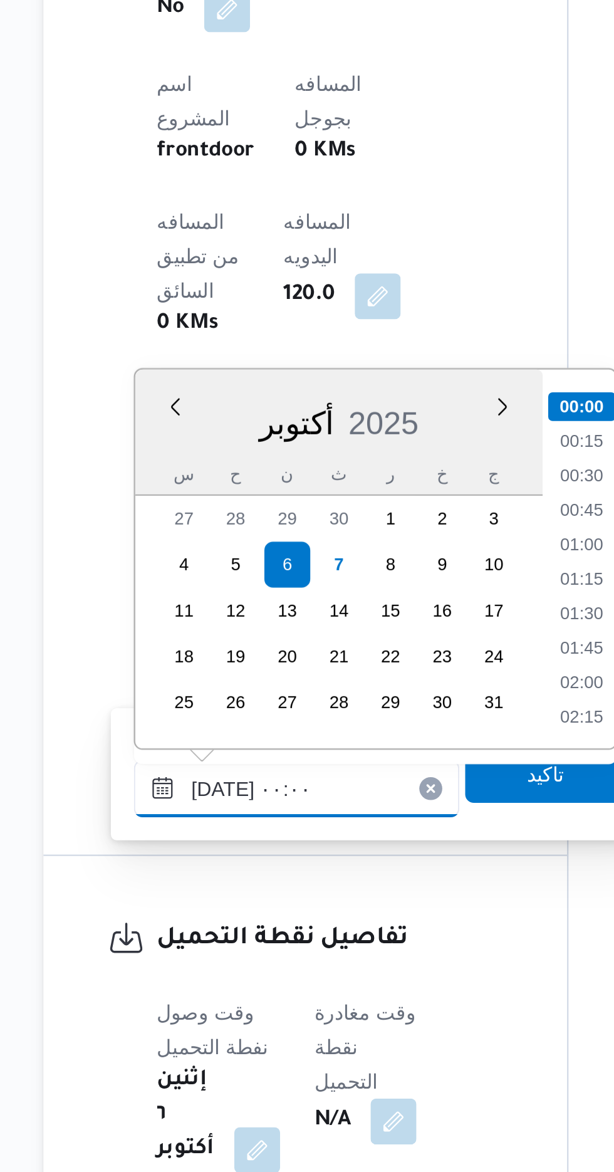
click at [213, 1008] on input "[DATE] ٠٠:٠٠" at bounding box center [274, 1004] width 142 height 25
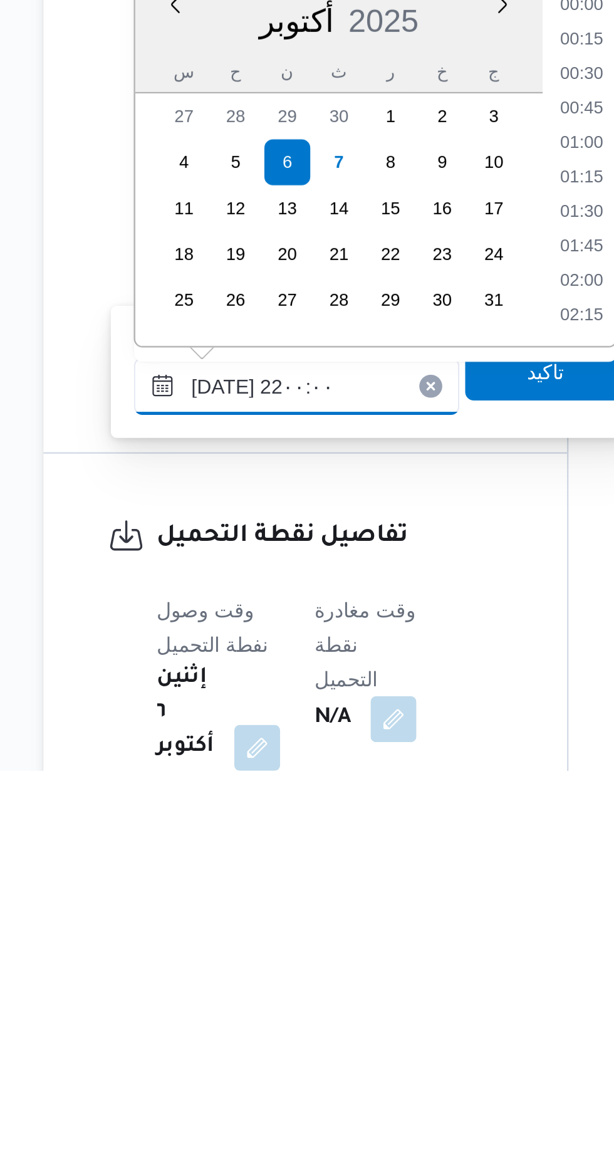
scroll to position [1192, 0]
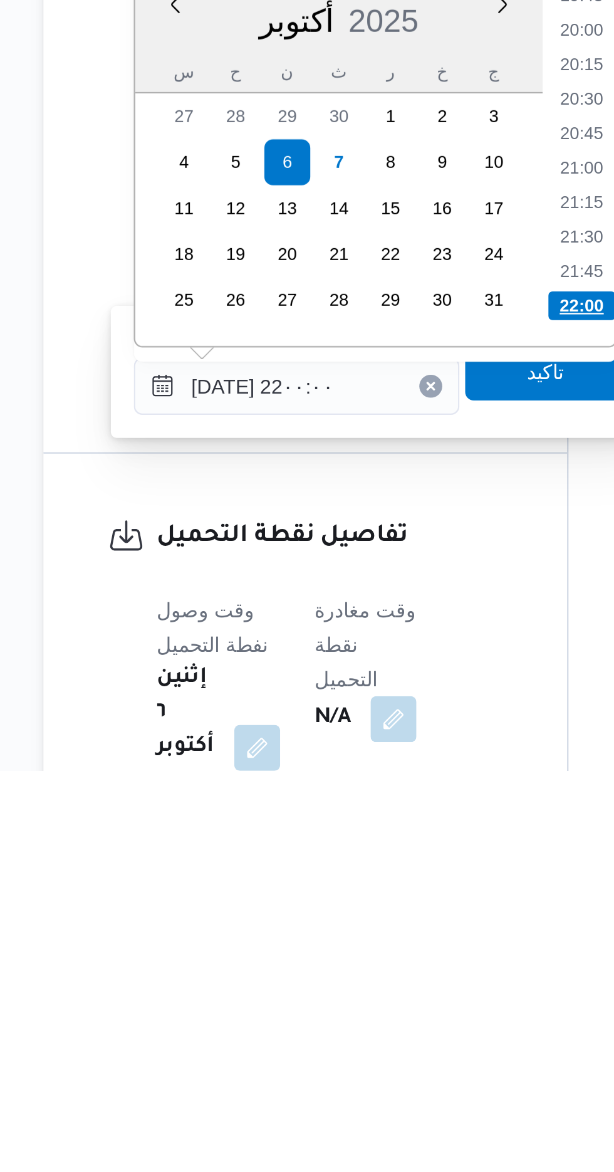
click at [399, 970] on li "22:00" at bounding box center [398, 969] width 29 height 13
type input "[DATE] ٢٢:٠٠"
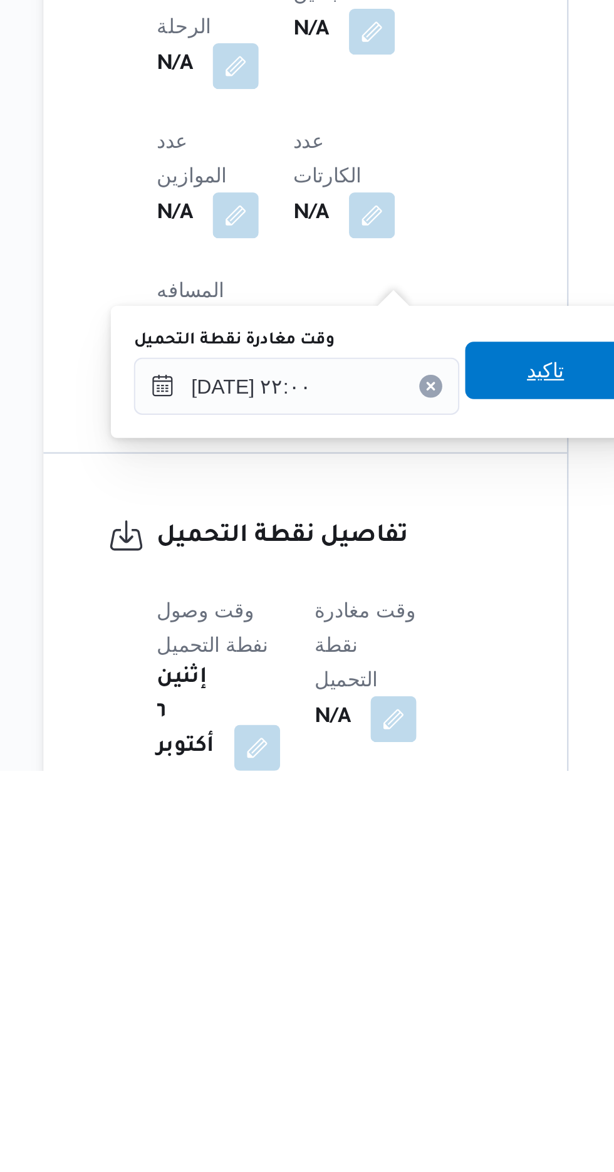
click at [382, 996] on span "تاكيد" at bounding box center [382, 997] width 70 height 25
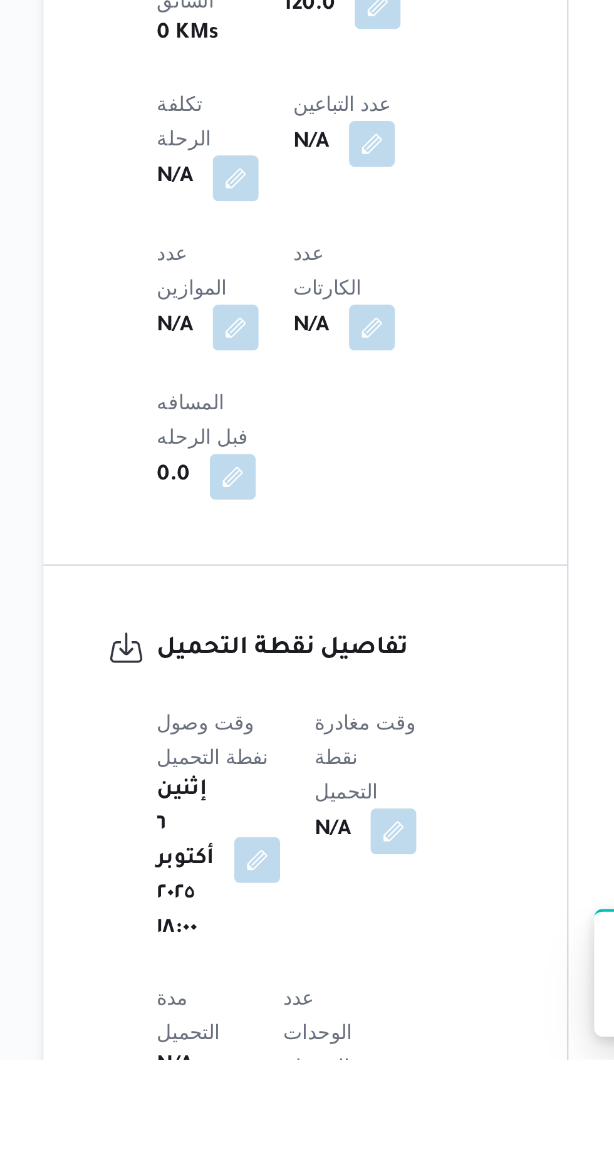
scroll to position [611, 0]
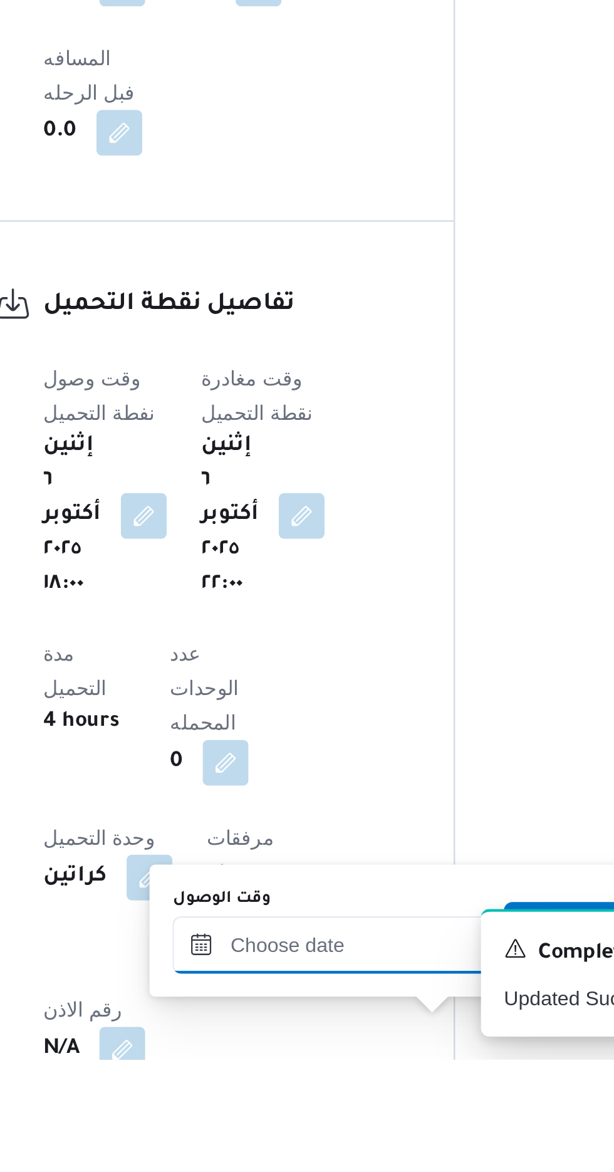
click at [360, 1124] on input "وقت الوصول" at bounding box center [340, 1122] width 142 height 25
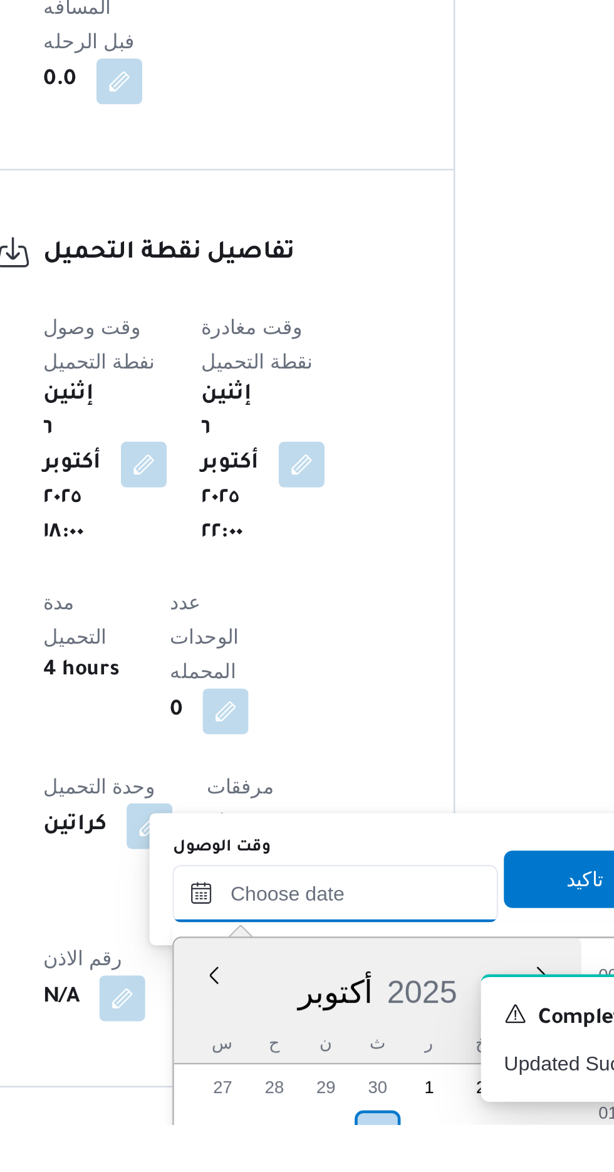
scroll to position [1052, 0]
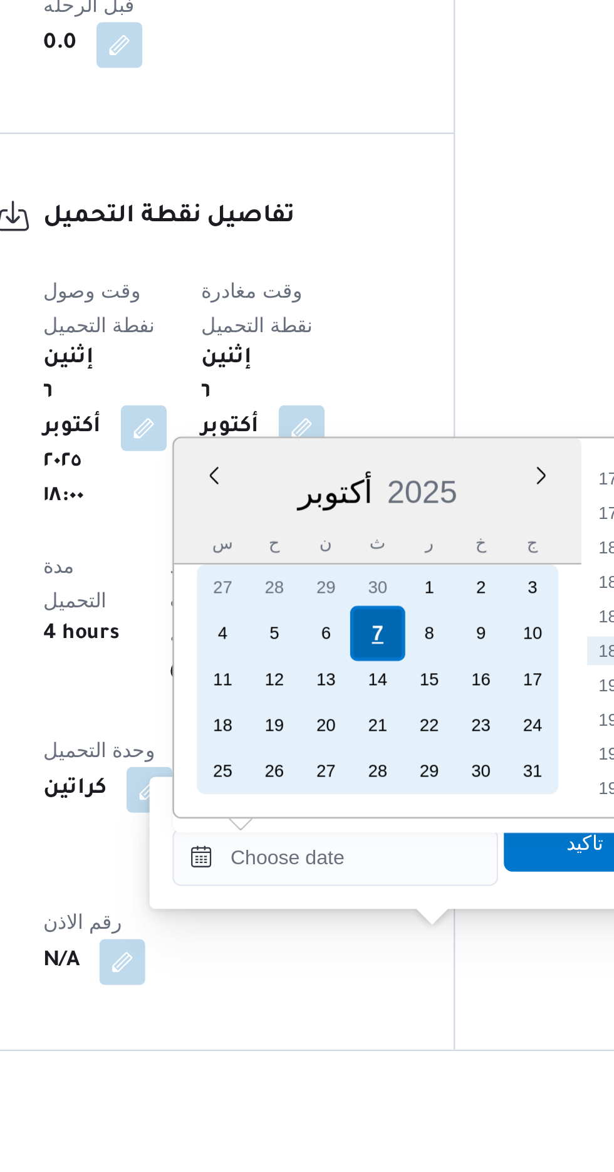
click at [357, 970] on div "7" at bounding box center [359, 970] width 24 height 24
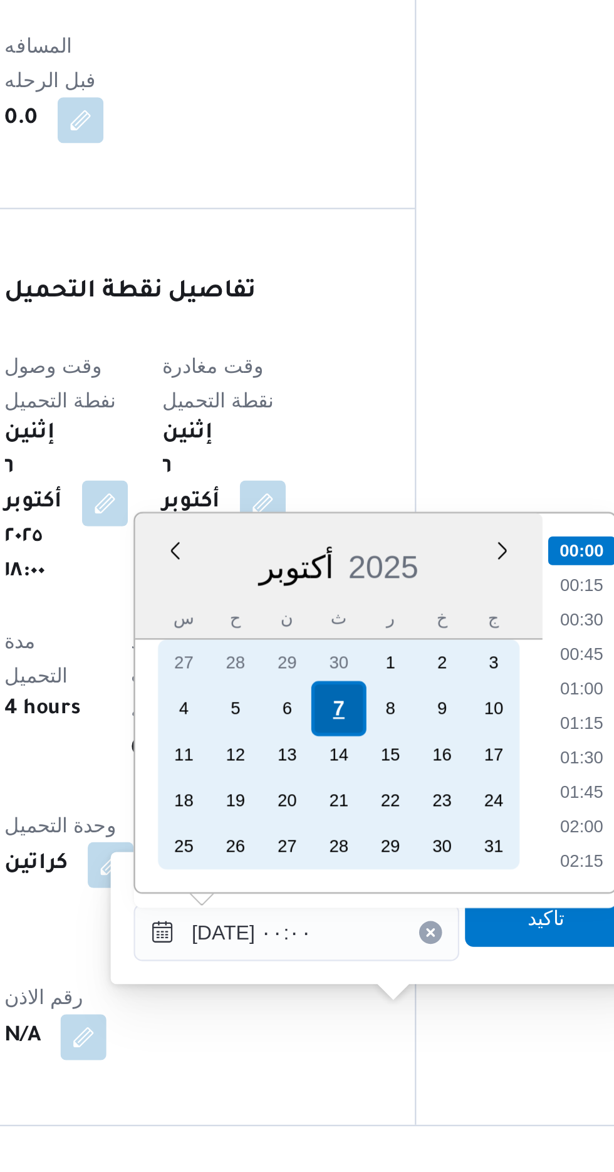
scroll to position [665, 0]
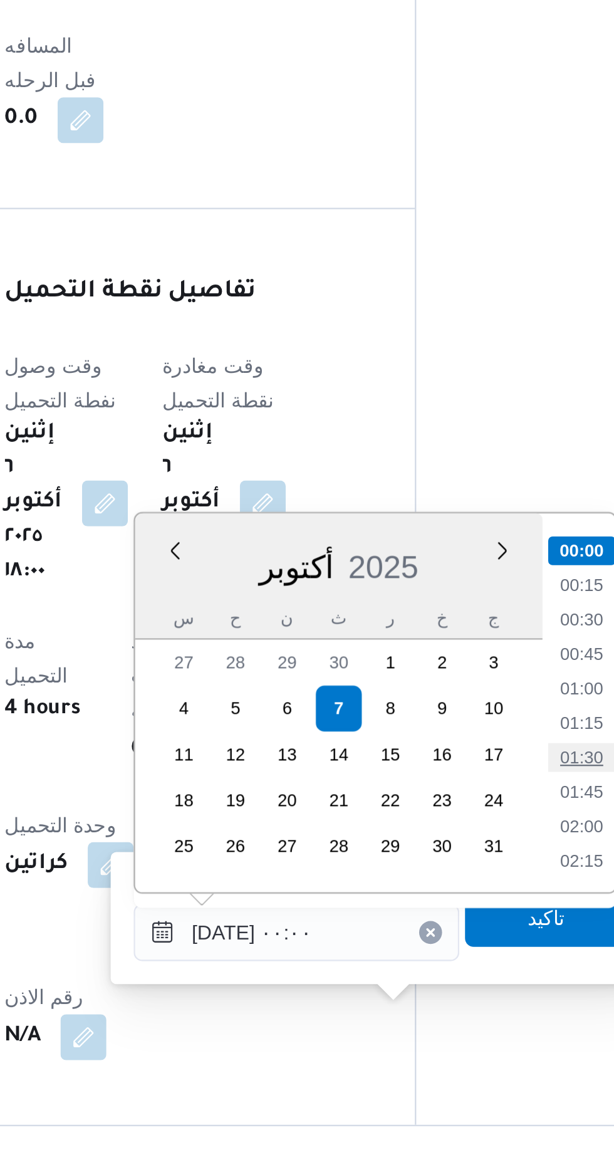
click at [471, 987] on li "01:30" at bounding box center [465, 991] width 29 height 13
type input "[DATE] ٠١:٣٠"
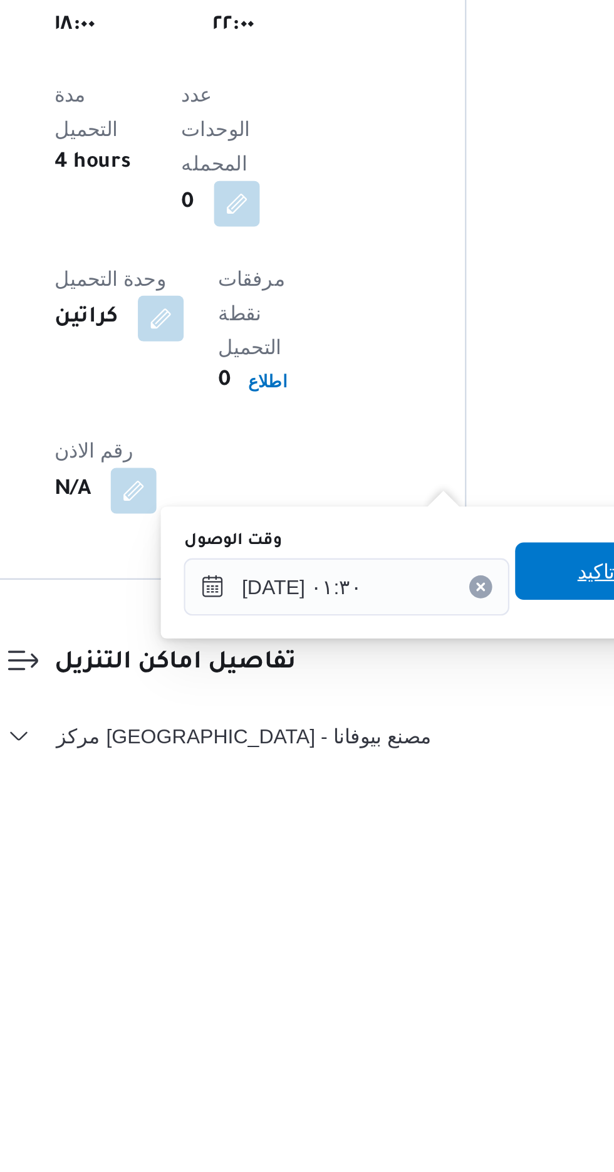
click at [451, 1078] on span "تاكيد" at bounding box center [449, 1085] width 70 height 25
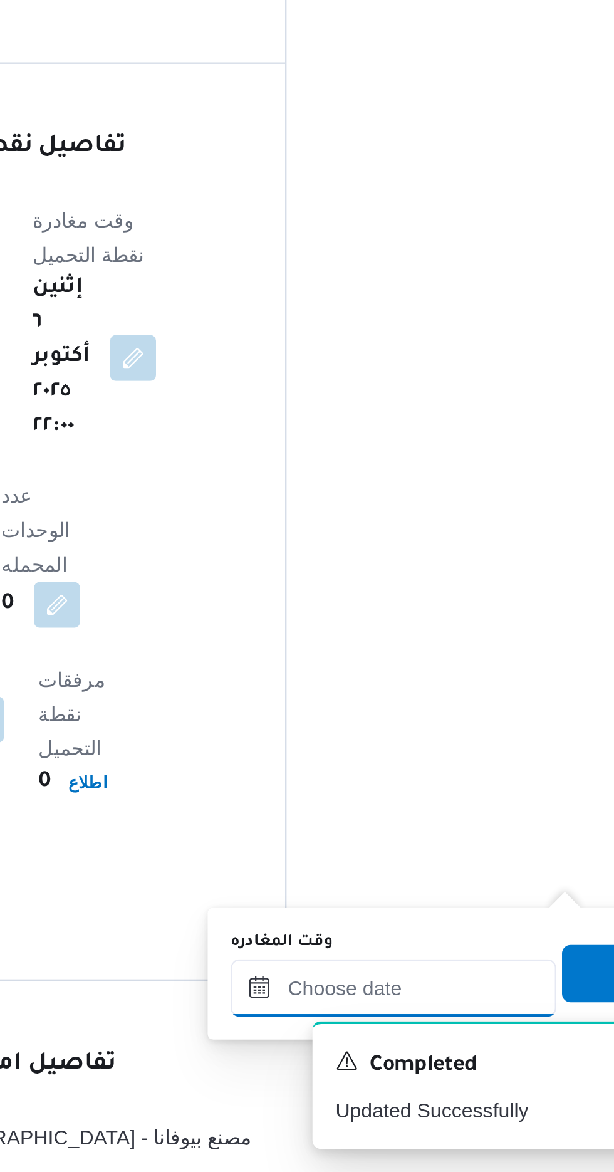
click at [443, 1081] on div at bounding box center [439, 1092] width 142 height 25
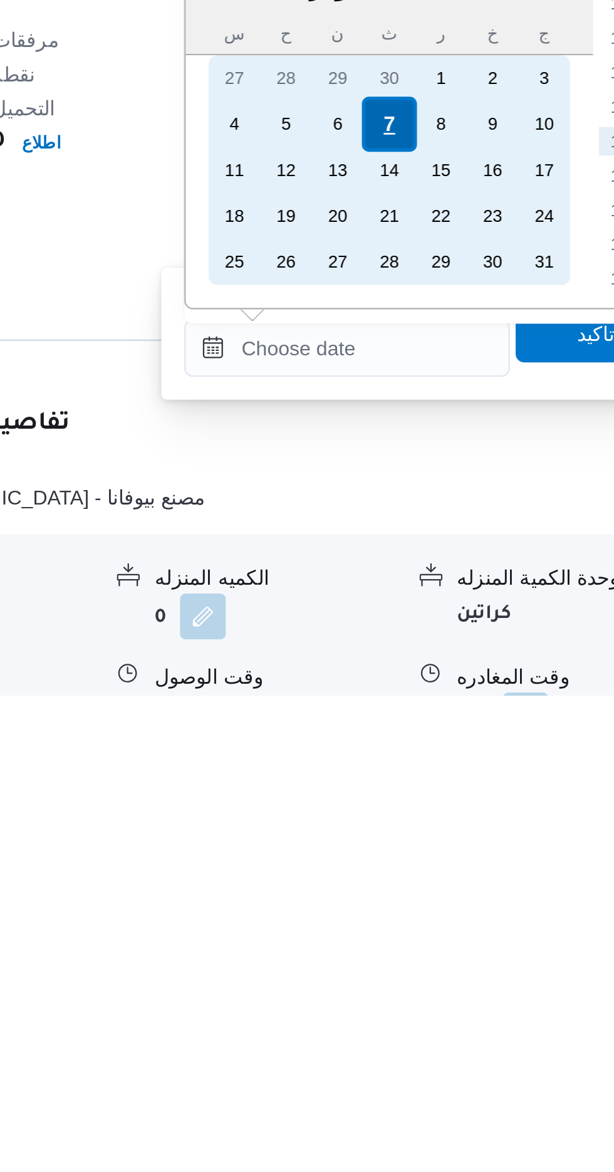
click at [460, 921] on div "7" at bounding box center [458, 923] width 24 height 24
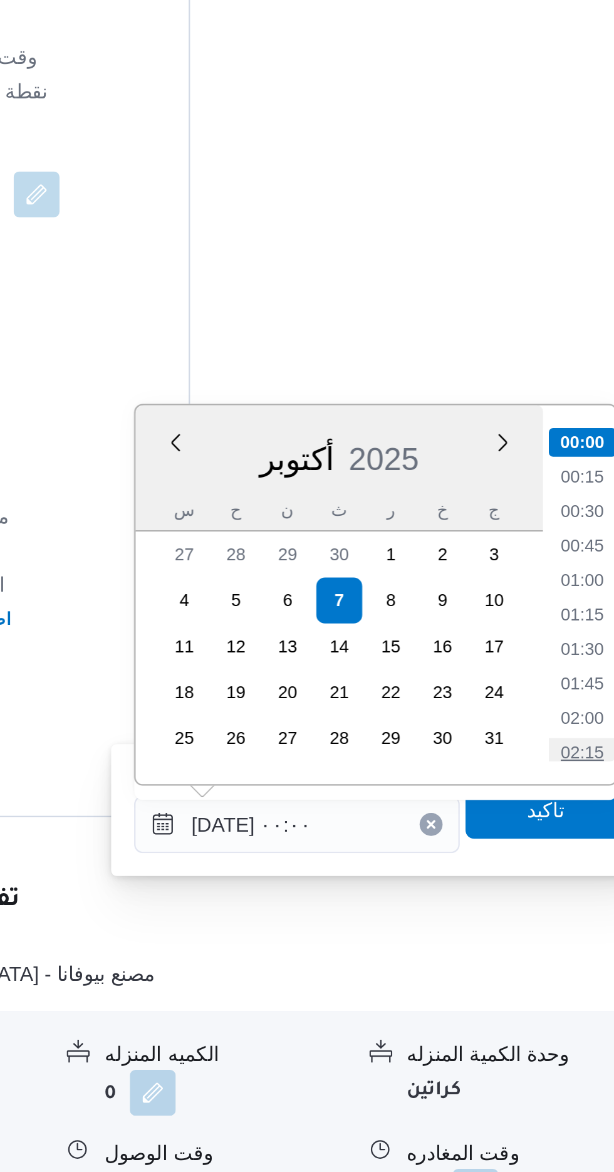
click at [567, 986] on li "02:15" at bounding box center [563, 989] width 29 height 13
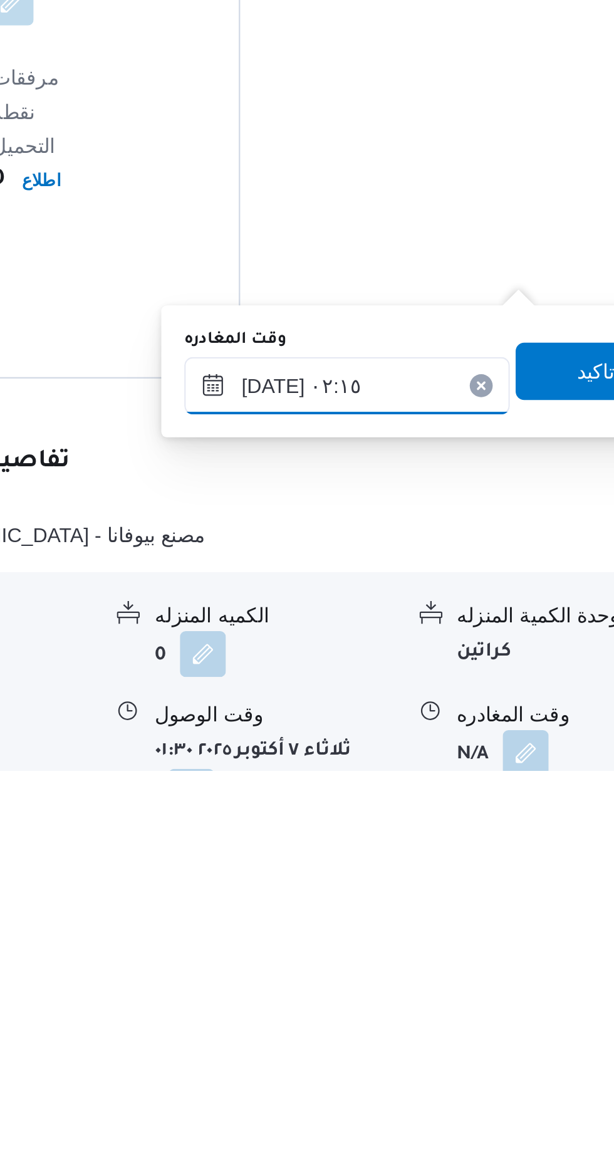
click at [479, 1006] on input "[DATE] ٠٢:١٥" at bounding box center [439, 1004] width 142 height 25
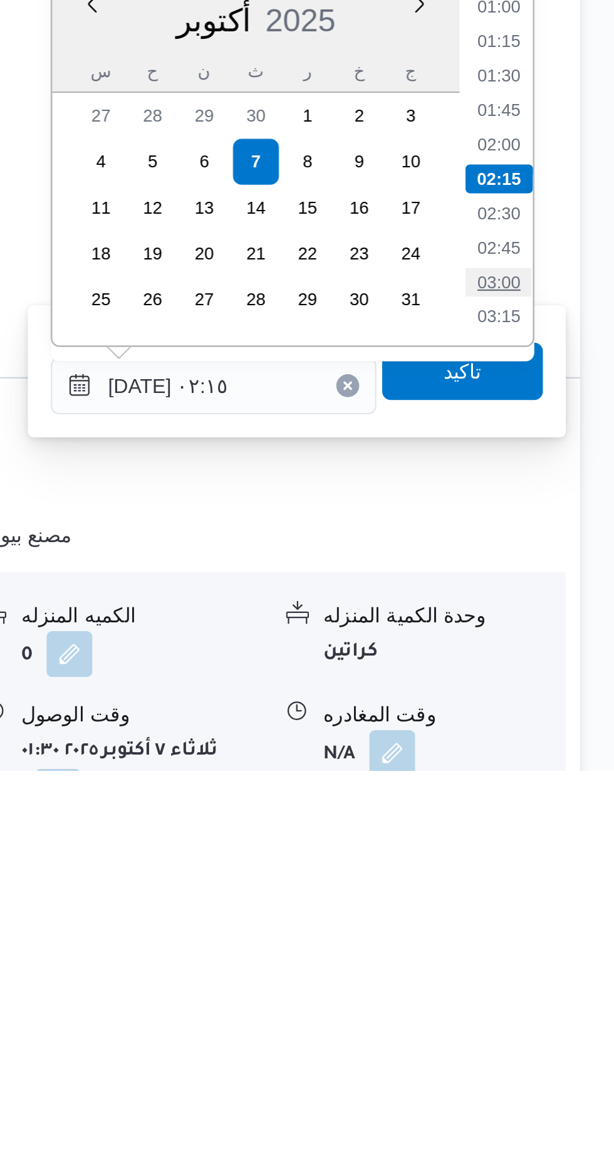
click at [562, 961] on li "03:00" at bounding box center [563, 959] width 29 height 13
type input "[DATE] ٠٣:٠٠"
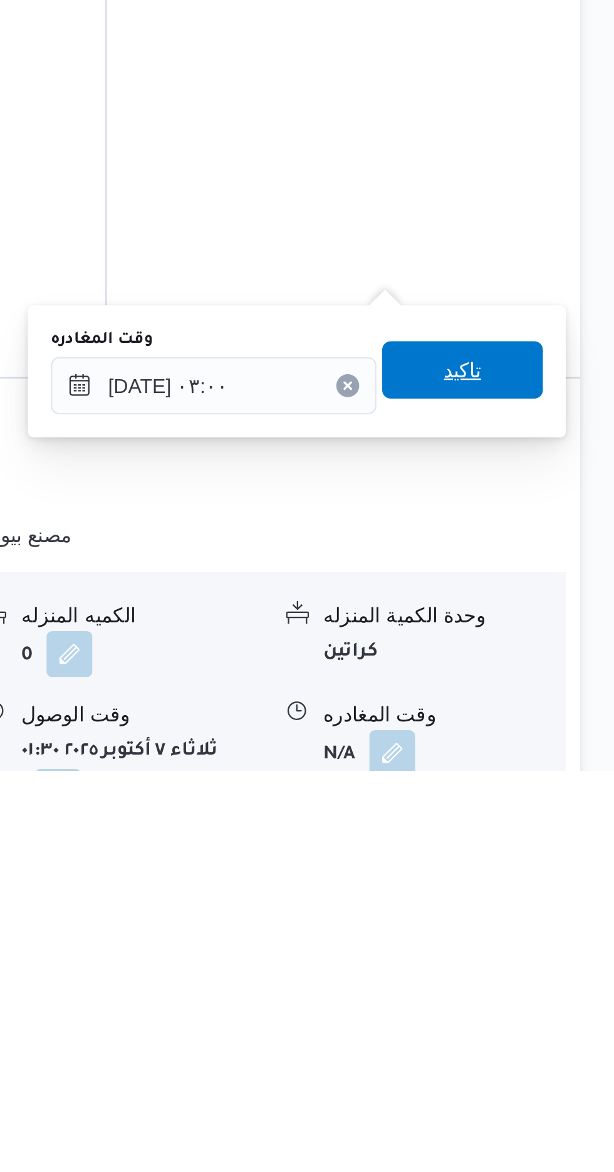
click at [556, 996] on span "تاكيد" at bounding box center [548, 997] width 16 height 15
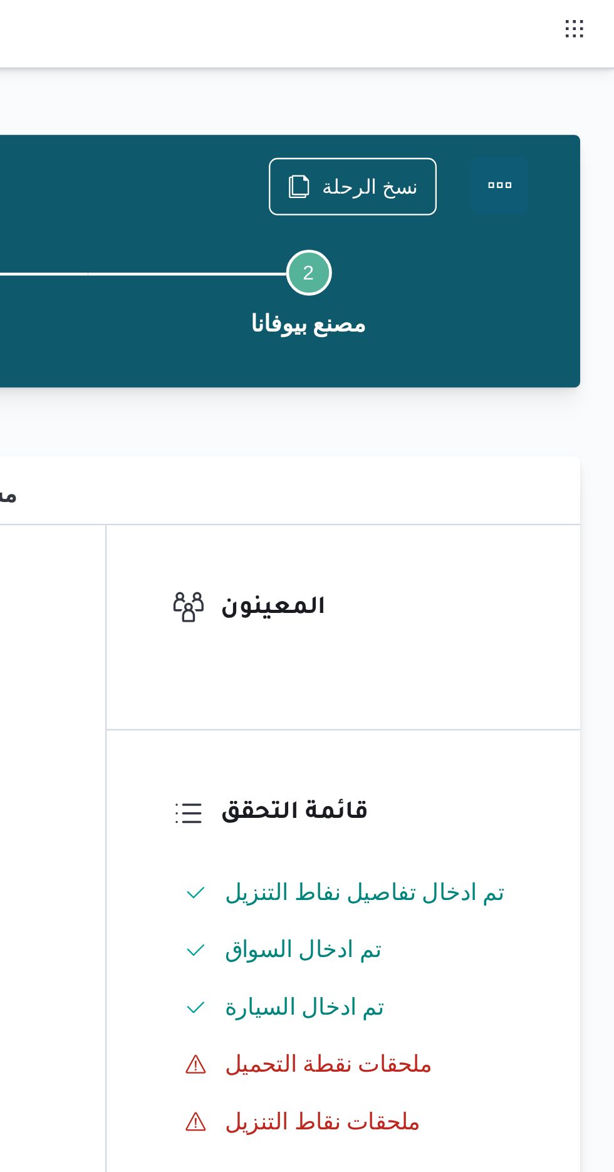
click at [571, 79] on button "Actions" at bounding box center [564, 80] width 25 height 25
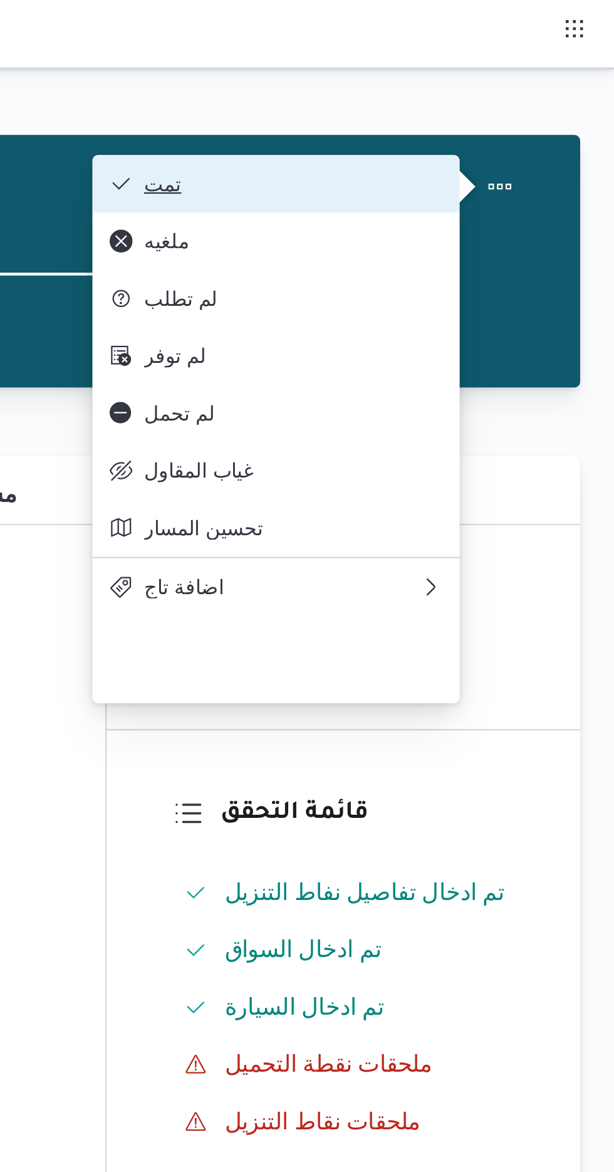
click at [532, 82] on span "تمت" at bounding box center [474, 80] width 130 height 10
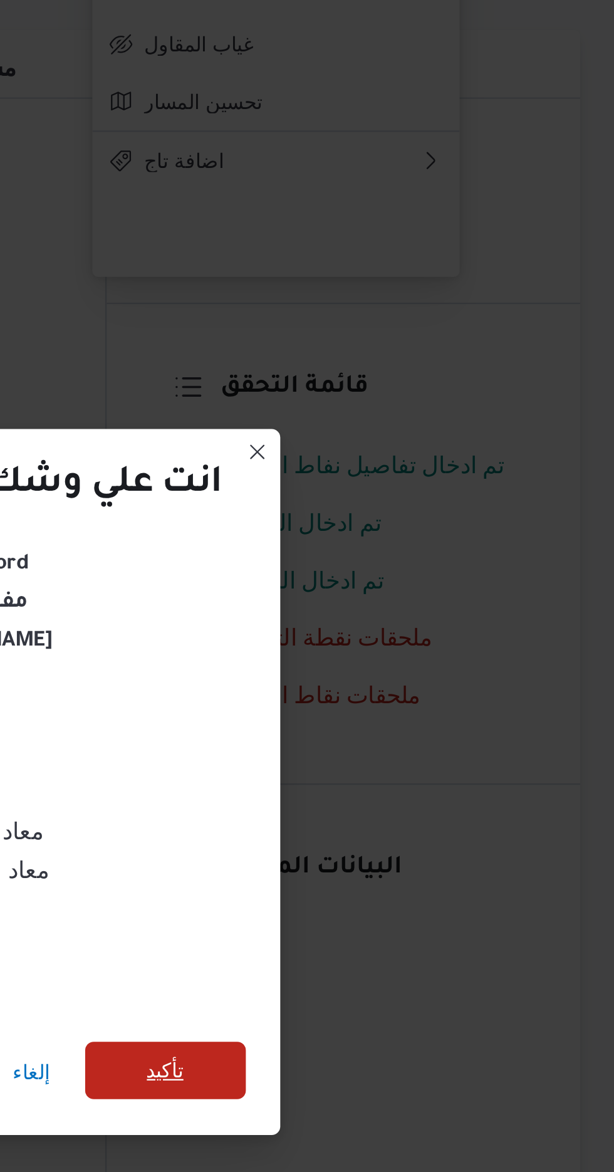
click at [434, 660] on span "تأكيد" at bounding box center [418, 653] width 70 height 25
